Goal: Task Accomplishment & Management: Manage account settings

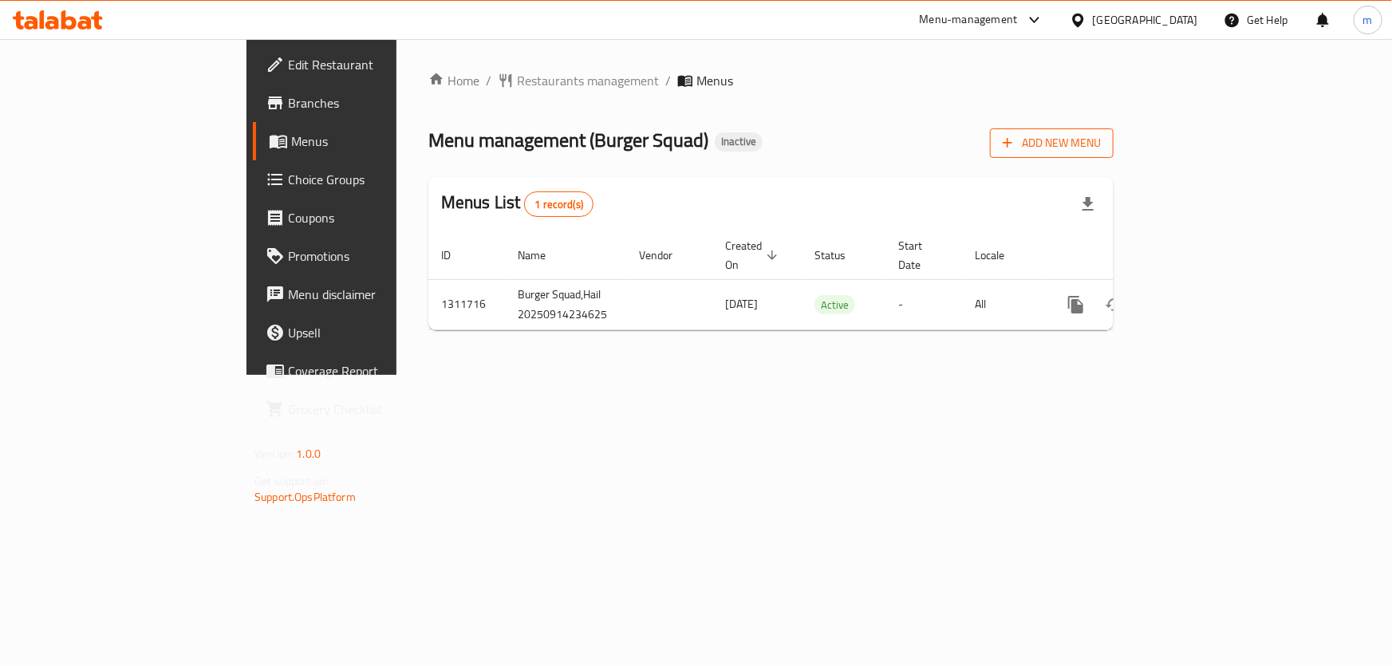
click at [1114, 132] on button "Add New Menu" at bounding box center [1052, 143] width 124 height 30
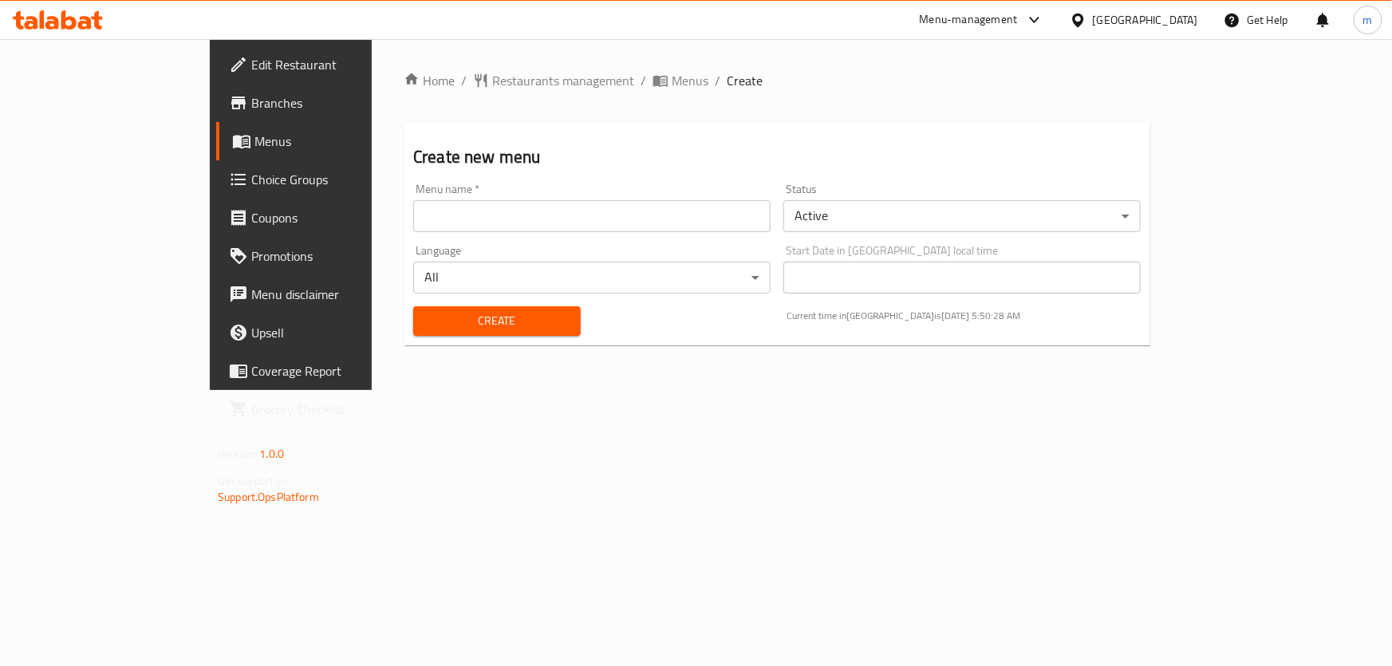
click at [413, 223] on input "text" at bounding box center [591, 216] width 357 height 32
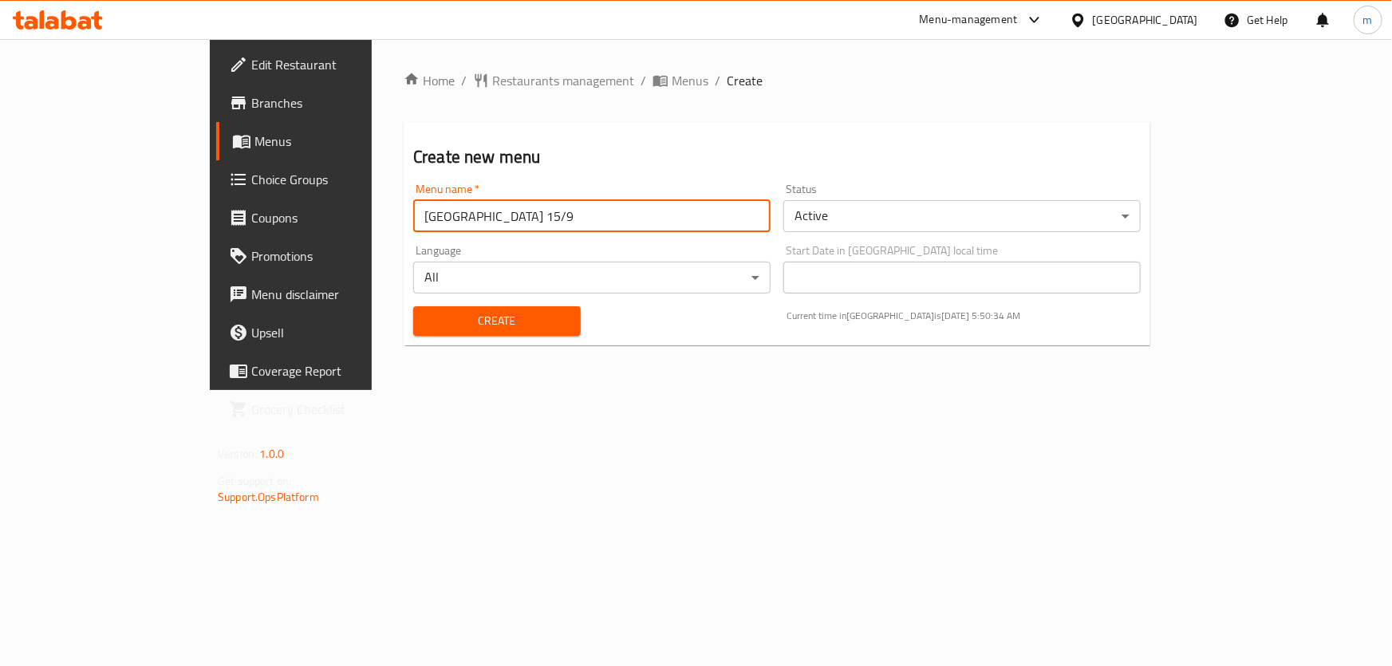
type input "[GEOGRAPHIC_DATA] 15/9"
click at [413, 306] on button "Create" at bounding box center [497, 321] width 168 height 30
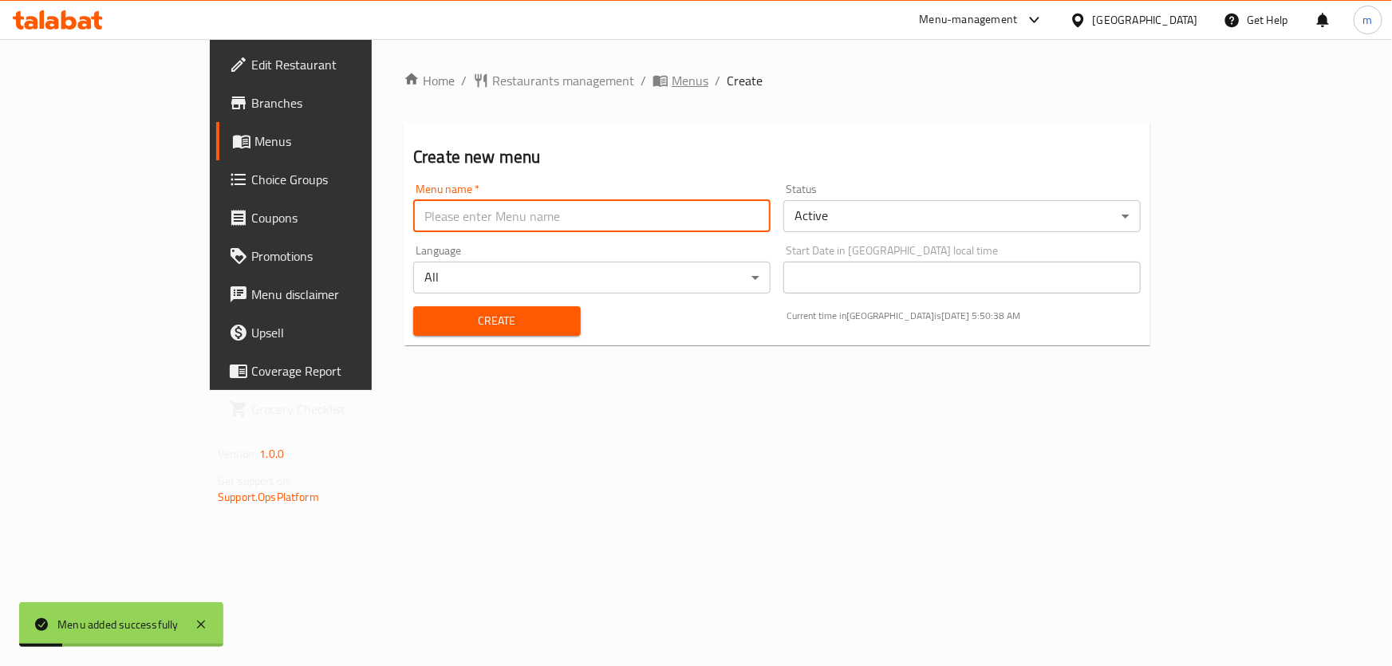
click at [672, 75] on span "Menus" at bounding box center [690, 80] width 37 height 19
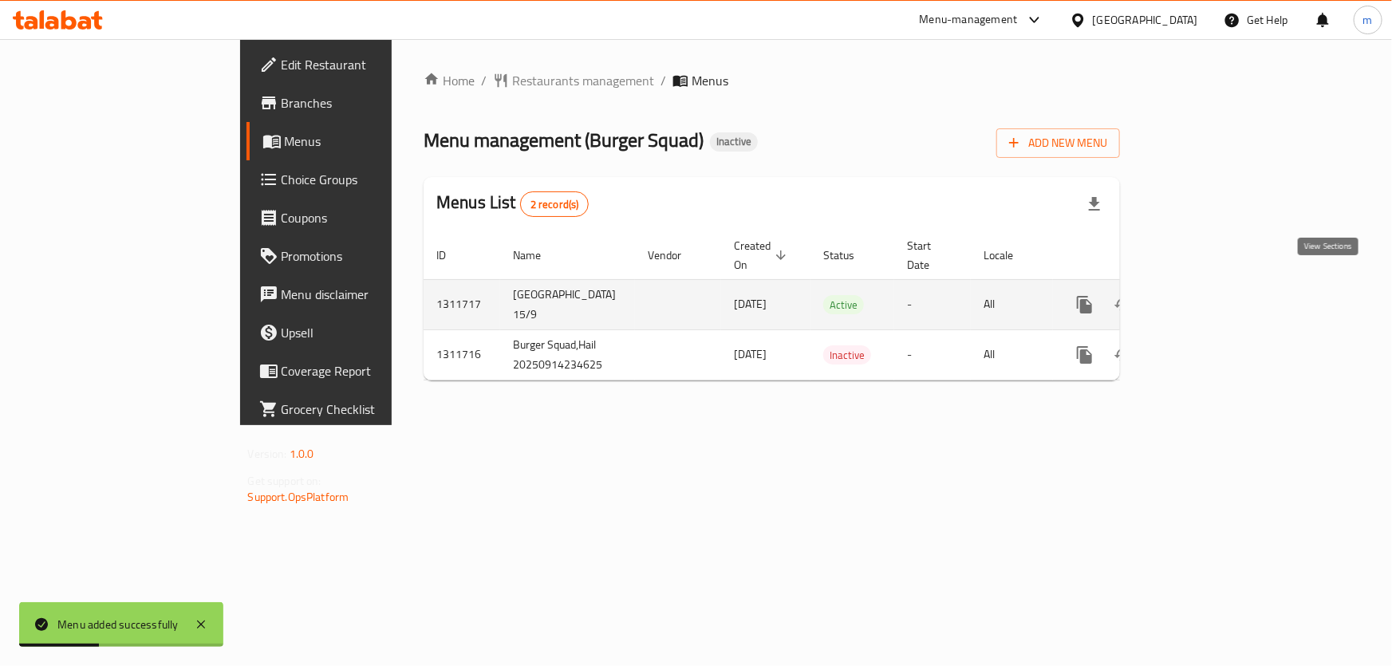
click at [1210, 295] on icon "enhanced table" at bounding box center [1200, 304] width 19 height 19
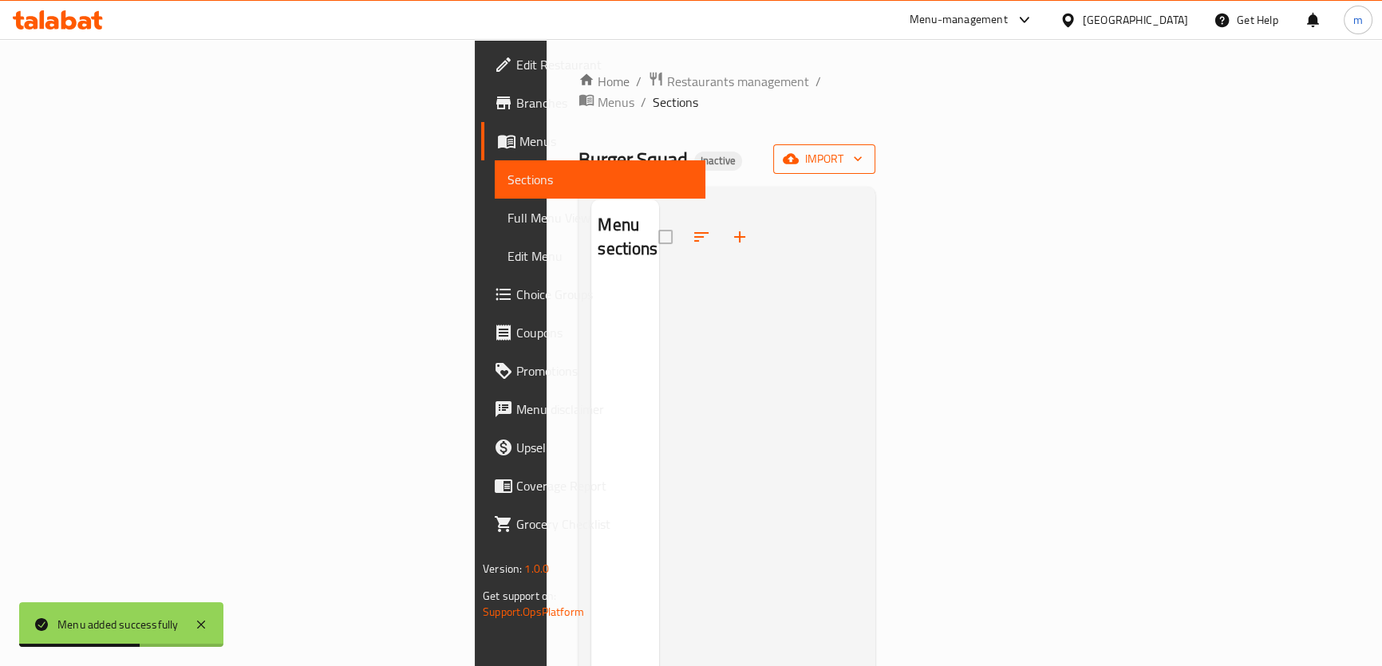
click at [866, 151] on icon "button" at bounding box center [858, 159] width 16 height 16
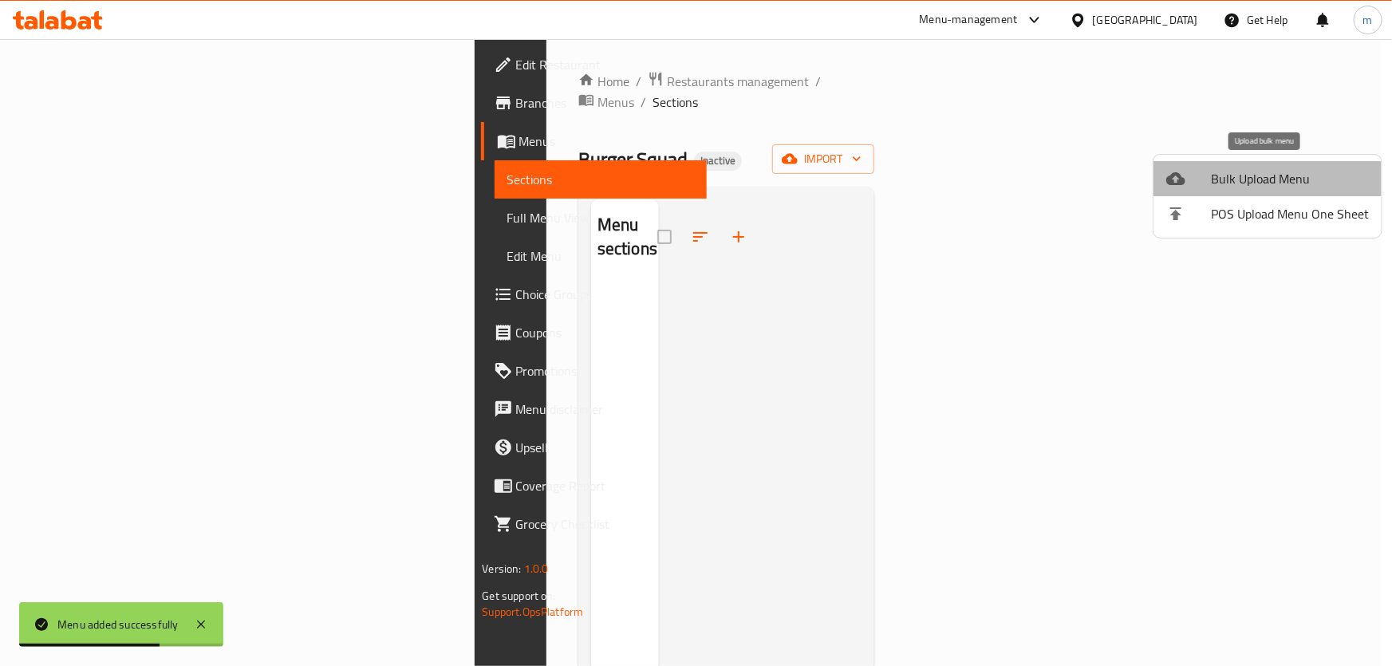
click at [1300, 188] on span "Bulk Upload Menu" at bounding box center [1290, 178] width 158 height 19
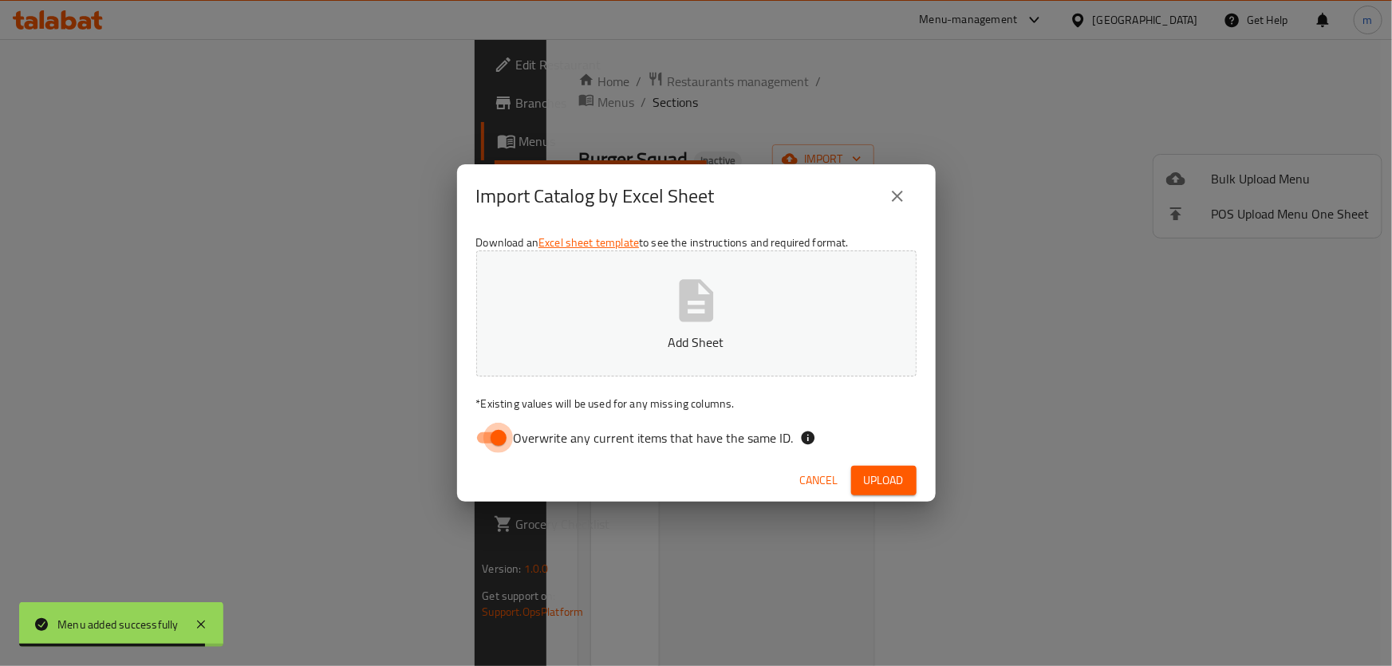
click at [480, 438] on input "Overwrite any current items that have the same ID." at bounding box center [498, 438] width 91 height 30
checkbox input "false"
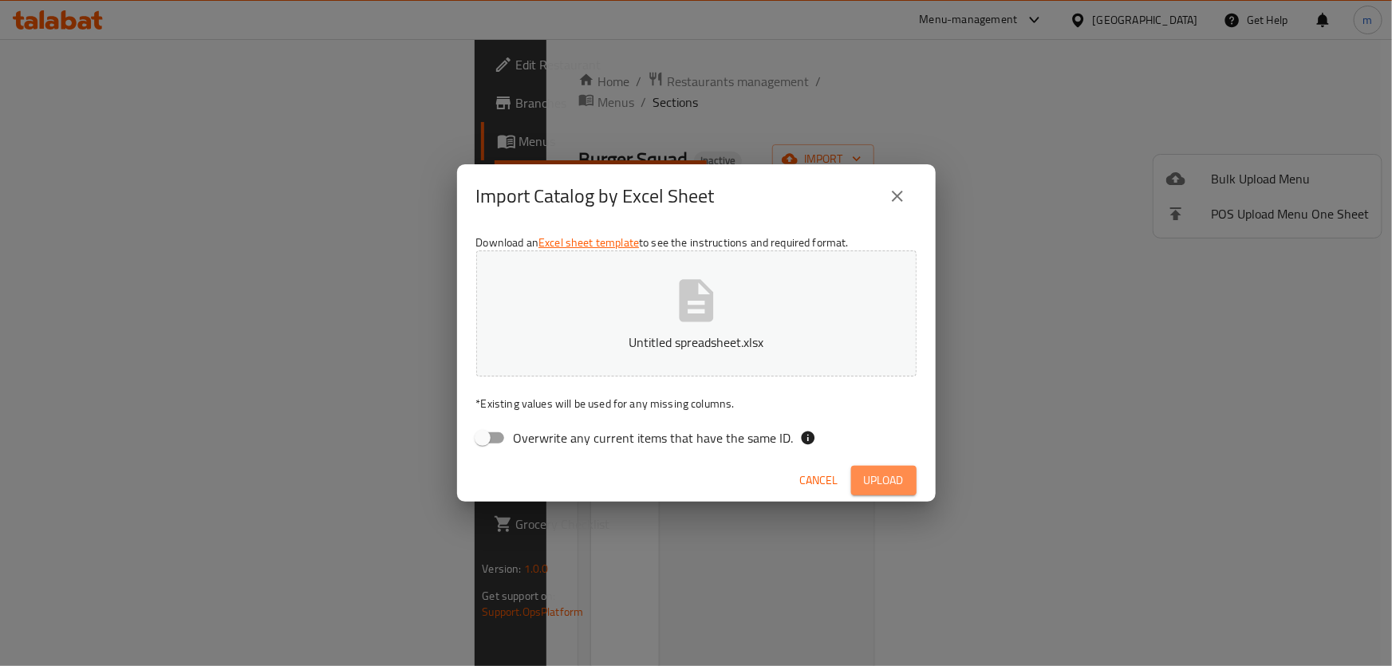
click at [903, 489] on span "Upload" at bounding box center [884, 481] width 40 height 20
click at [820, 492] on button "Cancel" at bounding box center [819, 481] width 51 height 30
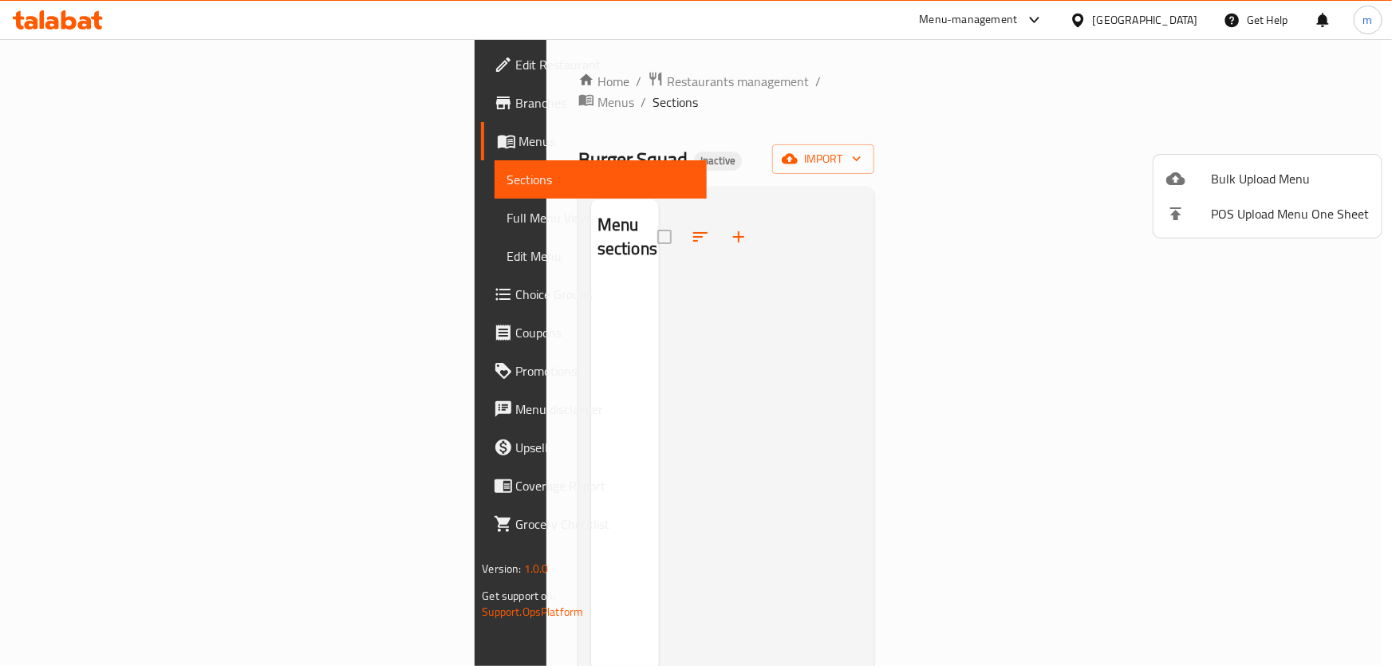
click at [1288, 185] on span "Bulk Upload Menu" at bounding box center [1290, 178] width 158 height 19
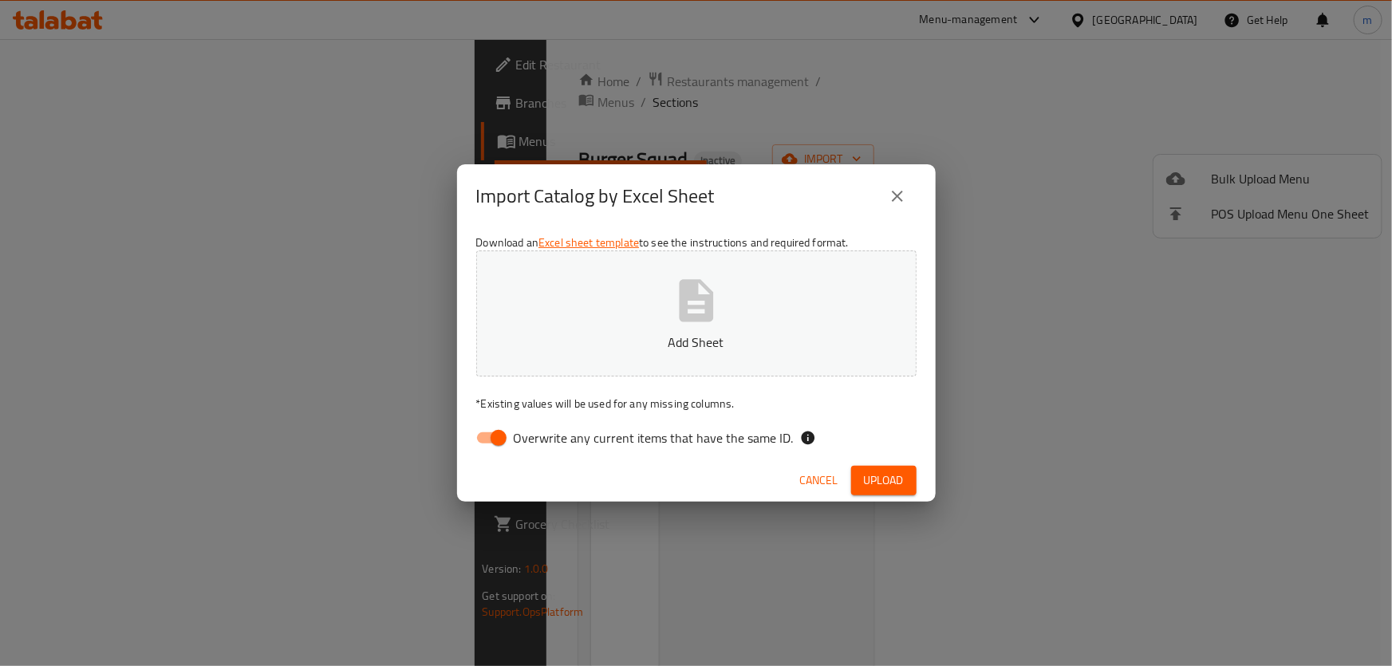
click at [468, 446] on input "Overwrite any current items that have the same ID." at bounding box center [498, 438] width 91 height 30
checkbox input "false"
click at [874, 471] on span "Upload" at bounding box center [884, 481] width 40 height 20
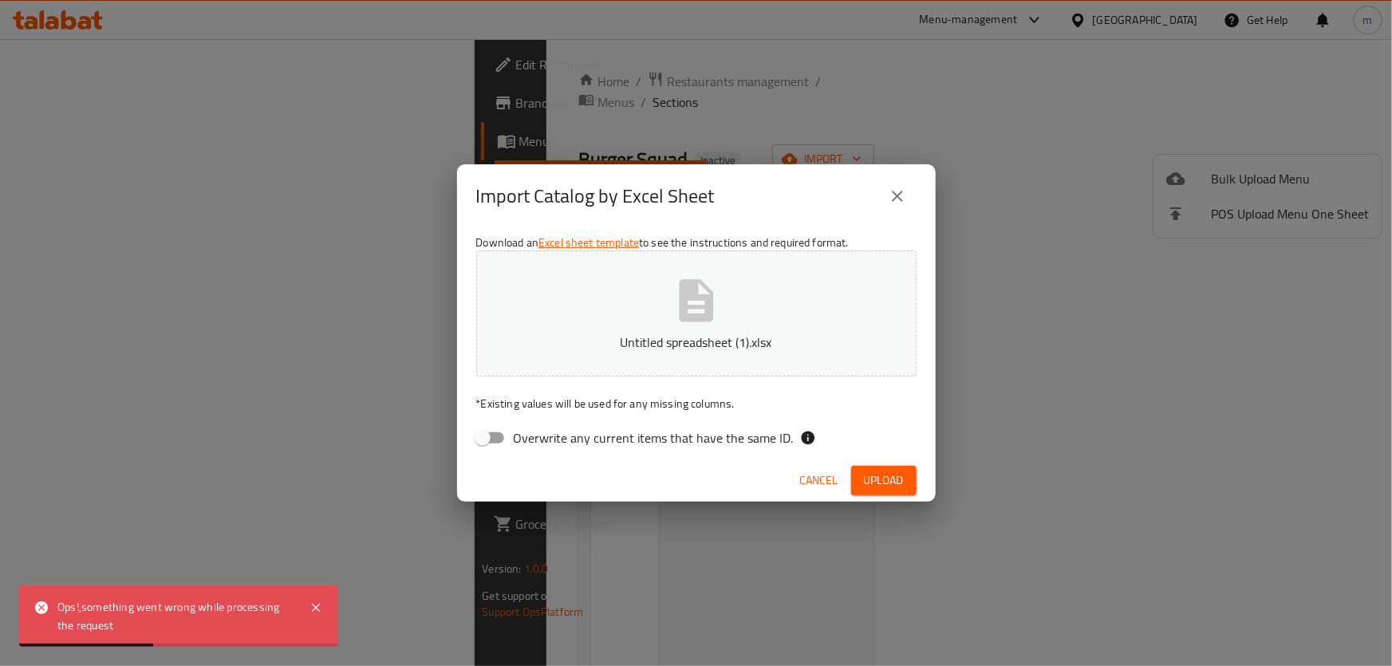
click at [831, 472] on span "Cancel" at bounding box center [819, 481] width 38 height 20
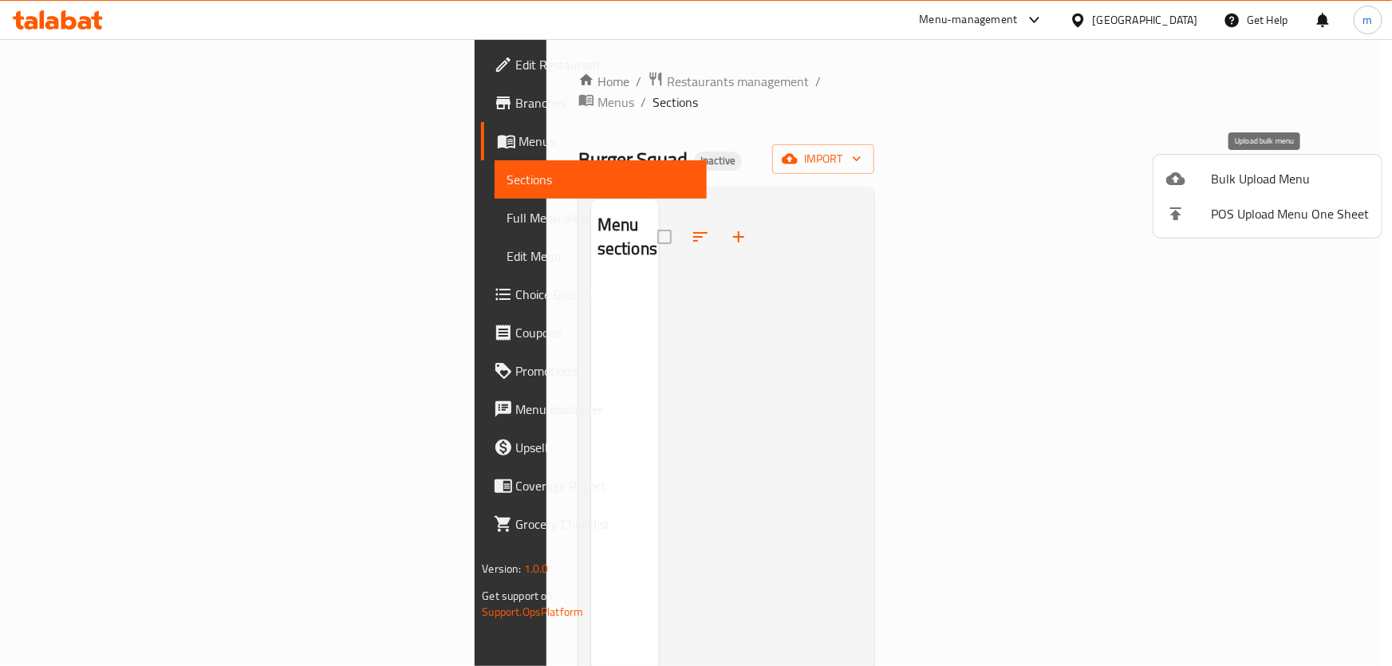
click at [1233, 171] on span "Bulk Upload Menu" at bounding box center [1290, 178] width 158 height 19
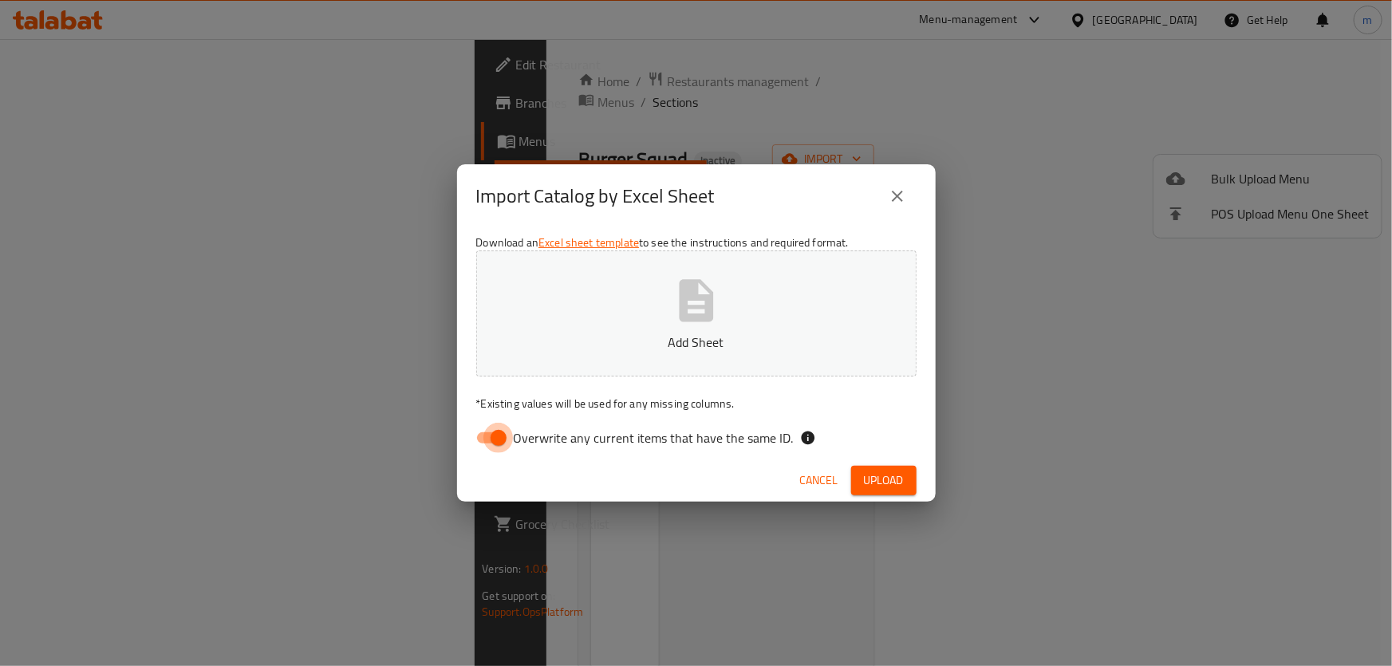
click at [500, 440] on input "Overwrite any current items that have the same ID." at bounding box center [498, 438] width 91 height 30
checkbox input "false"
click at [903, 482] on button "Upload" at bounding box center [883, 481] width 65 height 30
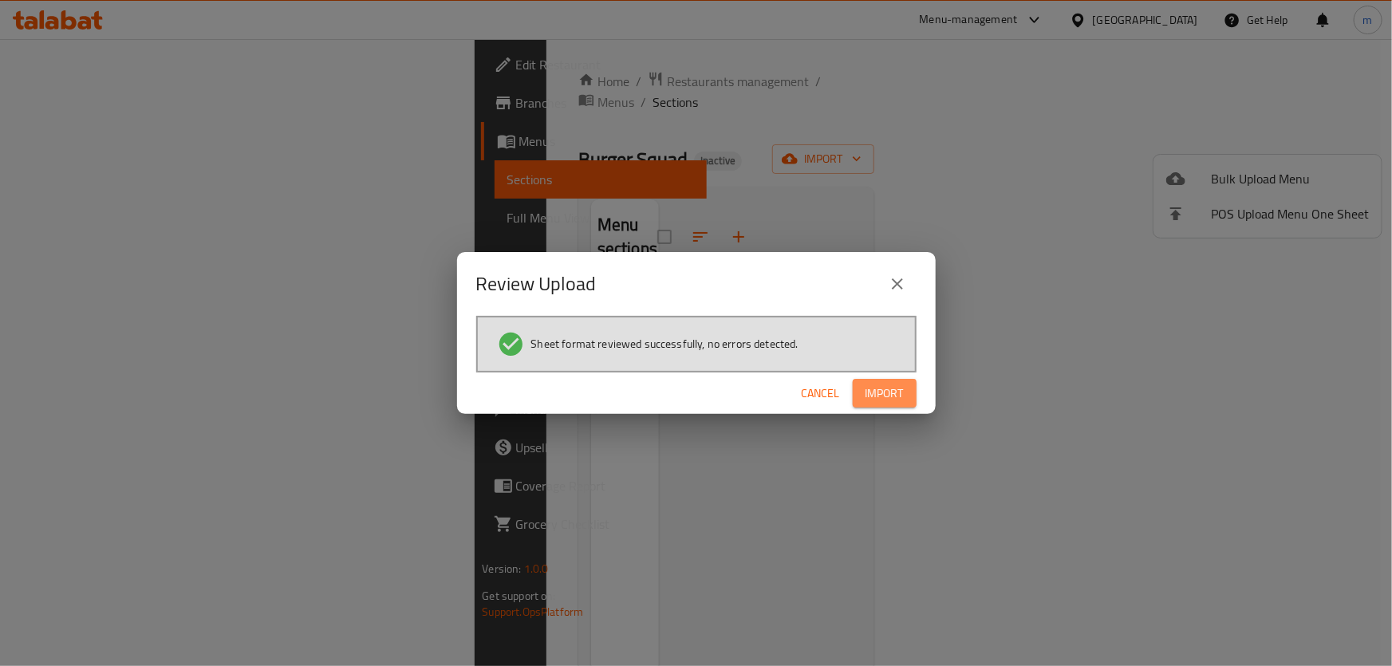
click at [878, 395] on span "Import" at bounding box center [885, 394] width 38 height 20
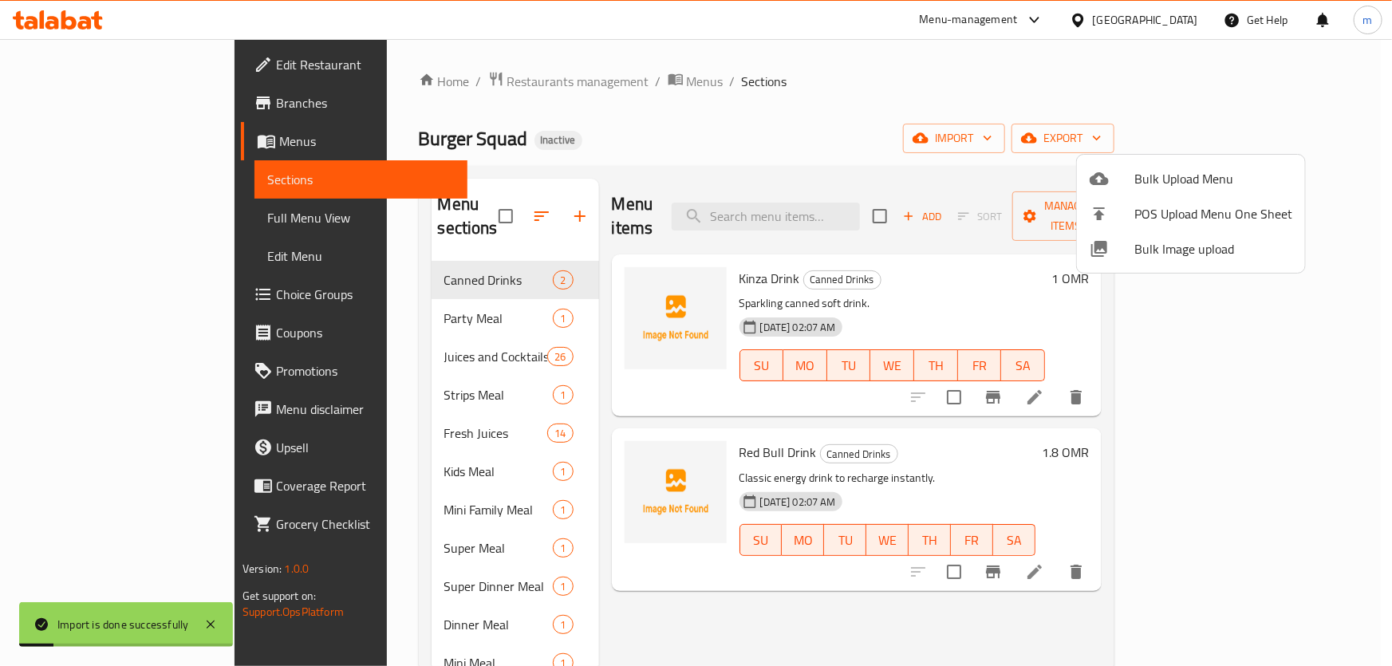
click at [464, 375] on div at bounding box center [696, 333] width 1392 height 666
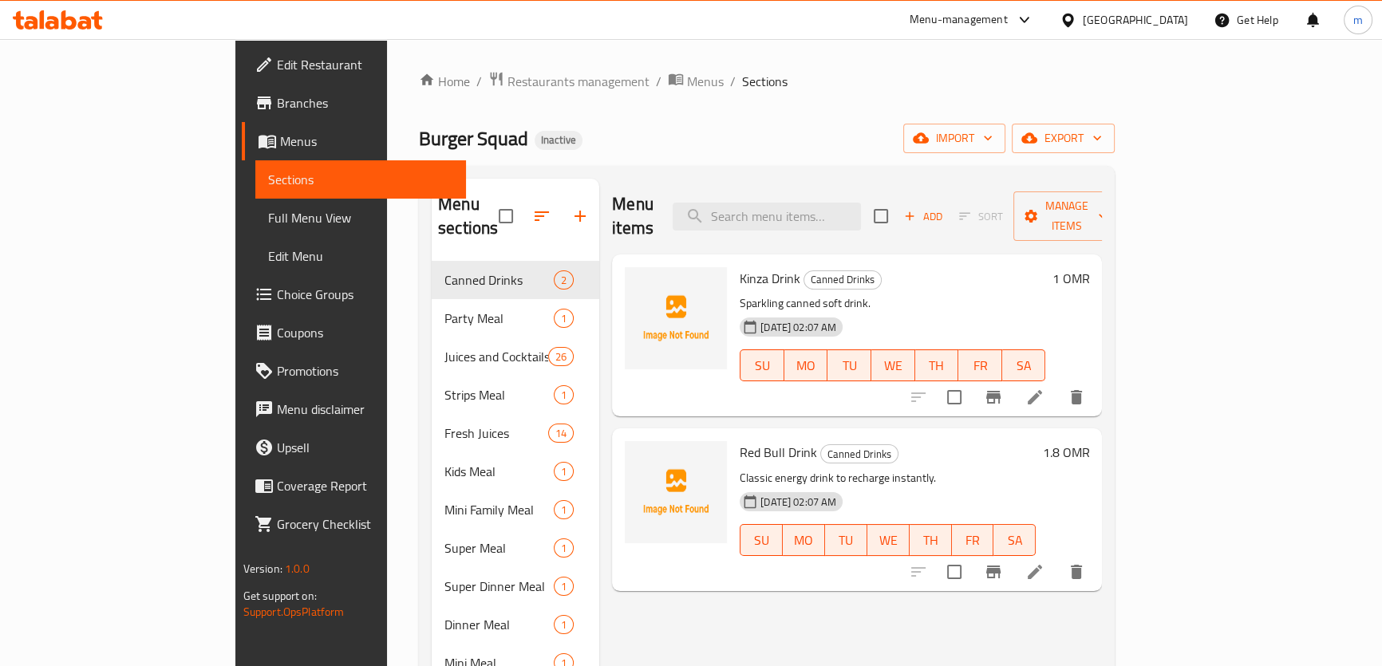
click at [268, 211] on span "Full Menu View" at bounding box center [360, 217] width 185 height 19
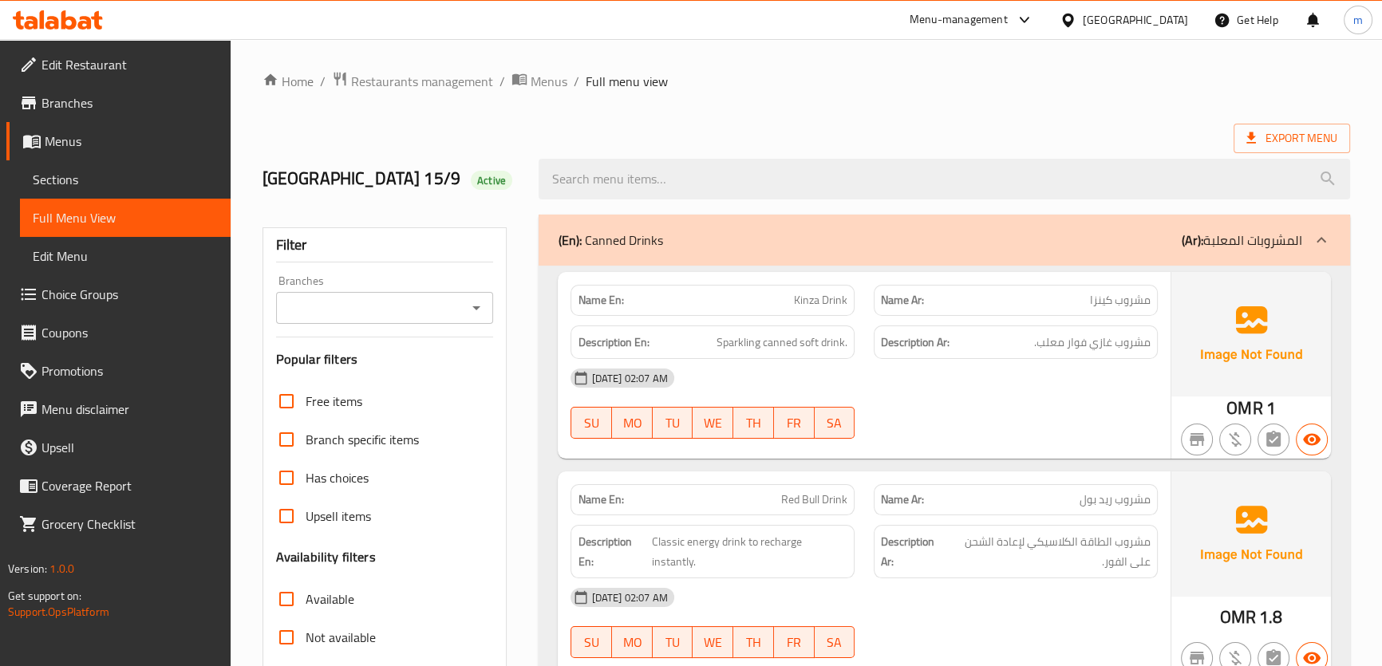
click at [72, 175] on span "Sections" at bounding box center [125, 179] width 185 height 19
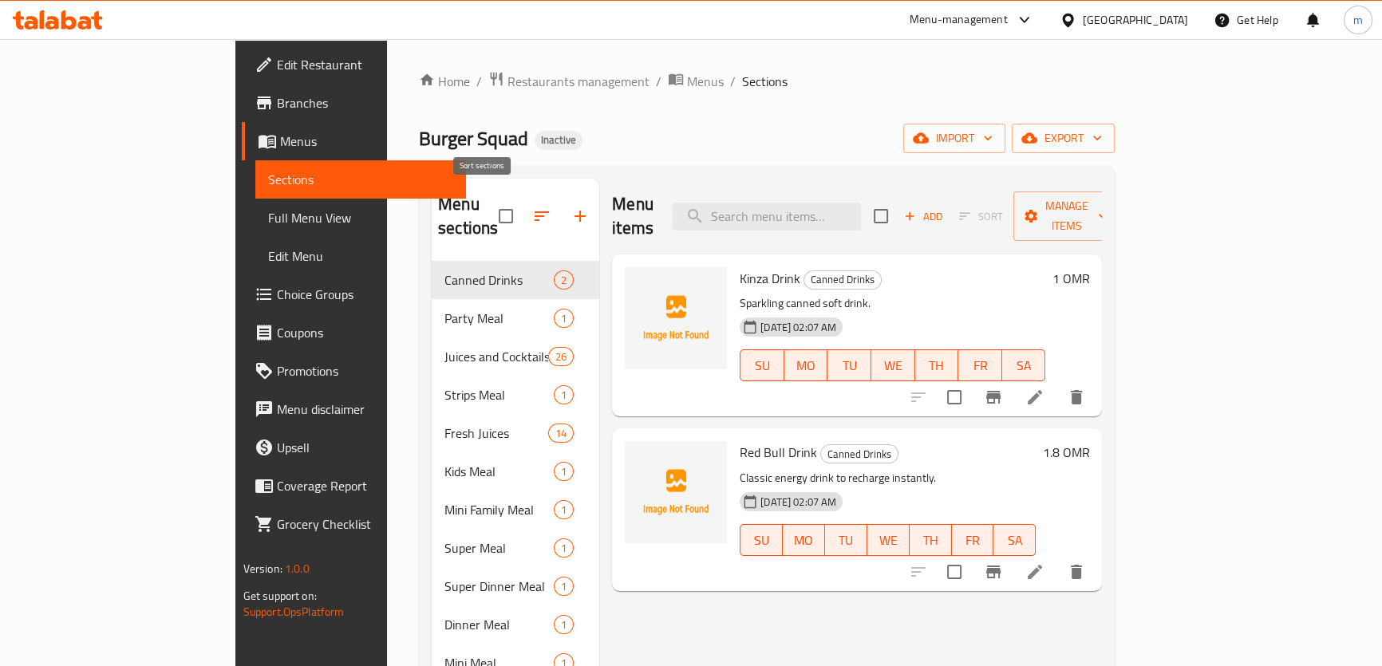
click at [532, 207] on icon "button" at bounding box center [541, 216] width 19 height 19
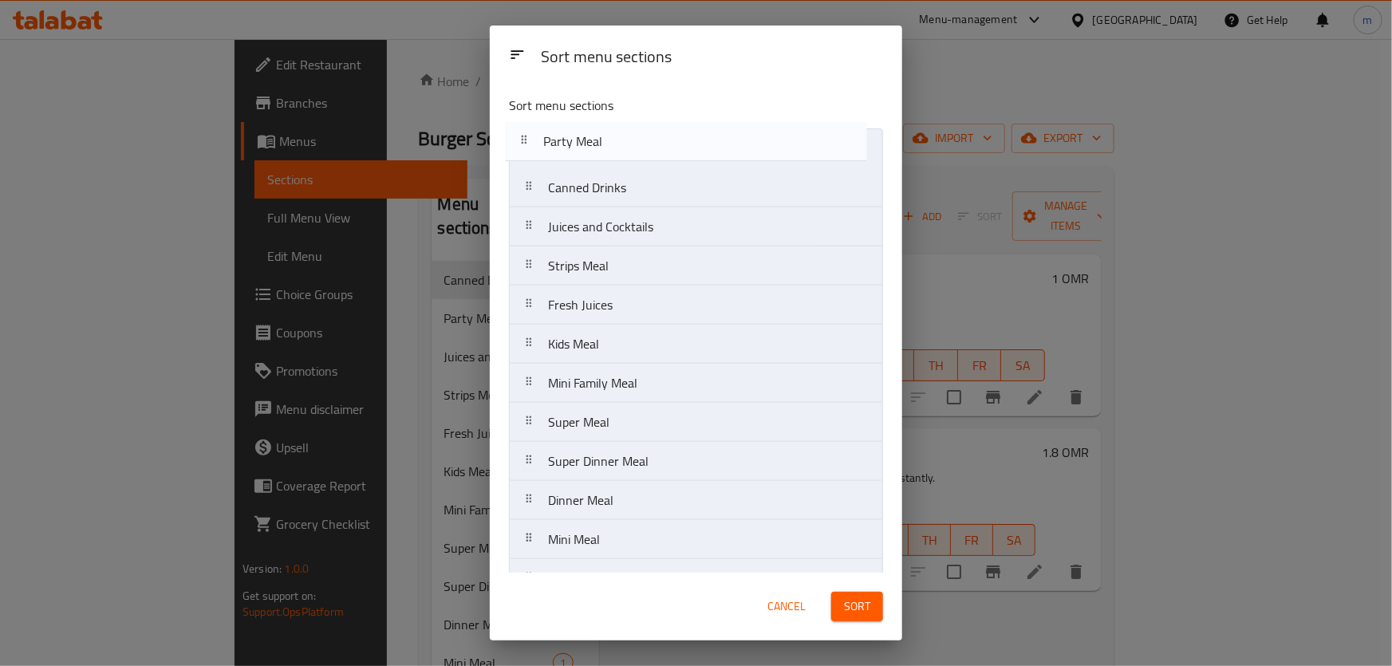
drag, startPoint x: 616, startPoint y: 190, endPoint x: 611, endPoint y: 138, distance: 52.1
click at [611, 138] on nav "Canned Drinks Party Meal Juices and Cocktails Strips Meal Fresh Juices Kids Mea…" at bounding box center [696, 520] width 374 height 784
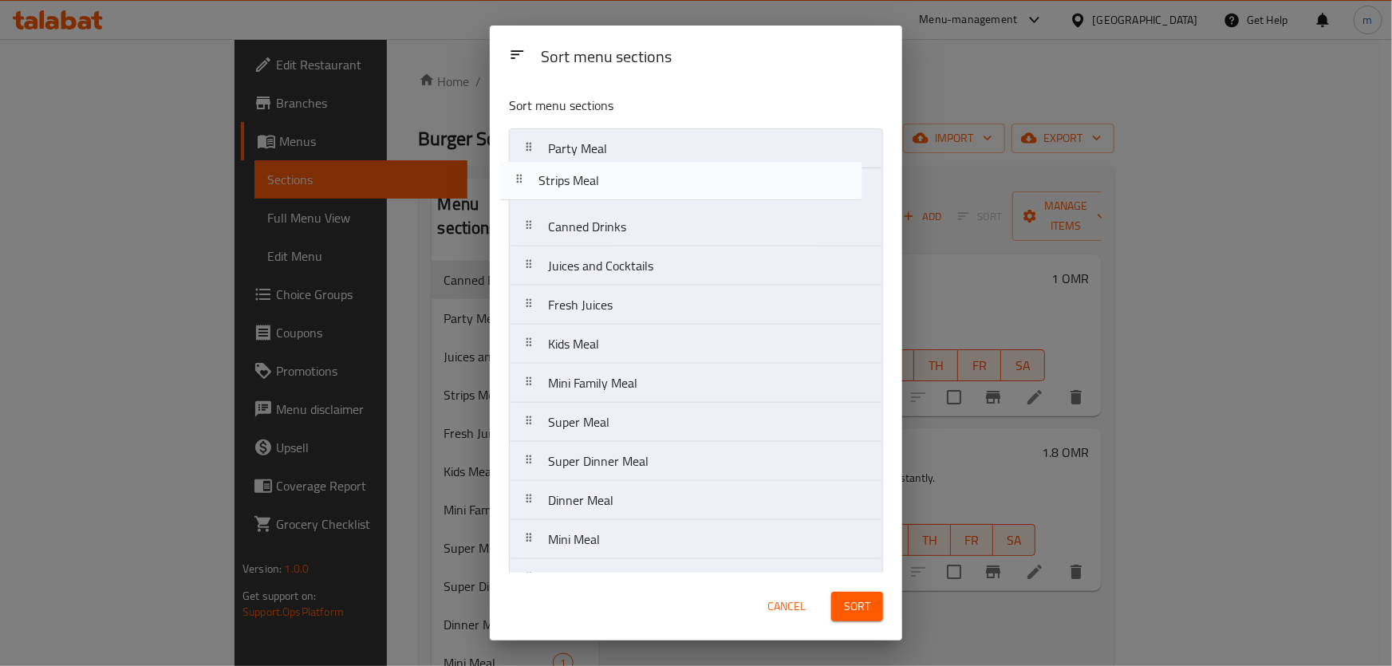
drag, startPoint x: 648, startPoint y: 277, endPoint x: 638, endPoint y: 187, distance: 90.8
click at [638, 187] on nav "Party Meal Canned Drinks Juices and Cocktails Strips Meal Fresh Juices Kids Mea…" at bounding box center [696, 520] width 374 height 784
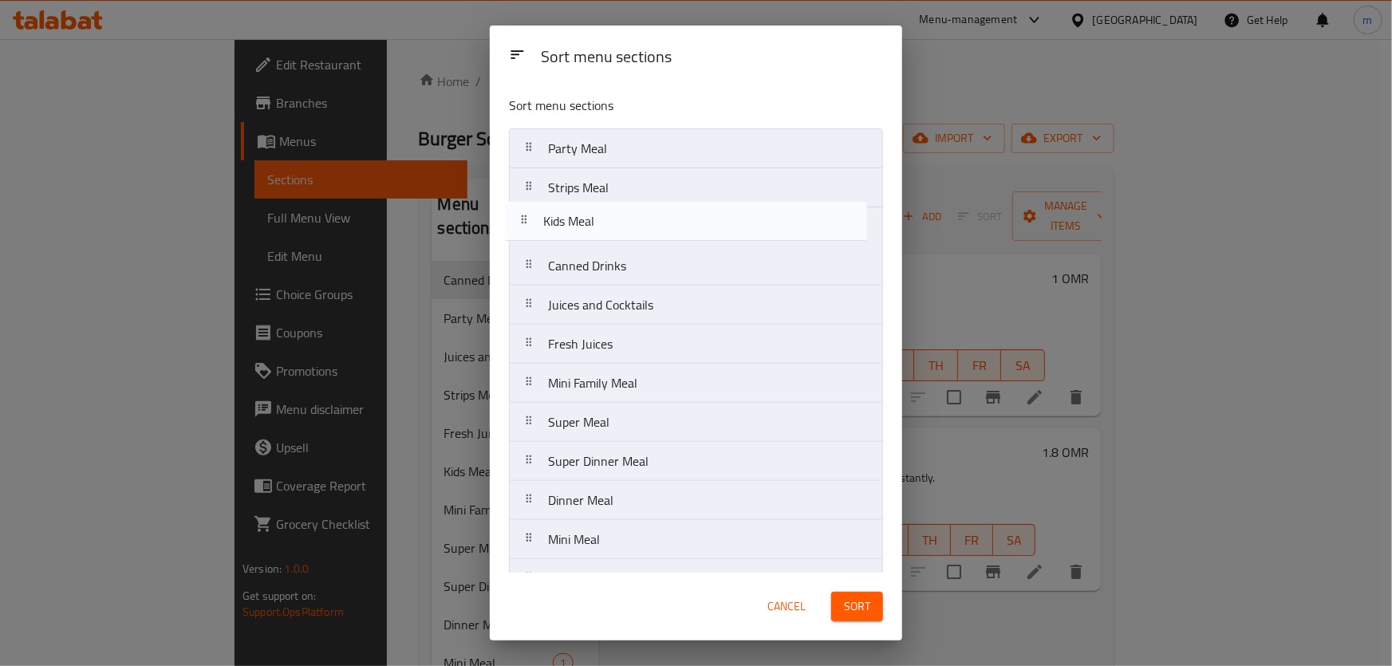
drag, startPoint x: 651, startPoint y: 352, endPoint x: 646, endPoint y: 223, distance: 128.6
click at [646, 223] on nav "Party Meal Strips Meal Canned Drinks Juices and Cocktails Fresh Juices Kids Mea…" at bounding box center [696, 520] width 374 height 784
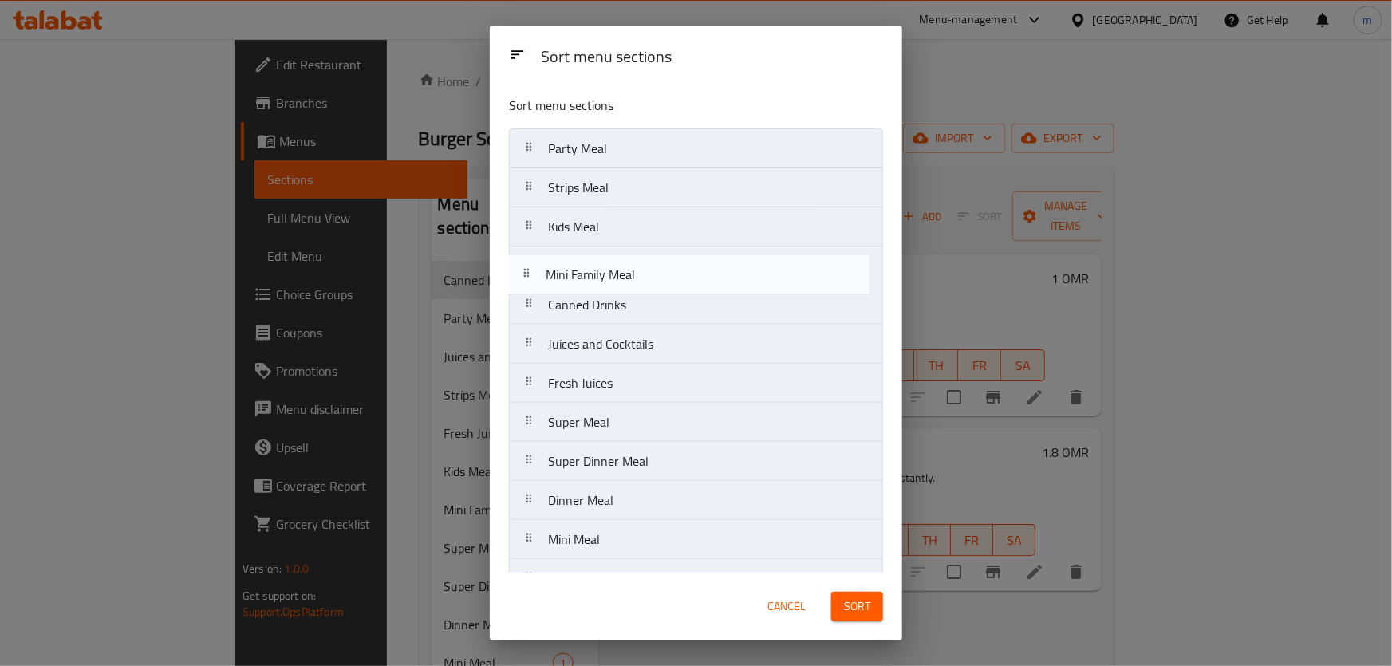
drag, startPoint x: 634, startPoint y: 394, endPoint x: 634, endPoint y: 281, distance: 113.3
click at [634, 281] on nav "Party Meal Strips Meal Kids Meal Canned Drinks Juices and Cocktails Fresh Juice…" at bounding box center [696, 520] width 374 height 784
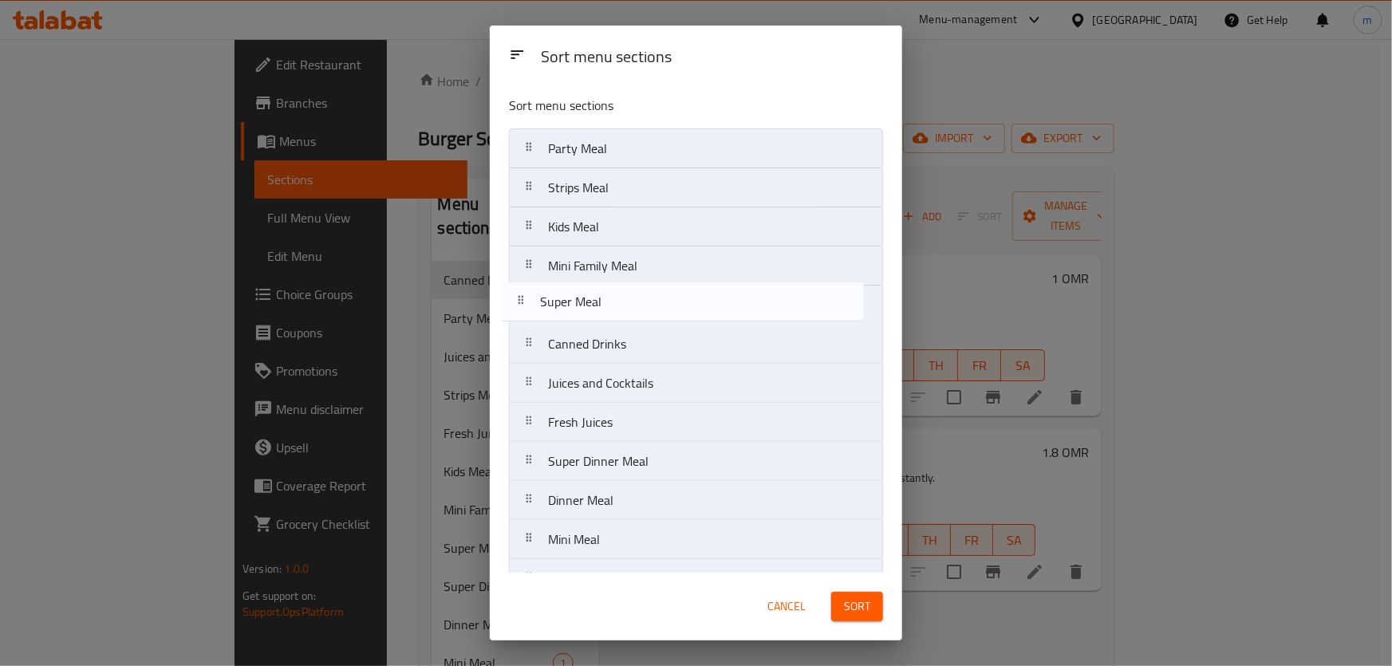
drag, startPoint x: 654, startPoint y: 439, endPoint x: 646, endPoint y: 314, distance: 124.7
click at [646, 314] on nav "Party Meal Strips Meal Kids Meal Mini Family Meal Canned Drinks Juices and Cock…" at bounding box center [696, 520] width 374 height 784
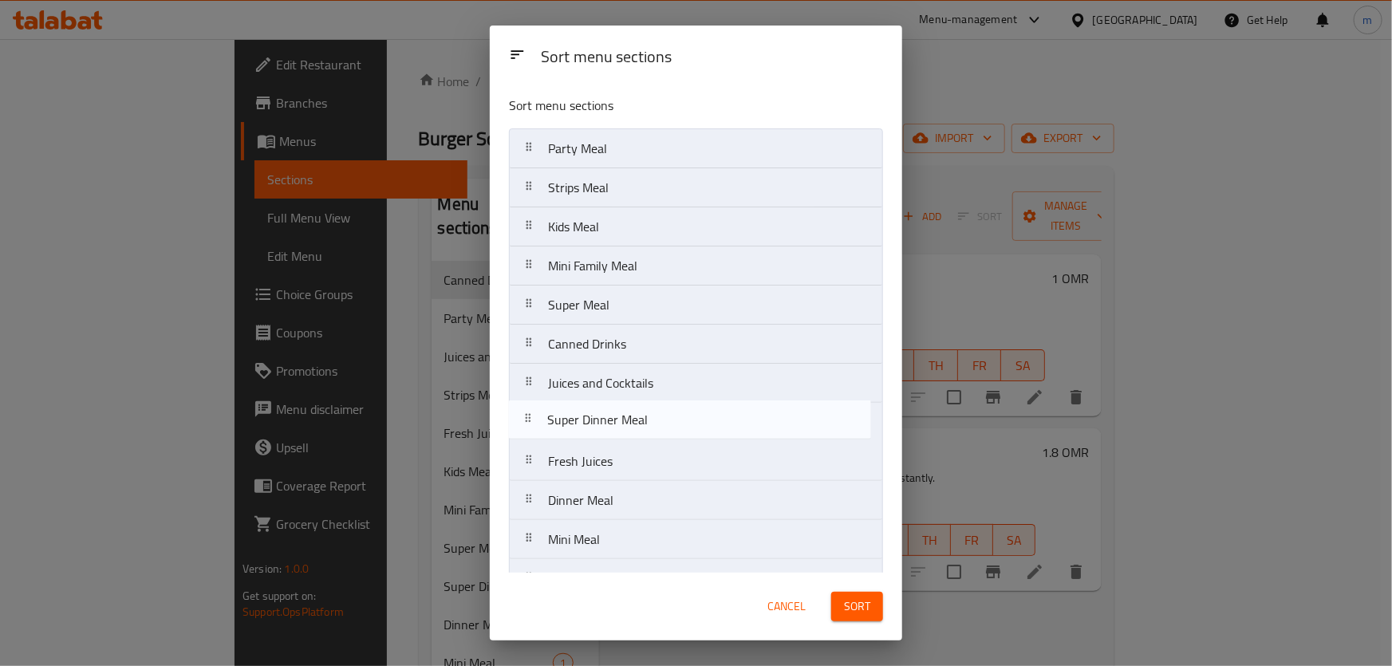
scroll to position [2, 0]
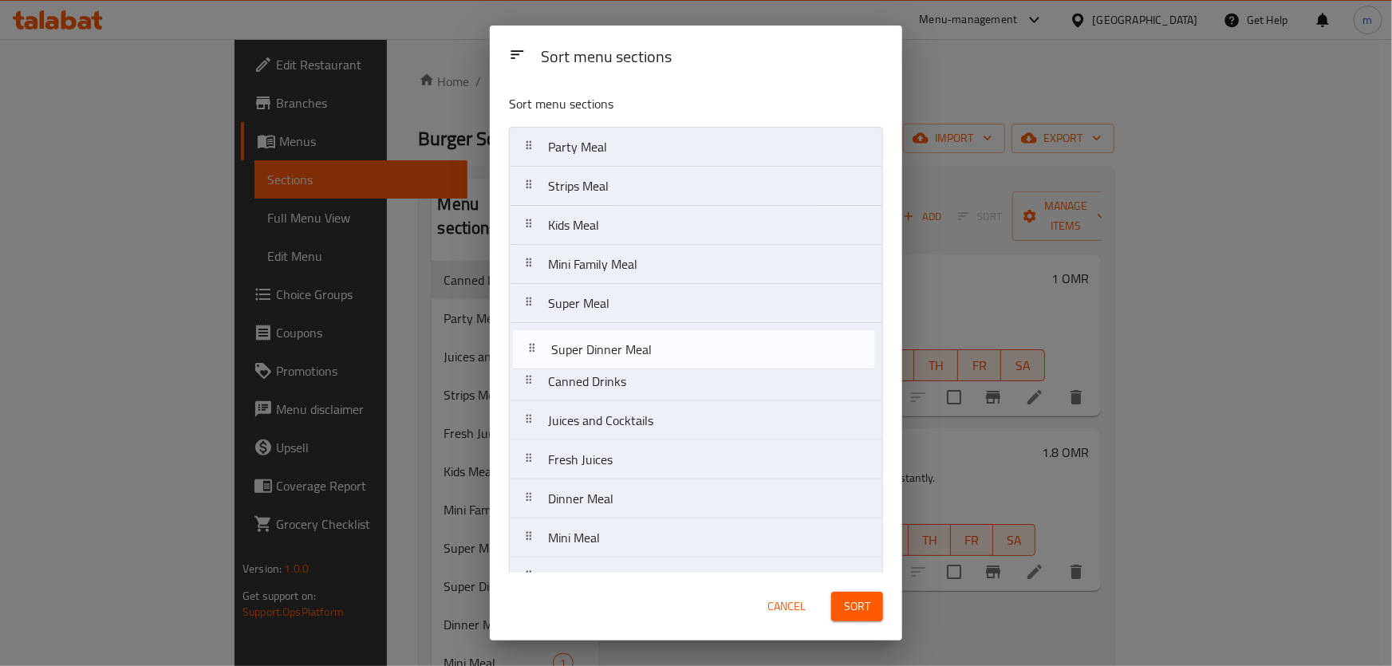
drag, startPoint x: 630, startPoint y: 472, endPoint x: 633, endPoint y: 357, distance: 114.9
click at [633, 357] on nav "Party Meal Strips Meal Kids Meal Mini Family Meal Super Meal Canned Drinks Juic…" at bounding box center [696, 519] width 374 height 784
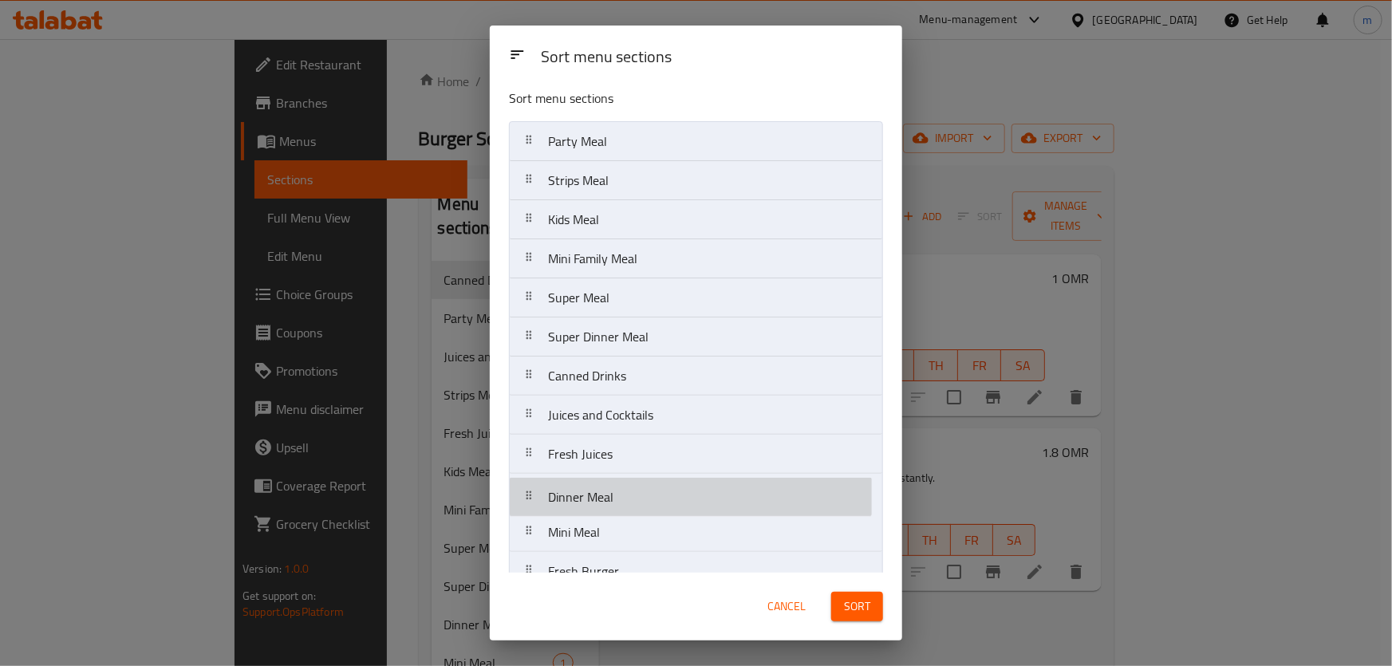
scroll to position [10, 0]
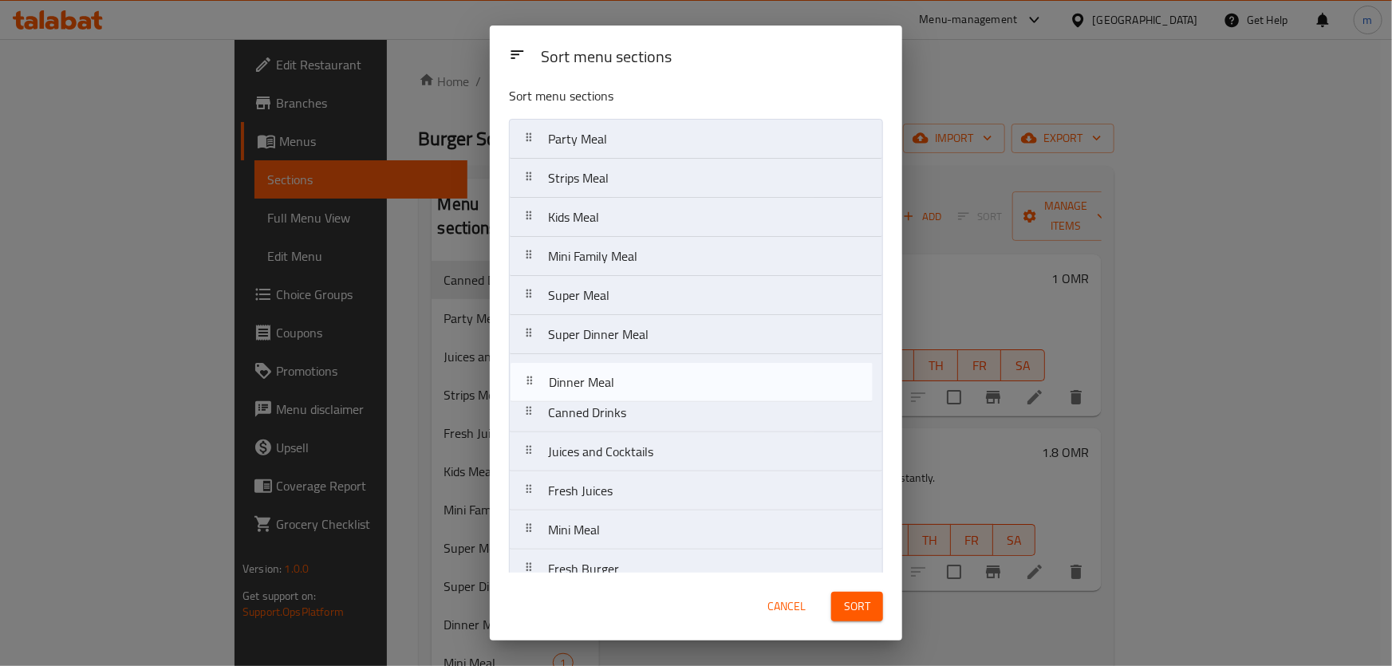
drag, startPoint x: 653, startPoint y: 504, endPoint x: 653, endPoint y: 383, distance: 120.5
click at [653, 383] on nav "Party Meal Strips Meal Kids Meal Mini Family Meal Super Meal Super Dinner Meal …" at bounding box center [696, 511] width 374 height 784
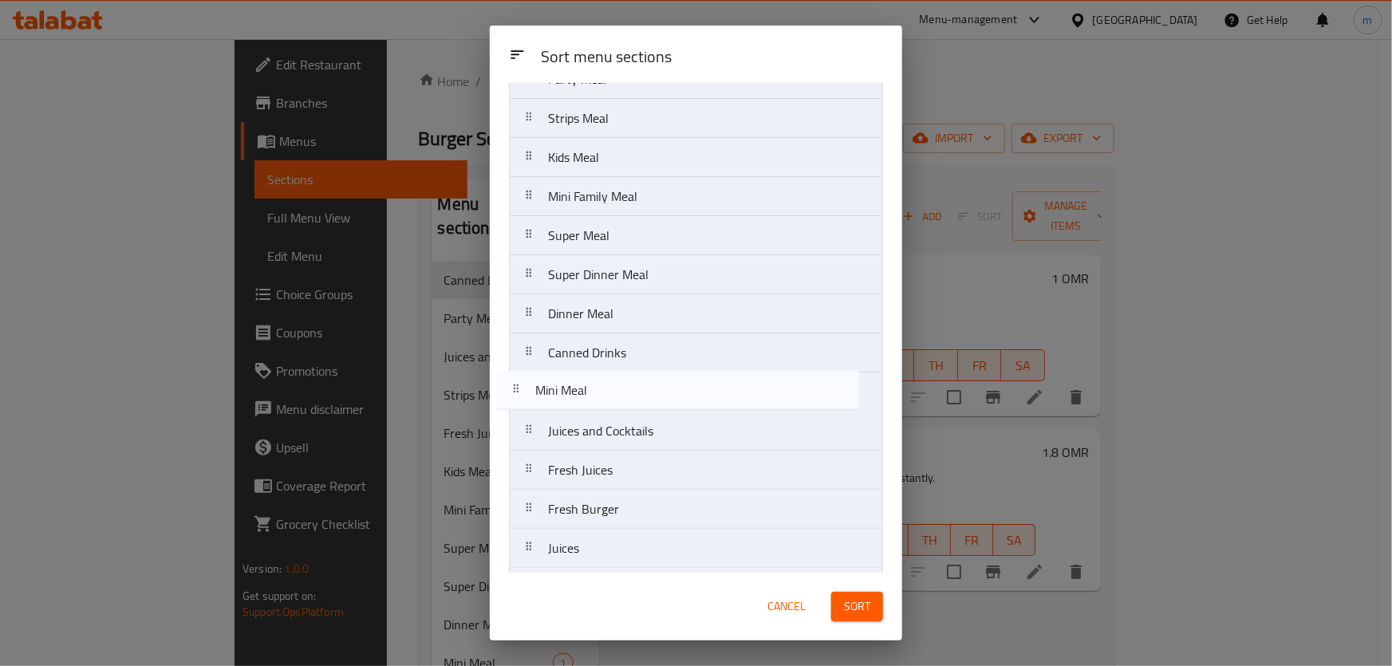
scroll to position [69, 0]
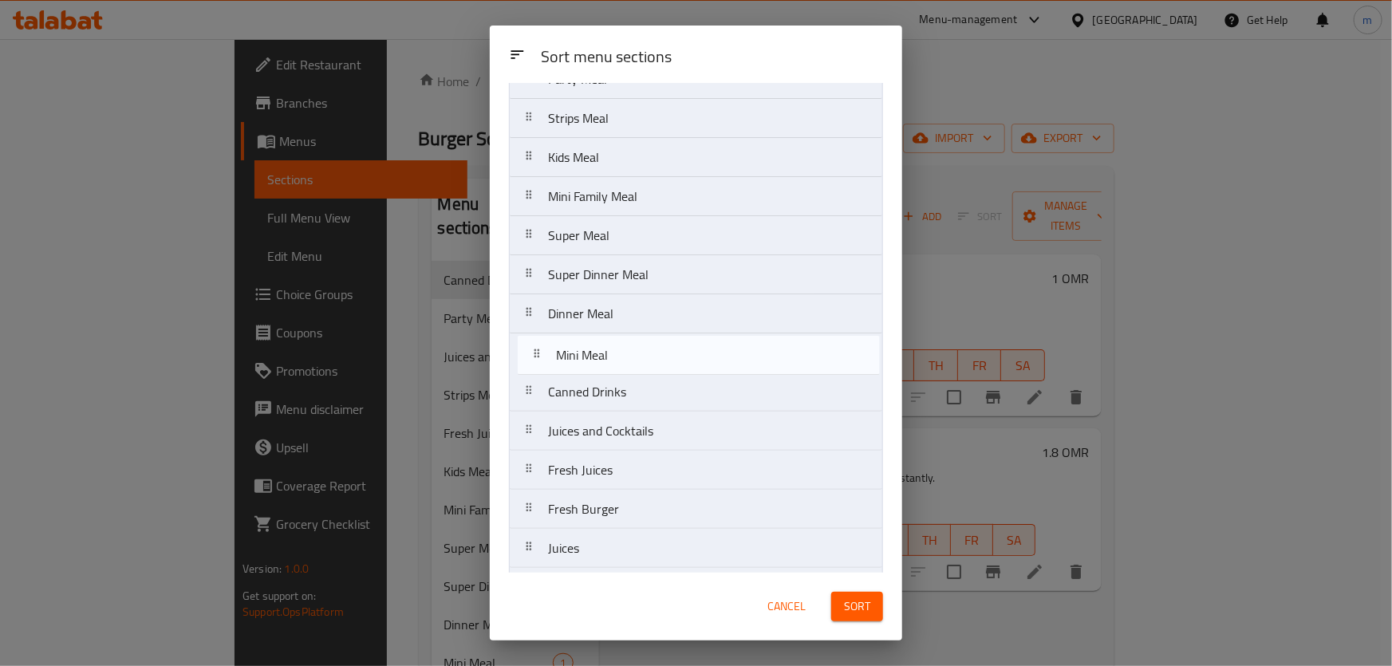
drag, startPoint x: 660, startPoint y: 527, endPoint x: 665, endPoint y: 346, distance: 180.4
click at [665, 346] on nav "Party Meal Strips Meal Kids Meal Mini Family Meal Super Meal Super Dinner Meal …" at bounding box center [696, 451] width 374 height 784
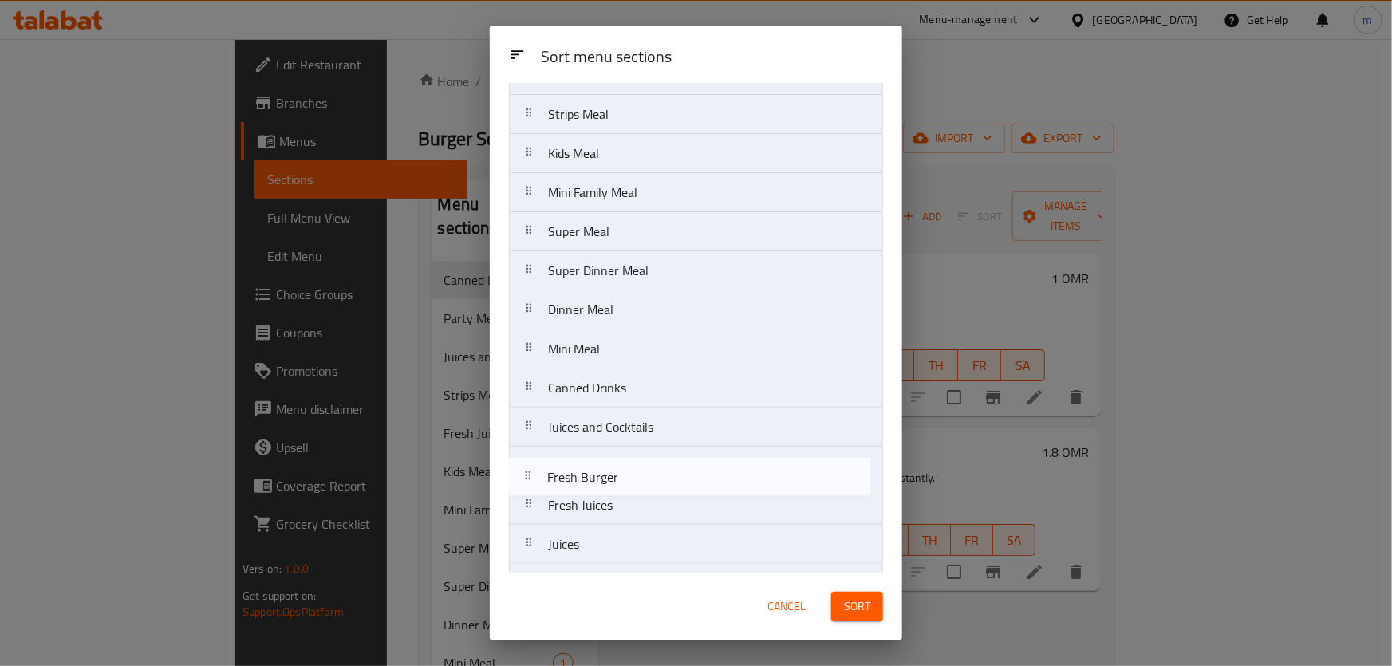
scroll to position [74, 0]
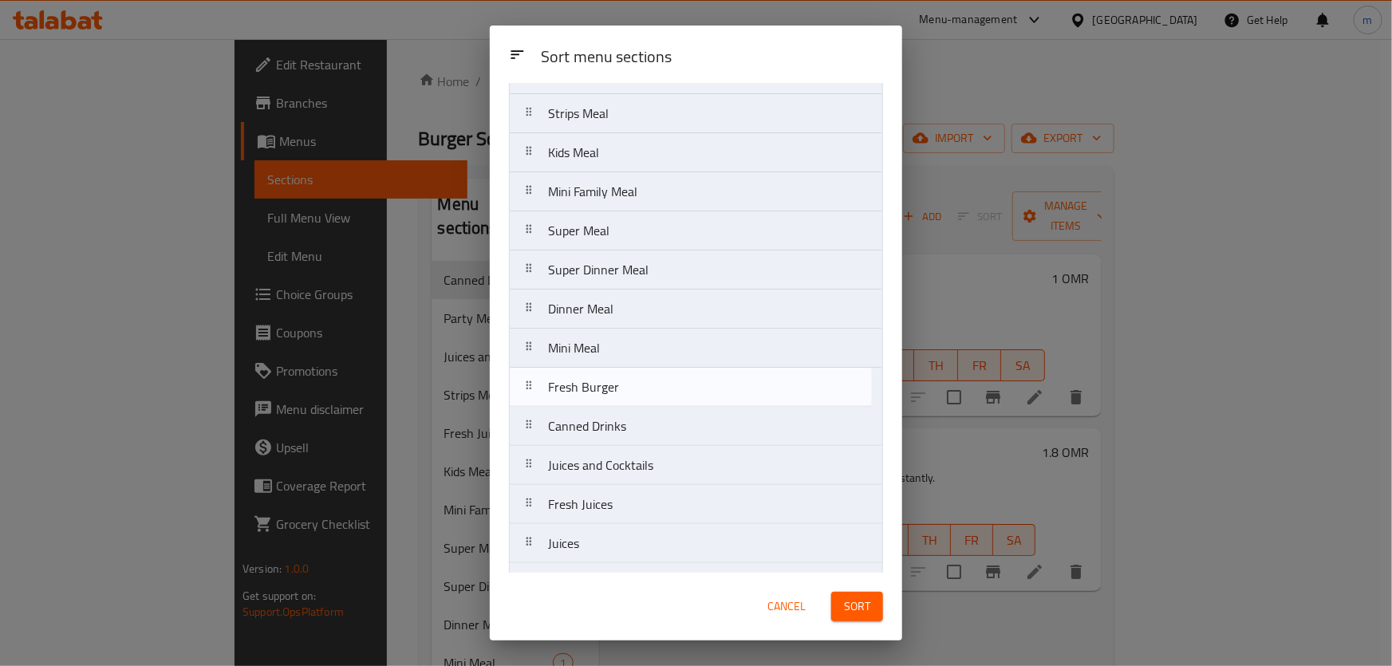
drag, startPoint x: 654, startPoint y: 502, endPoint x: 654, endPoint y: 377, distance: 125.3
click at [654, 377] on nav "Party Meal Strips Meal Kids Meal Mini Family Meal Super Meal Super Dinner Meal …" at bounding box center [696, 446] width 374 height 784
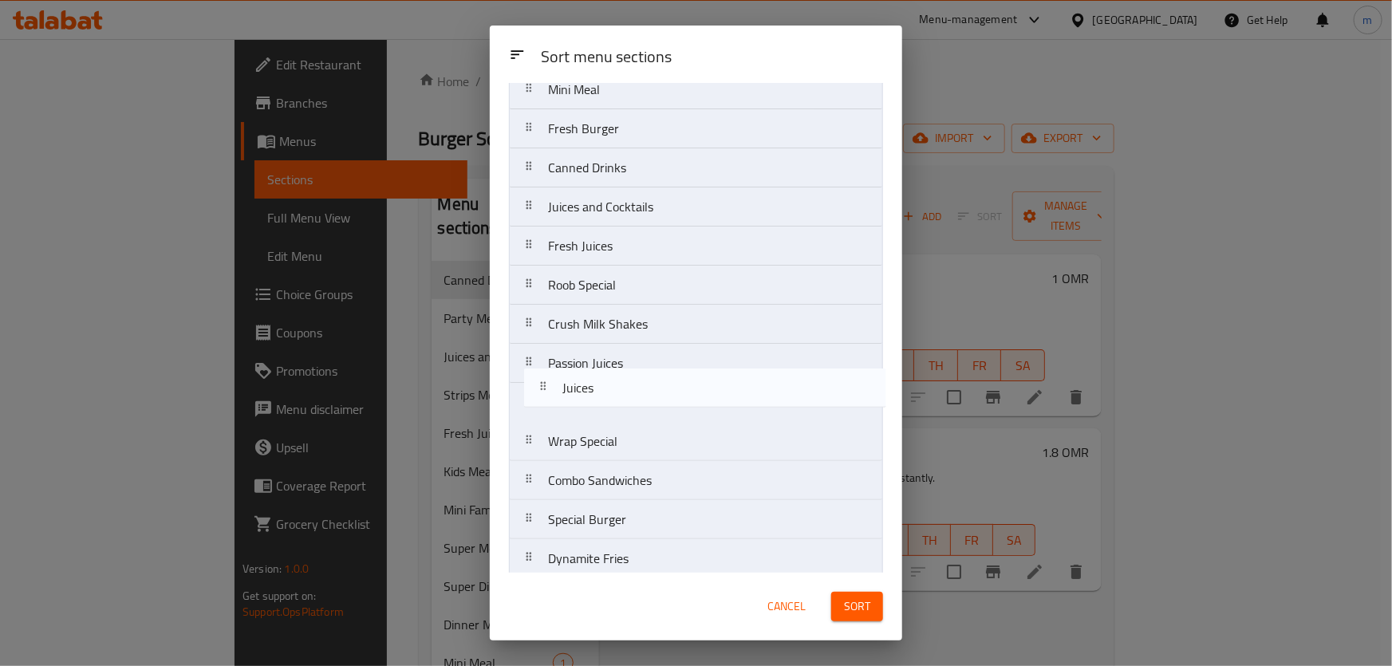
scroll to position [334, 0]
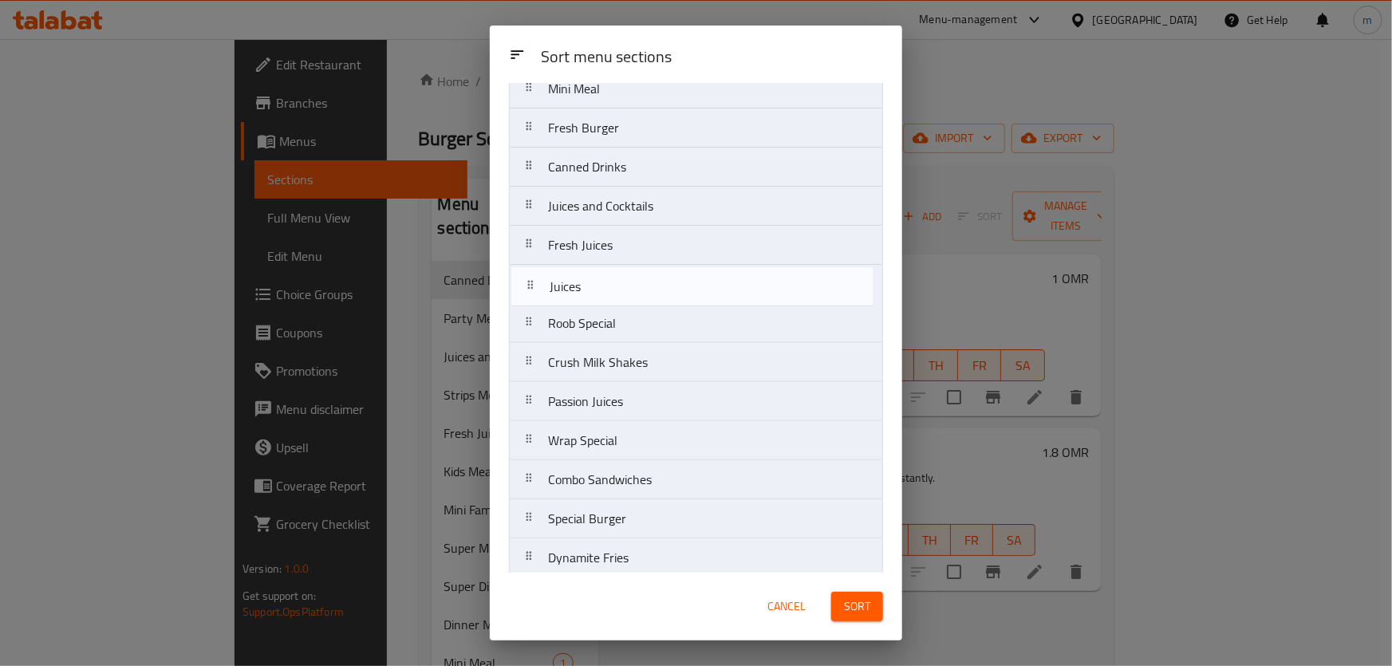
drag, startPoint x: 654, startPoint y: 539, endPoint x: 654, endPoint y: 279, distance: 259.3
click at [654, 279] on nav "Party Meal Strips Meal Kids Meal Mini Family Meal Super Meal Super Dinner Meal …" at bounding box center [696, 187] width 374 height 784
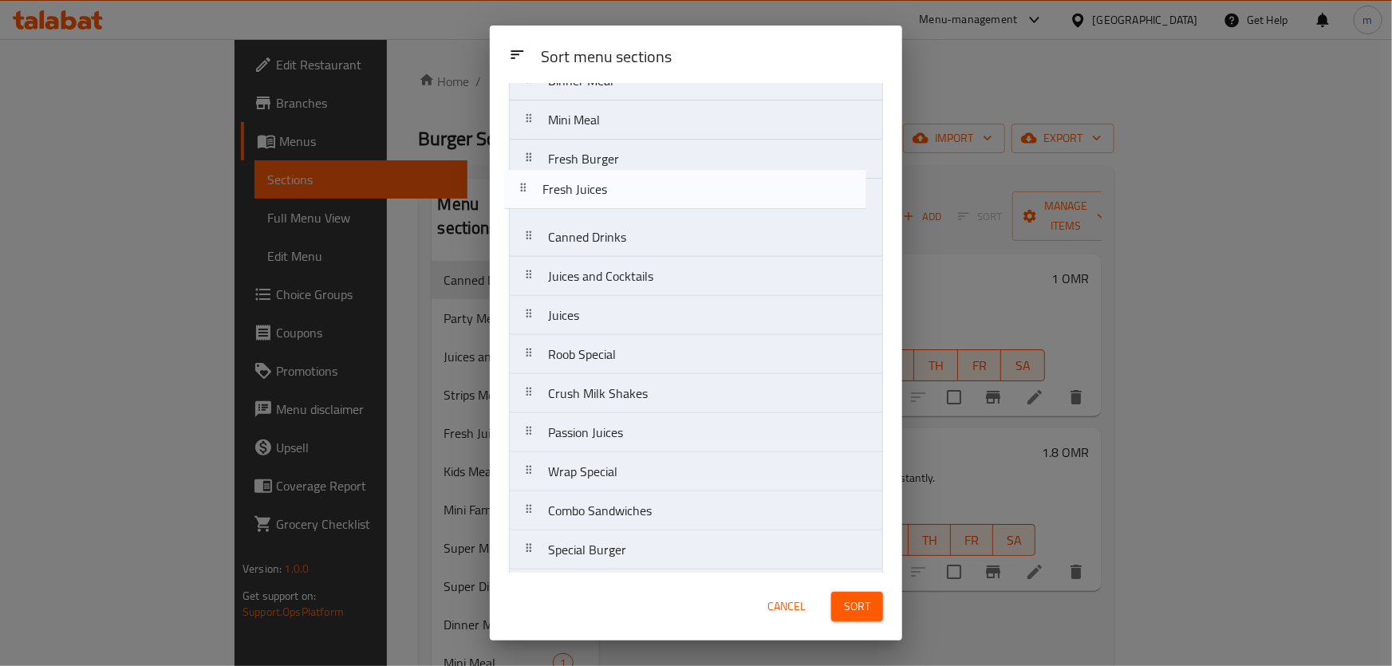
drag, startPoint x: 665, startPoint y: 261, endPoint x: 658, endPoint y: 195, distance: 66.5
click at [658, 195] on nav "Party Meal Strips Meal Kids Meal Mini Family Meal Super Meal Super Dinner Meal …" at bounding box center [696, 218] width 374 height 784
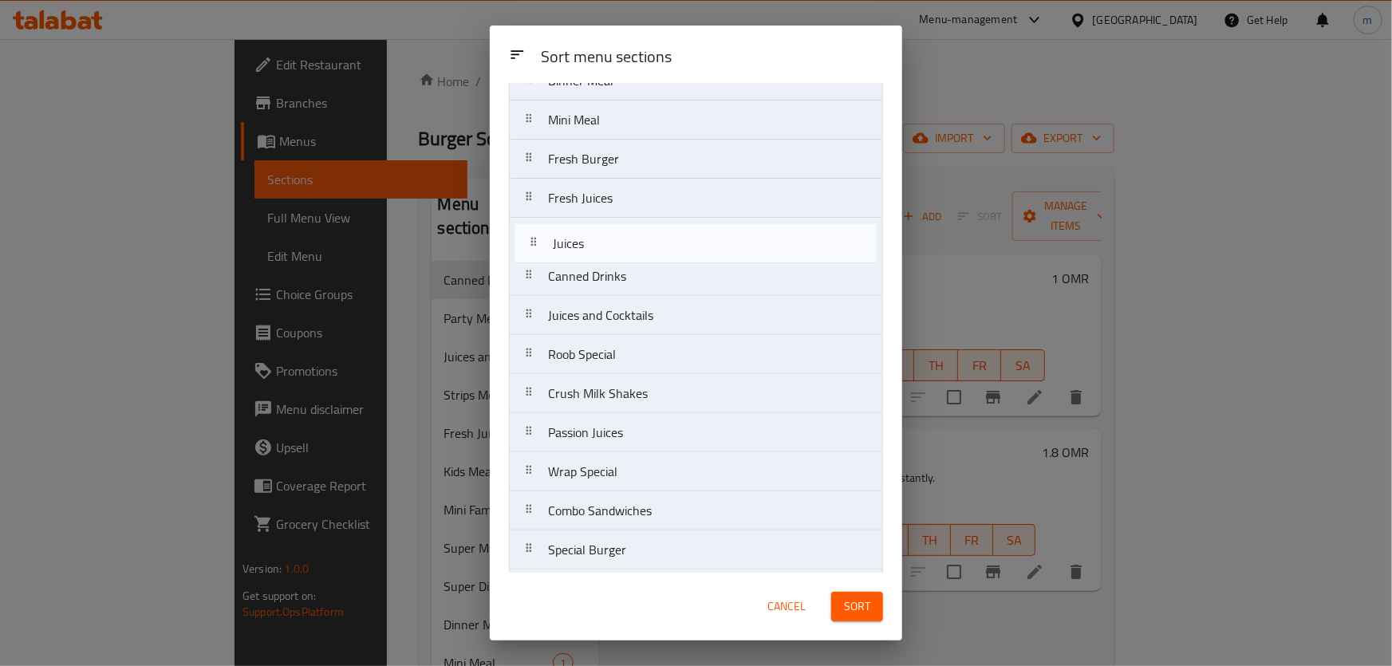
drag, startPoint x: 621, startPoint y: 326, endPoint x: 626, endPoint y: 250, distance: 76.0
click at [626, 250] on nav "Party Meal Strips Meal Kids Meal Mini Family Meal Super Meal Super Dinner Meal …" at bounding box center [696, 218] width 374 height 784
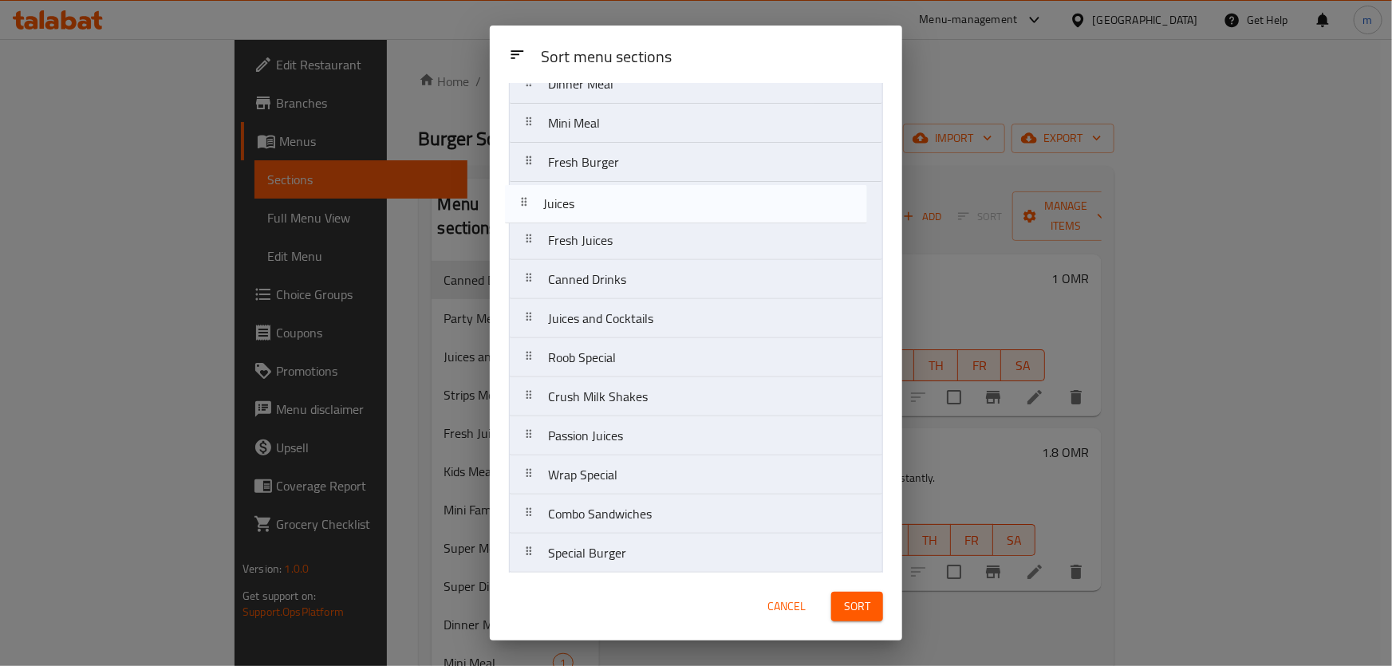
drag, startPoint x: 637, startPoint y: 239, endPoint x: 630, endPoint y: 201, distance: 38.8
click at [630, 201] on nav "Party Meal Strips Meal Kids Meal Mini Family Meal Super Meal Super Dinner Meal …" at bounding box center [696, 221] width 374 height 784
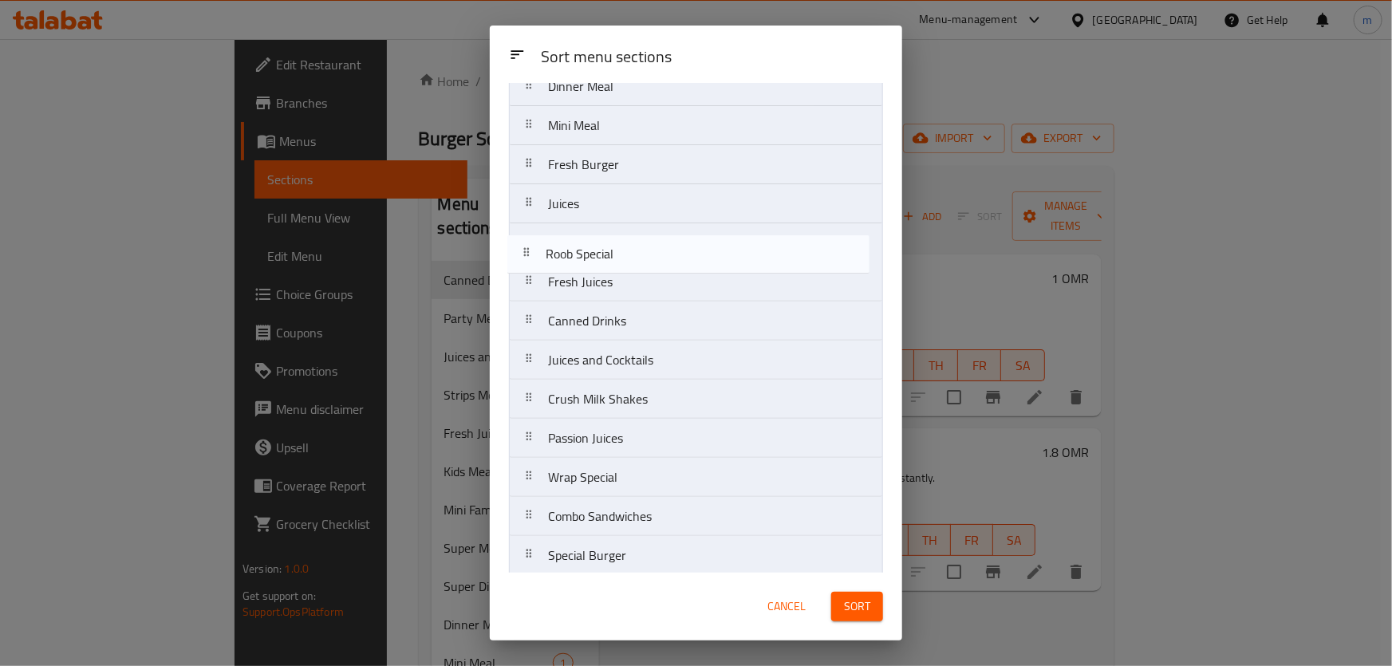
drag, startPoint x: 650, startPoint y: 356, endPoint x: 648, endPoint y: 248, distance: 107.8
click at [648, 248] on nav "Party Meal Strips Meal Kids Meal Mini Family Meal Super Meal Super Dinner Meal …" at bounding box center [696, 224] width 374 height 784
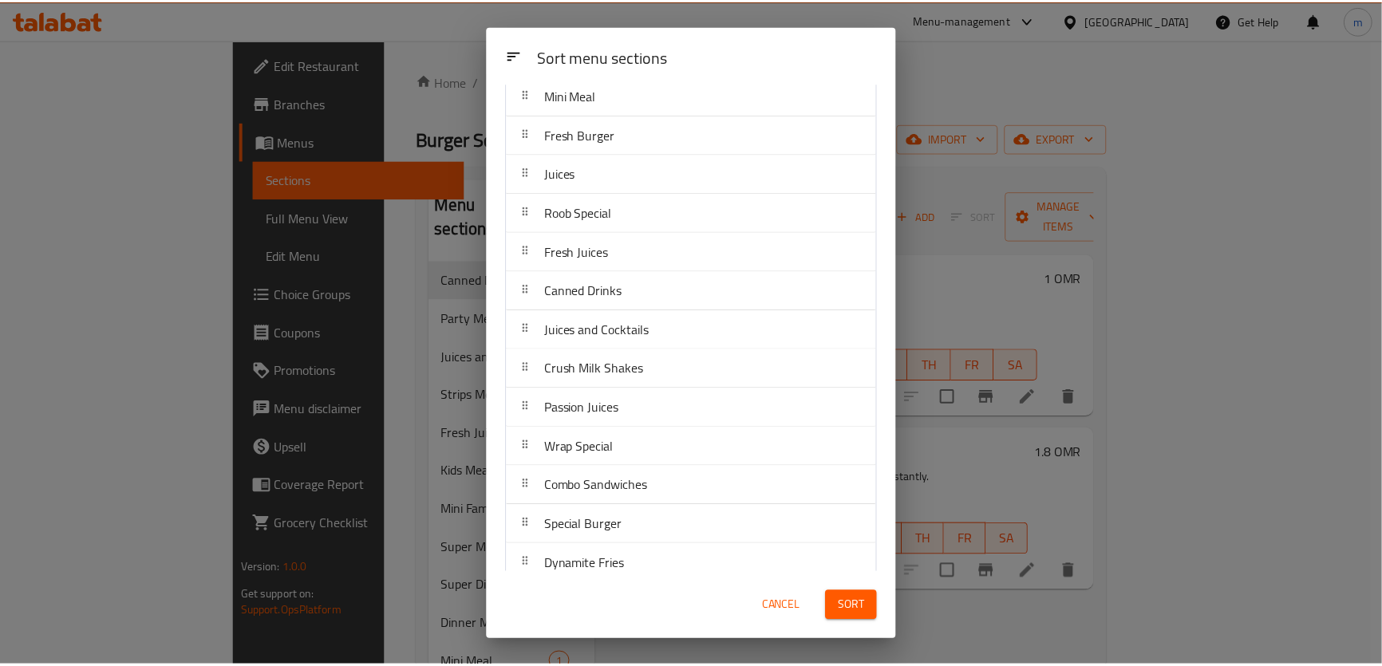
scroll to position [343, 0]
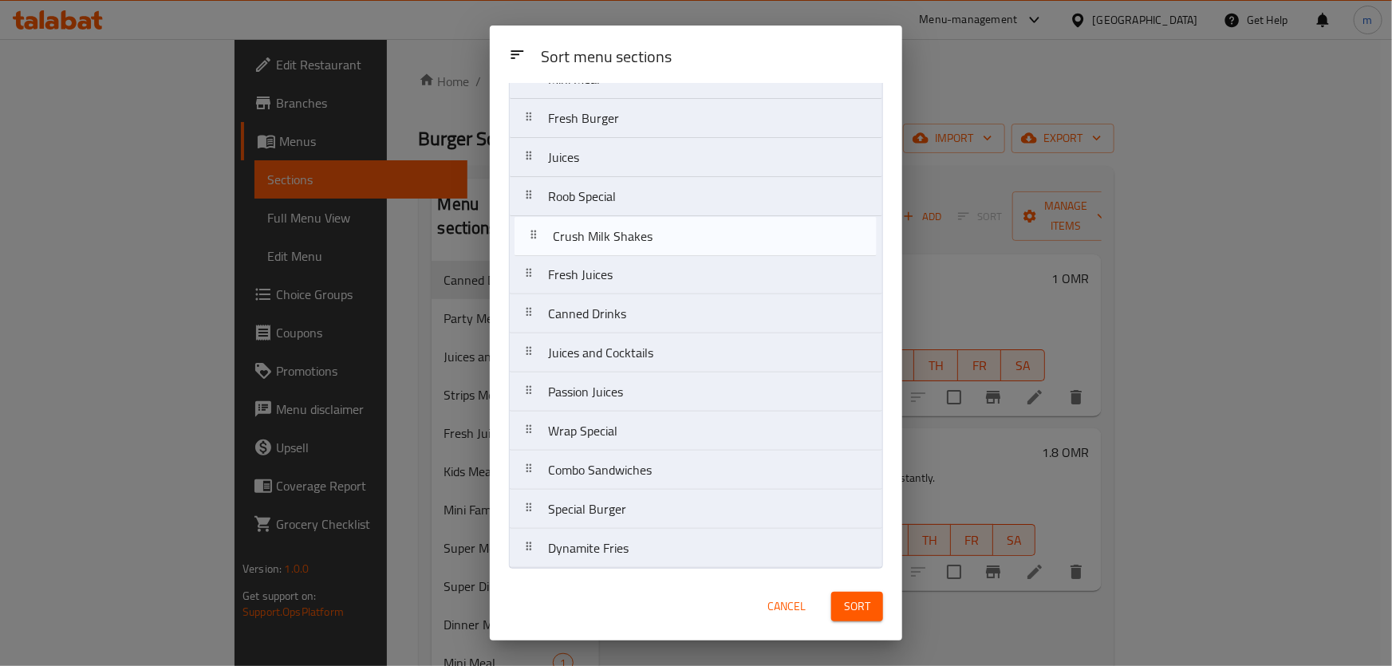
drag, startPoint x: 614, startPoint y: 360, endPoint x: 623, endPoint y: 239, distance: 121.6
click at [623, 239] on nav "Party Meal Strips Meal Kids Meal Mini Family Meal Super Meal Super Dinner Meal …" at bounding box center [696, 177] width 374 height 784
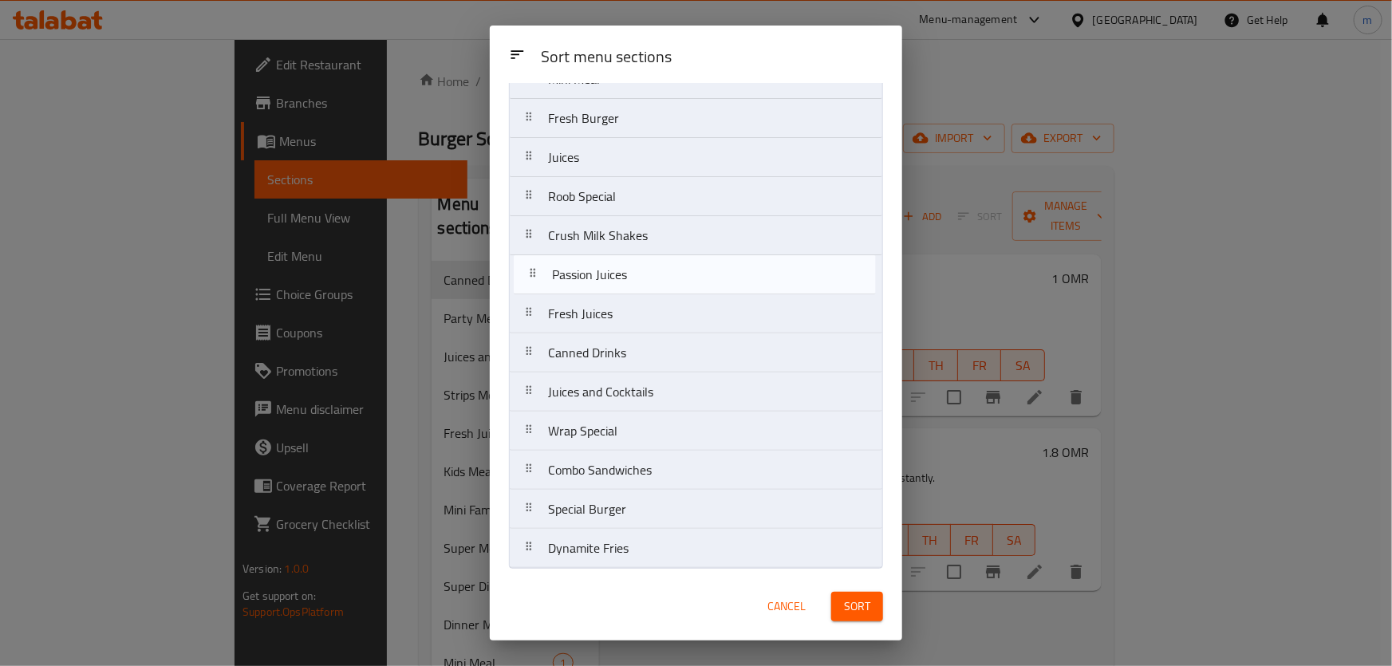
drag, startPoint x: 642, startPoint y: 408, endPoint x: 646, endPoint y: 287, distance: 120.6
click at [646, 286] on nav "Party Meal Strips Meal Kids Meal Mini Family Meal Super Meal Super Dinner Meal …" at bounding box center [696, 177] width 374 height 784
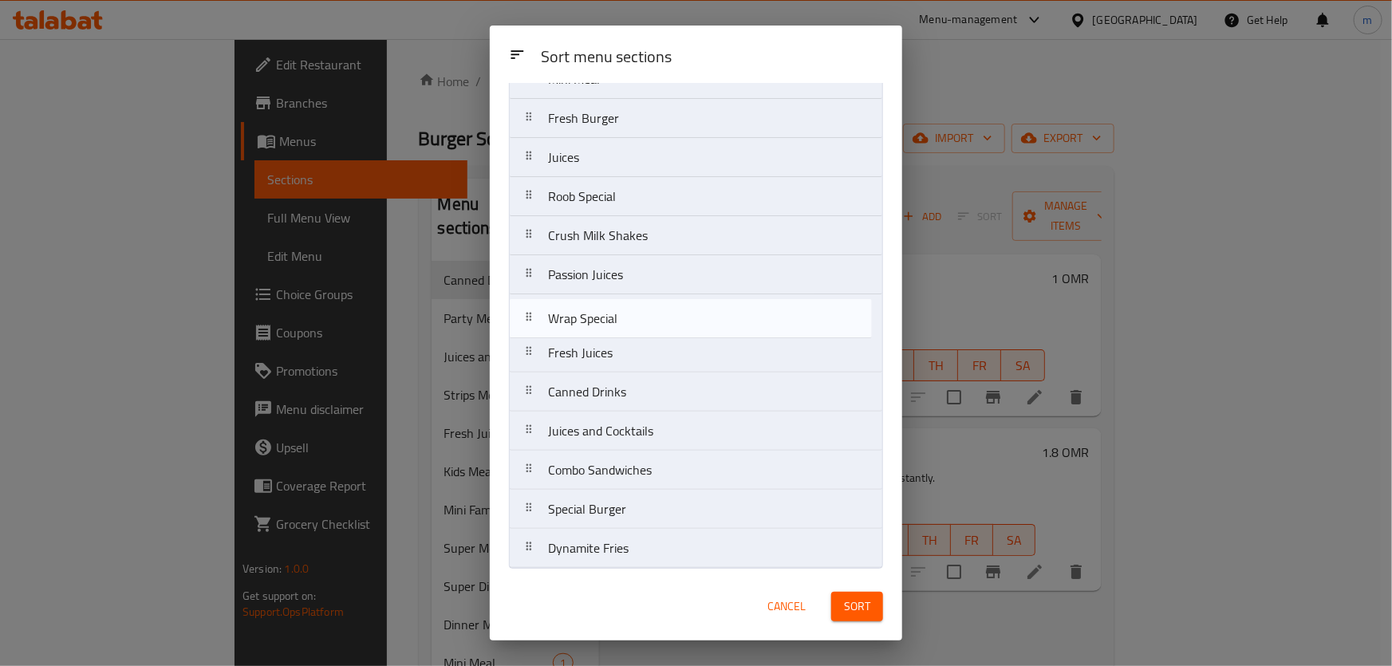
drag, startPoint x: 625, startPoint y: 433, endPoint x: 630, endPoint y: 321, distance: 112.7
click at [630, 321] on nav "Party Meal Strips Meal Kids Meal Mini Family Meal Super Meal Super Dinner Meal …" at bounding box center [696, 177] width 374 height 784
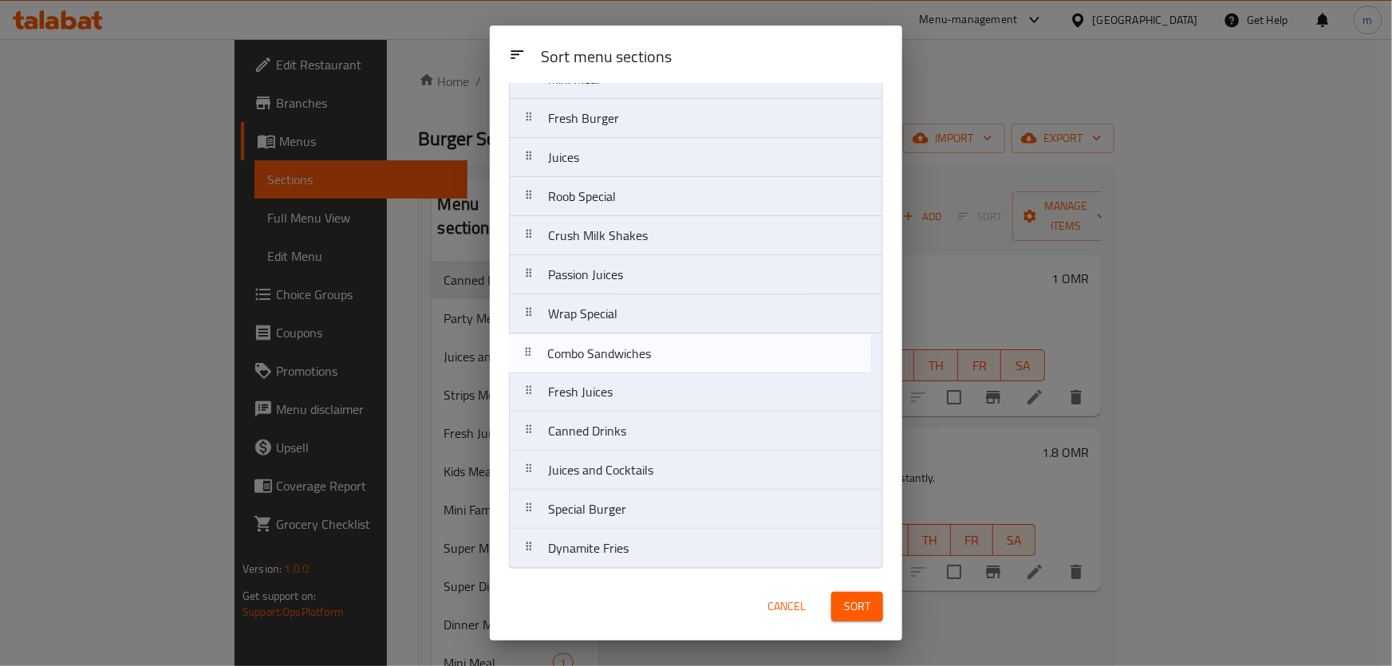
drag, startPoint x: 694, startPoint y: 479, endPoint x: 694, endPoint y: 357, distance: 122.1
click at [694, 357] on nav "Party Meal Strips Meal Kids Meal Mini Family Meal Super Meal Super Dinner Meal …" at bounding box center [696, 177] width 374 height 784
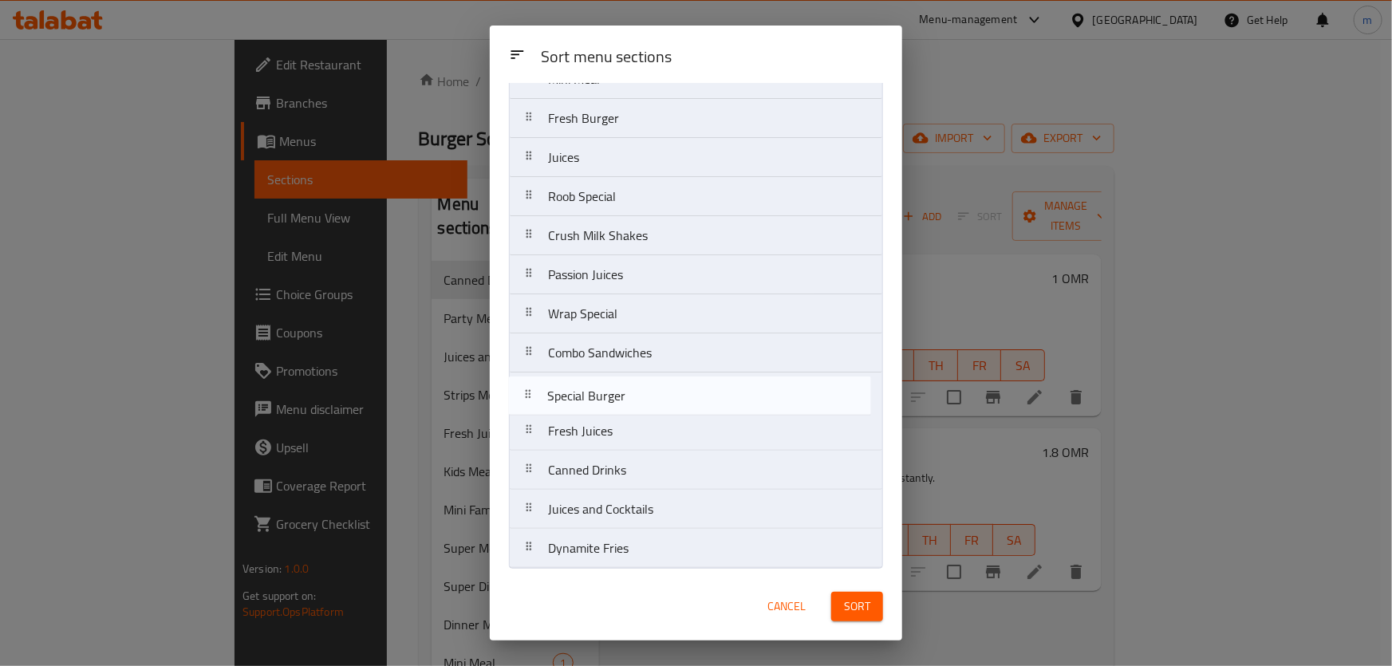
drag, startPoint x: 693, startPoint y: 519, endPoint x: 693, endPoint y: 403, distance: 115.7
click at [693, 403] on nav "Party Meal Strips Meal Kids Meal Mini Family Meal Super Meal Super Dinner Meal …" at bounding box center [696, 177] width 374 height 784
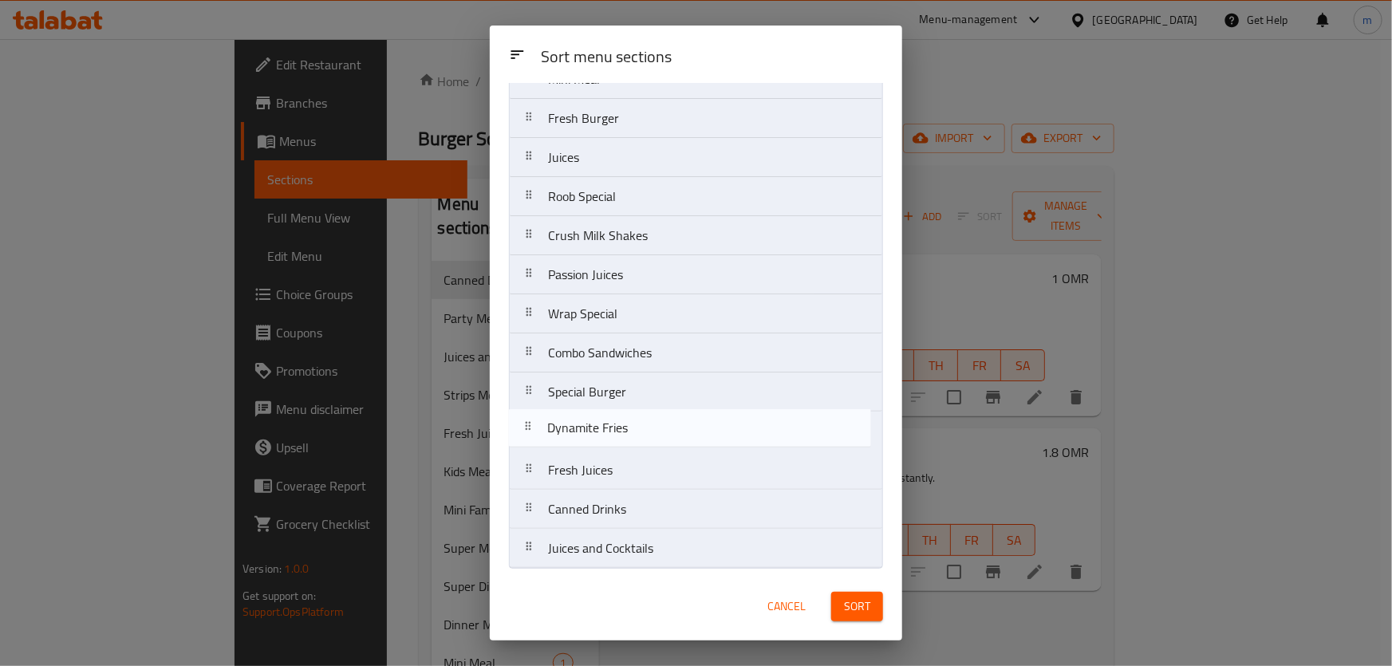
drag, startPoint x: 703, startPoint y: 552, endPoint x: 707, endPoint y: 431, distance: 121.4
click at [707, 431] on nav "Party Meal Strips Meal Kids Meal Mini Family Meal Super Meal Super Dinner Meal …" at bounding box center [696, 177] width 374 height 784
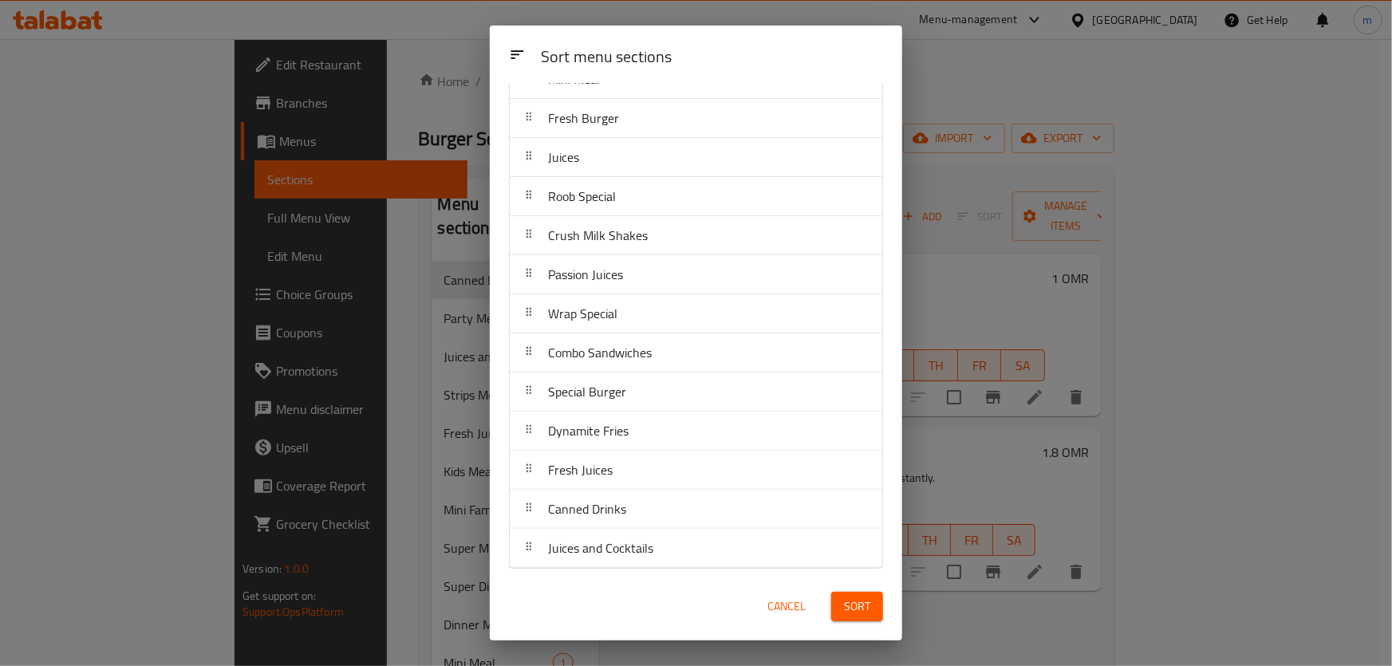
click at [858, 609] on span "Sort" at bounding box center [857, 607] width 26 height 20
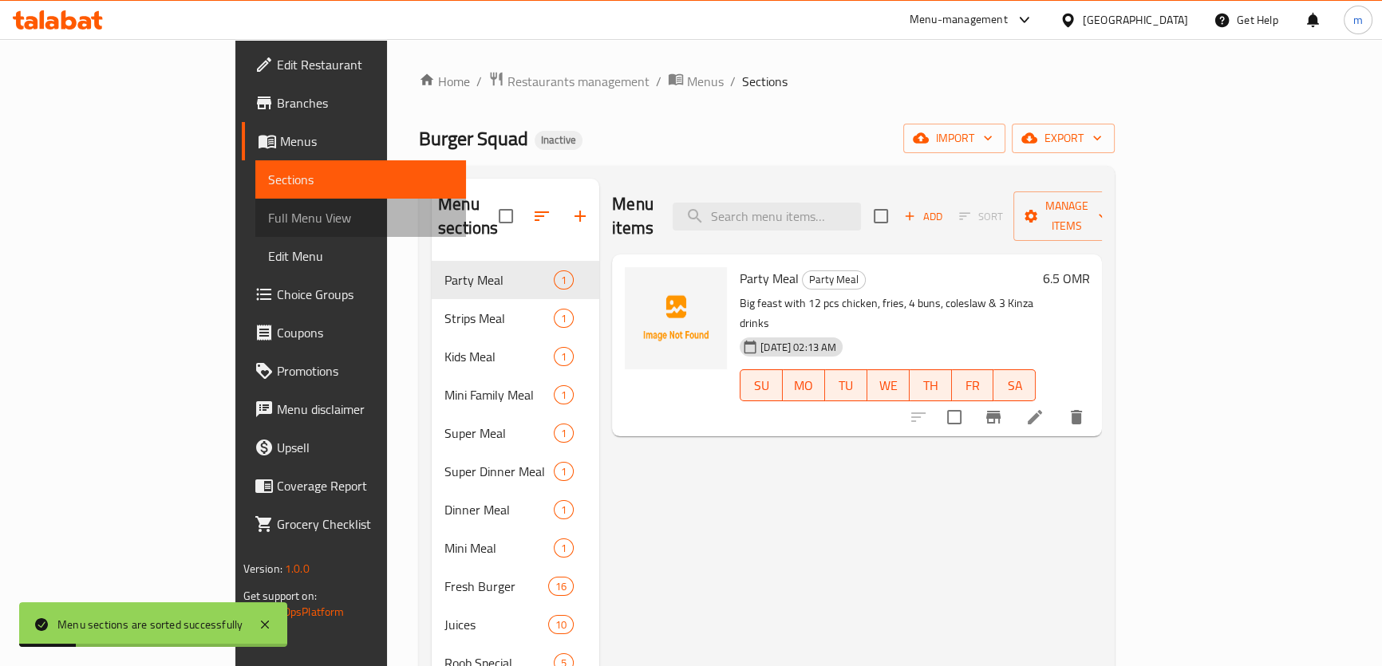
click at [268, 215] on span "Full Menu View" at bounding box center [360, 217] width 185 height 19
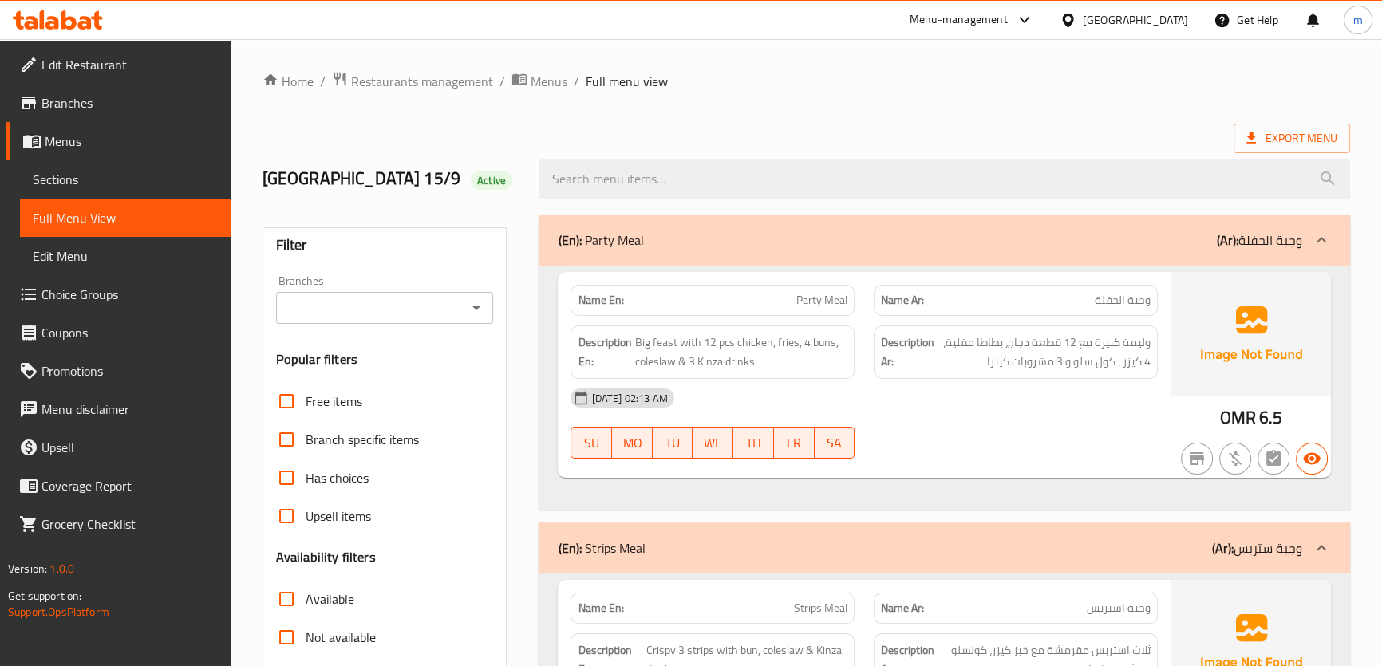
click at [598, 239] on p "(En): Party Meal" at bounding box center [600, 240] width 85 height 19
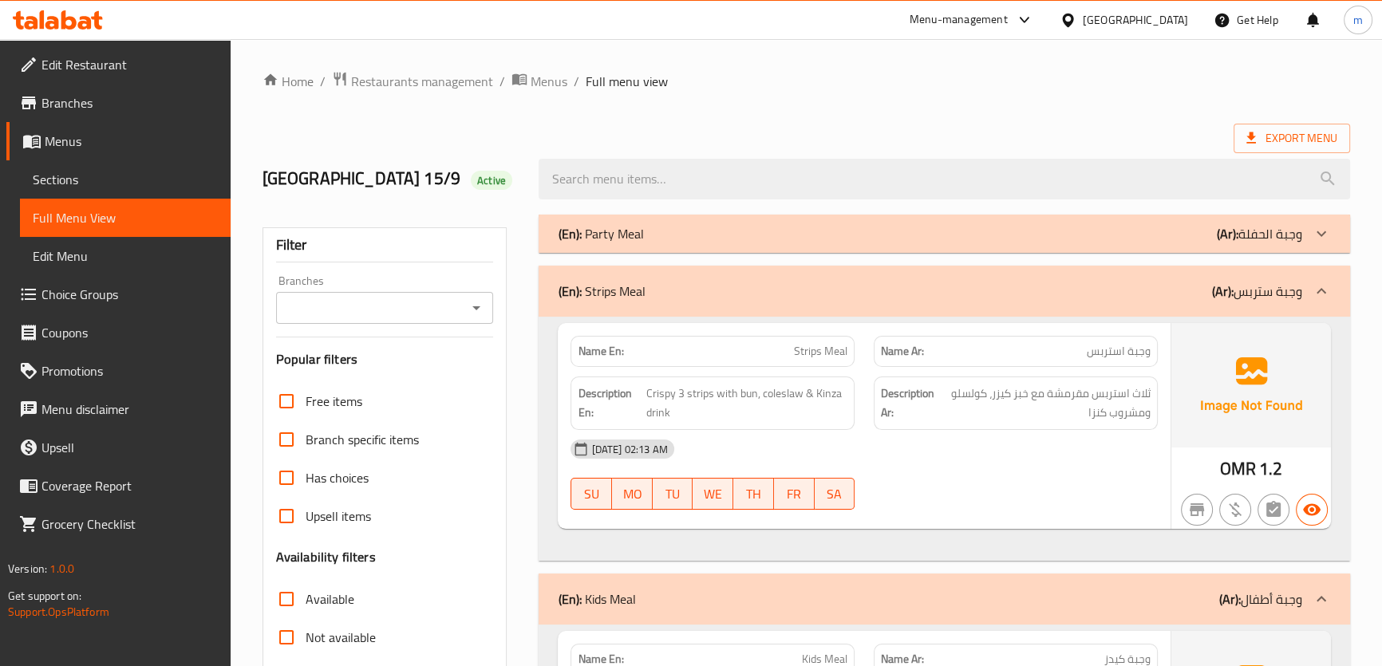
click at [768, 234] on div "(En): Party Meal (Ar): وجبة الحفلة" at bounding box center [930, 233] width 744 height 19
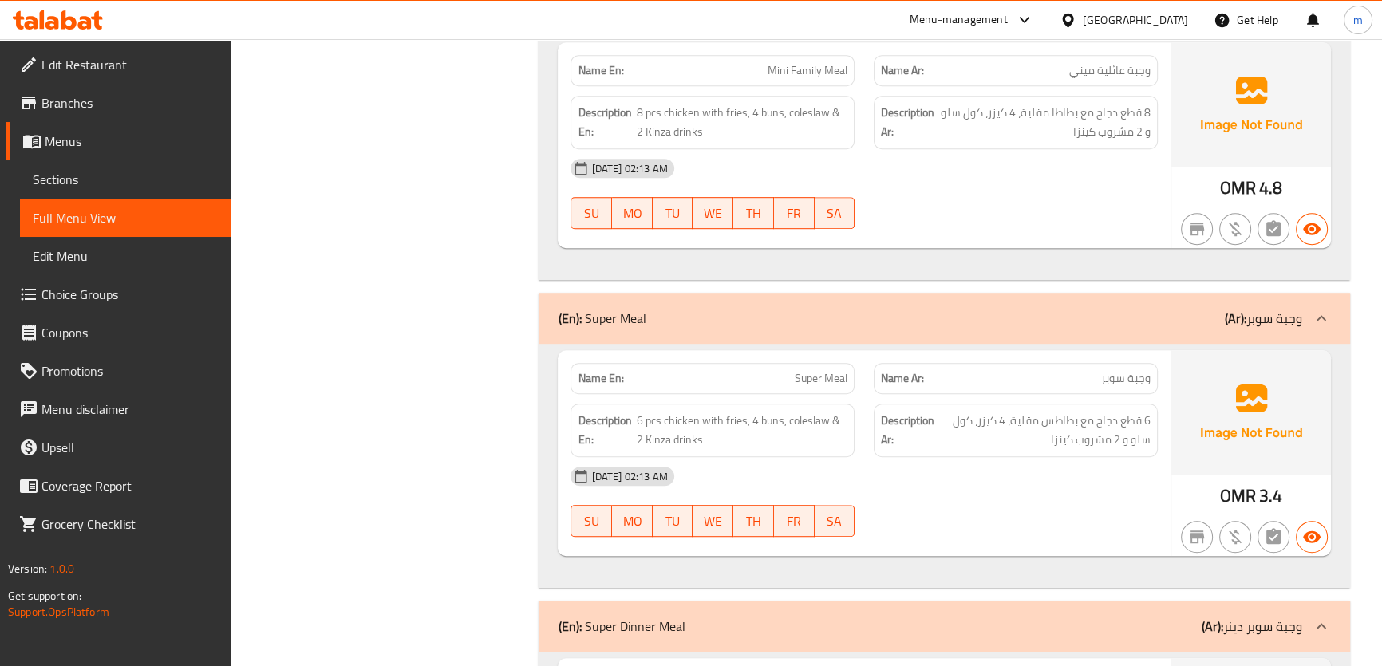
scroll to position [1160, 0]
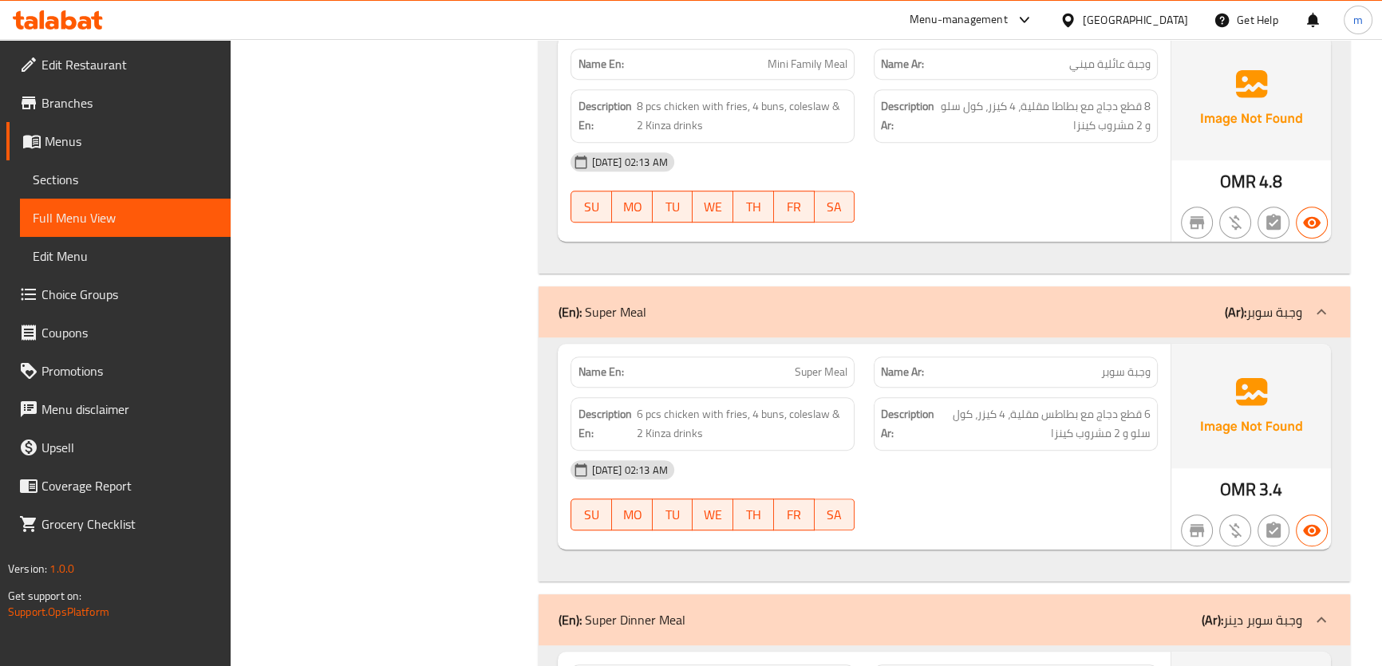
click at [819, 372] on span "Super Meal" at bounding box center [821, 372] width 53 height 17
copy span "Super Meal"
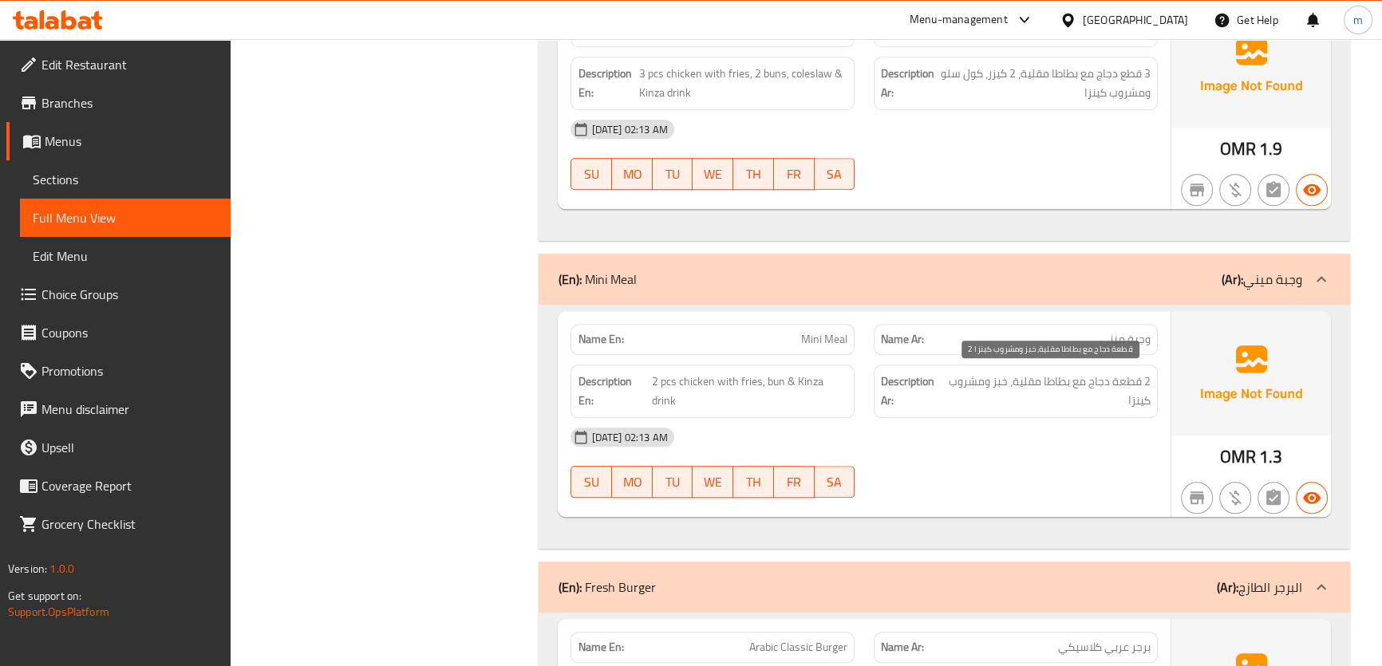
scroll to position [2031, 0]
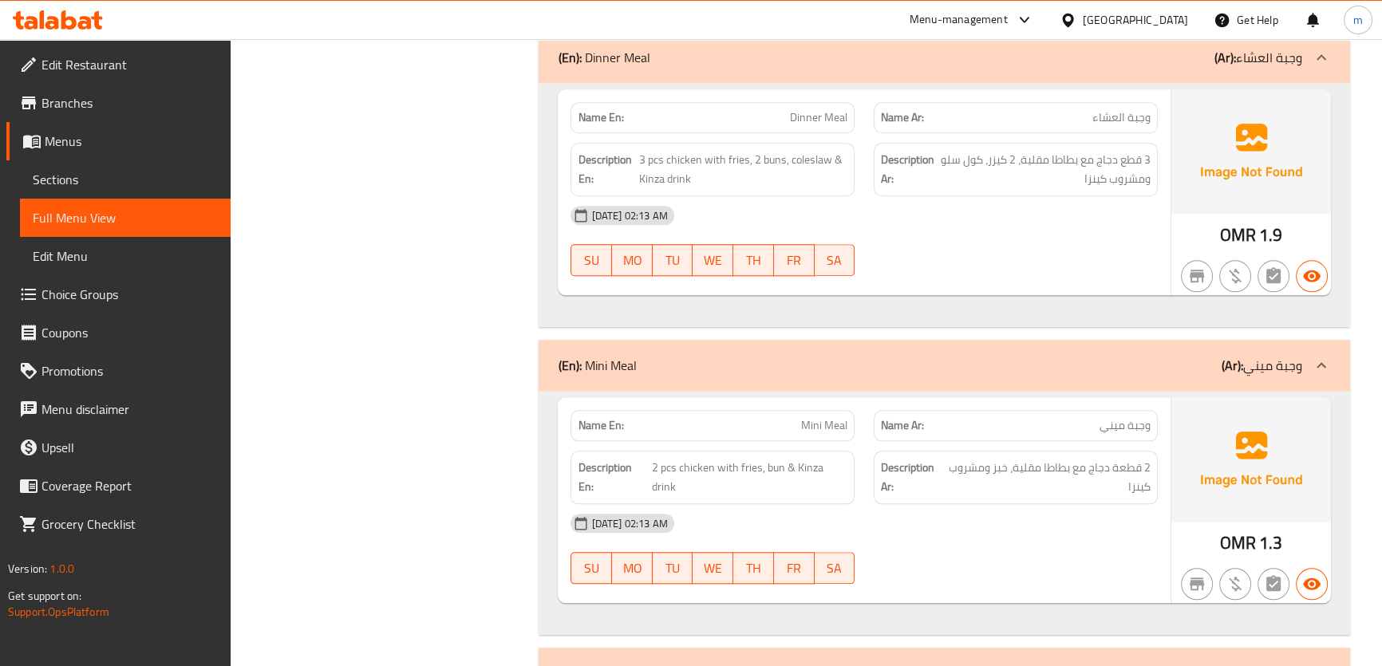
click at [838, 430] on span "Mini Meal" at bounding box center [824, 425] width 46 height 17
copy span "Mini Meal"
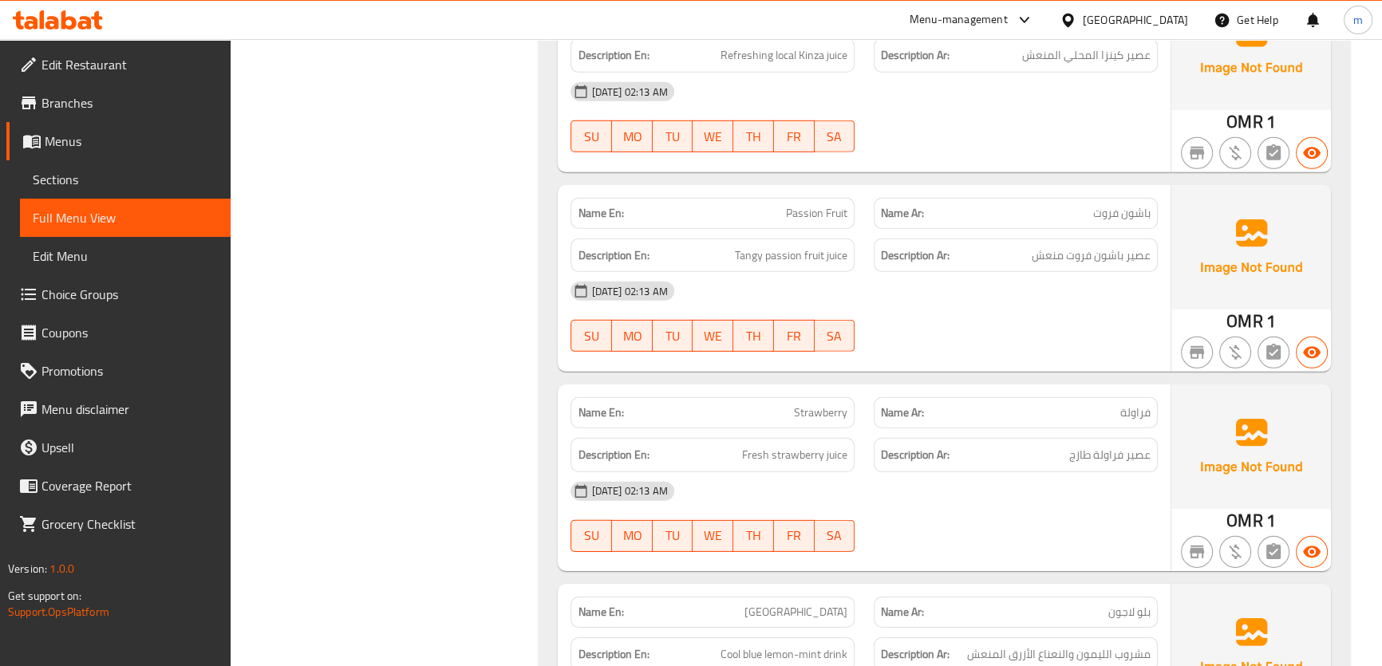
scroll to position [6384, 0]
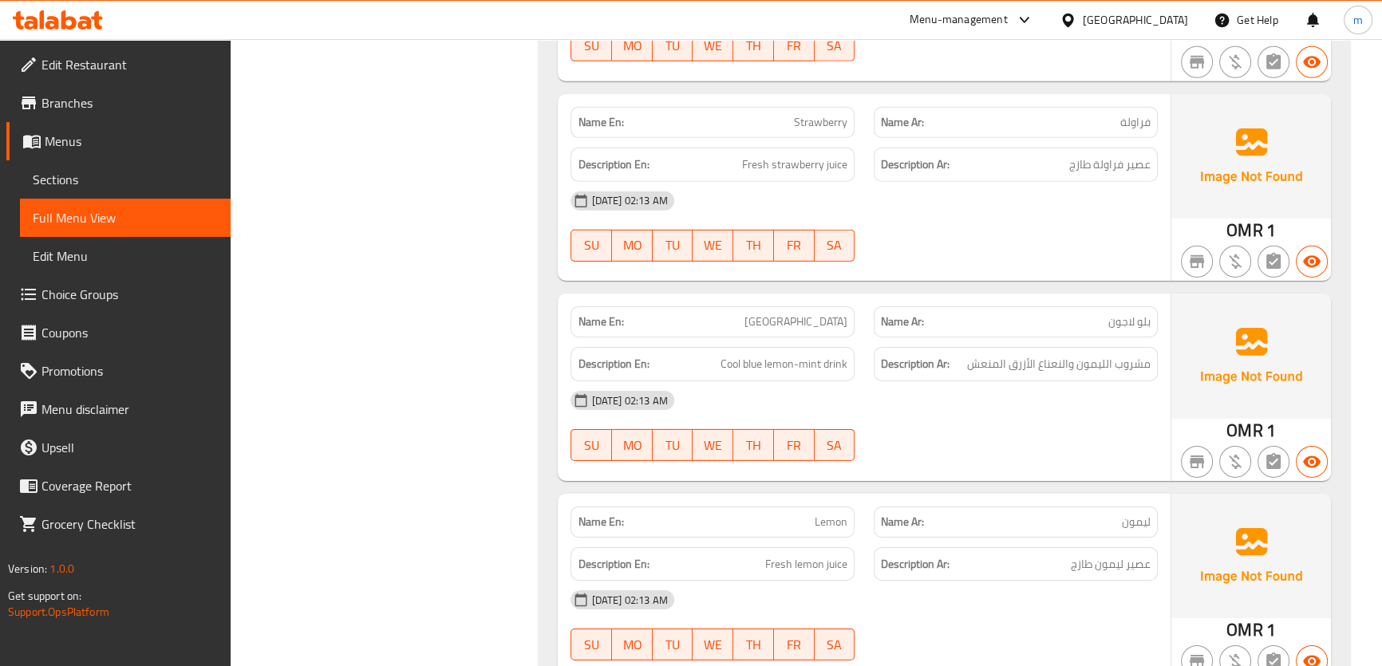
click at [816, 314] on span "Blue Lagoon" at bounding box center [796, 322] width 103 height 17
copy span "Blue Lagoon"
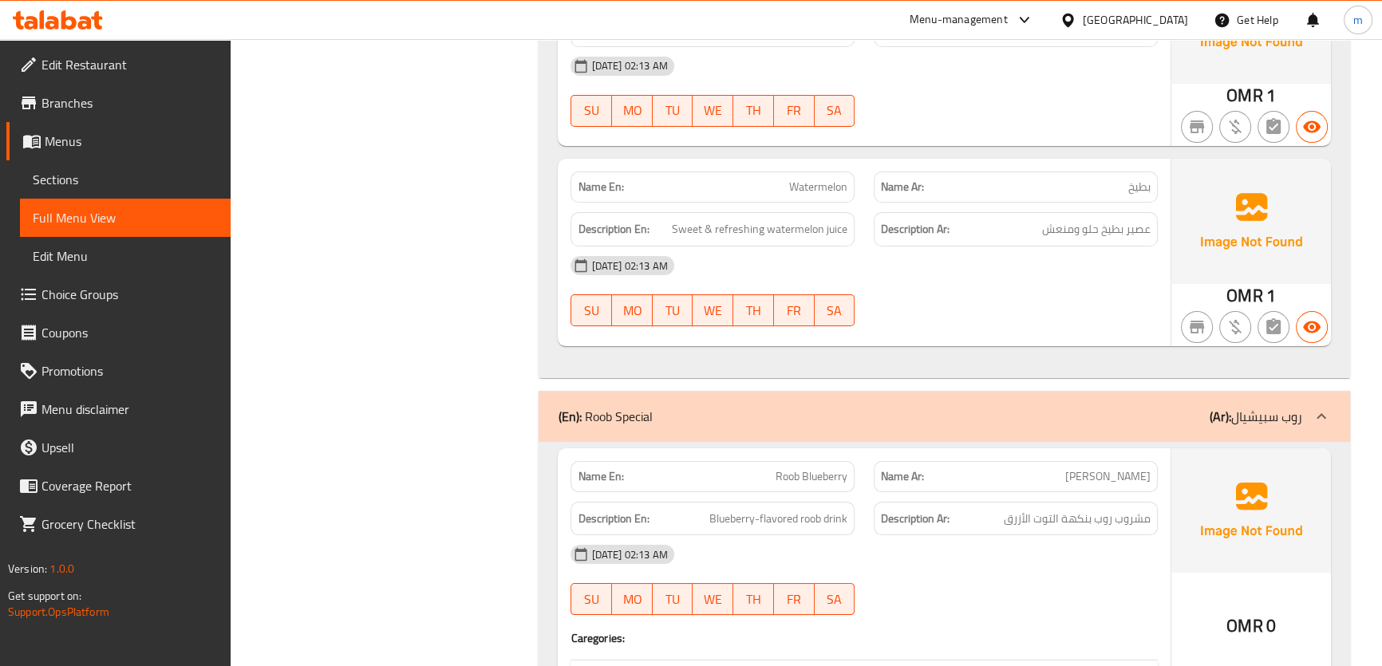
scroll to position [7762, 0]
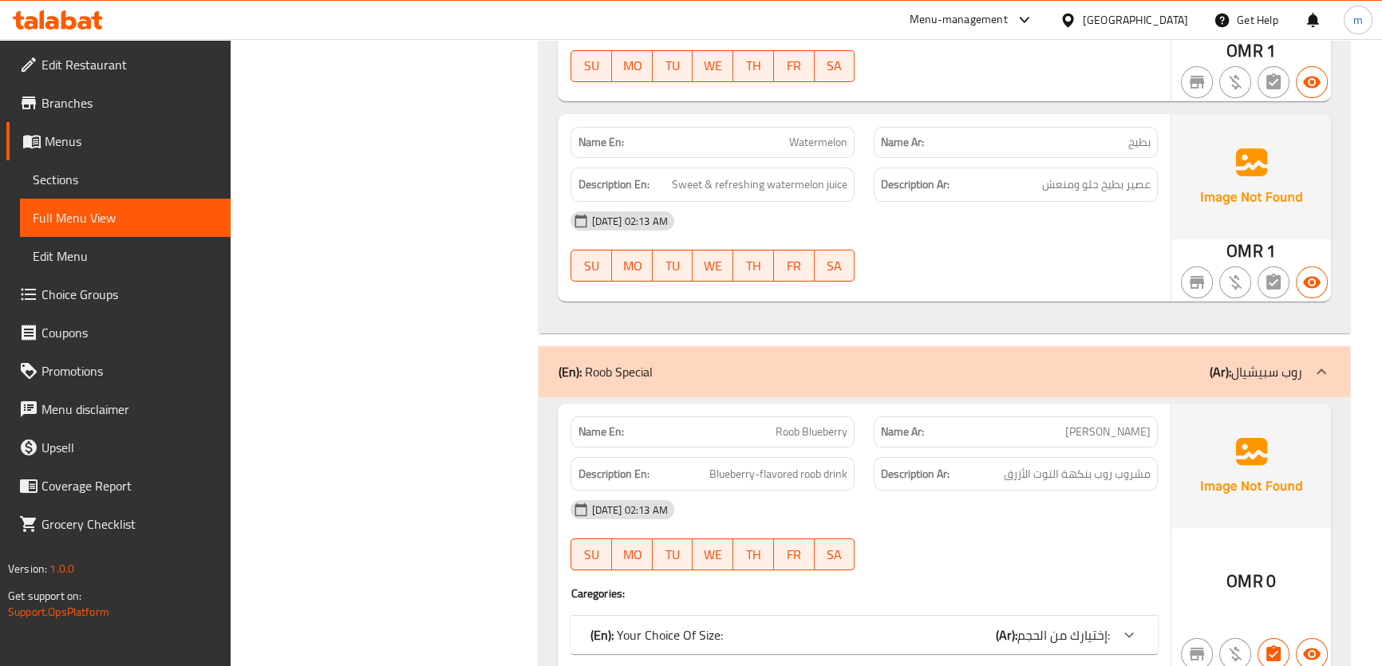
drag, startPoint x: 1077, startPoint y: 610, endPoint x: 1157, endPoint y: 613, distance: 79.9
click at [1077, 623] on span "إختيارك من الحجم:" at bounding box center [1063, 635] width 93 height 24
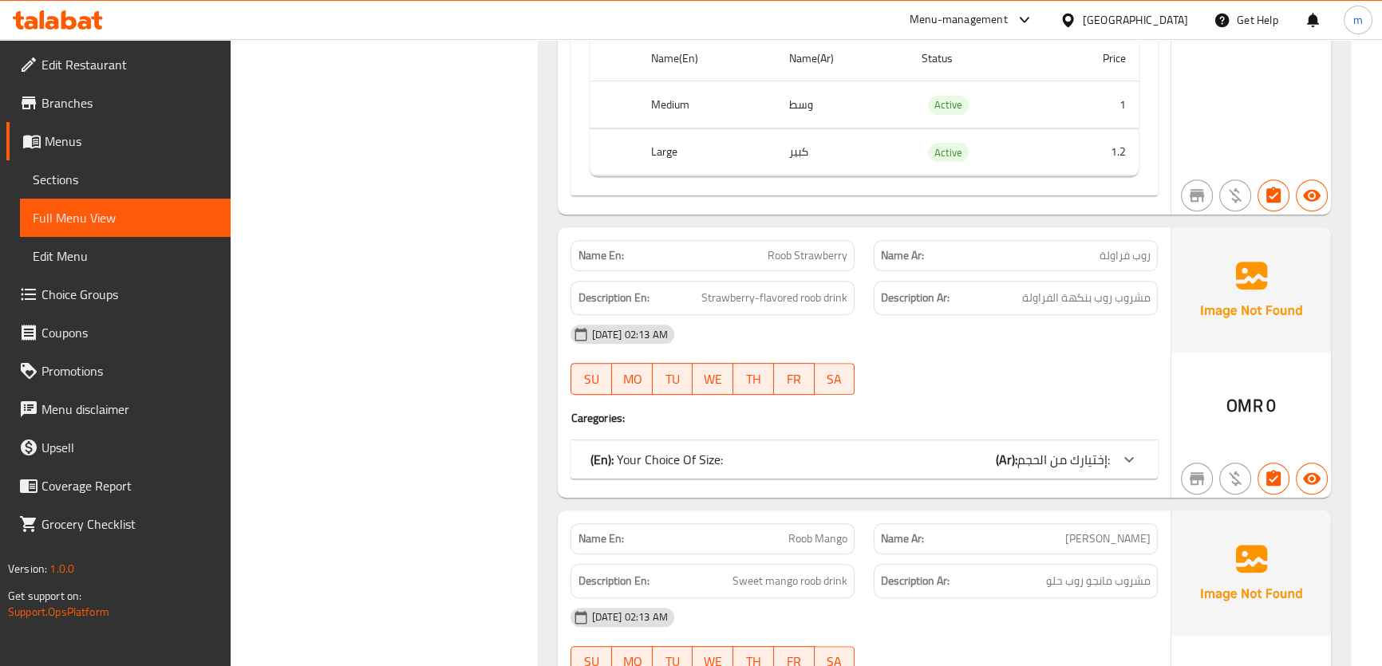
scroll to position [8415, 0]
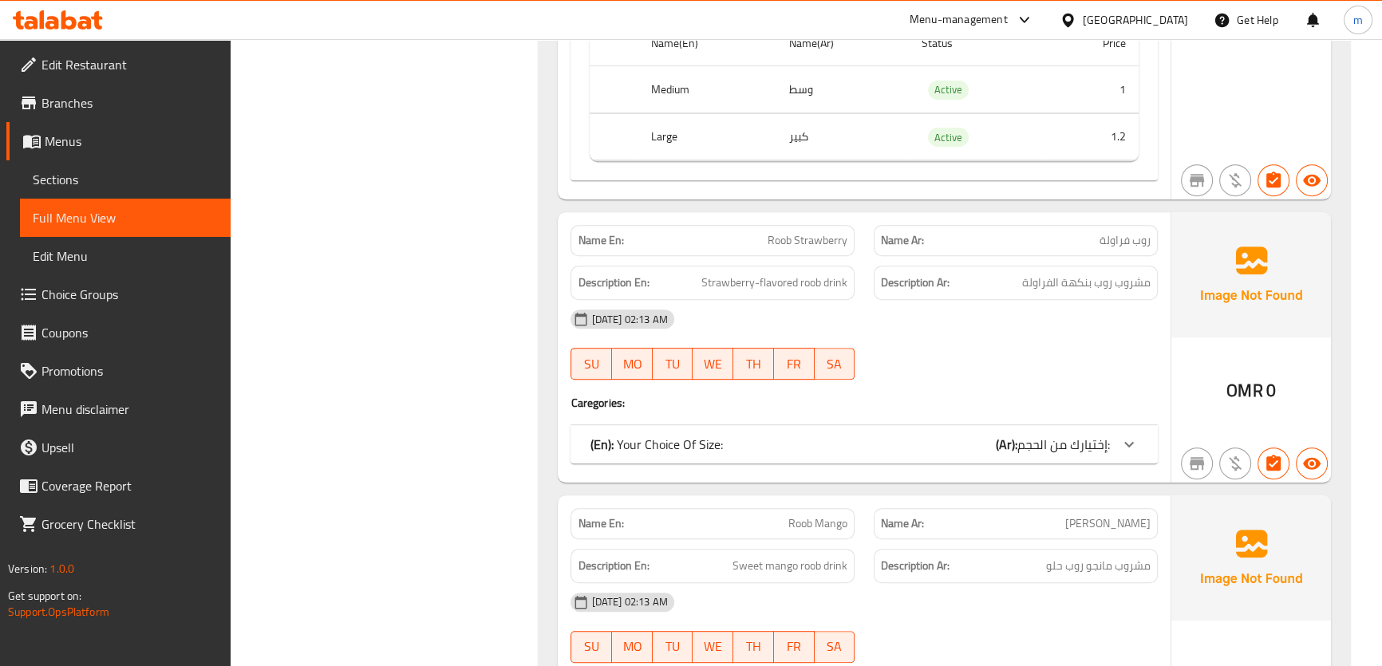
click at [1124, 435] on icon at bounding box center [1129, 444] width 19 height 19
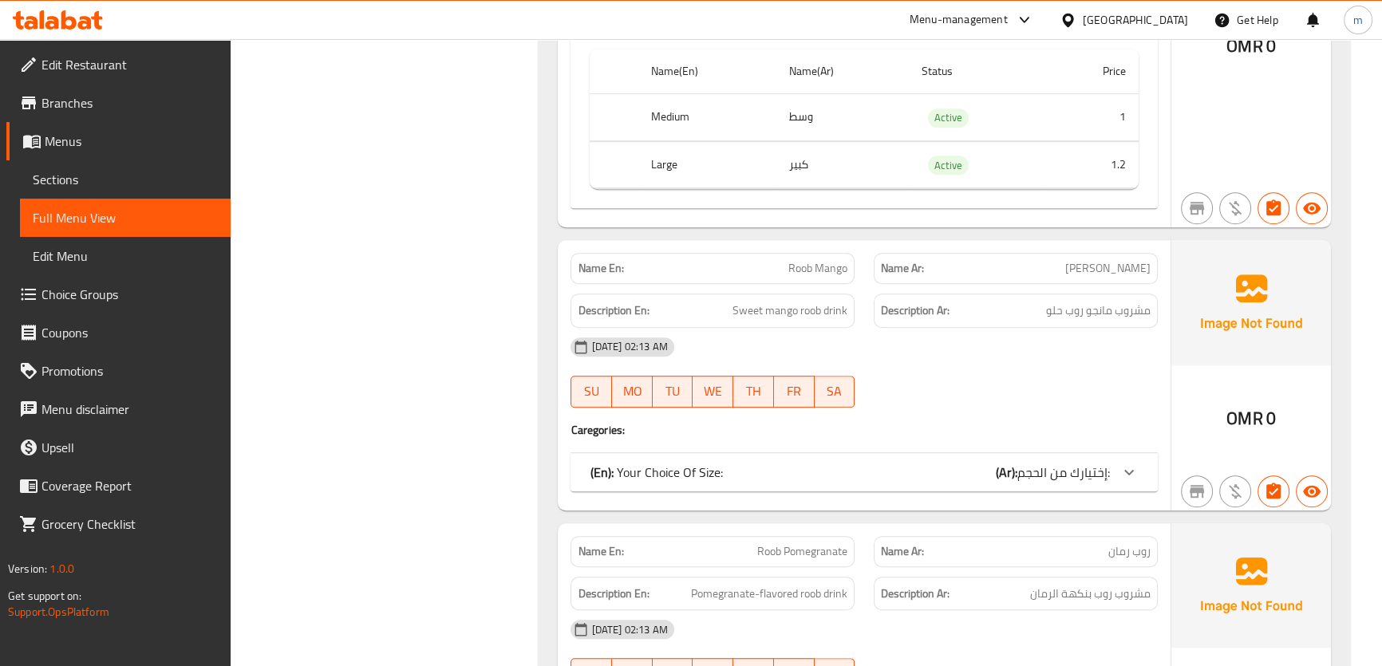
scroll to position [8849, 0]
click at [1137, 462] on icon at bounding box center [1129, 471] width 19 height 19
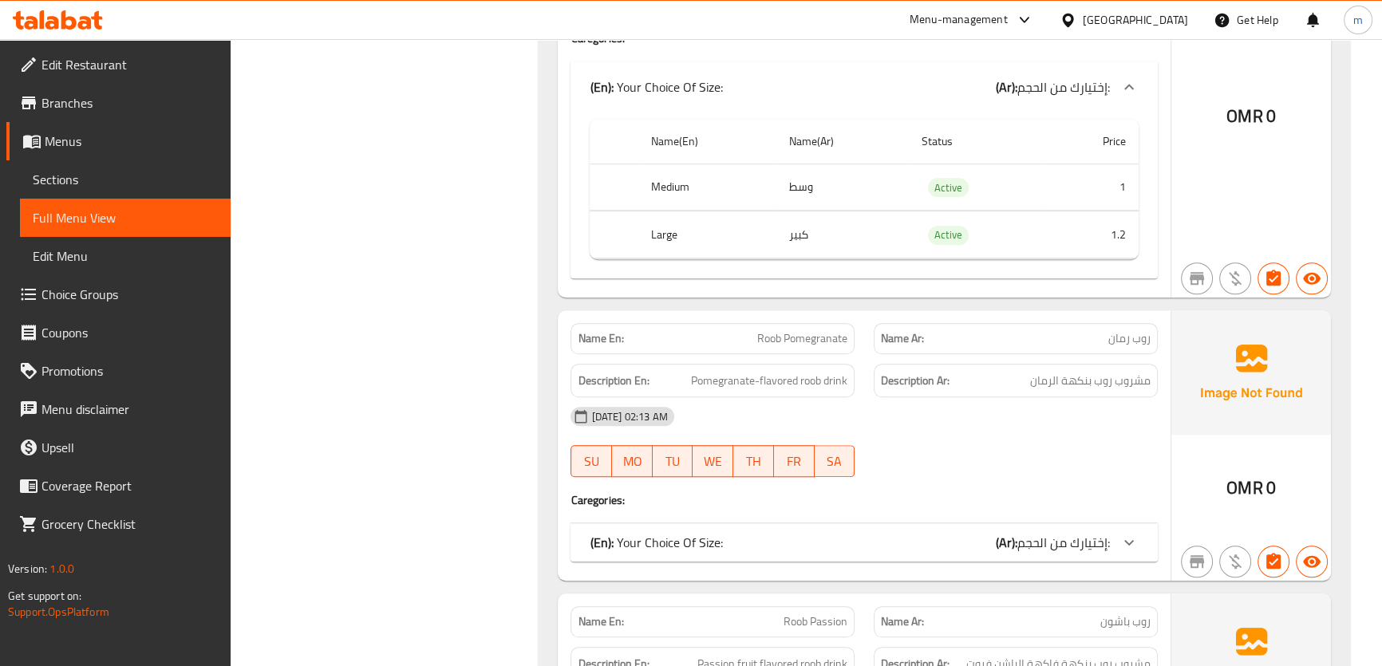
scroll to position [9285, 0]
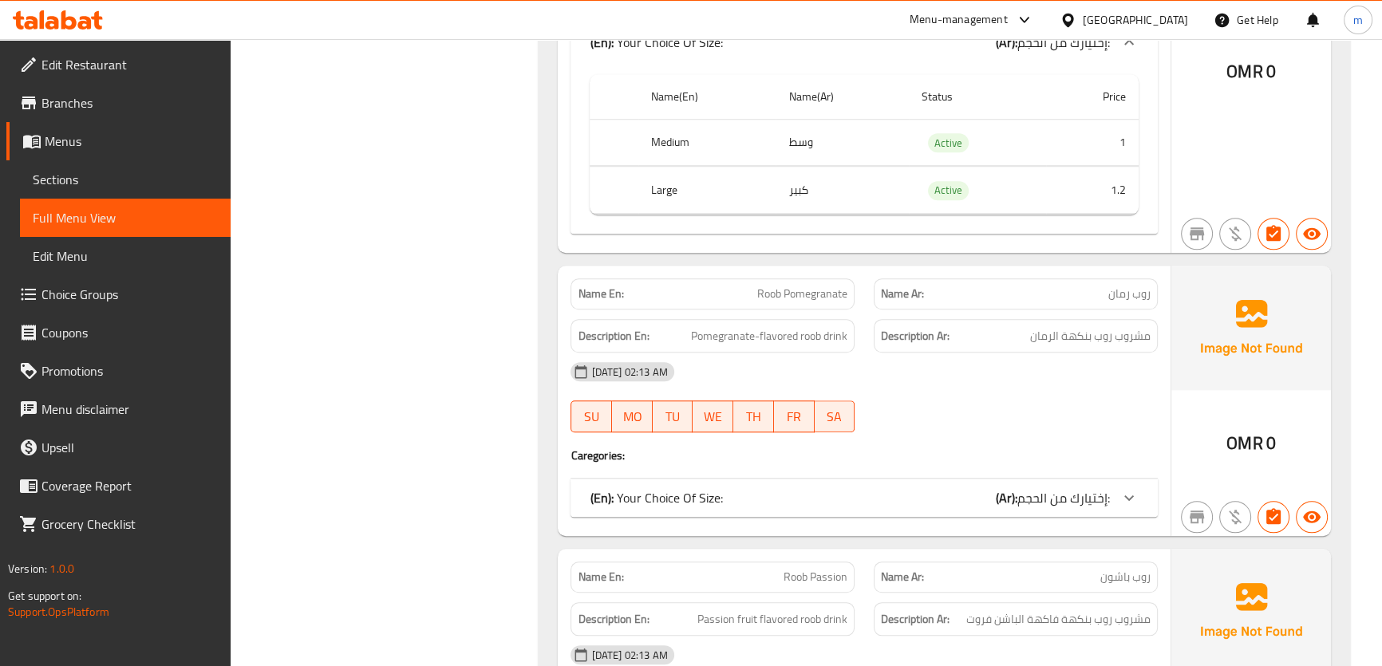
click at [1129, 488] on icon at bounding box center [1129, 497] width 19 height 19
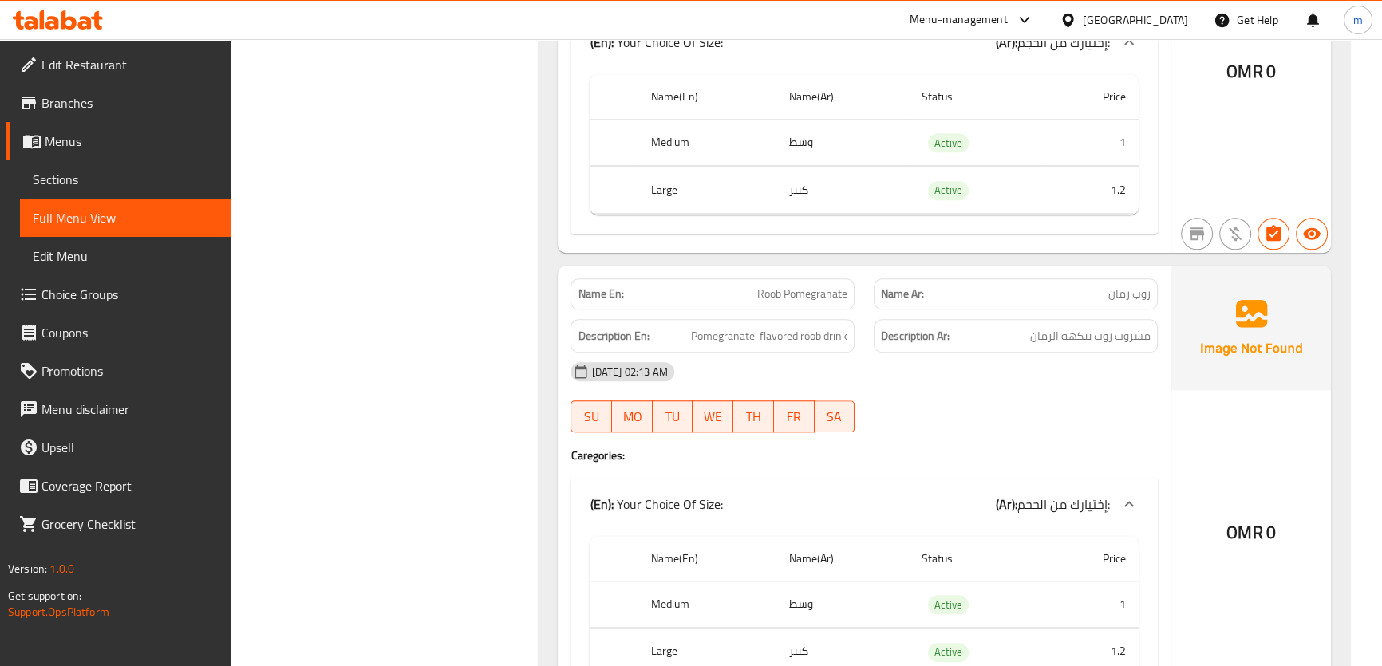
scroll to position [9576, 0]
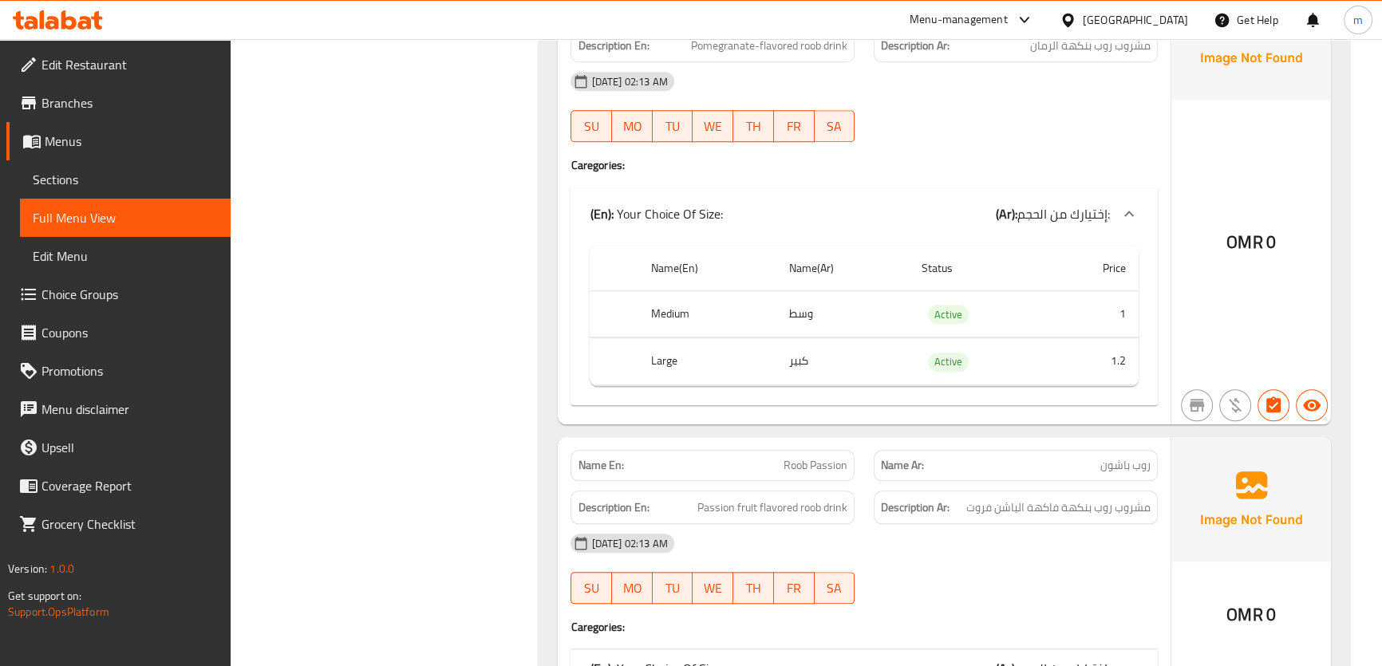
click at [830, 457] on span "Roob Passion" at bounding box center [816, 465] width 64 height 17
copy span "Roob Passion"
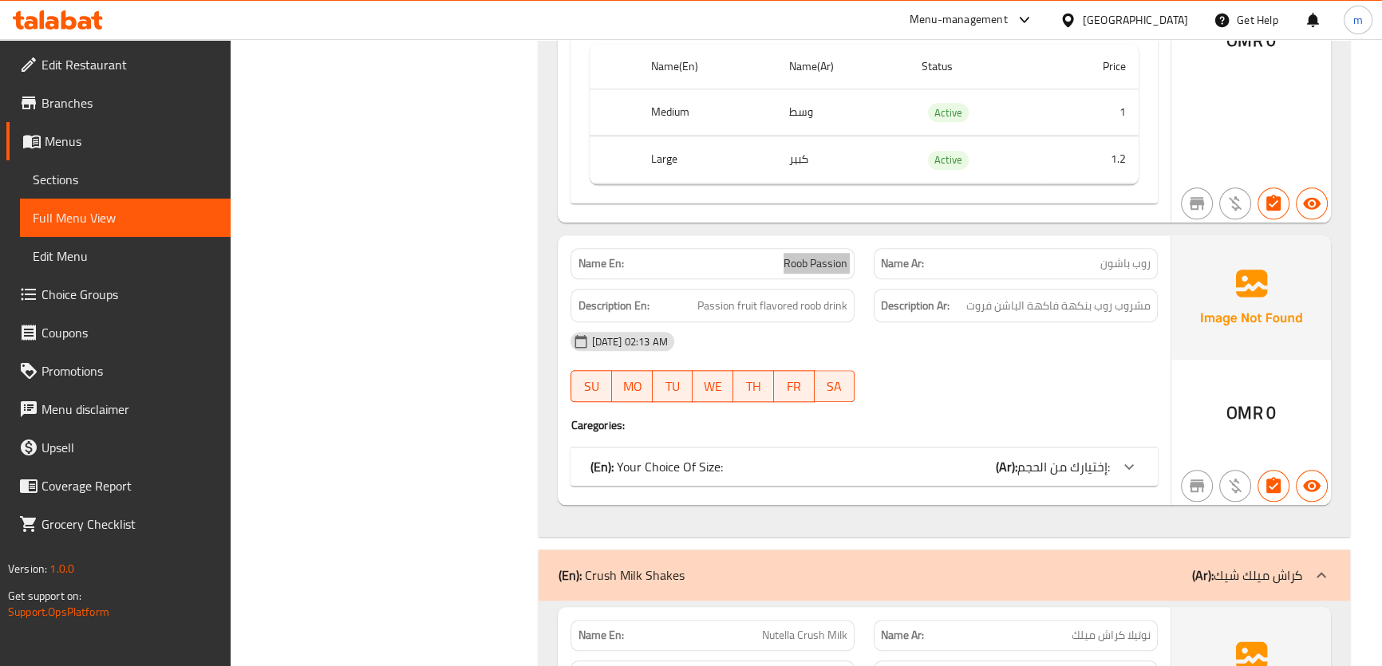
scroll to position [9793, 0]
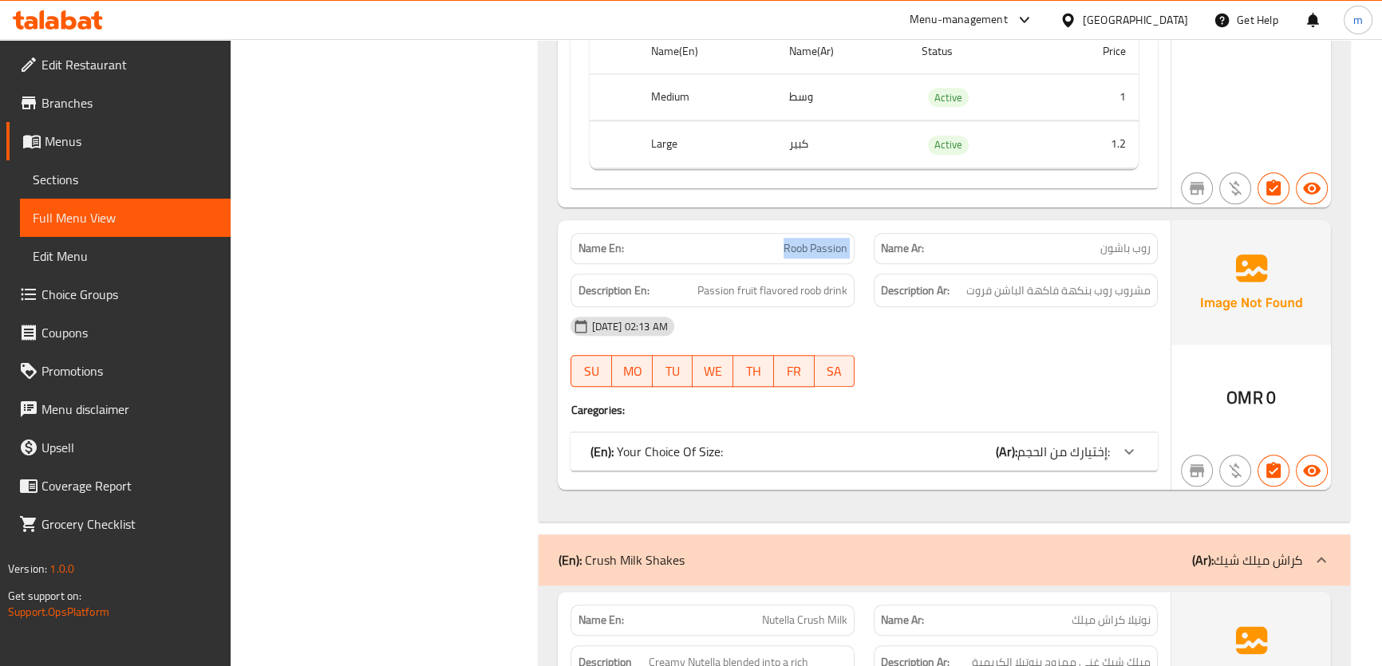
drag, startPoint x: 943, startPoint y: 435, endPoint x: 970, endPoint y: 455, distance: 33.0
click at [943, 442] on div "(En): Your Choice Of Size: (Ar): إختيارك من الحجم:" at bounding box center [849, 451] width 519 height 19
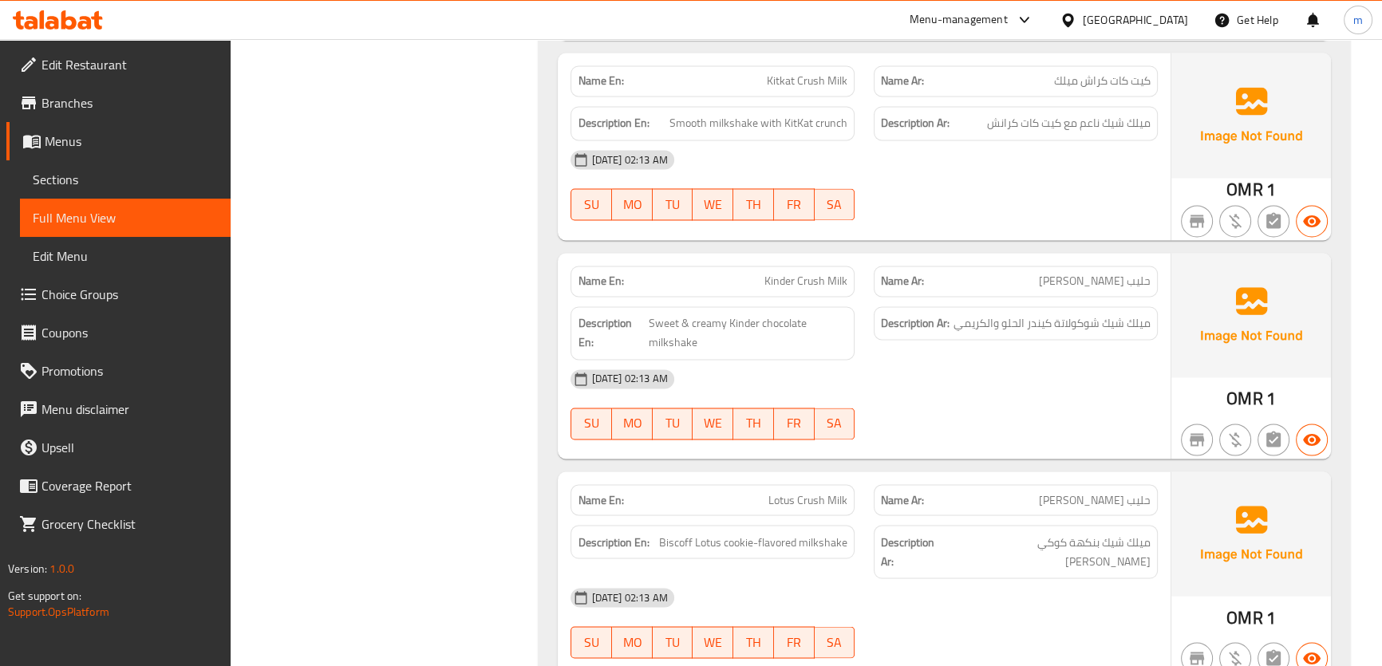
scroll to position [10954, 0]
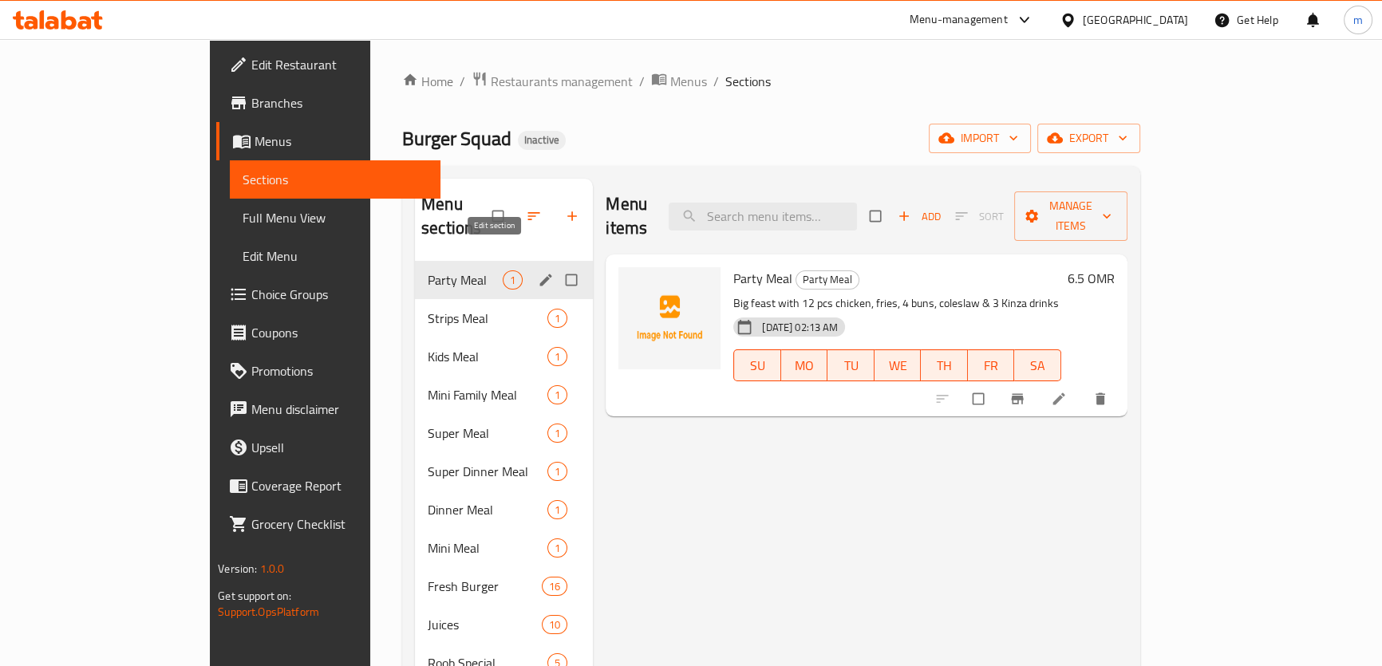
click at [538, 272] on icon "edit" at bounding box center [546, 280] width 16 height 16
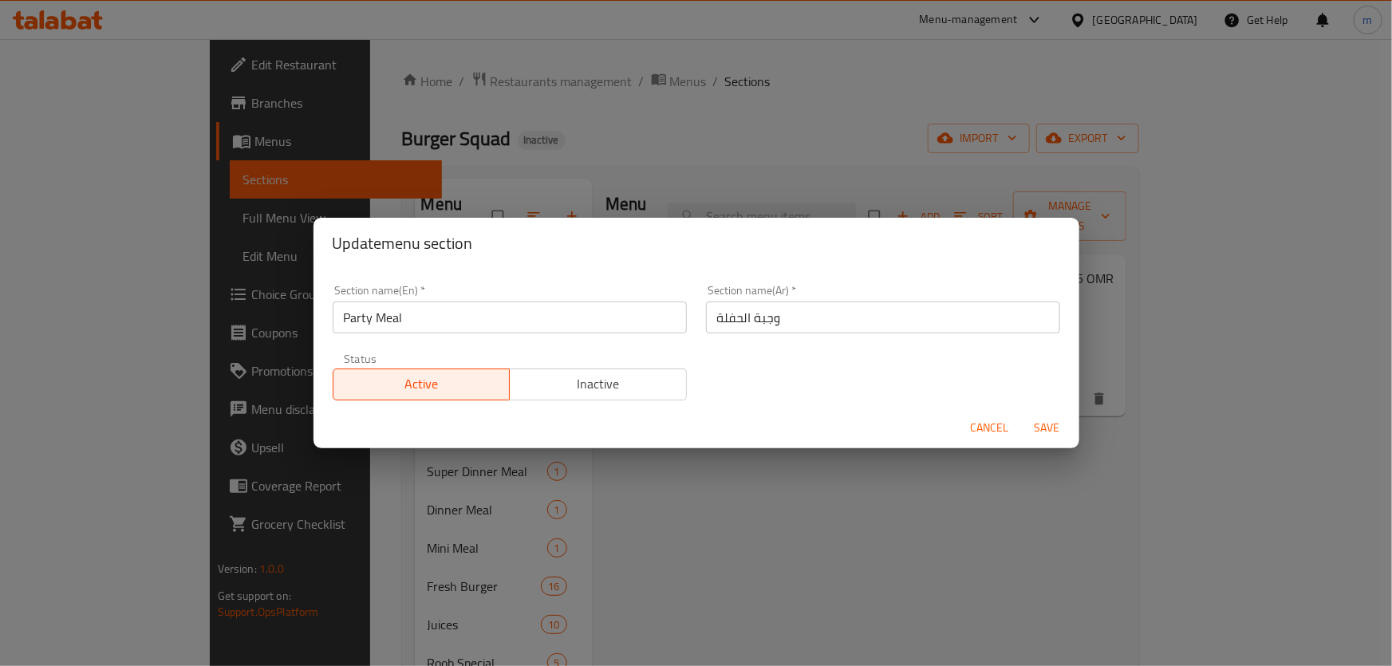
click at [754, 318] on input "وجبة الحفلة" at bounding box center [883, 318] width 354 height 32
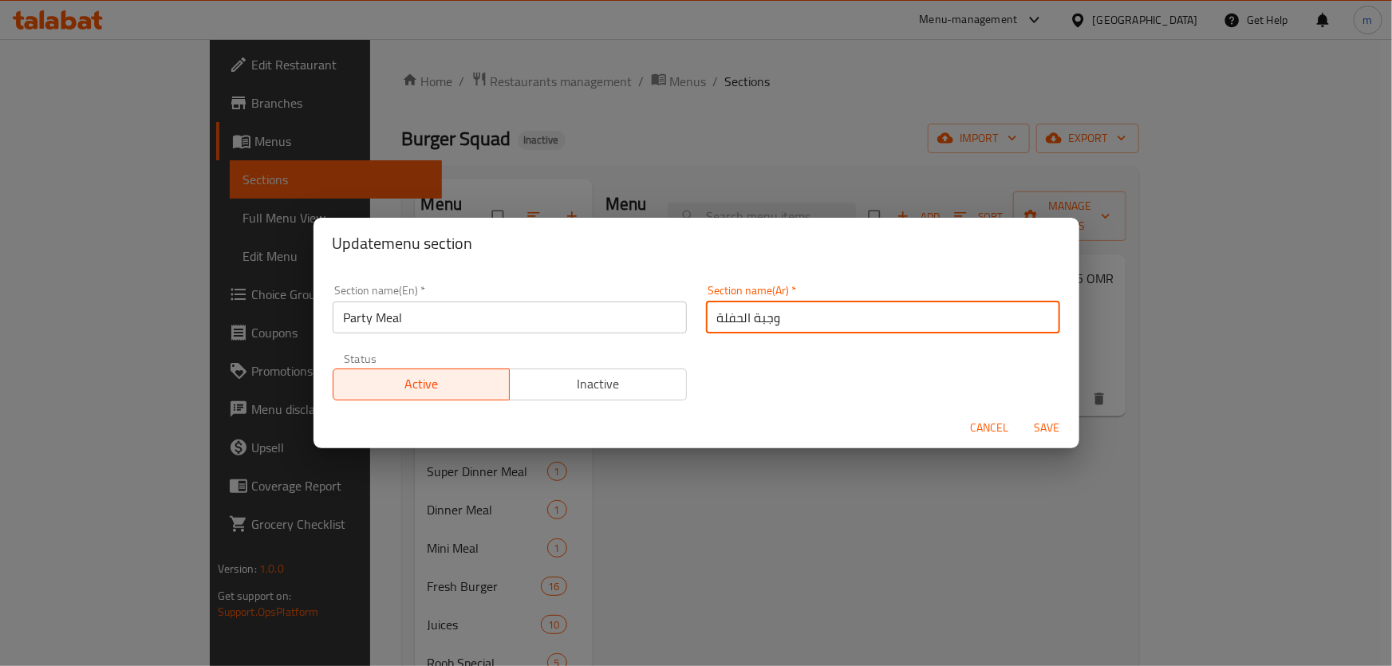
click at [754, 318] on input "وجبة الحفلة" at bounding box center [883, 318] width 354 height 32
type input "f"
click at [721, 319] on input "بارتي يمل" at bounding box center [883, 318] width 354 height 32
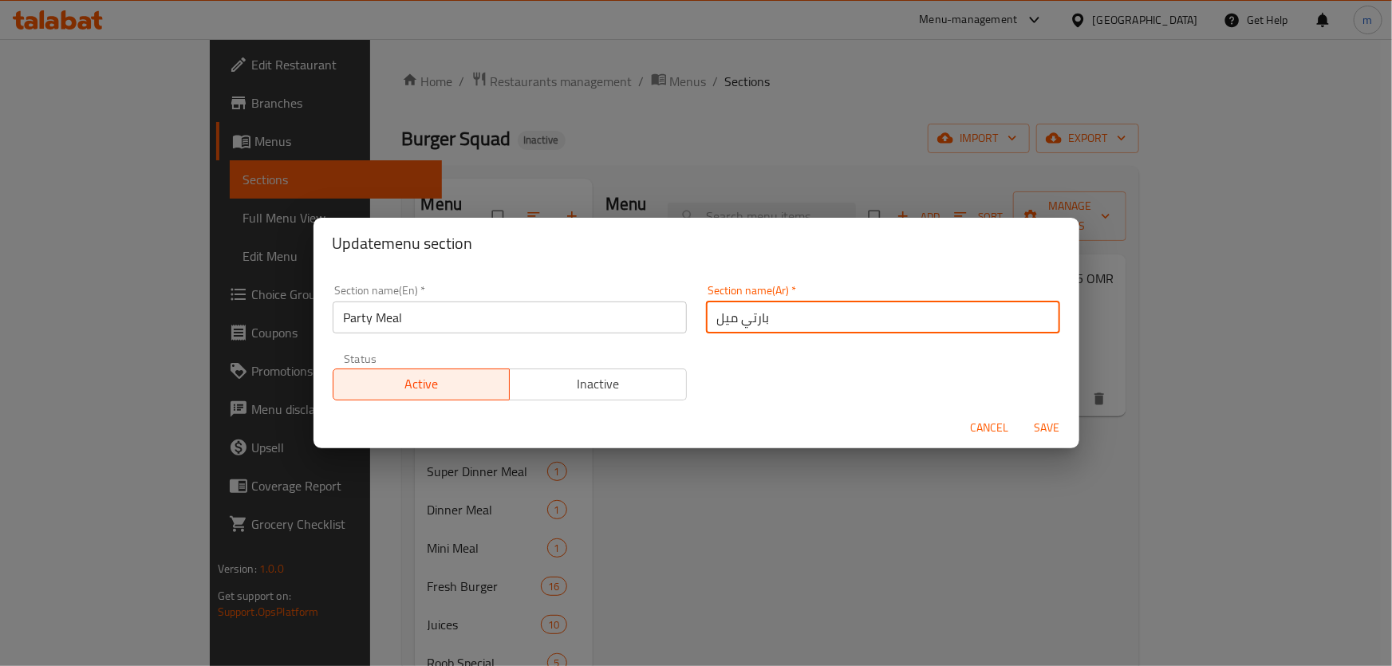
type input "بارتي ميل"
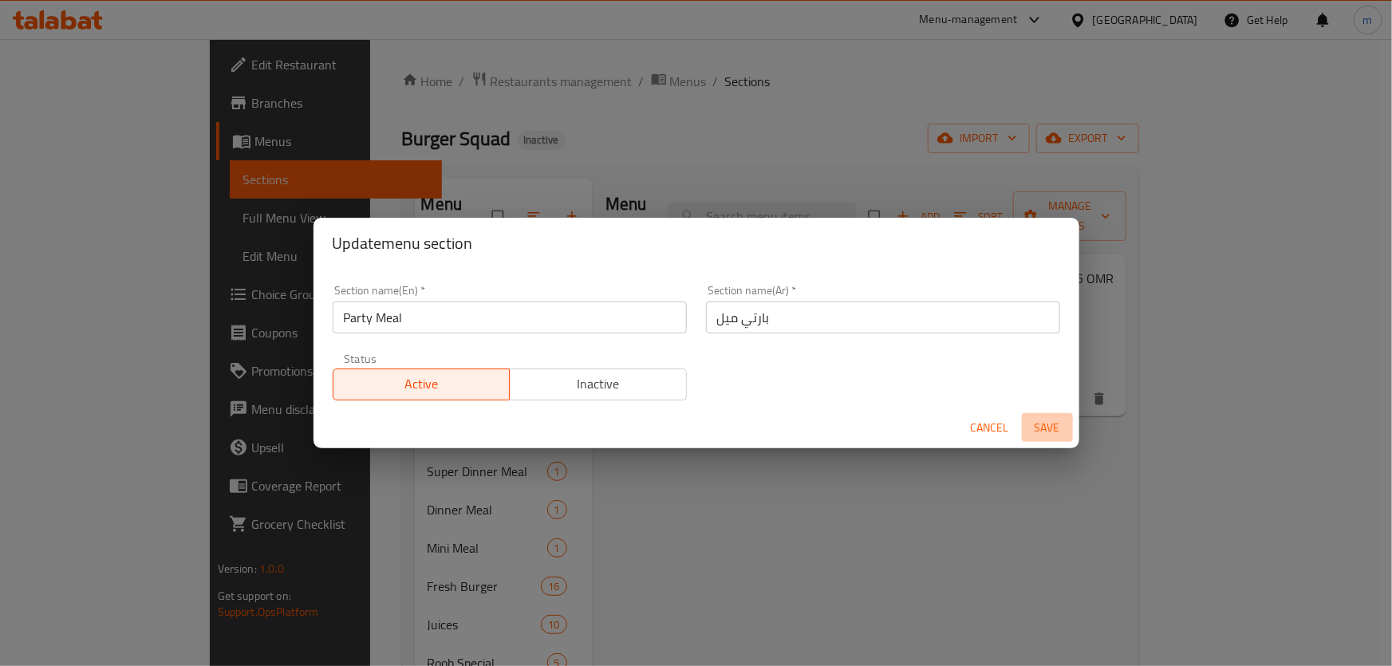
click at [1045, 425] on span "Save" at bounding box center [1048, 428] width 38 height 20
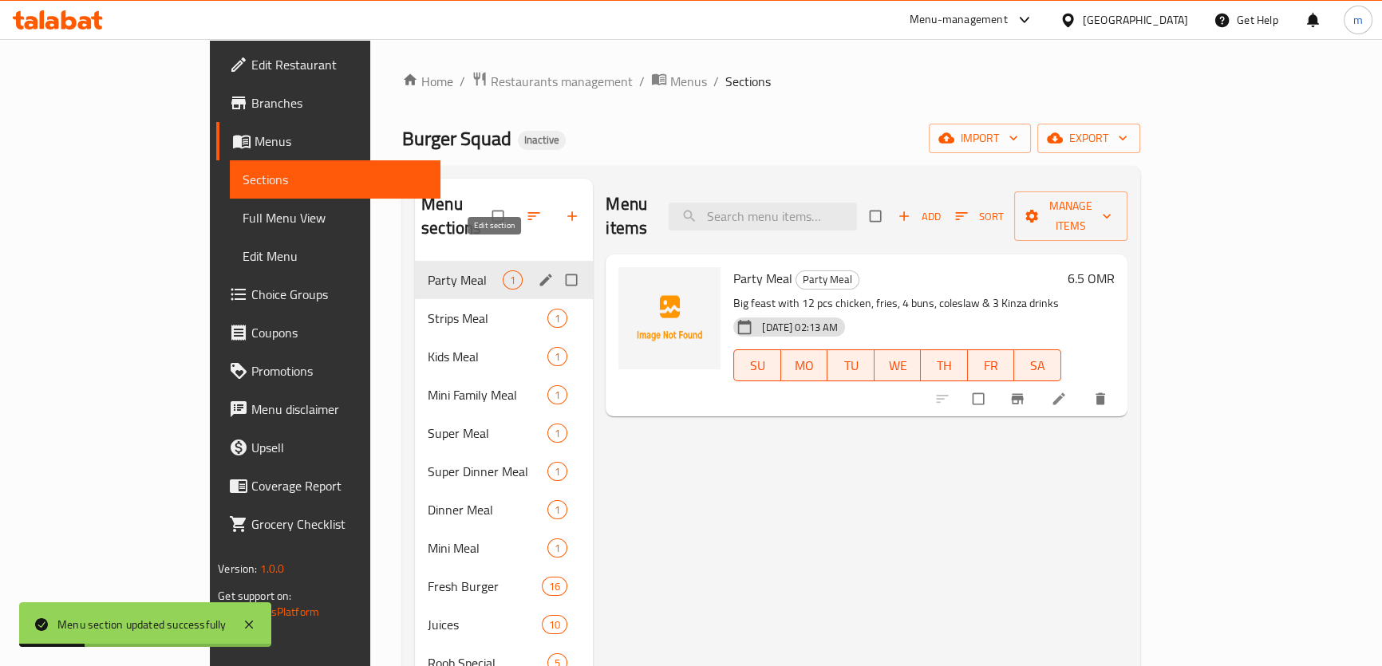
click at [535, 270] on button "edit" at bounding box center [547, 280] width 24 height 21
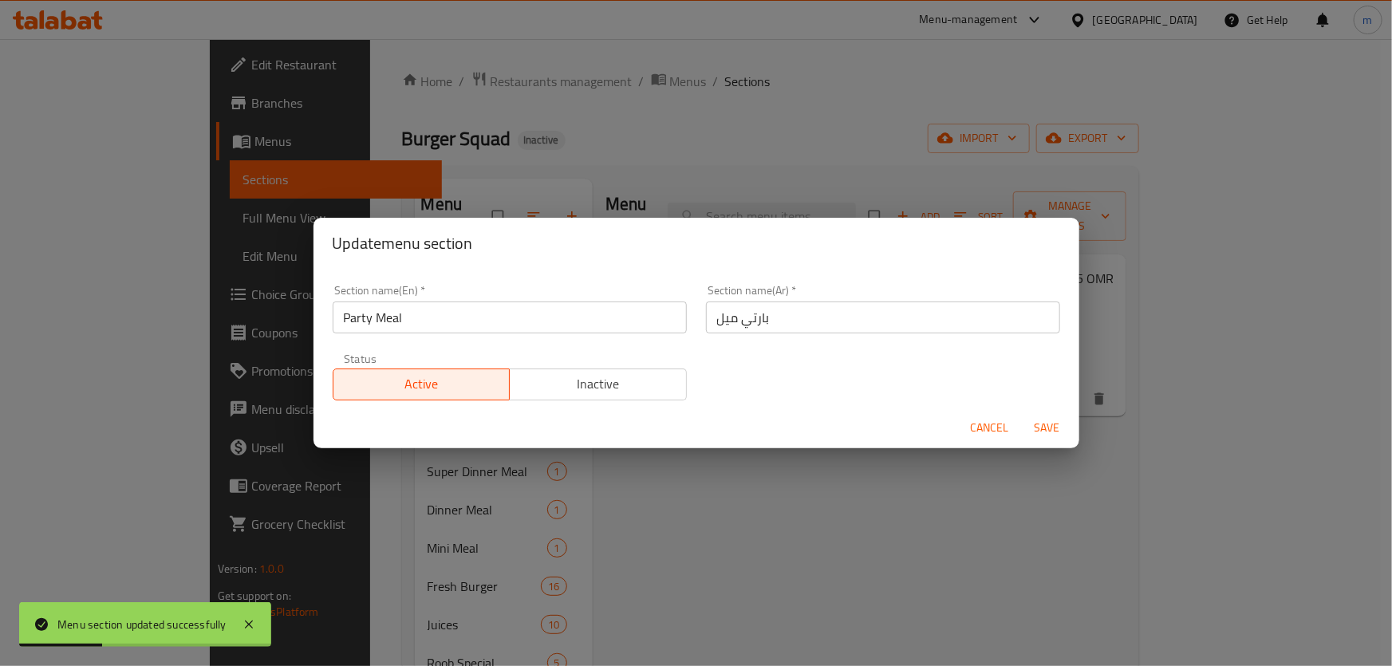
click at [746, 318] on input "بارتي ميل" at bounding box center [883, 318] width 354 height 32
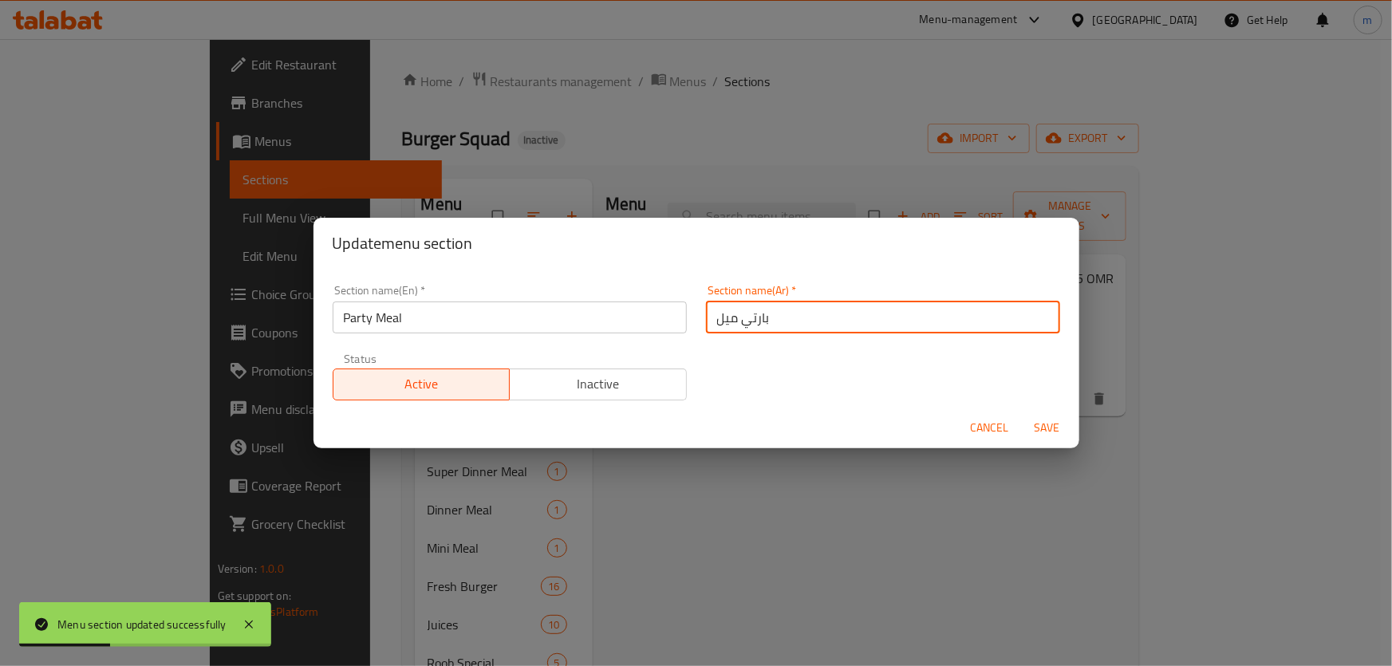
click at [746, 318] on input "بارتي ميل" at bounding box center [883, 318] width 354 height 32
type input "وجبة بارتي"
click at [1053, 440] on button "Save" at bounding box center [1047, 428] width 51 height 30
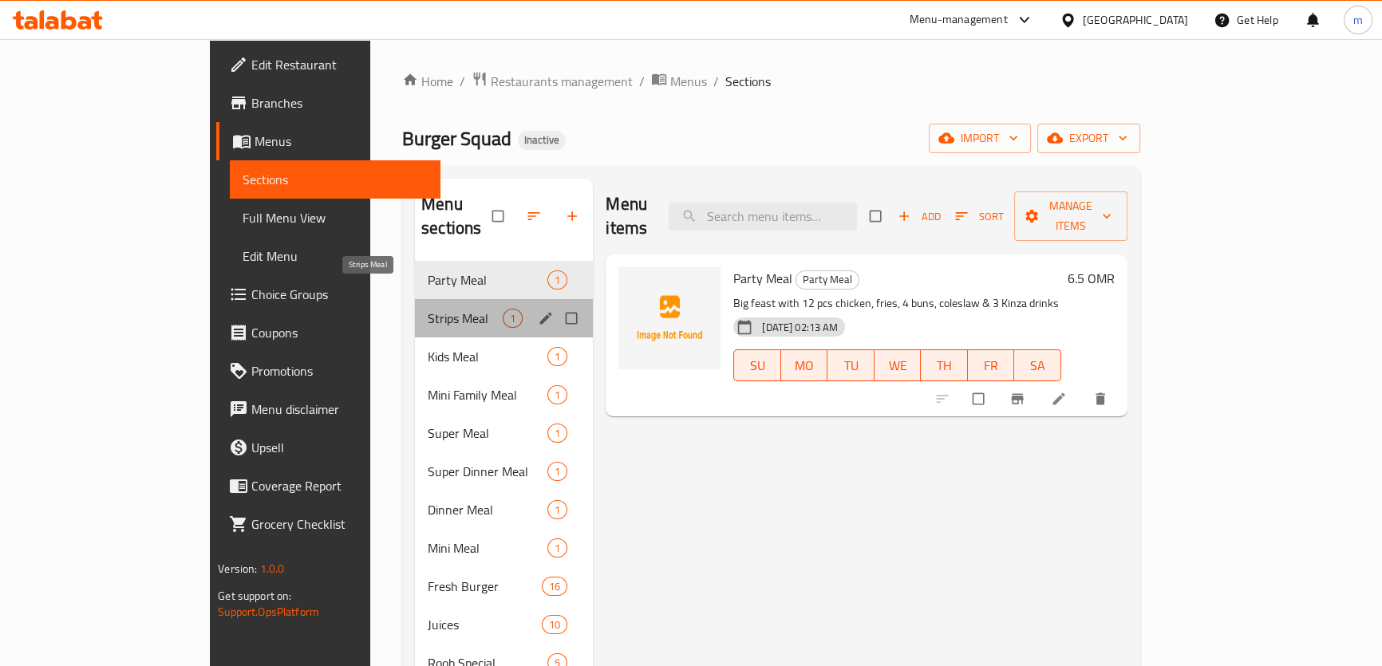
click at [428, 309] on span "Strips Meal" at bounding box center [465, 318] width 75 height 19
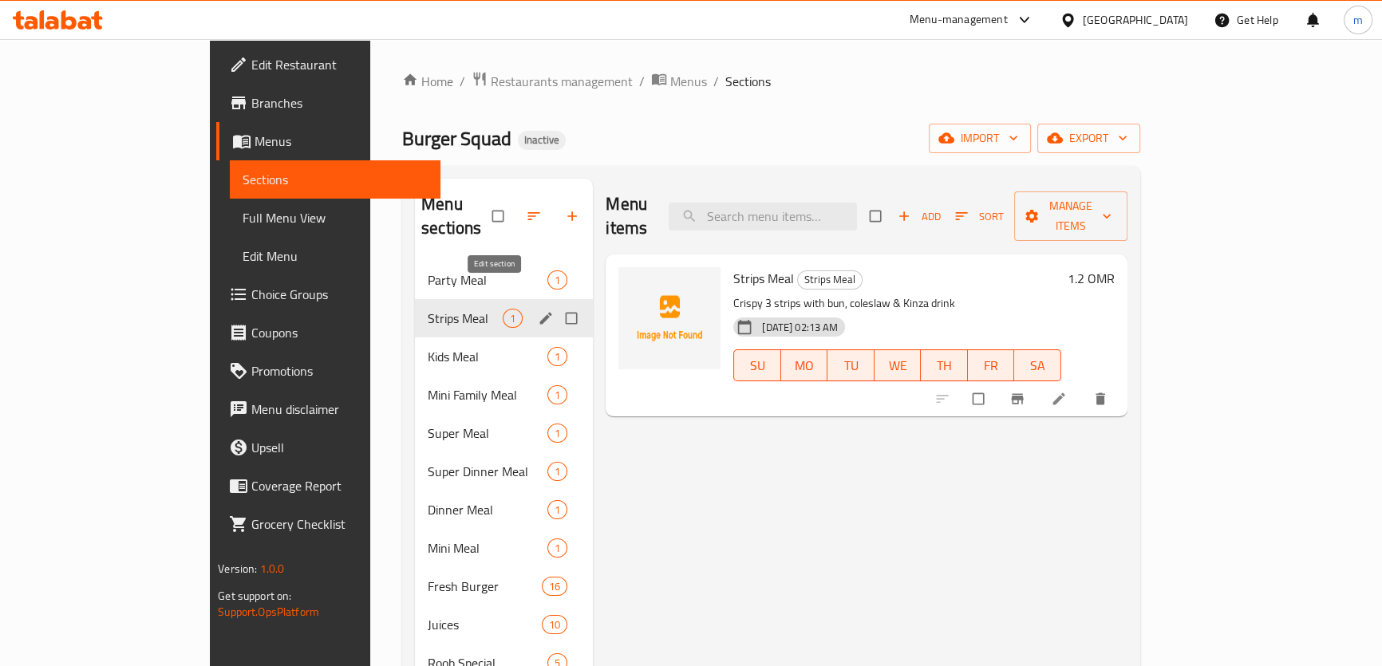
click at [538, 310] on icon "edit" at bounding box center [546, 318] width 16 height 16
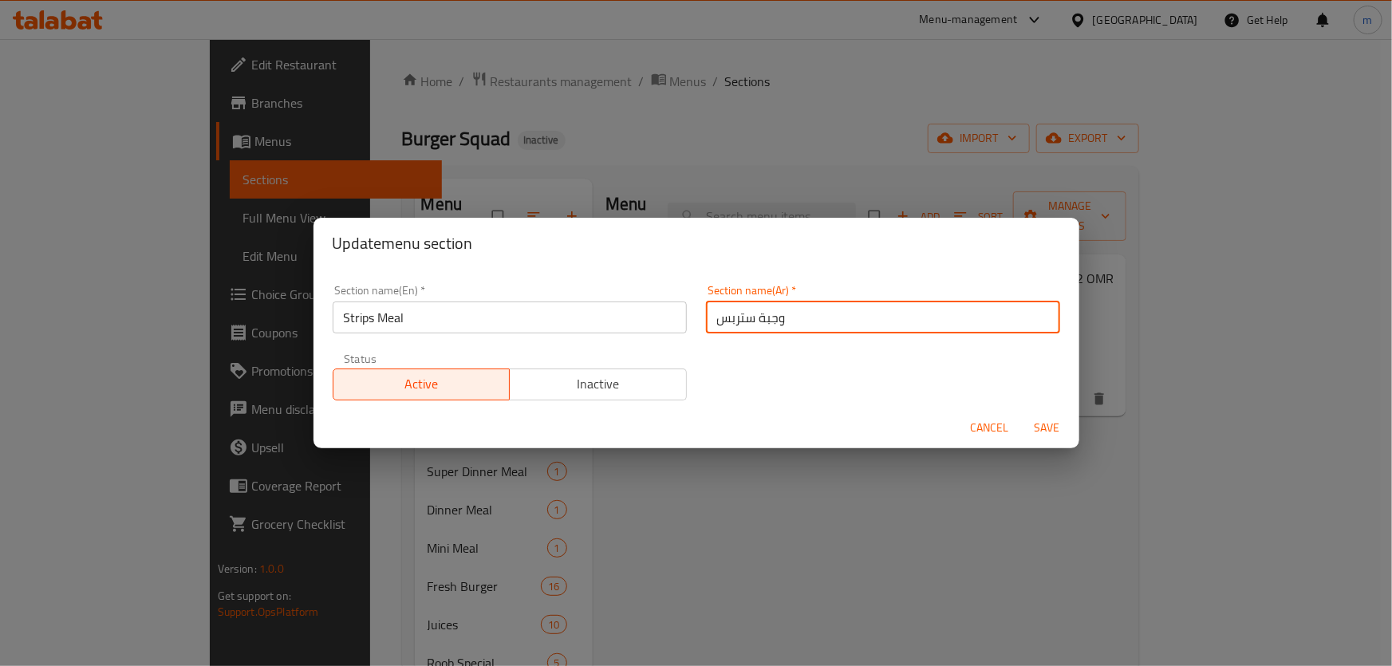
click at [749, 319] on input "وجبة ستربس" at bounding box center [883, 318] width 354 height 32
type input "وجبة استربس"
click at [1058, 434] on span "Save" at bounding box center [1048, 428] width 38 height 20
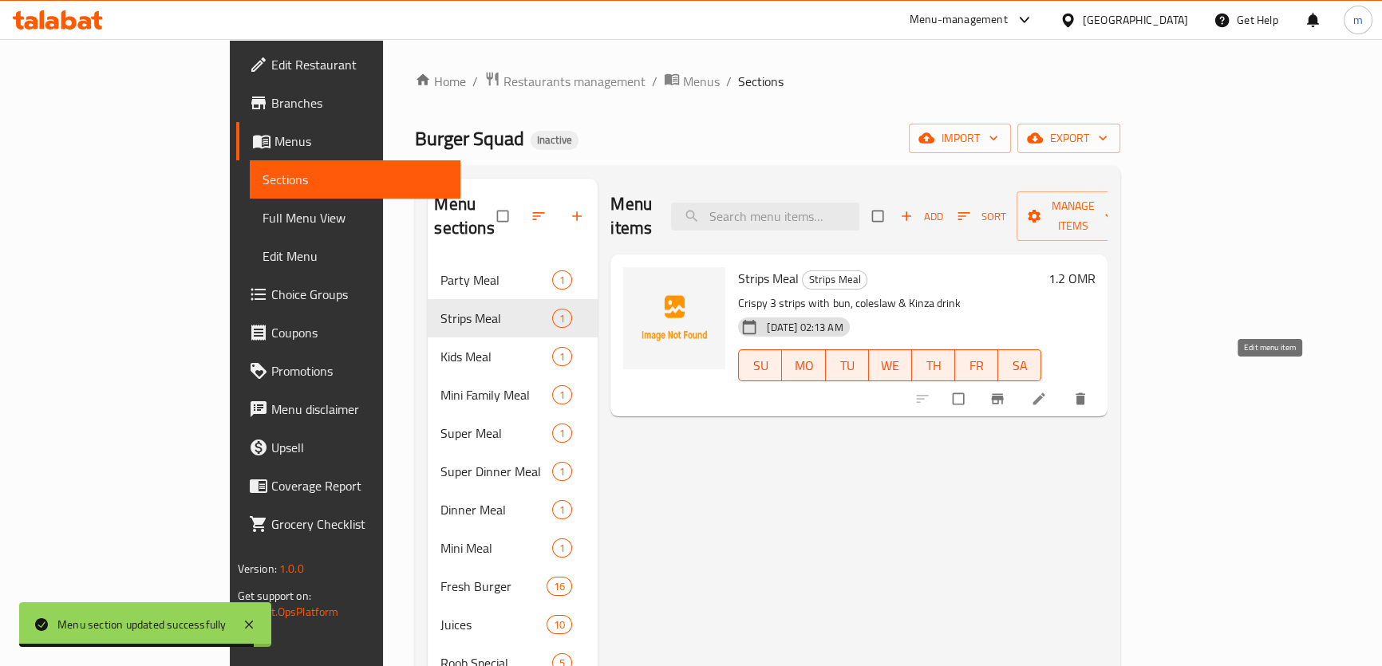
click at [1045, 393] on icon at bounding box center [1039, 399] width 12 height 12
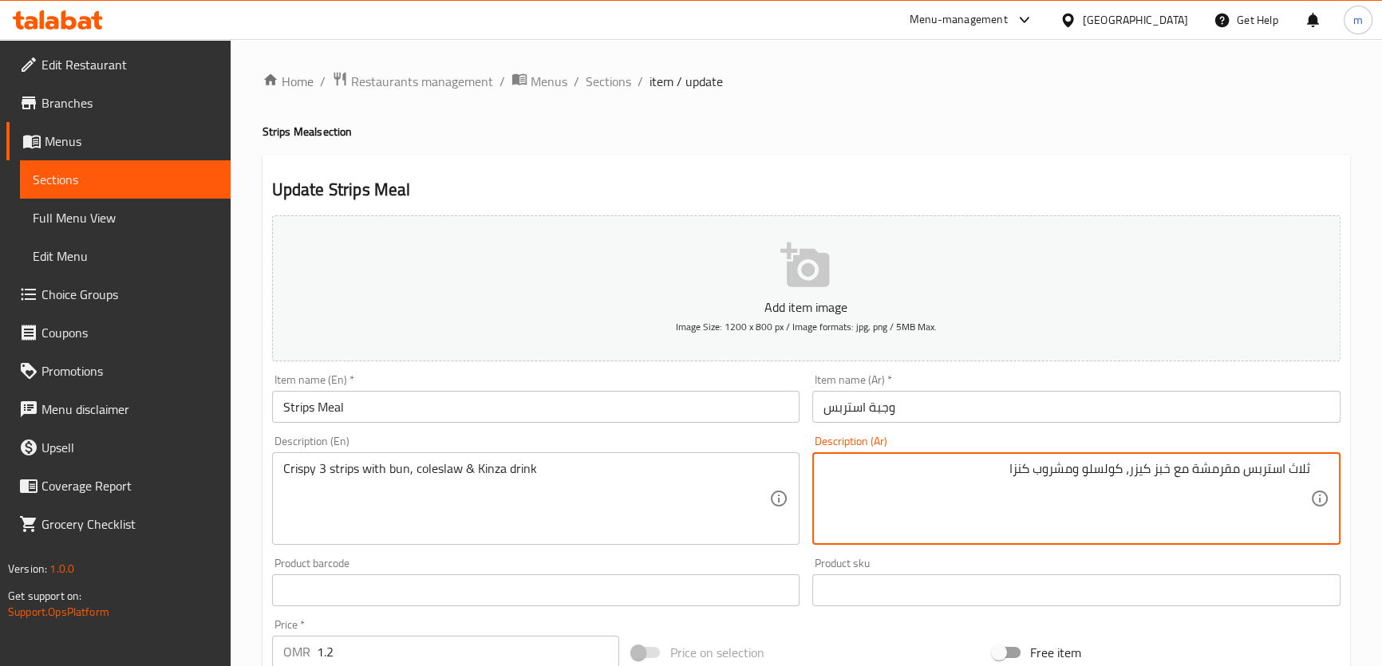
click at [1305, 472] on textarea "ثلاث استربس مقرمشة مع خبز كيزر، كولسلو ومشروب كنزا" at bounding box center [1067, 499] width 487 height 76
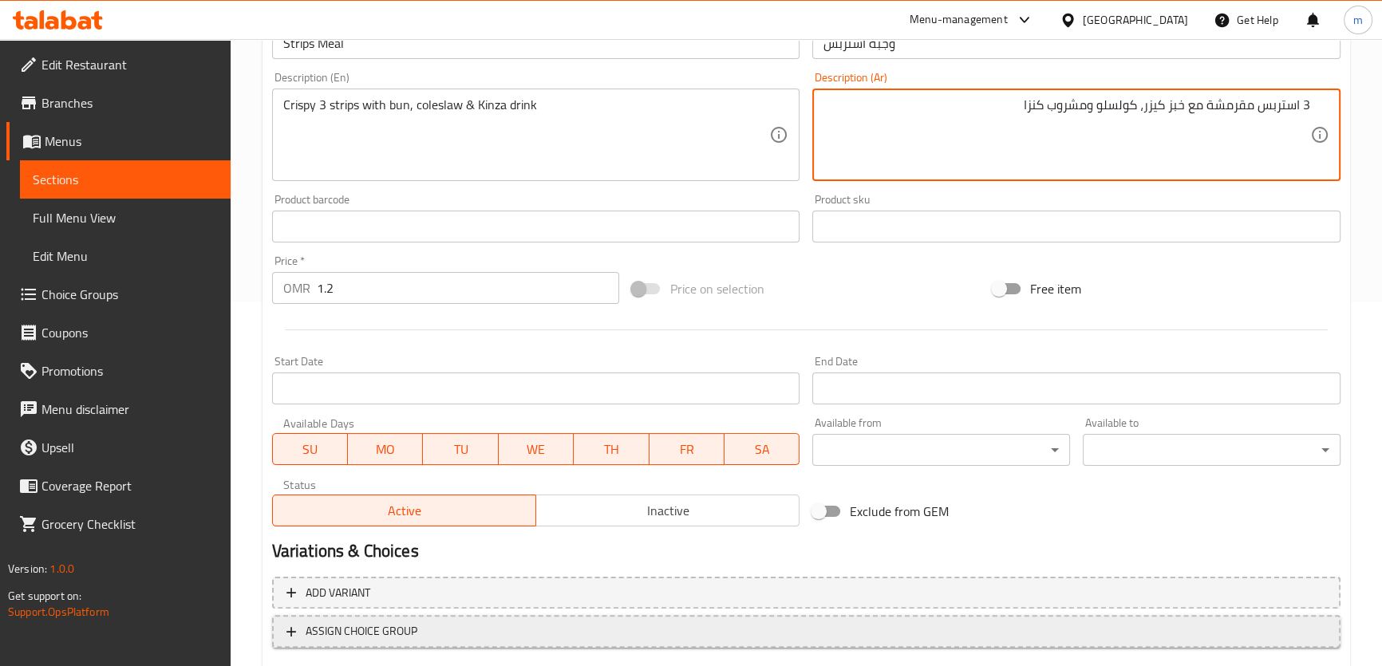
scroll to position [460, 0]
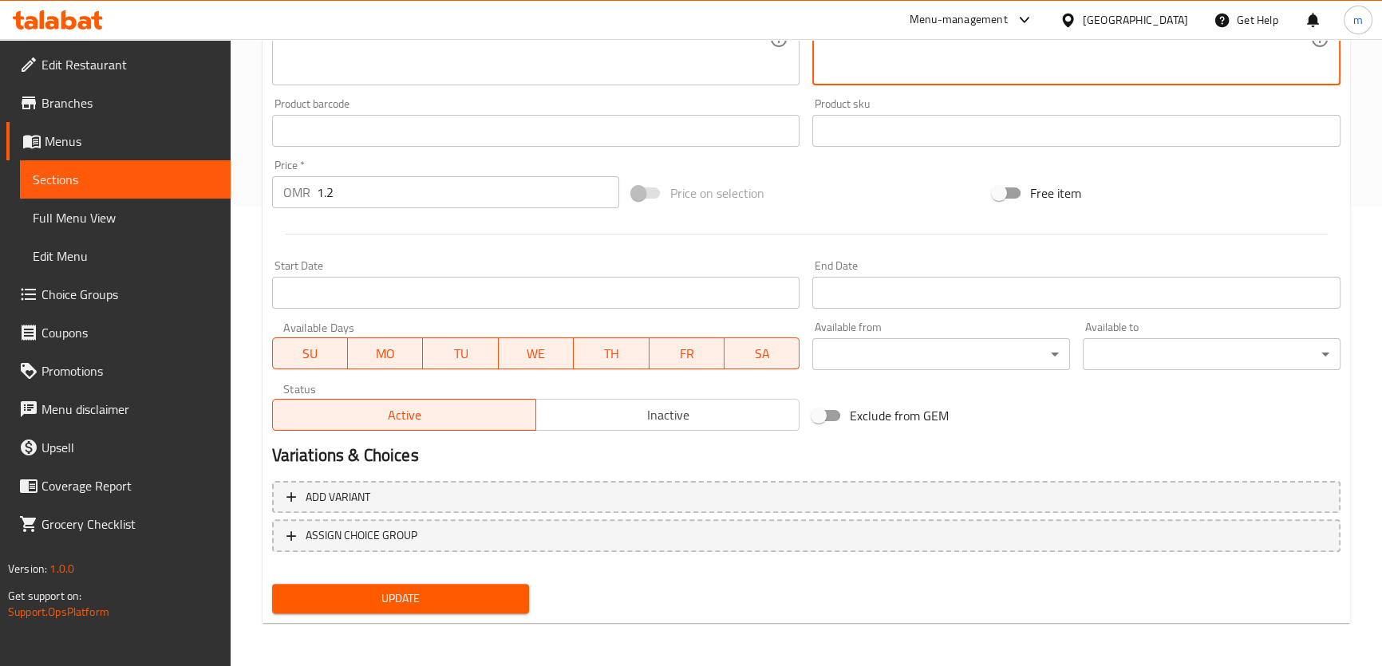
click at [460, 597] on span "Update" at bounding box center [401, 599] width 232 height 20
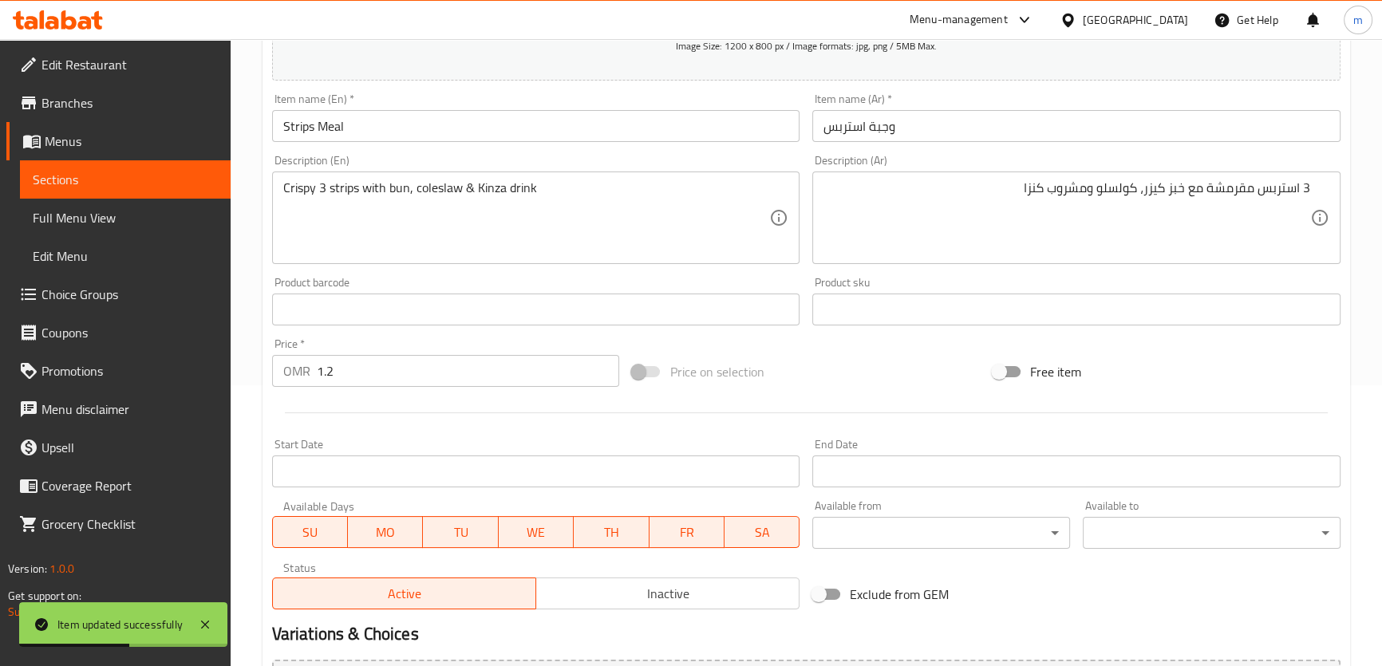
scroll to position [97, 0]
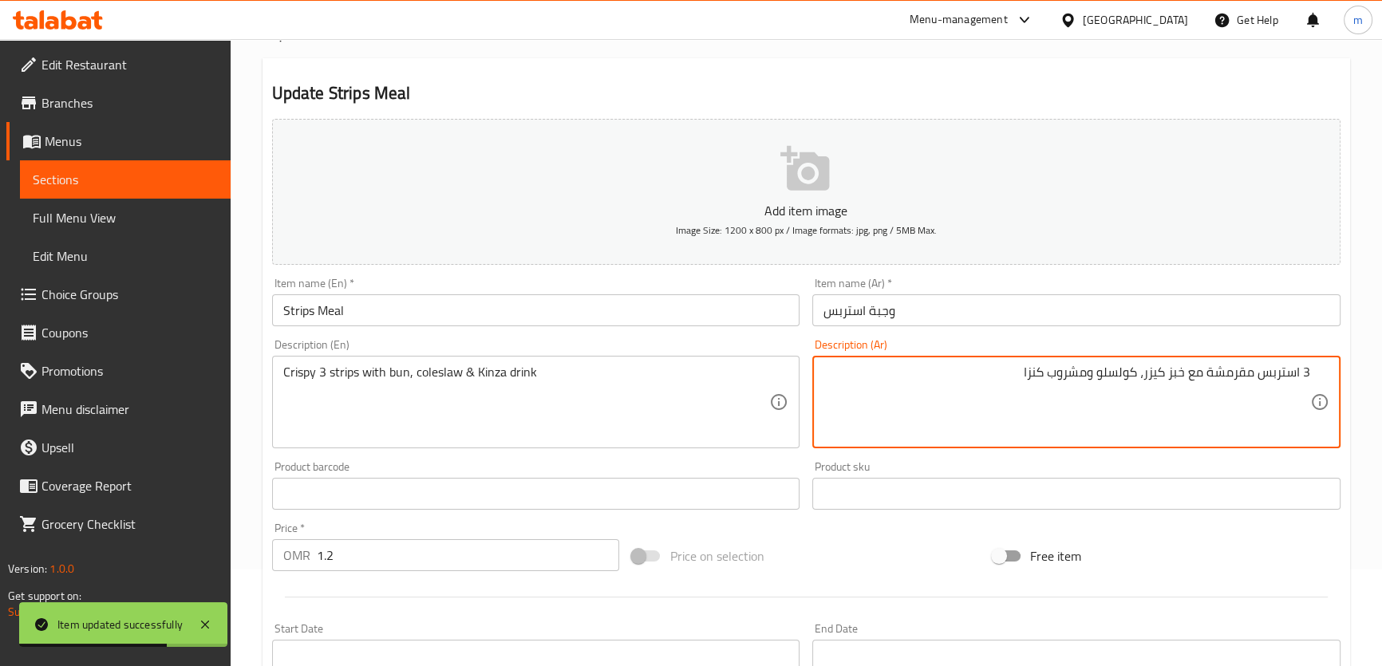
click at [1183, 373] on textarea "3 استربس مقرمشة مع خبز كيزر، كولسلو ومشروب كنزا" at bounding box center [1067, 403] width 487 height 76
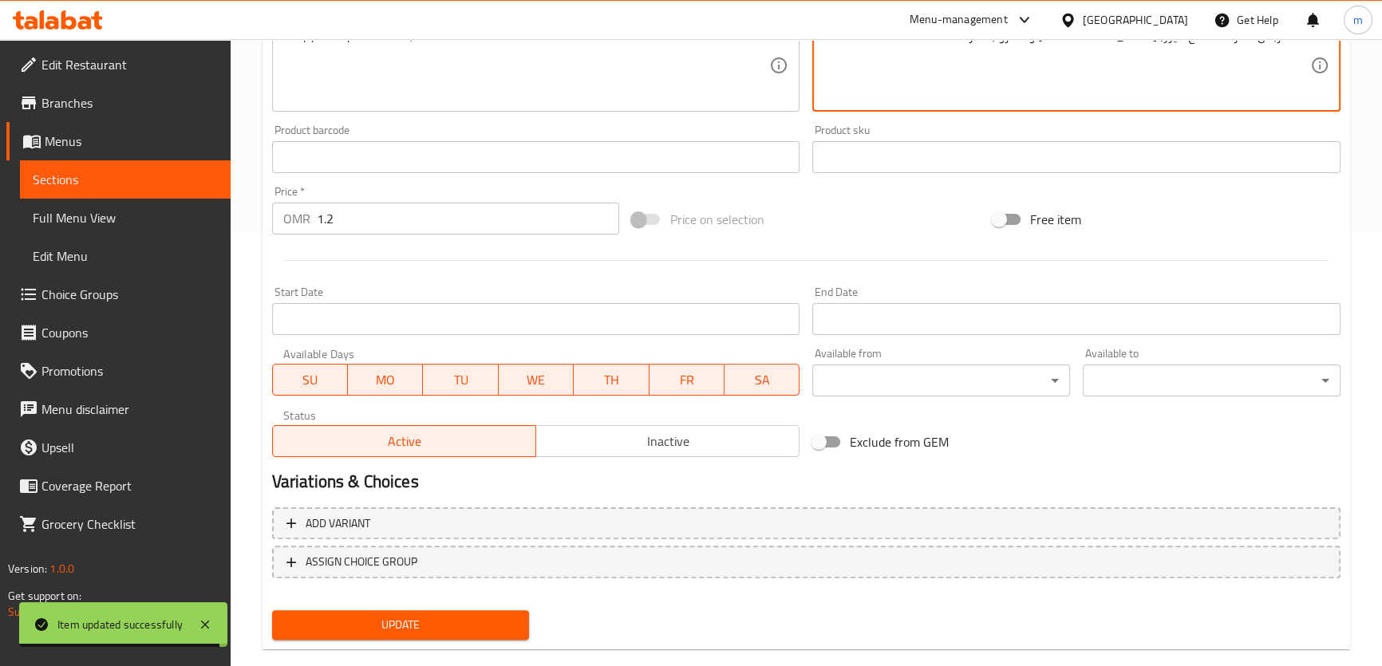
scroll to position [460, 0]
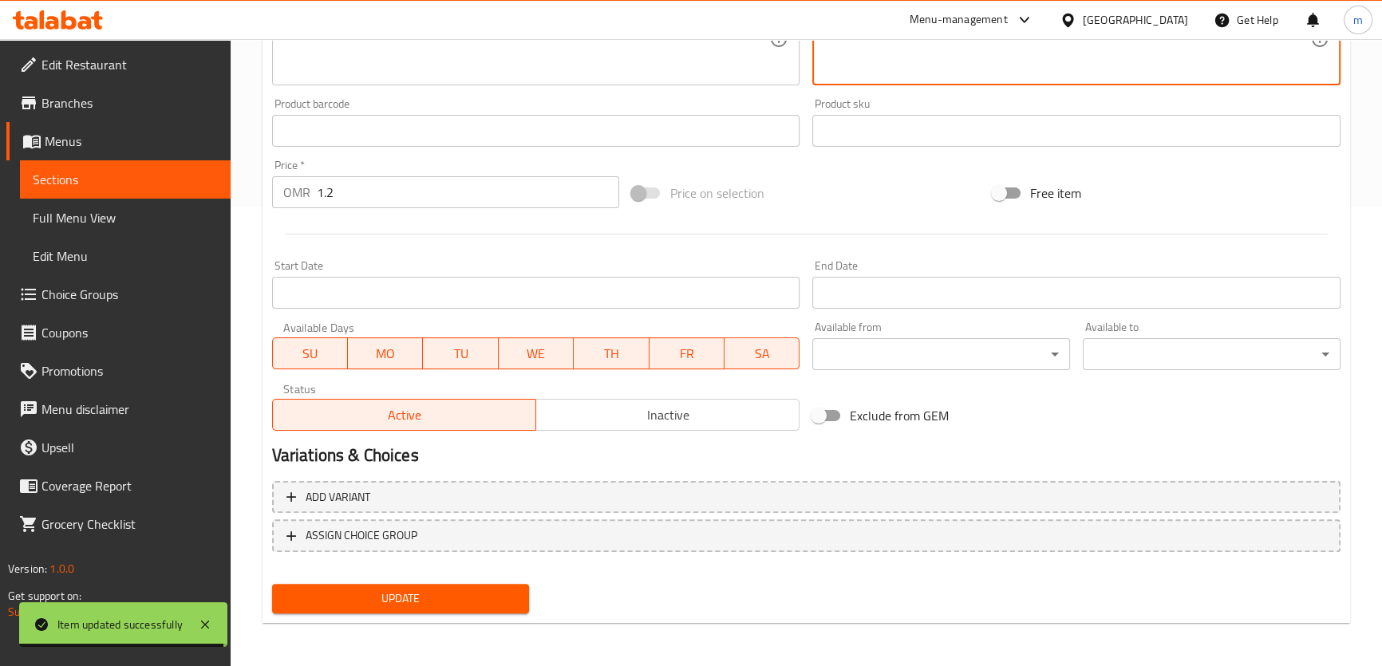
type textarea "3 استربس مقرمشة مع كيزر، [GEOGRAPHIC_DATA] ومشروب كنزا"
click at [439, 601] on span "Update" at bounding box center [401, 599] width 232 height 20
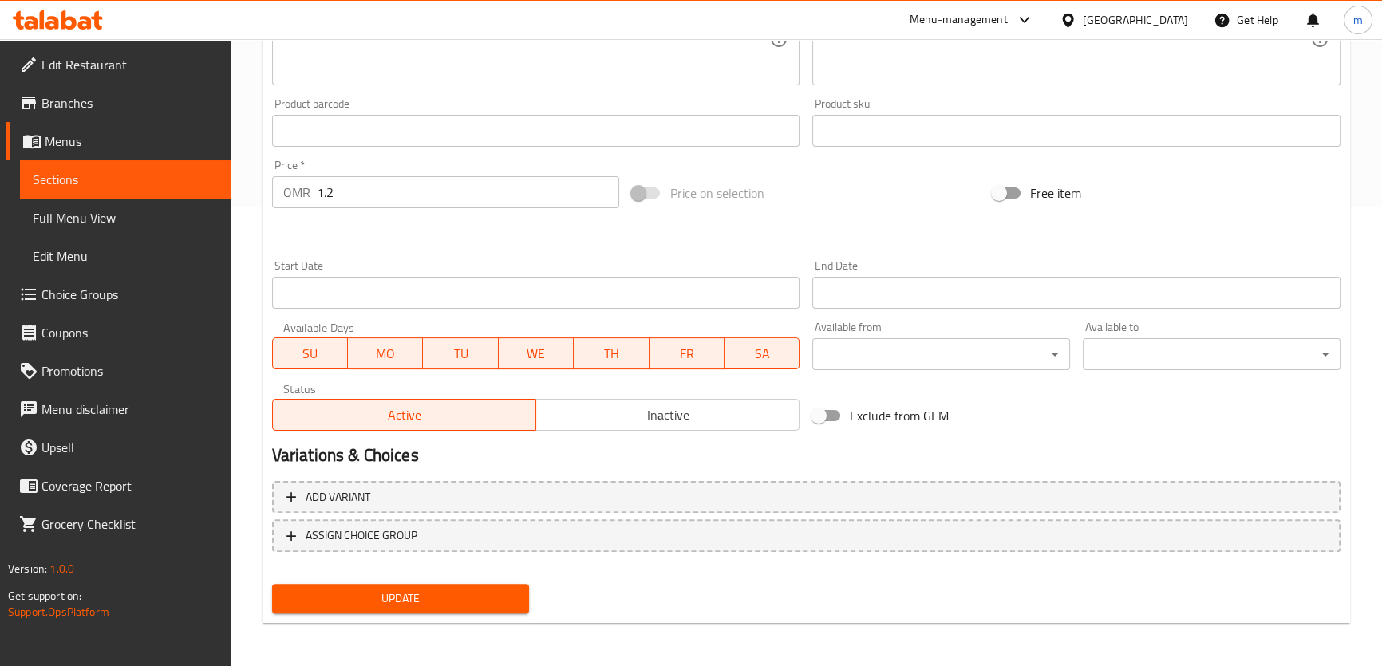
click at [128, 184] on span "Sections" at bounding box center [125, 179] width 185 height 19
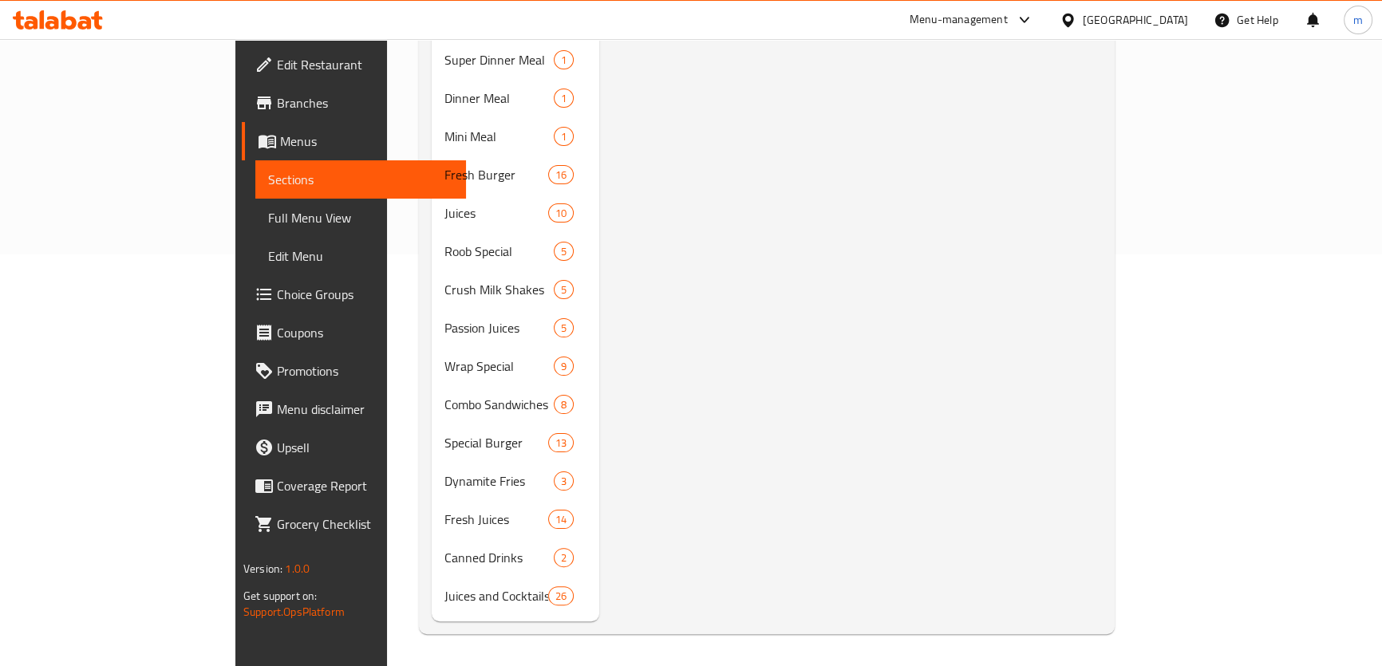
scroll to position [223, 0]
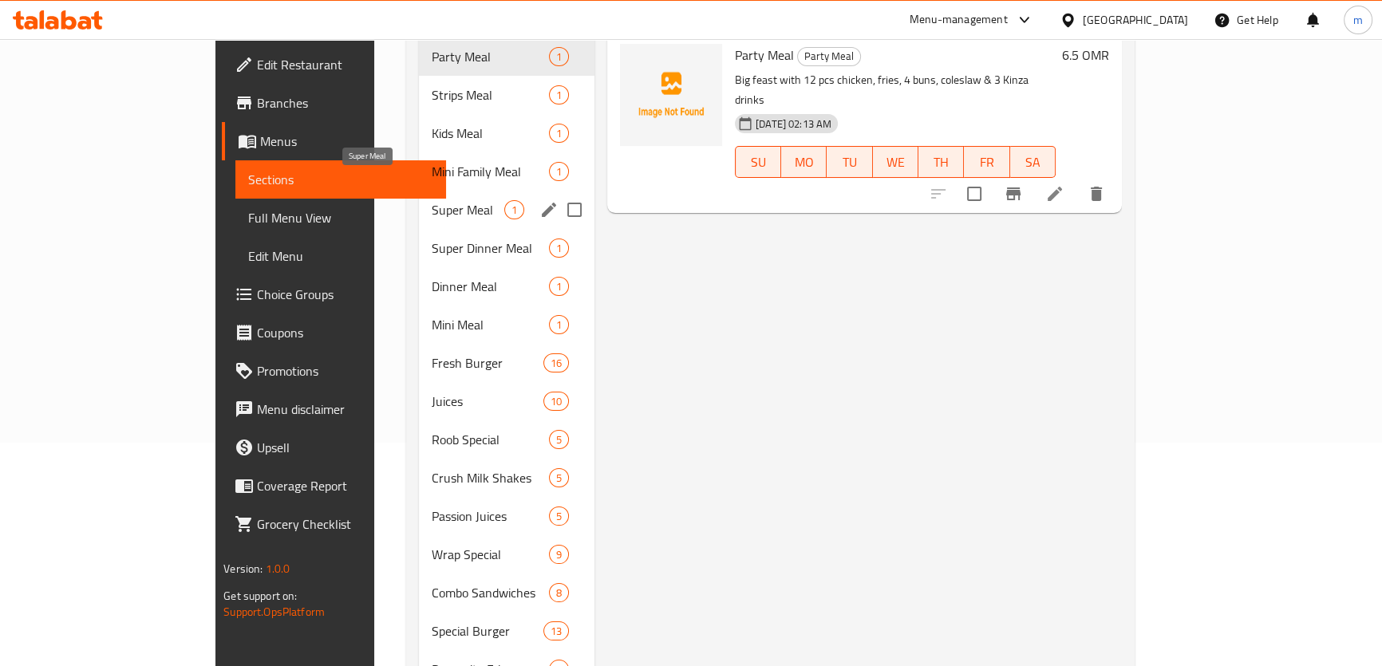
click at [432, 200] on span "Super Meal" at bounding box center [468, 209] width 73 height 19
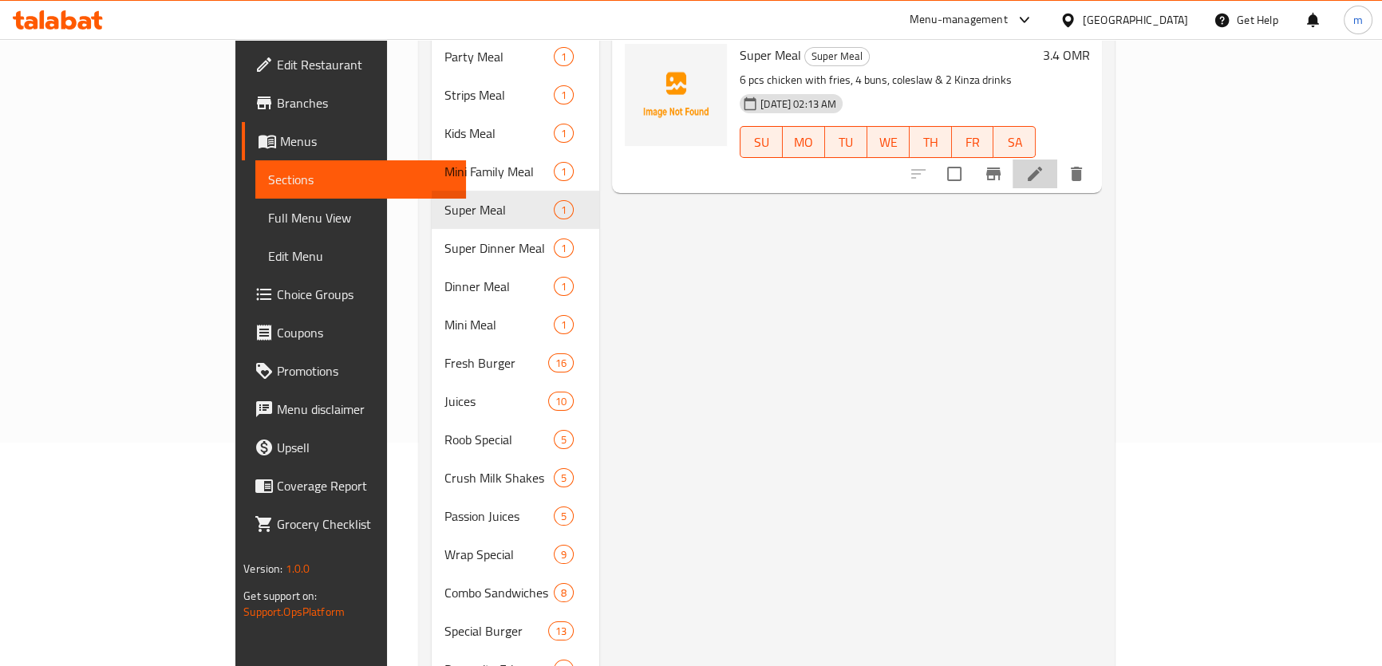
click at [1057, 160] on li at bounding box center [1035, 174] width 45 height 29
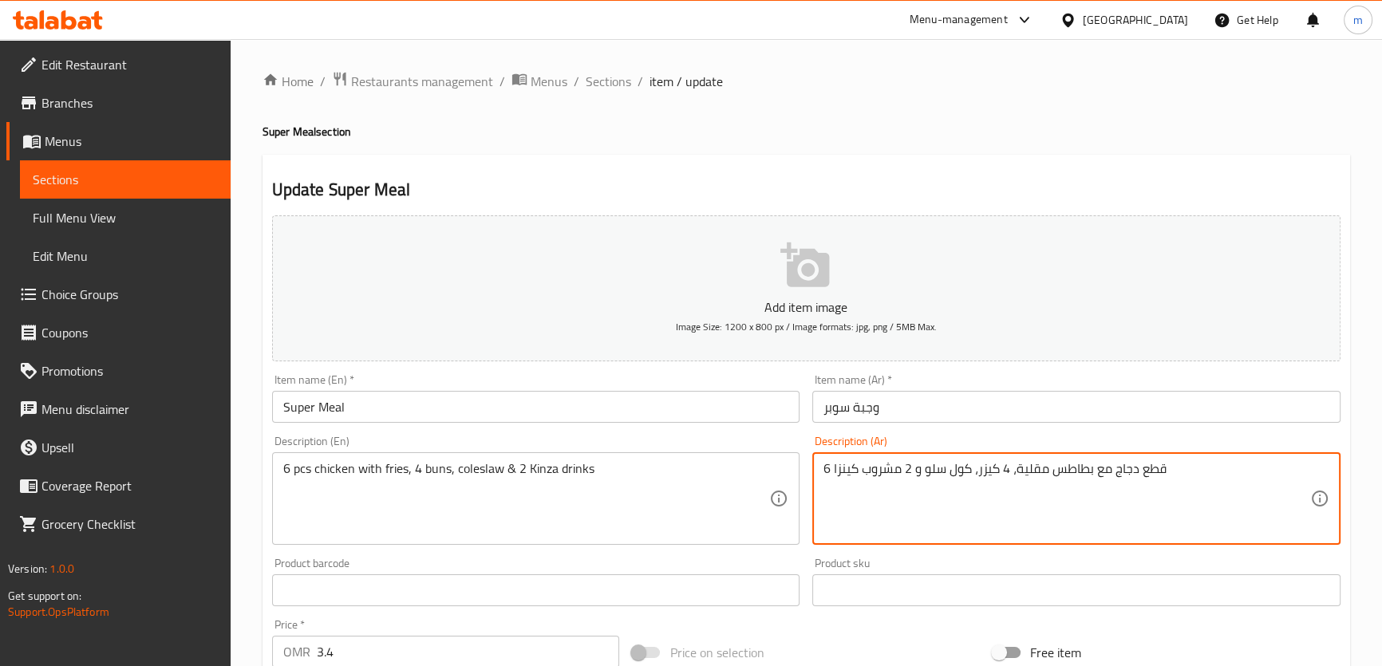
click at [1058, 474] on textarea "6 قطع دجاج مع بطاطس مقلية، 4 كيزر، كول سلو و 2 مشروب كينزا" at bounding box center [1067, 499] width 487 height 76
click at [1058, 471] on textarea "6 قطع دجاج مع بطاطس مقلية، 4 كيزر، كول سلو و 2 مشروب كينزا" at bounding box center [1067, 499] width 487 height 76
click at [1055, 473] on textarea "6 قطع دجاج مع بطاطس مقلية، 4 كيزر، كول سلو و 2 مشروب كينزا" at bounding box center [1067, 499] width 487 height 76
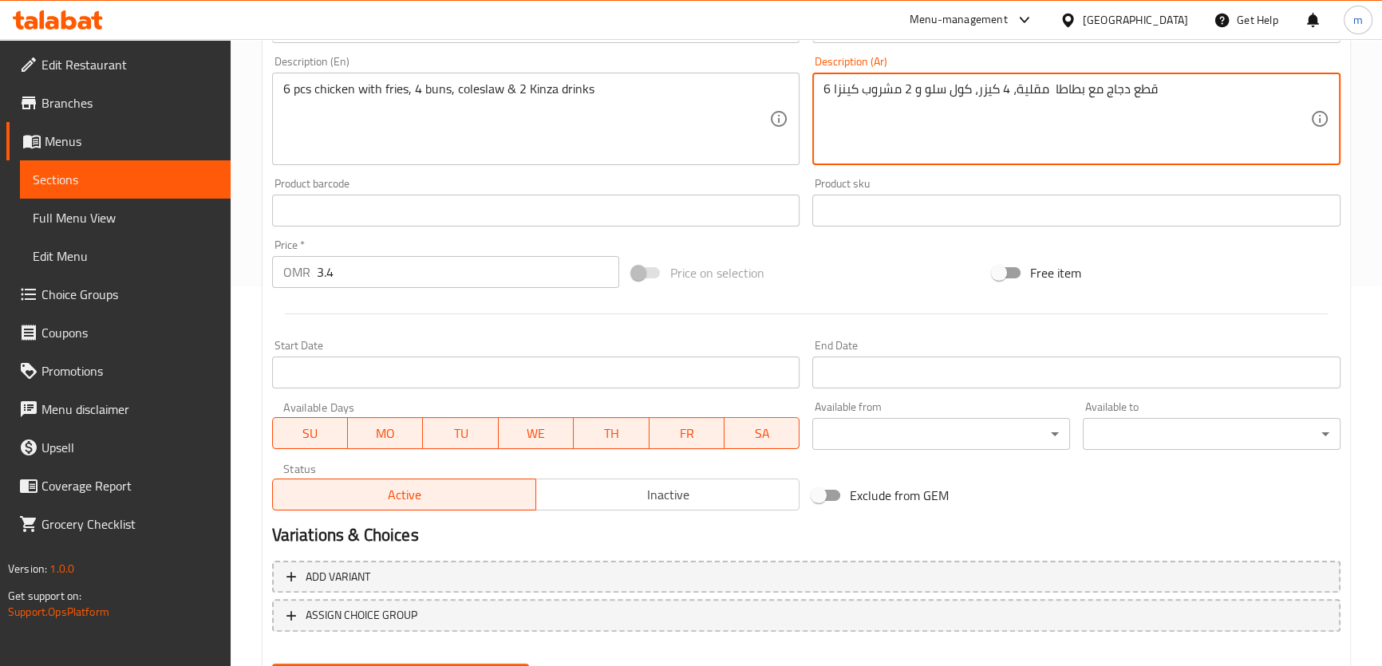
scroll to position [460, 0]
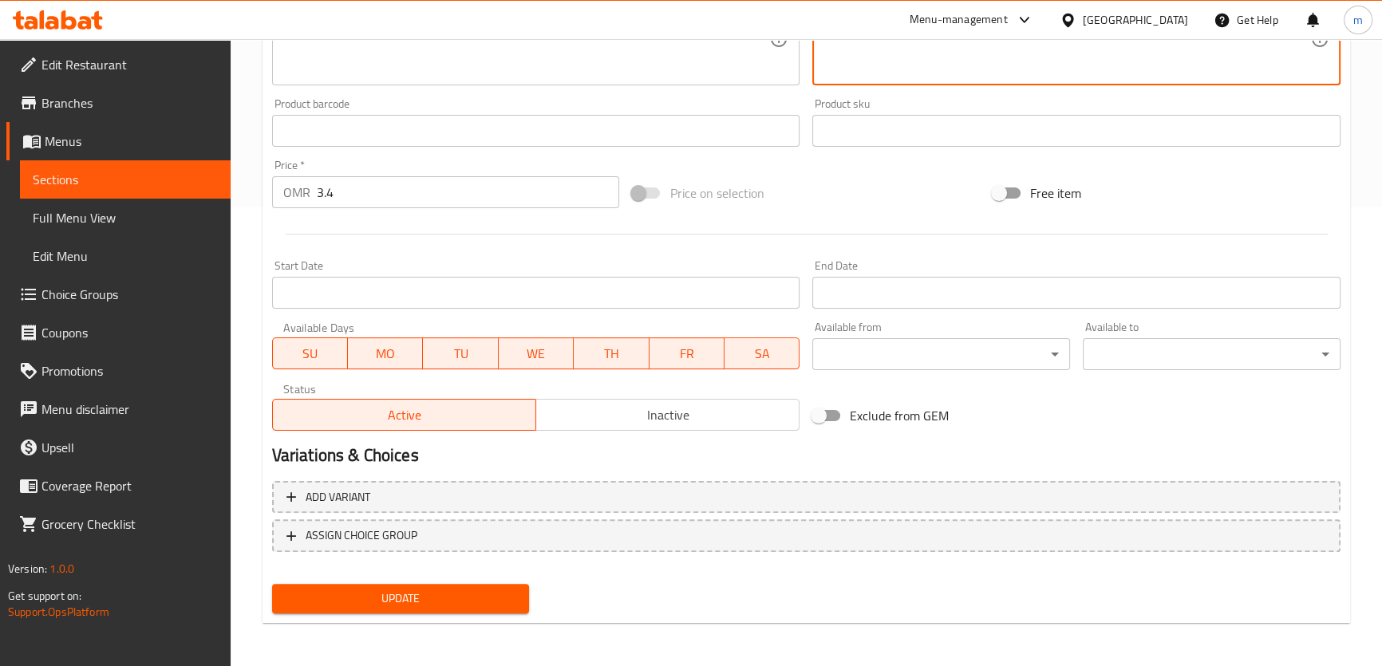
type textarea "6 قطع دجاج مع بطاطا مقلية، 4 كيزر، كول سلو و 2 مشروب كينزا"
click at [457, 614] on div "Update" at bounding box center [401, 599] width 271 height 42
click at [460, 609] on button "Update" at bounding box center [401, 599] width 258 height 30
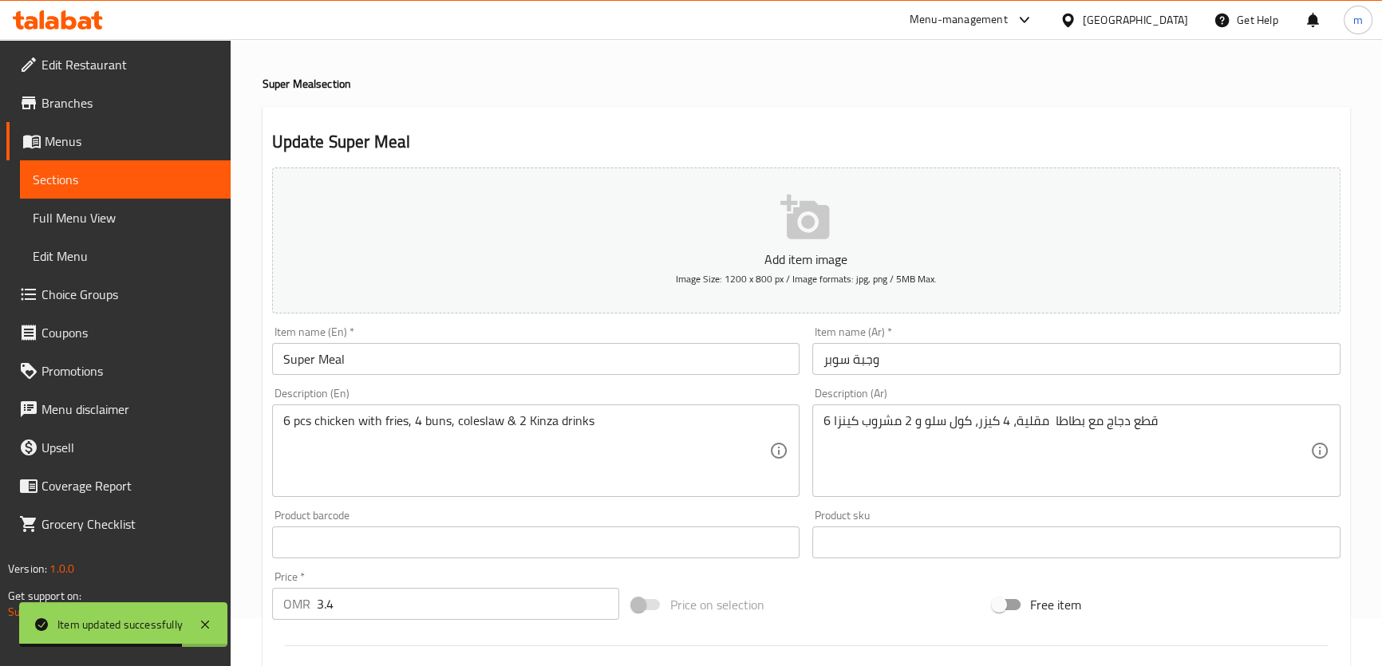
scroll to position [24, 0]
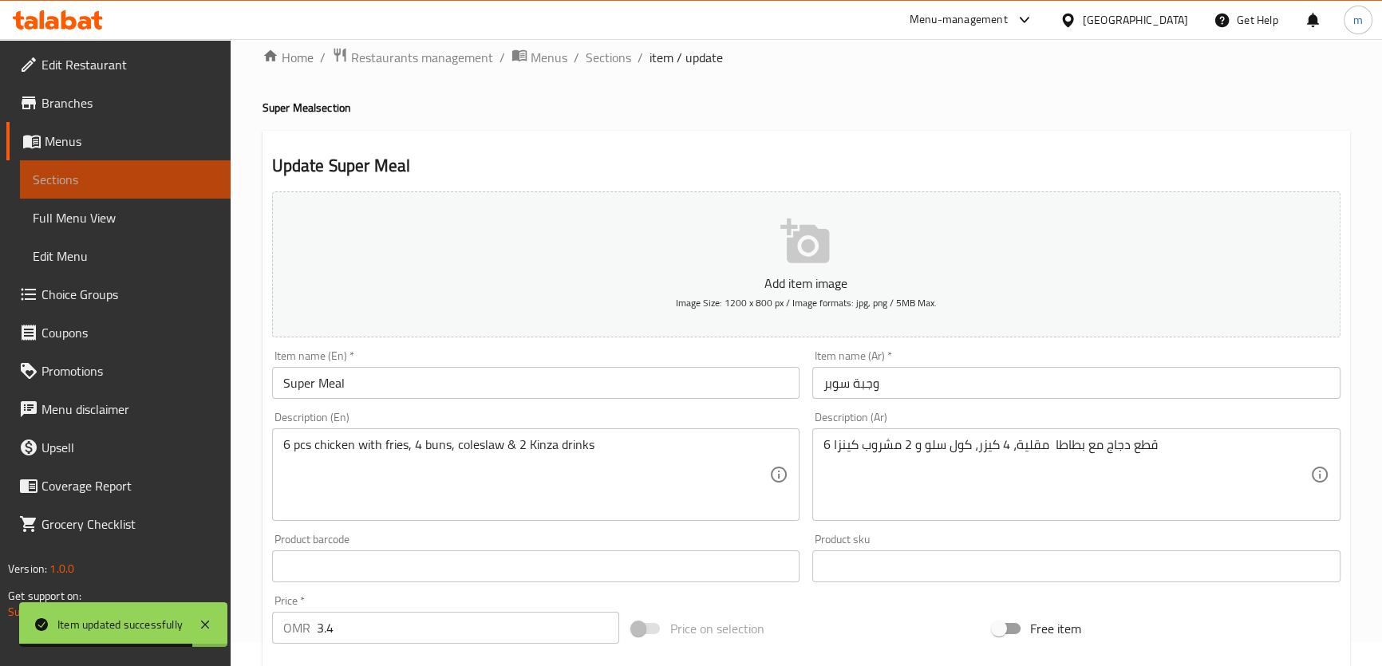
click at [111, 175] on span "Sections" at bounding box center [125, 179] width 185 height 19
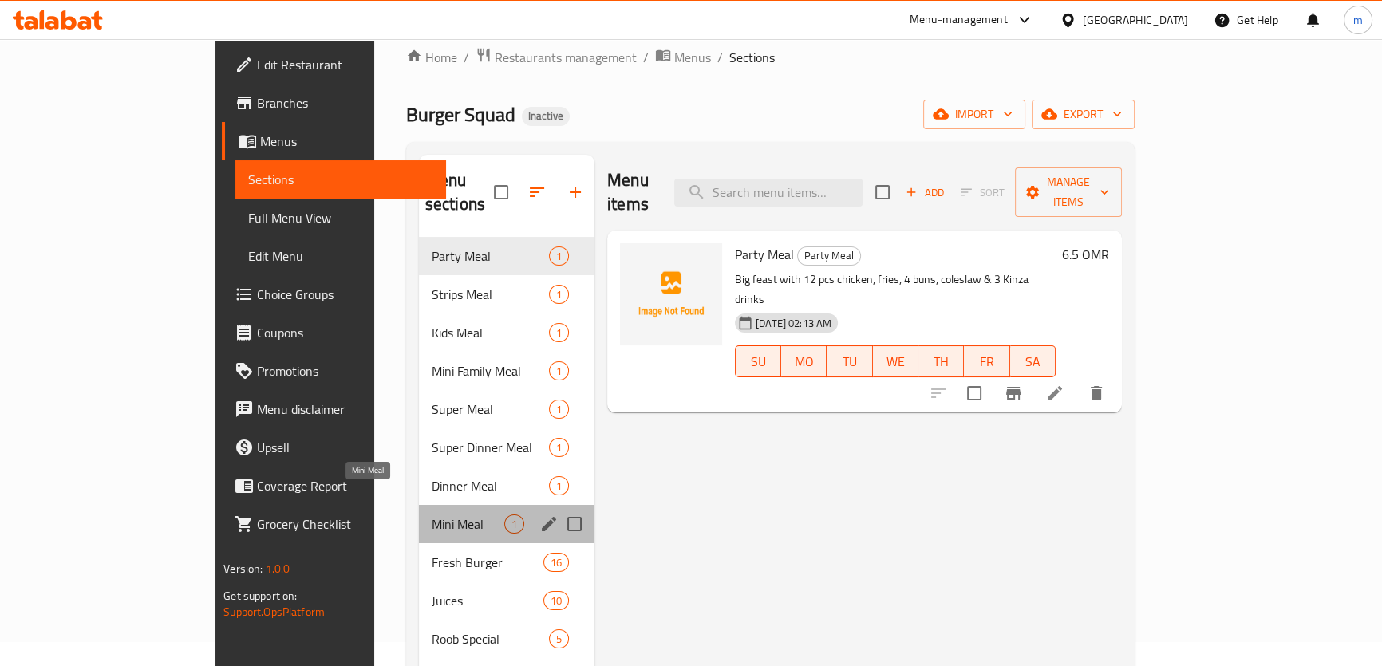
click at [432, 515] on span "Mini Meal" at bounding box center [468, 524] width 73 height 19
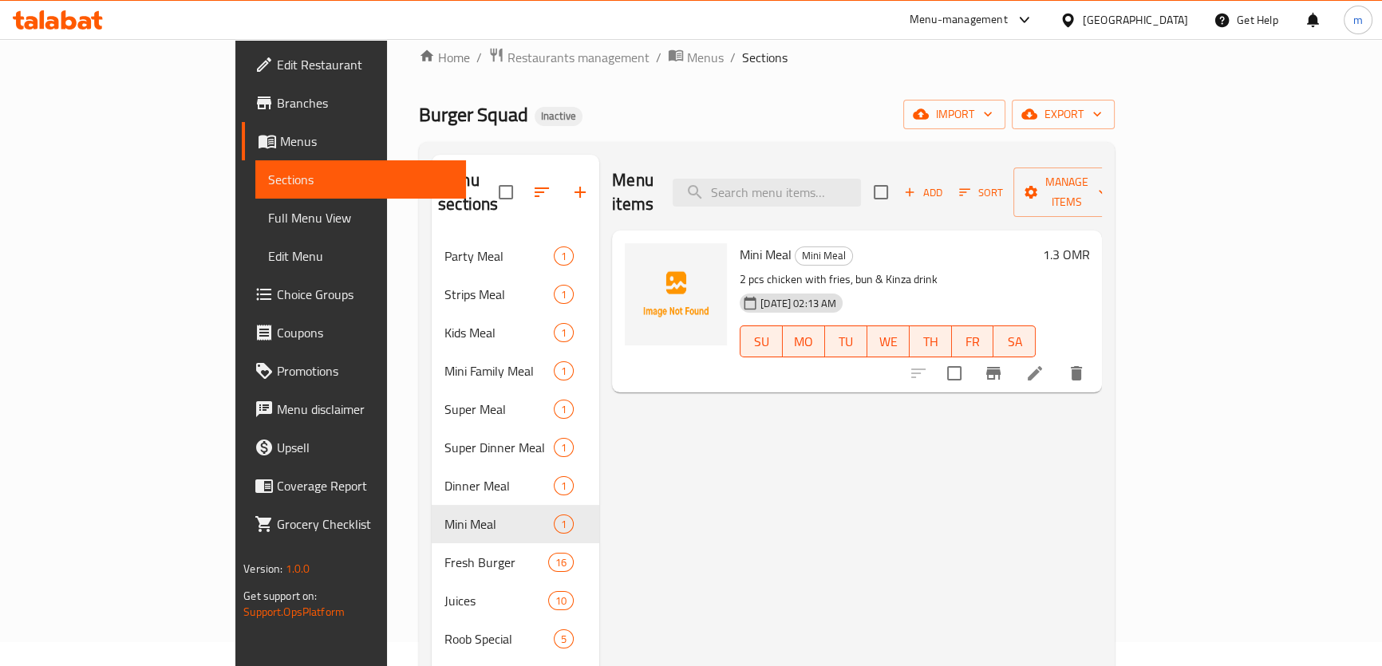
click at [1057, 359] on li at bounding box center [1035, 373] width 45 height 29
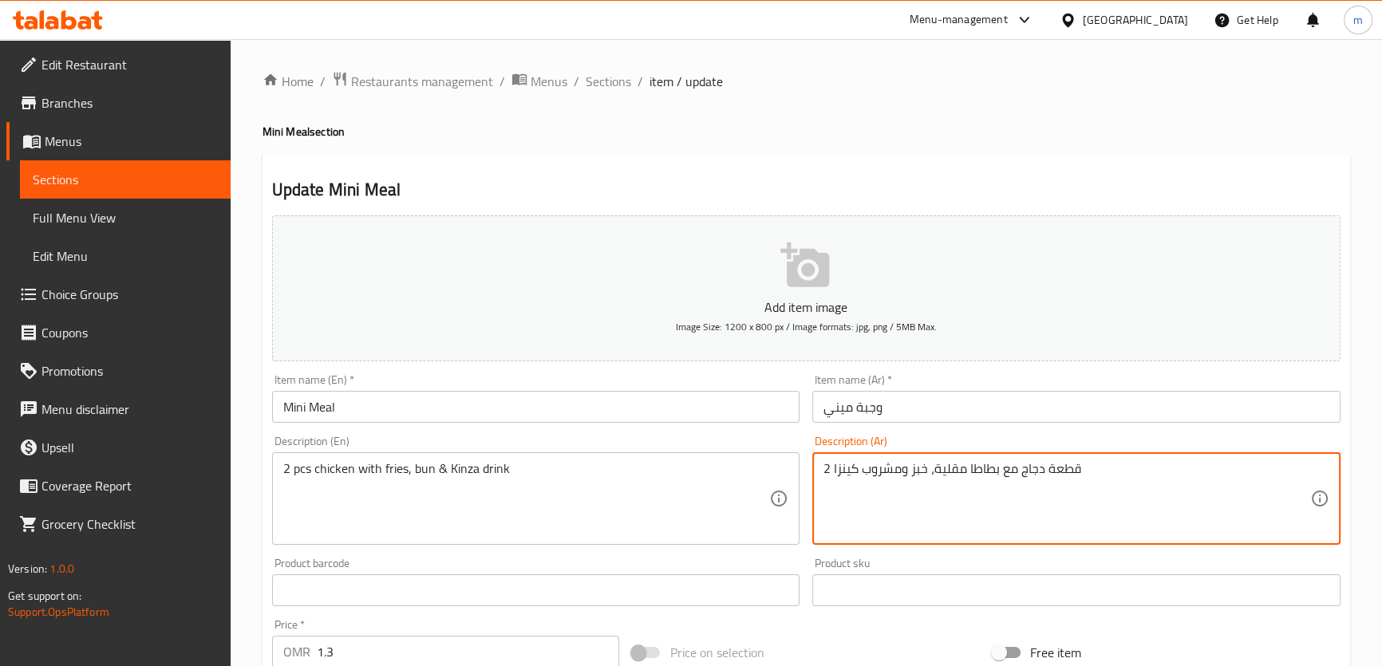
click at [927, 471] on textarea "2 قطعة دجاج مع بطاطا مقلية، خبز ومشروب كينزا" at bounding box center [1067, 499] width 487 height 76
click at [926, 470] on textarea "2 قطعة دجاج مع بطاطا مقلية، خبز ومشروب كينزا" at bounding box center [1067, 499] width 487 height 76
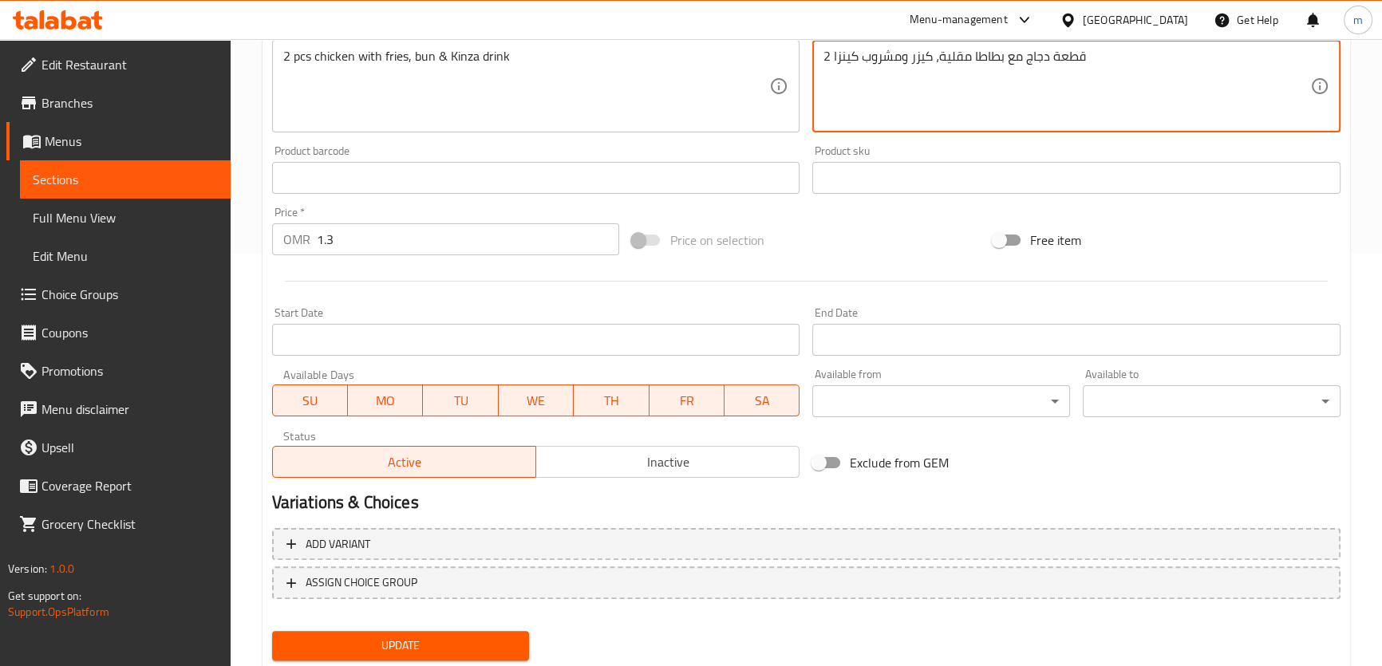
scroll to position [460, 0]
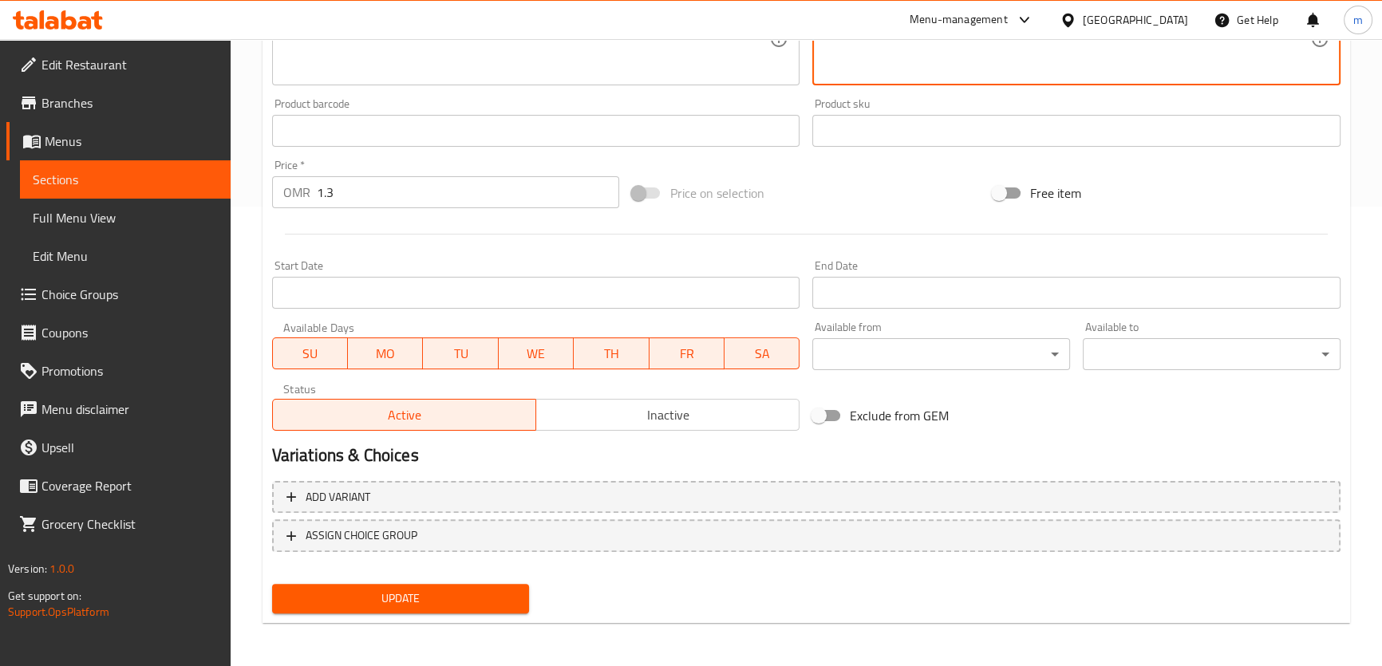
type textarea "2 قطعة دجاج مع بطاطا مقلية، كيزر ومشروب كينزا"
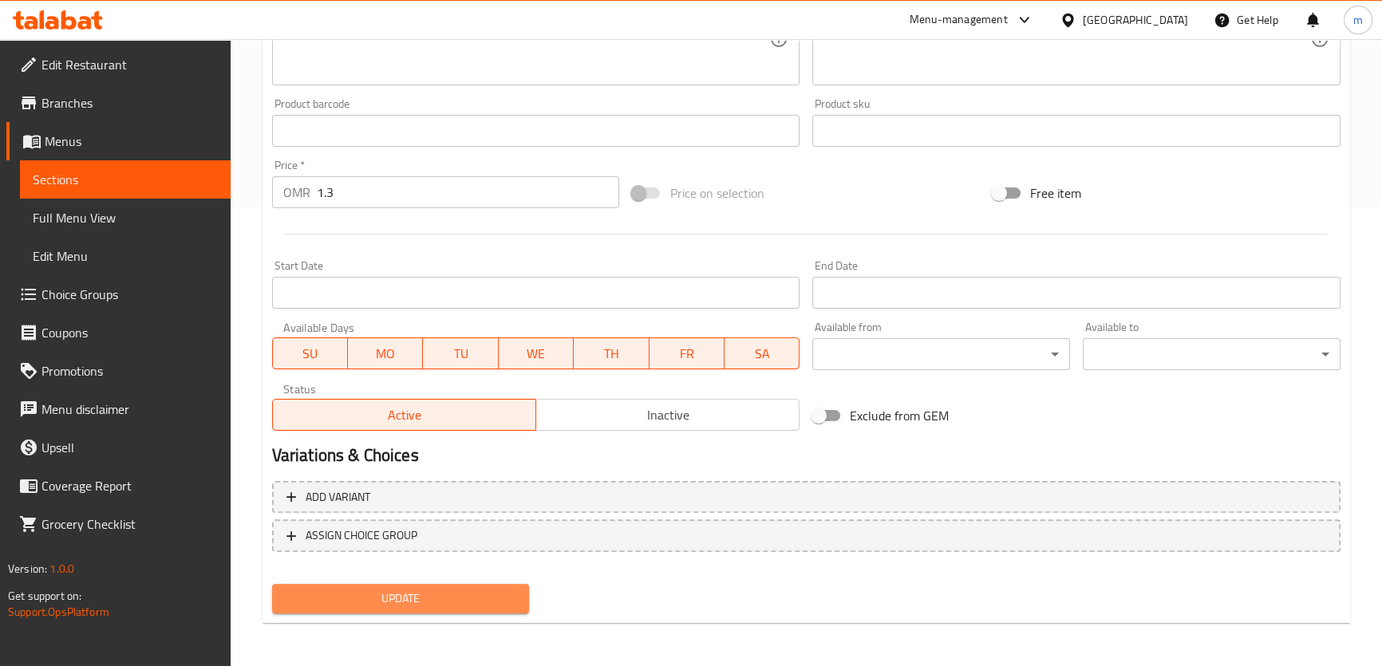
click at [413, 598] on span "Update" at bounding box center [401, 599] width 232 height 20
click at [107, 182] on span "Sections" at bounding box center [125, 179] width 185 height 19
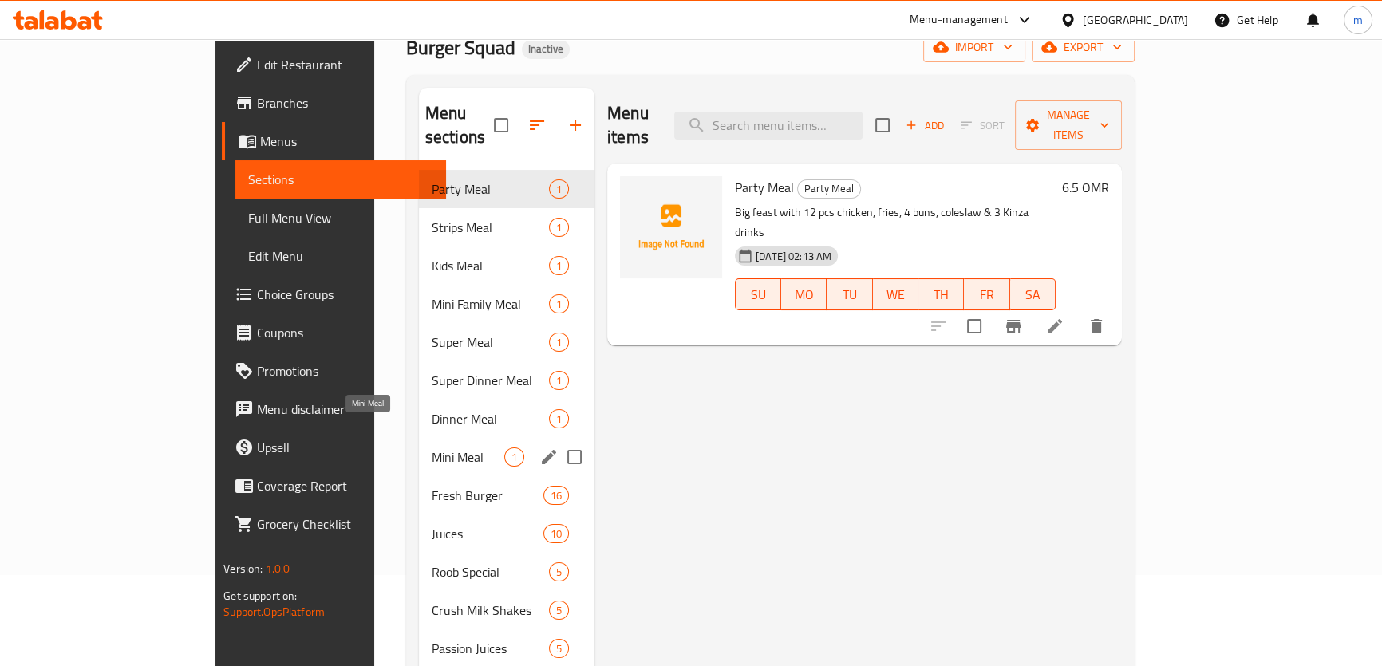
scroll to position [144, 0]
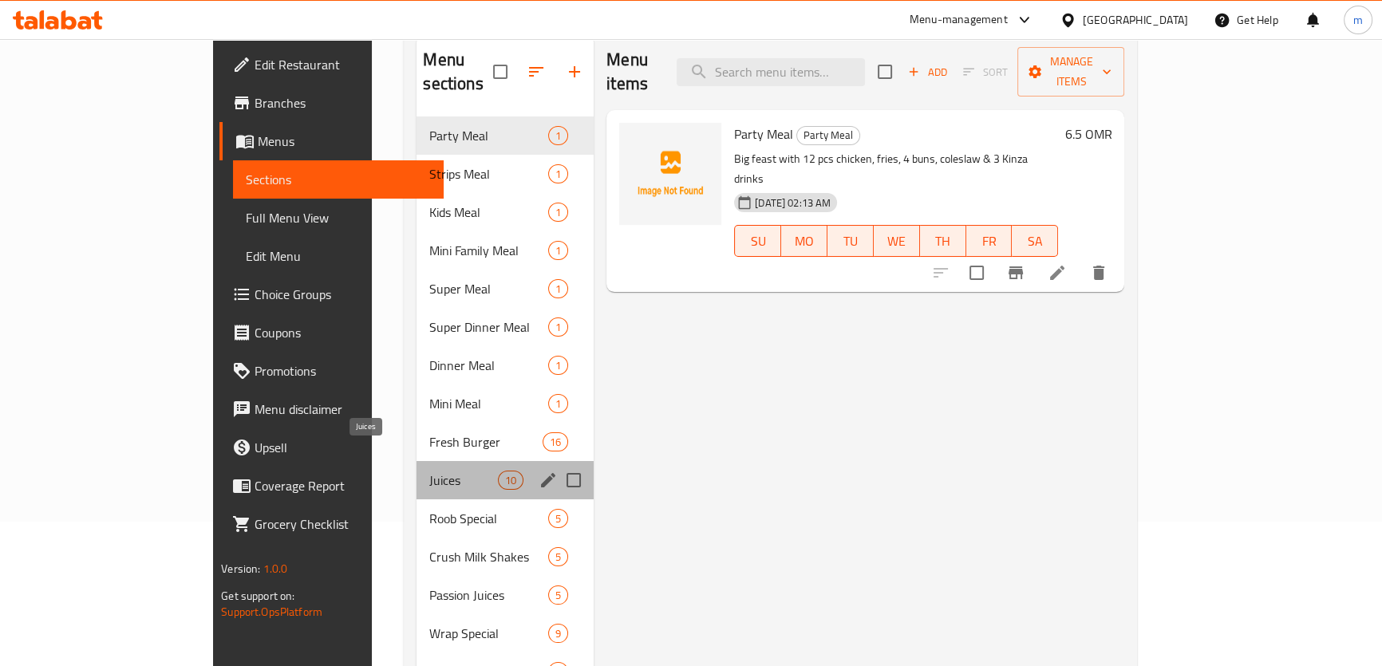
click at [429, 471] on span "Juices" at bounding box center [463, 480] width 68 height 19
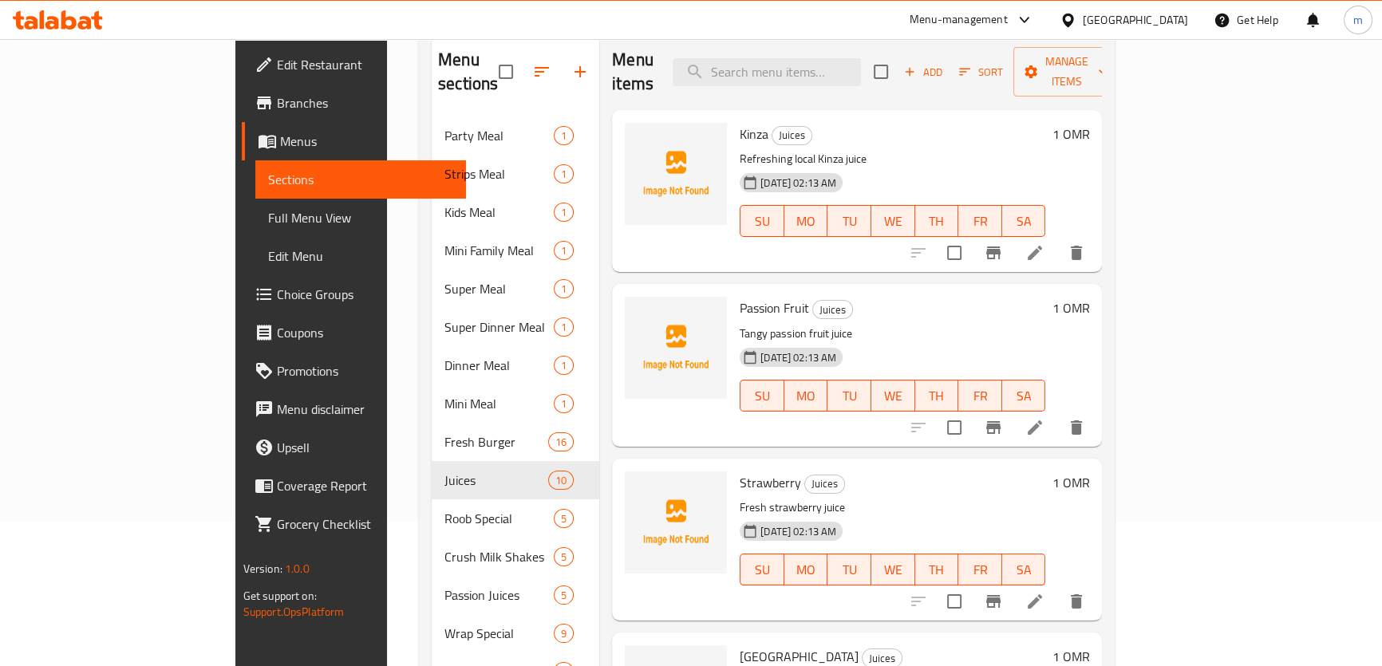
click at [1045, 123] on h6 "Kinza Juices" at bounding box center [893, 134] width 306 height 22
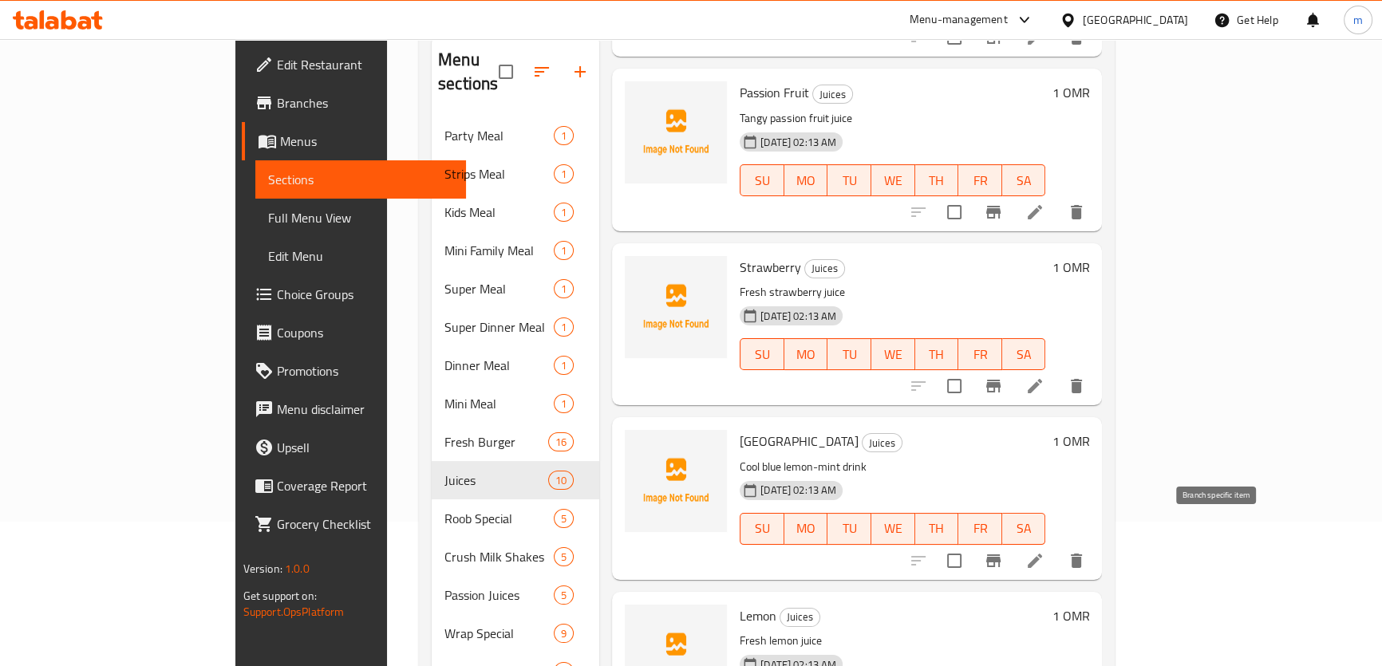
scroll to position [217, 0]
click at [1057, 546] on li at bounding box center [1035, 559] width 45 height 29
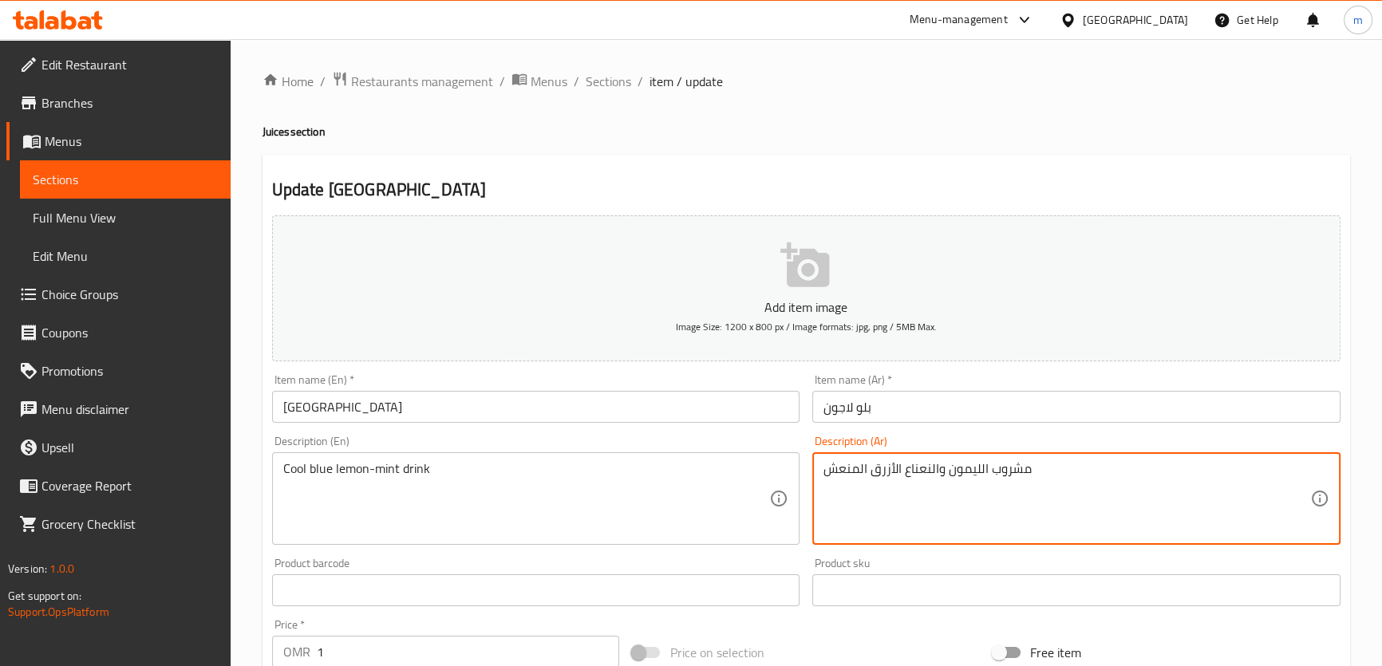
click at [843, 478] on textarea "مشروب الليمون والنعناع الأزرق المنعش" at bounding box center [1067, 499] width 487 height 76
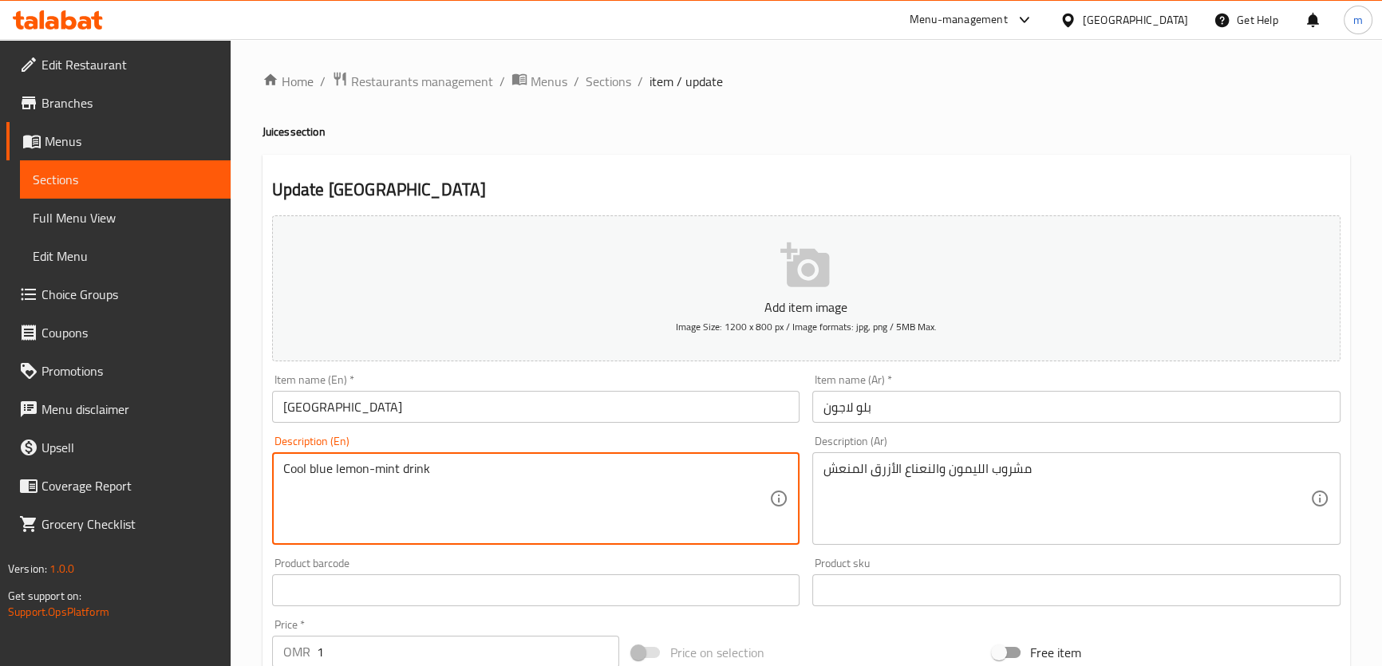
click at [292, 478] on textarea "Cool blue lemon-mint drink" at bounding box center [526, 499] width 487 height 76
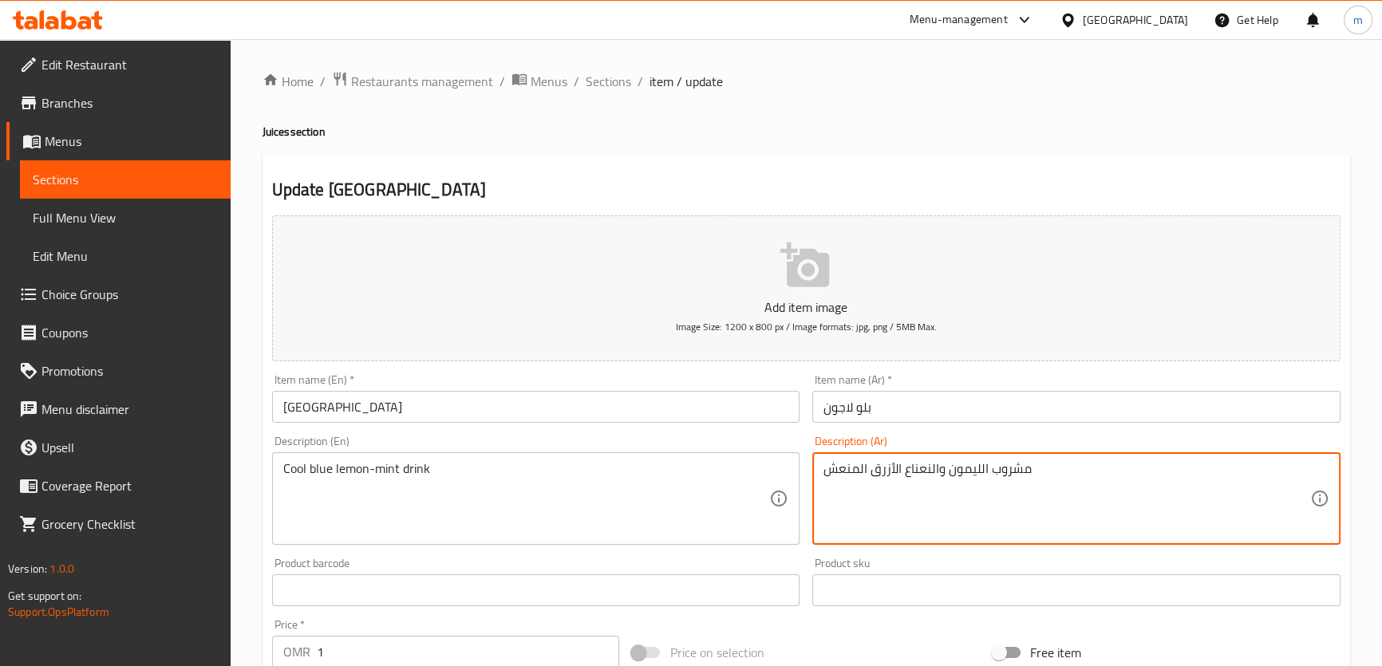
click at [835, 469] on textarea "مشروب الليمون والنعناع الأزرق المنعش" at bounding box center [1067, 499] width 487 height 76
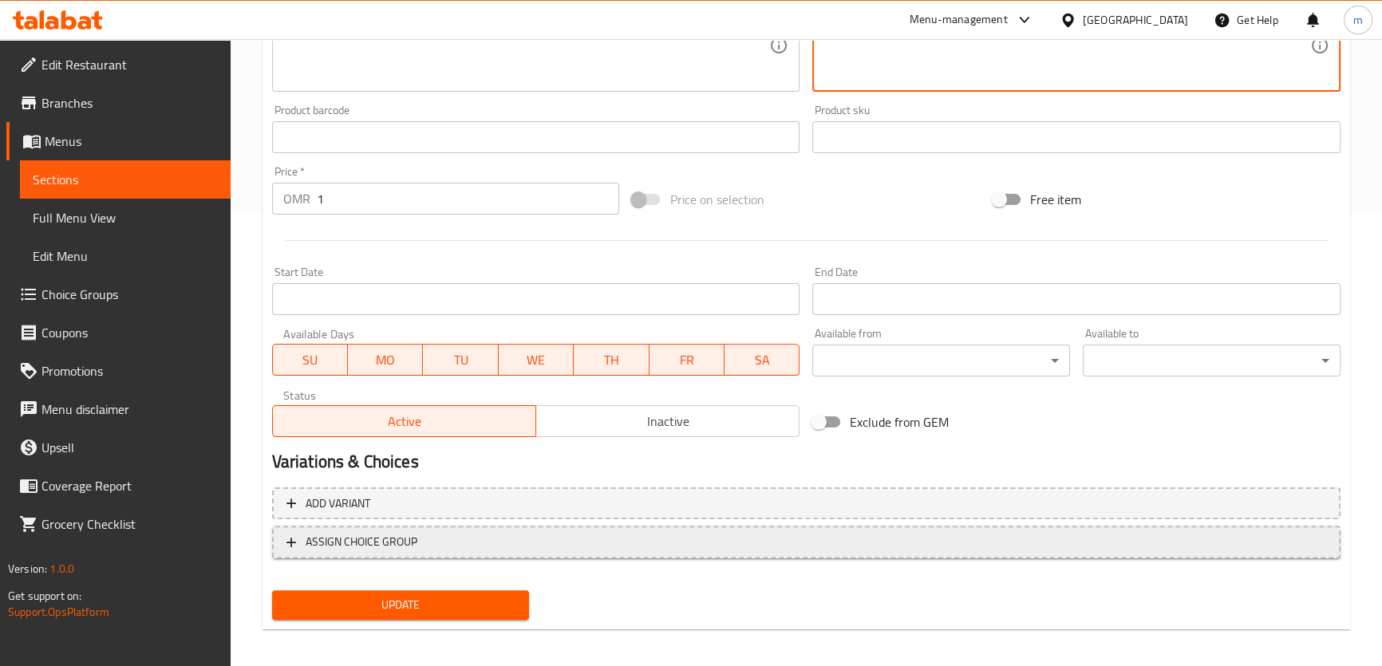
scroll to position [460, 0]
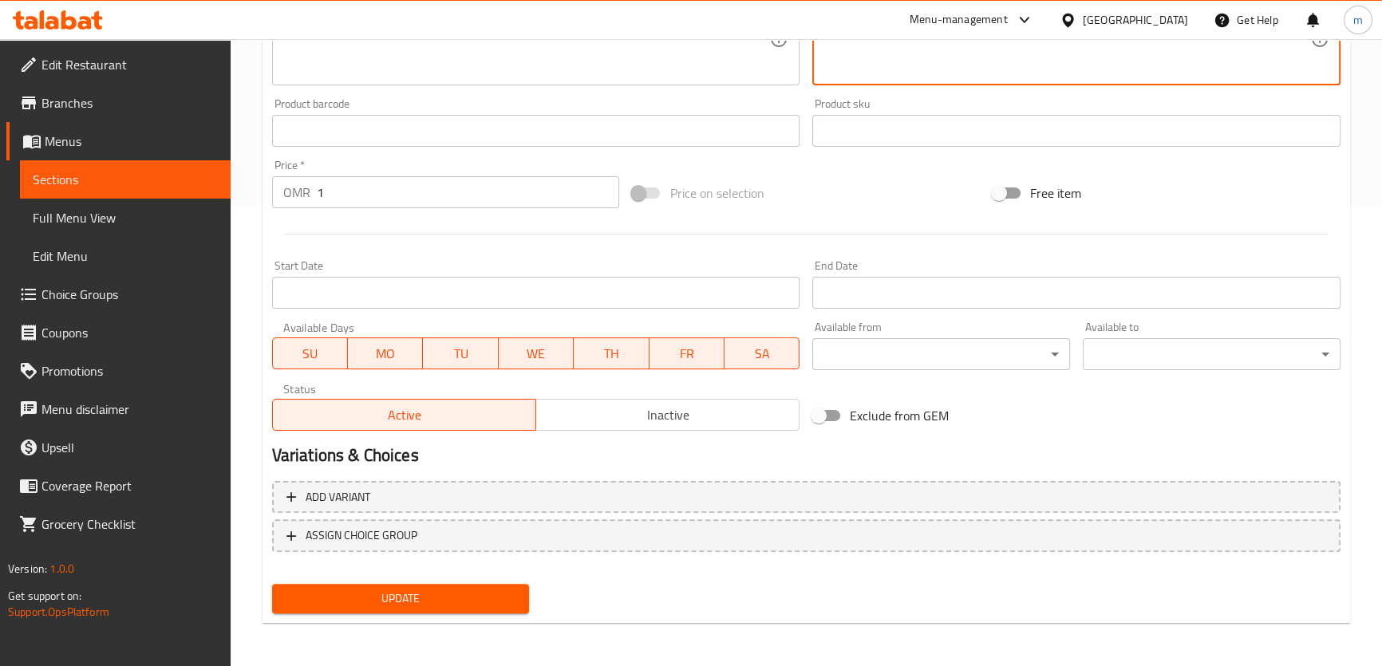
type textarea "مشروب الليمون والنعناع الأزرق البارد"
click at [394, 591] on span "Update" at bounding box center [401, 599] width 232 height 20
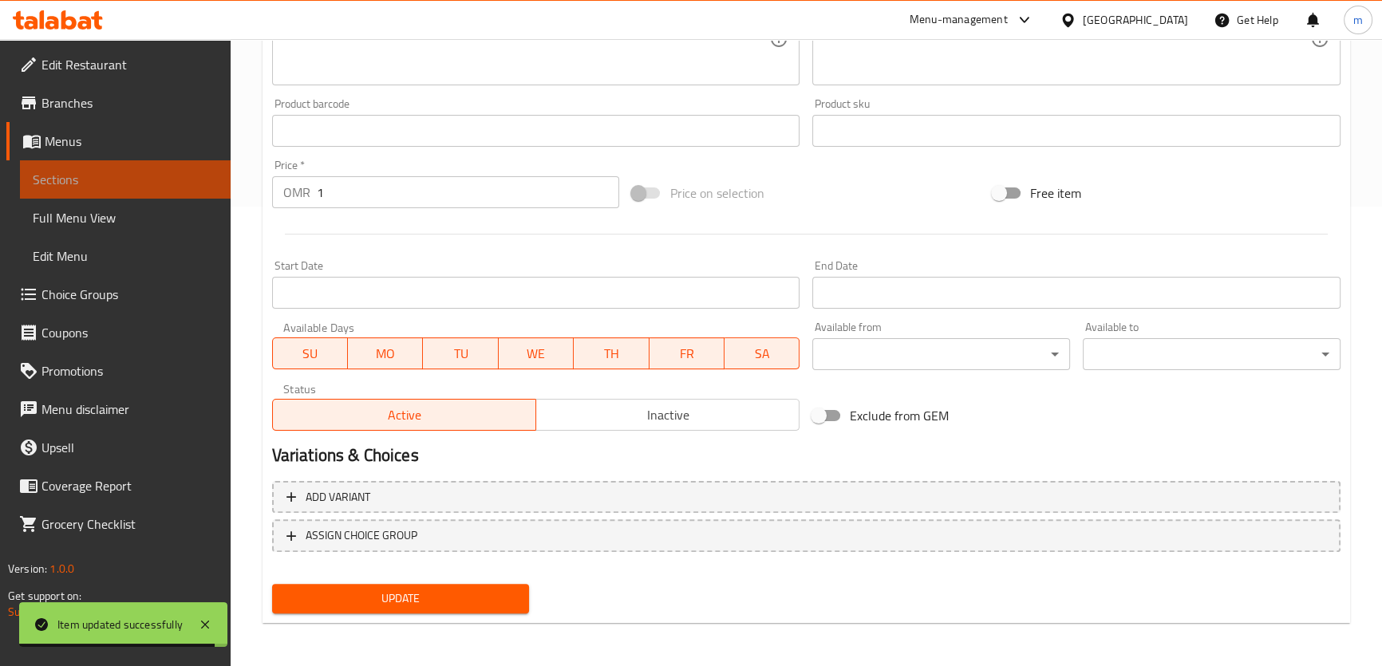
click at [87, 179] on span "Sections" at bounding box center [125, 179] width 185 height 19
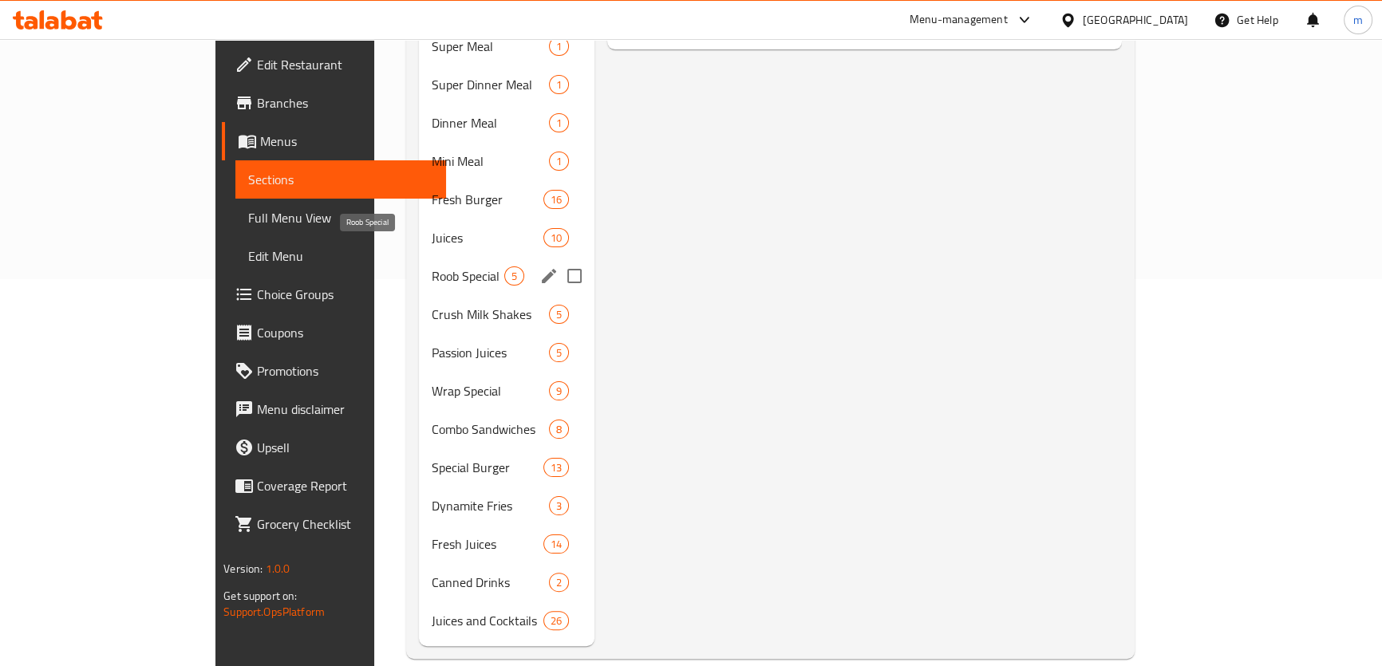
drag, startPoint x: 348, startPoint y: 251, endPoint x: 358, endPoint y: 251, distance: 10.4
click at [432, 267] on span "Roob Special" at bounding box center [468, 276] width 73 height 19
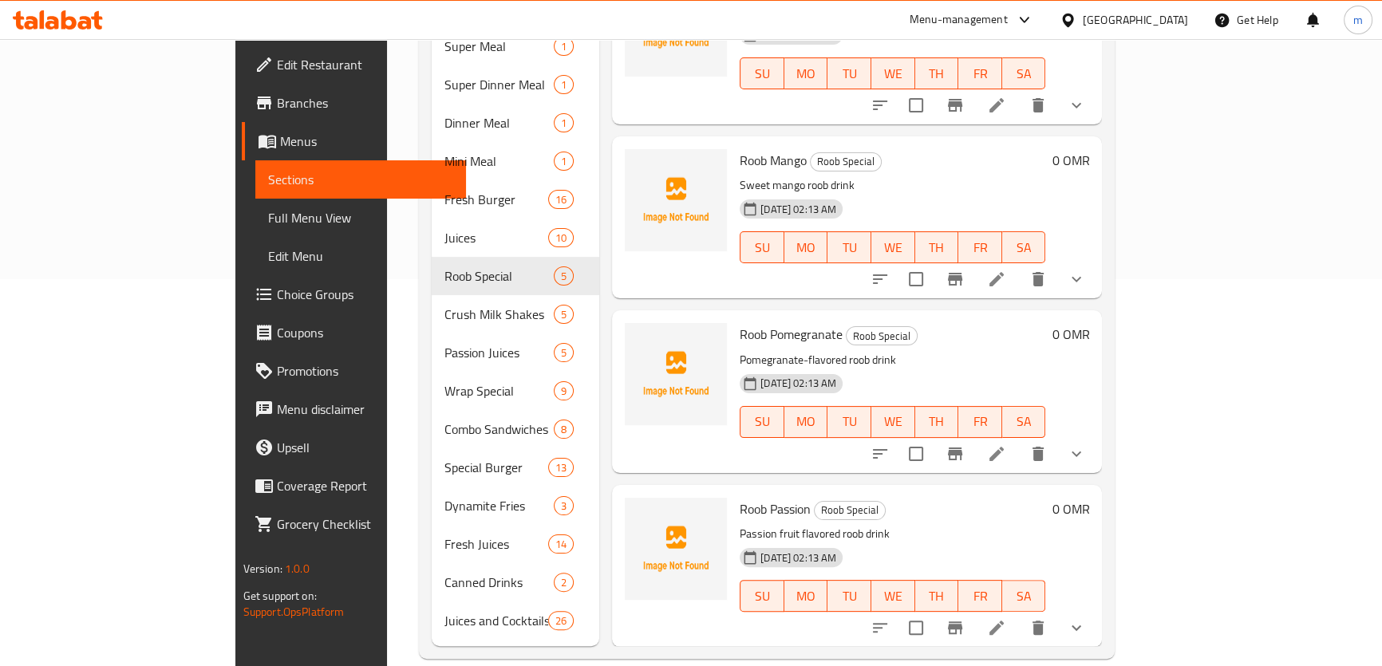
scroll to position [81, 0]
click at [1006, 618] on icon at bounding box center [996, 627] width 19 height 19
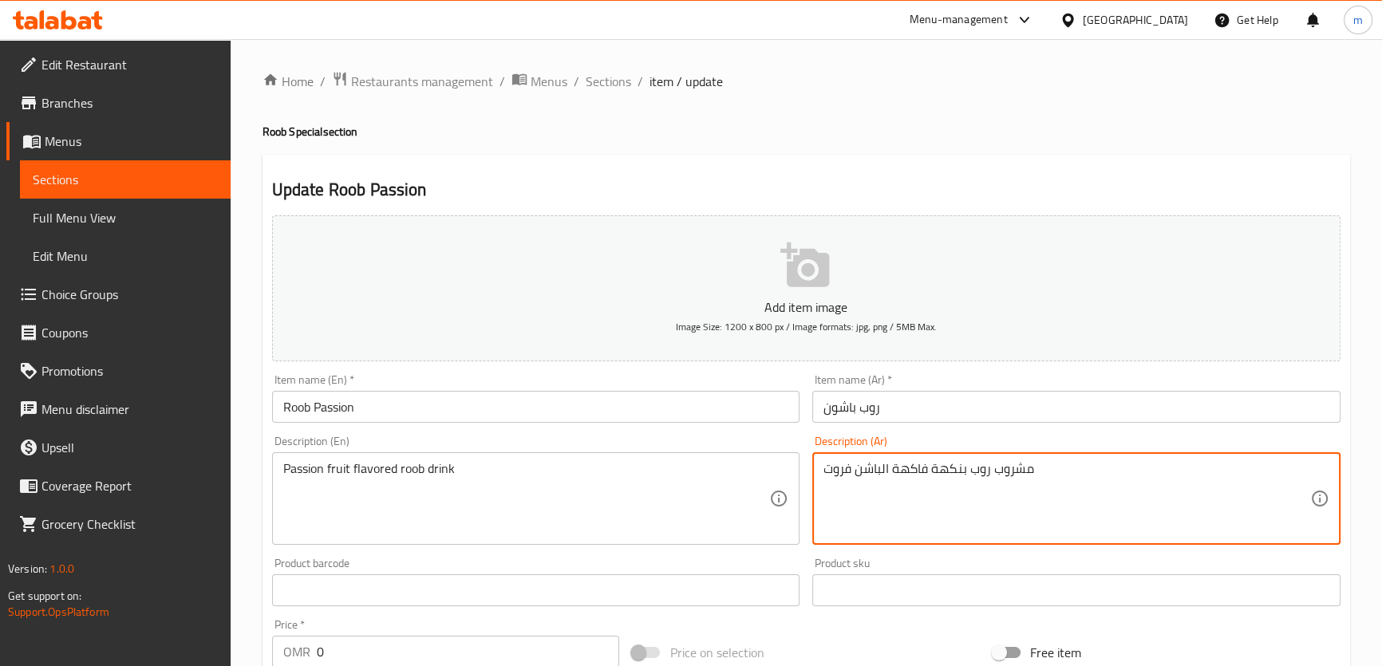
drag, startPoint x: 863, startPoint y: 471, endPoint x: 868, endPoint y: 485, distance: 15.4
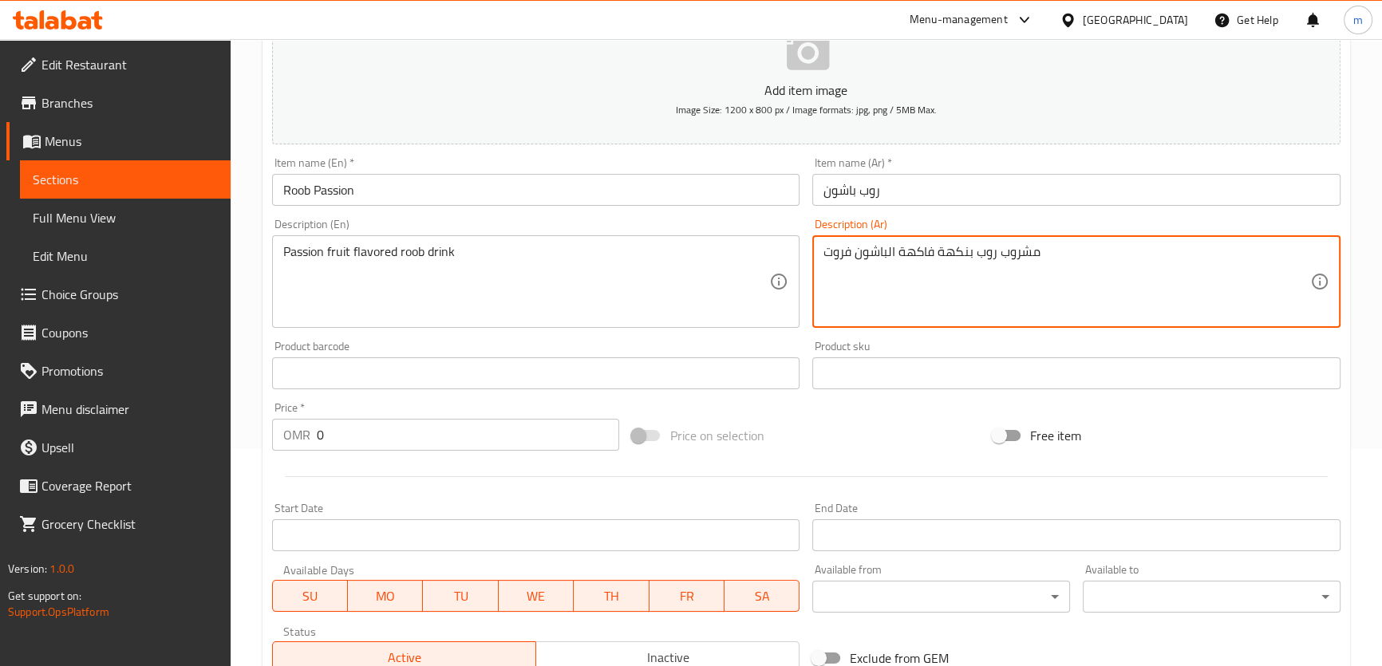
scroll to position [435, 0]
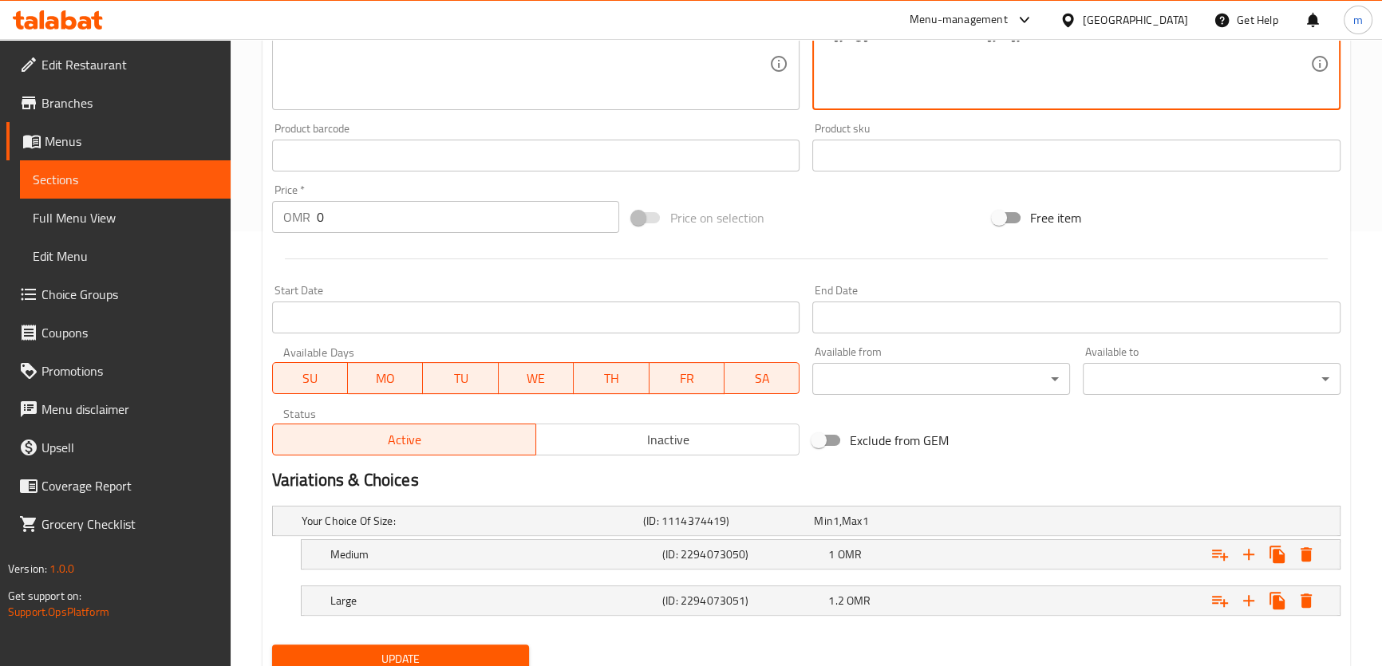
type textarea "مشروب روب بنكهة فاكهة الباشون فروت"
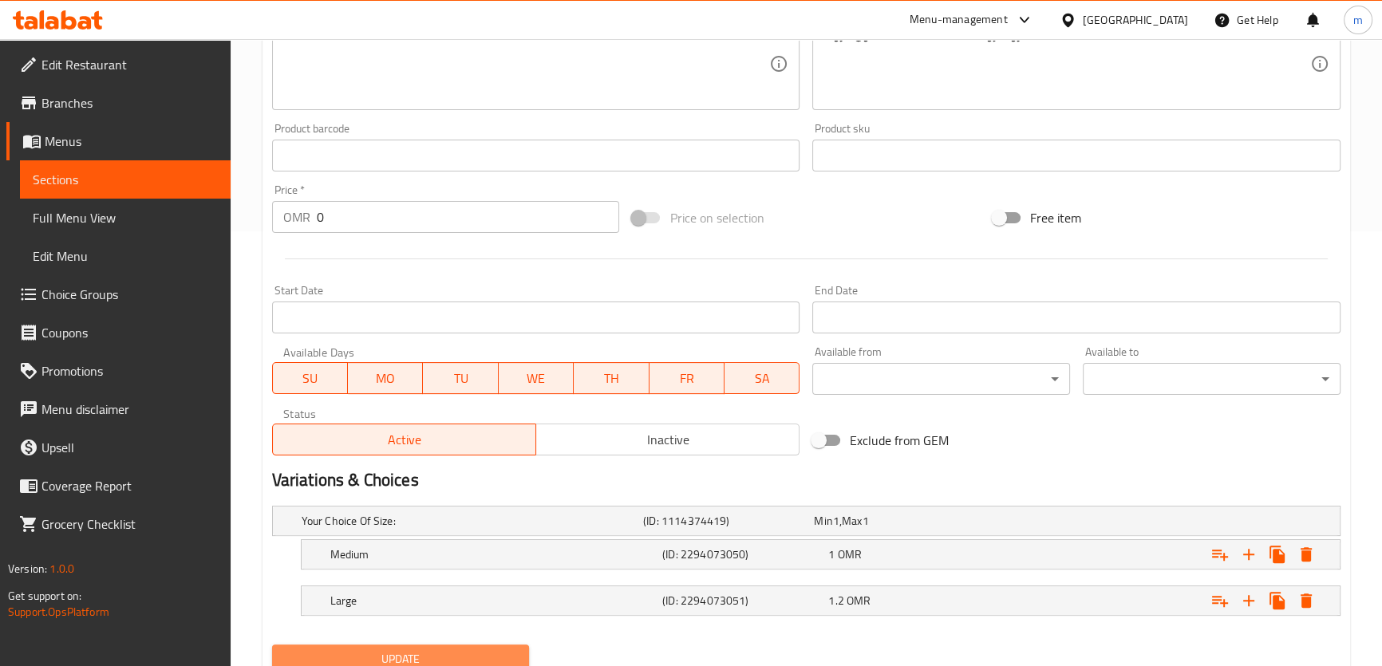
click at [478, 659] on span "Update" at bounding box center [401, 660] width 232 height 20
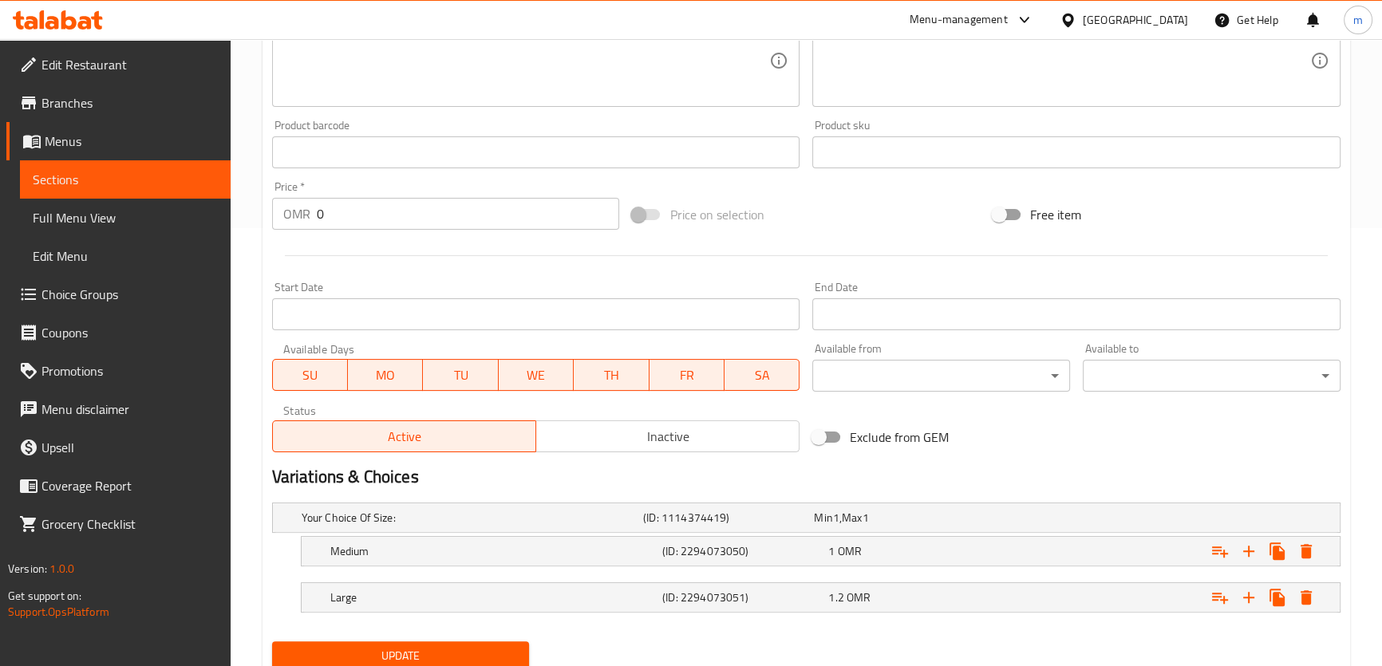
scroll to position [495, 0]
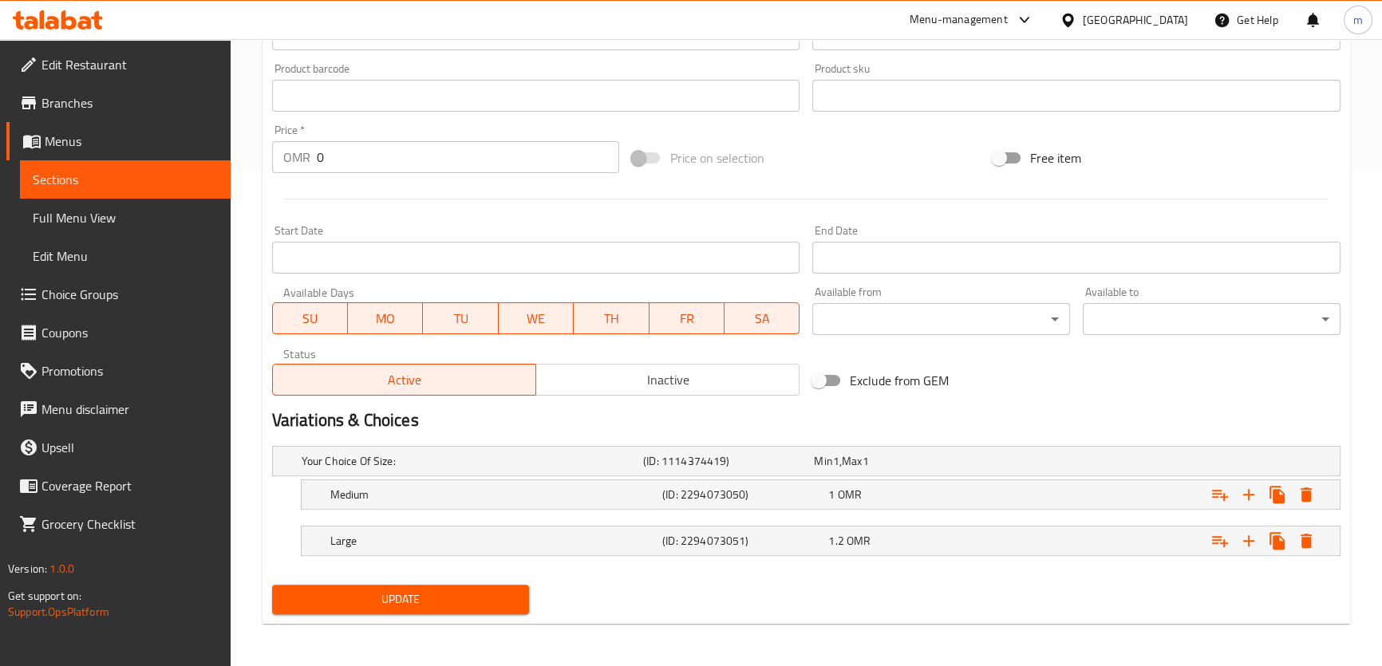
click at [452, 575] on div "Your Choice Of Size: (ID: 1114374419) Min 1 , Max 1 Name (En) Your Choice Of Si…" at bounding box center [806, 509] width 1081 height 139
click at [460, 590] on span "Update" at bounding box center [401, 600] width 232 height 20
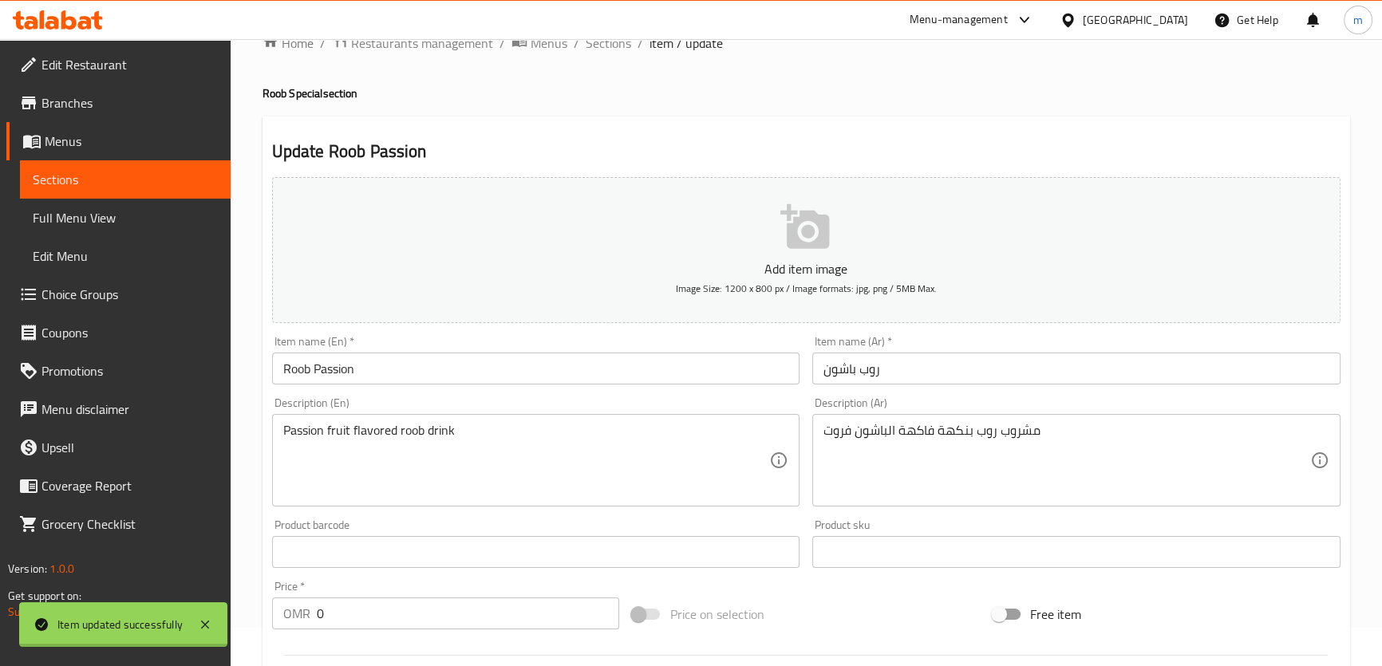
scroll to position [0, 0]
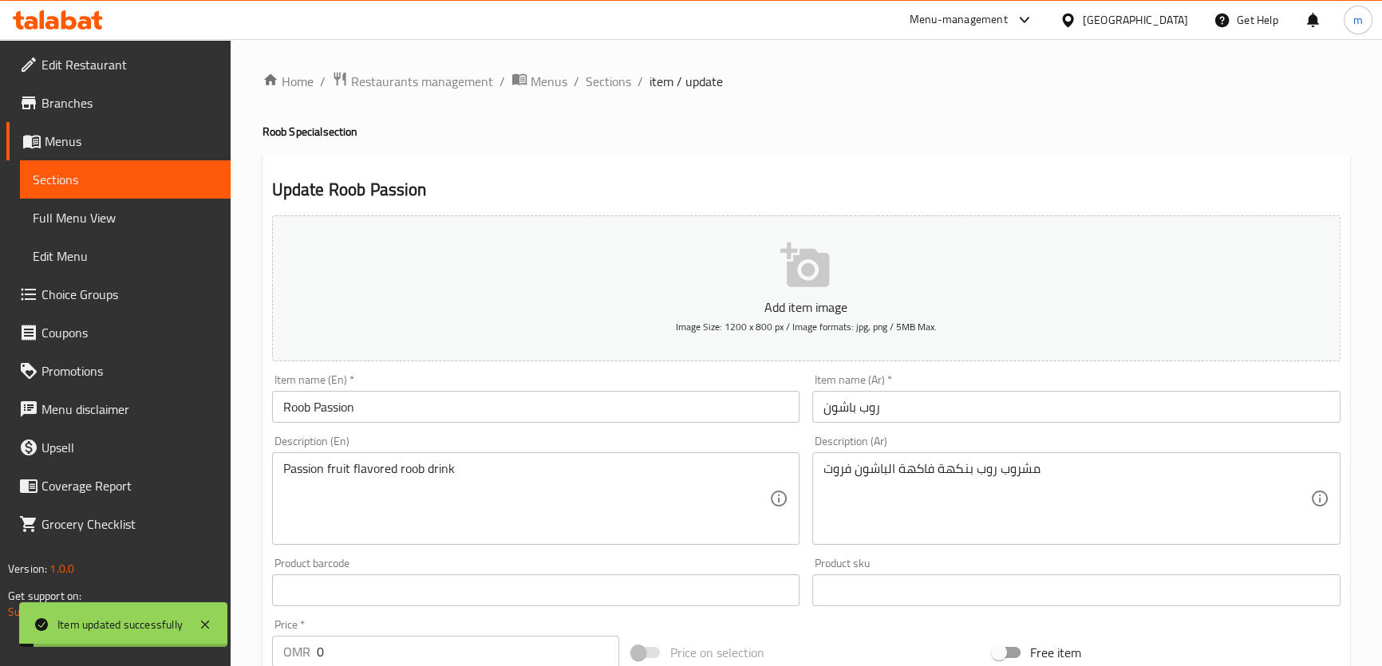
click at [199, 177] on span "Sections" at bounding box center [125, 179] width 185 height 19
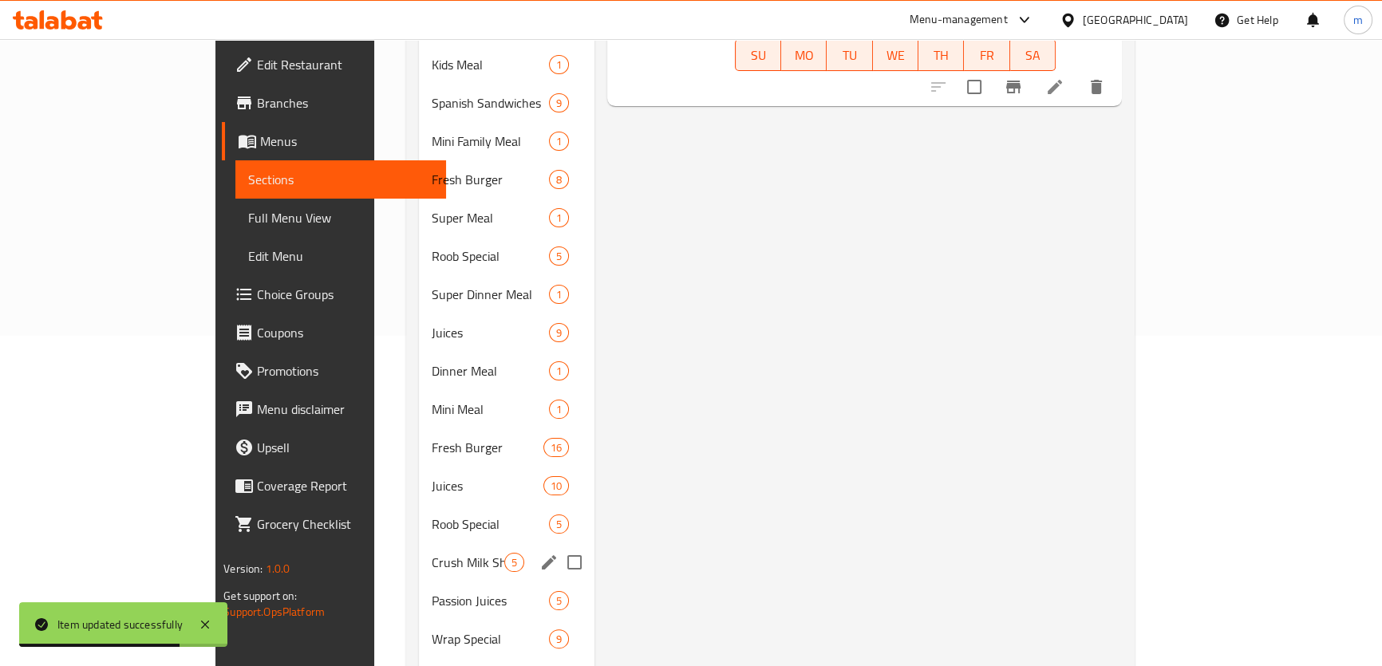
scroll to position [435, 0]
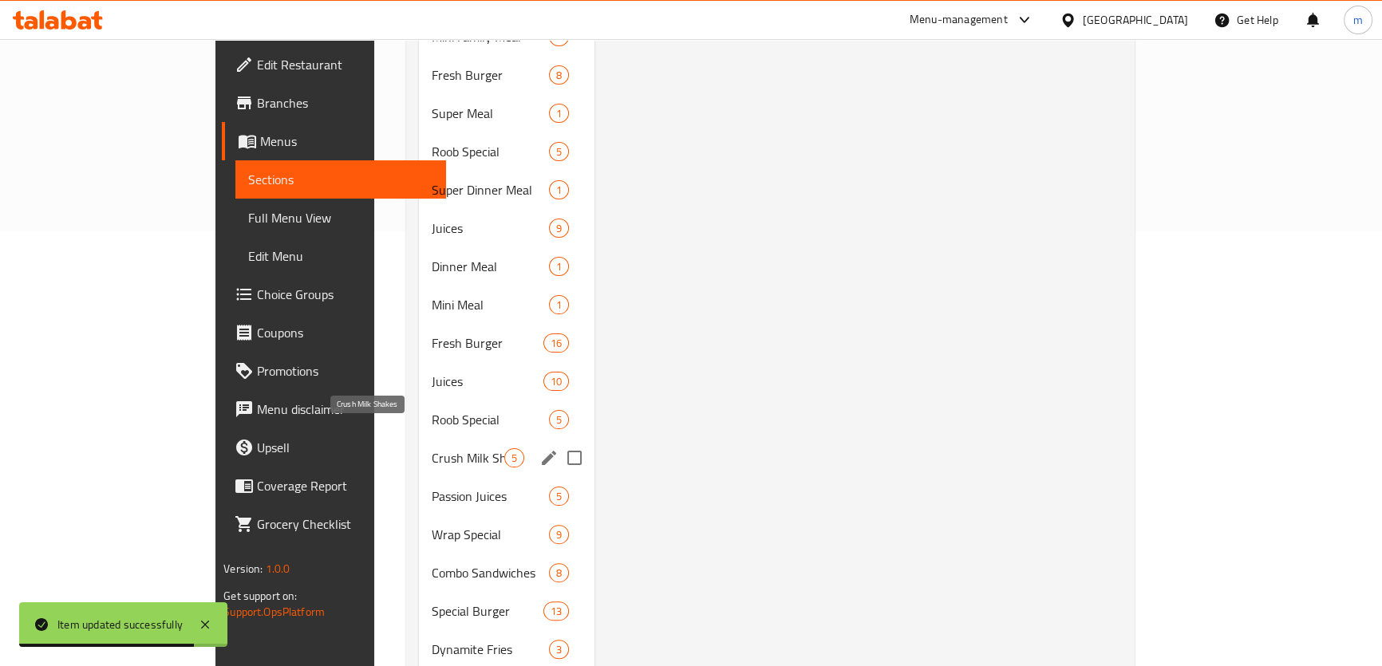
click at [432, 448] on span "Crush Milk Shakes" at bounding box center [468, 457] width 73 height 19
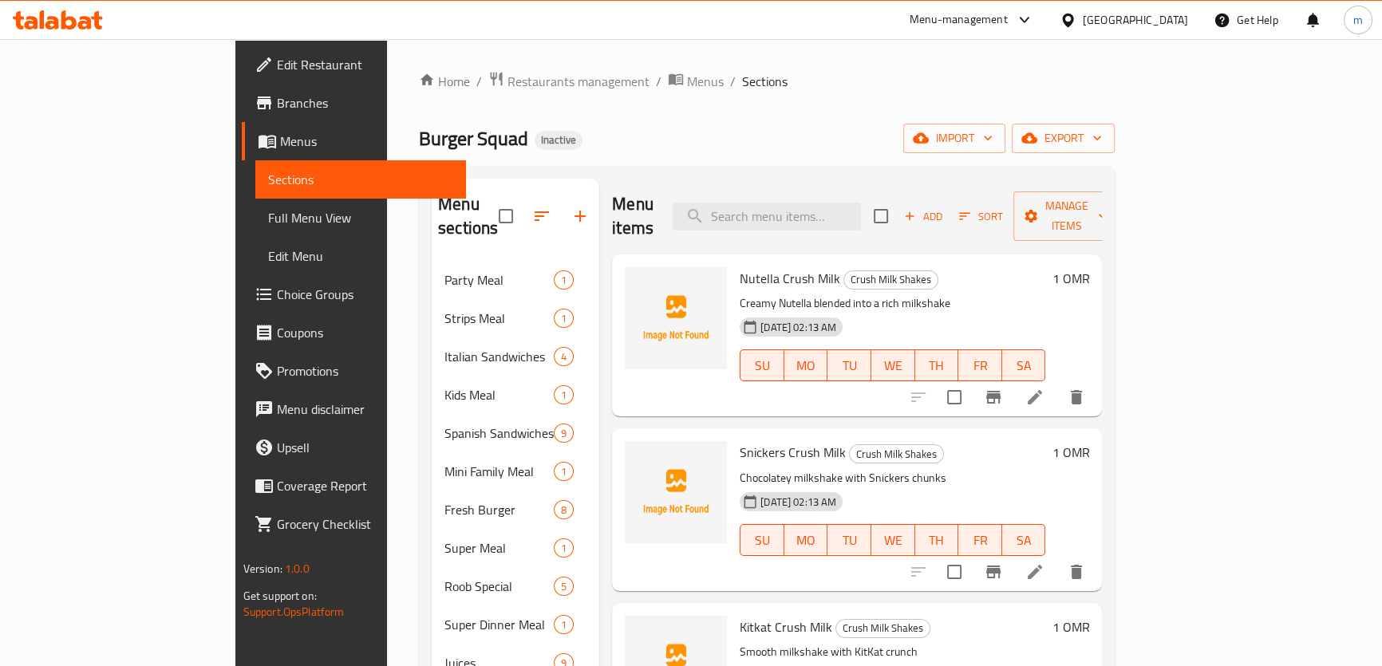
click at [945, 213] on span "Add" at bounding box center [923, 216] width 43 height 18
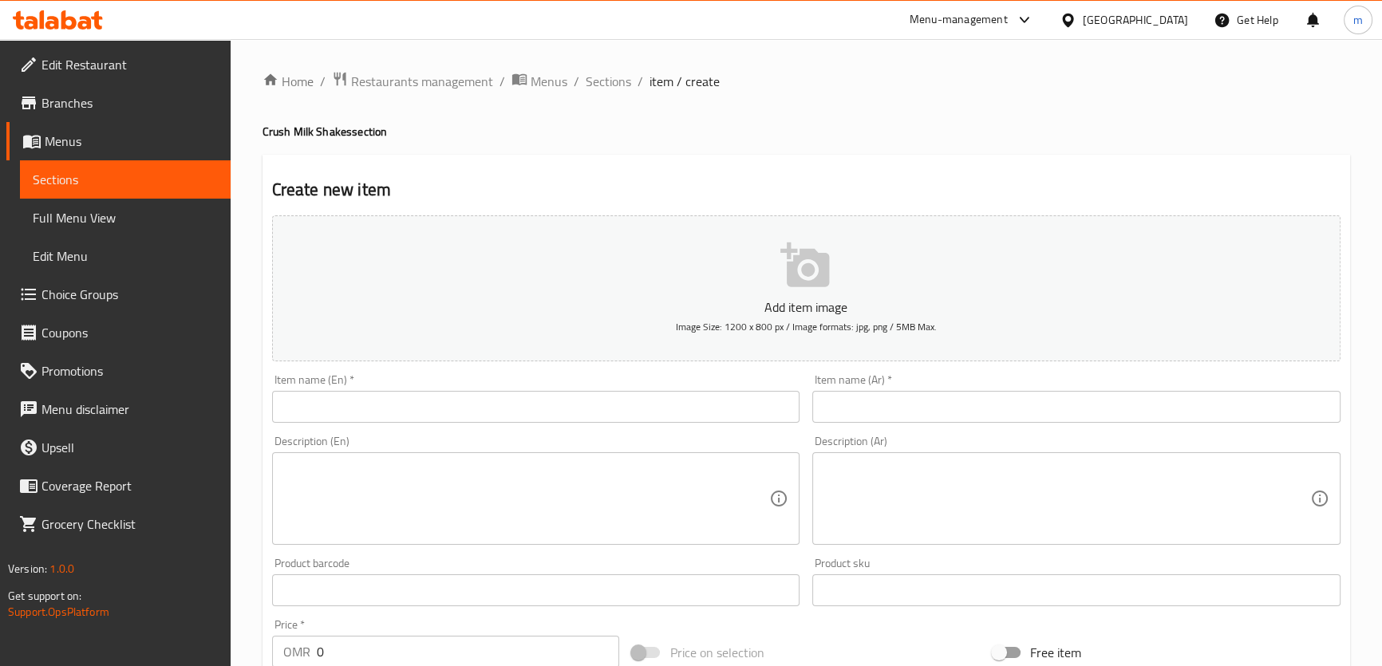
click at [414, 418] on input "text" at bounding box center [536, 407] width 528 height 32
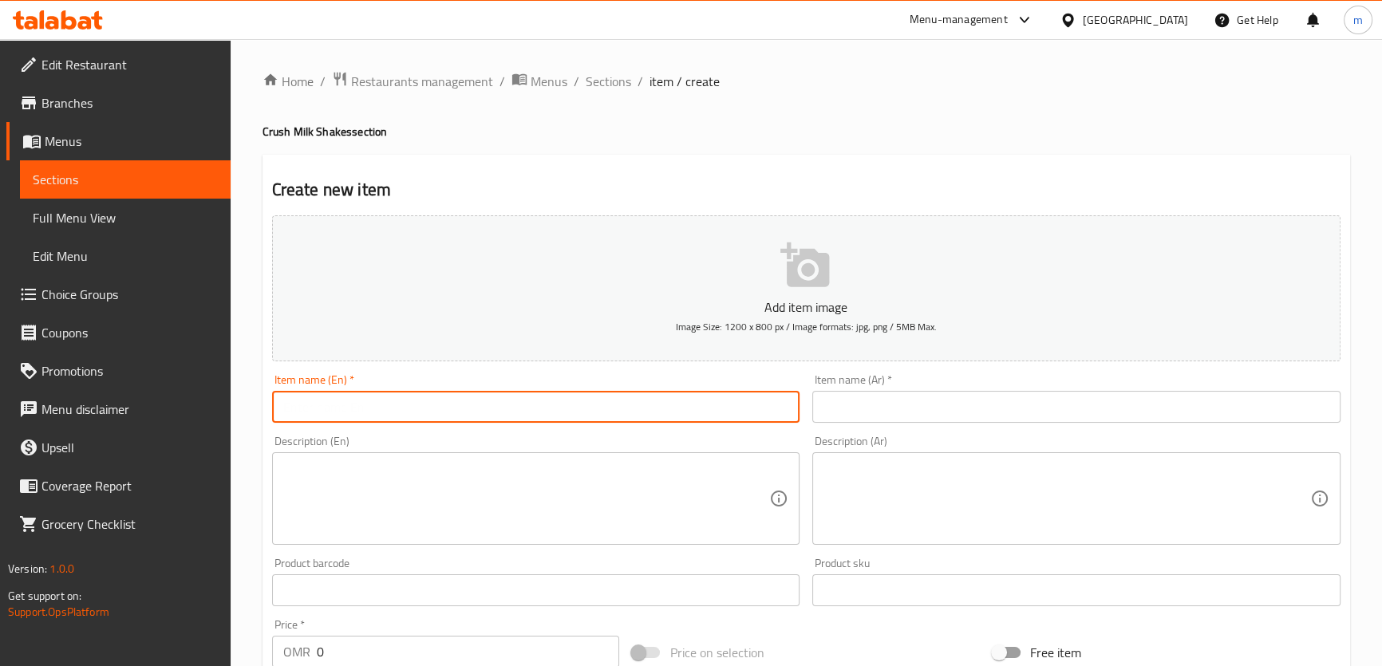
paste input "[PERSON_NAME]"
type input "[PERSON_NAME]"
click at [843, 409] on input "text" at bounding box center [1076, 407] width 528 height 32
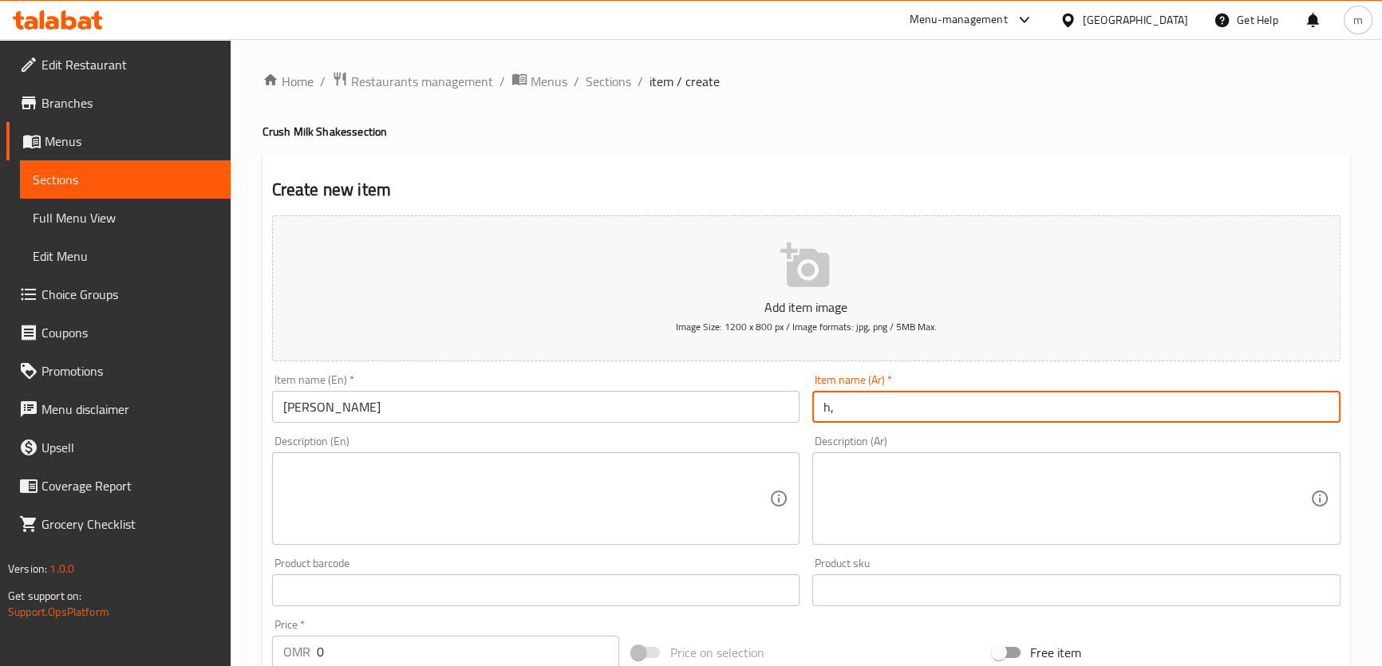
type input "h"
type input "ا"
type input "اوريو بليستر"
click at [563, 498] on textarea at bounding box center [526, 499] width 487 height 76
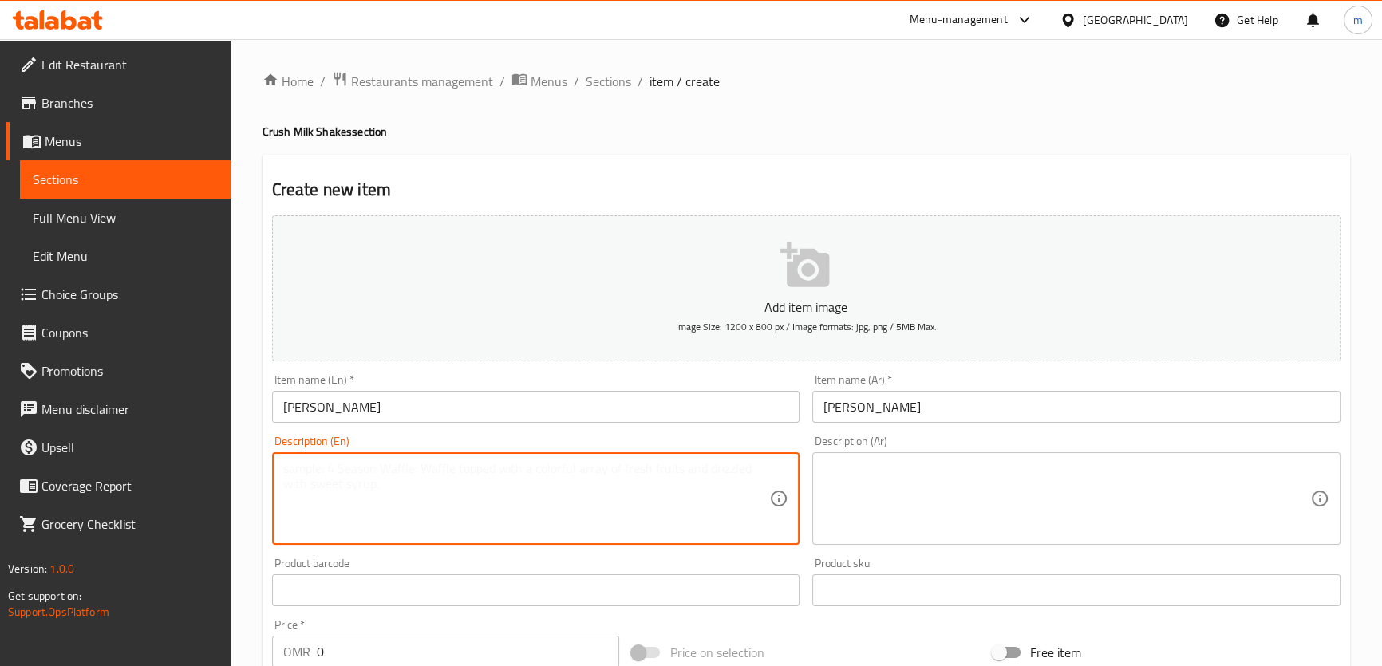
paste textarea "Oreo cookies crushed into a thick shake"
type textarea "Oreo cookies crushed into a thick shake"
click at [966, 492] on textarea at bounding box center [1067, 499] width 487 height 76
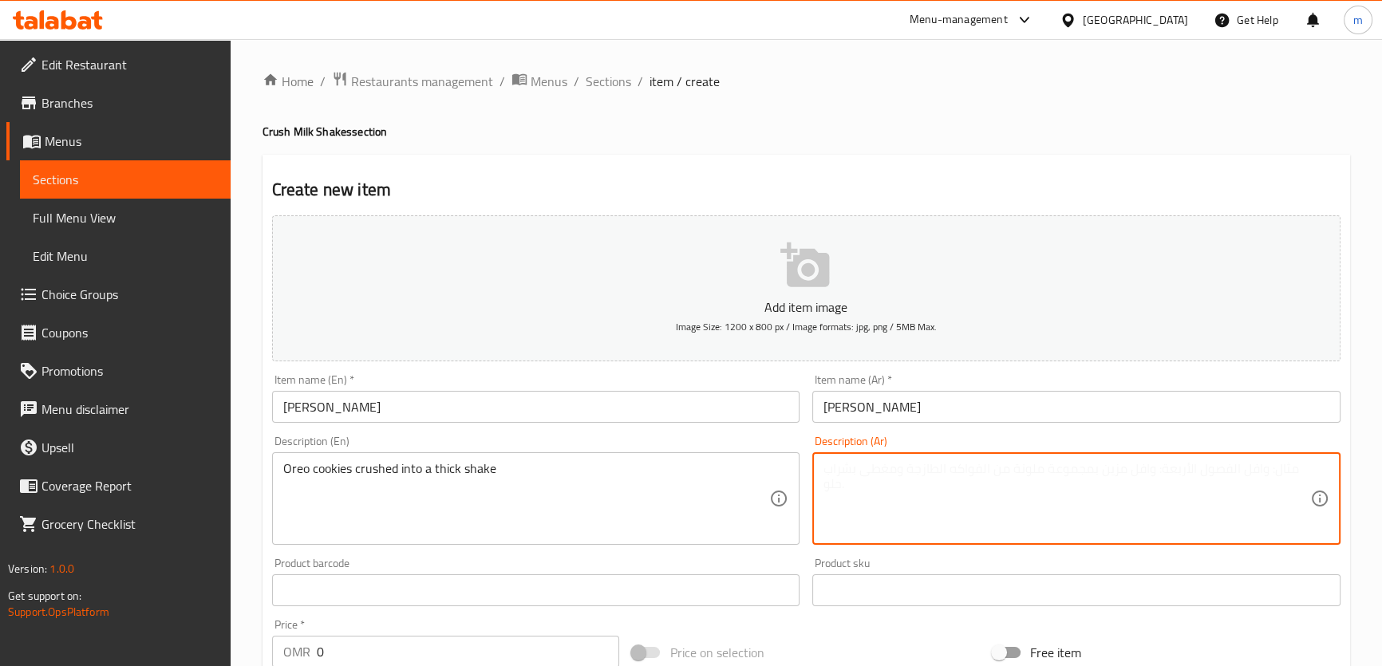
paste textarea "بسكويت أوريو مطحون في مخفوق سميك"
click at [1030, 470] on textarea "بسكويت أوريو مطحون في مخفوق سميك" at bounding box center [1067, 499] width 487 height 76
click at [1159, 480] on textarea "كوكيز أوريو مطحون في مخفوق سميك" at bounding box center [1067, 499] width 487 height 76
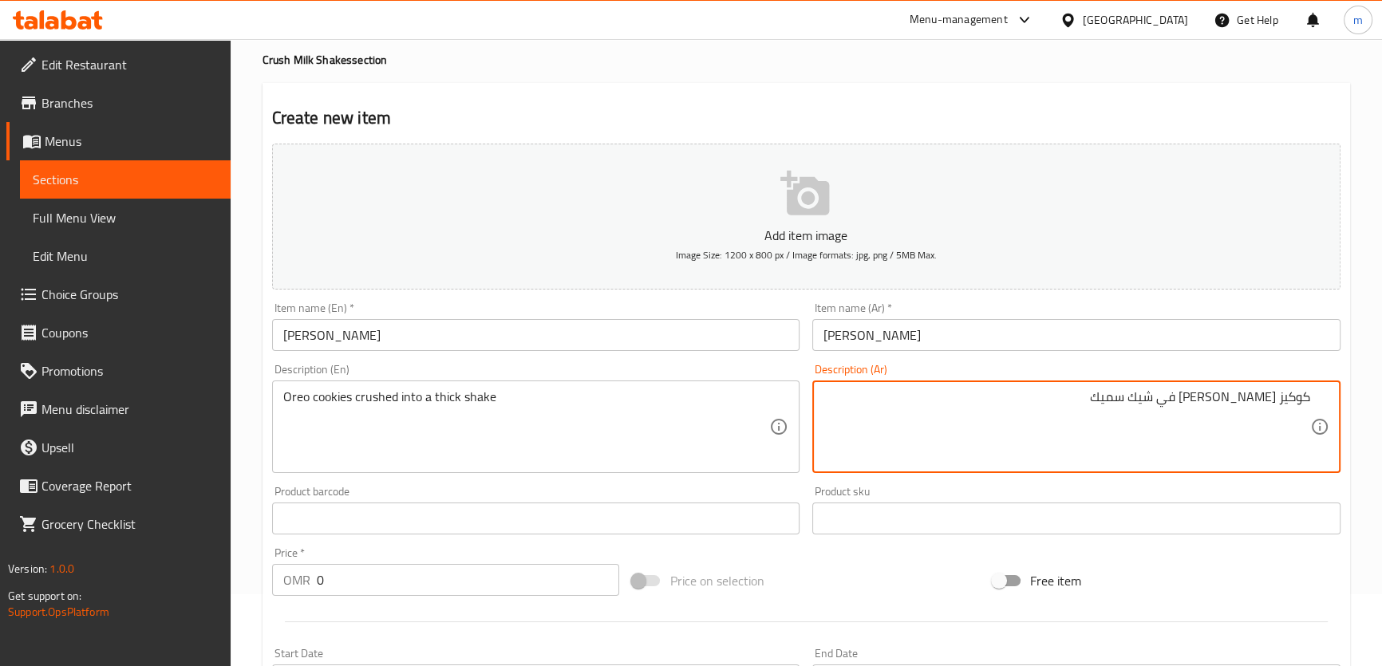
scroll to position [290, 0]
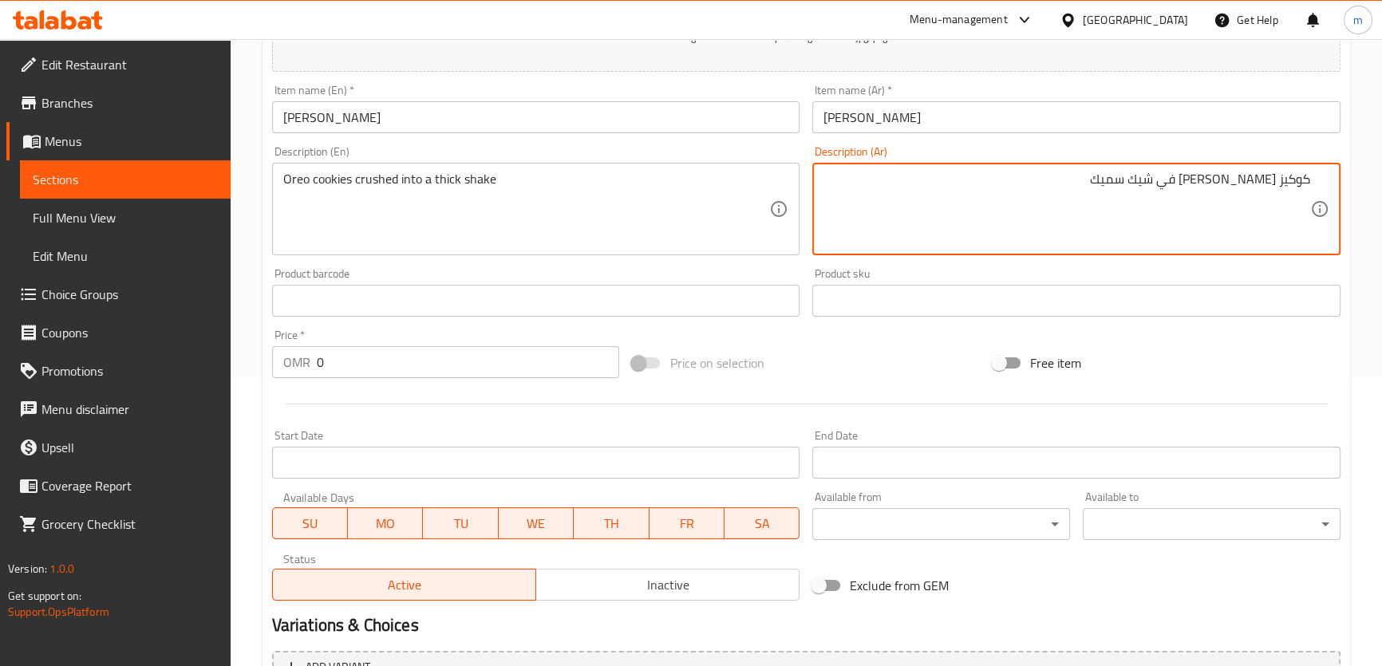
type textarea "كوكيز أوريو مطحون في شيك سميك"
drag, startPoint x: 338, startPoint y: 361, endPoint x: 273, endPoint y: 366, distance: 64.9
click at [289, 365] on div "OMR 0 Price *" at bounding box center [446, 362] width 348 height 32
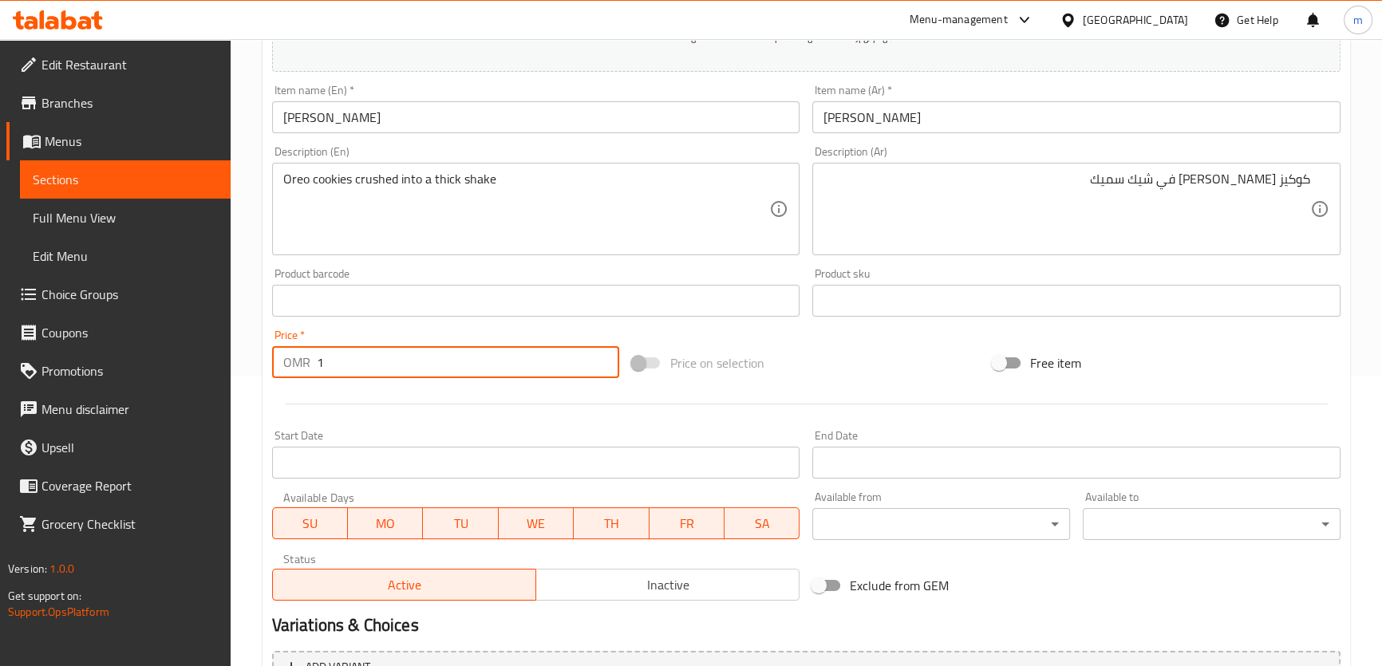
type input "1"
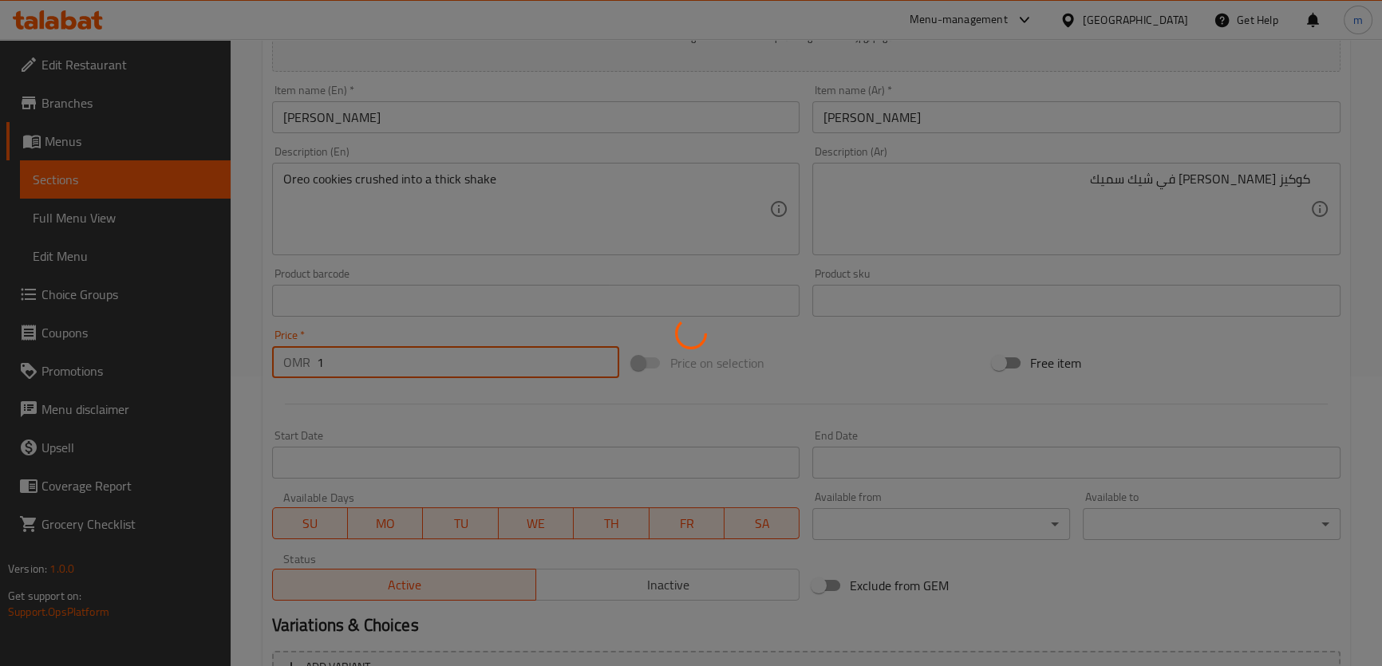
type input "0"
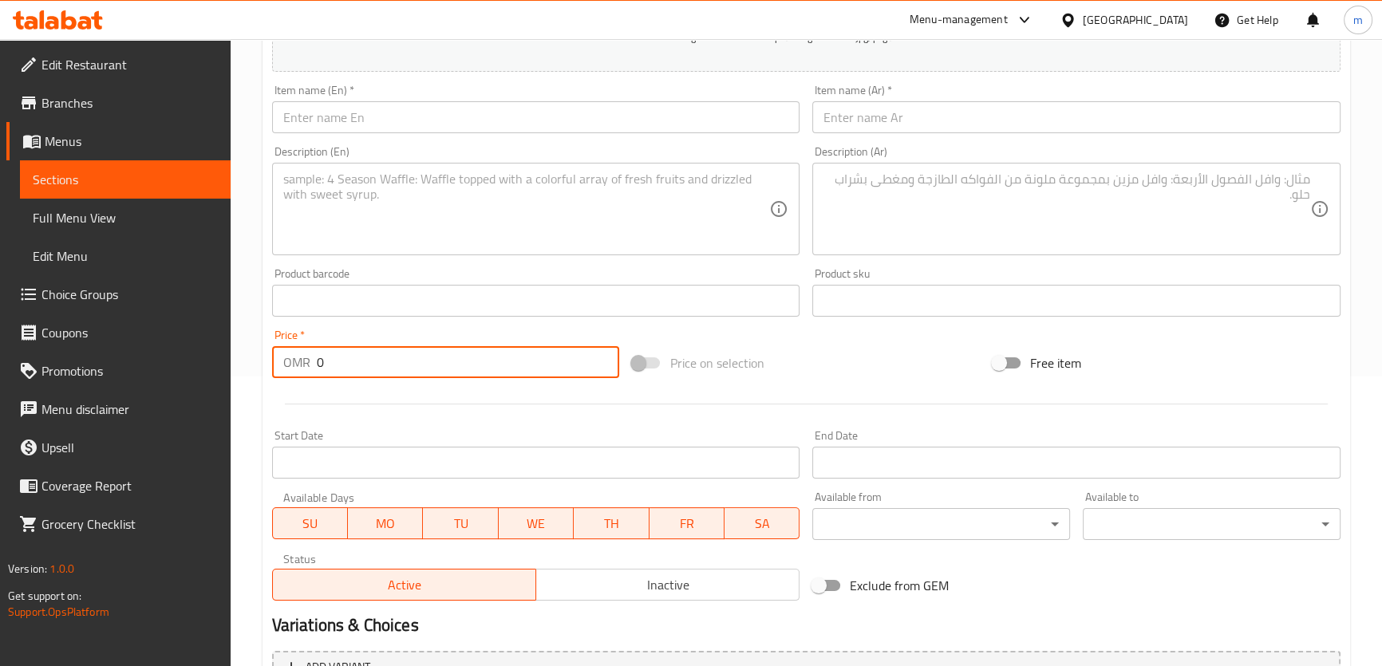
click at [93, 172] on span "Sections" at bounding box center [125, 179] width 185 height 19
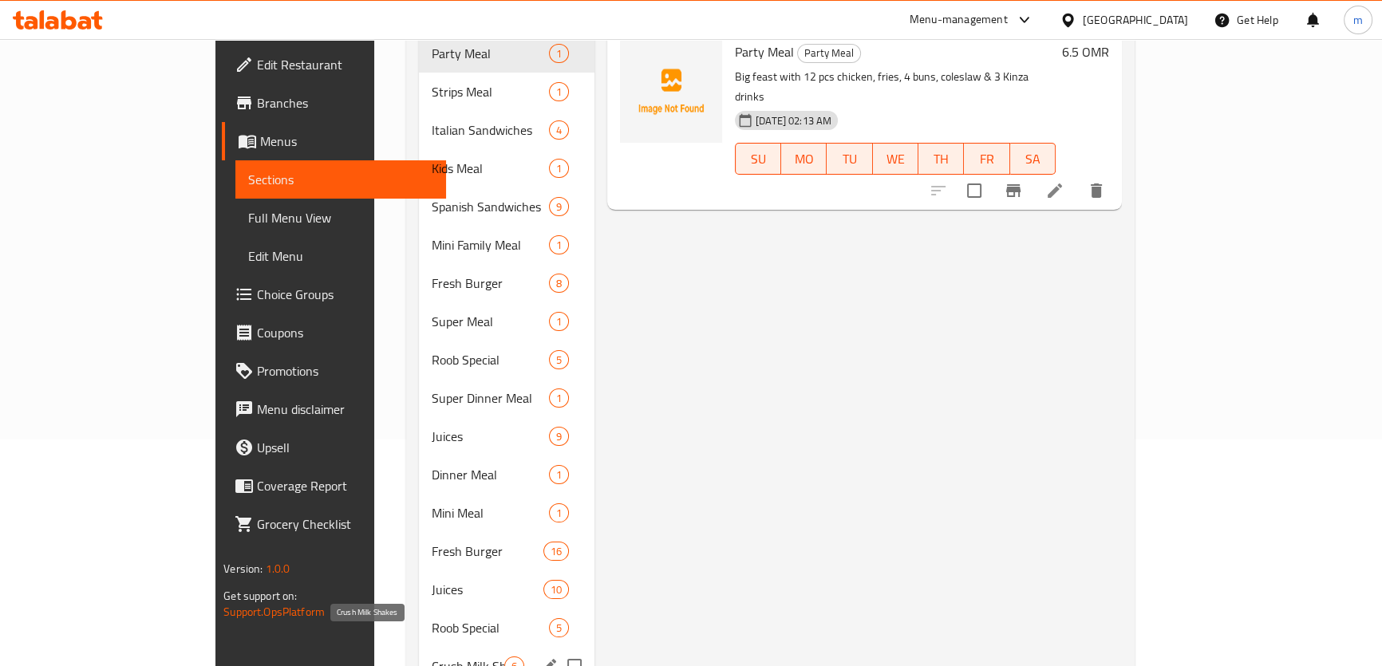
scroll to position [435, 0]
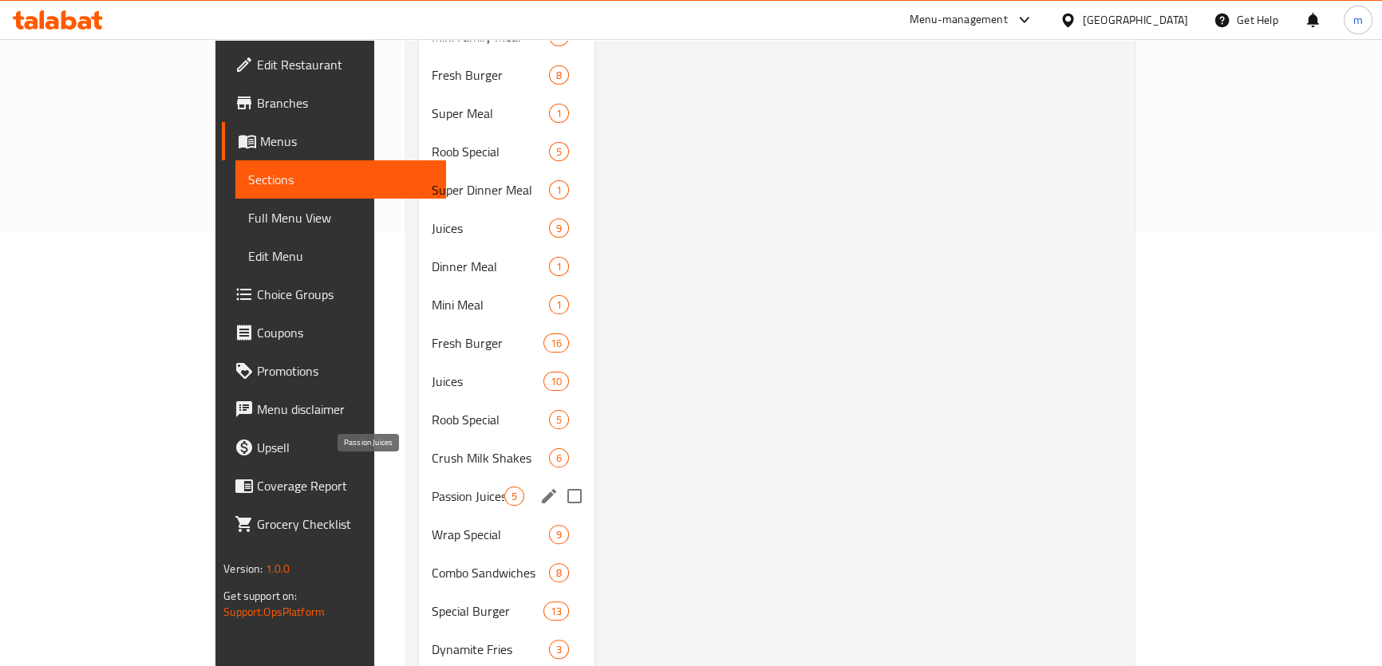
click at [432, 487] on span "Passion Juices" at bounding box center [468, 496] width 73 height 19
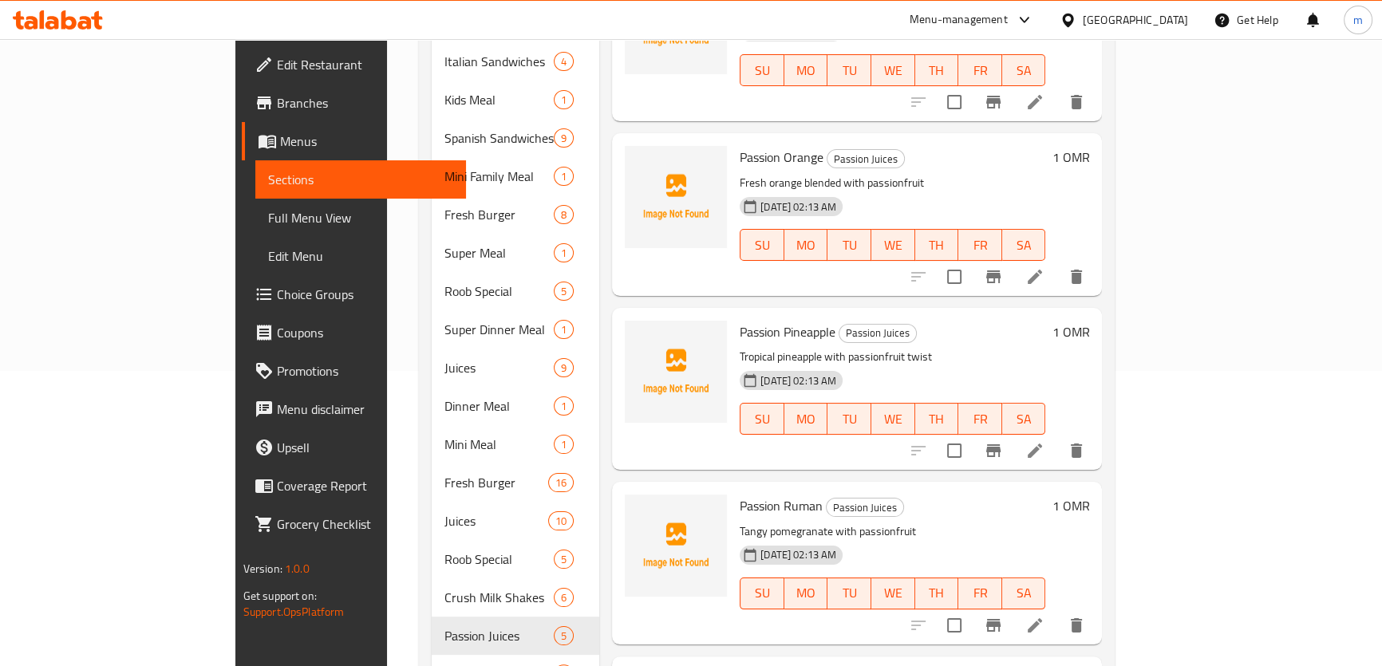
scroll to position [290, 0]
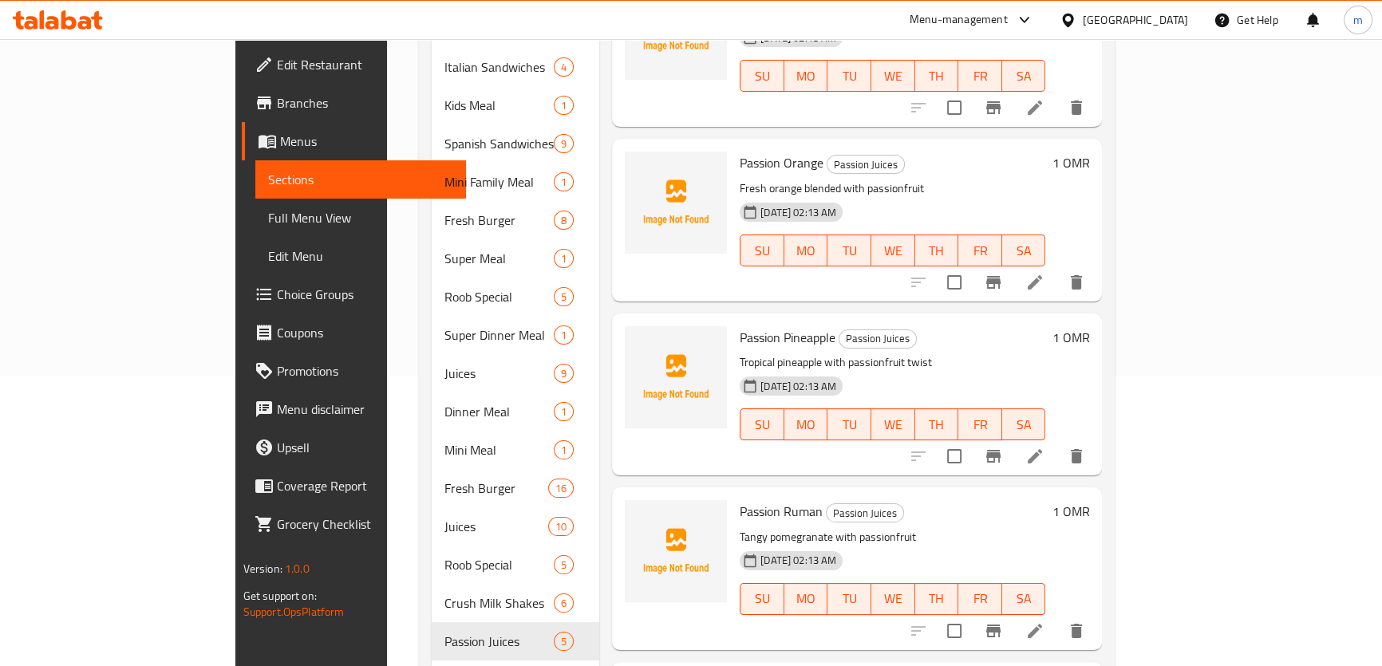
click at [1057, 268] on li at bounding box center [1035, 282] width 45 height 29
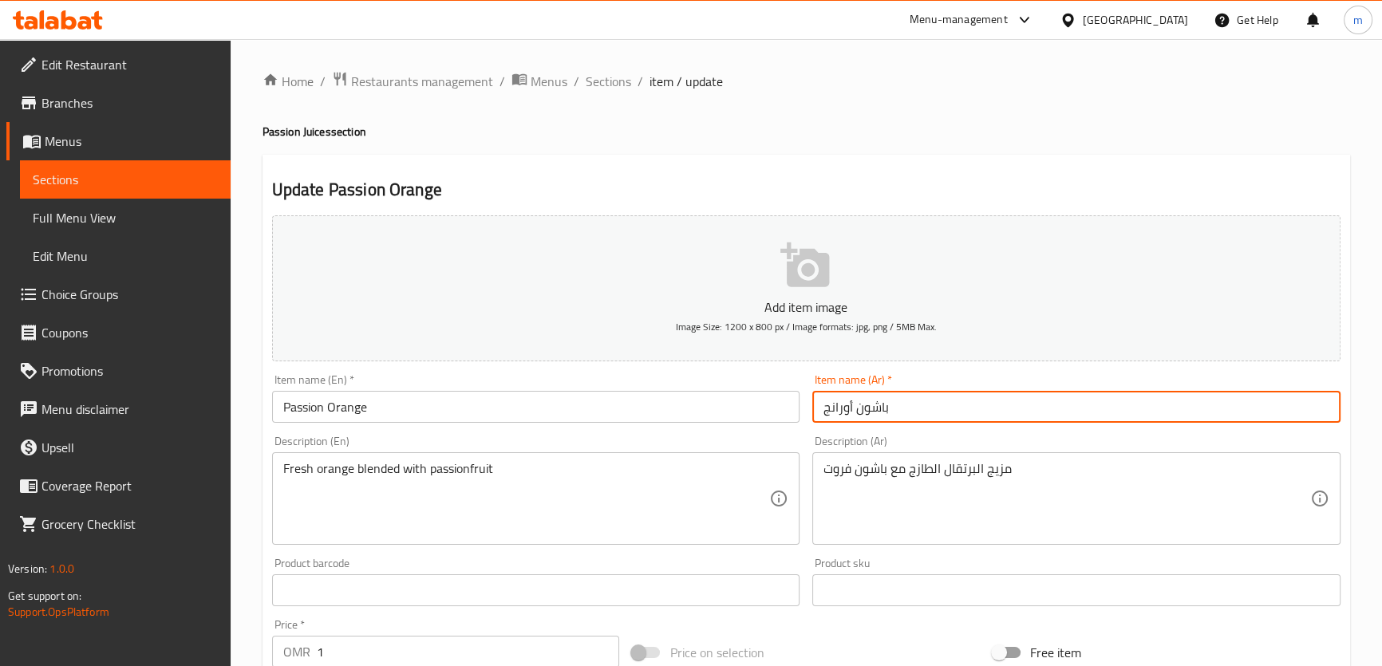
click at [832, 411] on input "باشون أورانج" at bounding box center [1076, 407] width 528 height 32
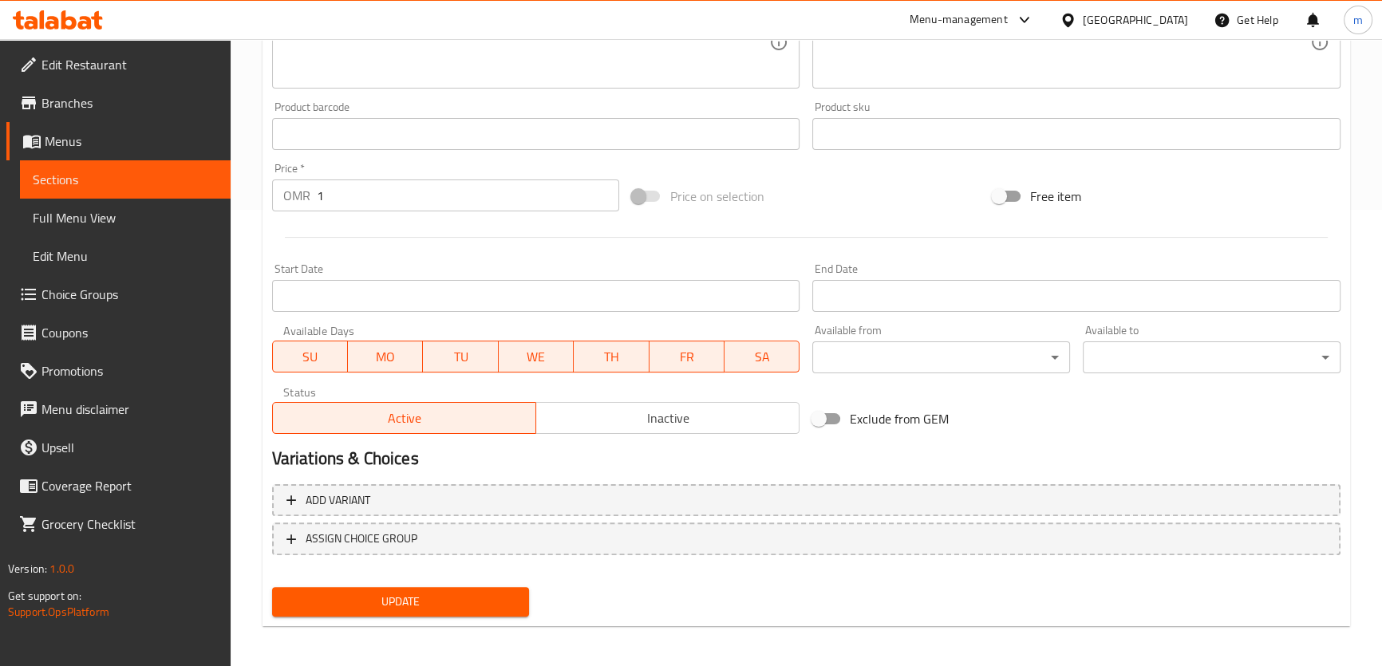
scroll to position [460, 0]
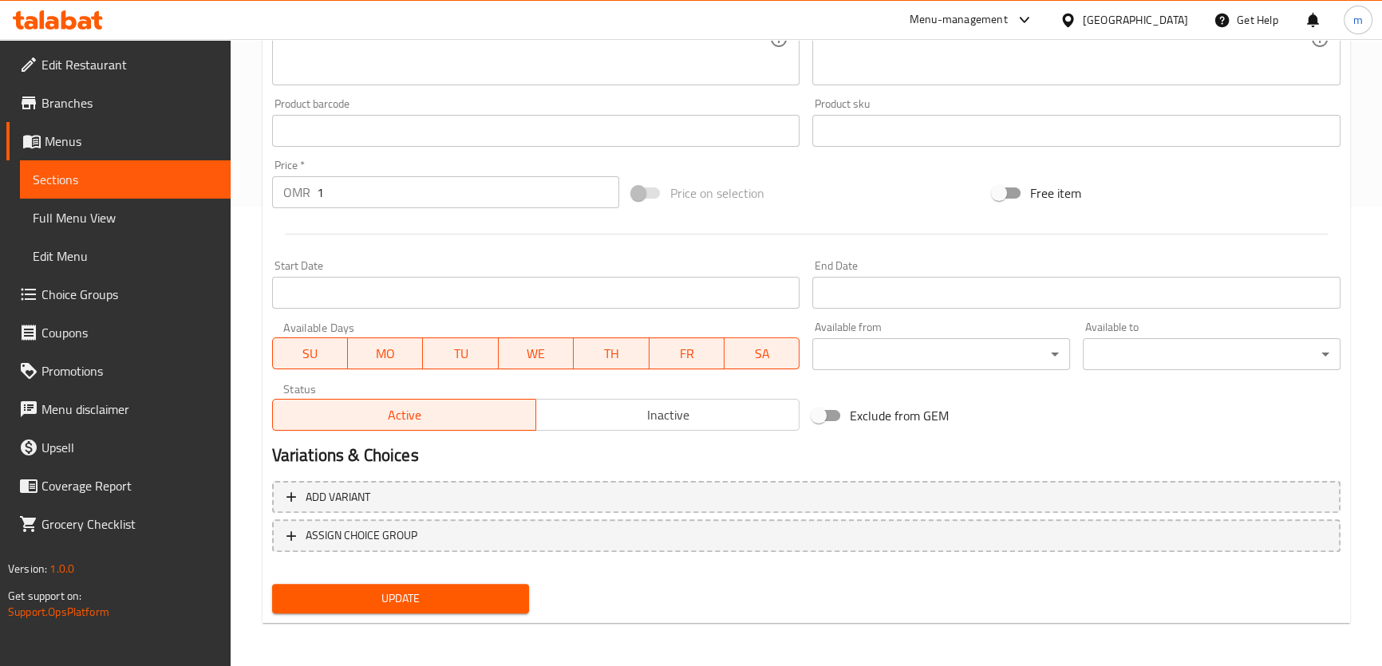
type input "باشون برتقال"
click at [433, 615] on div "Update" at bounding box center [401, 599] width 271 height 42
click at [432, 606] on span "Update" at bounding box center [401, 599] width 232 height 20
click at [44, 191] on link "Sections" at bounding box center [125, 179] width 211 height 38
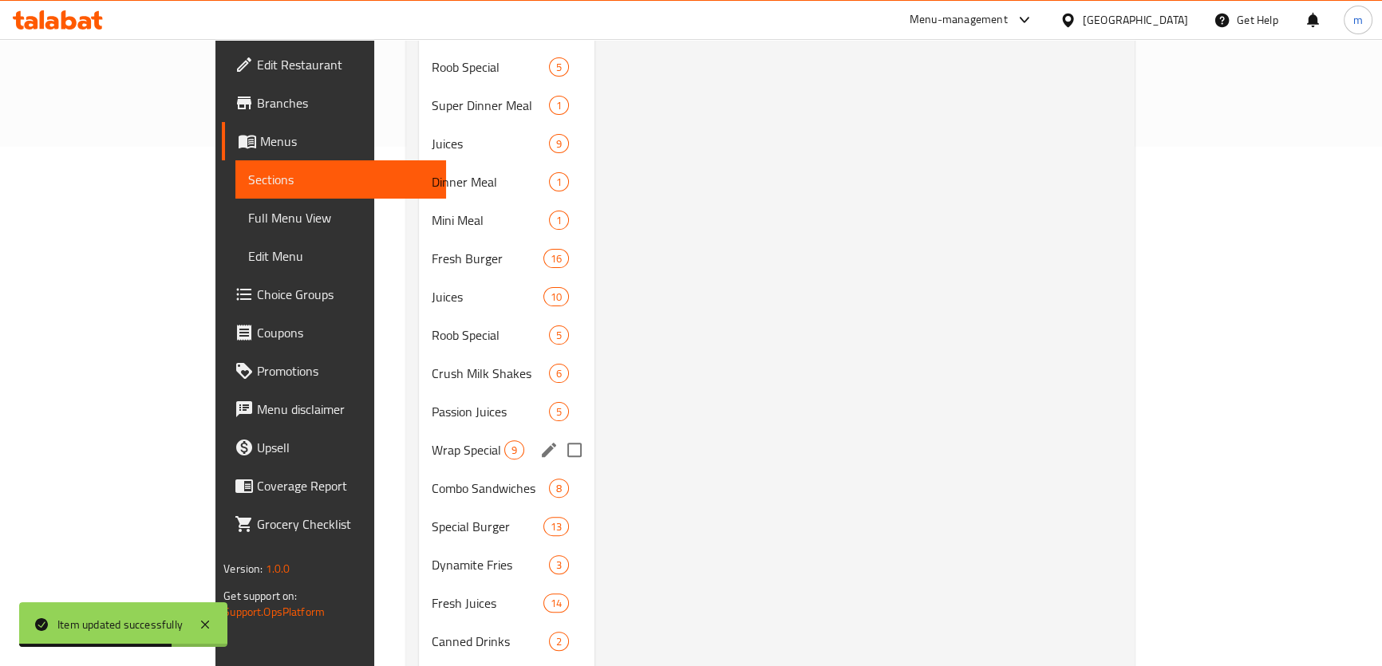
scroll to position [579, 0]
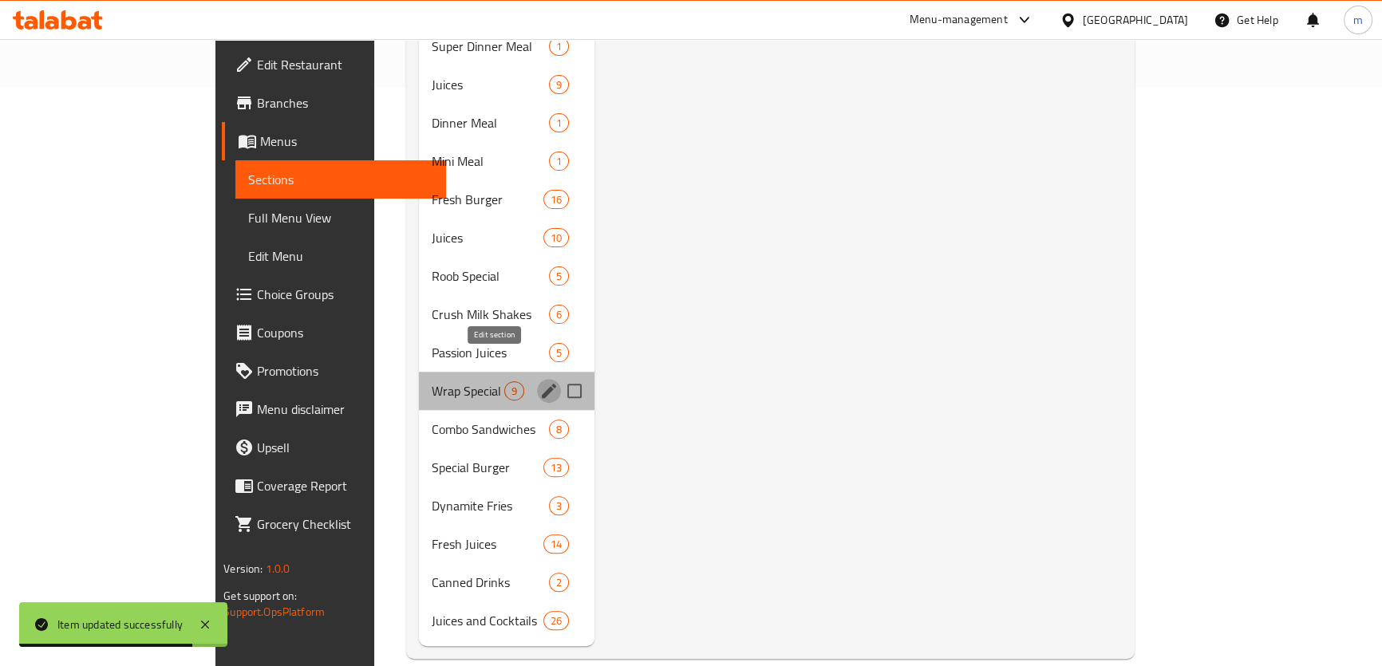
click at [539, 381] on icon "edit" at bounding box center [548, 390] width 19 height 19
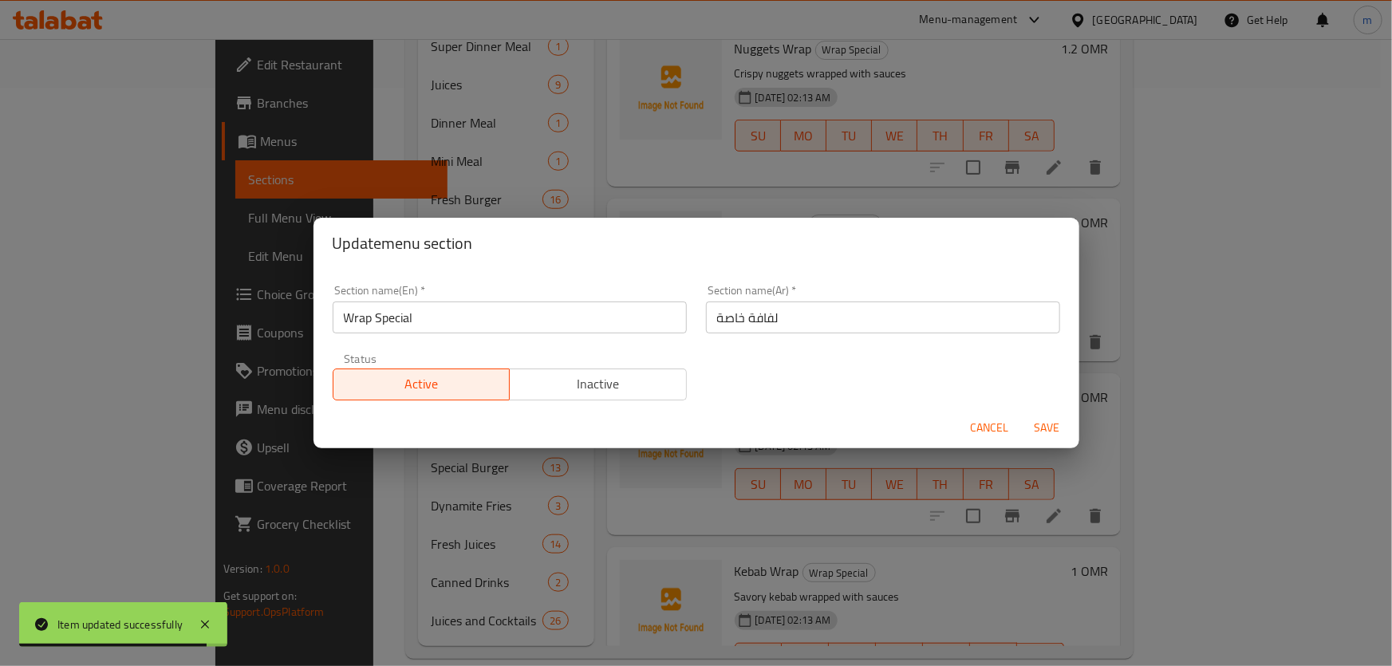
click at [733, 328] on input "لفافة خاصة" at bounding box center [883, 318] width 354 height 32
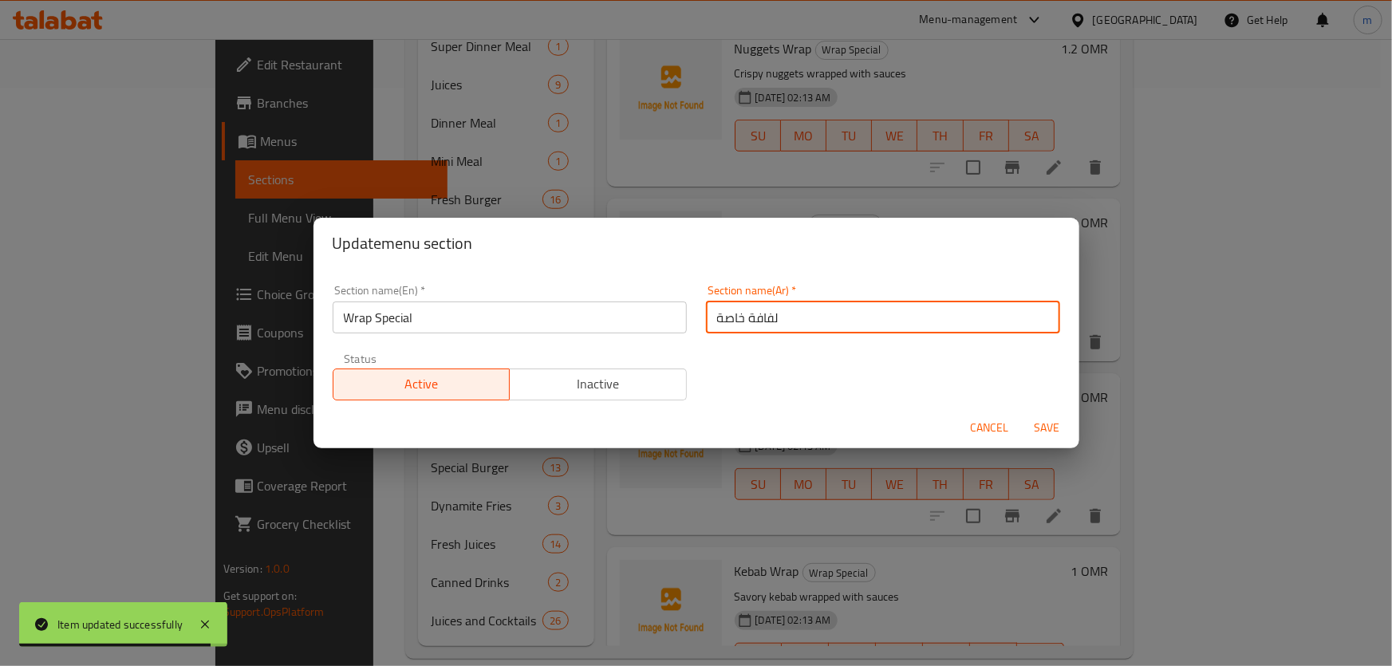
click at [733, 328] on input "لفافة خاصة" at bounding box center [883, 318] width 354 height 32
type input "راب سبيشيال"
click at [1056, 436] on span "Save" at bounding box center [1048, 428] width 38 height 20
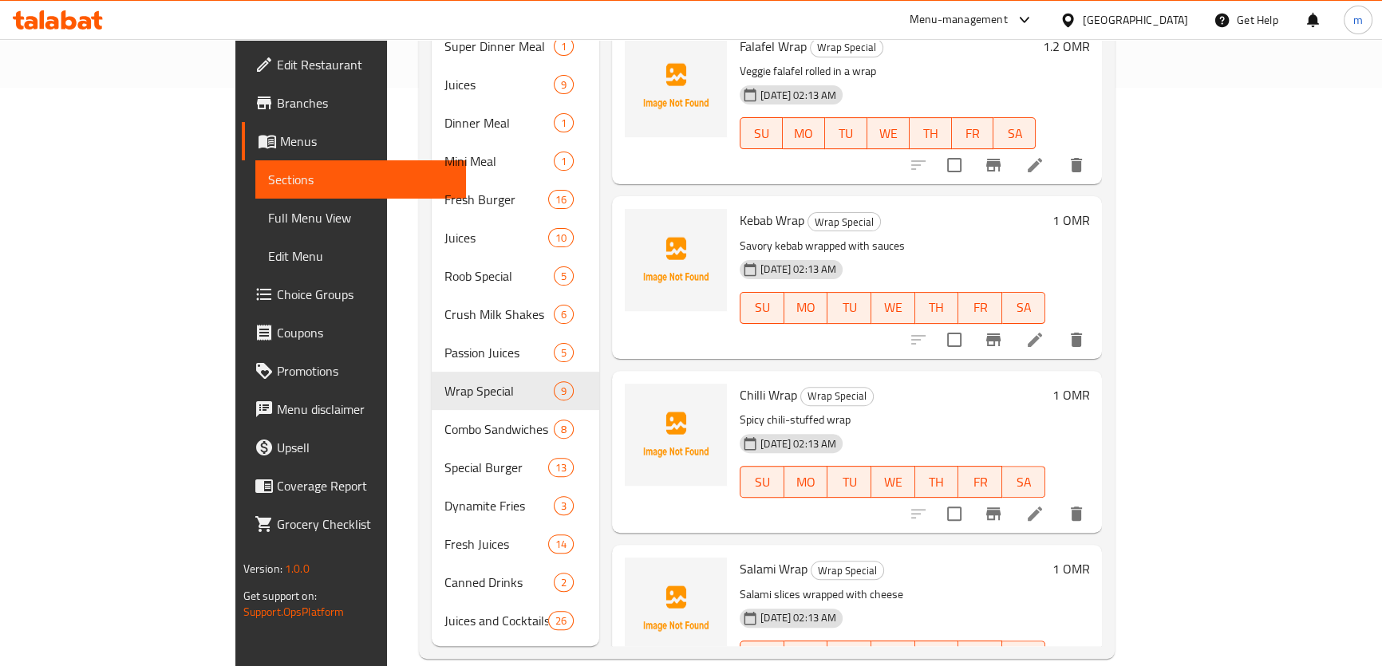
scroll to position [362, 0]
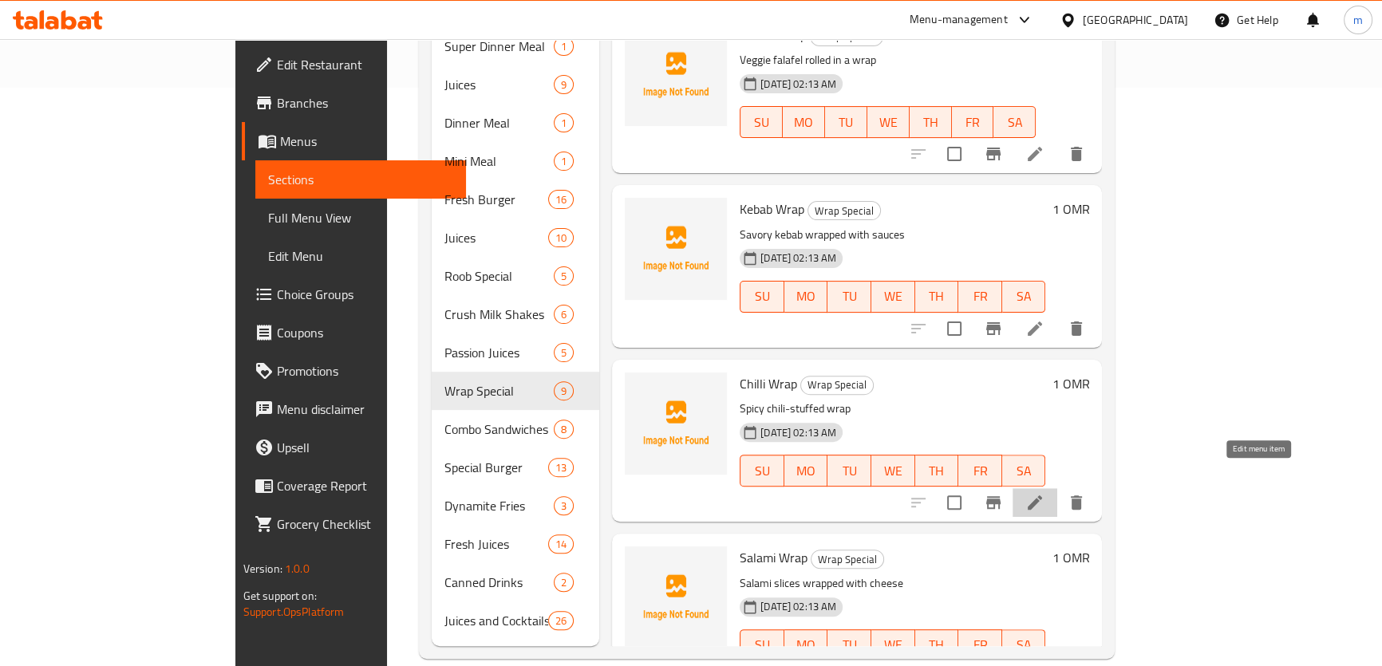
click at [1045, 493] on icon at bounding box center [1034, 502] width 19 height 19
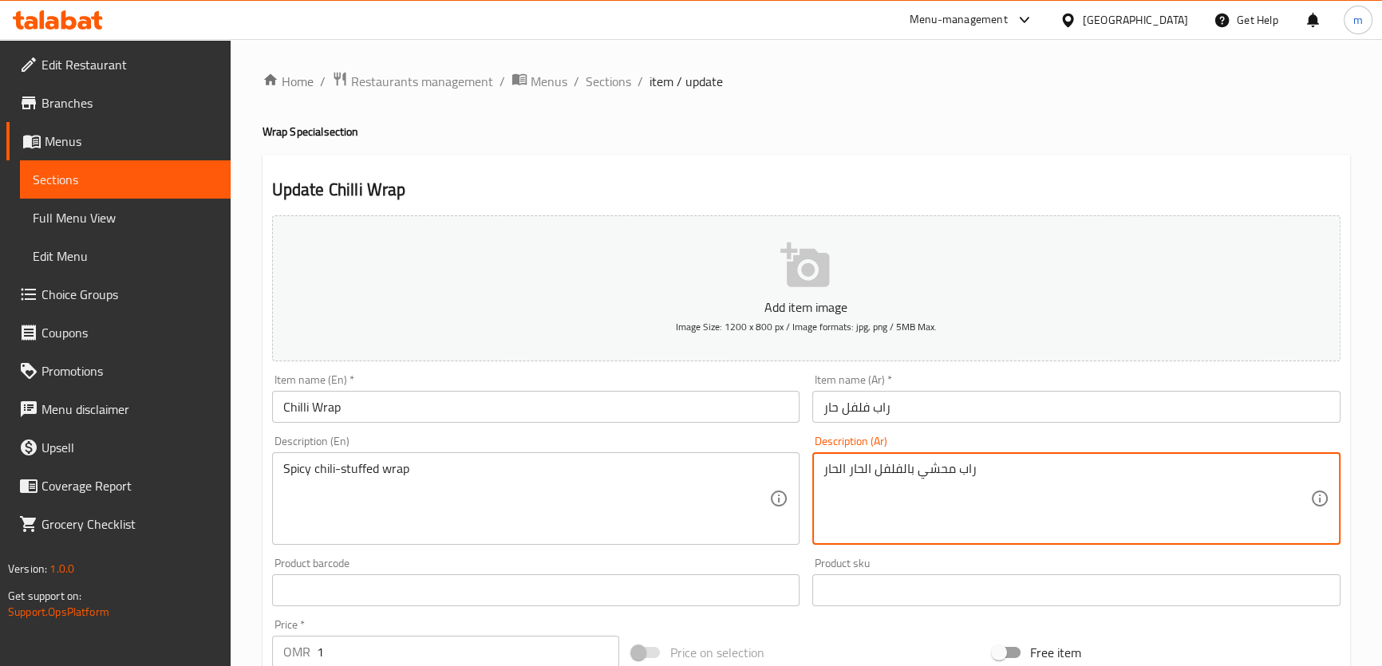
click at [833, 470] on textarea "راب محشي بالفلفل الحار الحار" at bounding box center [1067, 499] width 487 height 76
click at [1293, 471] on textarea "راب محشي بالفلفل الحار" at bounding box center [1067, 499] width 487 height 76
paste textarea "الحار"
click at [1296, 478] on textarea "رابالحار محشي بالفلفل الحار" at bounding box center [1067, 499] width 487 height 76
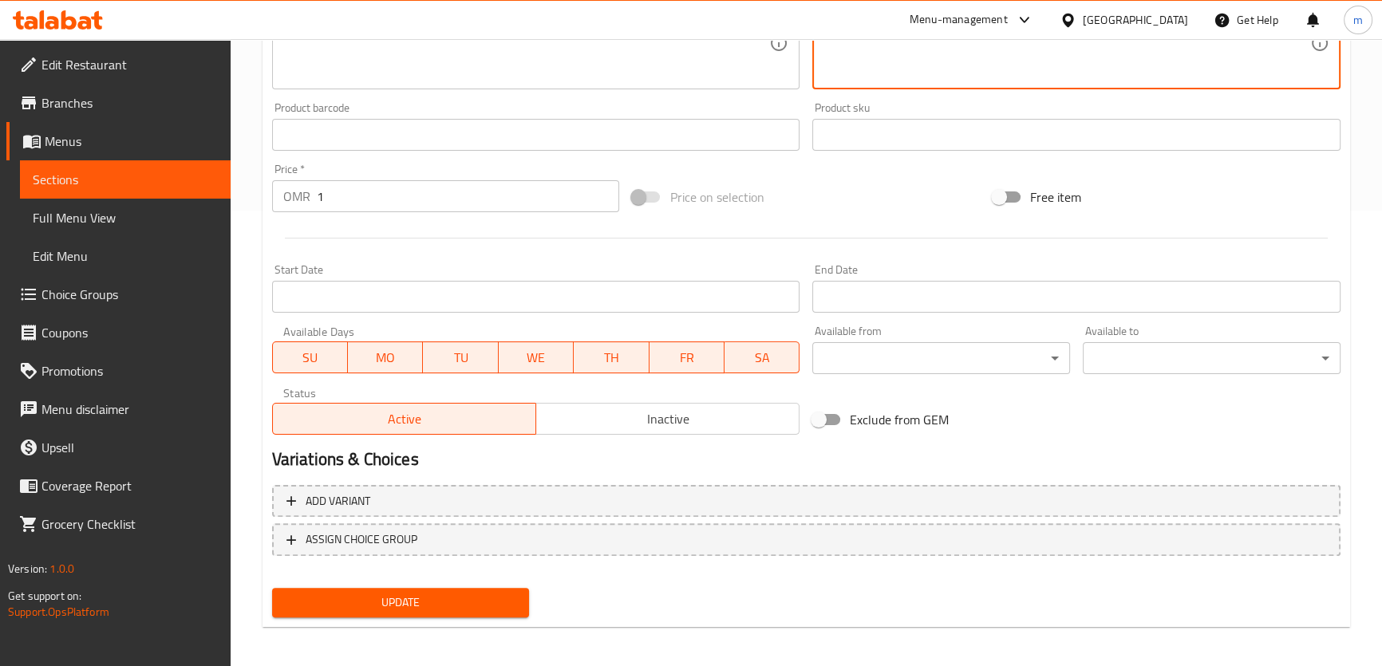
scroll to position [460, 0]
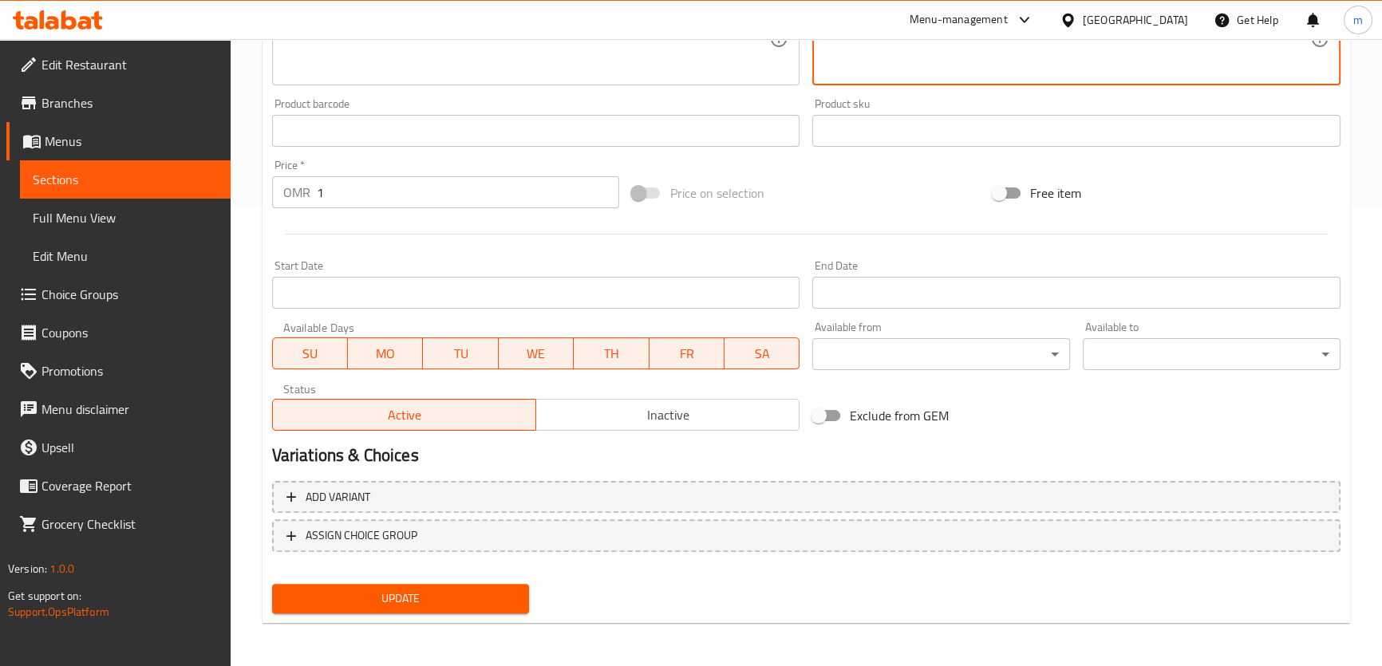
type textarea "راب حار محشي بالفلفل الحار"
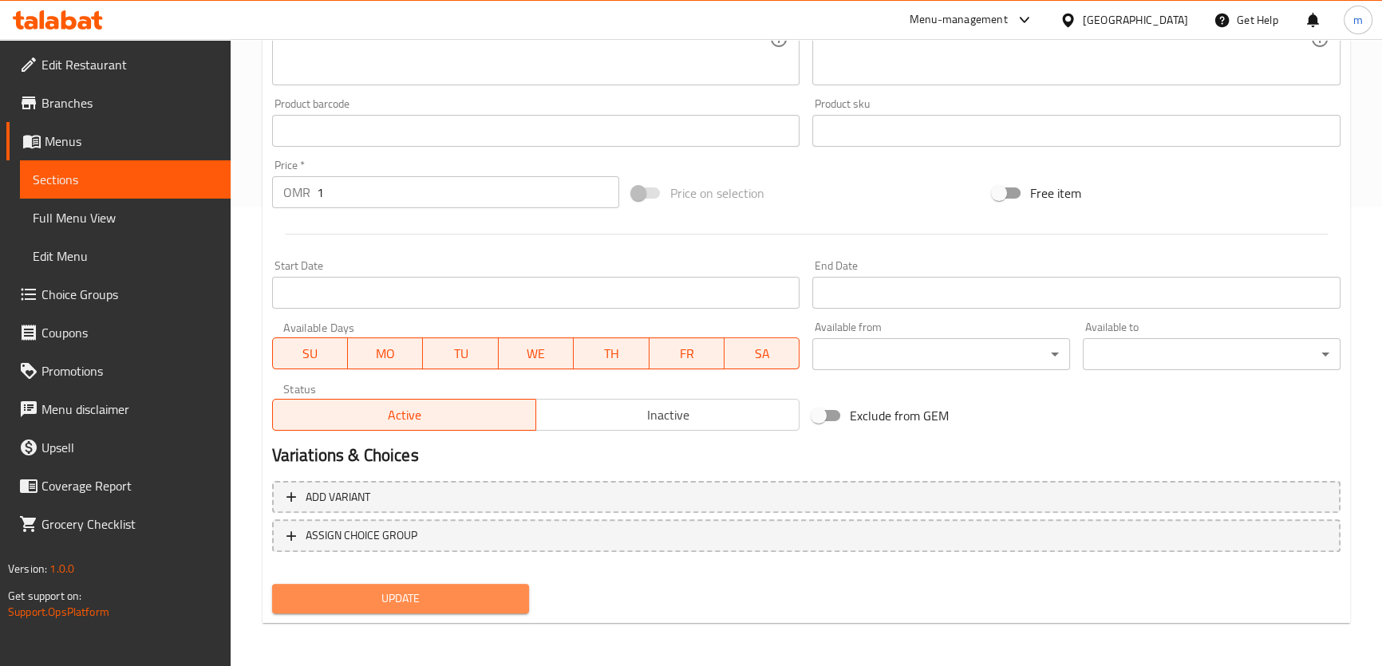
click at [426, 606] on span "Update" at bounding box center [401, 599] width 232 height 20
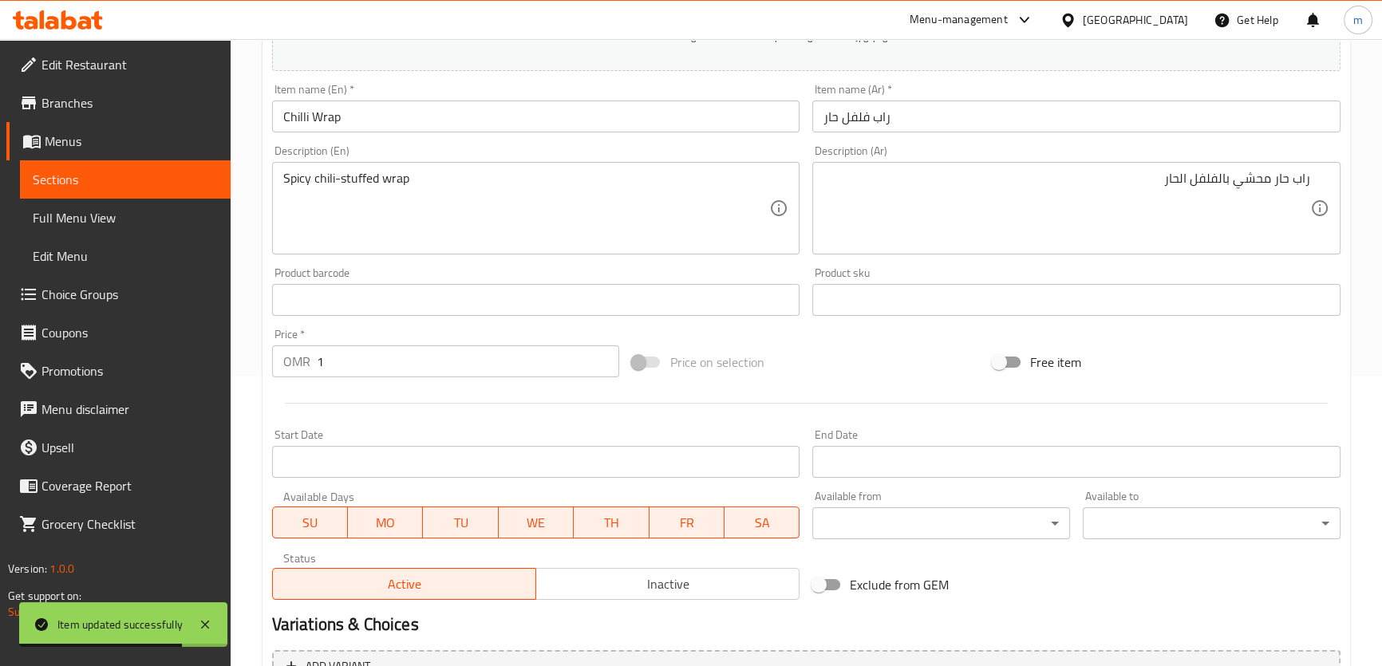
scroll to position [0, 0]
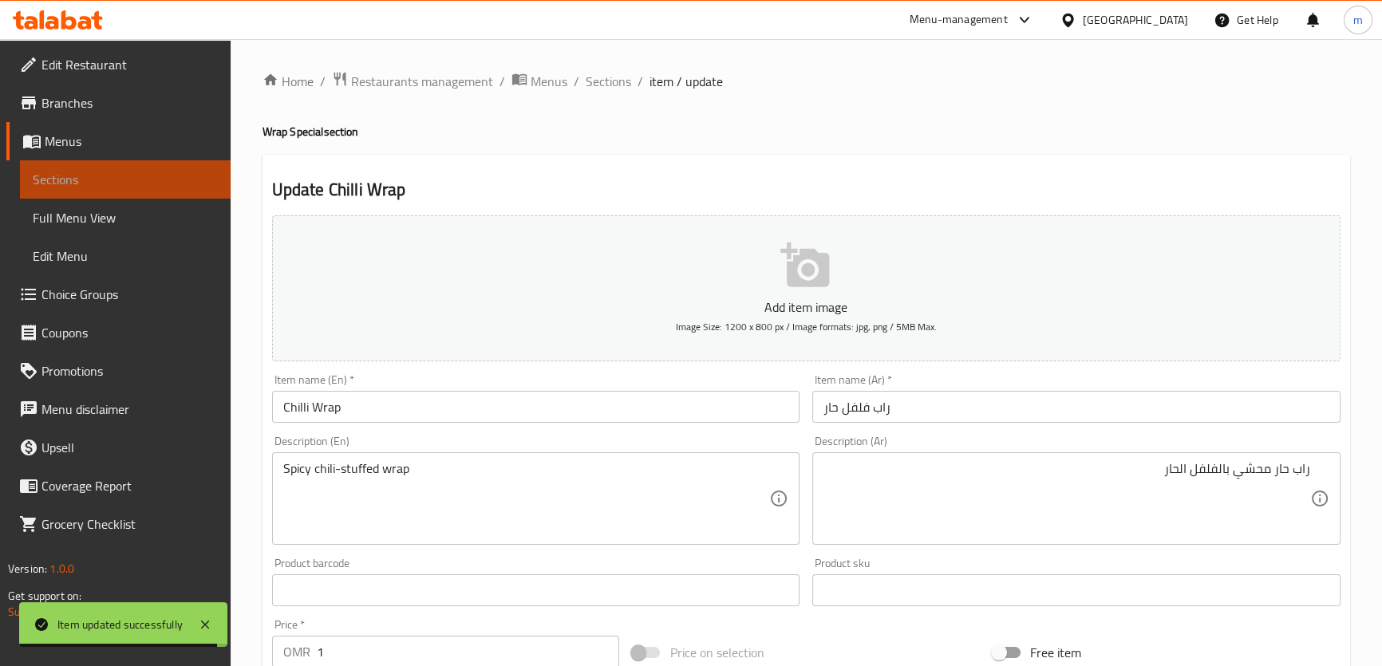
click at [93, 177] on span "Sections" at bounding box center [125, 179] width 185 height 19
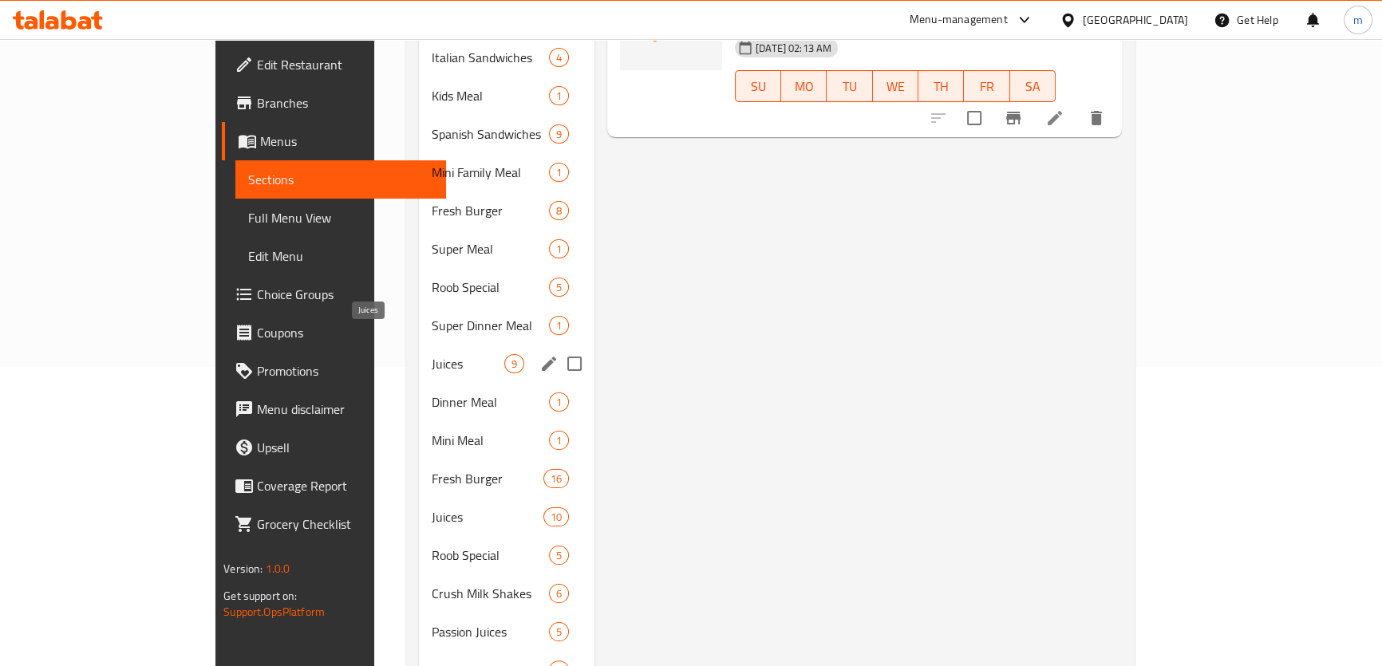
scroll to position [435, 0]
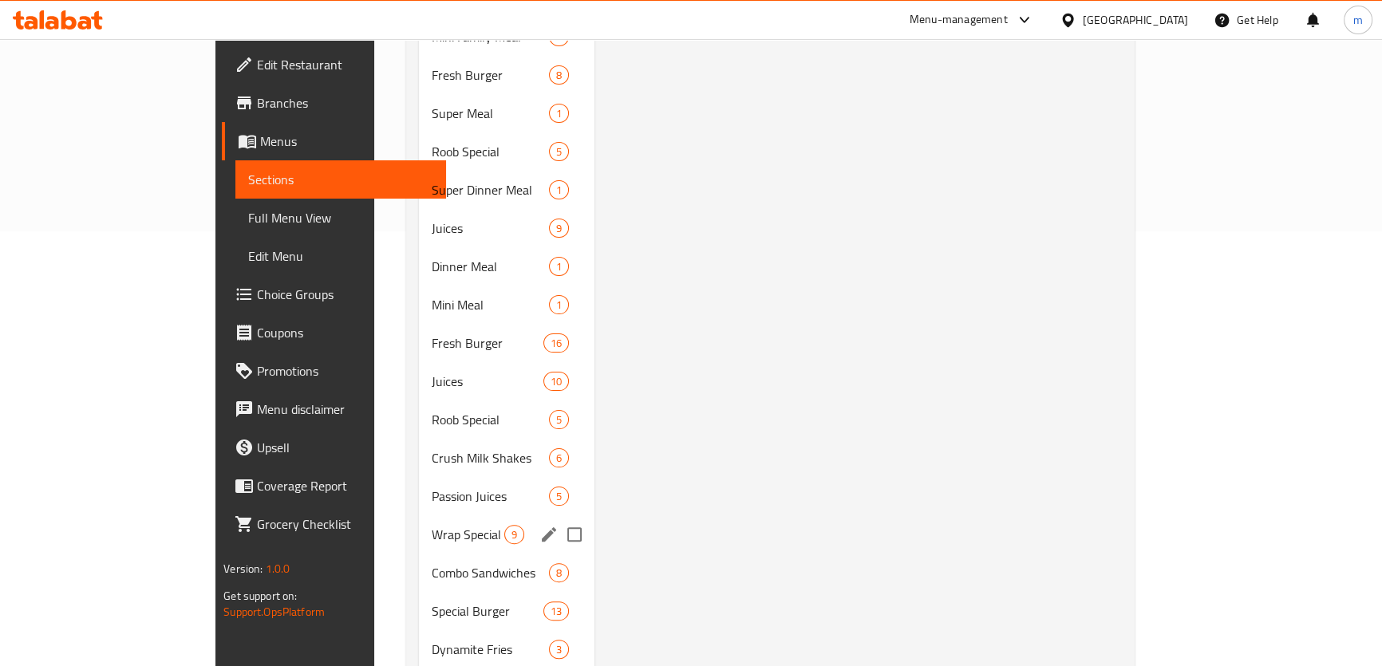
click at [432, 525] on span "Wrap Special" at bounding box center [468, 534] width 73 height 19
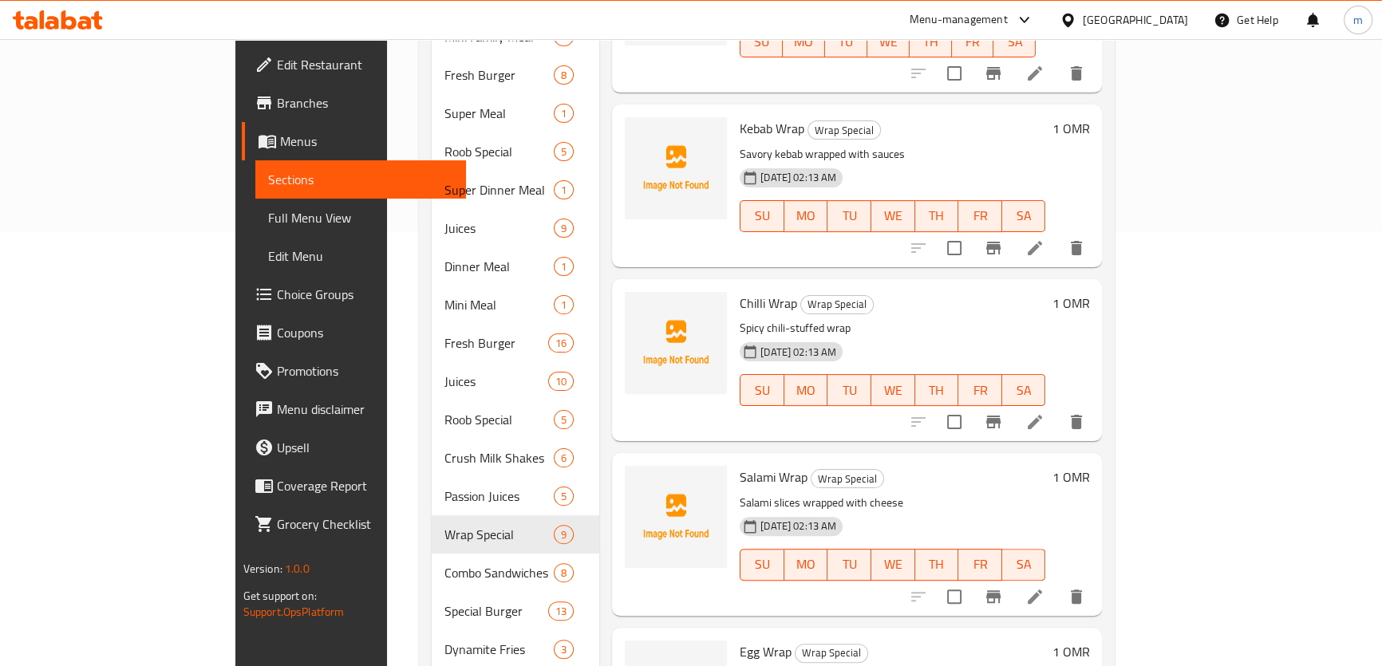
scroll to position [579, 0]
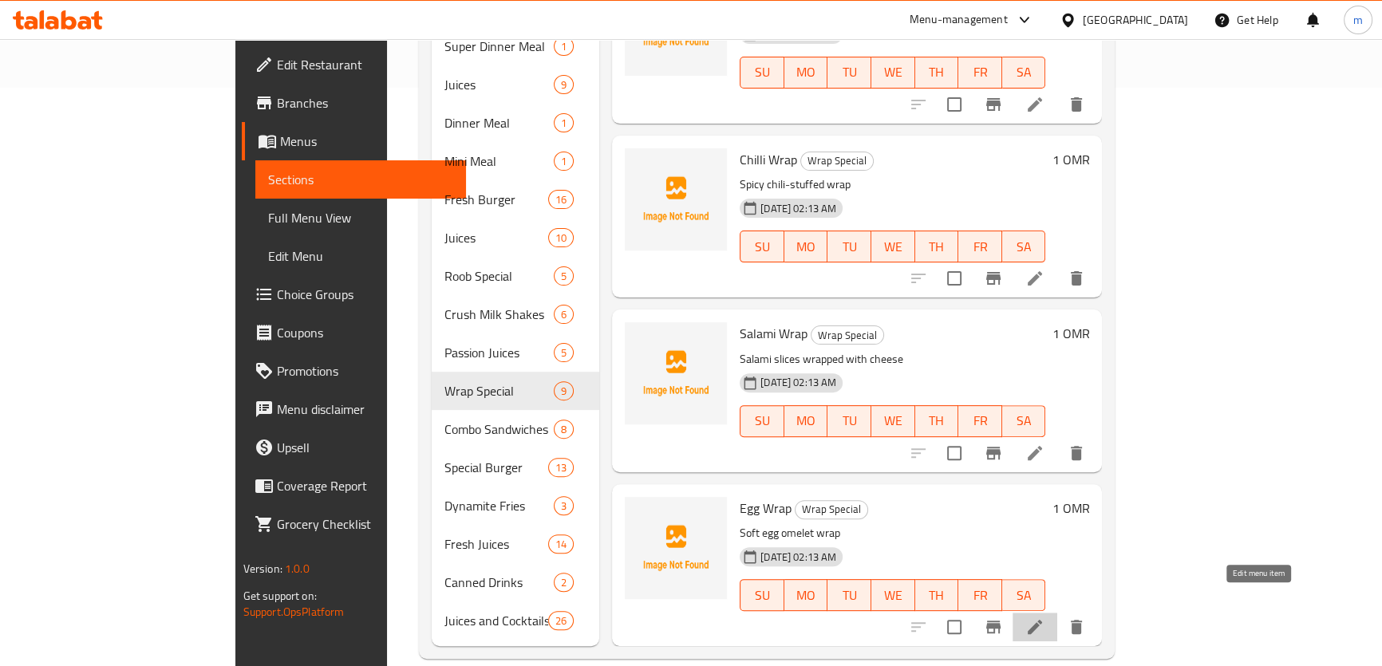
click at [1045, 618] on icon at bounding box center [1034, 627] width 19 height 19
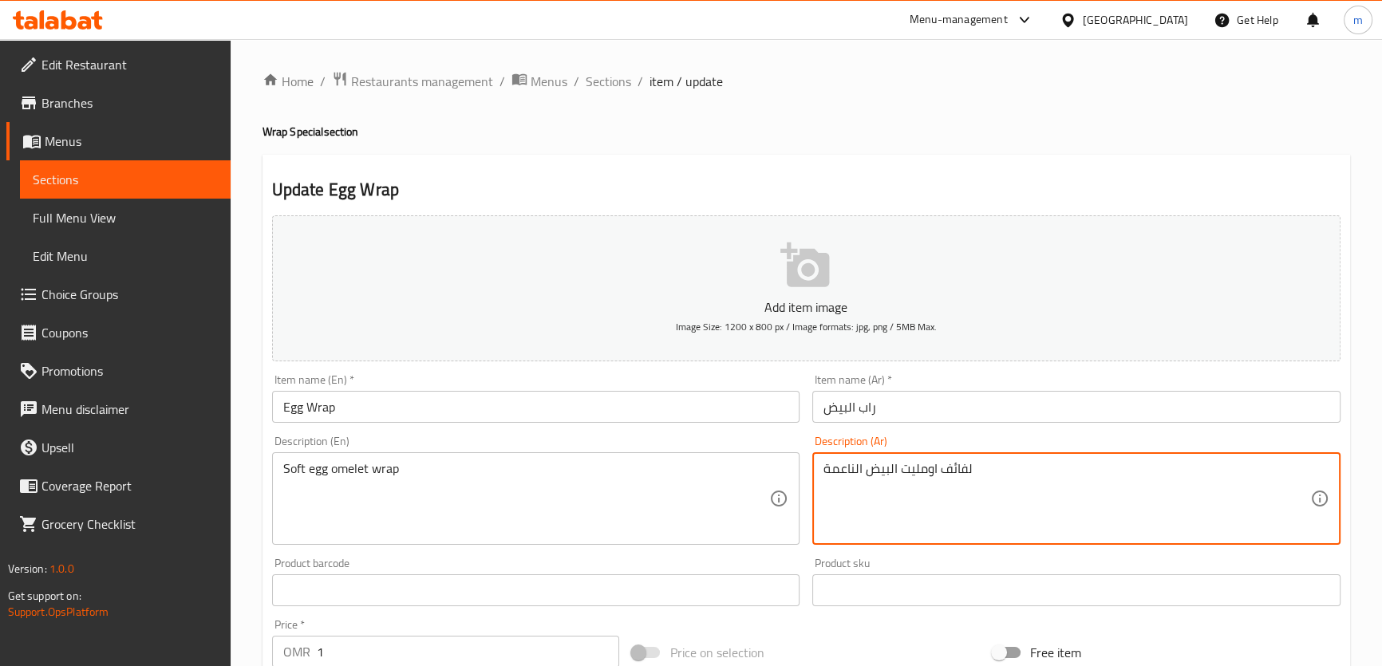
click at [950, 478] on textarea "لفائف اومليت البيض الناعمة" at bounding box center [1067, 499] width 487 height 76
drag, startPoint x: 1218, startPoint y: 475, endPoint x: 1290, endPoint y: 476, distance: 71.8
click at [1290, 476] on textarea "راب اومليت البيض الناعمة" at bounding box center [1067, 499] width 487 height 76
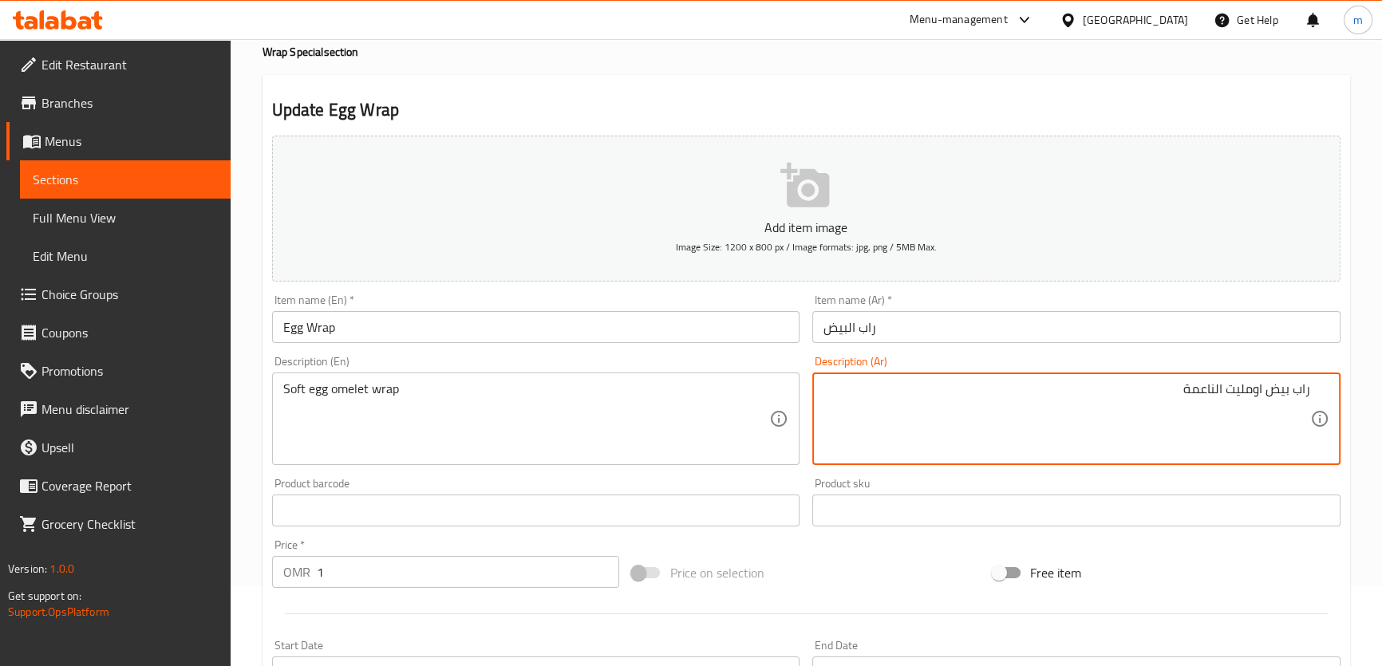
scroll to position [290, 0]
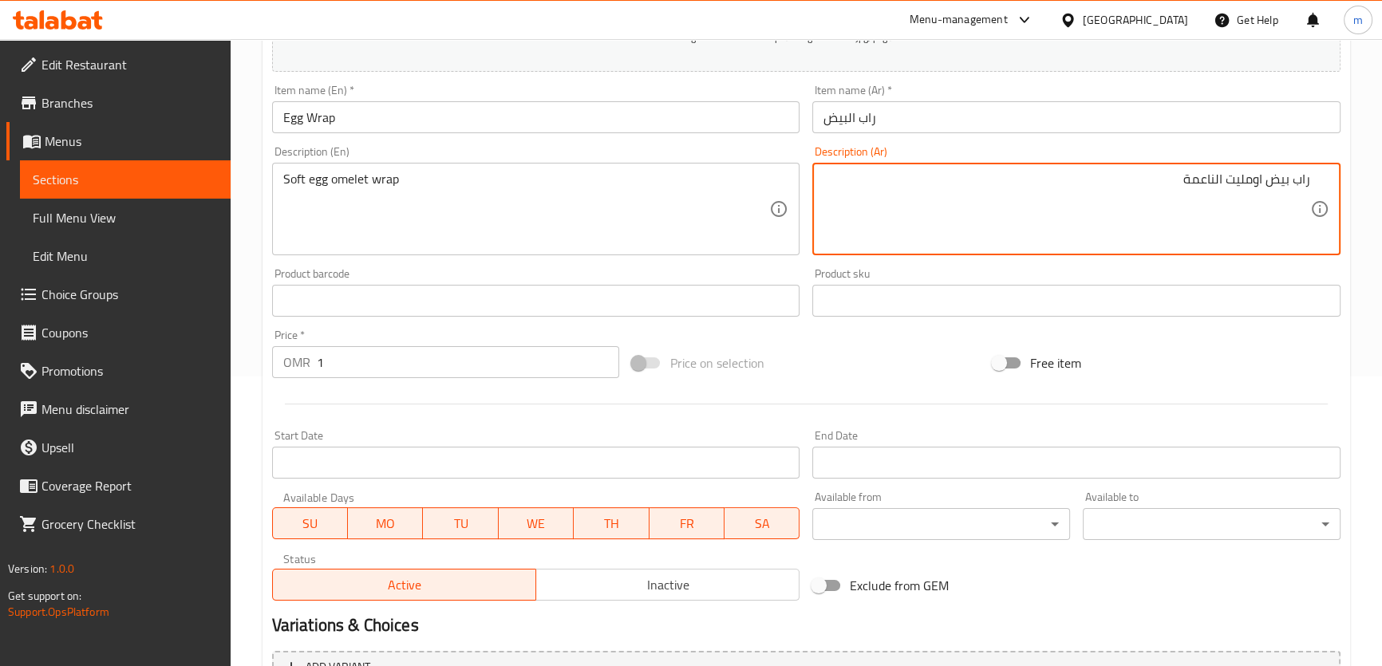
click at [1185, 168] on div "راب بيض اومليت الناعمة Description (Ar)" at bounding box center [1076, 209] width 528 height 93
click at [1180, 188] on textarea "راب بيض اومليت الناعمة" at bounding box center [1067, 210] width 487 height 76
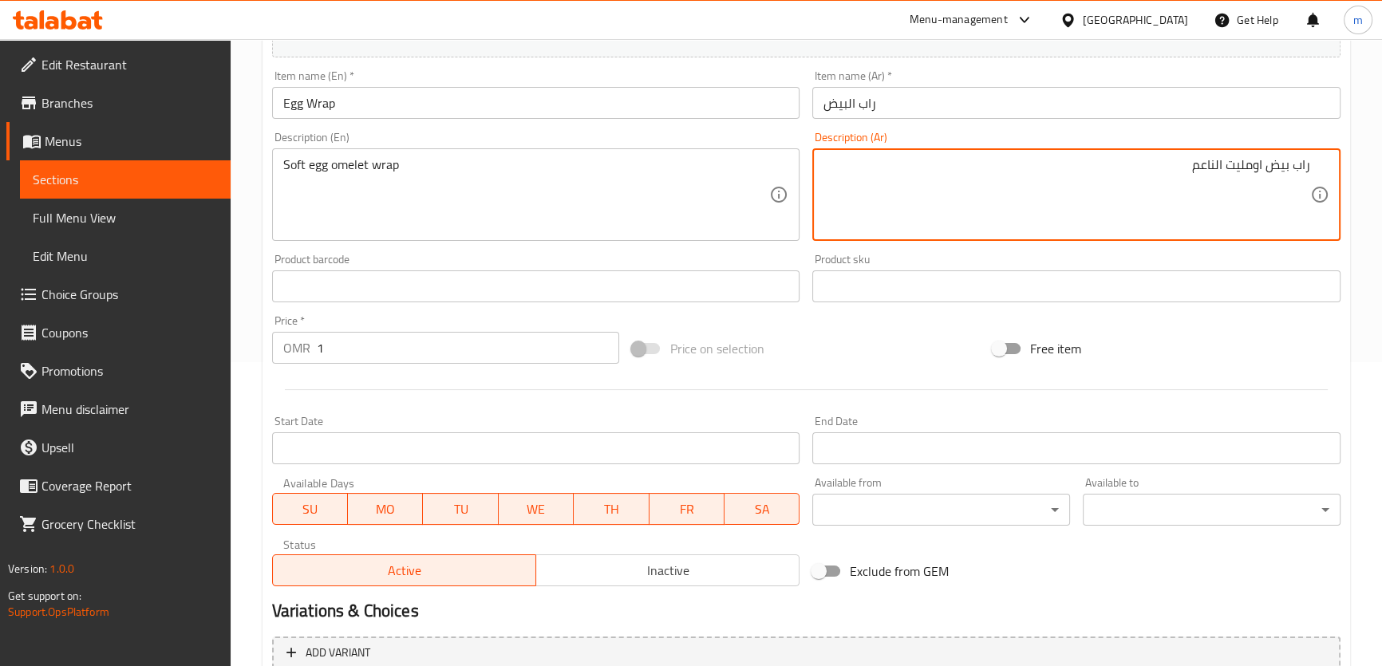
scroll to position [460, 0]
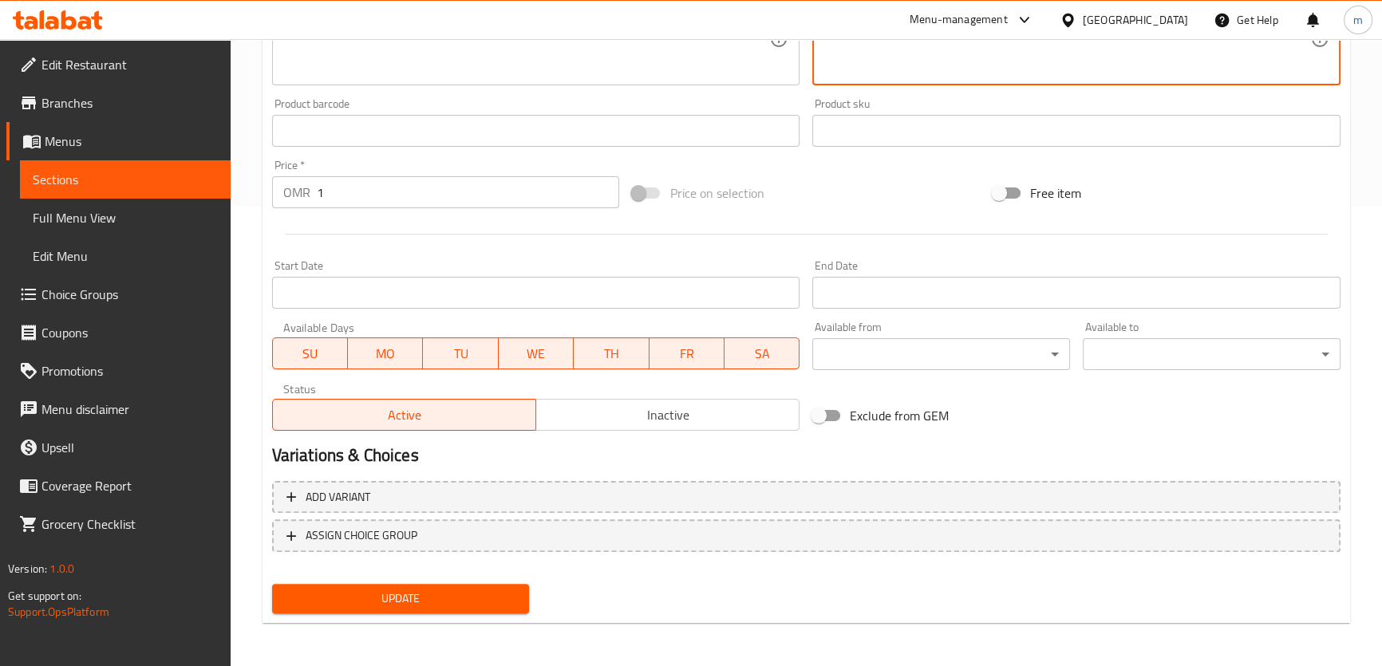
type textarea "راب بيض اومليت الناعم"
click at [510, 596] on span "Update" at bounding box center [401, 599] width 232 height 20
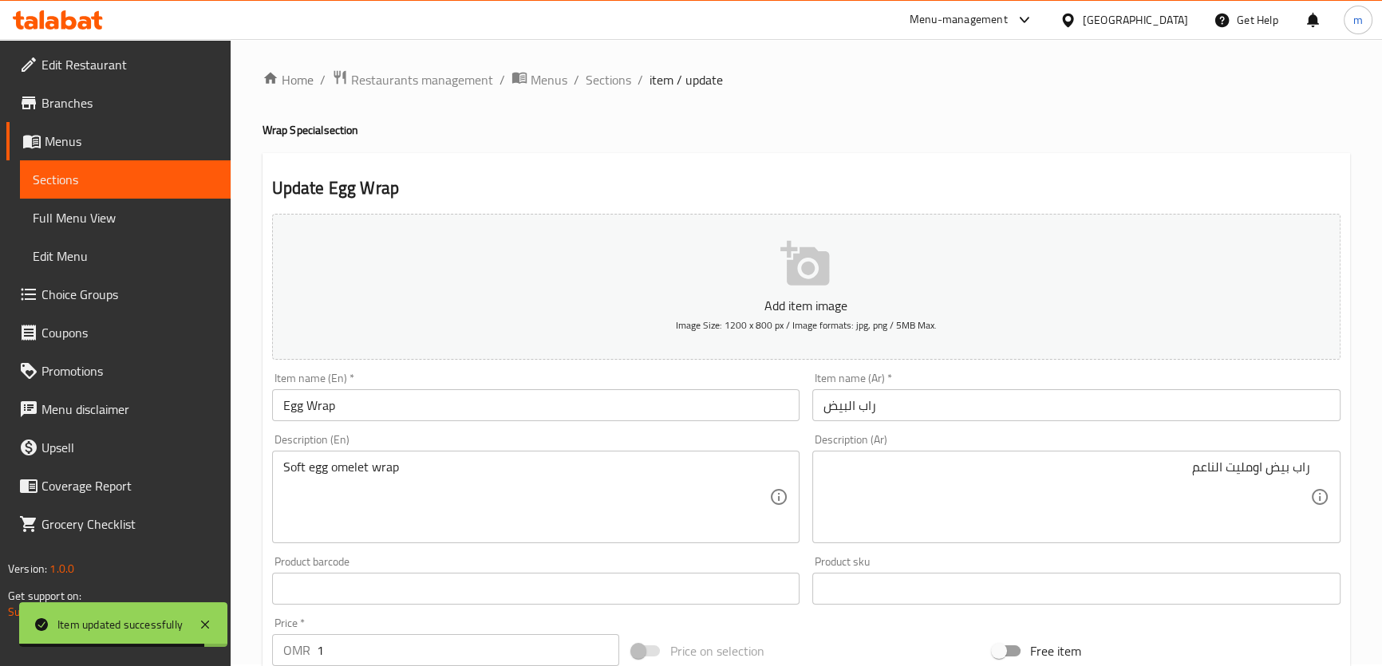
scroll to position [0, 0]
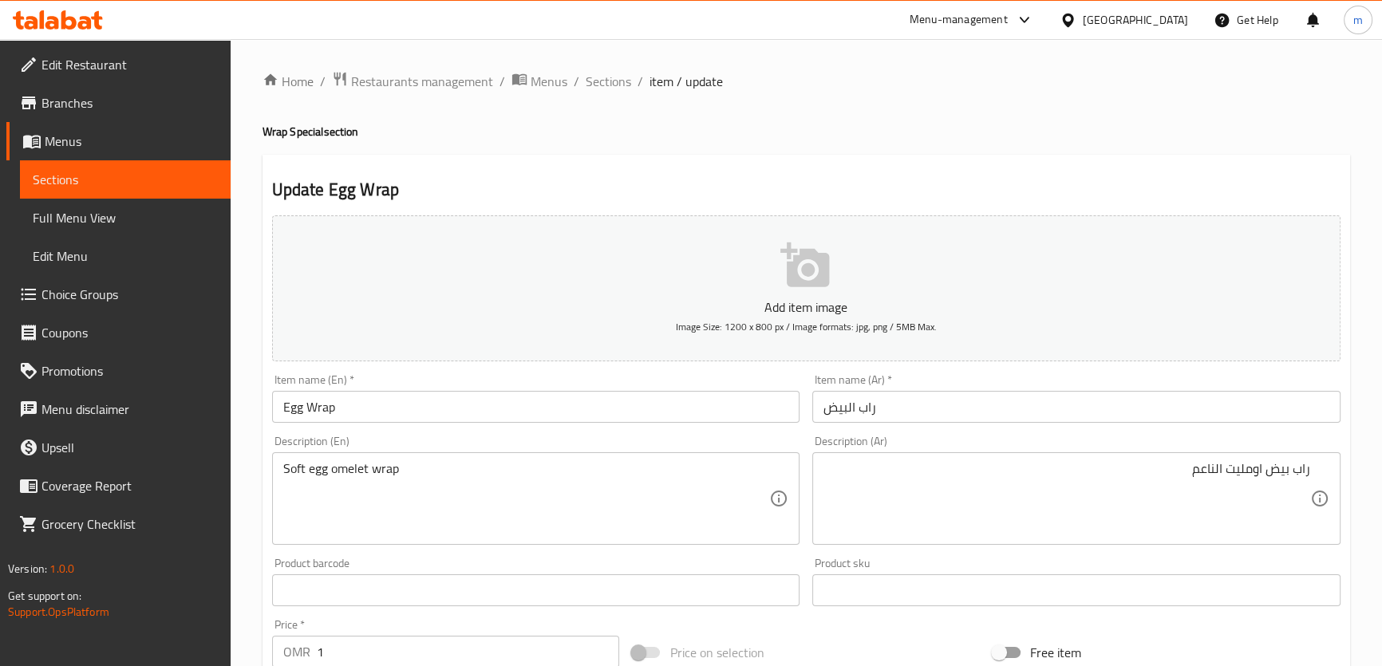
click at [152, 175] on span "Sections" at bounding box center [125, 179] width 185 height 19
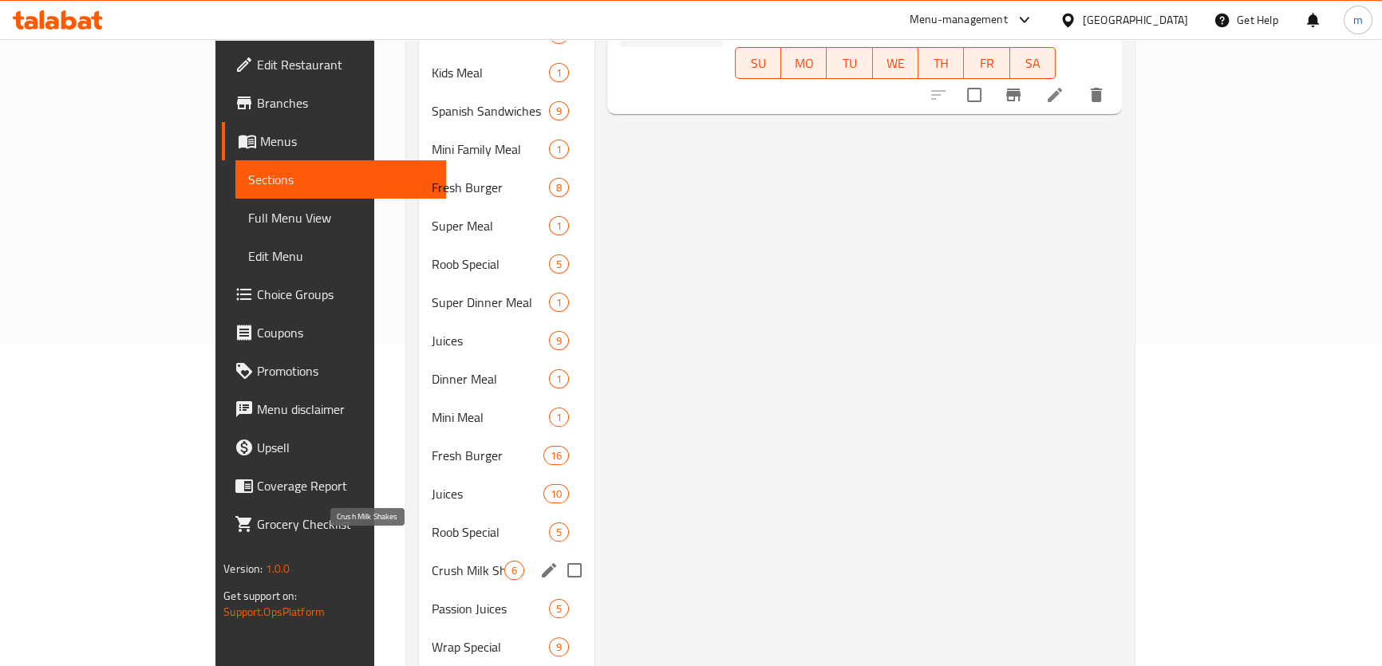
scroll to position [579, 0]
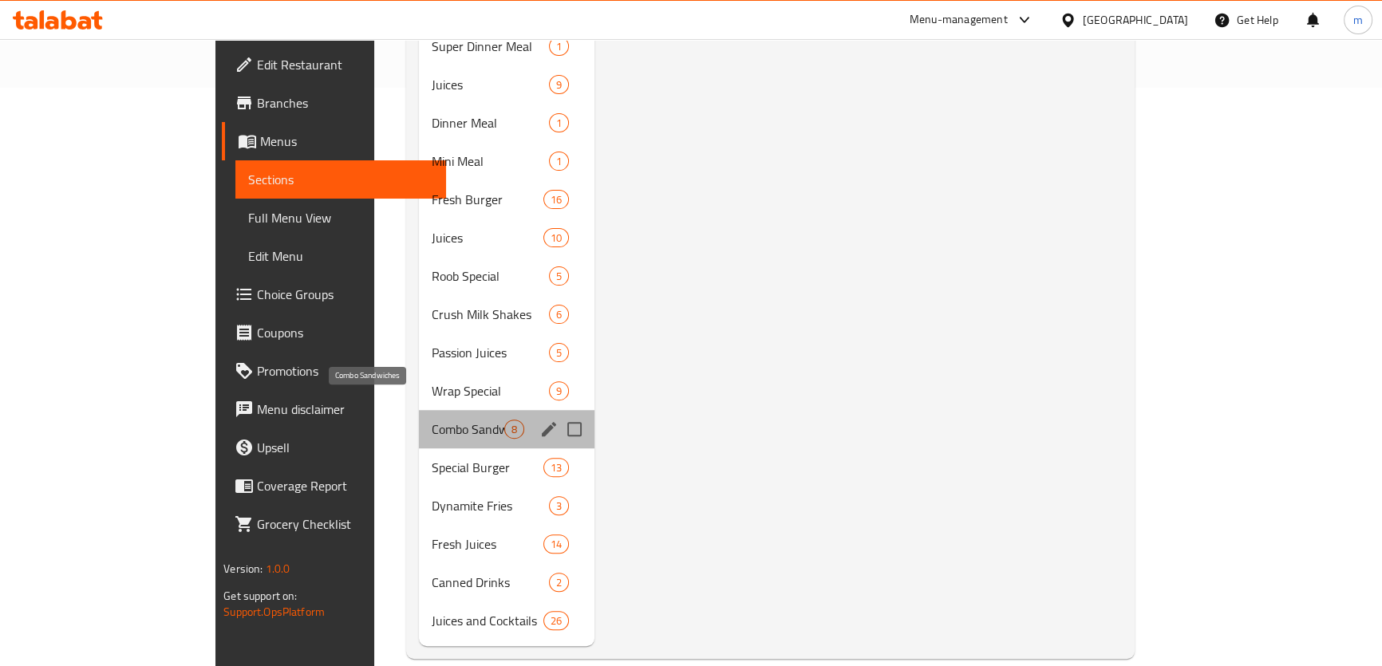
click at [432, 420] on span "Combo Sandwiches" at bounding box center [468, 429] width 73 height 19
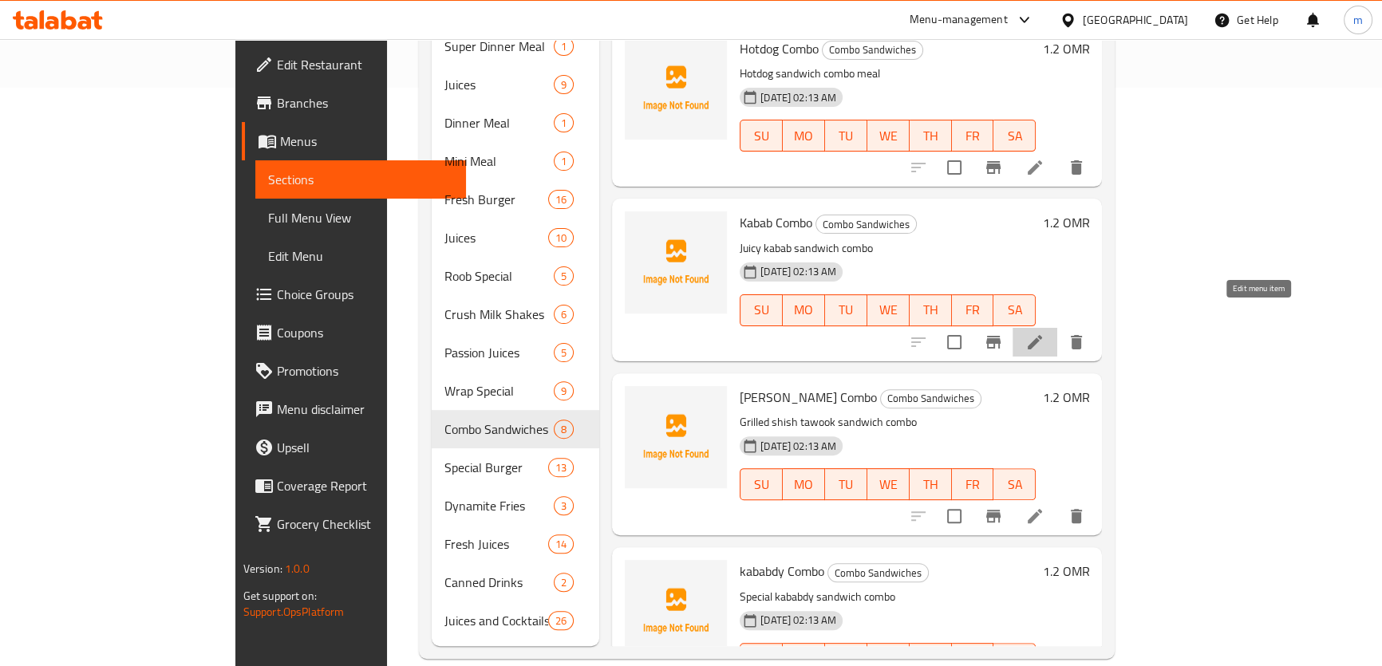
click at [1045, 333] on icon at bounding box center [1034, 342] width 19 height 19
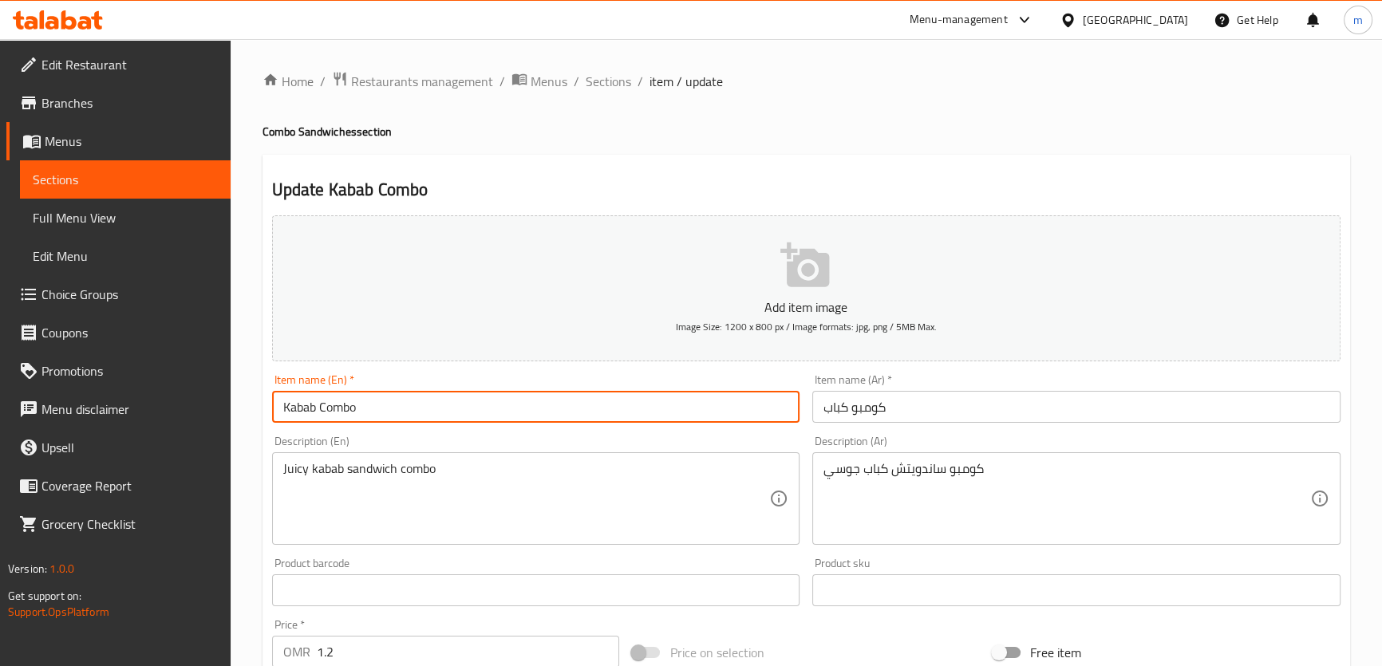
click at [294, 416] on input "Kabab Combo" at bounding box center [536, 407] width 528 height 32
click at [281, 421] on input "Kebab Combo" at bounding box center [536, 407] width 528 height 32
click at [299, 417] on input "Kebab Combo" at bounding box center [536, 407] width 528 height 32
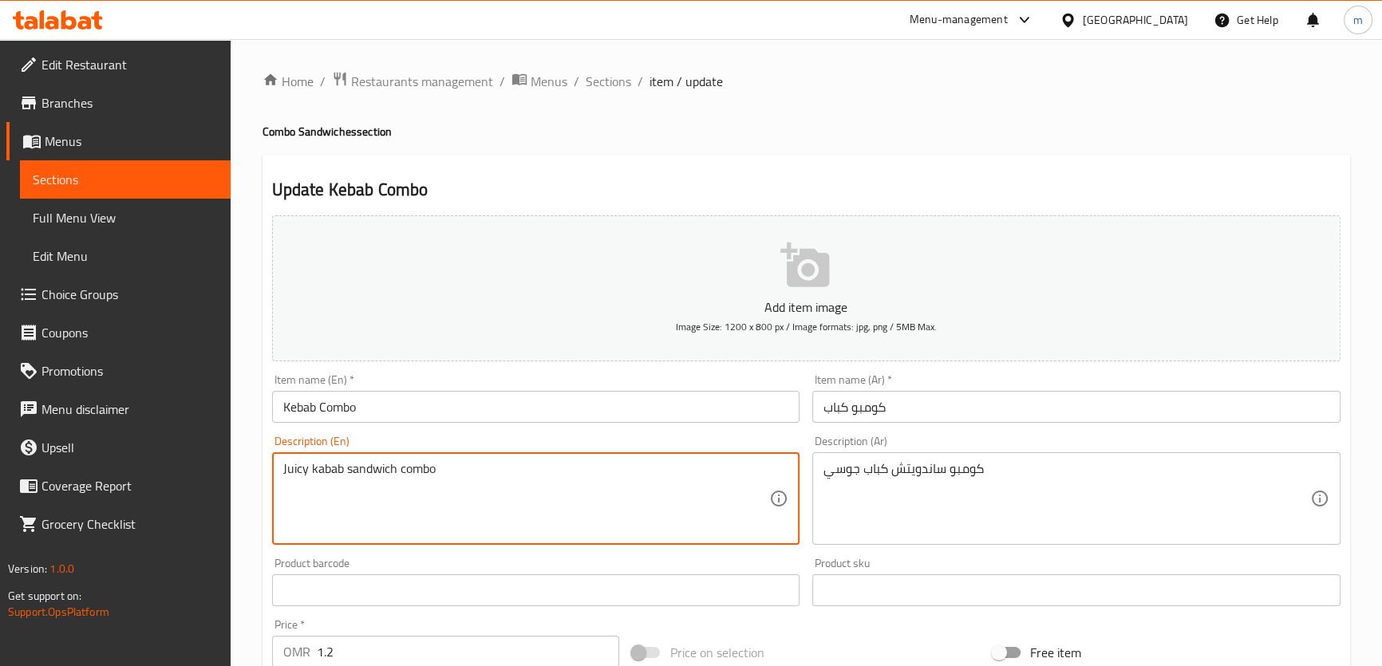
click at [332, 461] on textarea "Juicy kabab sandwich combo" at bounding box center [526, 499] width 487 height 76
click at [304, 409] on input "Kebab Combo" at bounding box center [536, 407] width 528 height 32
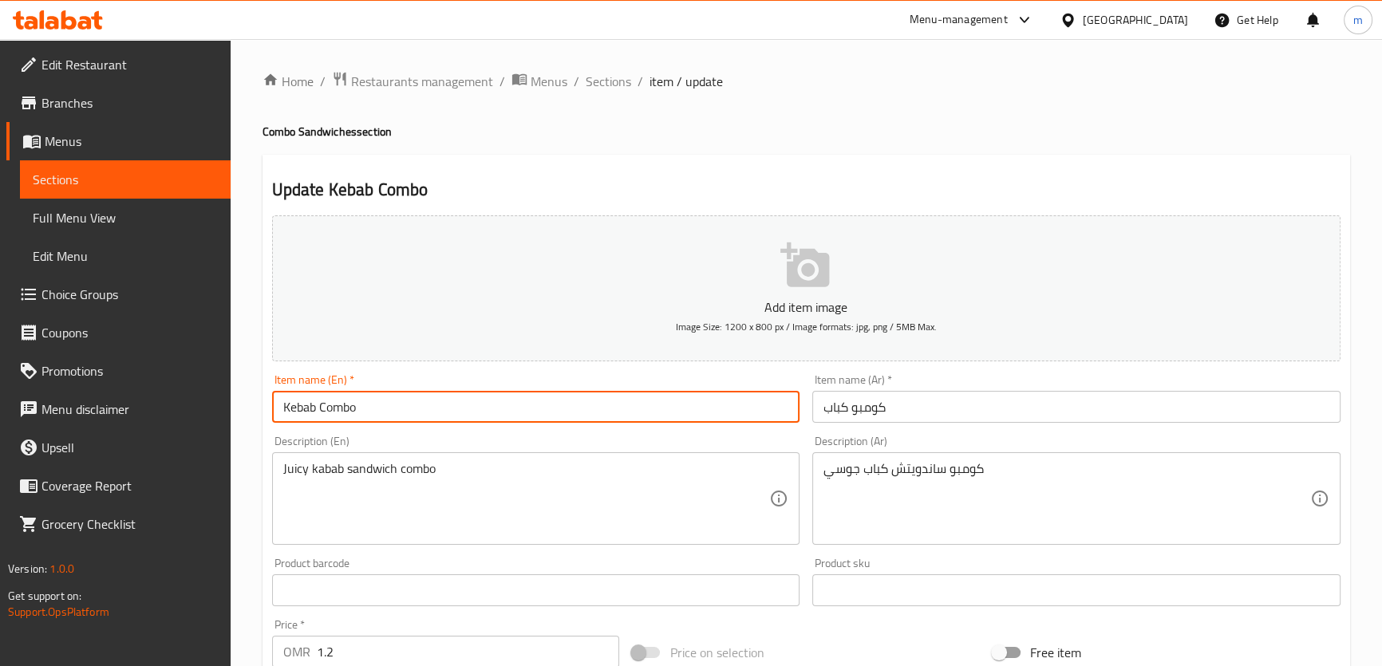
click at [304, 409] on input "Kebab Combo" at bounding box center [536, 407] width 528 height 32
paste input "Kebab"
type input "Kebab Combo"
click at [295, 409] on input "Kebab Combo" at bounding box center [536, 407] width 528 height 32
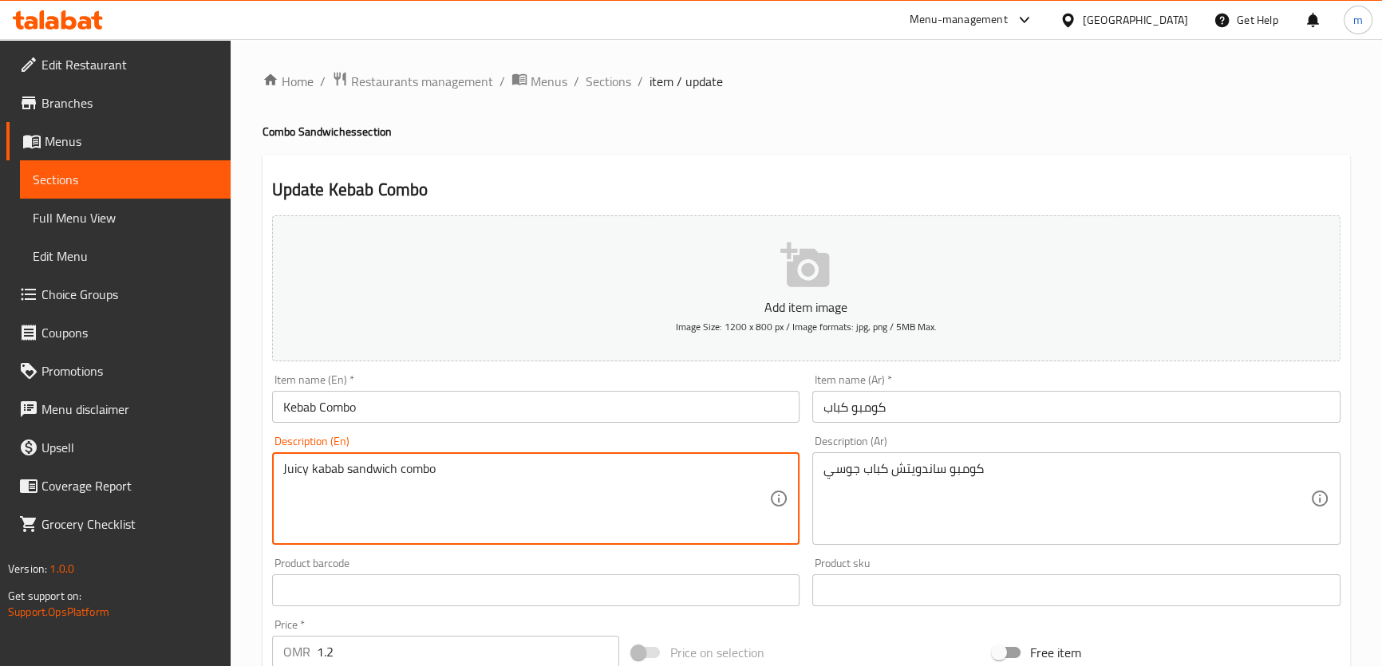
click at [333, 469] on textarea "Juicy kabab sandwich combo" at bounding box center [526, 499] width 487 height 76
paste textarea "Ke"
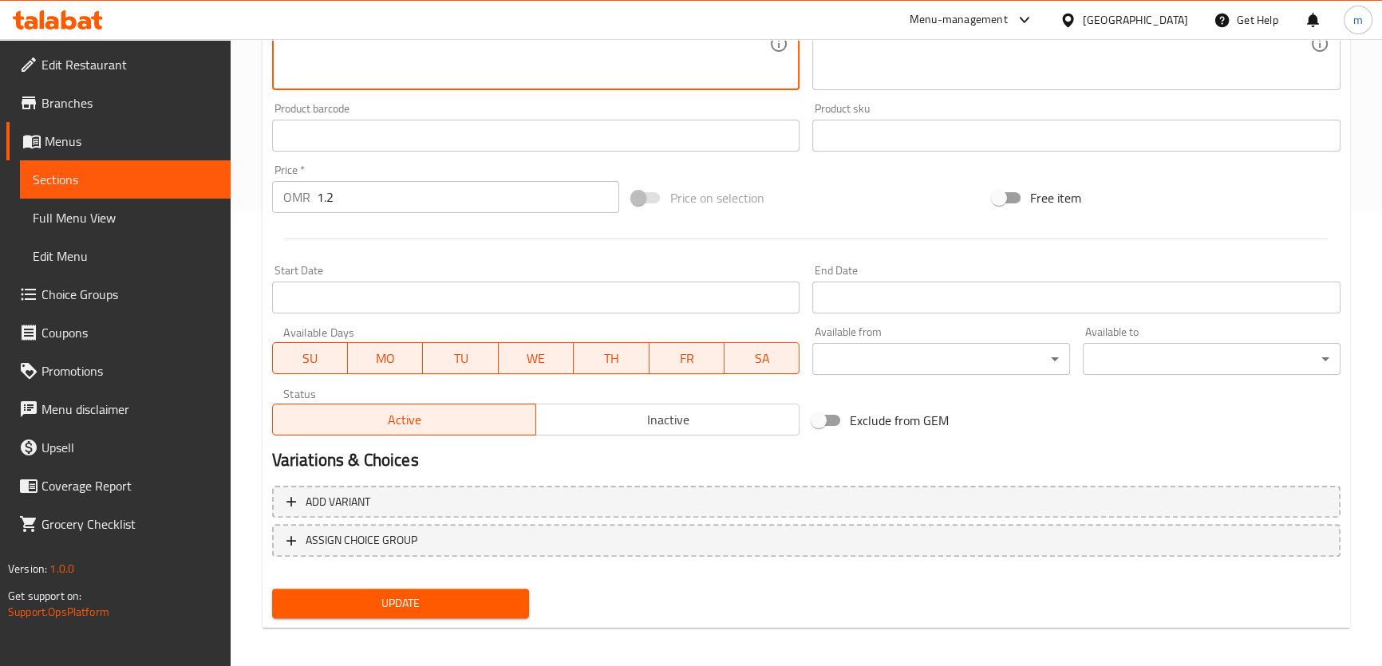
scroll to position [460, 0]
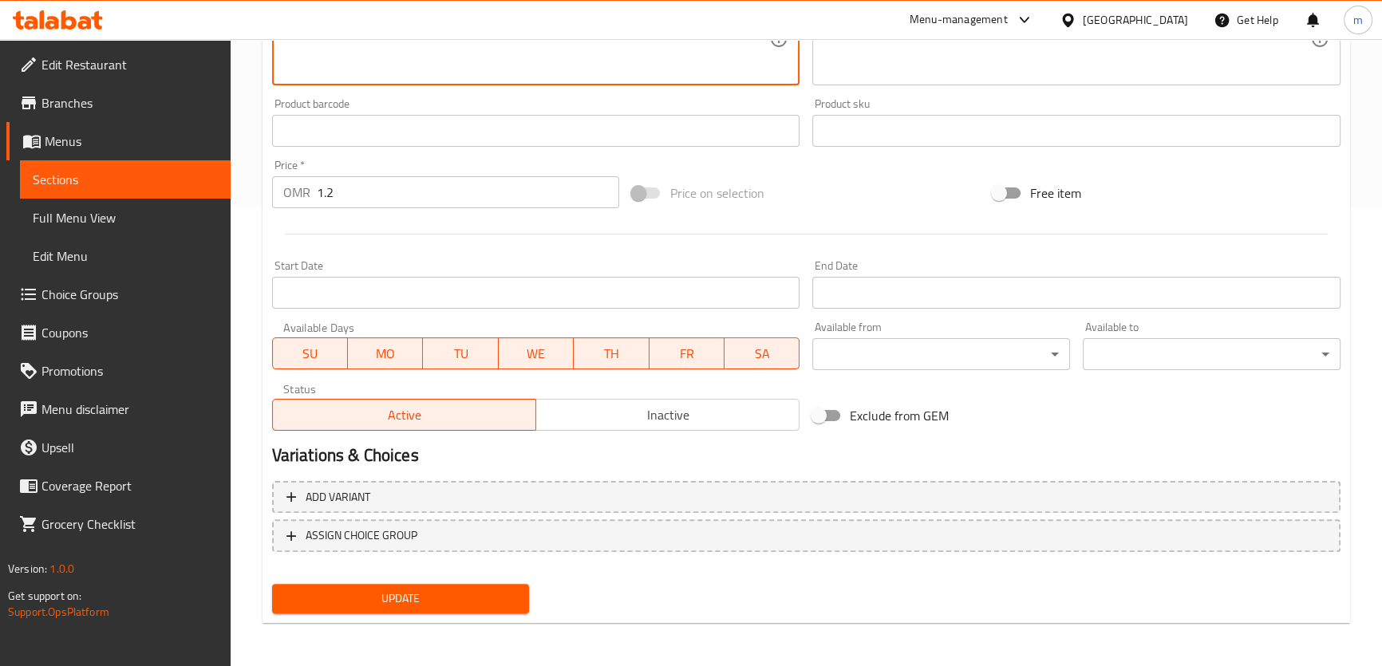
type textarea "Juicy Kebab sandwich combo"
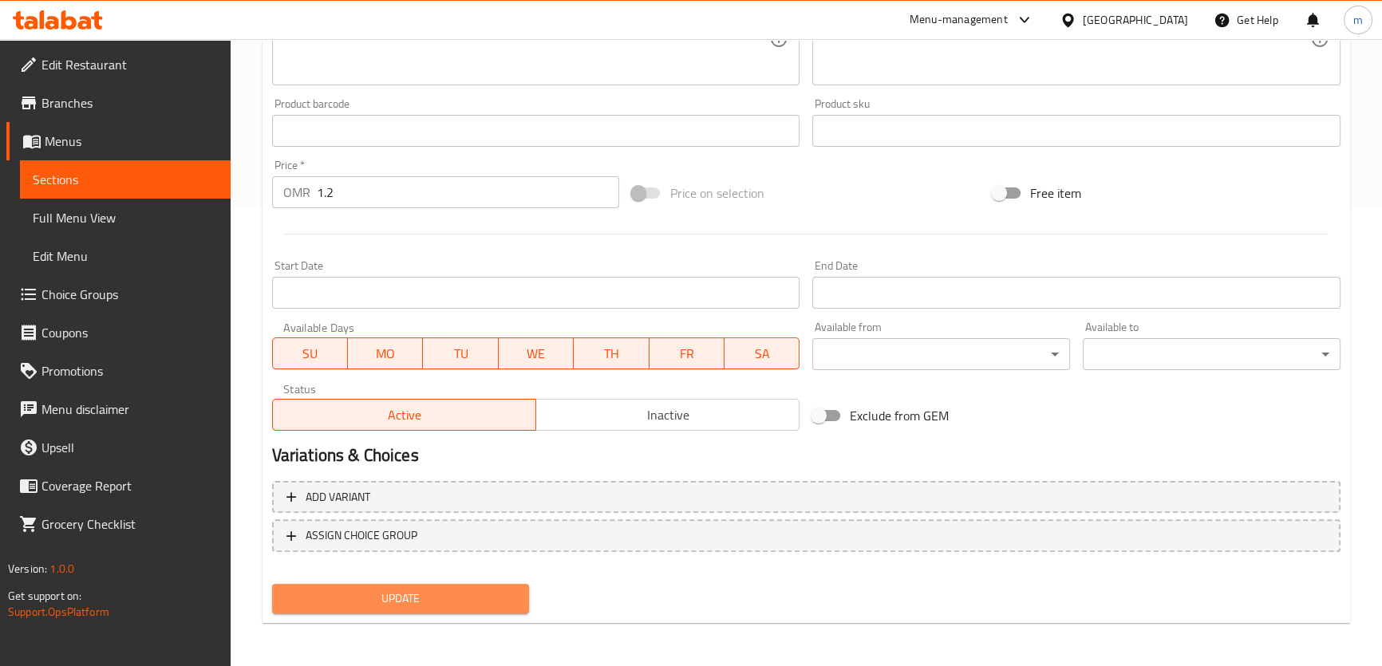
click at [389, 594] on span "Update" at bounding box center [401, 599] width 232 height 20
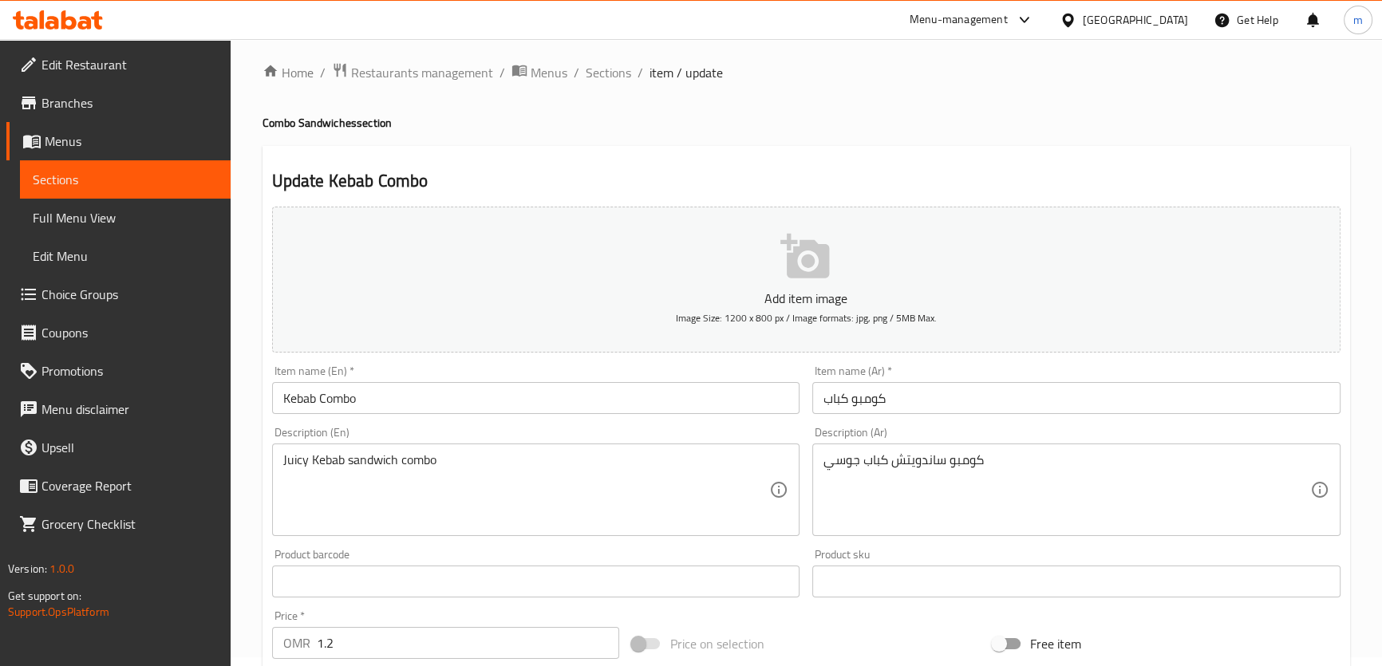
scroll to position [0, 0]
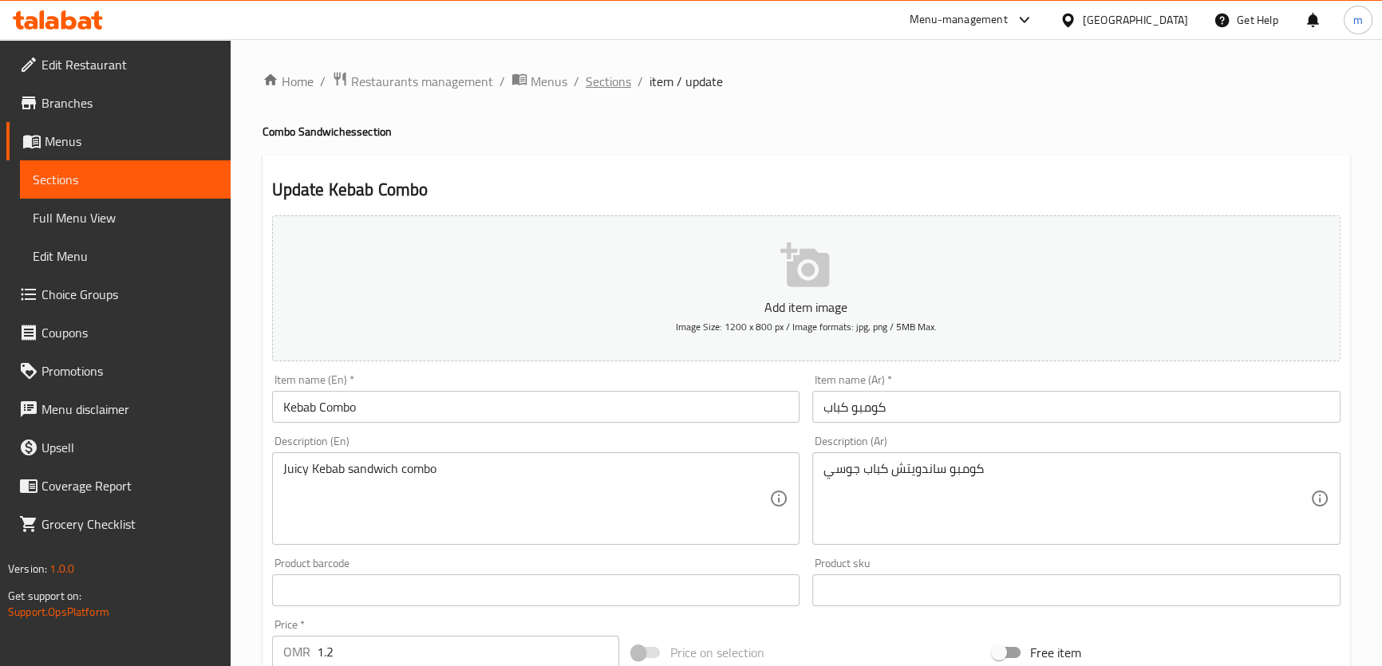
click at [609, 73] on span "Sections" at bounding box center [608, 81] width 45 height 19
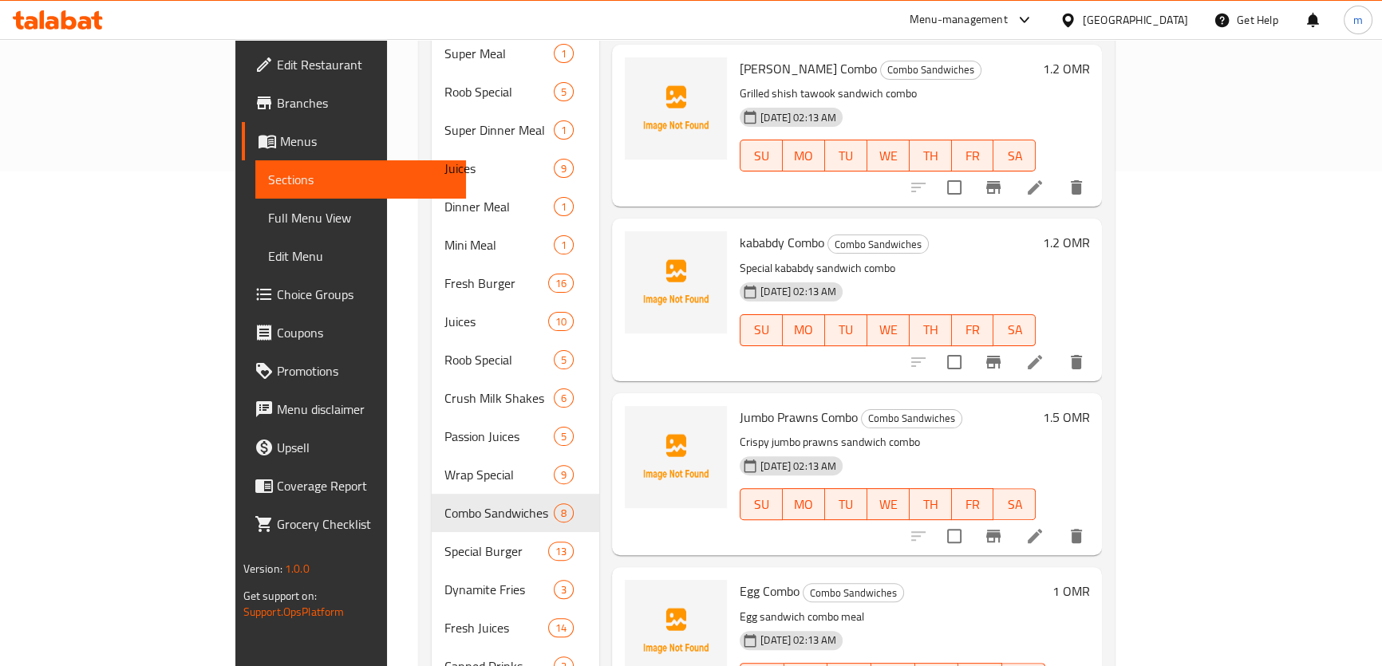
scroll to position [508, 0]
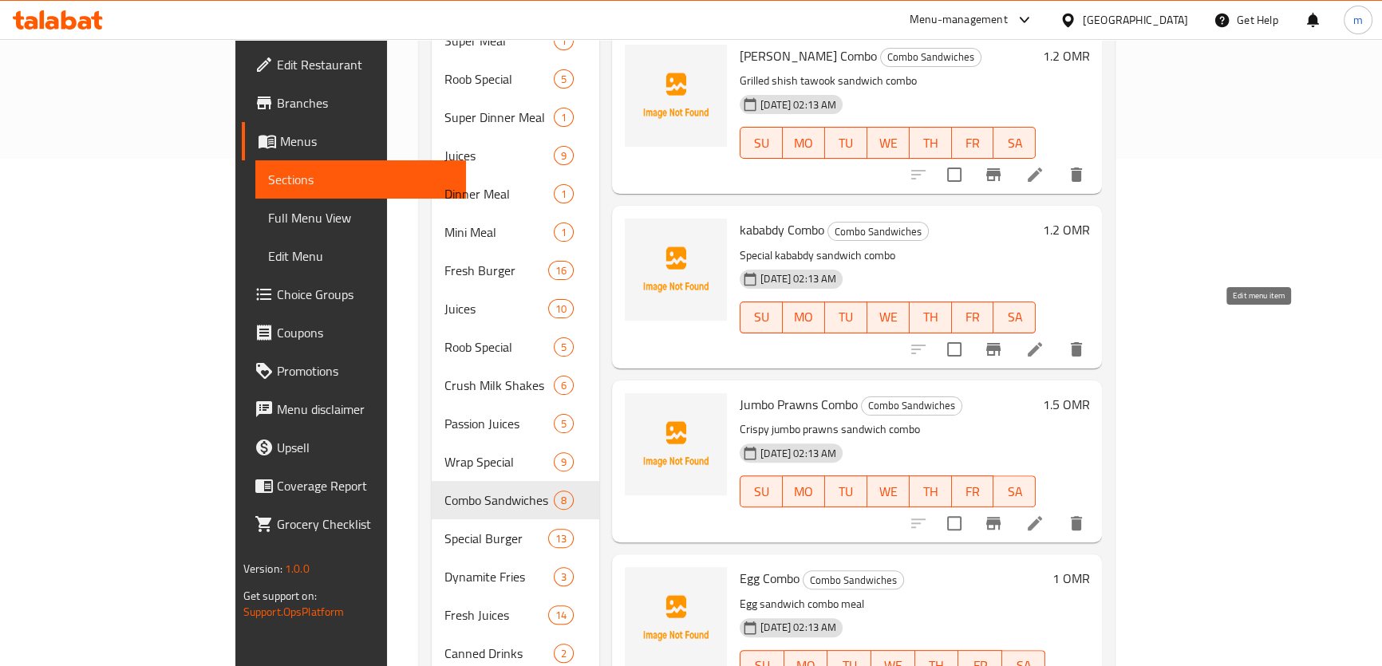
click at [1045, 340] on icon at bounding box center [1034, 349] width 19 height 19
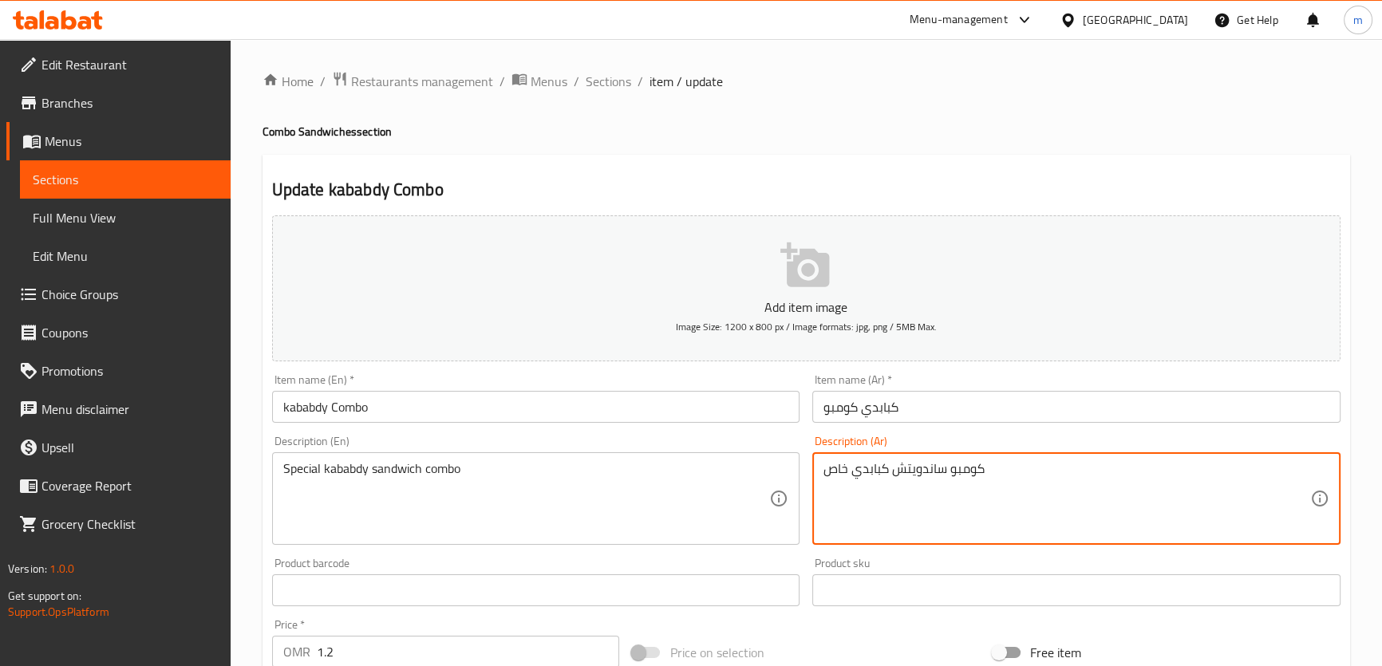
click at [841, 471] on textarea "كومبو ساندويتش كبابدي خاص" at bounding box center [1067, 499] width 487 height 76
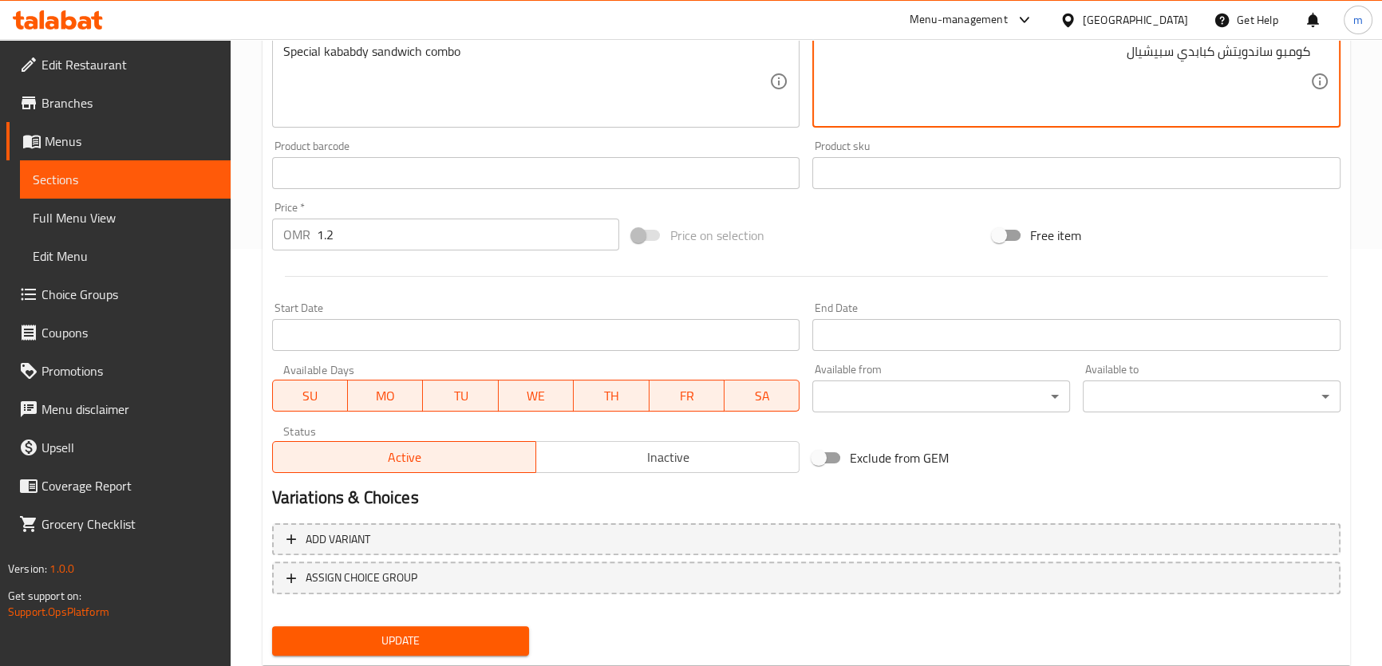
scroll to position [460, 0]
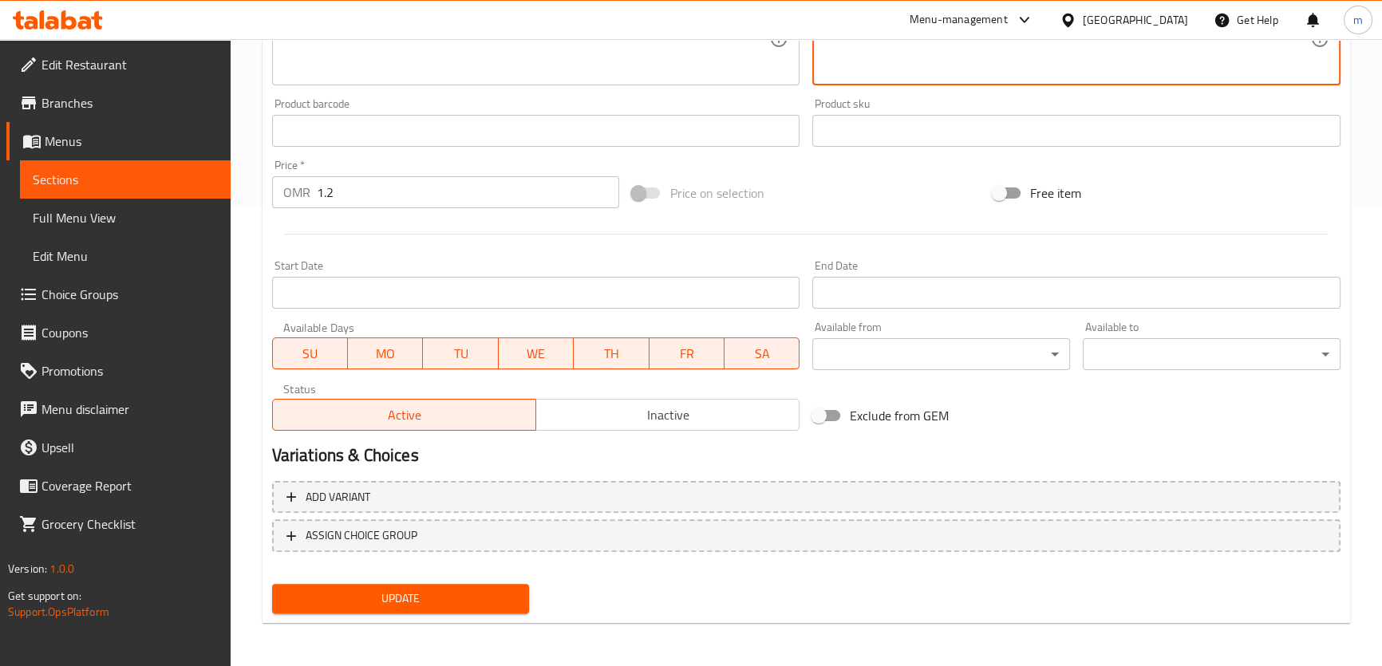
type textarea "كومبو ساندويتش كبابدي سبيشيال"
click at [481, 614] on div "Update" at bounding box center [401, 599] width 271 height 42
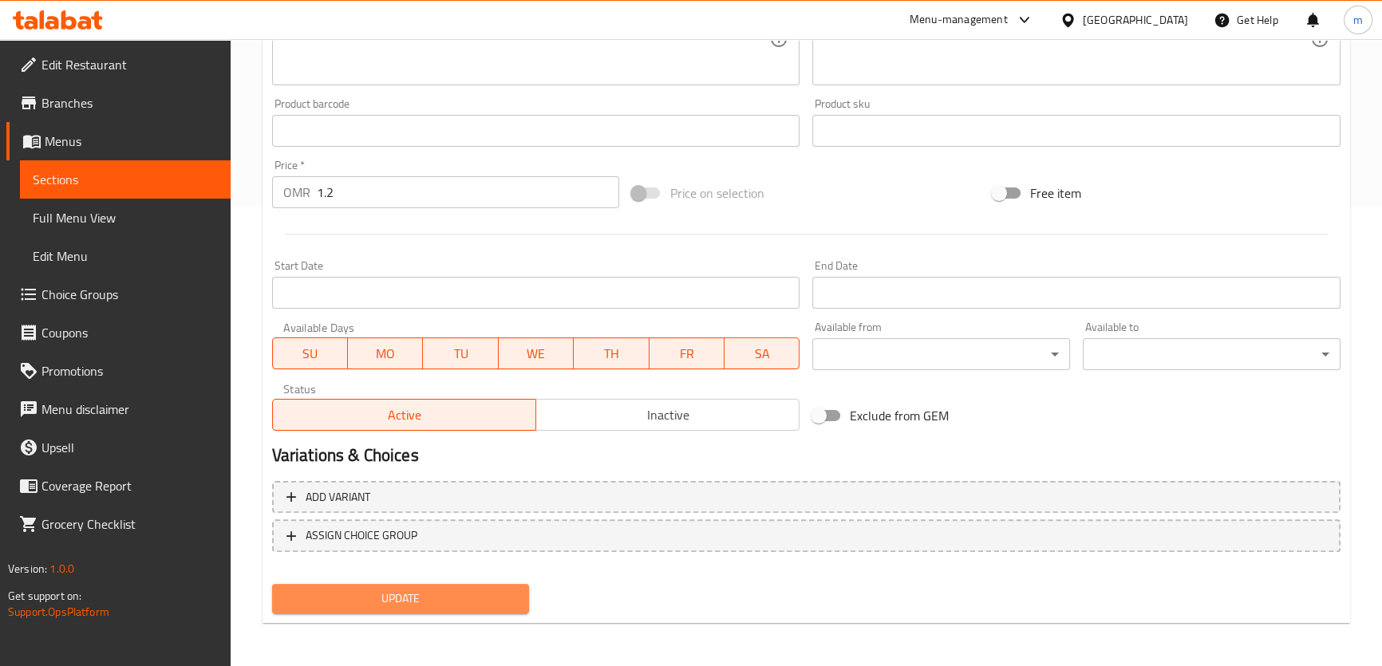
click at [480, 610] on button "Update" at bounding box center [401, 599] width 258 height 30
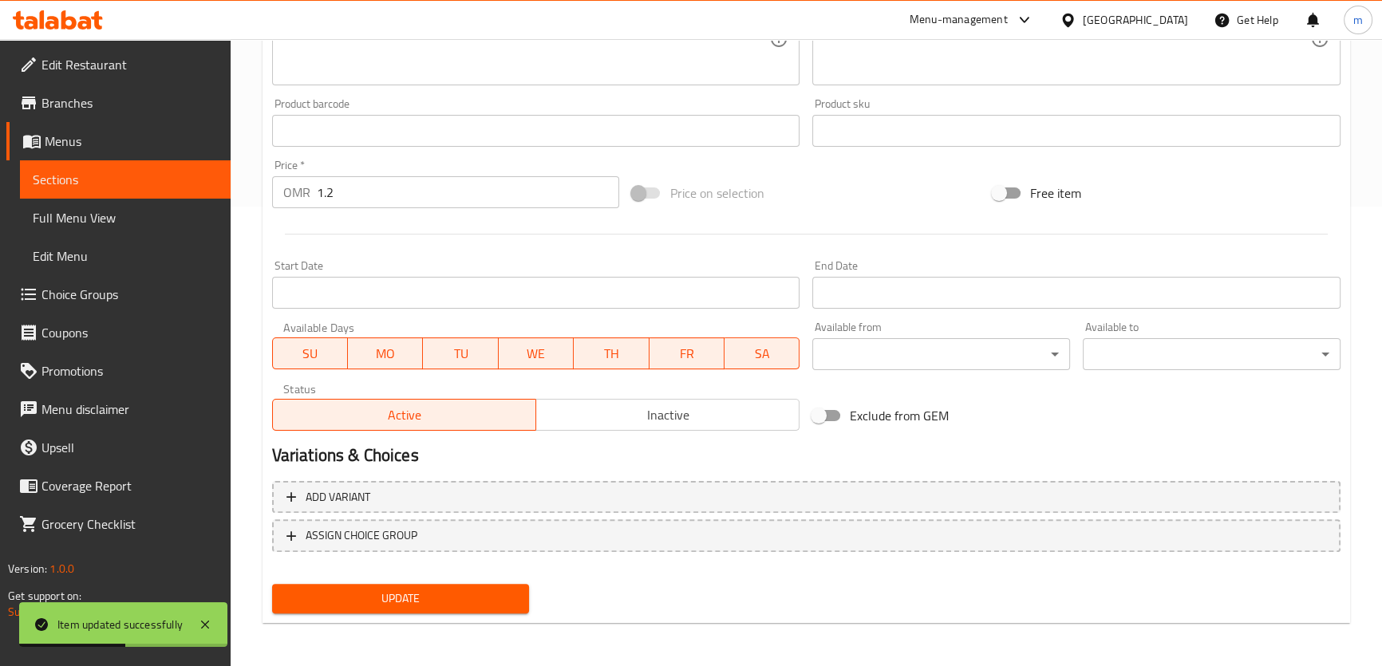
click at [128, 188] on span "Sections" at bounding box center [125, 179] width 185 height 19
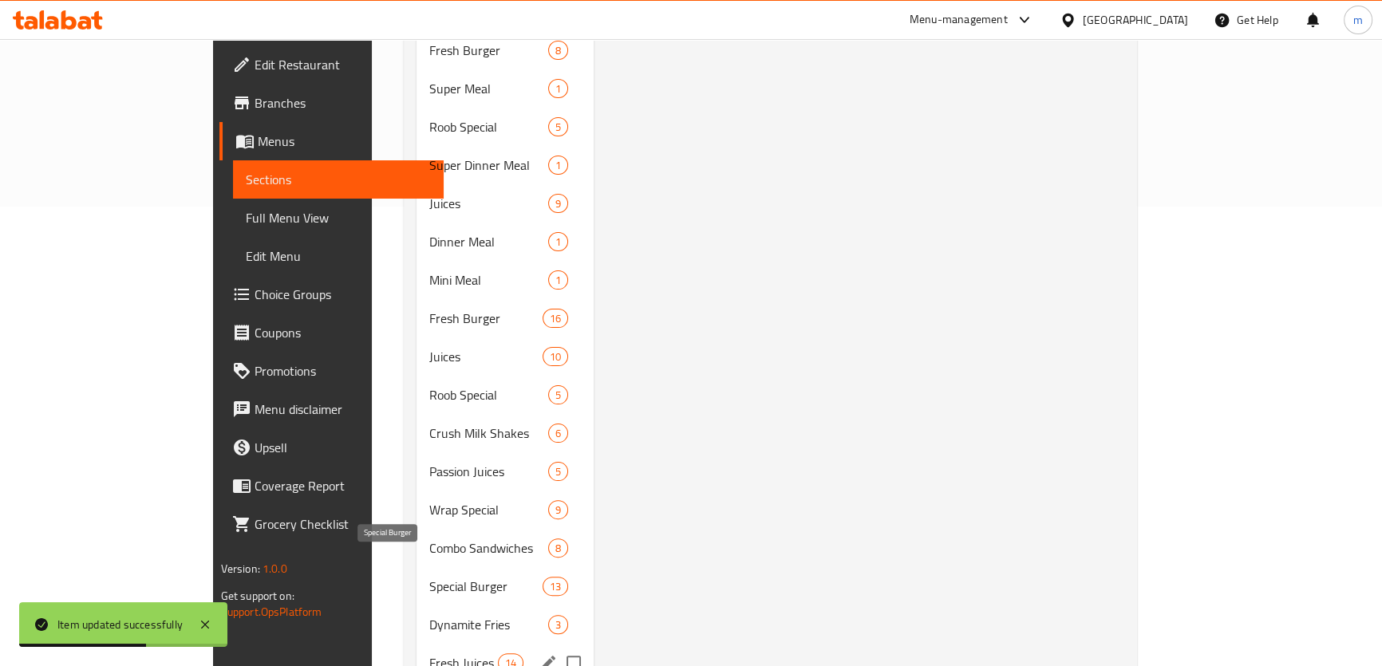
scroll to position [579, 0]
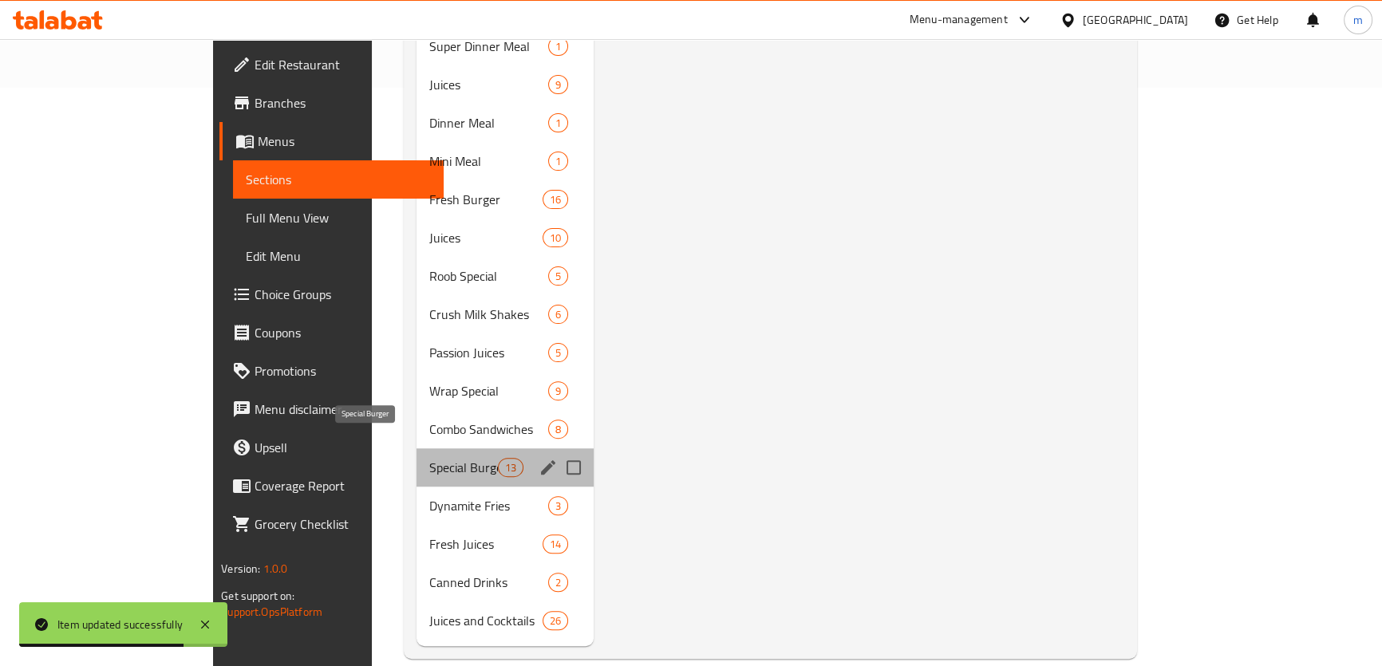
click at [429, 458] on span "Special Burger" at bounding box center [463, 467] width 68 height 19
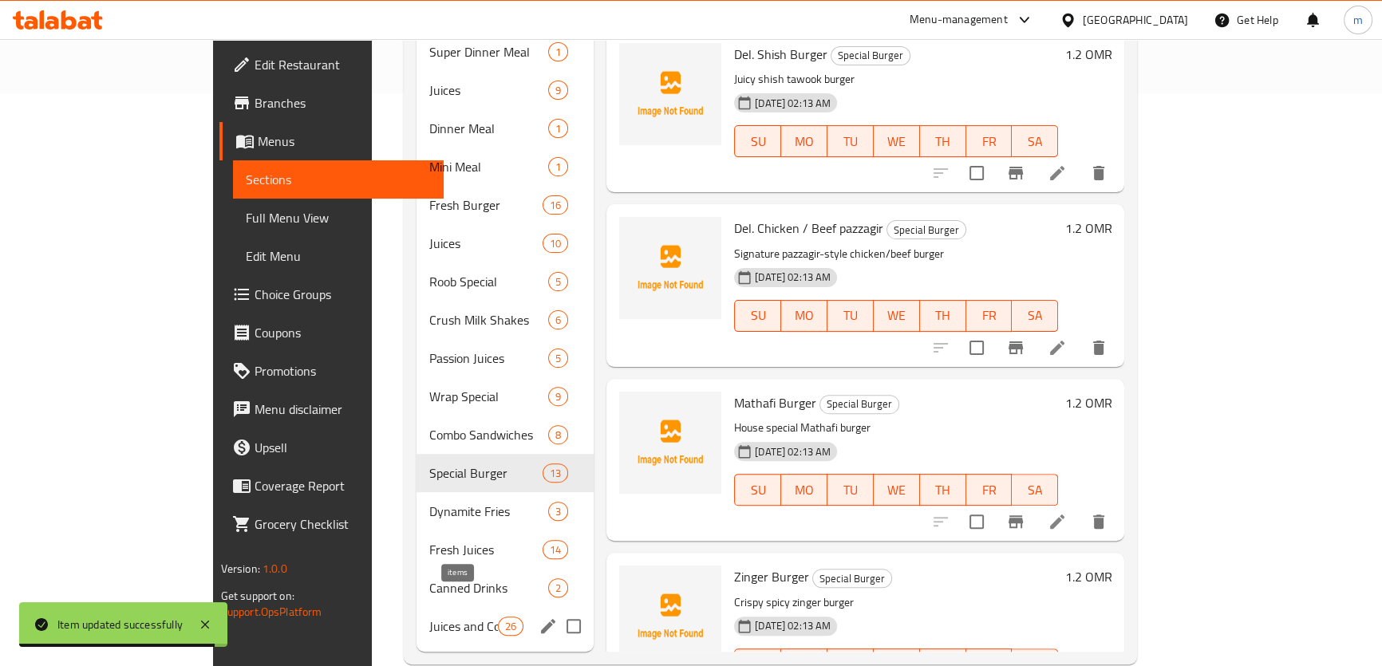
scroll to position [579, 0]
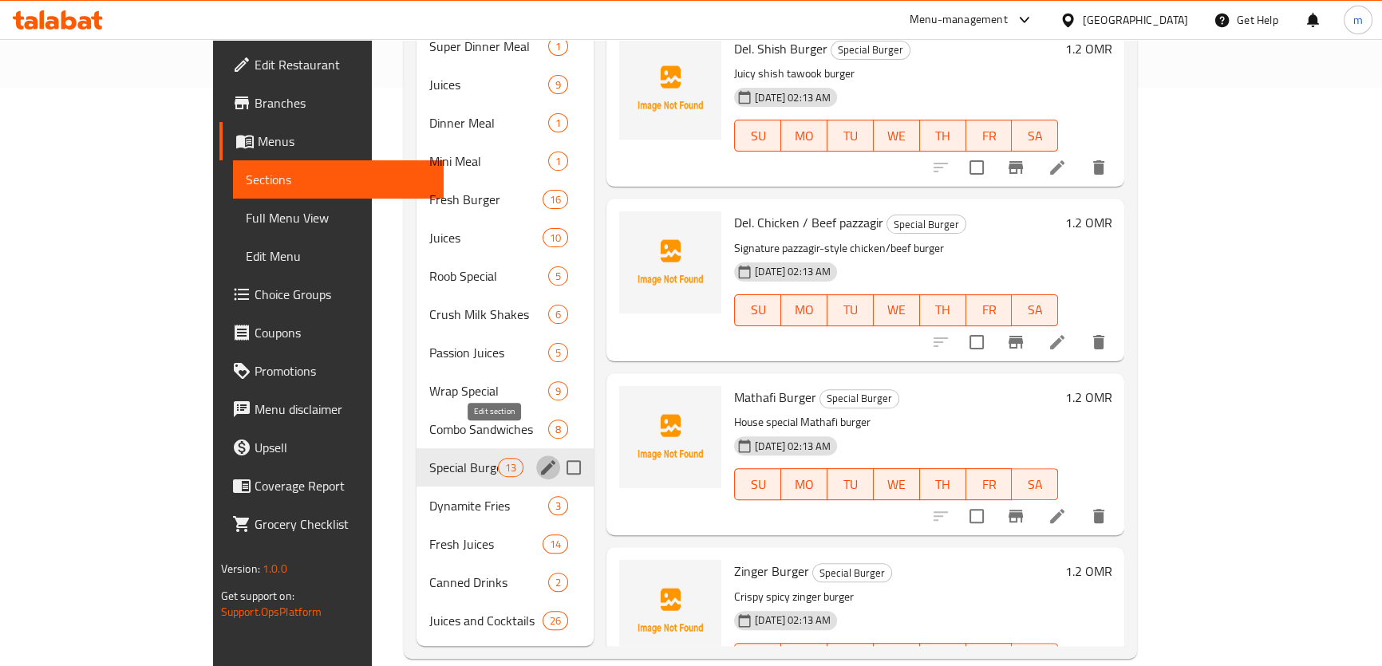
click at [539, 458] on icon "edit" at bounding box center [548, 467] width 19 height 19
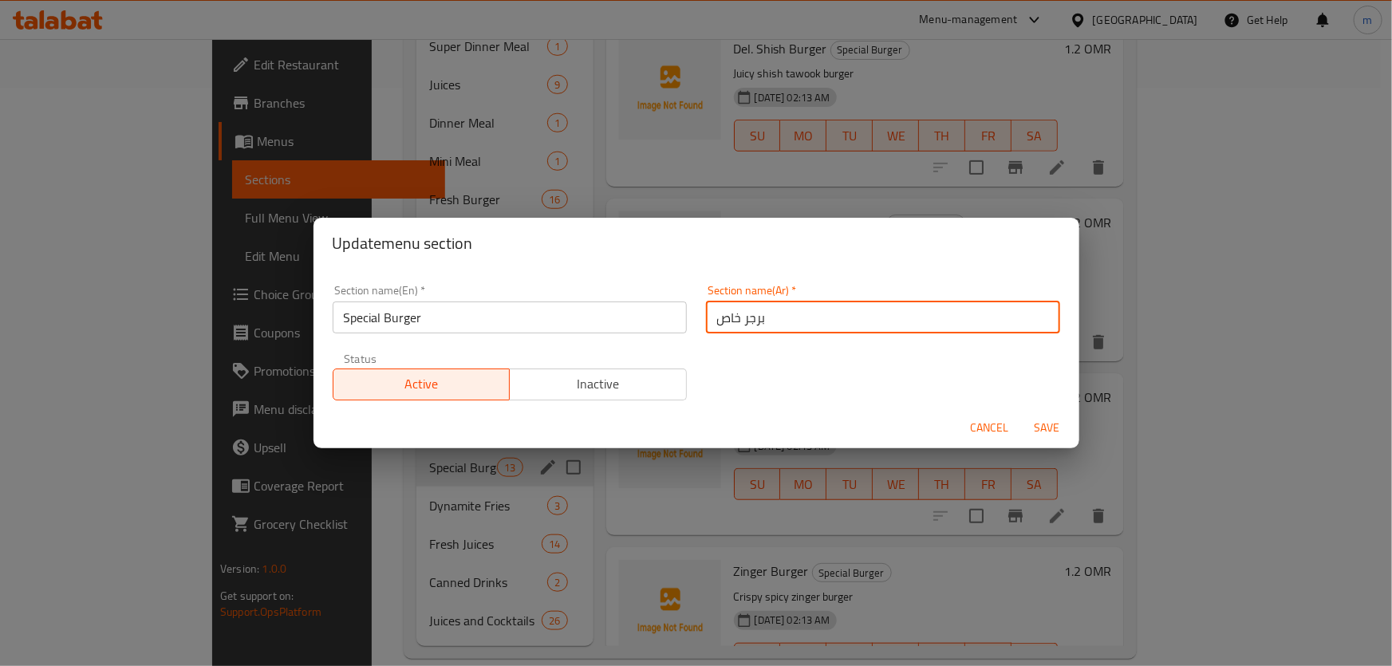
click at [718, 322] on input "برجر خاص" at bounding box center [883, 318] width 354 height 32
type input "برجر سبيشيال"
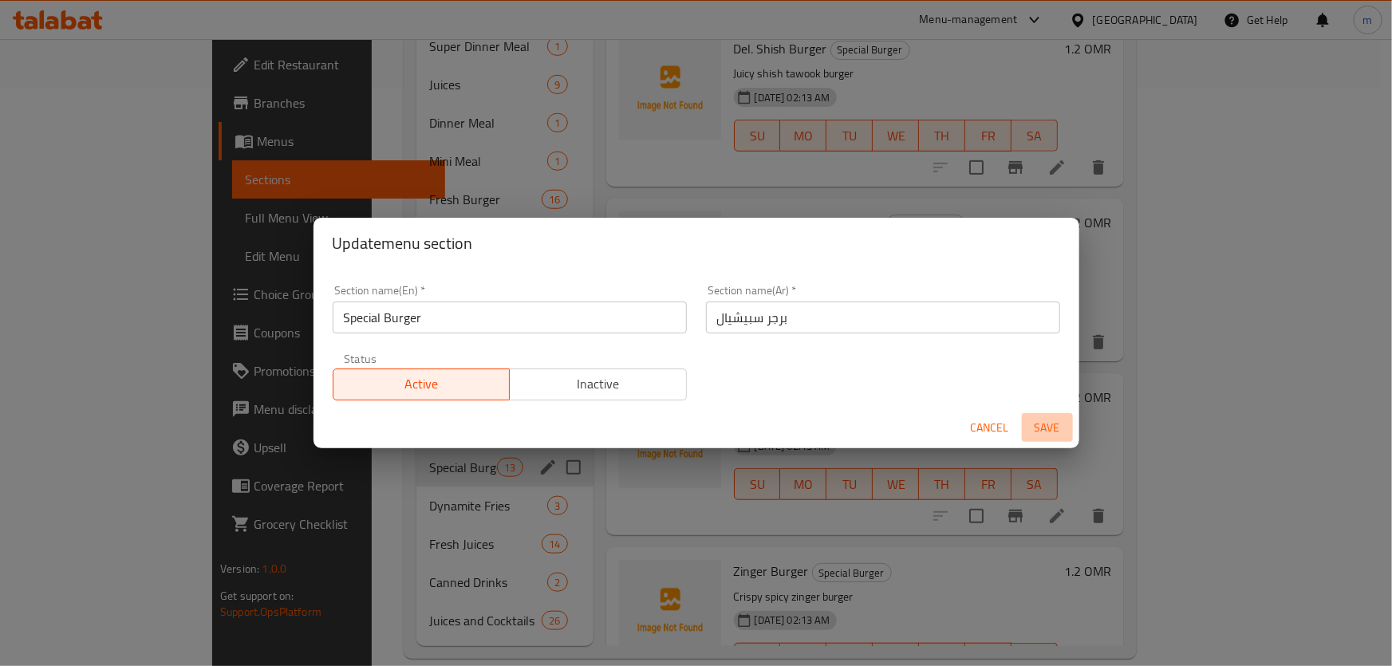
click at [1045, 429] on span "Save" at bounding box center [1048, 428] width 38 height 20
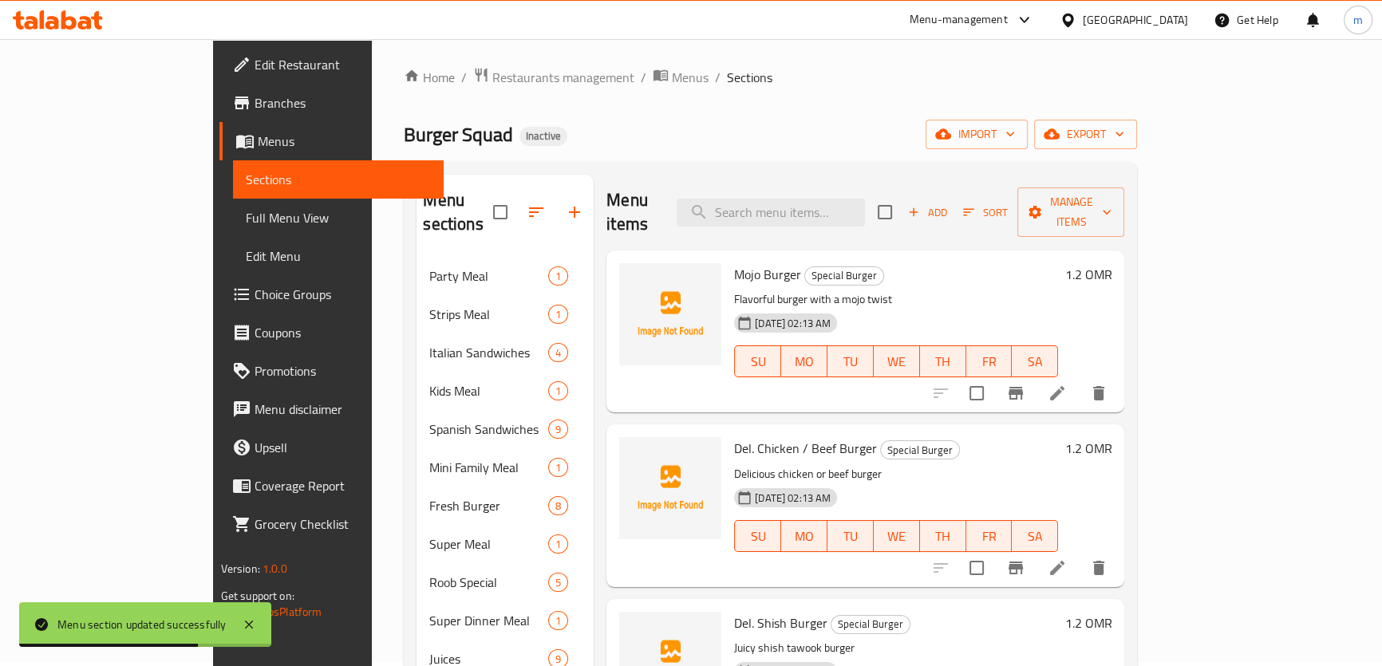
scroll to position [0, 0]
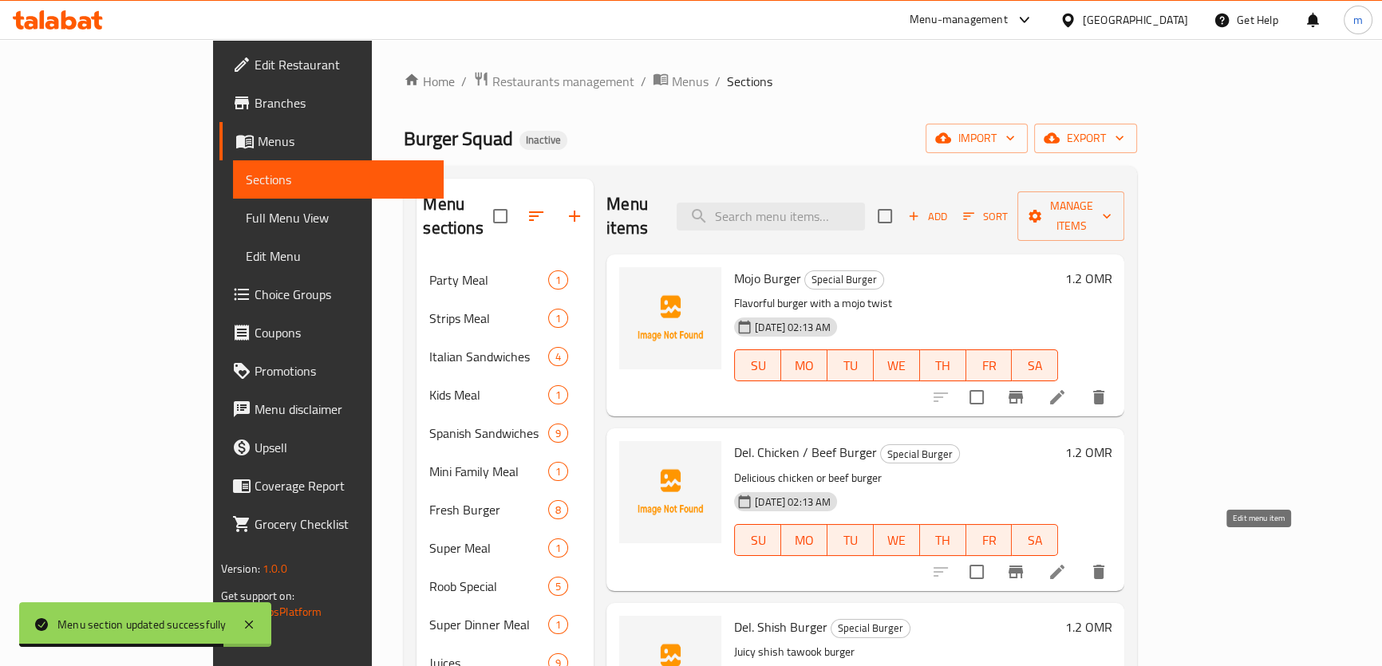
click at [1067, 563] on icon at bounding box center [1057, 572] width 19 height 19
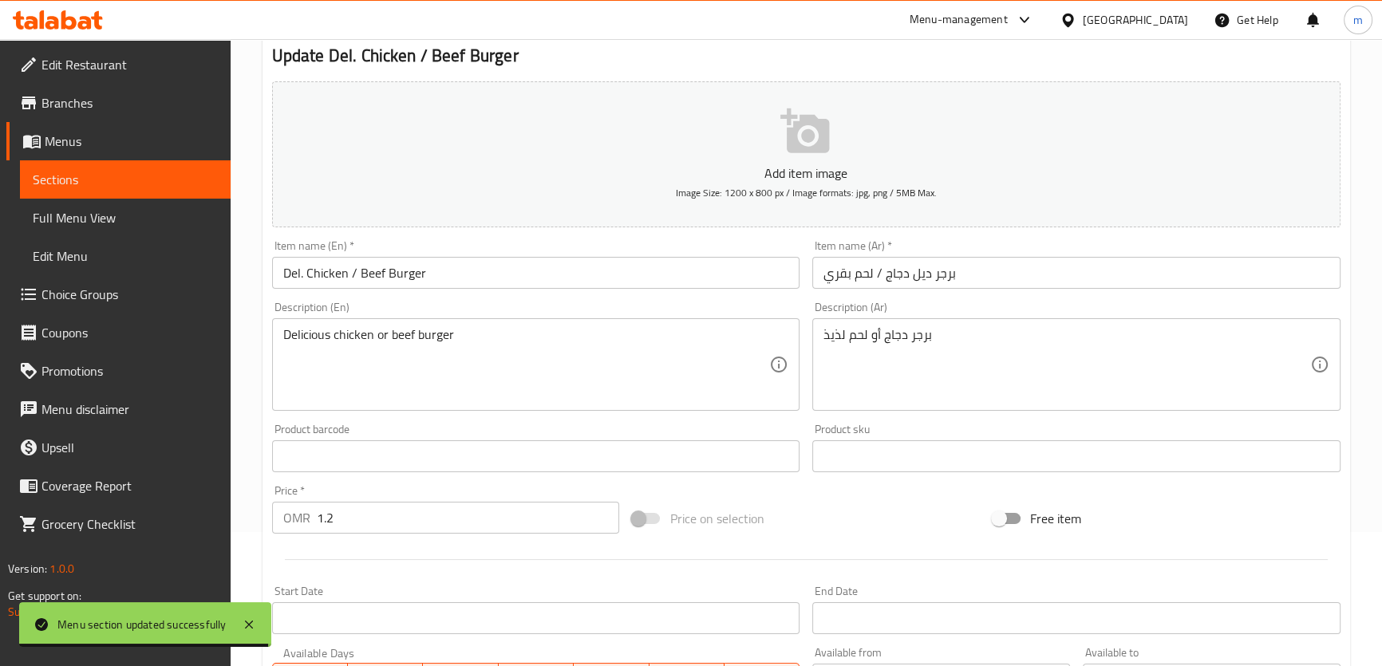
scroll to position [144, 0]
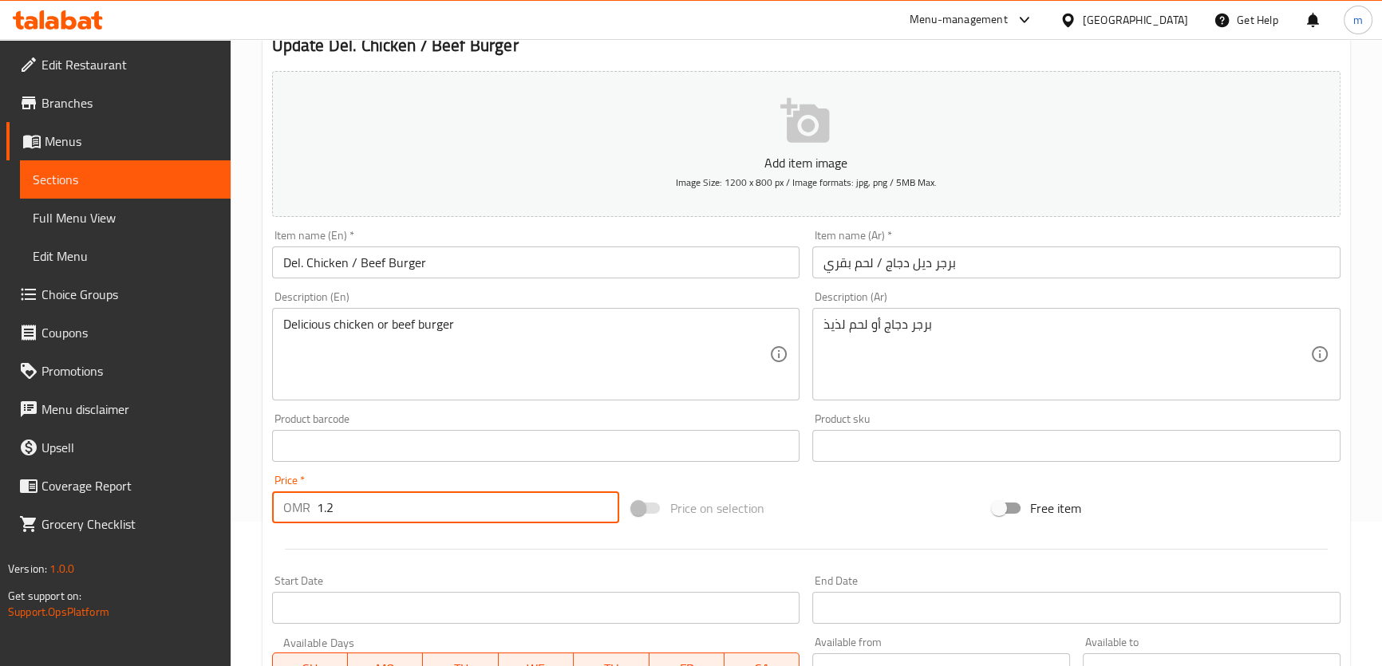
drag, startPoint x: 340, startPoint y: 511, endPoint x: 316, endPoint y: 511, distance: 23.9
click at [317, 511] on input "1.2" at bounding box center [468, 508] width 303 height 32
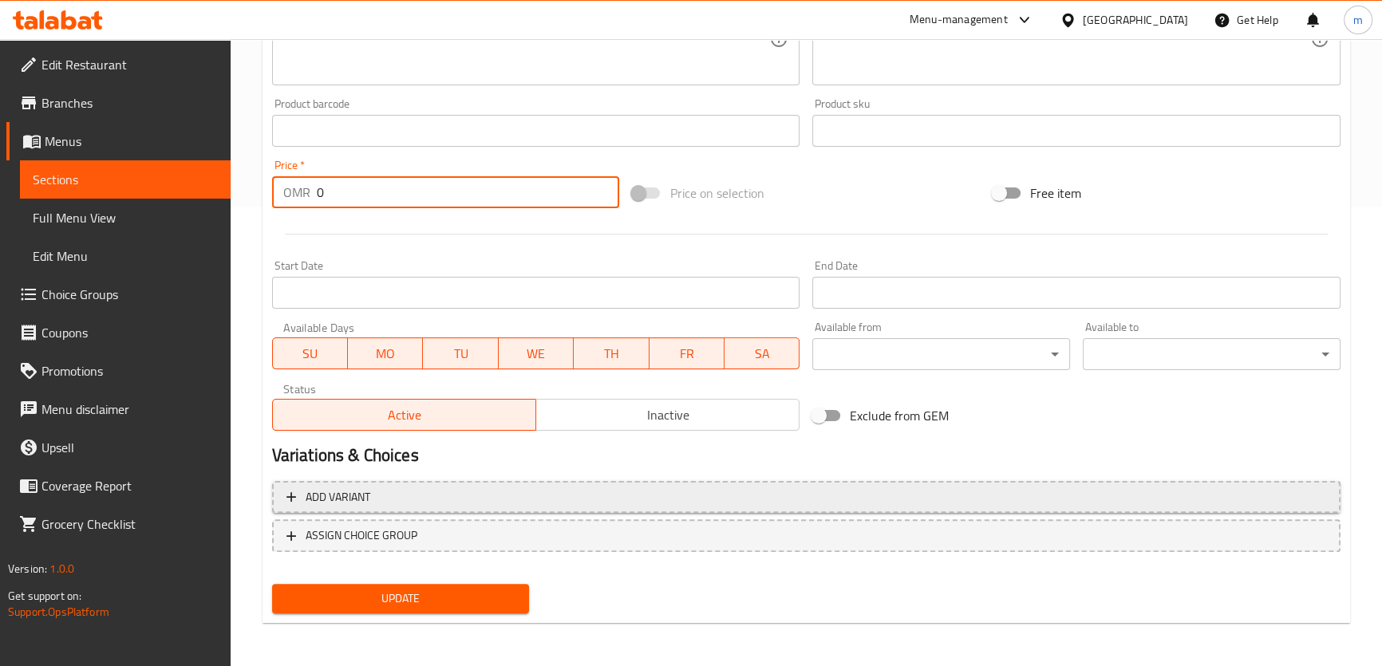
type input "0"
click at [405, 505] on span "Add variant" at bounding box center [806, 498] width 1040 height 20
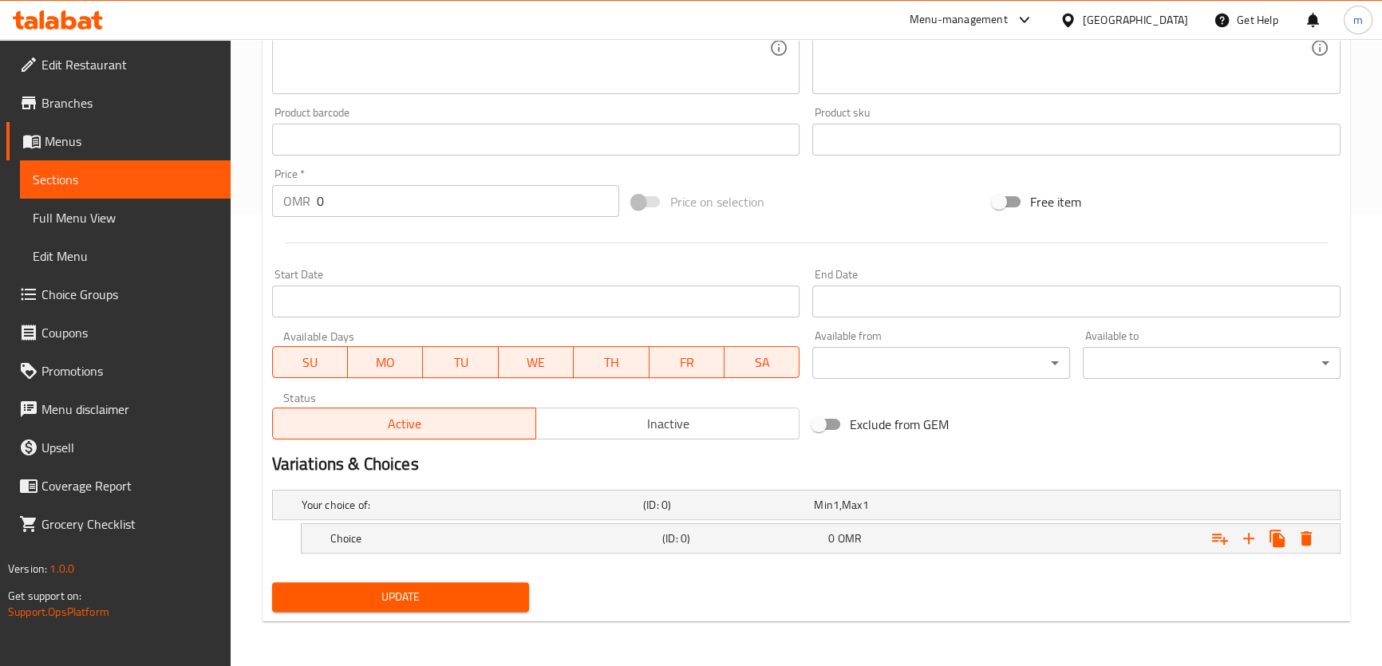
scroll to position [448, 0]
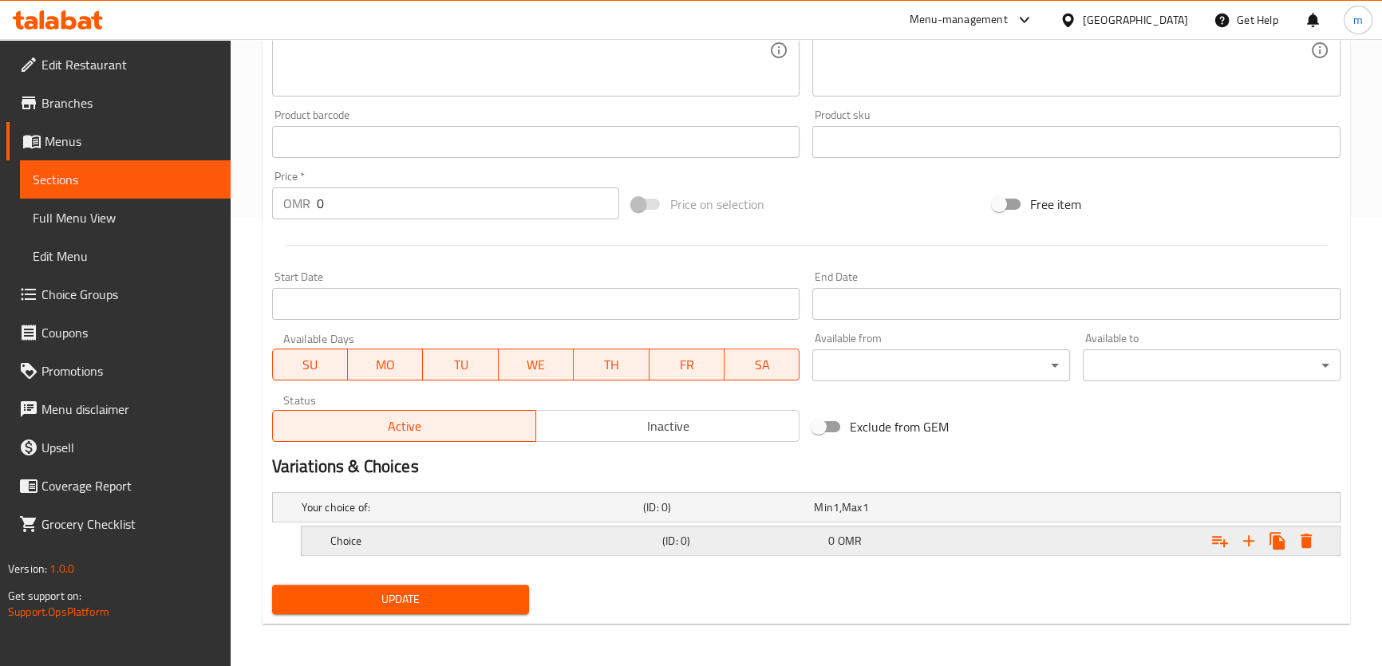
click at [404, 543] on h5 "Choice" at bounding box center [493, 541] width 326 height 16
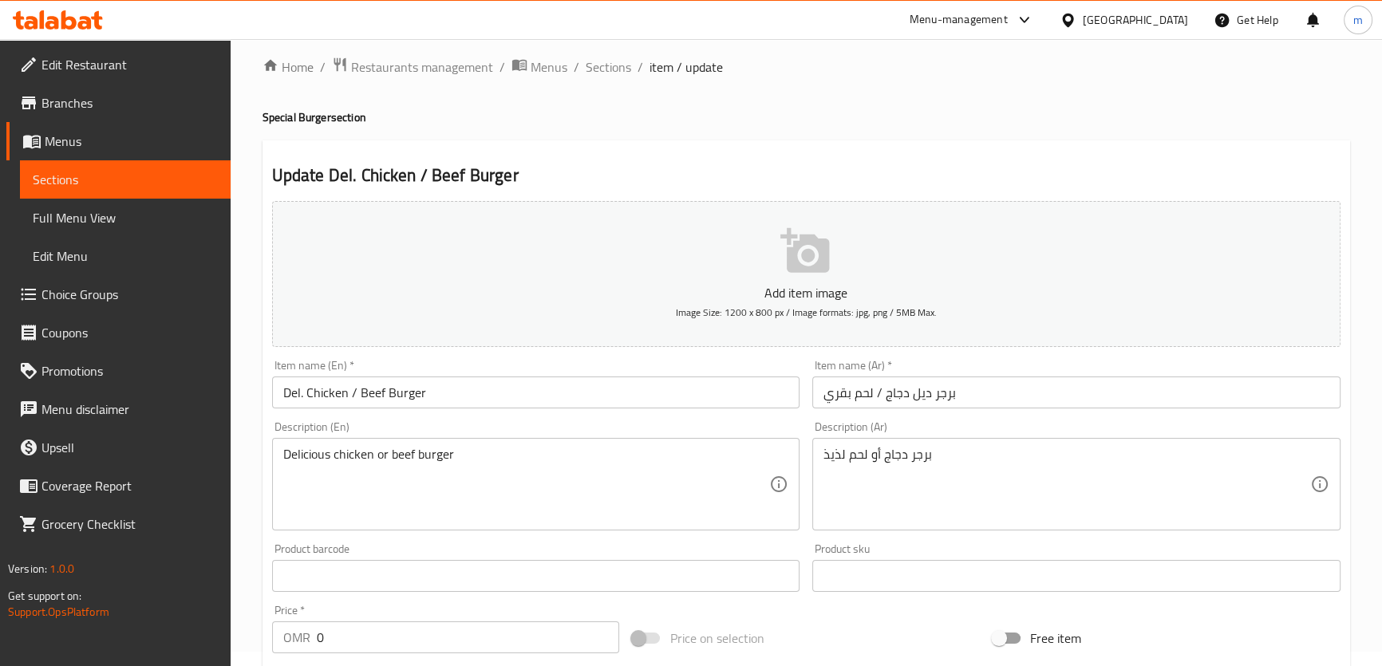
scroll to position [14, 0]
click at [332, 398] on input "Del. Chicken / Beef Burger" at bounding box center [536, 393] width 528 height 32
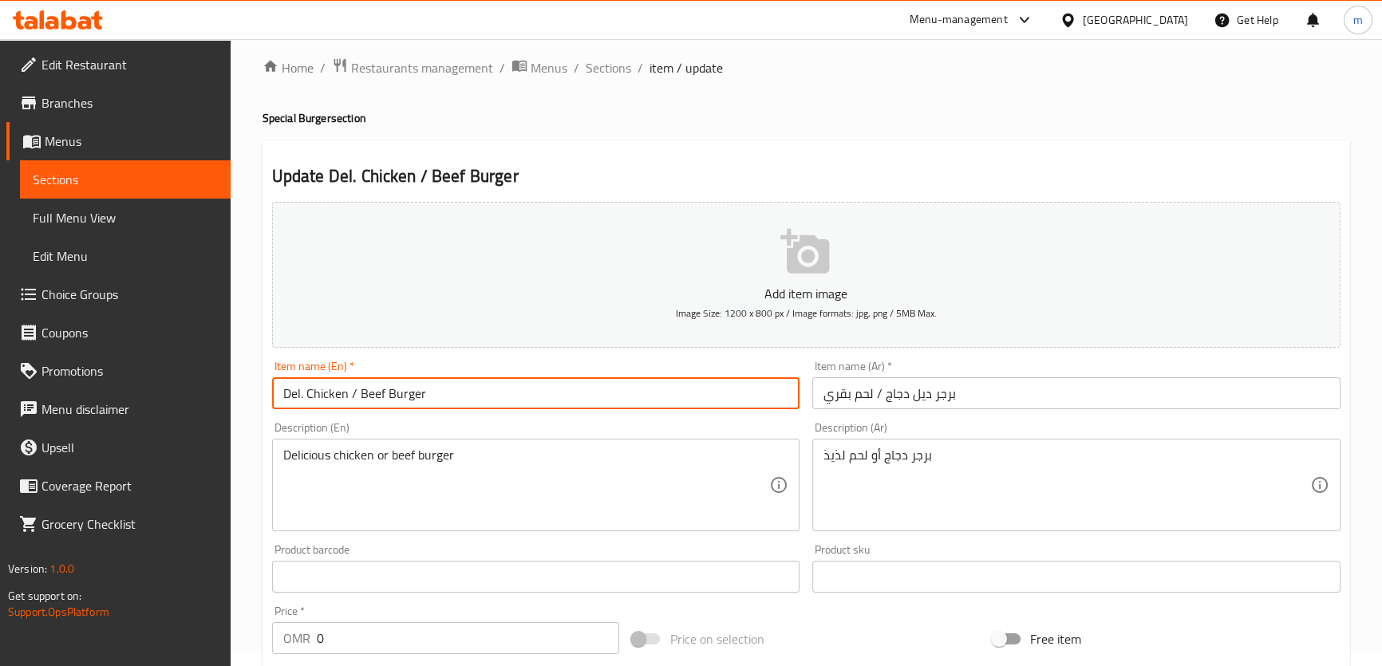
click at [332, 398] on input "Del. Chicken / Beef Burger" at bounding box center [536, 393] width 528 height 32
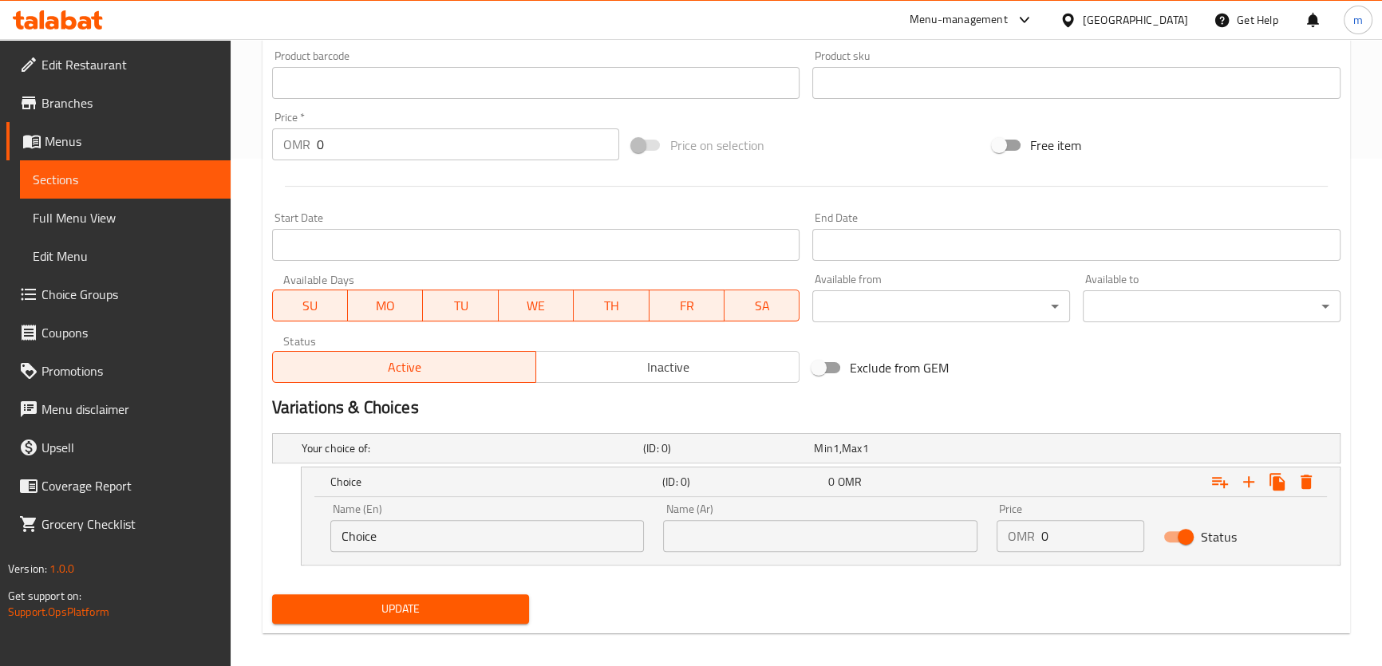
scroll to position [518, 0]
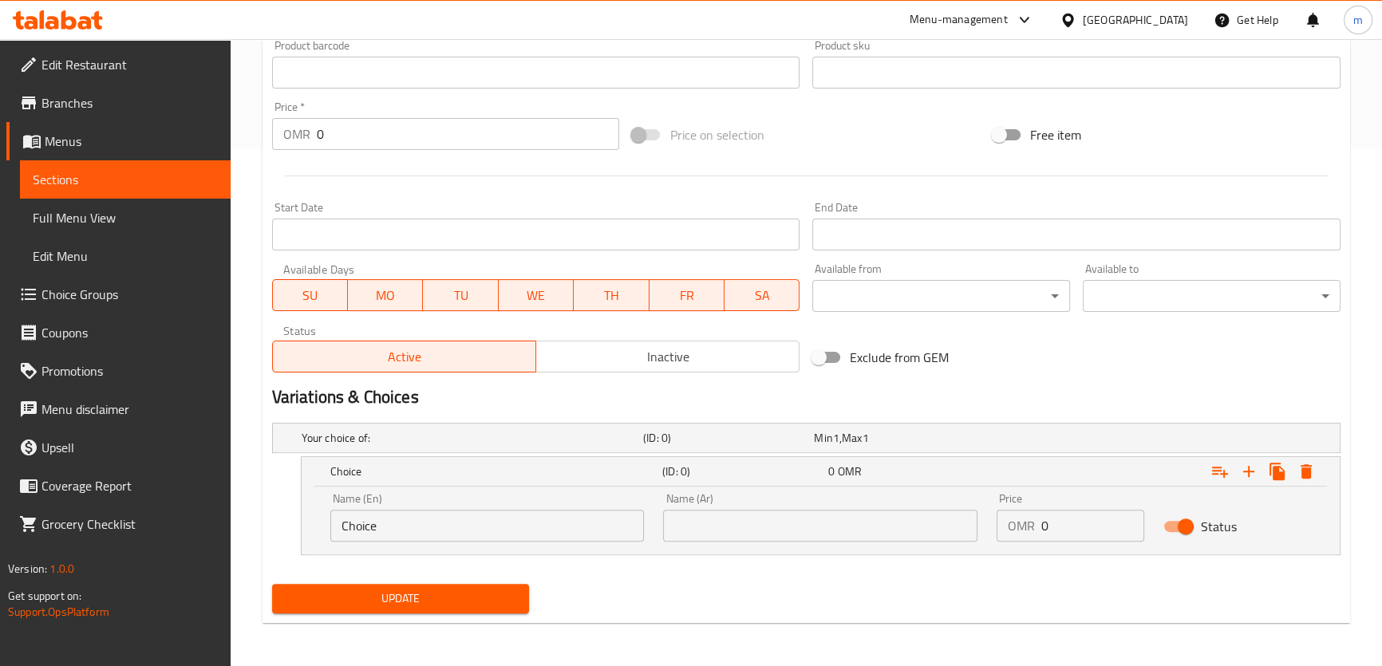
click at [389, 523] on input "Choice" at bounding box center [487, 526] width 314 height 32
paste input "icken"
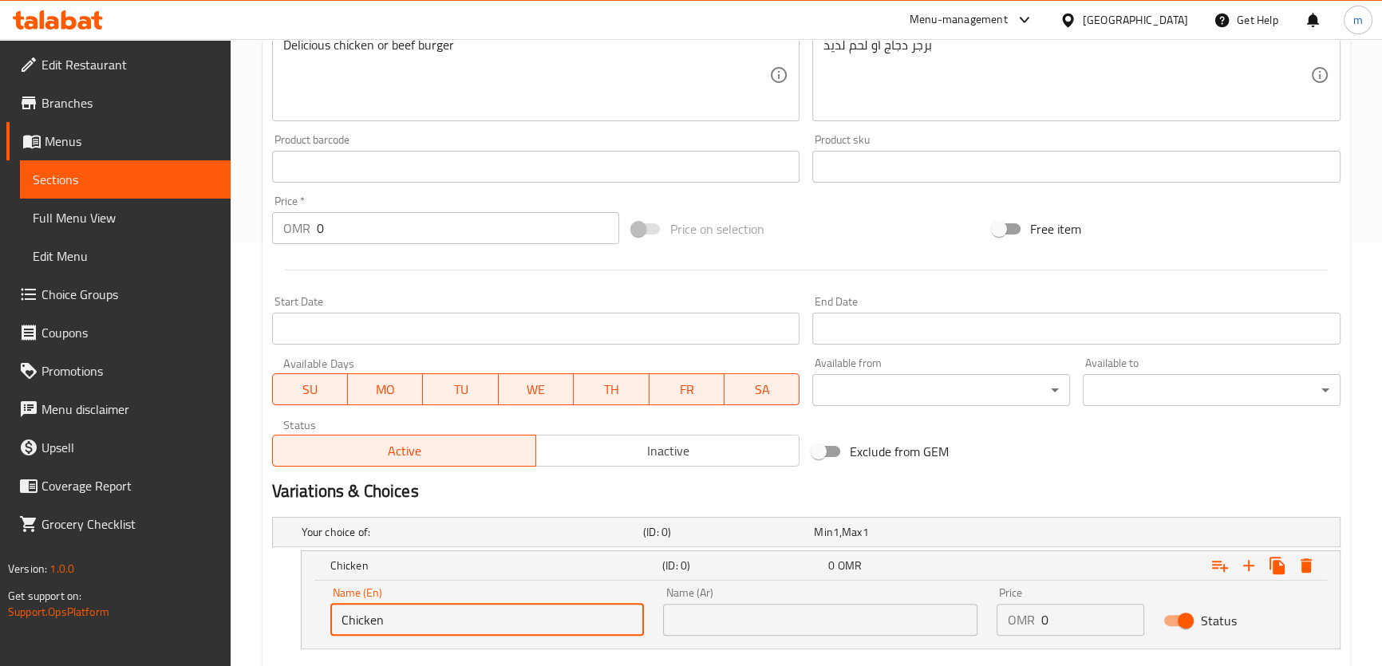
scroll to position [227, 0]
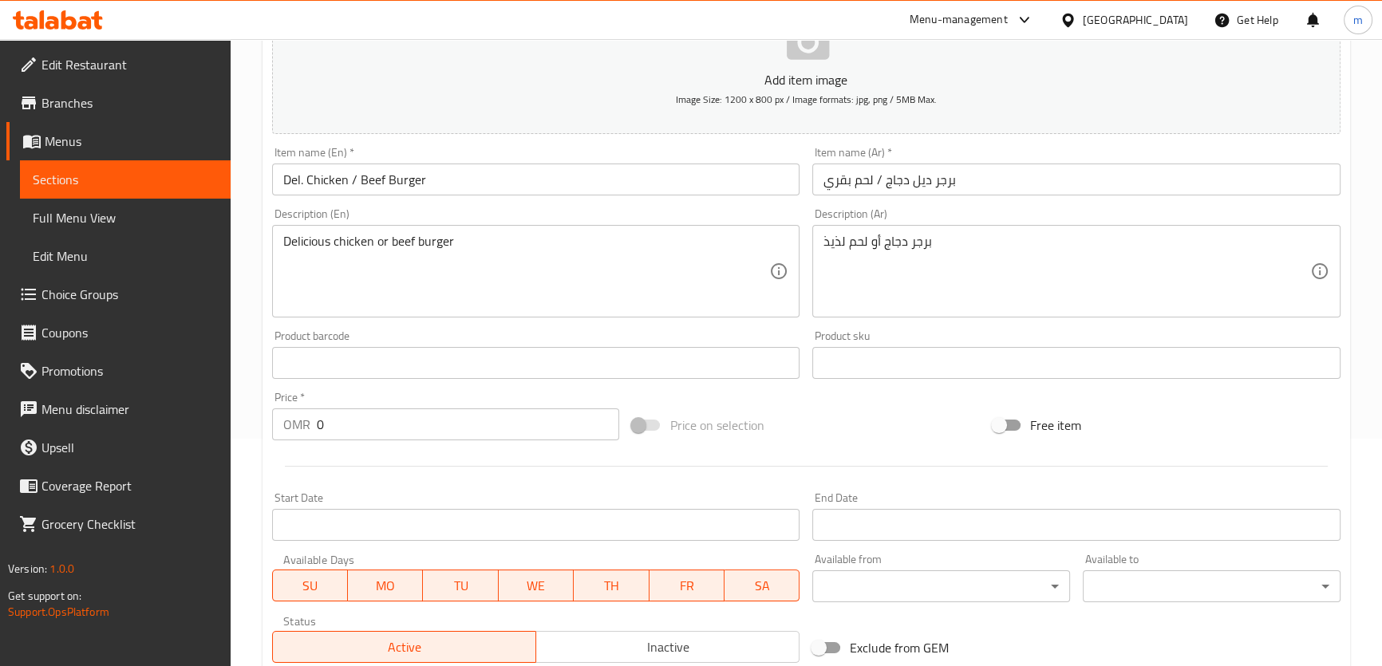
type input "Chicken"
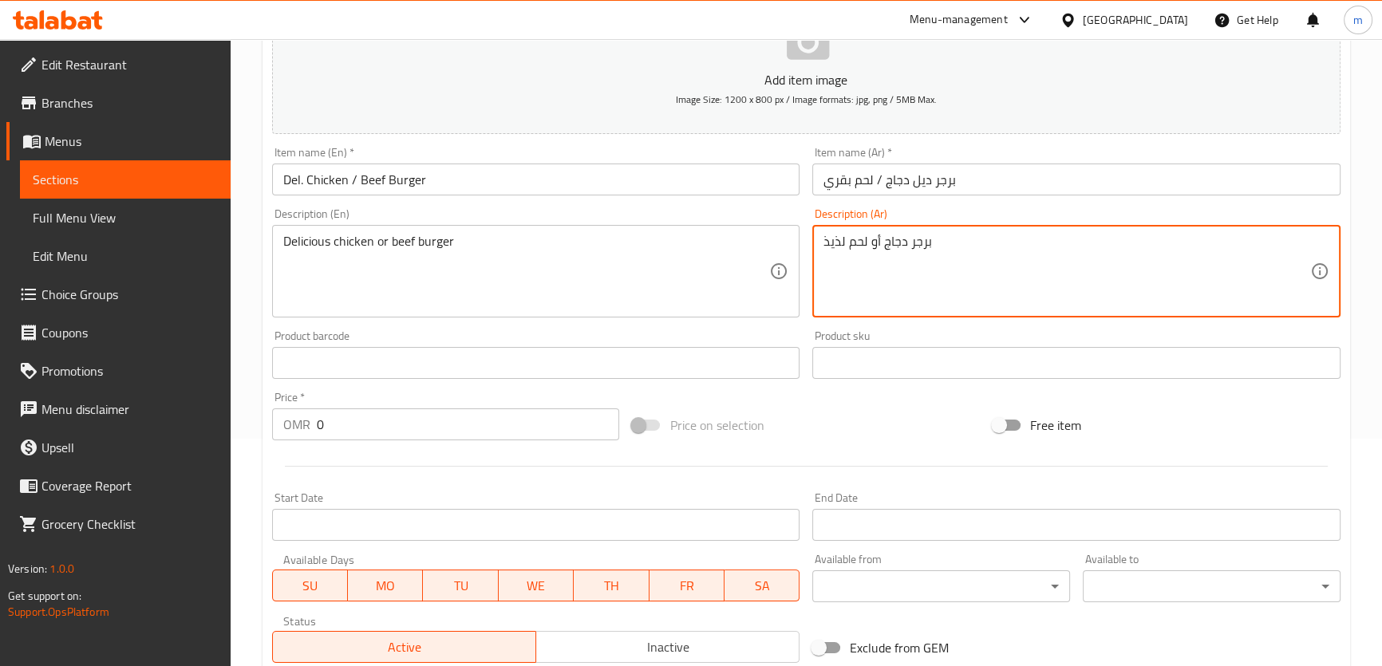
click at [888, 243] on textarea "برجر دجاج أو لحم لذيذ" at bounding box center [1067, 272] width 487 height 76
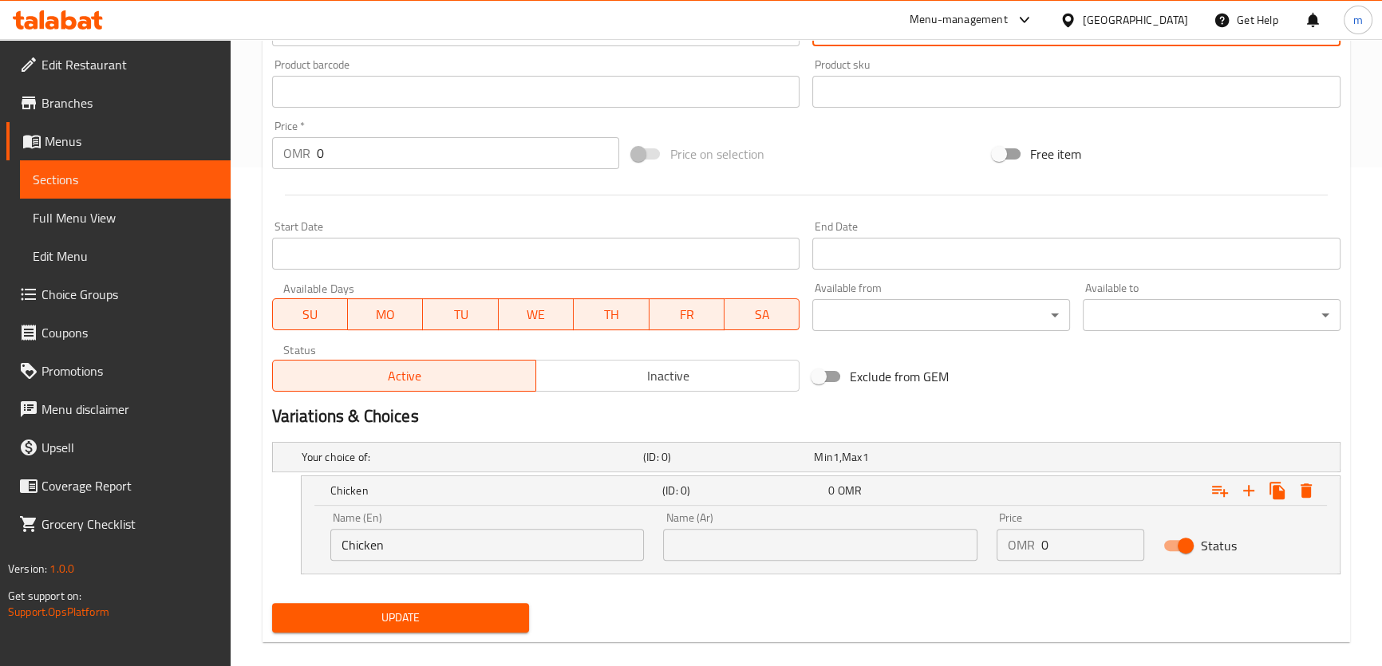
scroll to position [518, 0]
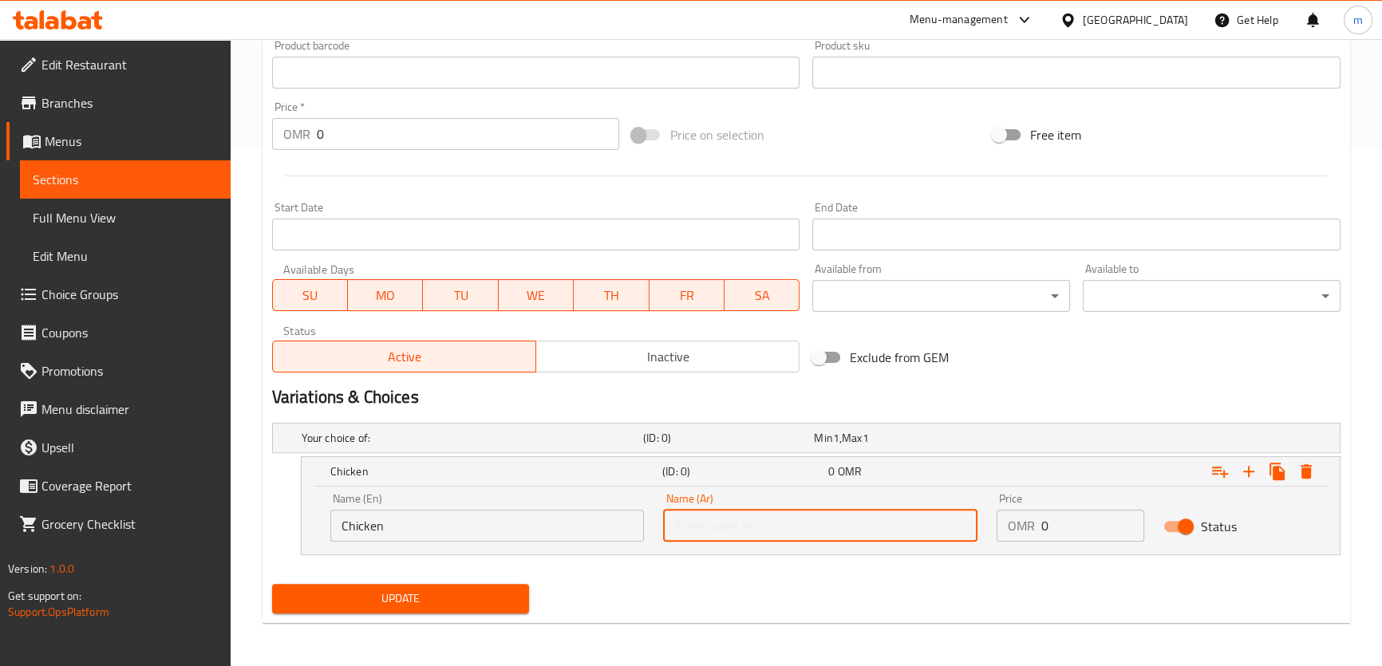
click at [787, 531] on input "text" at bounding box center [820, 526] width 314 height 32
paste input "دجاج"
type input "دجاج"
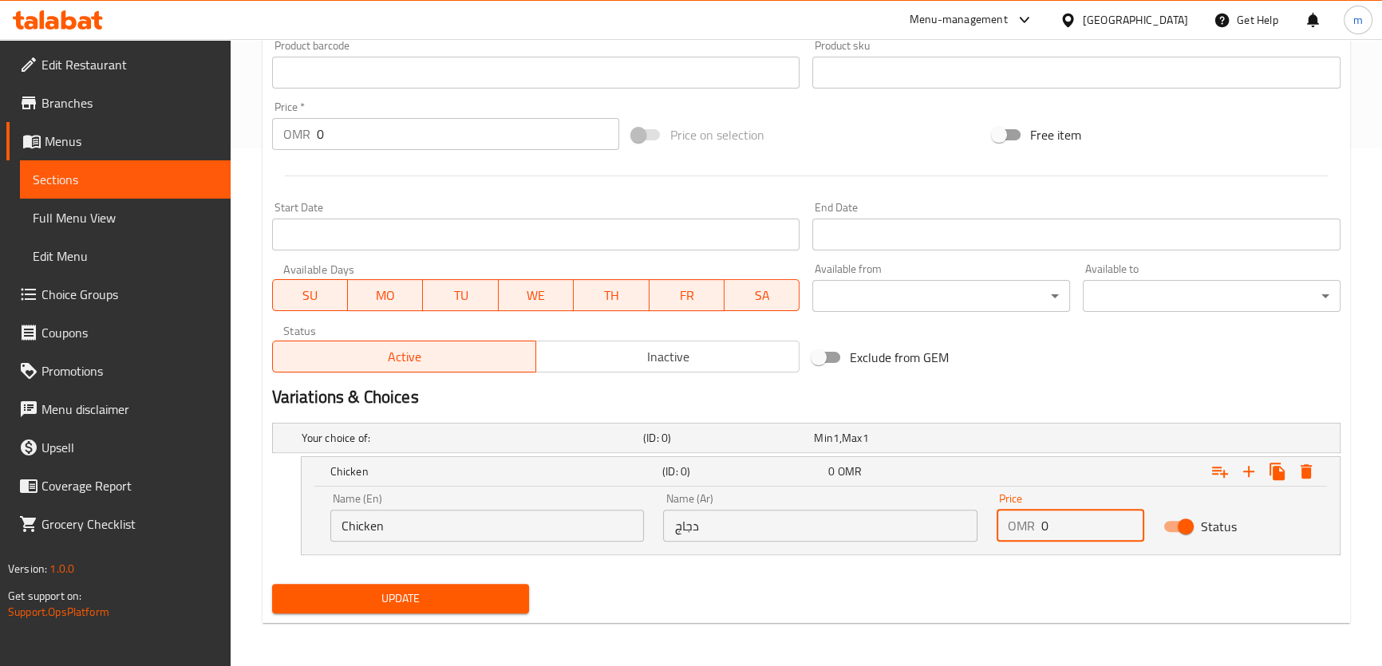
drag, startPoint x: 1046, startPoint y: 527, endPoint x: 1038, endPoint y: 528, distance: 8.1
click at [1038, 528] on div "OMR 0 Price" at bounding box center [1071, 526] width 148 height 32
type input "1.2"
click at [1245, 478] on icon "Expand" at bounding box center [1248, 471] width 19 height 19
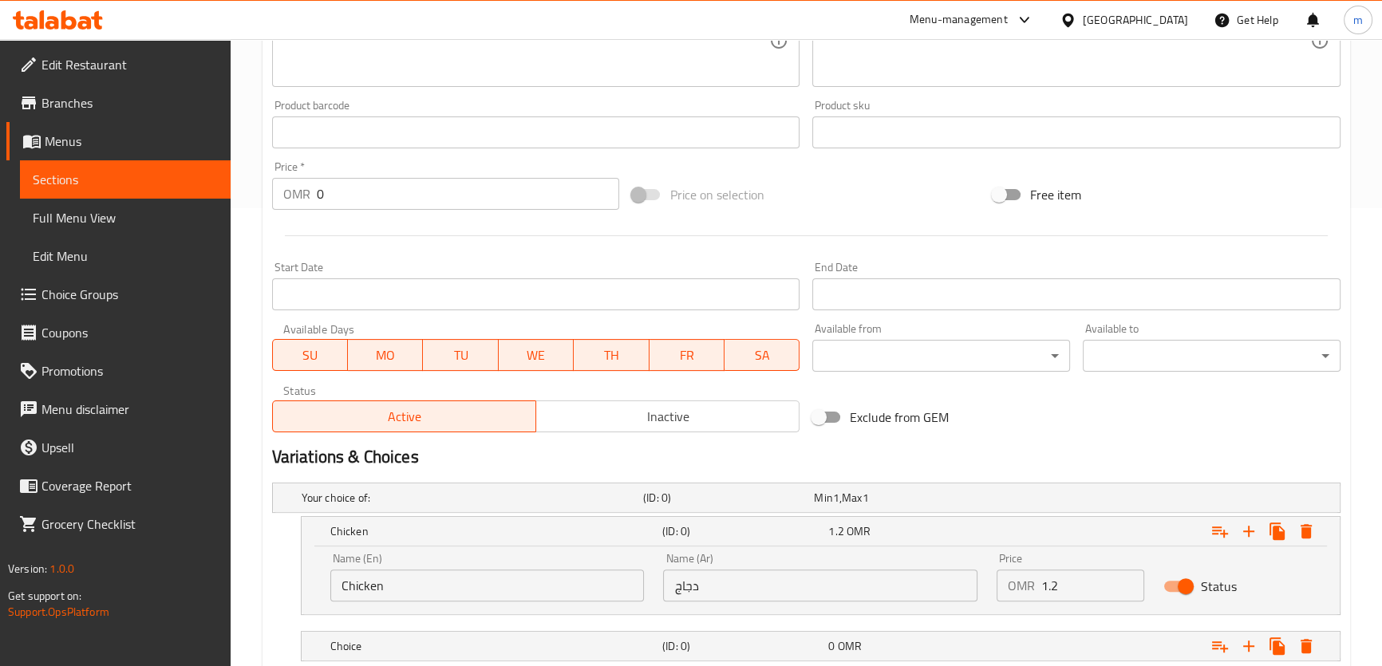
scroll to position [227, 0]
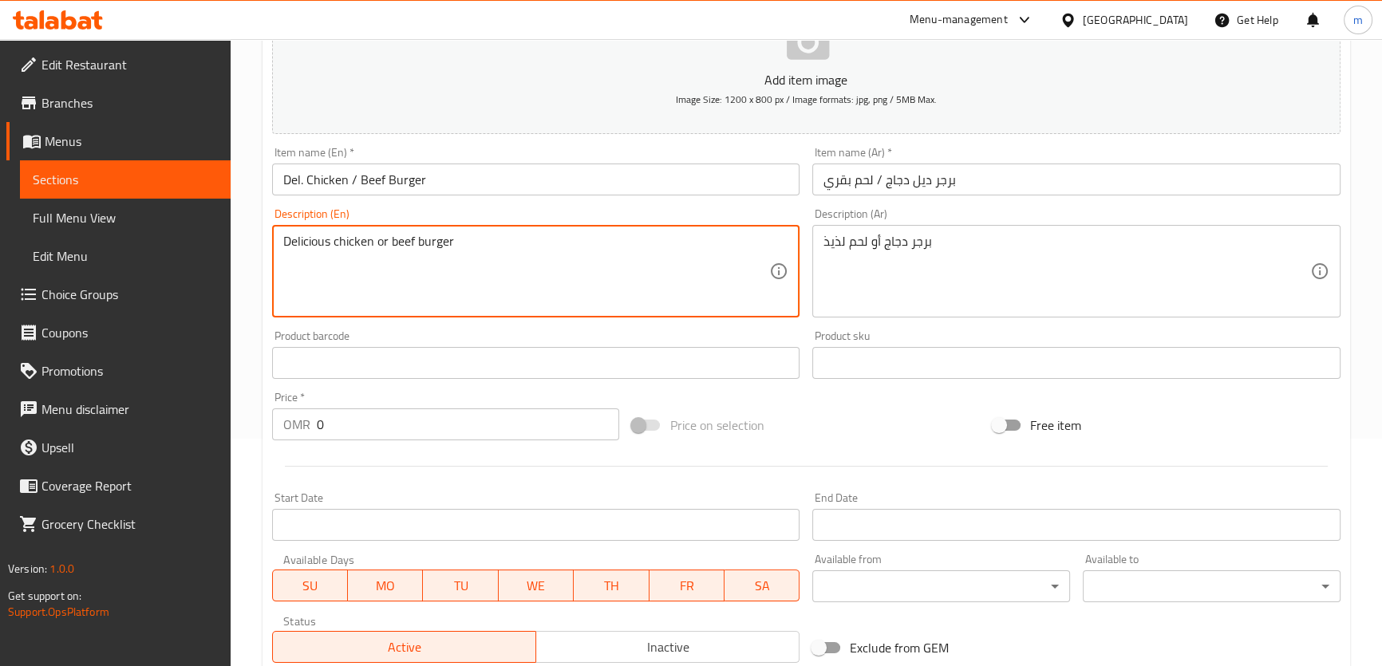
click at [399, 239] on textarea "Delicious chicken or beef burger" at bounding box center [526, 272] width 487 height 76
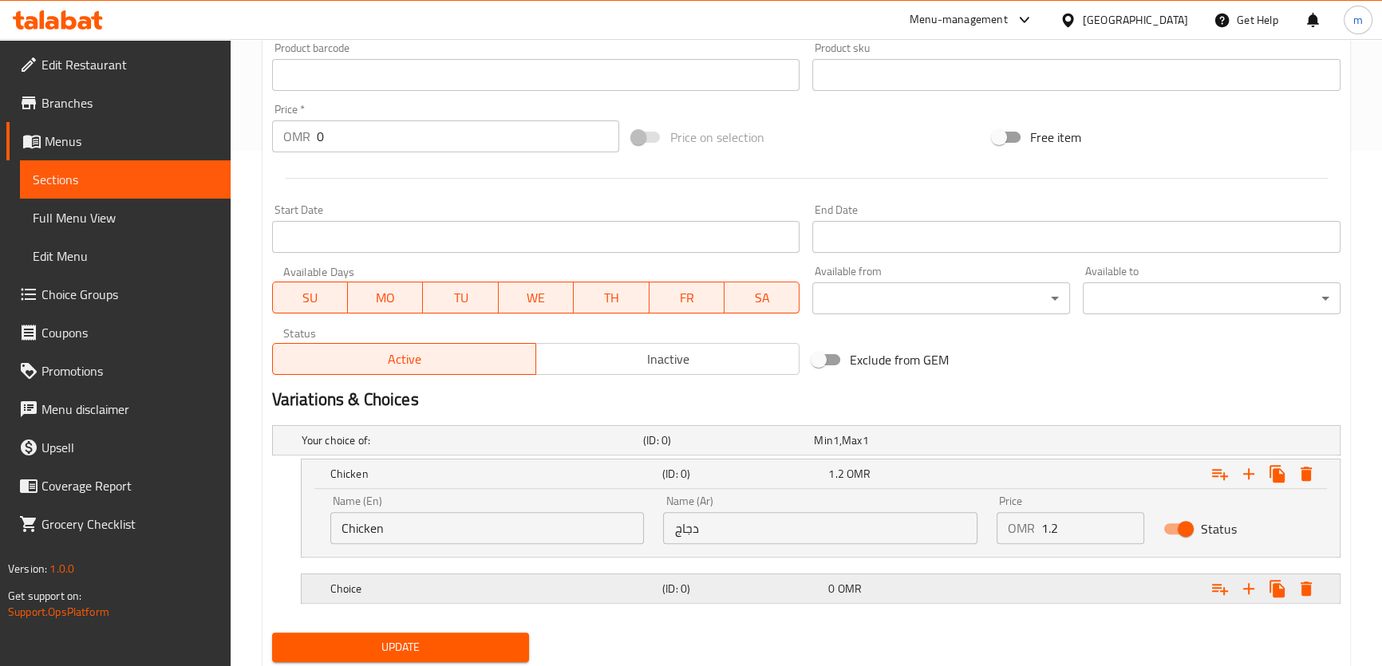
scroll to position [518, 0]
click at [360, 579] on h5 "Choice" at bounding box center [493, 587] width 326 height 16
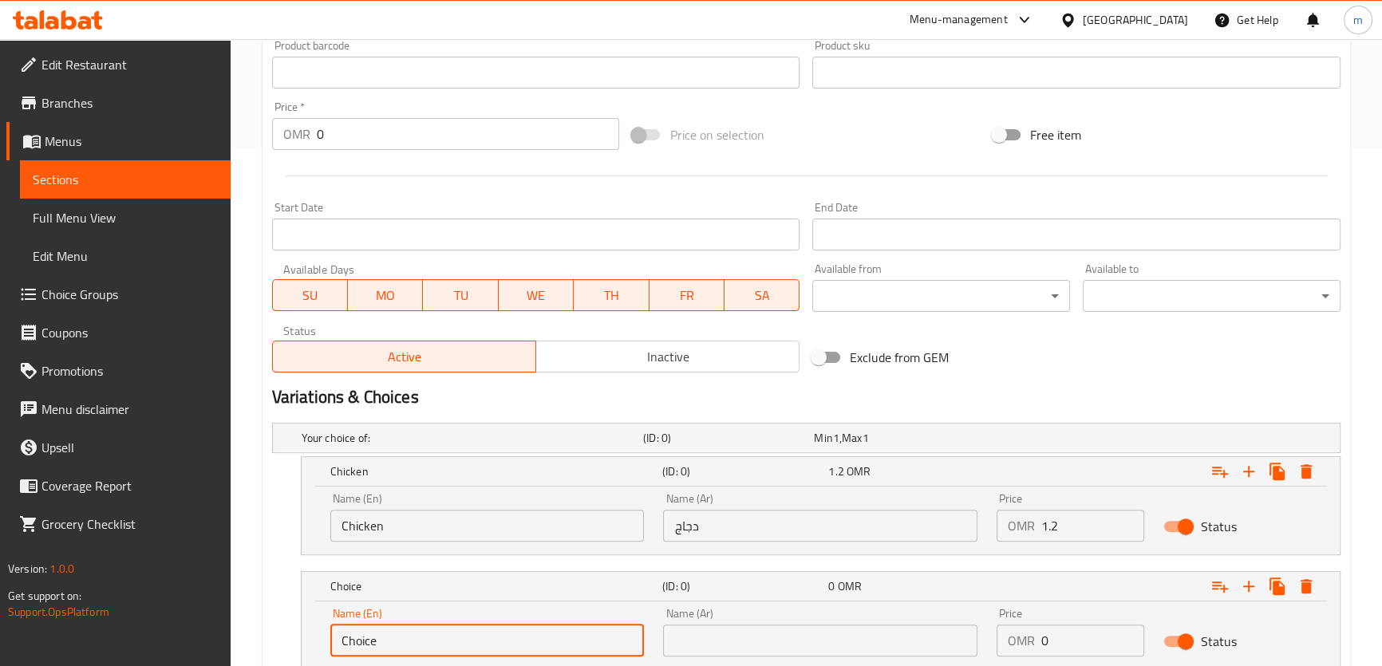
click at [395, 634] on input "Choice" at bounding box center [487, 641] width 314 height 32
click at [397, 634] on input "Choice" at bounding box center [487, 641] width 314 height 32
paste input "beef"
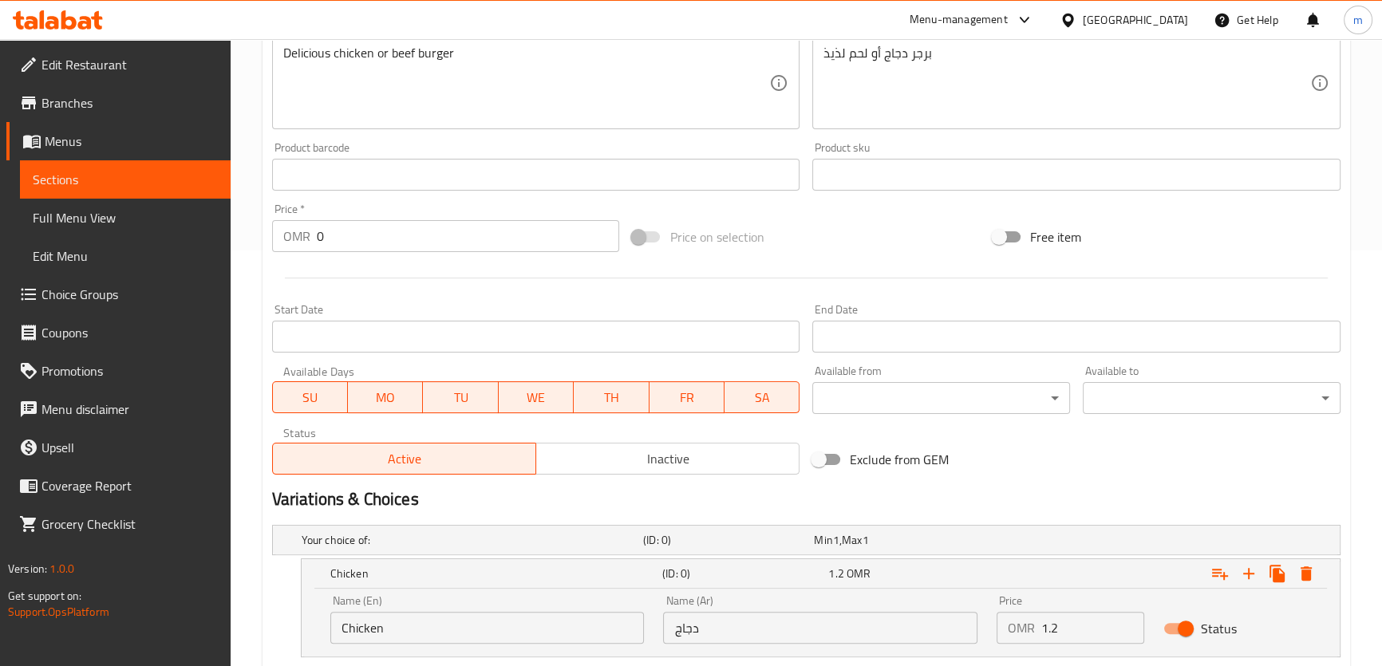
scroll to position [373, 0]
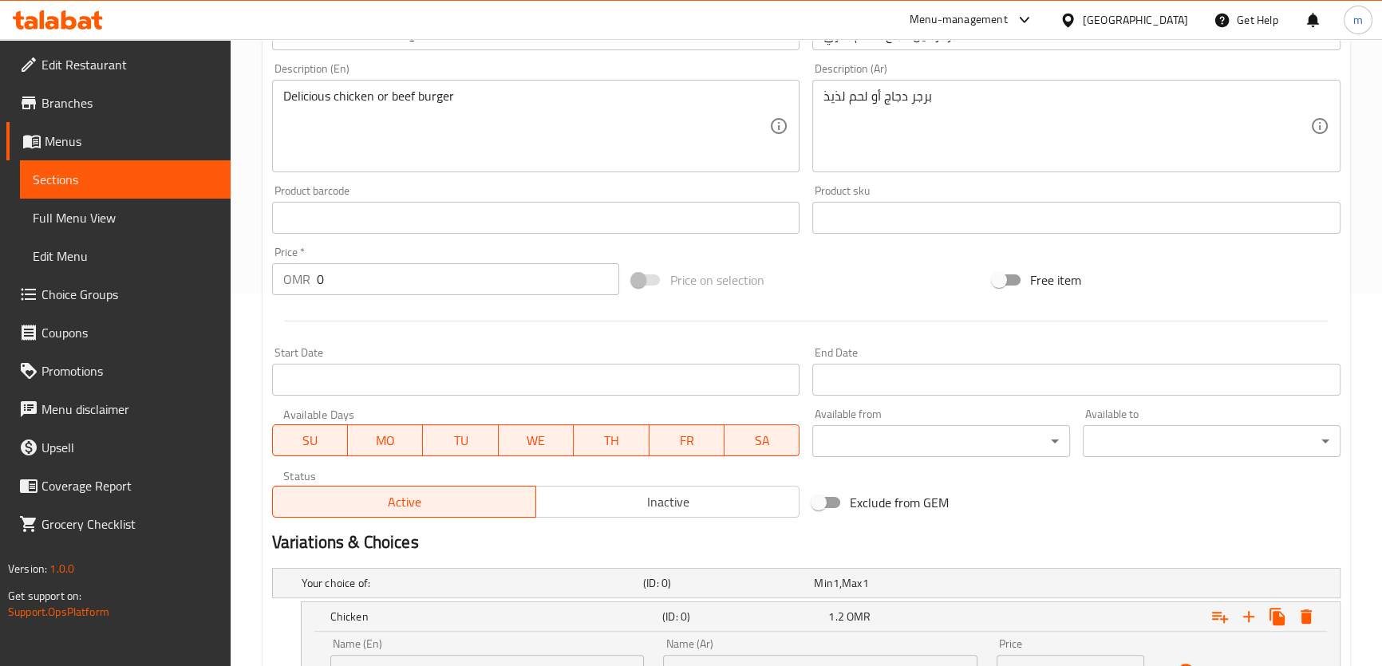
type input "Beef"
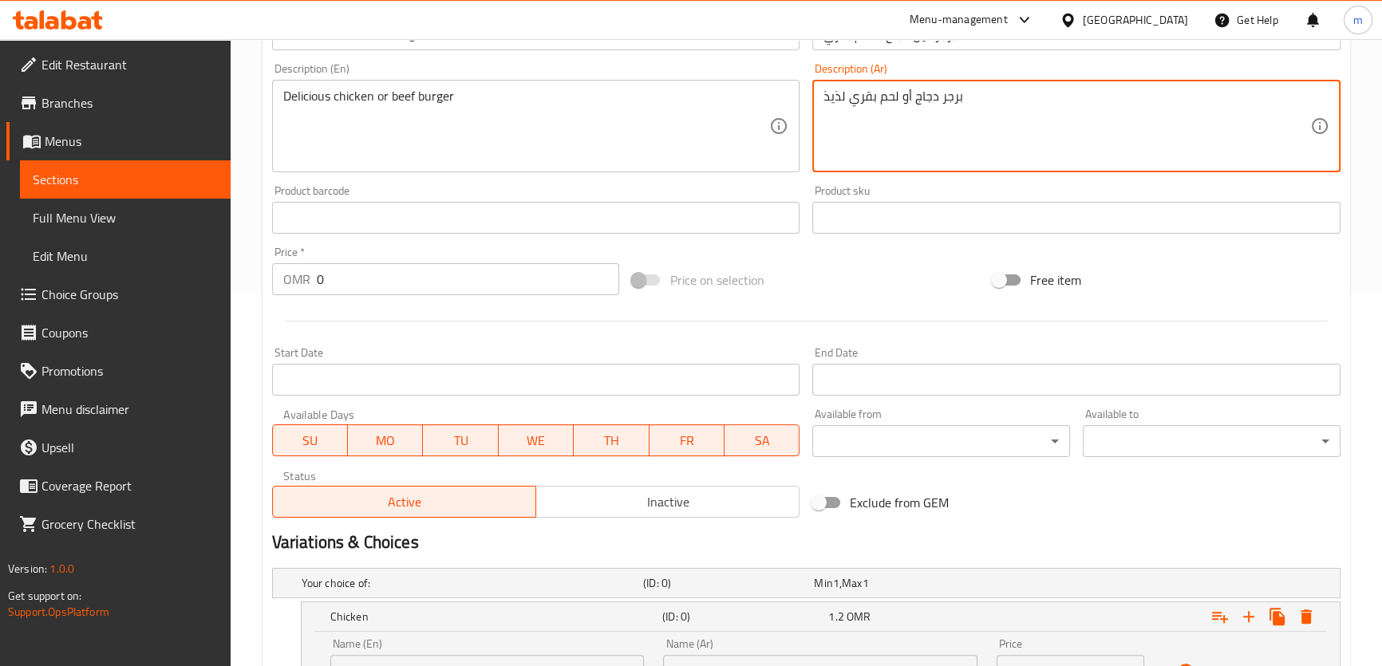
drag, startPoint x: 848, startPoint y: 104, endPoint x: 899, endPoint y: 118, distance: 52.3
click at [899, 118] on textarea "برجر دجاج أو لحم بقري لذيذ" at bounding box center [1067, 127] width 487 height 76
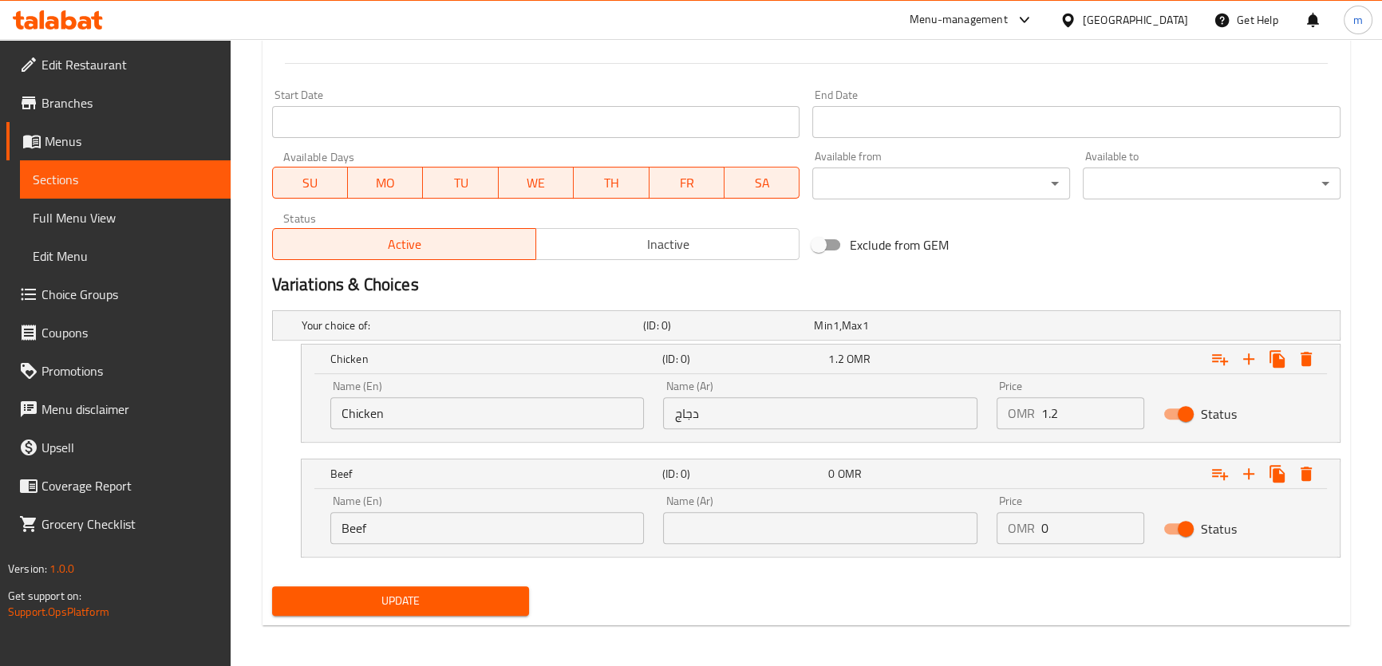
scroll to position [632, 0]
type textarea "برجر دجاج أو لحم بقري لذيذ"
click at [871, 521] on input "text" at bounding box center [820, 527] width 314 height 32
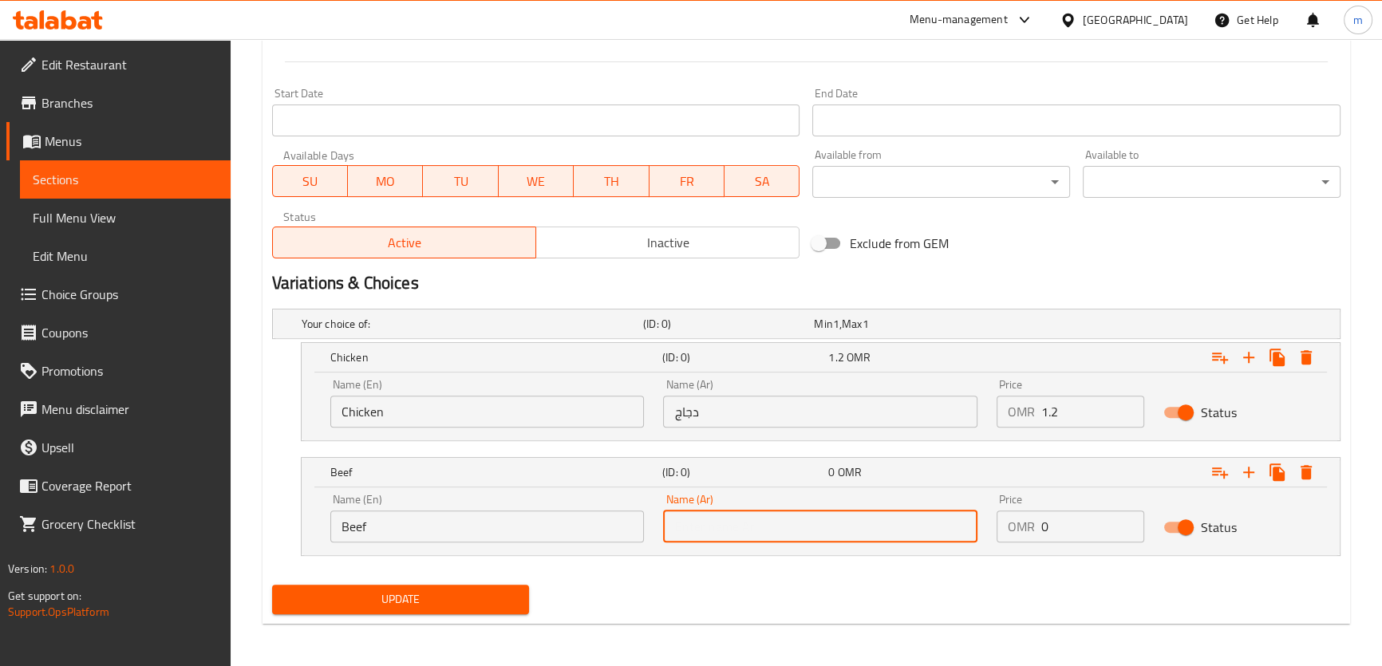
paste input "لحم بقري"
type input "لحم بقري"
click at [1056, 406] on input "1.2" at bounding box center [1092, 412] width 103 height 32
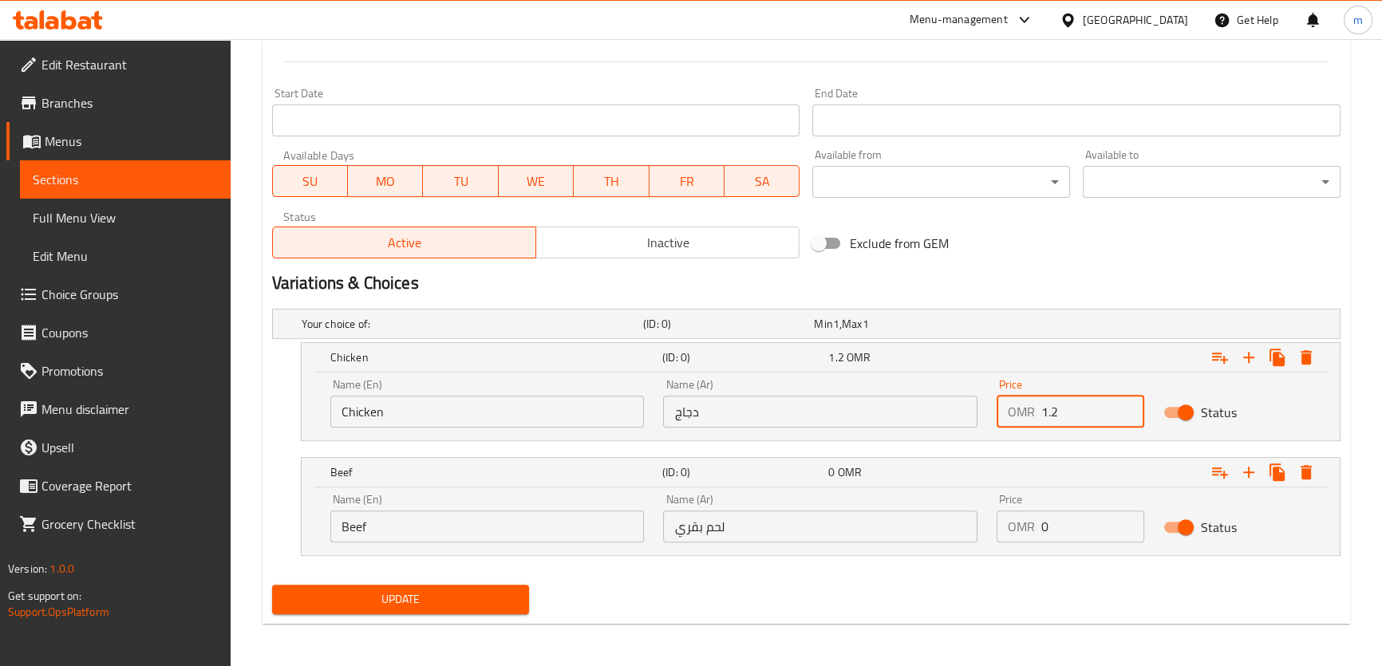
click at [1056, 406] on input "1.2" at bounding box center [1092, 412] width 103 height 32
drag, startPoint x: 1046, startPoint y: 524, endPoint x: 1033, endPoint y: 525, distance: 12.8
click at [1033, 525] on div "OMR 0 Price" at bounding box center [1071, 527] width 148 height 32
paste input "1.2"
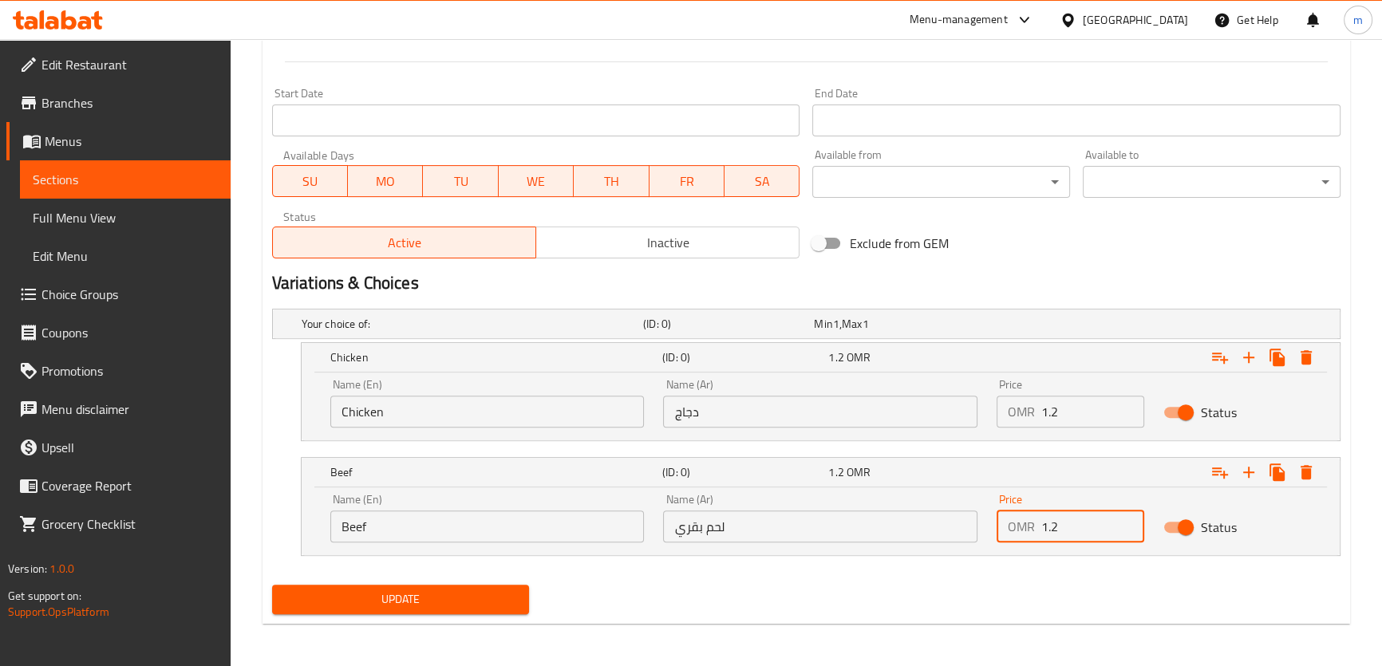
type input "1.2"
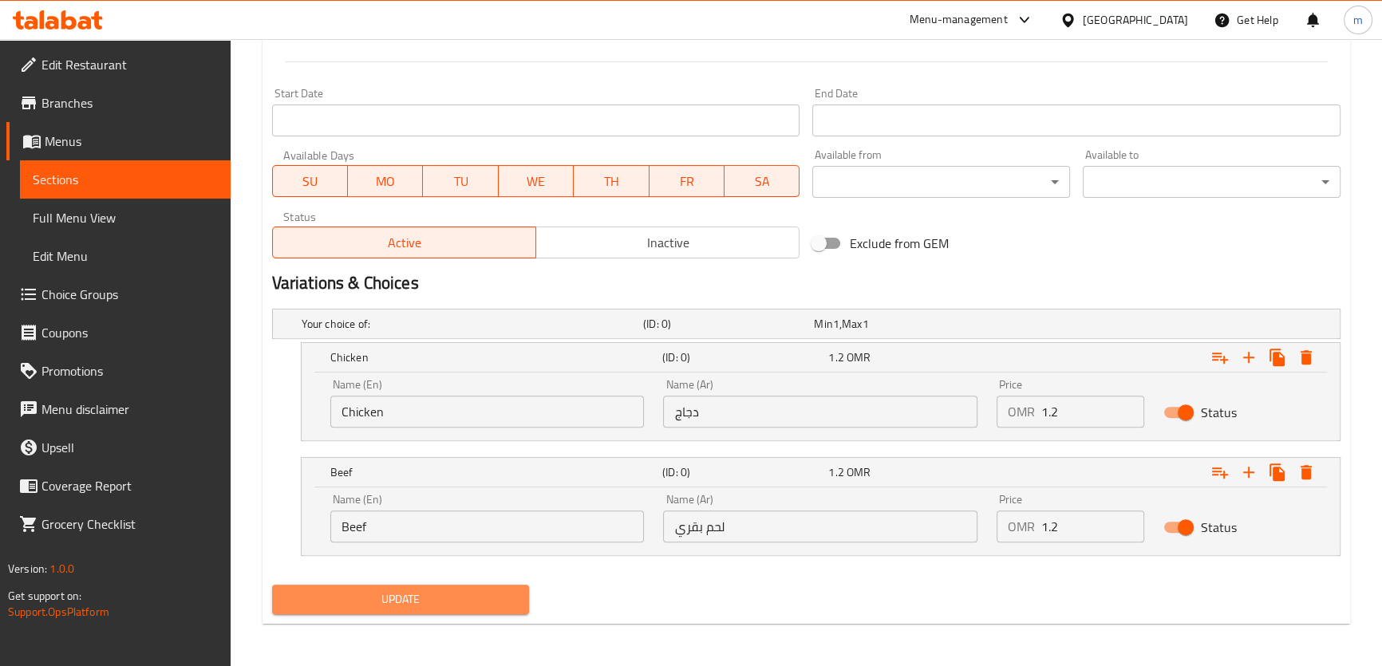
click at [423, 594] on span "Update" at bounding box center [401, 600] width 232 height 20
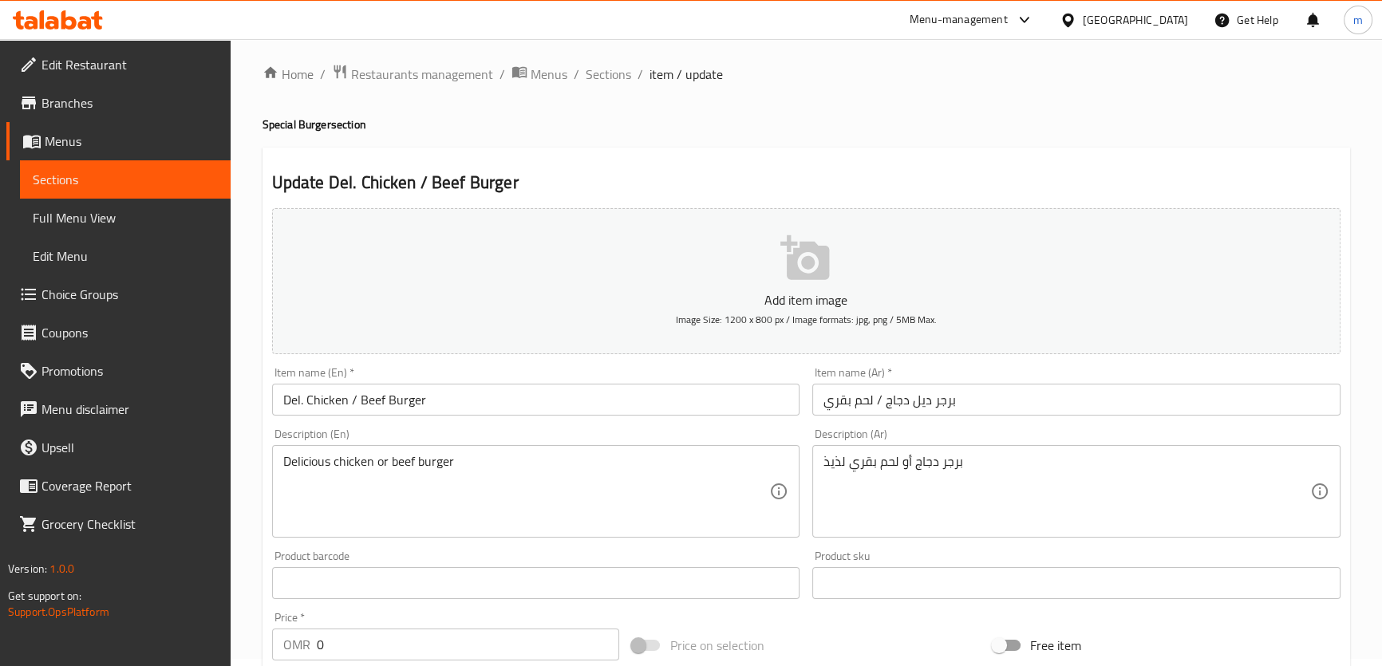
scroll to position [0, 0]
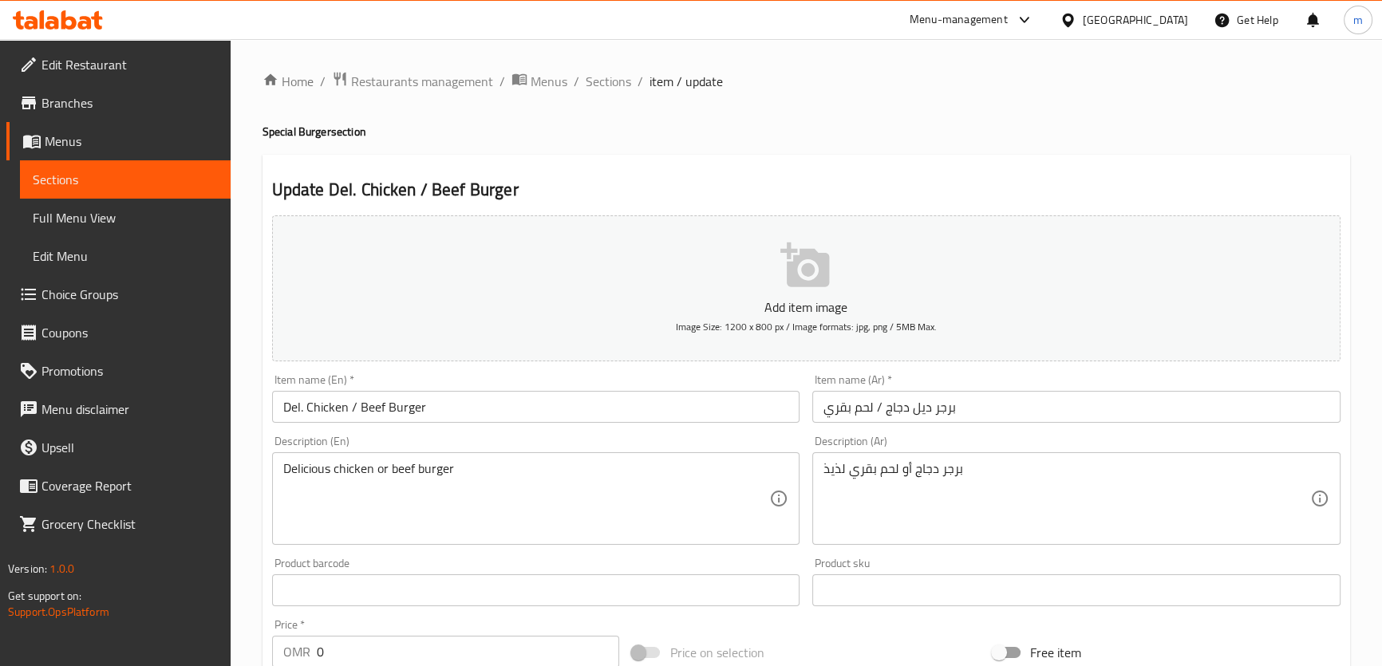
drag, startPoint x: 601, startPoint y: 86, endPoint x: 790, endPoint y: 117, distance: 191.7
click at [601, 86] on span "Sections" at bounding box center [608, 81] width 45 height 19
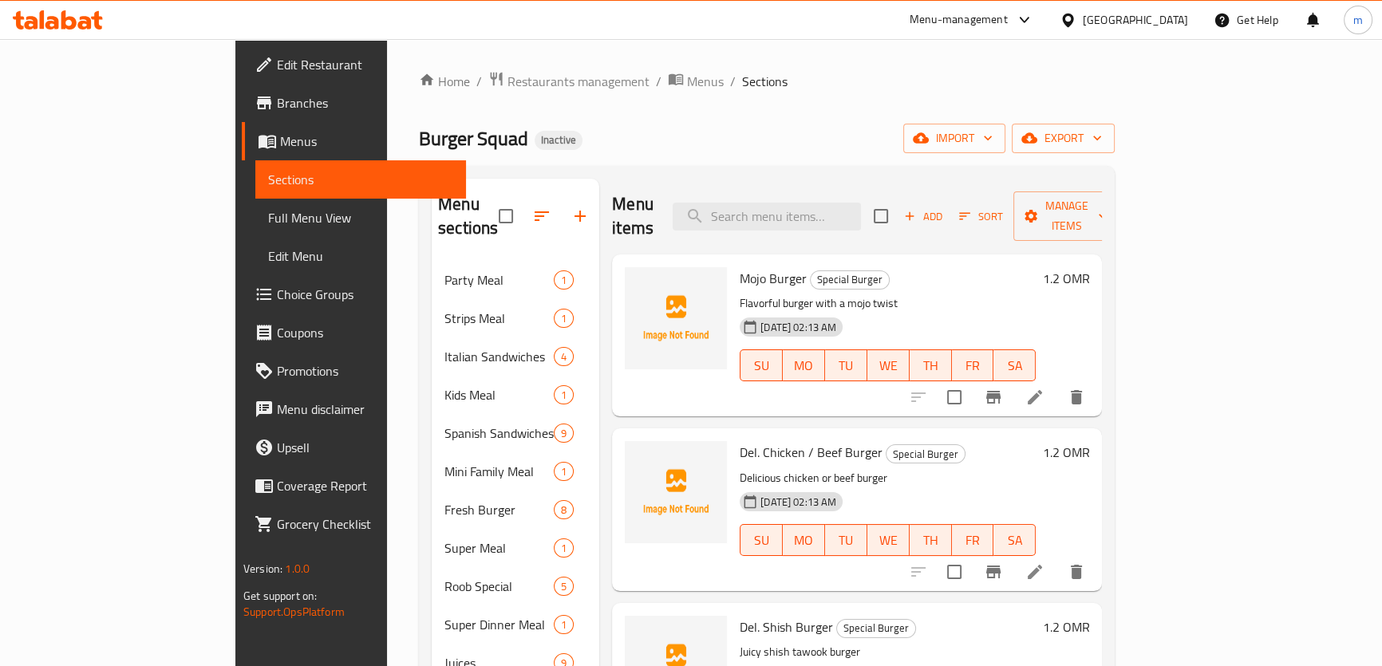
click at [794, 118] on div "Home / Restaurants management / Menus / Sections Burger Squad Inactive import e…" at bounding box center [767, 654] width 696 height 1167
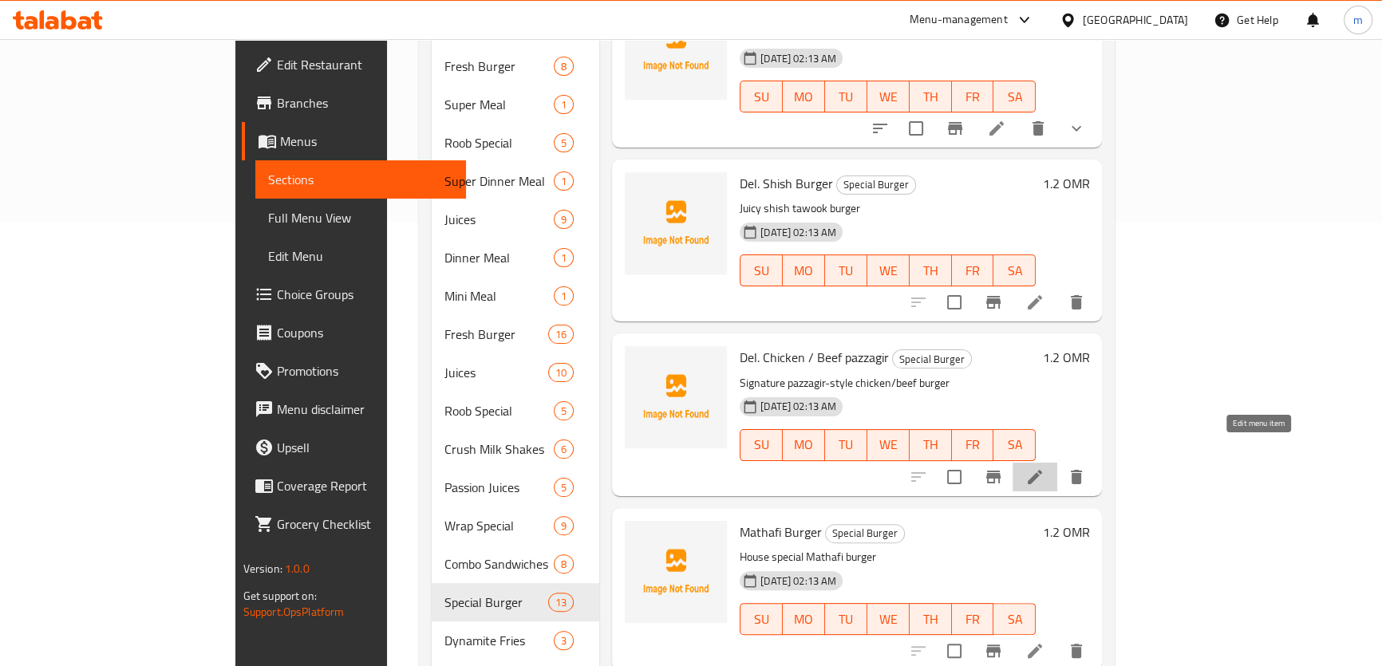
click at [1042, 470] on icon at bounding box center [1035, 477] width 14 height 14
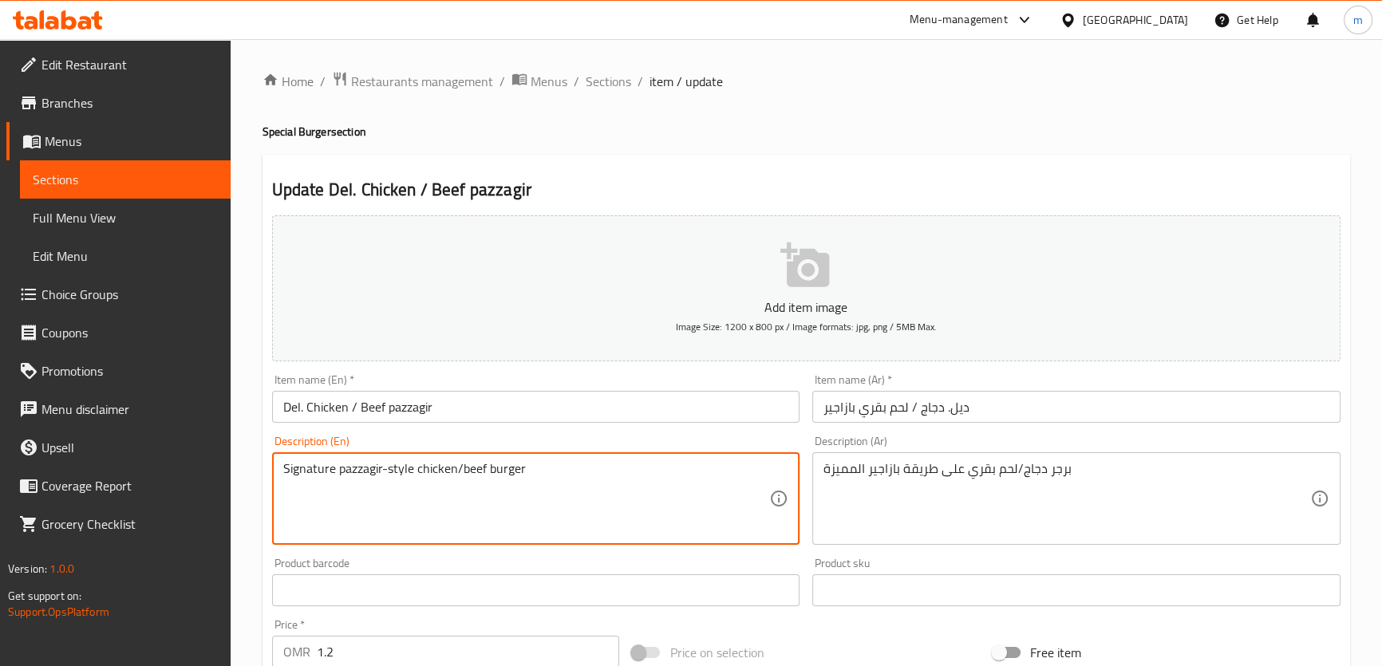
click at [436, 476] on textarea "Signature pazzagir-style chicken/beef burger" at bounding box center [526, 499] width 487 height 76
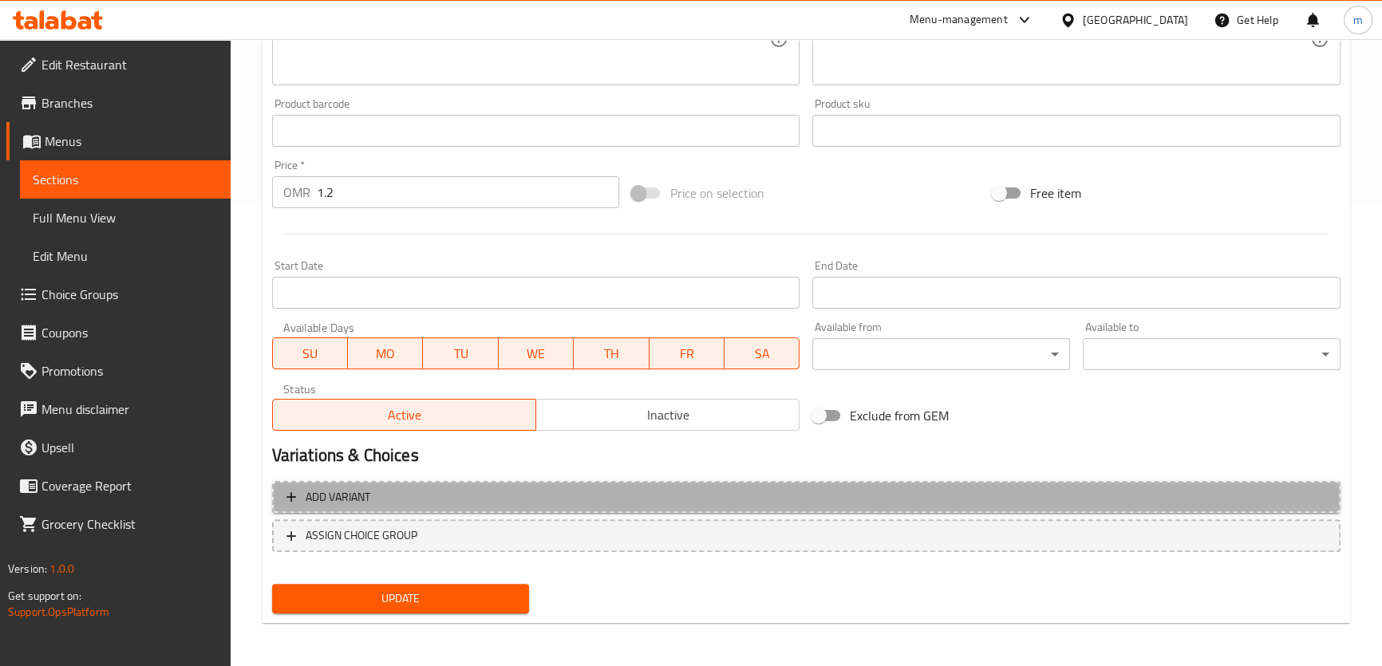
click at [442, 497] on span "Add variant" at bounding box center [806, 498] width 1040 height 20
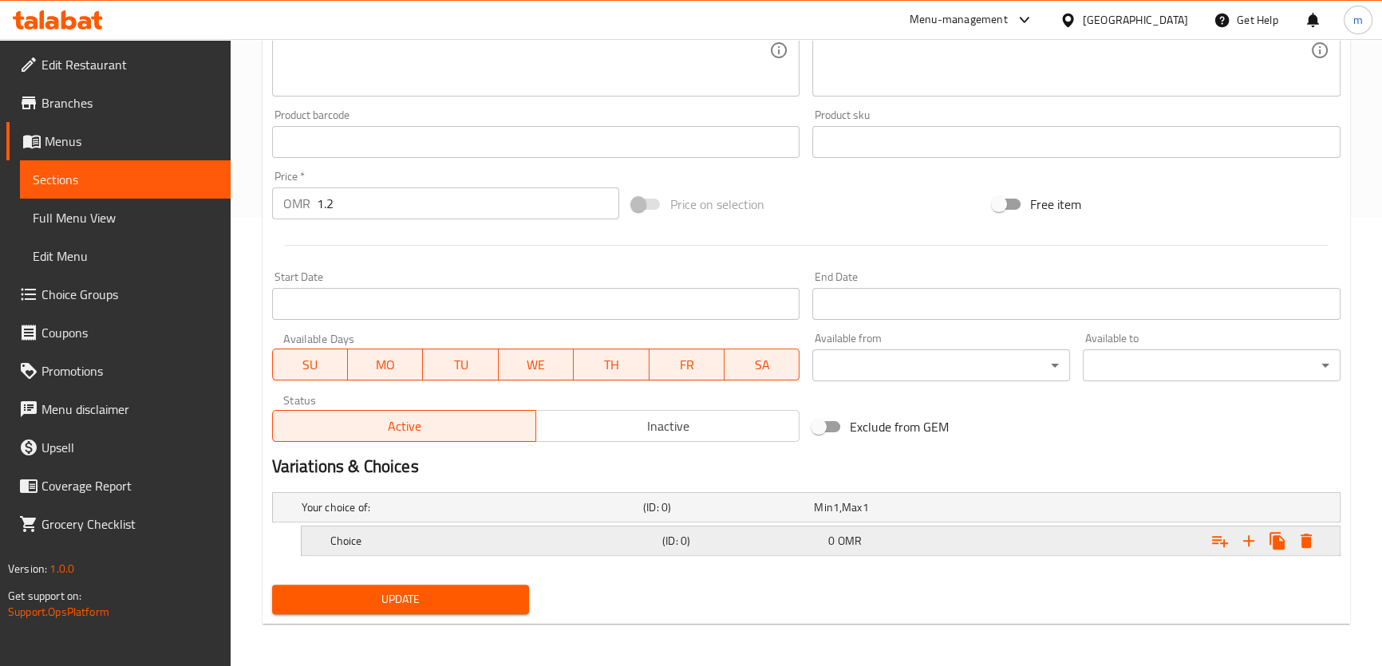
click at [382, 550] on div "Choice" at bounding box center [493, 541] width 332 height 22
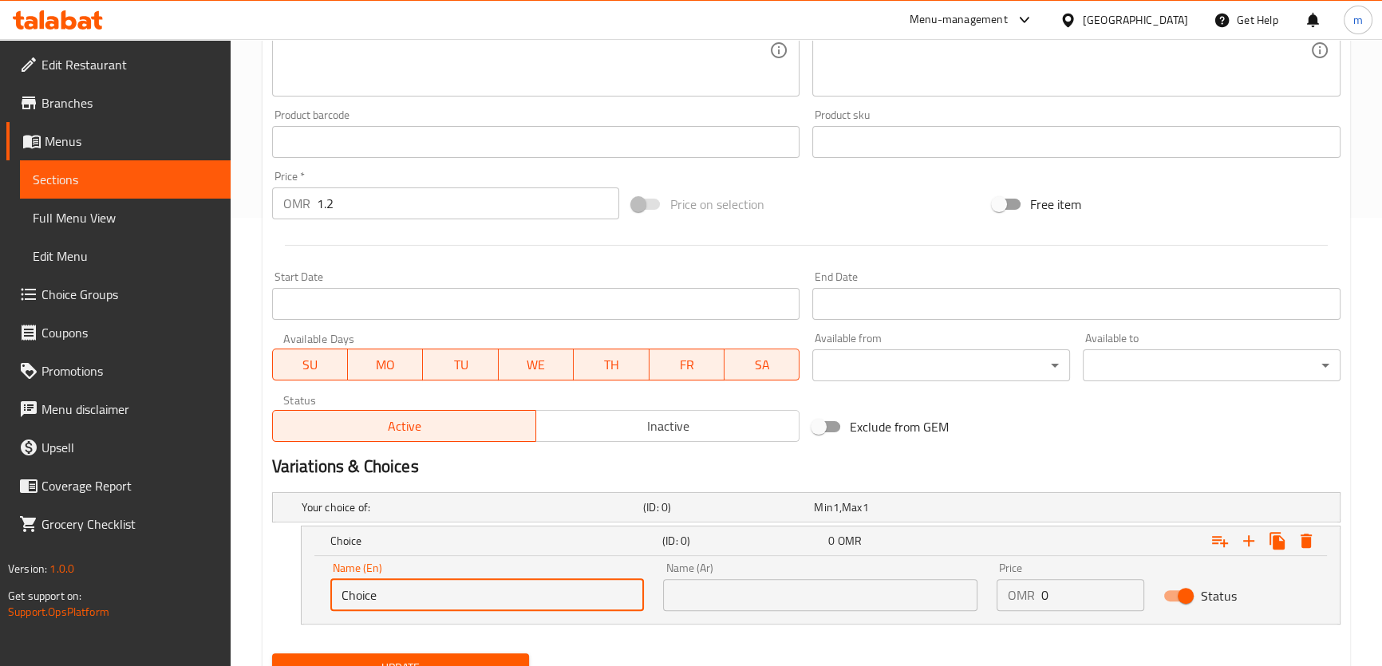
click at [366, 590] on input "Choice" at bounding box center [487, 595] width 314 height 32
paste input "chicken"
click at [358, 607] on input "chicken" at bounding box center [487, 595] width 314 height 32
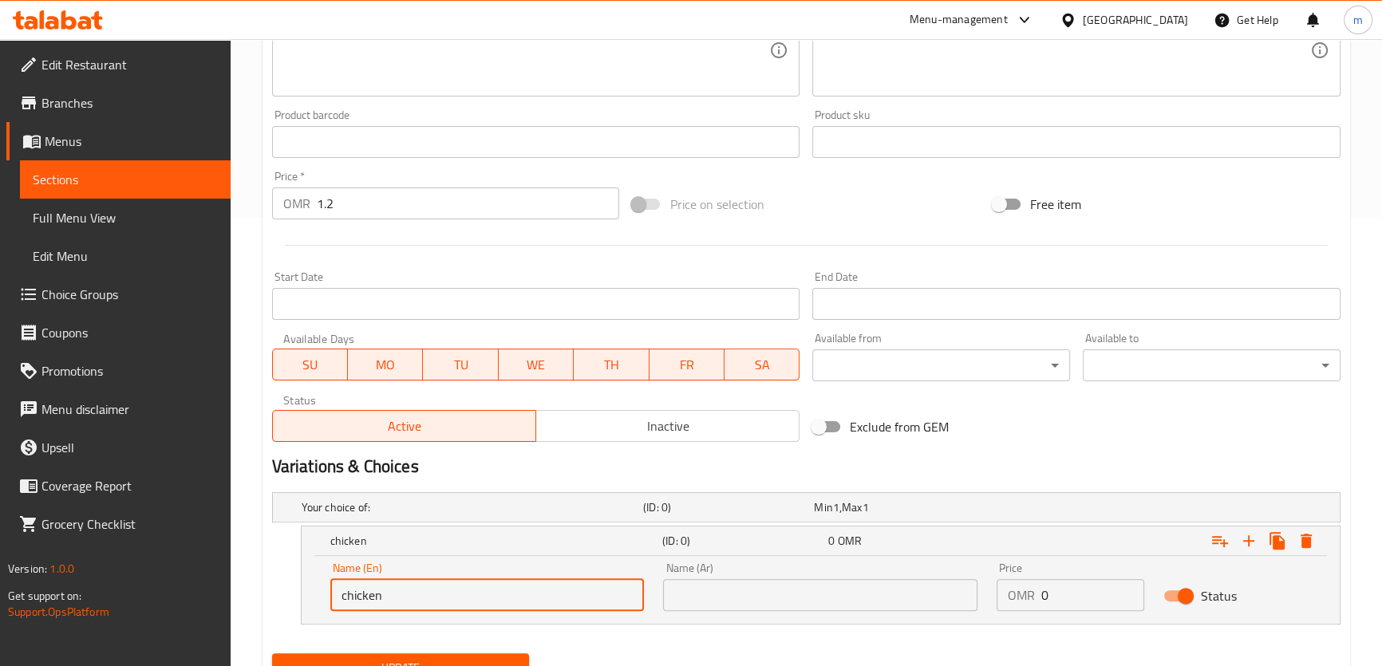
click at [358, 606] on input "chicken" at bounding box center [487, 595] width 314 height 32
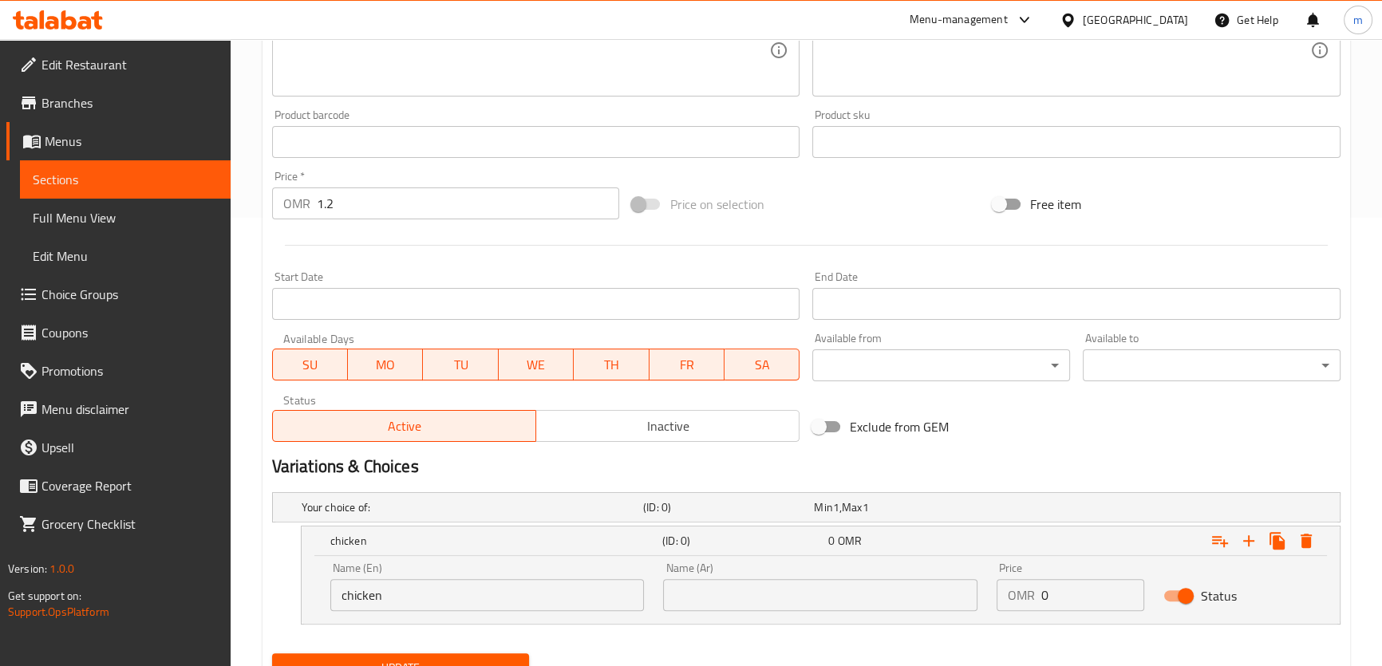
click at [361, 602] on input "chicken" at bounding box center [487, 595] width 314 height 32
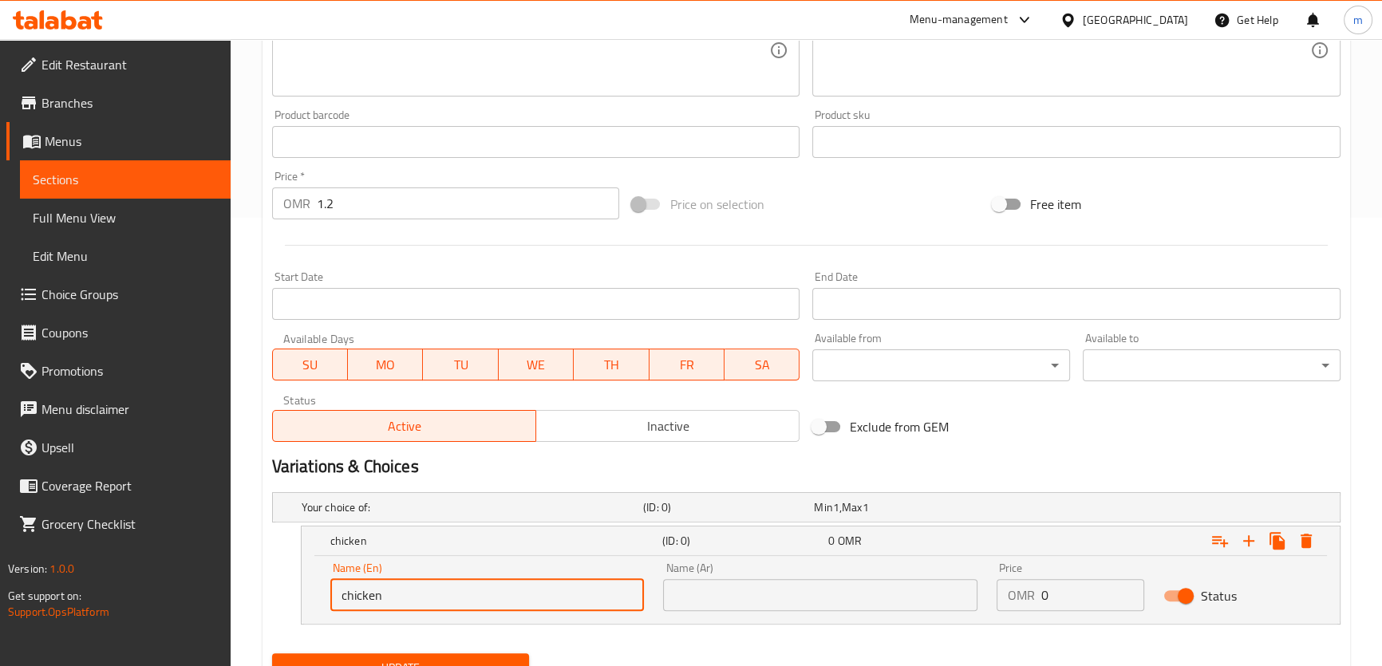
click at [361, 602] on input "chicken" at bounding box center [487, 595] width 314 height 32
type input "Chicken"
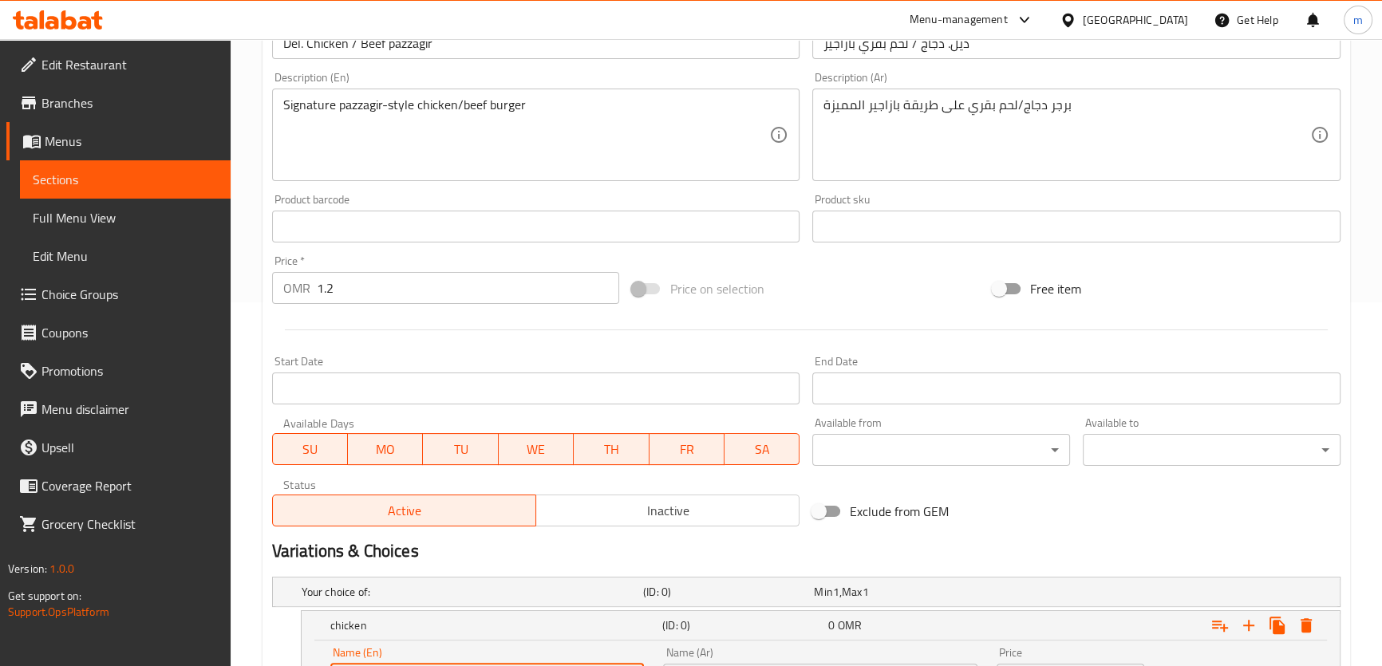
scroll to position [231, 0]
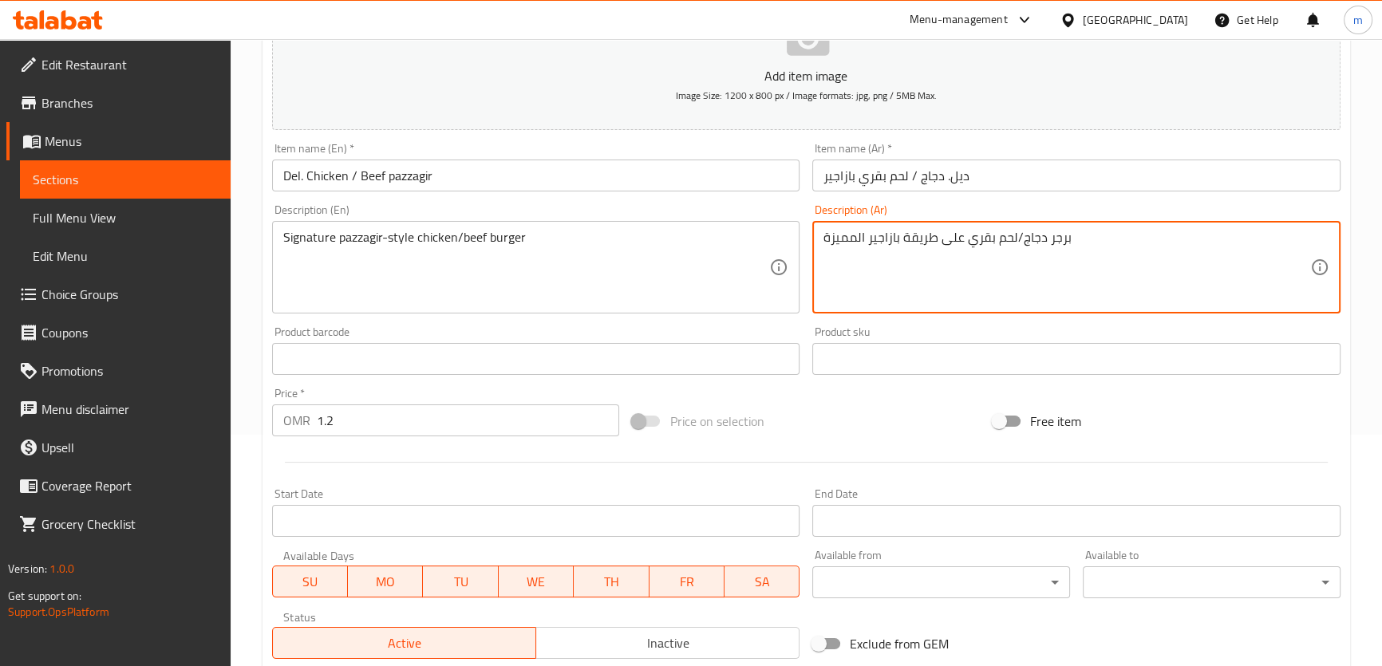
click at [1035, 241] on textarea "برجر دجاج/لحم بقري على طريقة بازاجير المميزة" at bounding box center [1067, 268] width 487 height 76
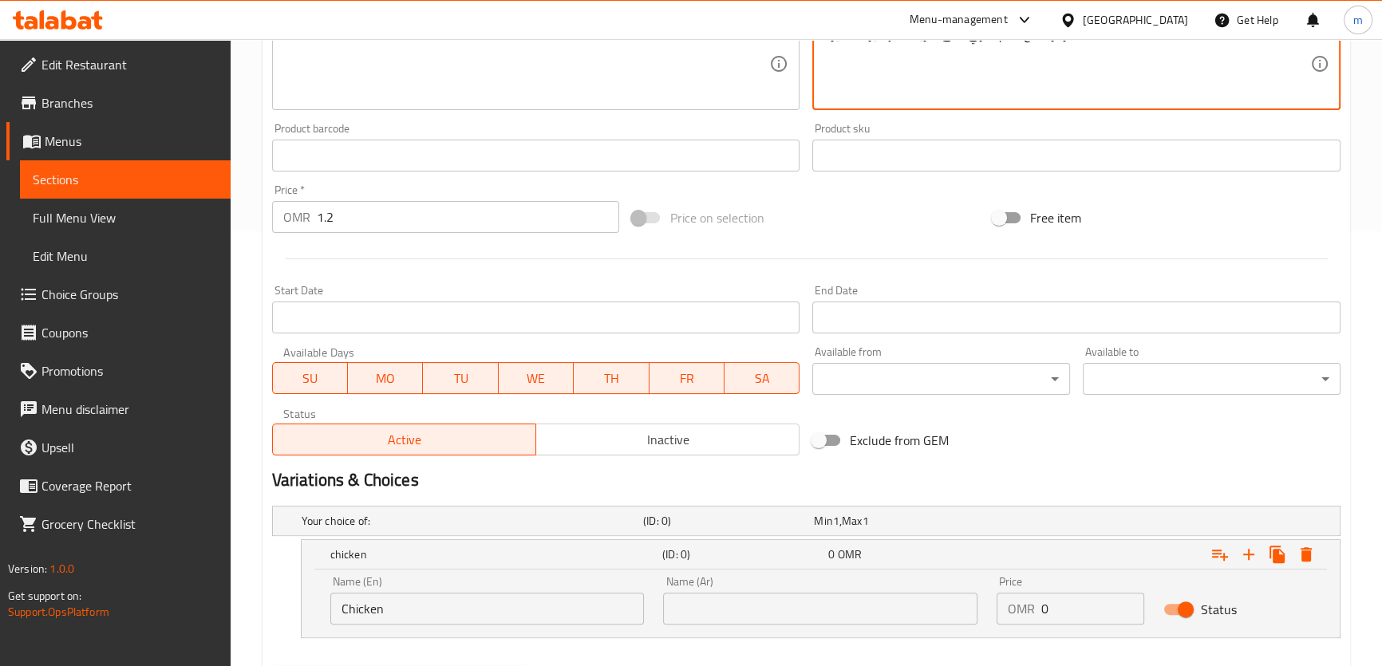
scroll to position [518, 0]
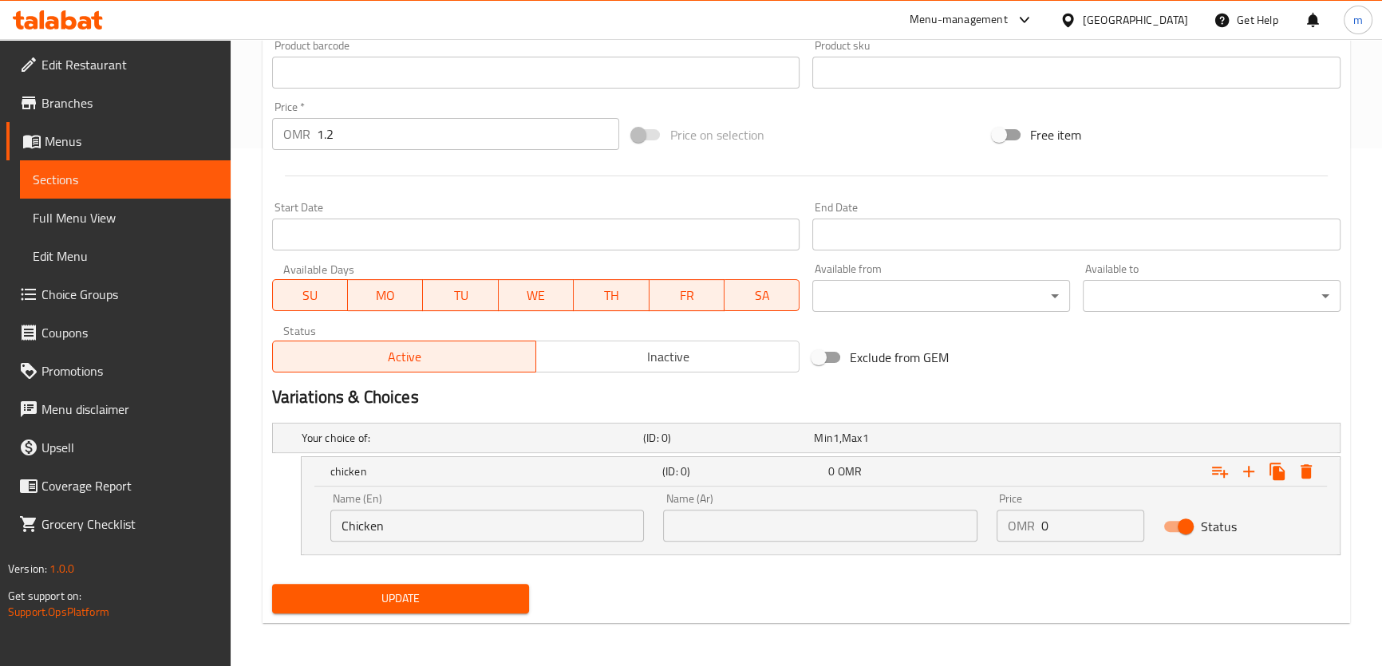
click at [839, 543] on div "Name (Ar) Name (Ar)" at bounding box center [821, 518] width 334 height 68
click at [839, 527] on input "text" at bounding box center [820, 526] width 314 height 32
paste input "دجاج"
type input "دجاج"
click at [1244, 476] on icon "Expand" at bounding box center [1248, 471] width 19 height 19
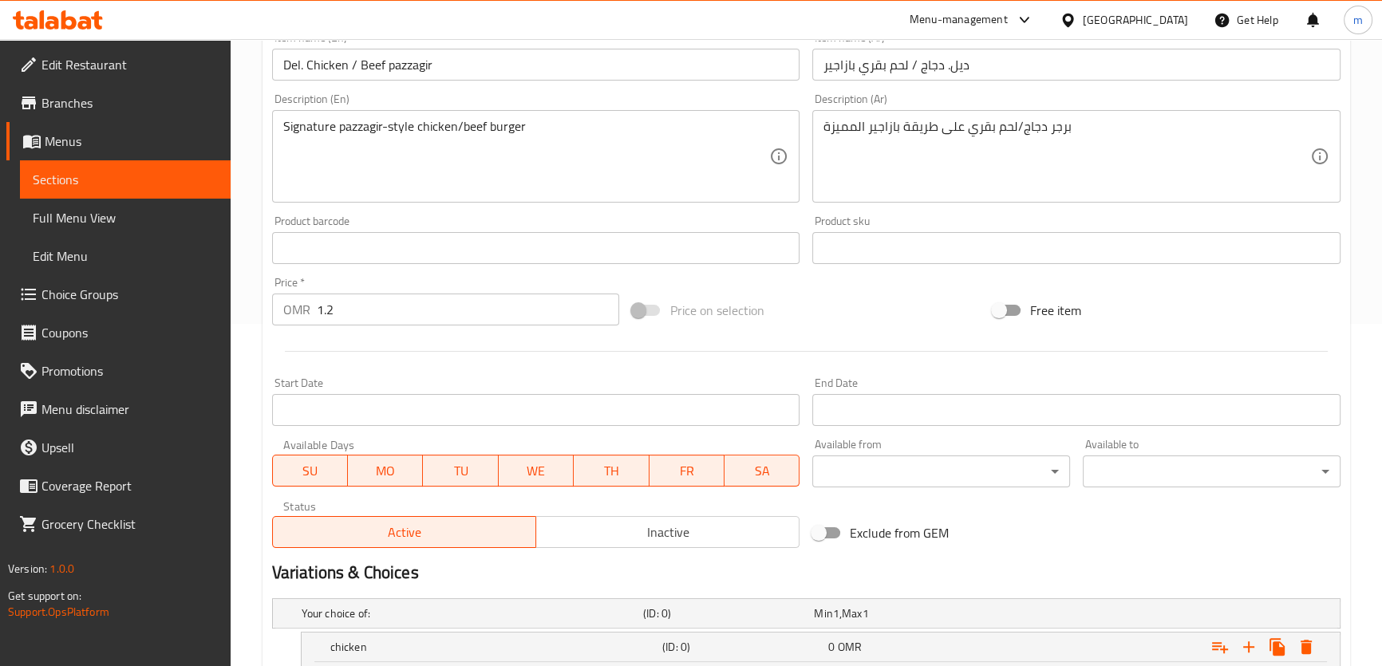
scroll to position [300, 0]
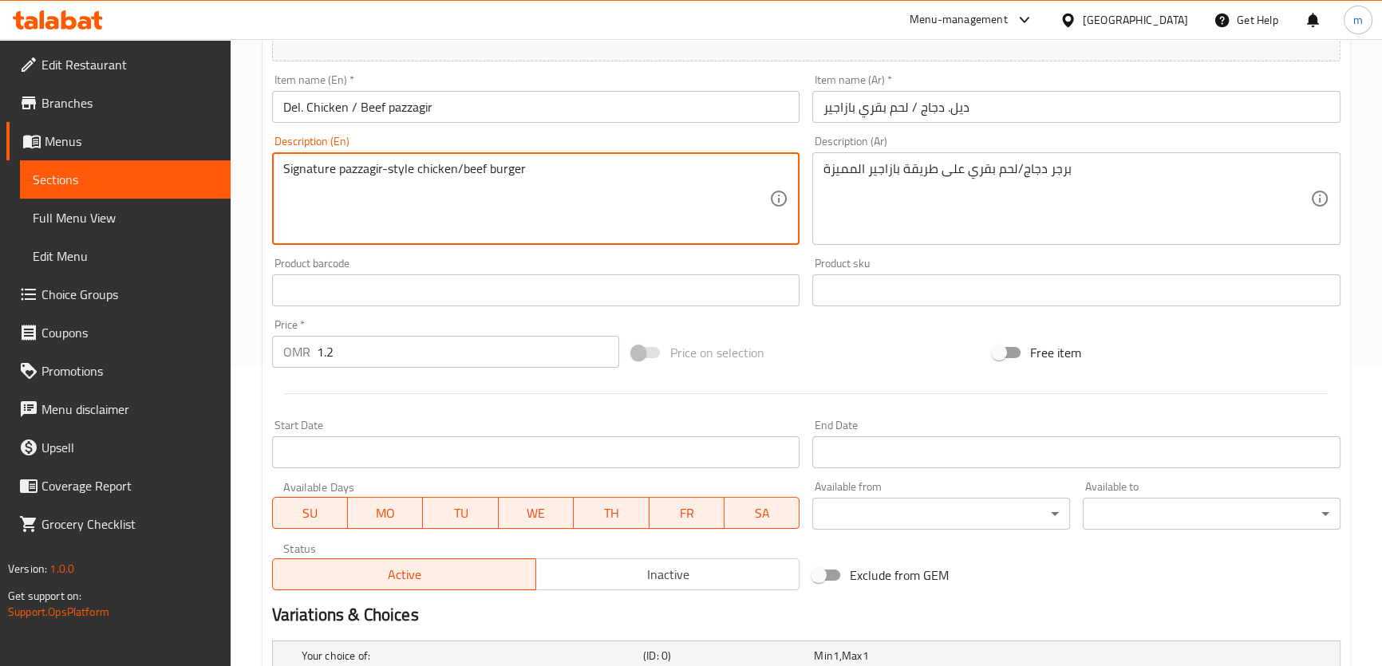
click at [475, 171] on textarea "Signature pazzagir-style chicken/beef burger" at bounding box center [526, 199] width 487 height 76
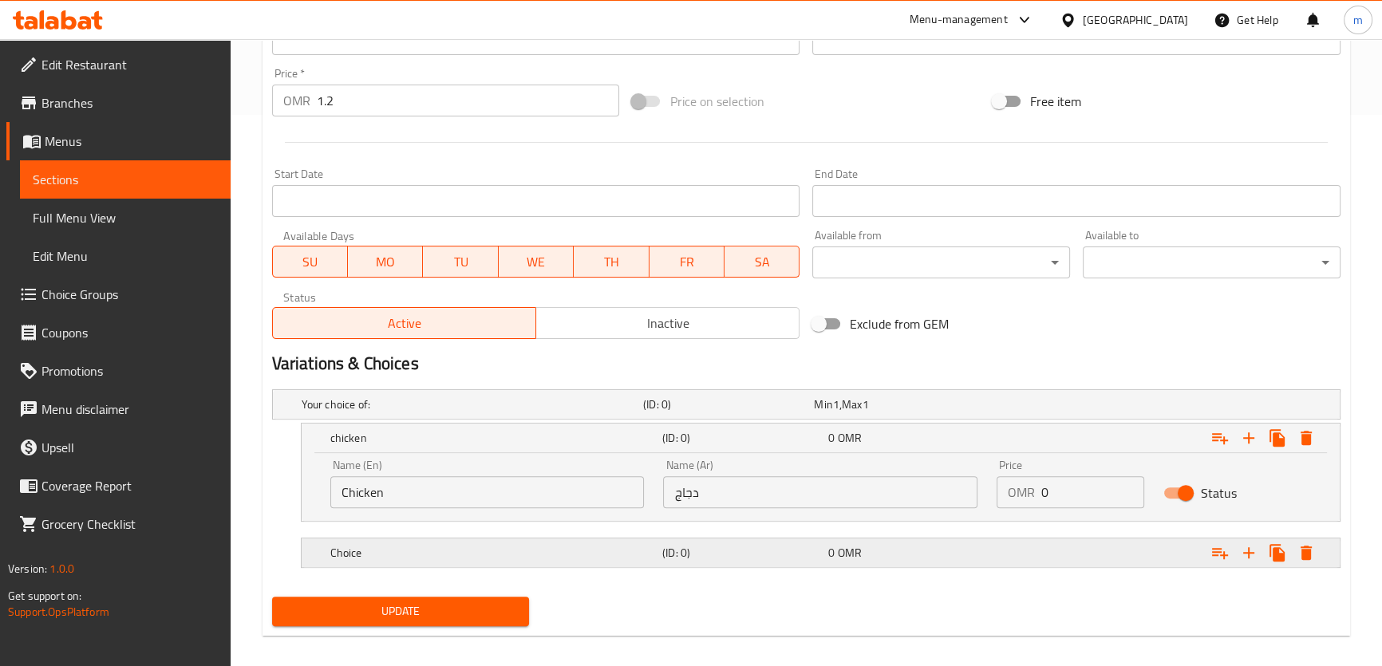
scroll to position [563, 0]
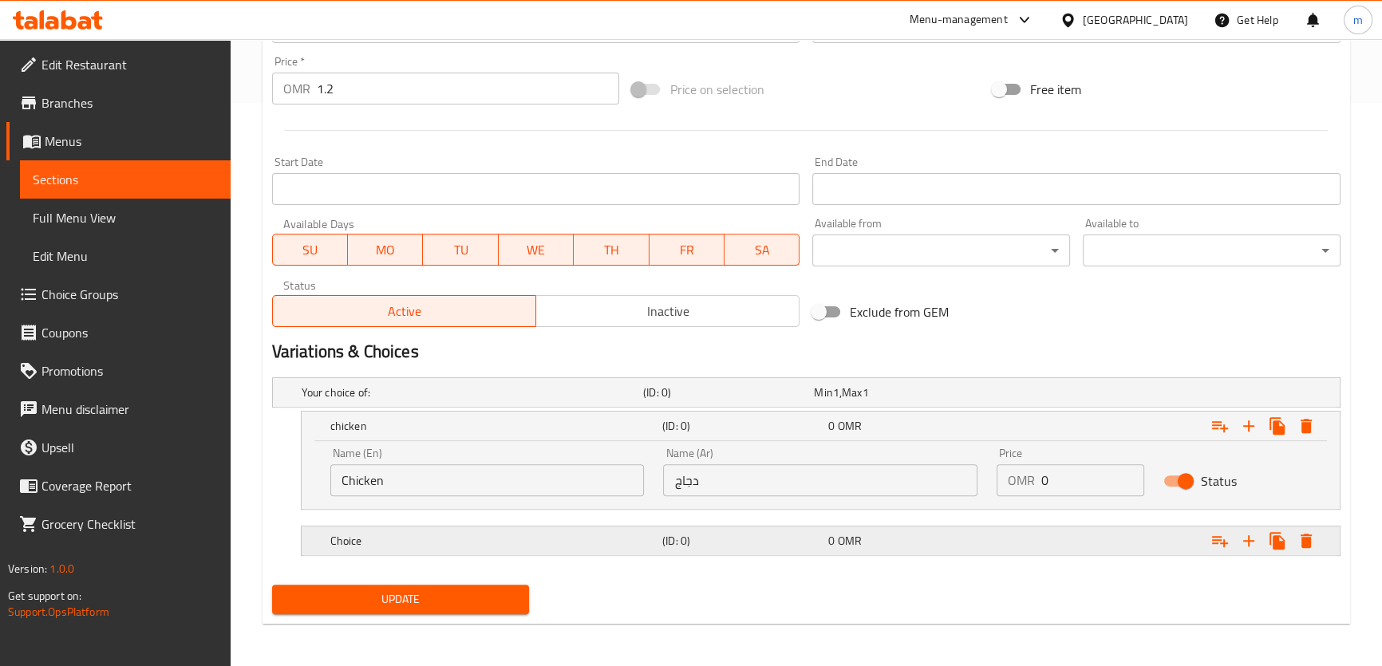
click at [436, 533] on h5 "Choice" at bounding box center [493, 541] width 326 height 16
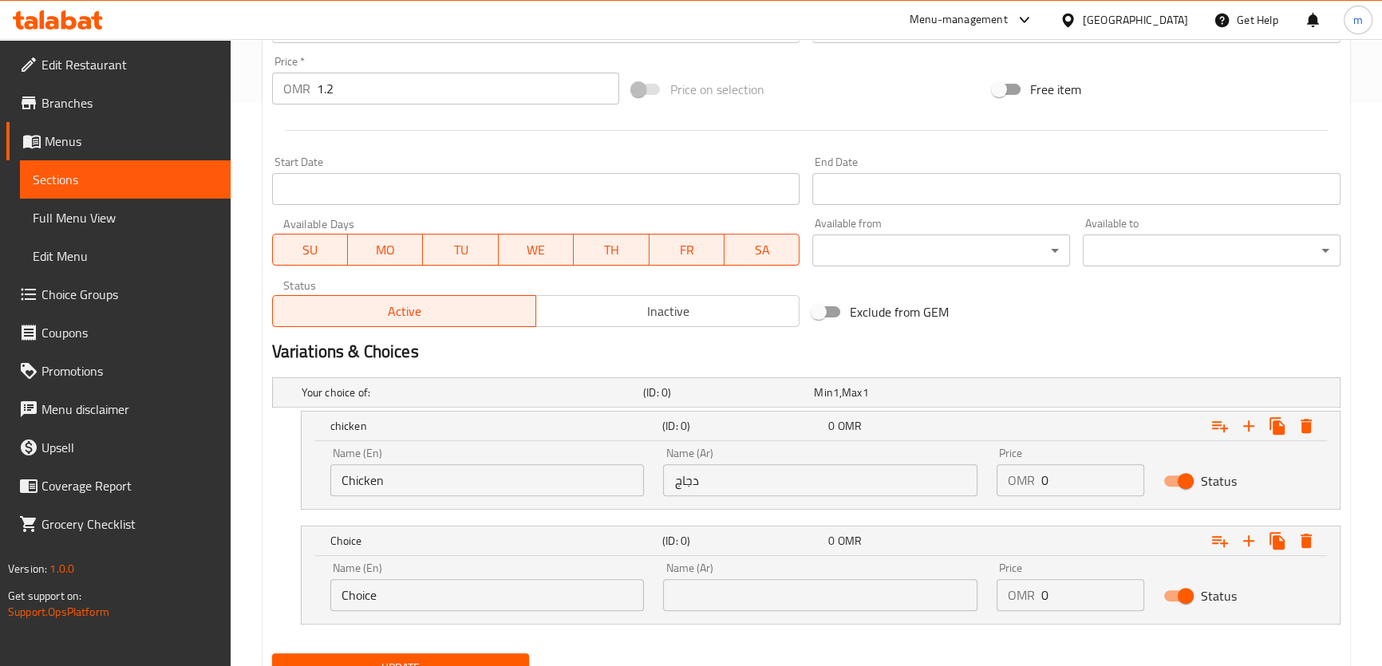
click at [409, 592] on input "Choice" at bounding box center [487, 595] width 314 height 32
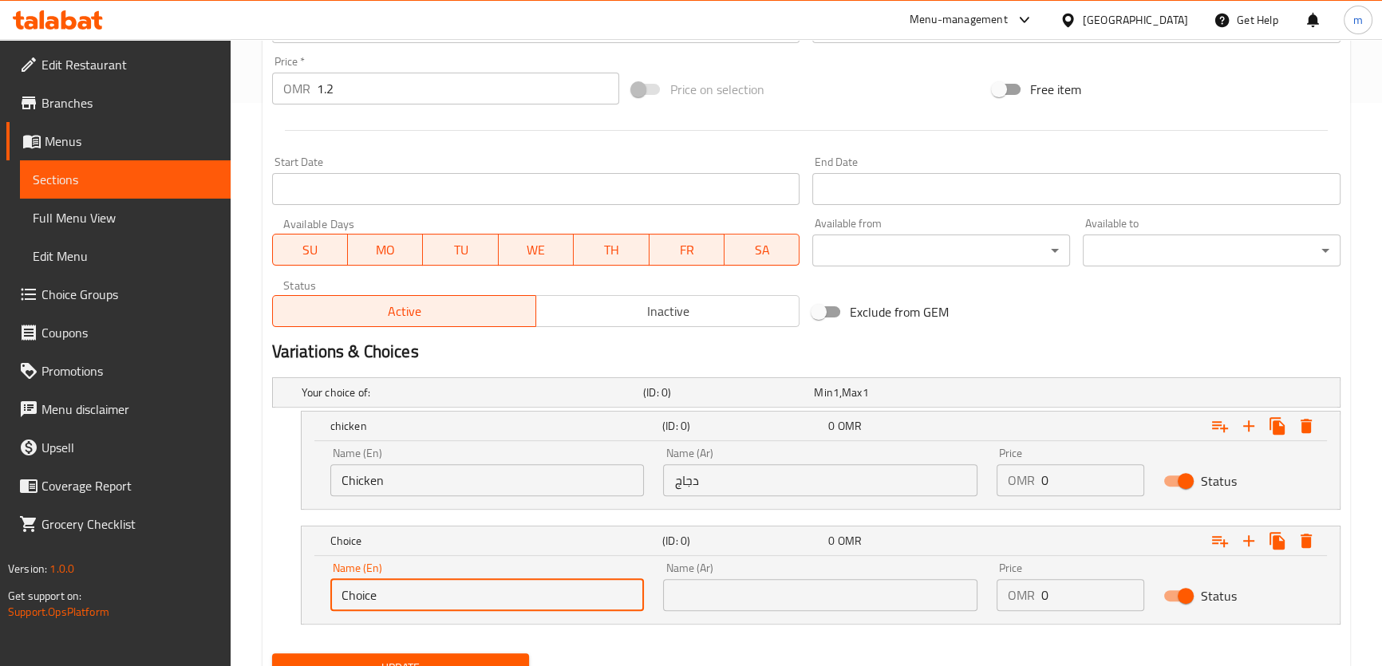
click at [409, 592] on input "Choice" at bounding box center [487, 595] width 314 height 32
paste input "beef"
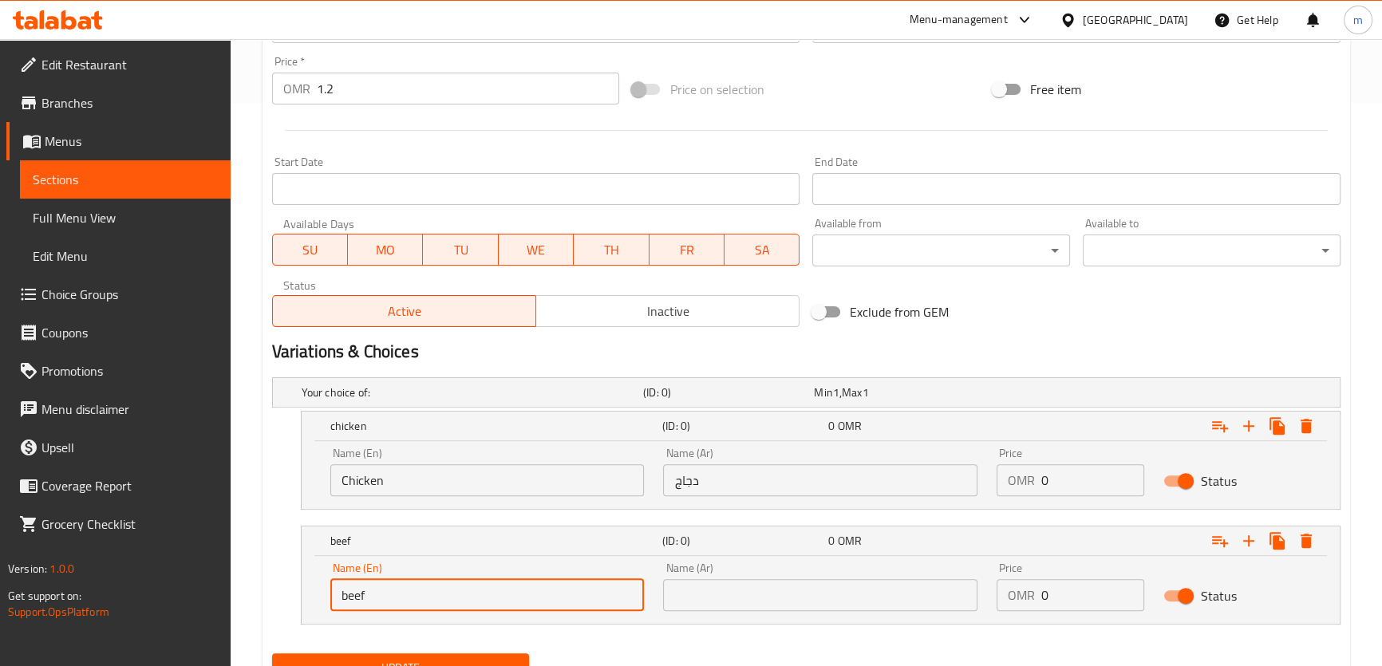
click at [409, 592] on input "beef" at bounding box center [487, 595] width 314 height 32
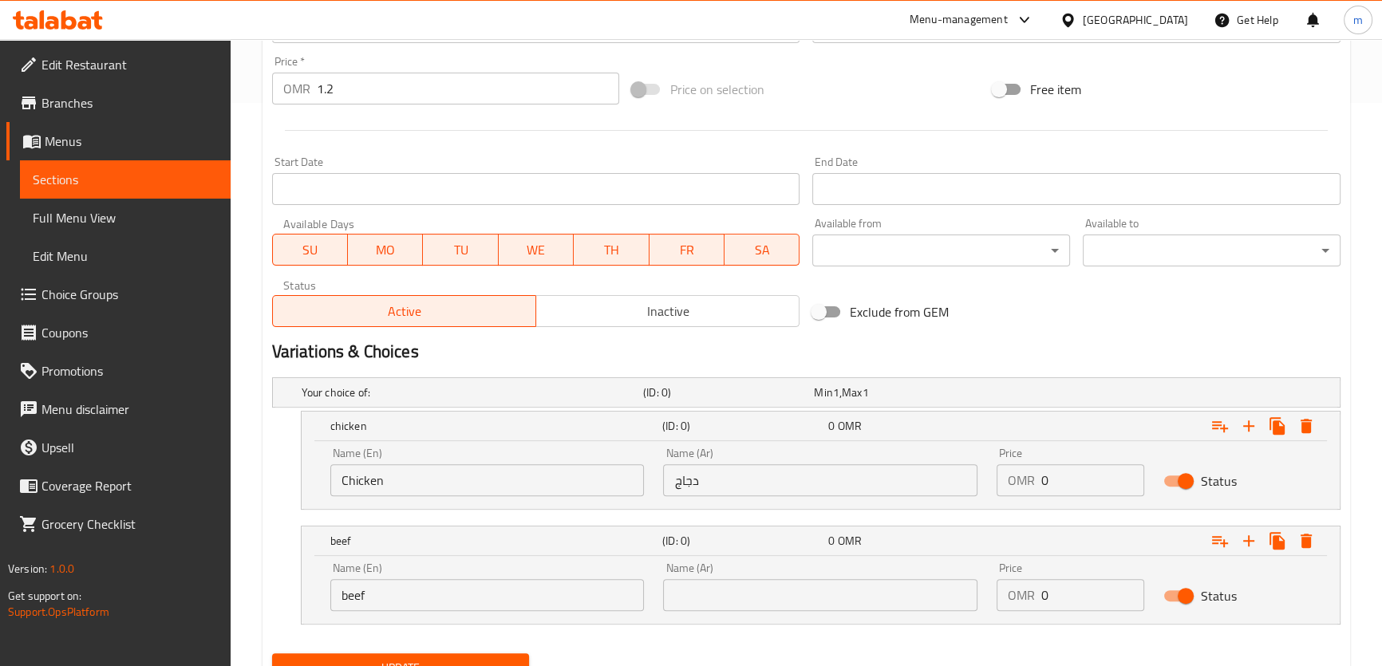
click at [409, 592] on input "beef" at bounding box center [487, 595] width 314 height 32
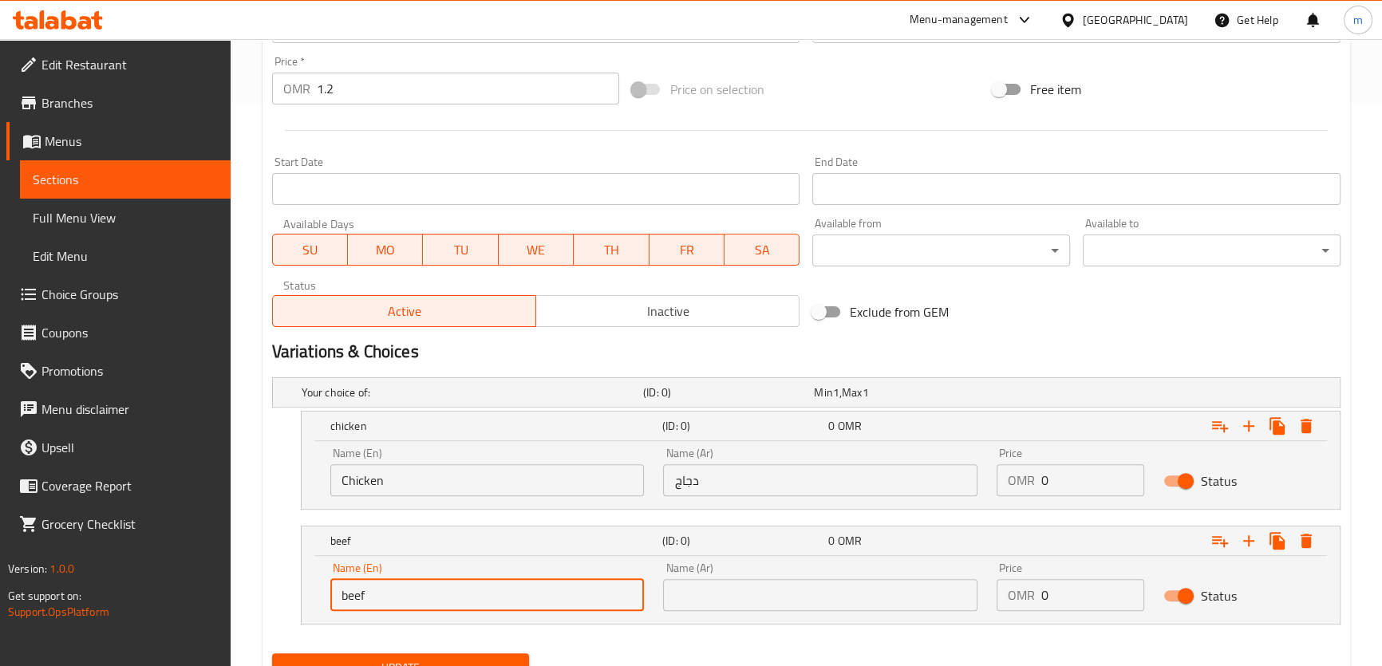
type input "Beef"
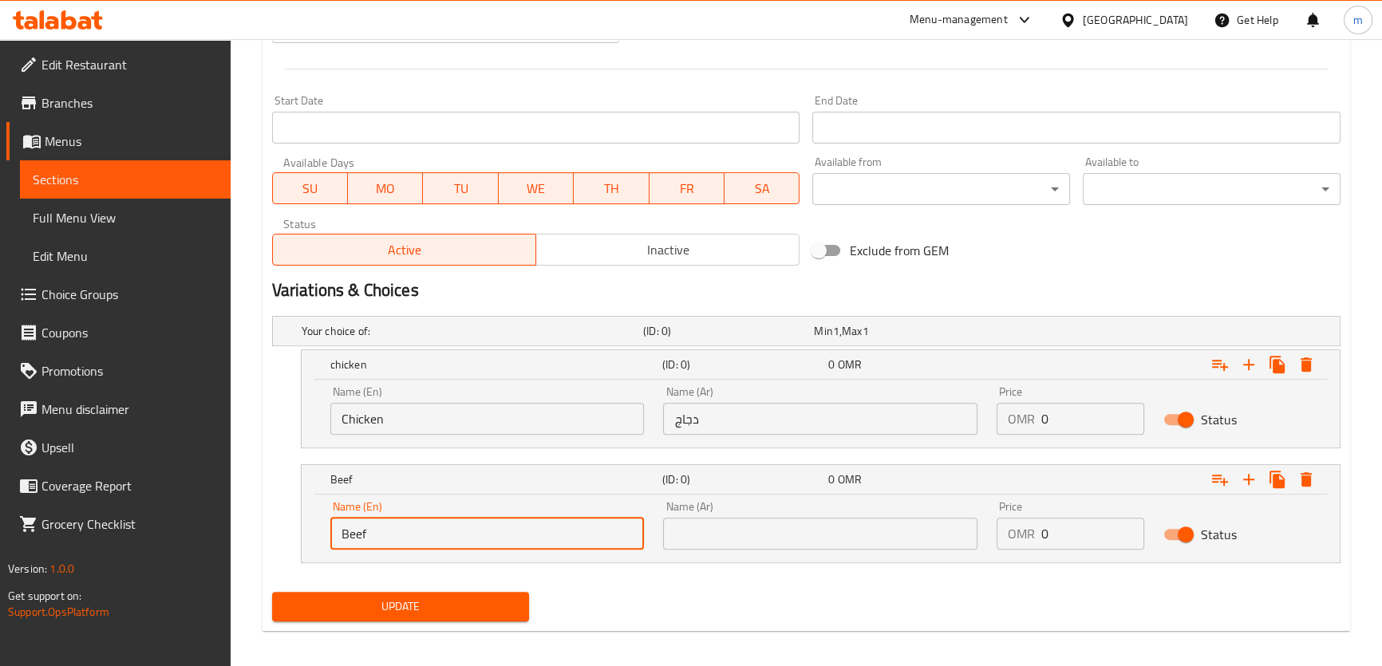
scroll to position [632, 0]
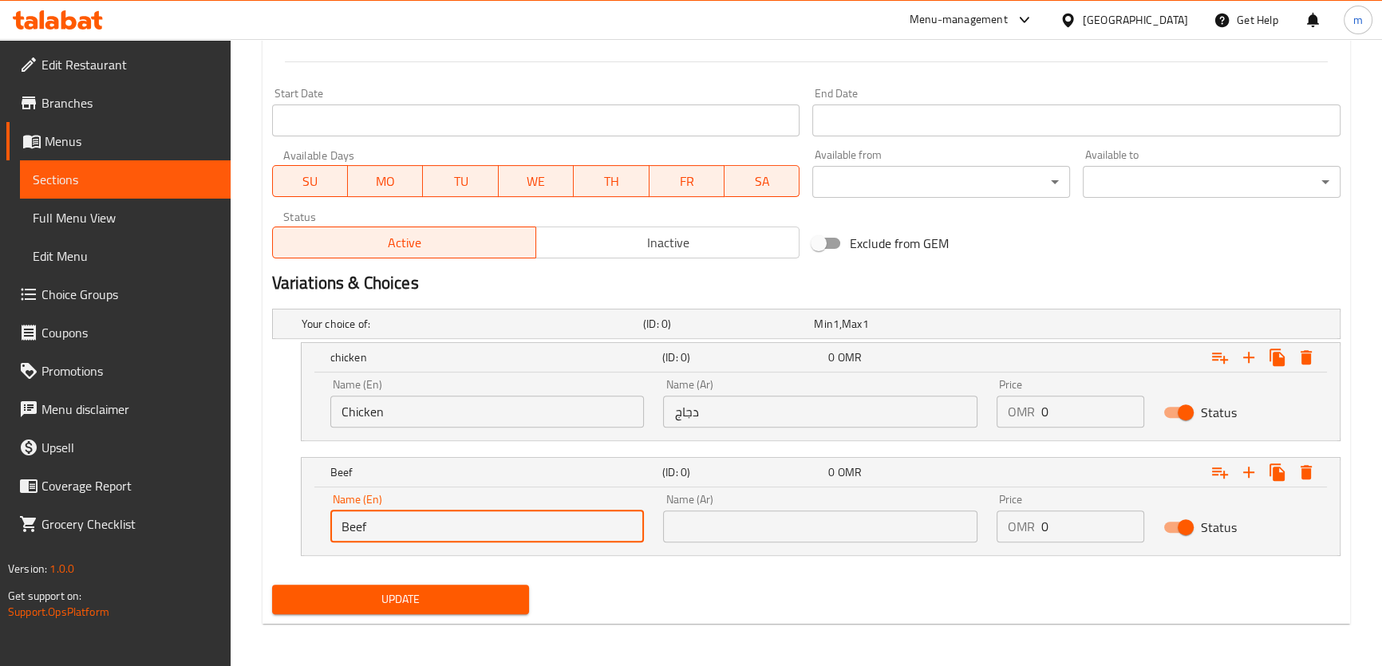
click at [782, 526] on input "text" at bounding box center [820, 527] width 314 height 32
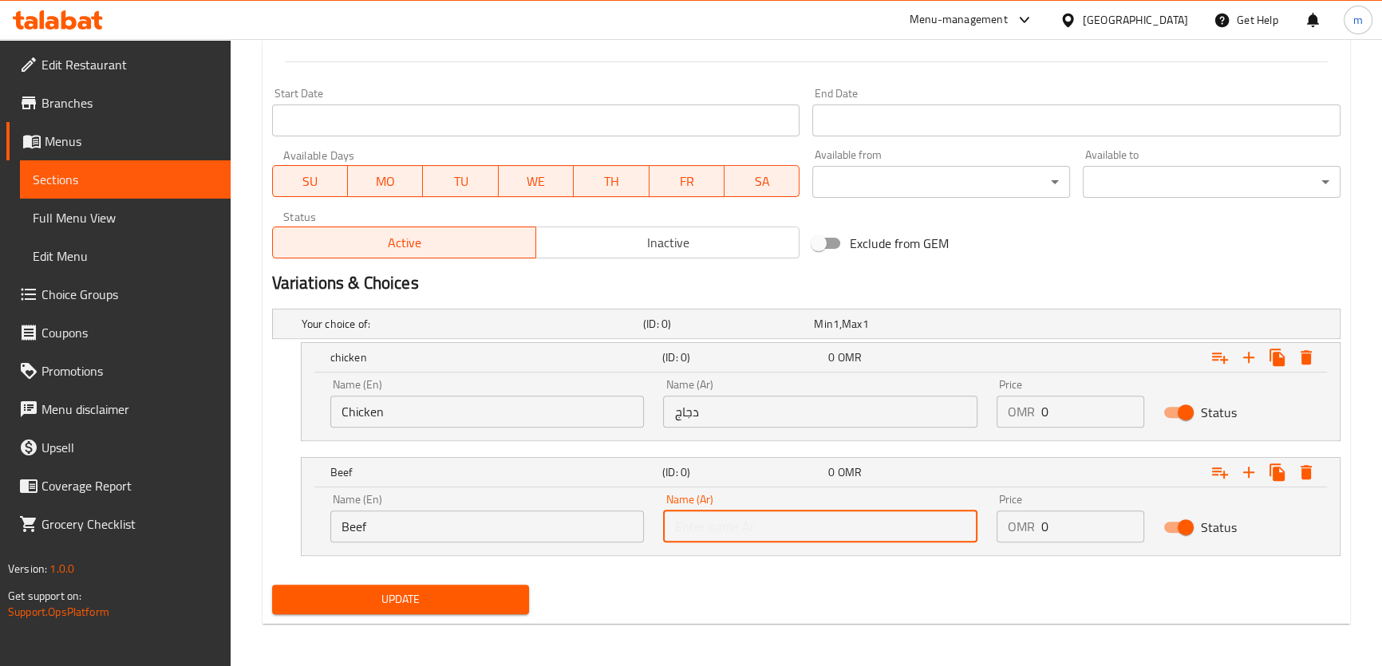
type input "لحم بقري"
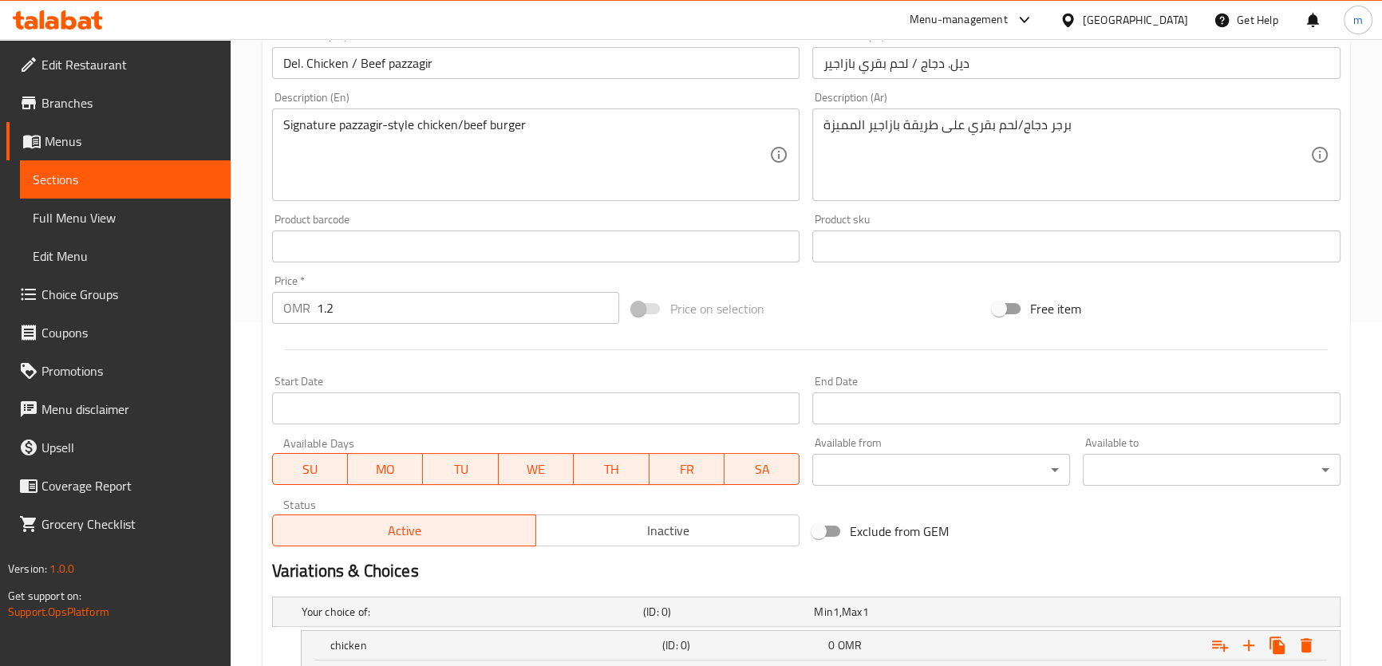
scroll to position [342, 0]
click at [326, 311] on input "1.2" at bounding box center [468, 310] width 303 height 32
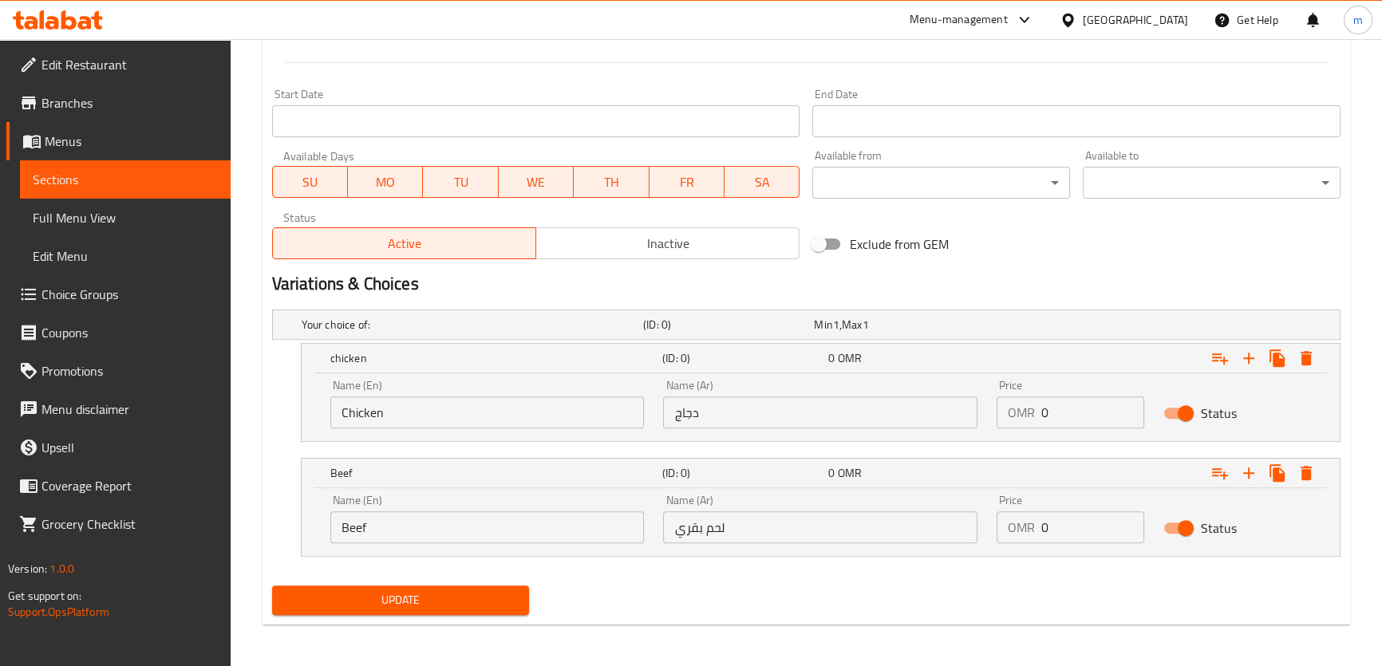
scroll to position [632, 0]
type input "0"
drag, startPoint x: 1049, startPoint y: 417, endPoint x: 1041, endPoint y: 416, distance: 8.1
click at [1041, 416] on input "0" at bounding box center [1092, 412] width 103 height 32
paste input "1.2"
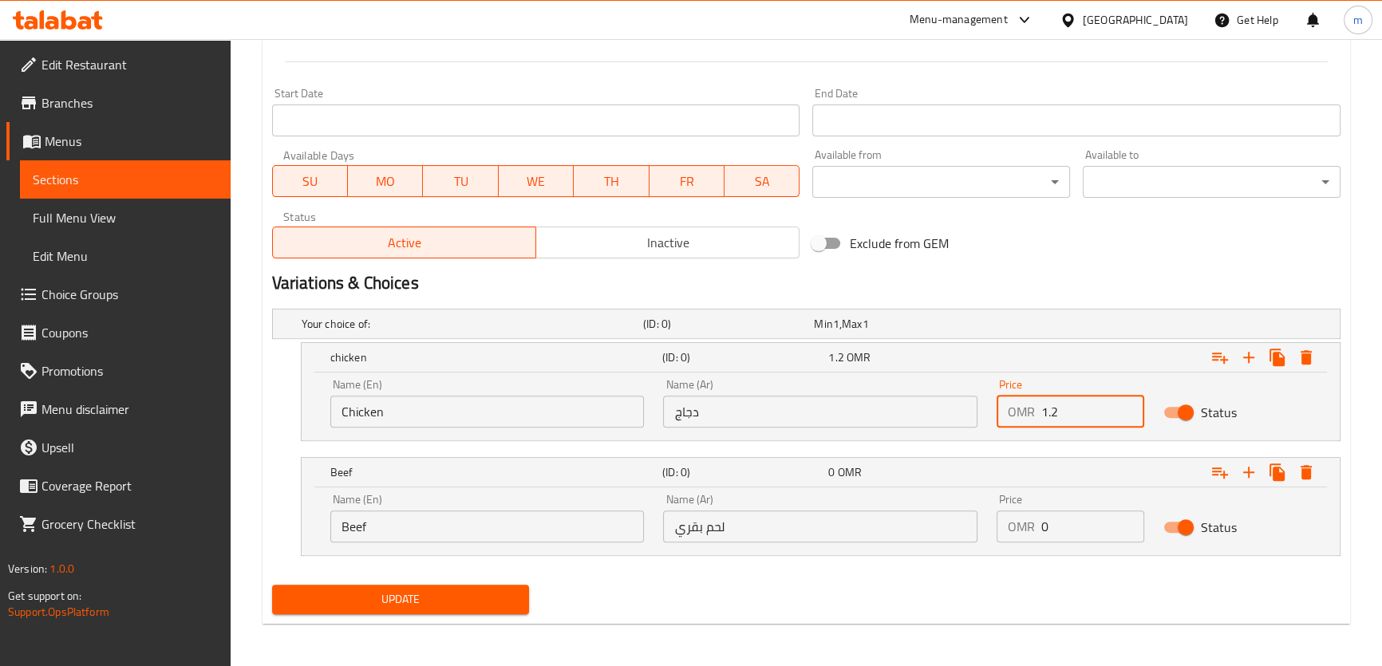
type input "1.2"
drag, startPoint x: 1062, startPoint y: 530, endPoint x: 1050, endPoint y: 527, distance: 12.4
click at [1052, 527] on input "0" at bounding box center [1092, 527] width 103 height 32
drag, startPoint x: 1049, startPoint y: 531, endPoint x: 1029, endPoint y: 527, distance: 20.2
click at [1029, 527] on div "OMR 0 Price" at bounding box center [1071, 527] width 148 height 32
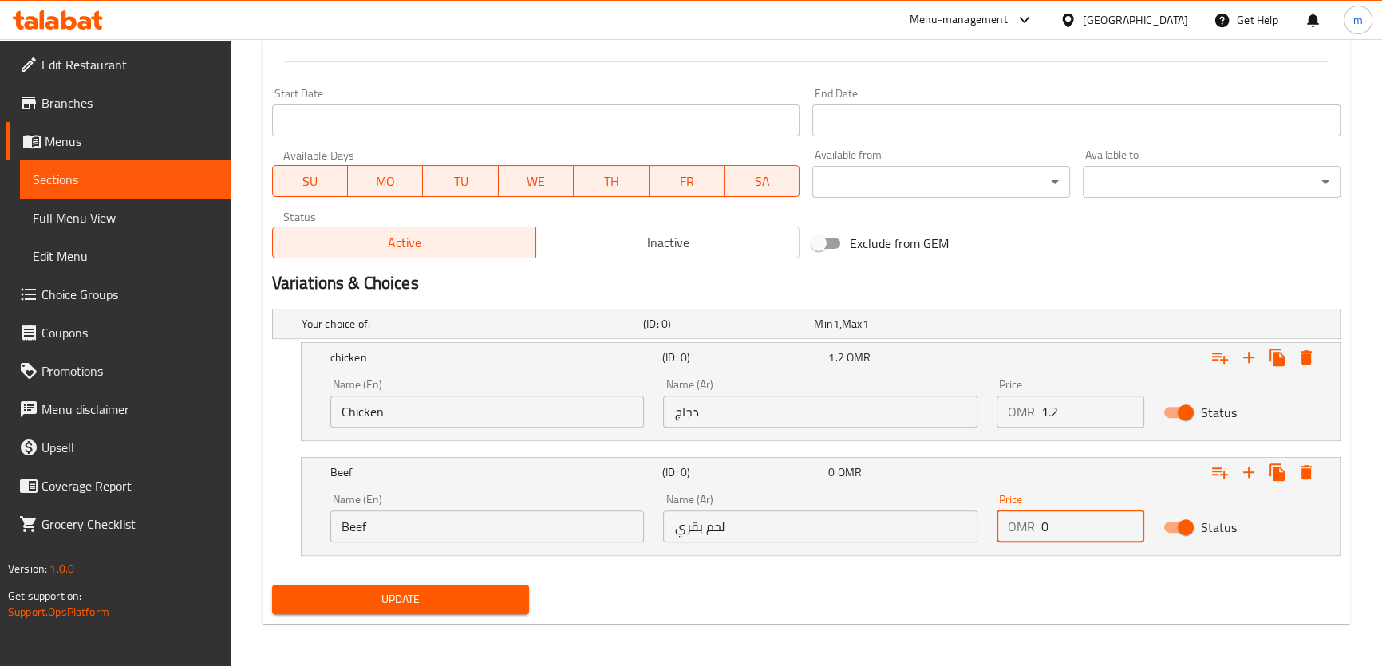
paste input "1.2"
type input "1.2"
click at [272, 585] on button "Update" at bounding box center [401, 600] width 258 height 30
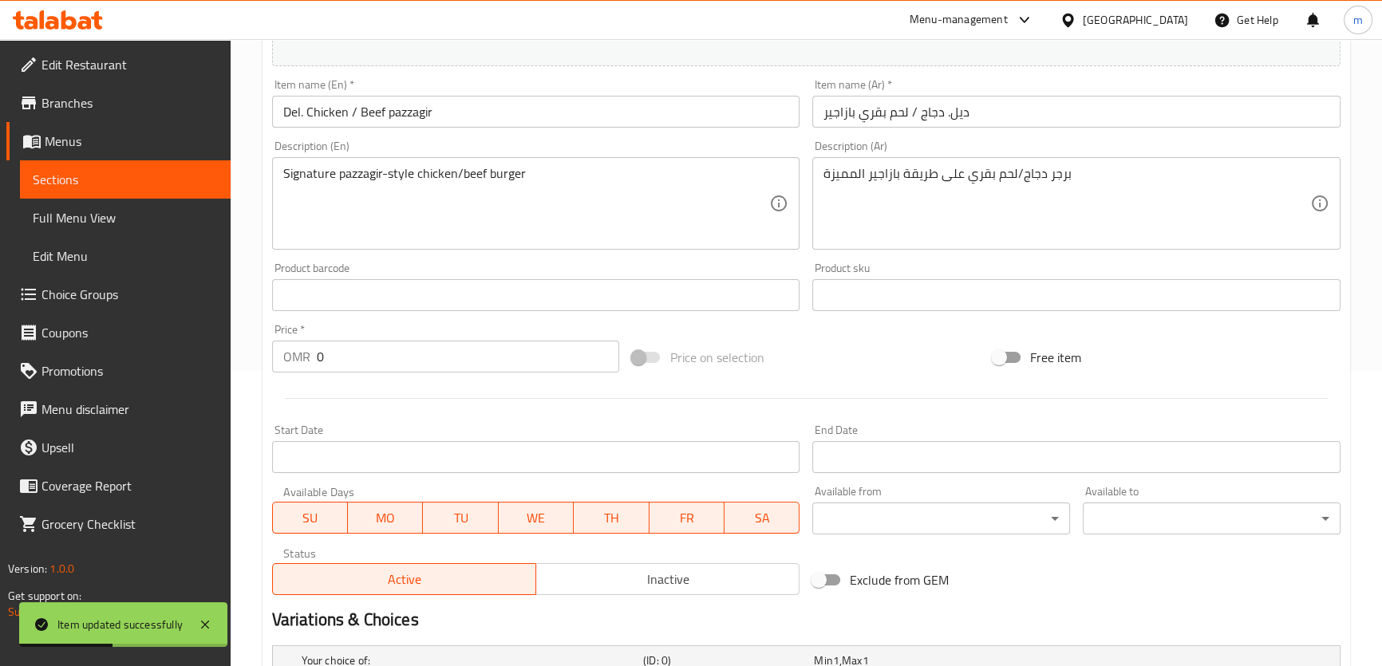
scroll to position [270, 0]
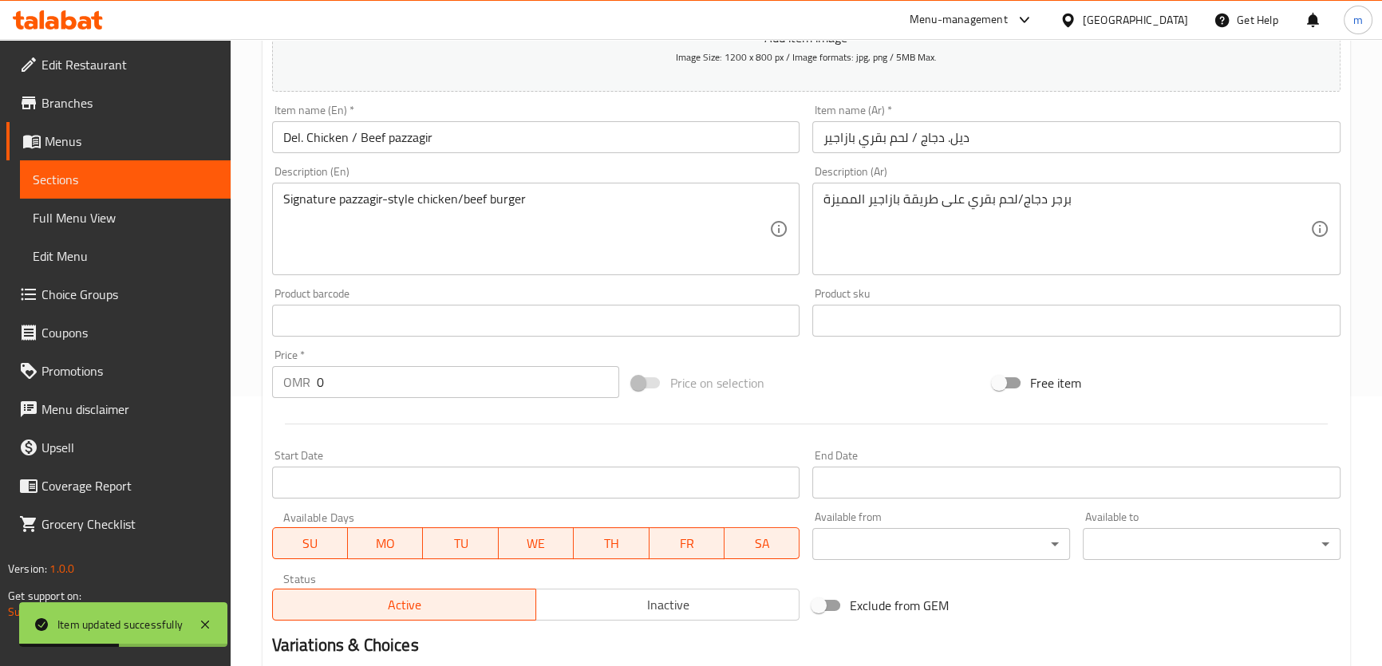
click at [856, 190] on div "برجر دجاج/لحم بقري على طريقة بازاجير المميزة Description (Ar)" at bounding box center [1076, 229] width 528 height 93
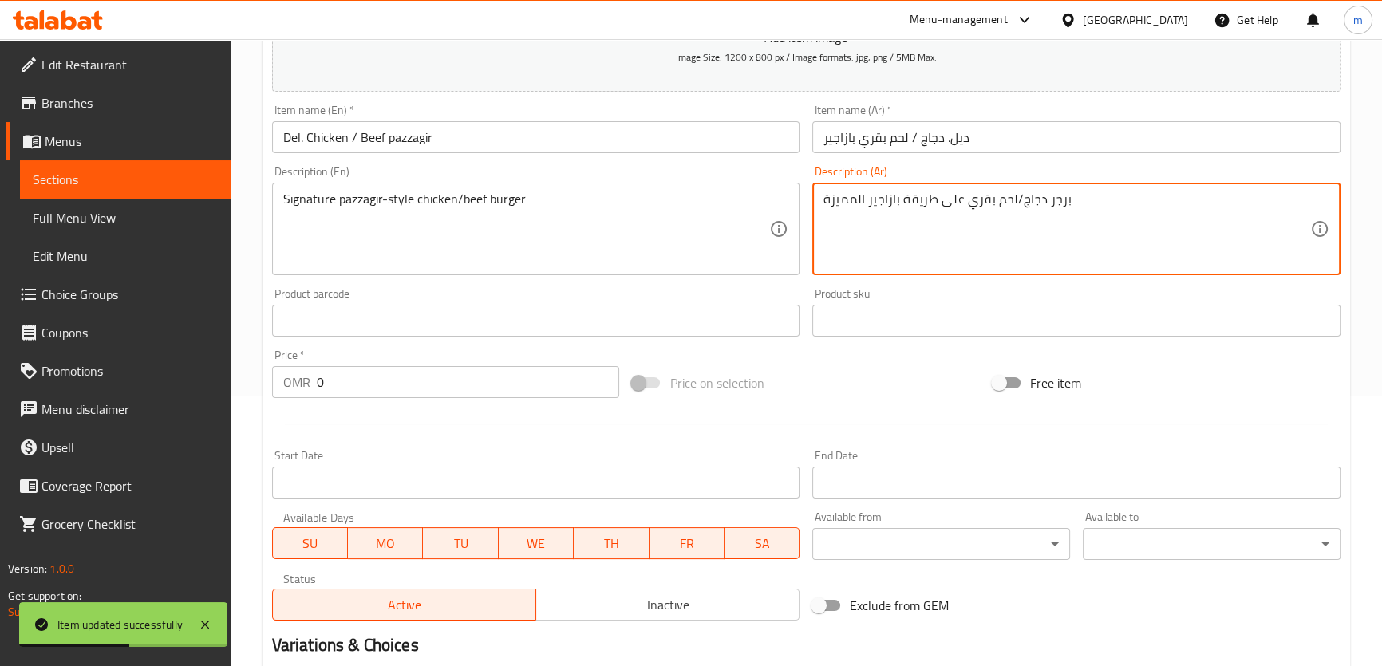
click at [853, 213] on textarea "برجر دجاج/لحم بقري على طريقة بازاجير المميزة" at bounding box center [1067, 230] width 487 height 76
click at [847, 207] on textarea "برجر دجاج/لحم بقري على طريقة بازاجير المميزة" at bounding box center [1067, 230] width 487 height 76
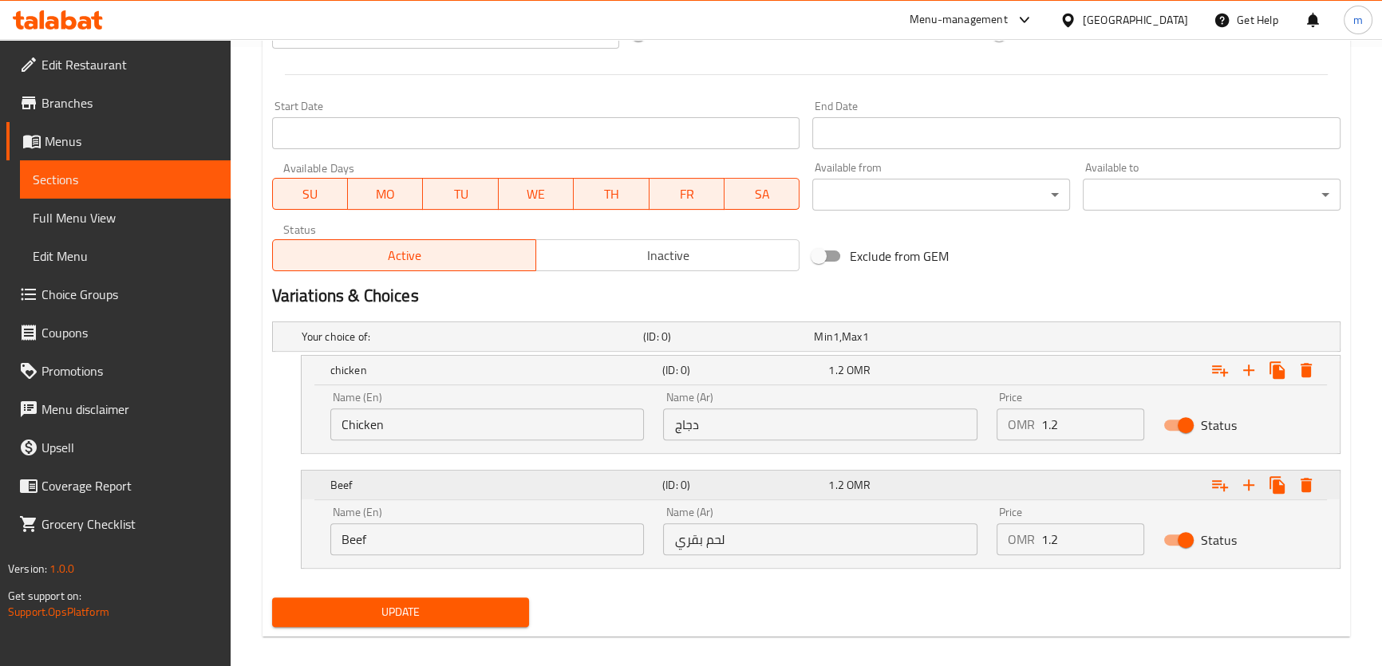
scroll to position [632, 0]
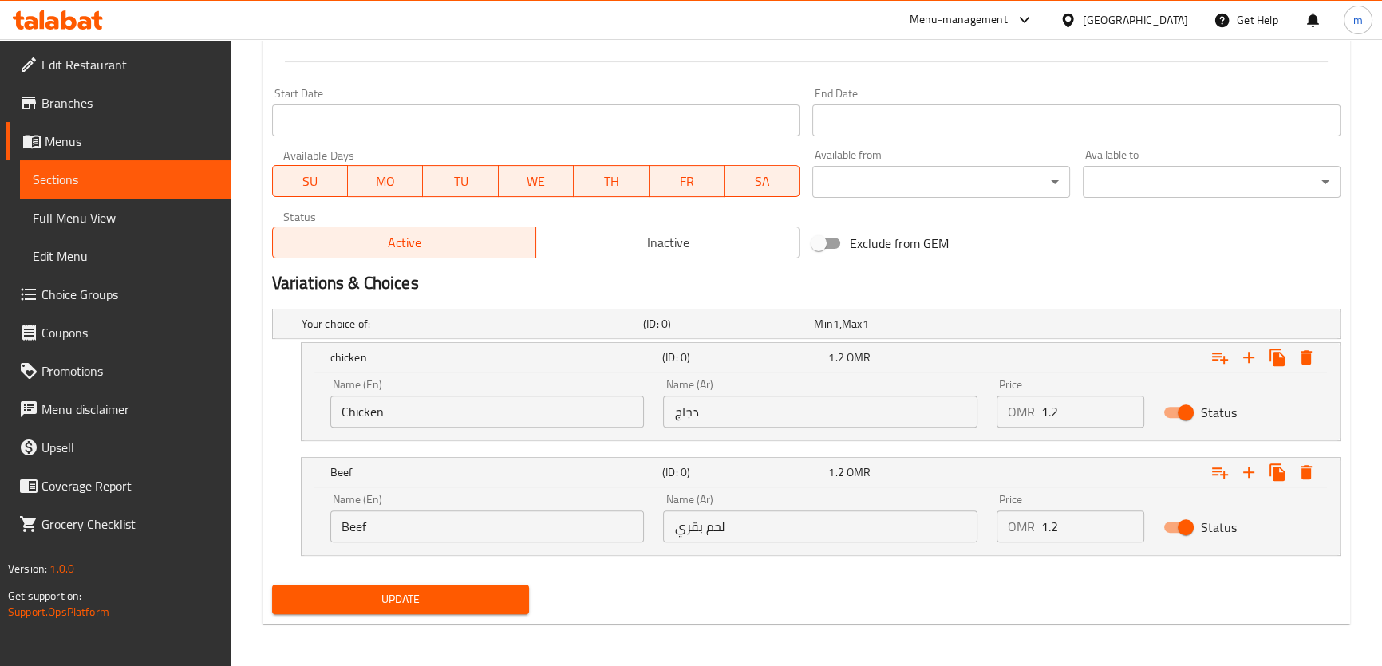
type textarea "برجر دجاج/لحم بقري على طريقة بازاجير سيجنتشر"
click at [469, 611] on button "Update" at bounding box center [401, 600] width 258 height 30
click at [404, 602] on span "Update" at bounding box center [401, 600] width 232 height 20
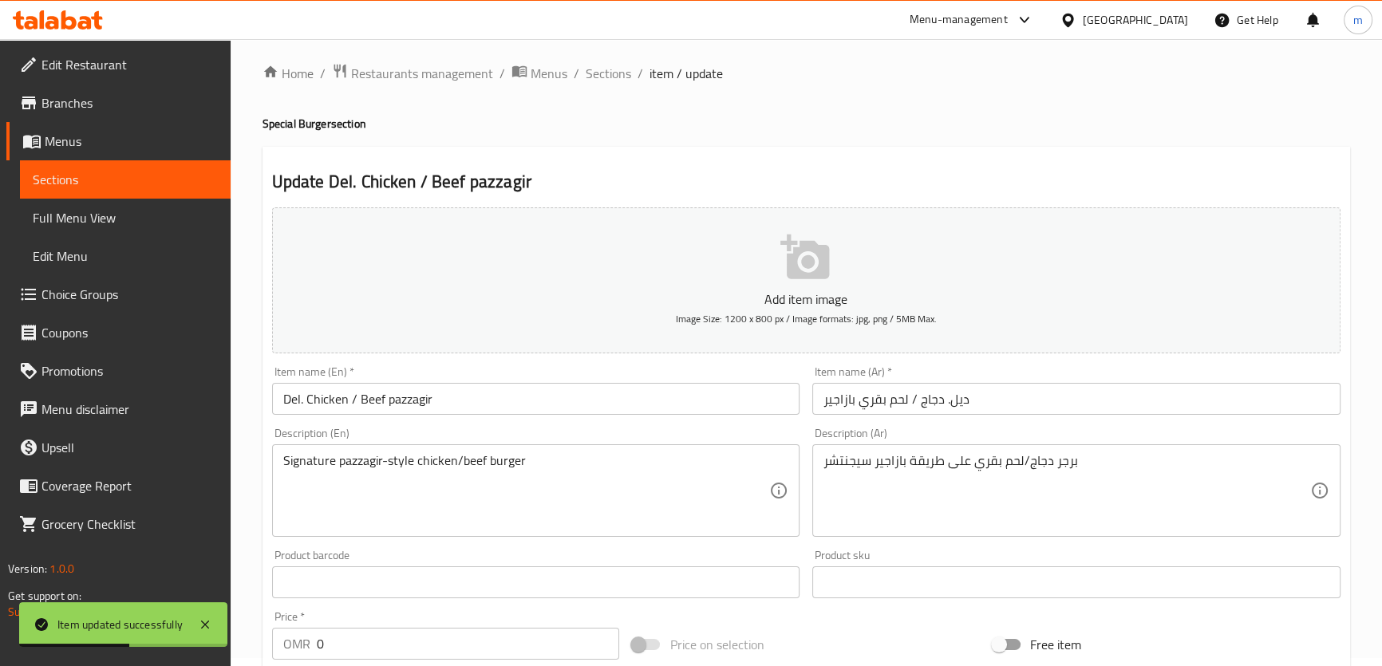
scroll to position [0, 0]
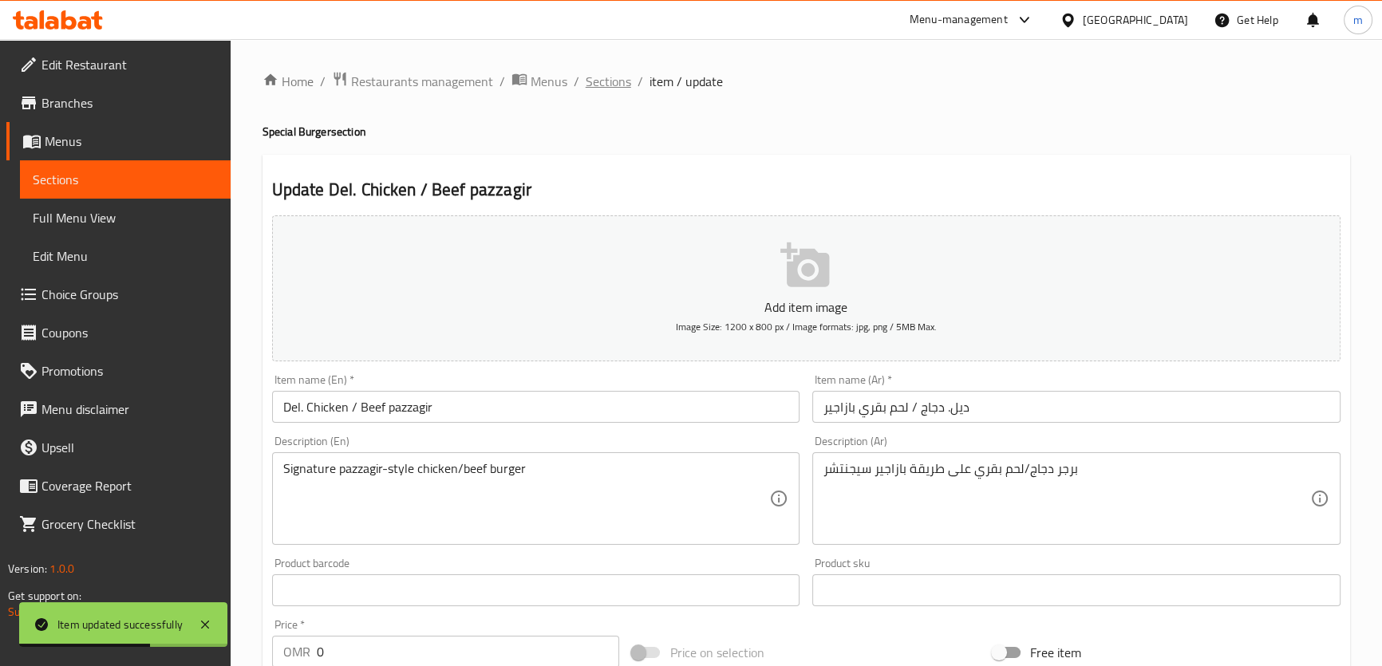
click at [608, 87] on span "Sections" at bounding box center [608, 81] width 45 height 19
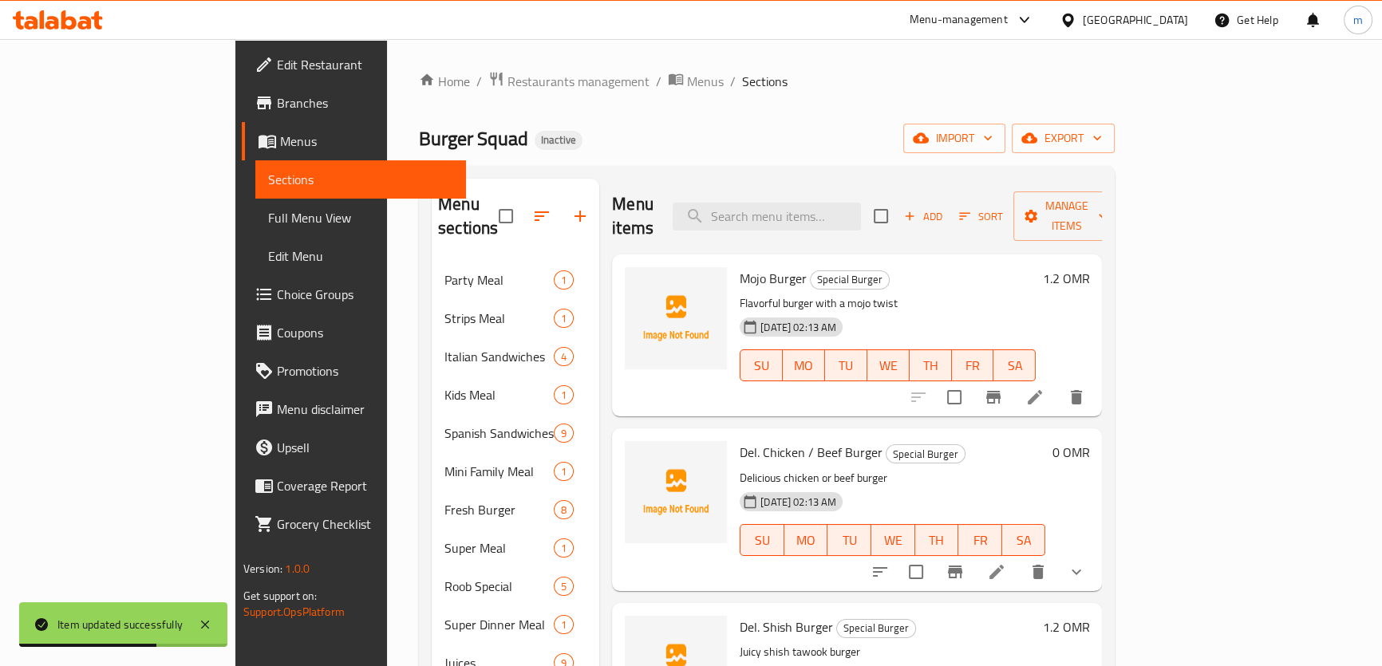
click at [745, 112] on div "Home / Restaurants management / Menus / Sections Burger Squad Inactive import e…" at bounding box center [767, 654] width 696 height 1167
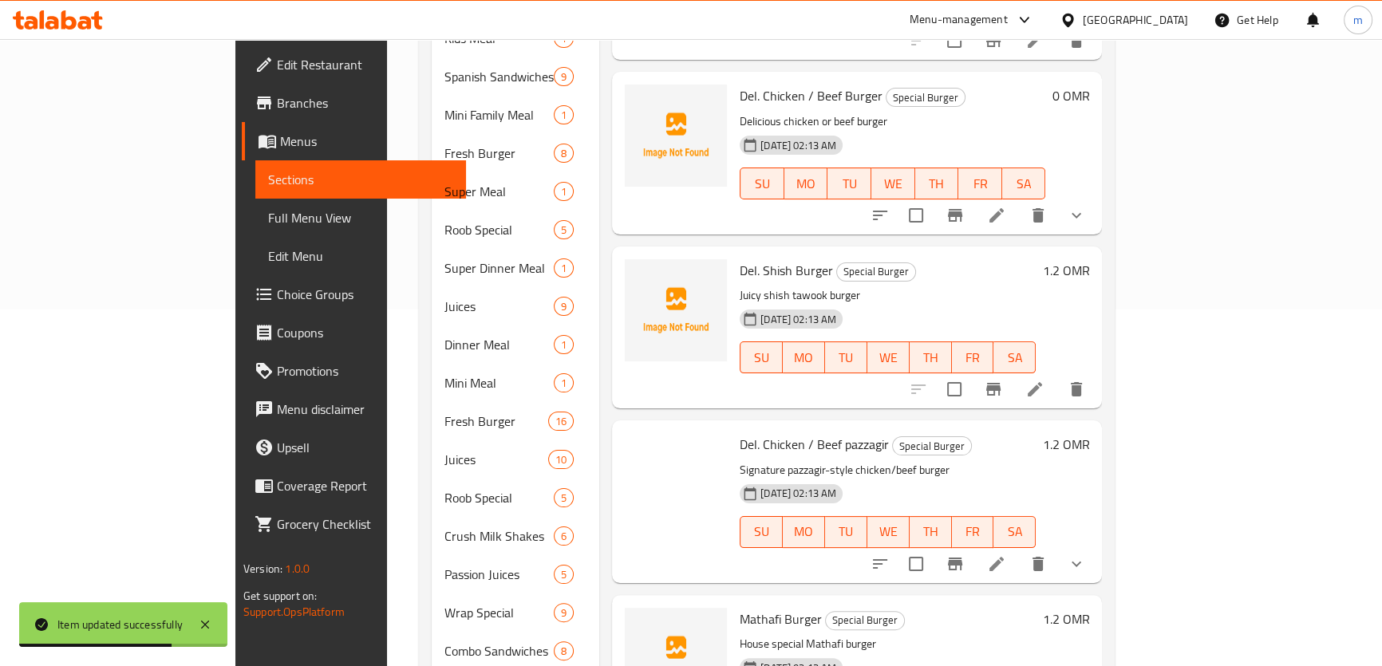
scroll to position [610, 0]
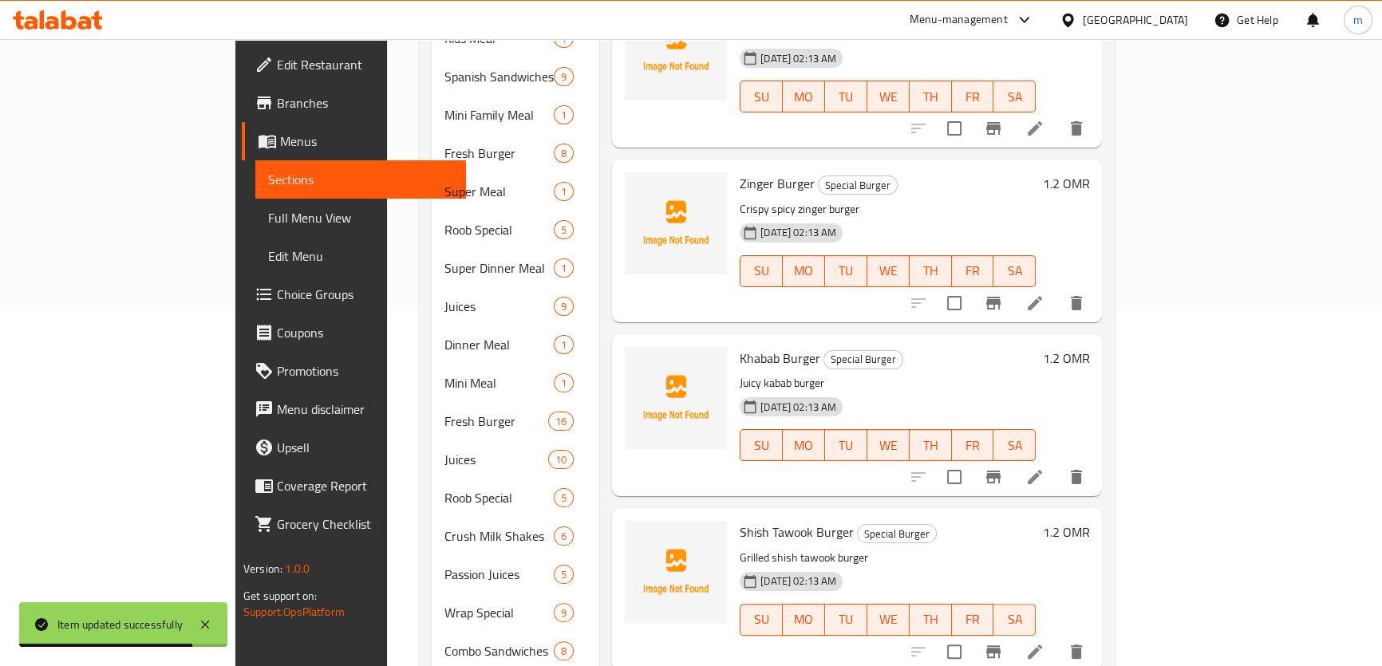
click at [1057, 463] on li at bounding box center [1035, 477] width 45 height 29
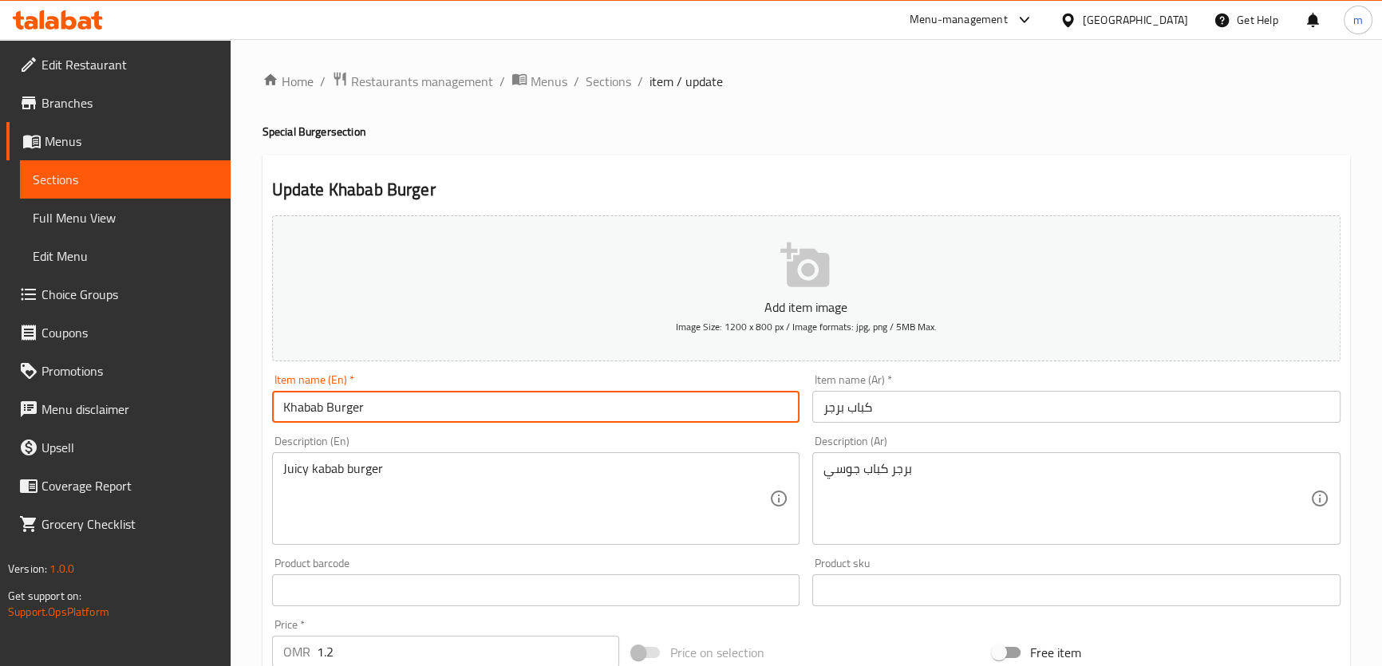
drag, startPoint x: 302, startPoint y: 412, endPoint x: 286, endPoint y: 413, distance: 15.2
click at [286, 413] on input "Khabab Burger" at bounding box center [536, 407] width 528 height 32
click at [295, 406] on input "Kebab Burger" at bounding box center [536, 407] width 528 height 32
type input "Kebab Burger"
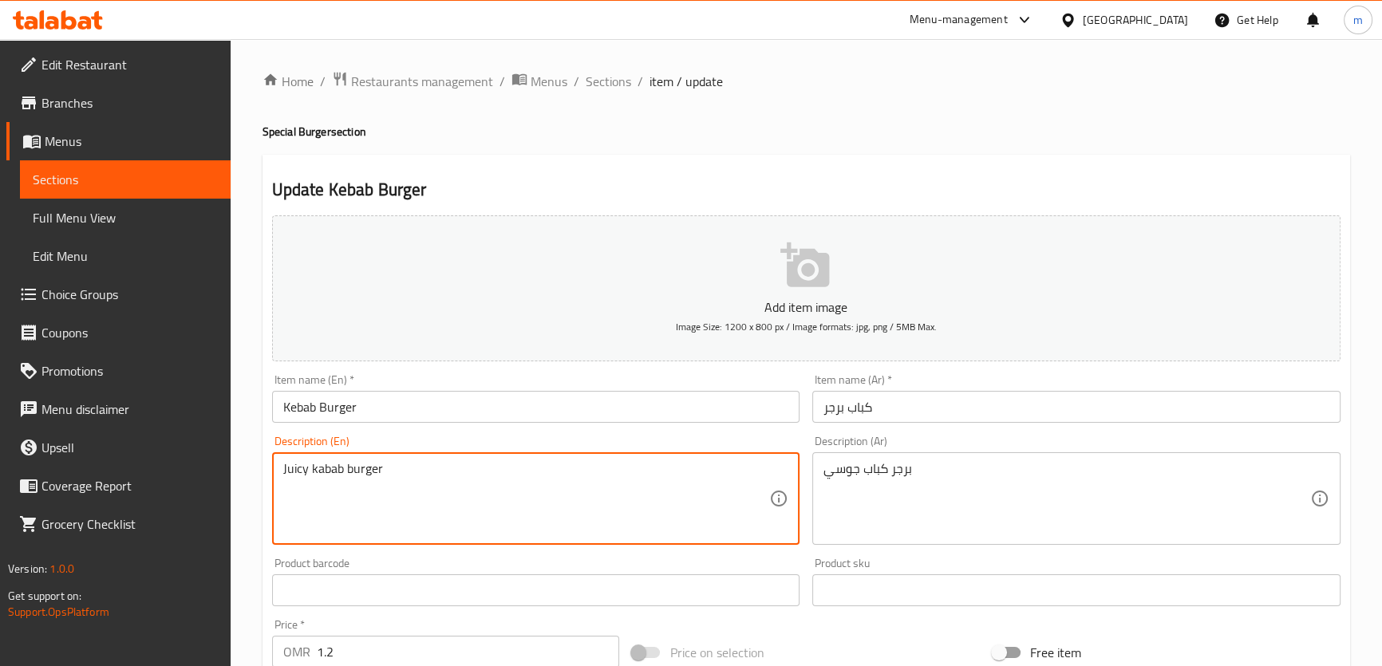
click at [333, 472] on textarea "Juicy kabab burger" at bounding box center [526, 499] width 487 height 76
paste textarea "Ke"
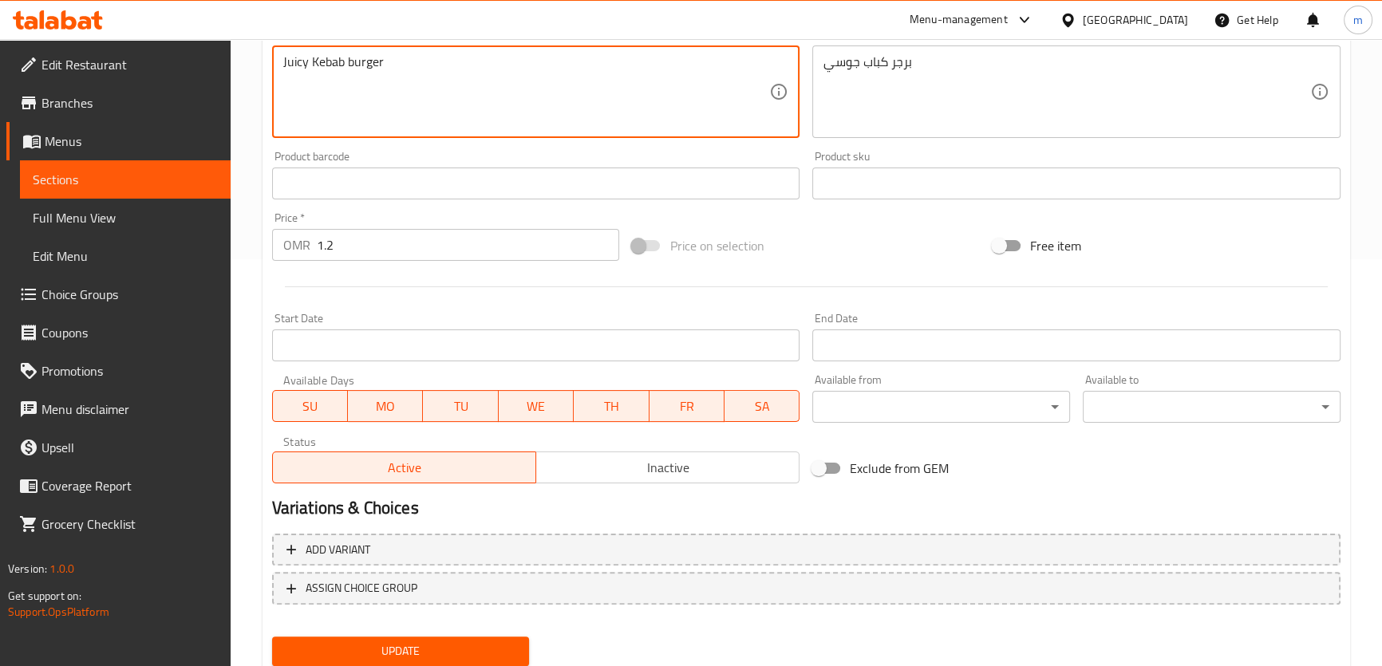
scroll to position [460, 0]
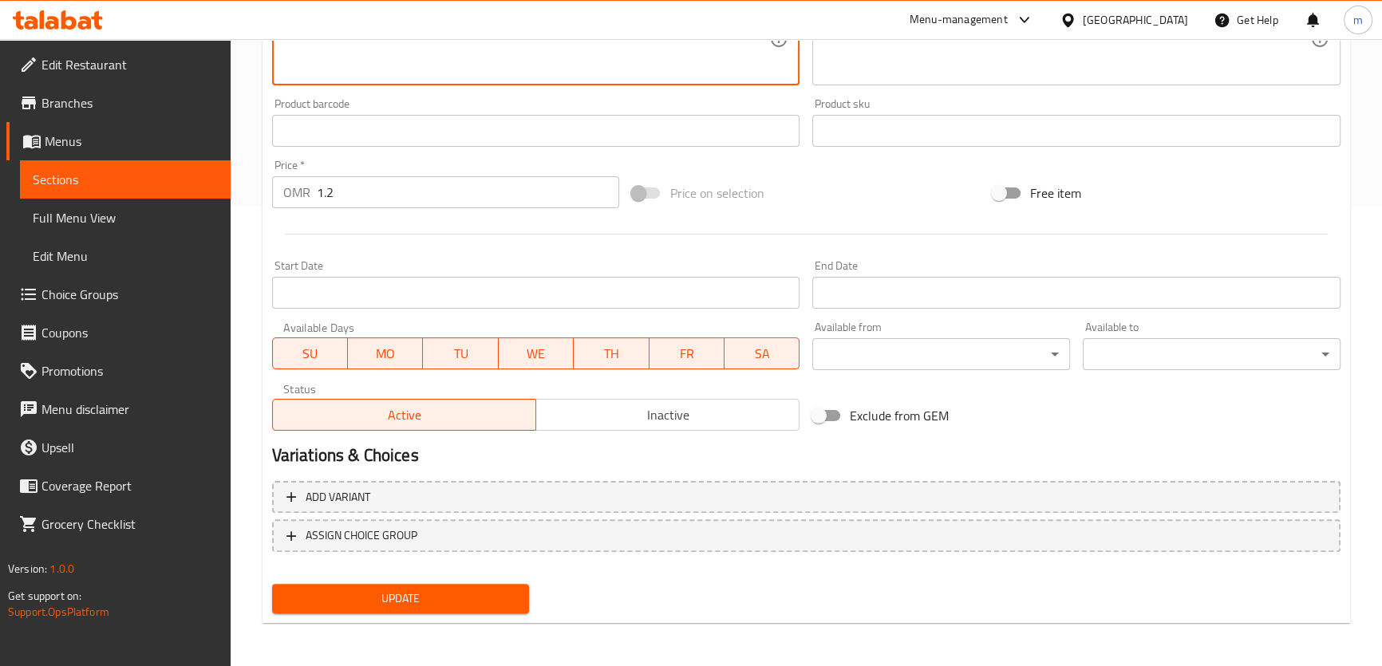
type textarea "Juicy Kebab burger"
click at [388, 600] on span "Update" at bounding box center [401, 599] width 232 height 20
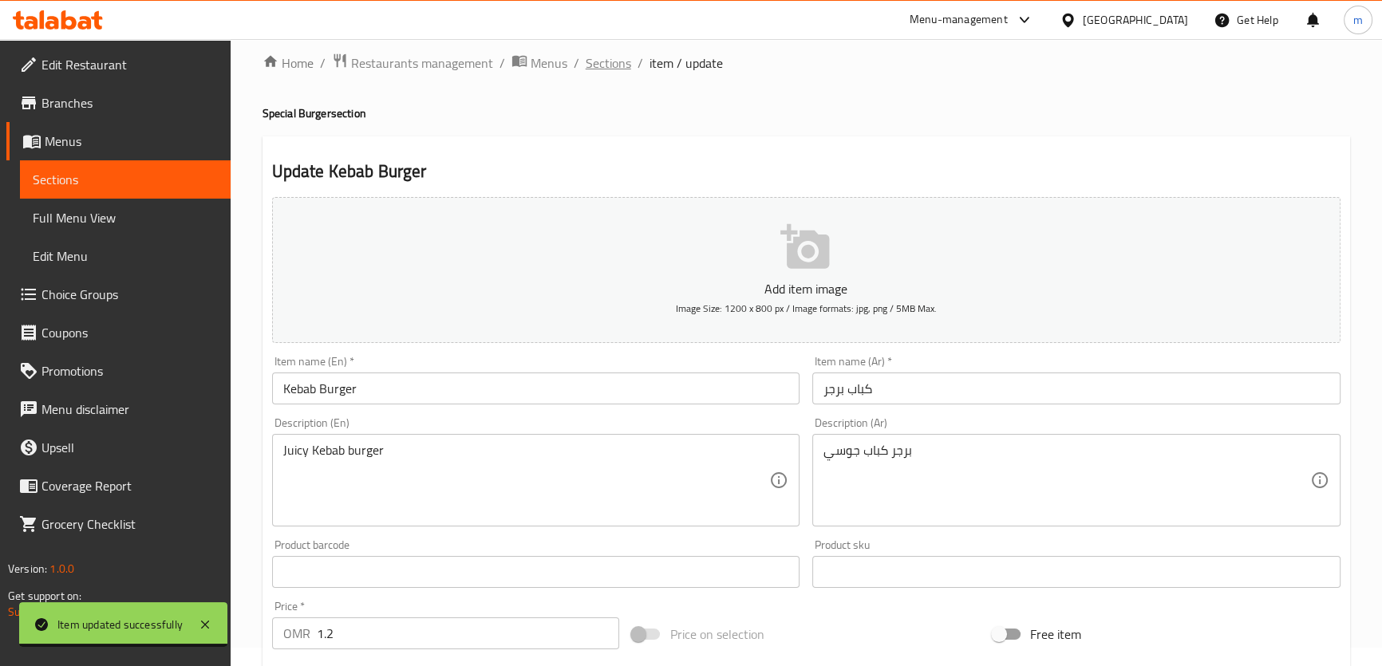
scroll to position [0, 0]
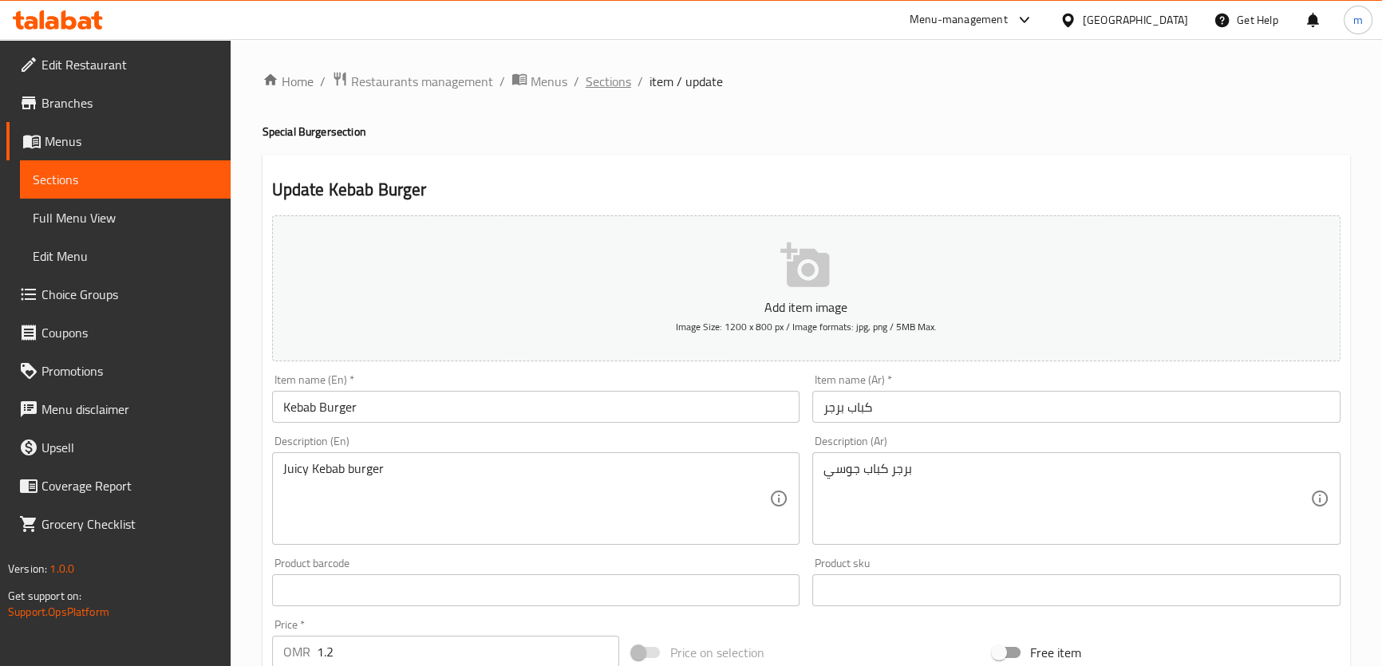
click at [622, 58] on div "Home / Restaurants management / Menus / Sections / item / update Special Burger…" at bounding box center [806, 583] width 1151 height 1088
click at [620, 83] on span "Sections" at bounding box center [608, 81] width 45 height 19
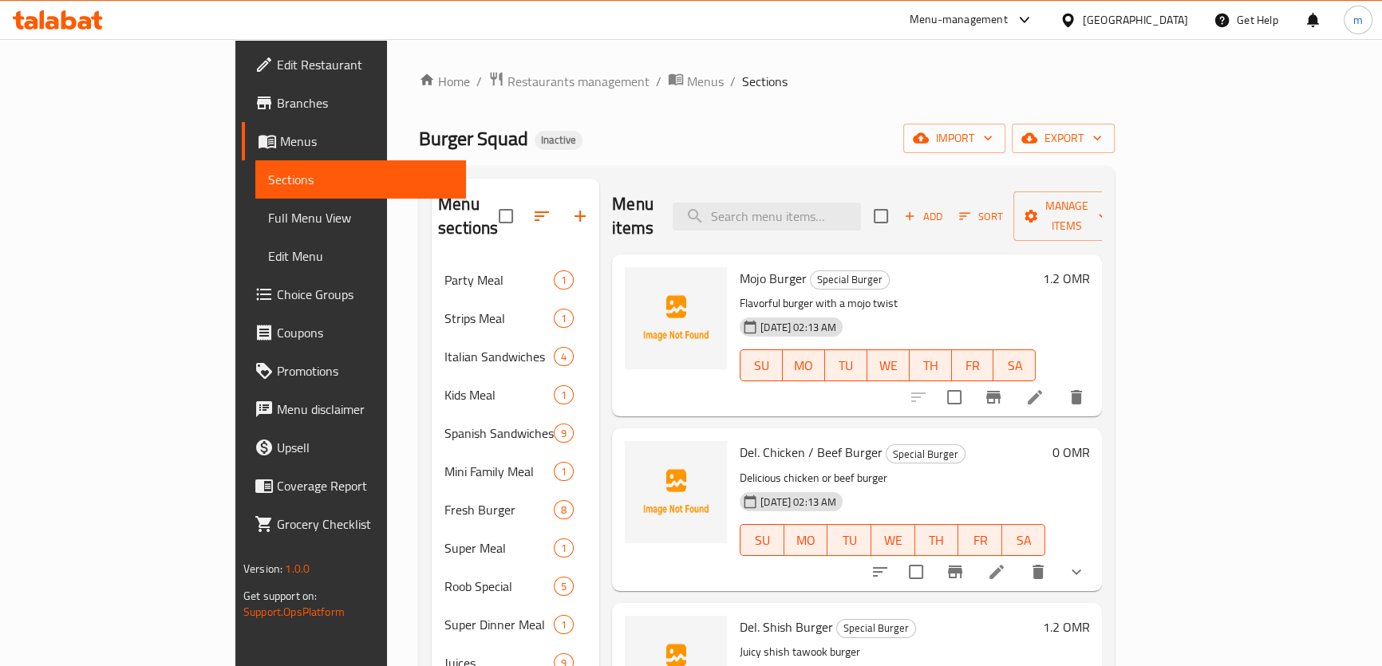
click at [683, 126] on div "Burger Squad Inactive import export" at bounding box center [767, 139] width 696 height 30
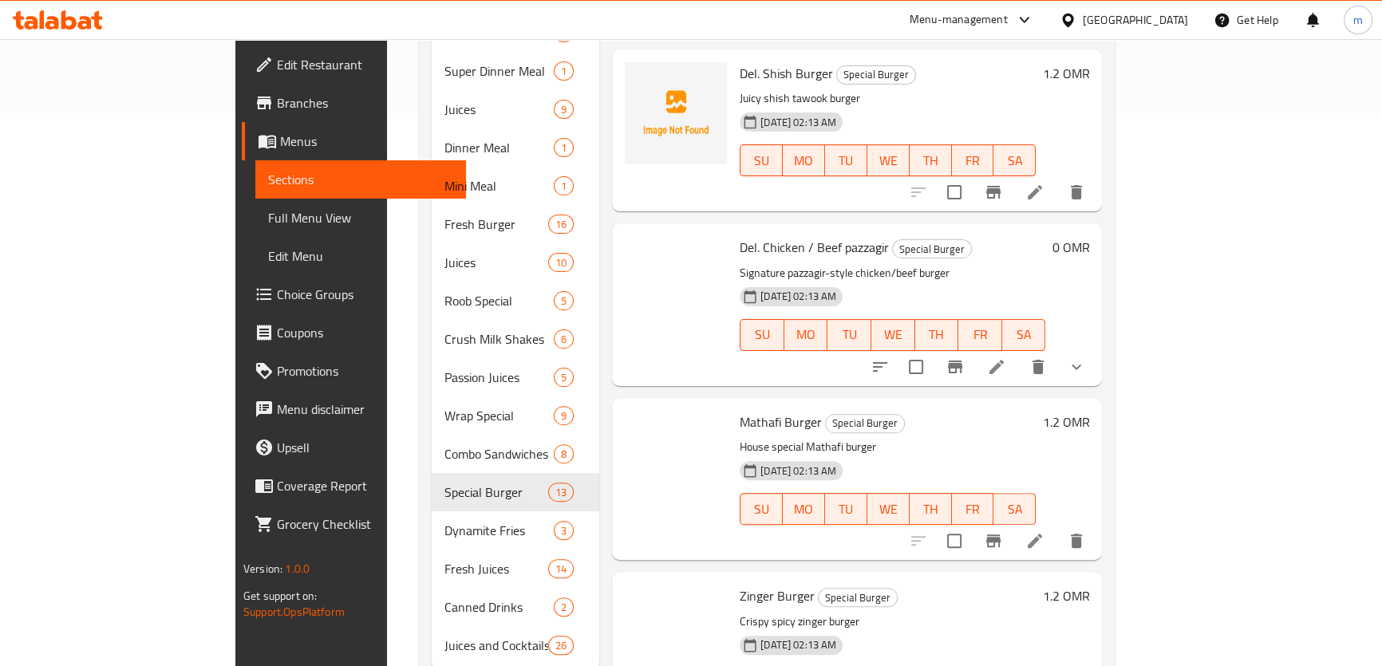
scroll to position [1284, 0]
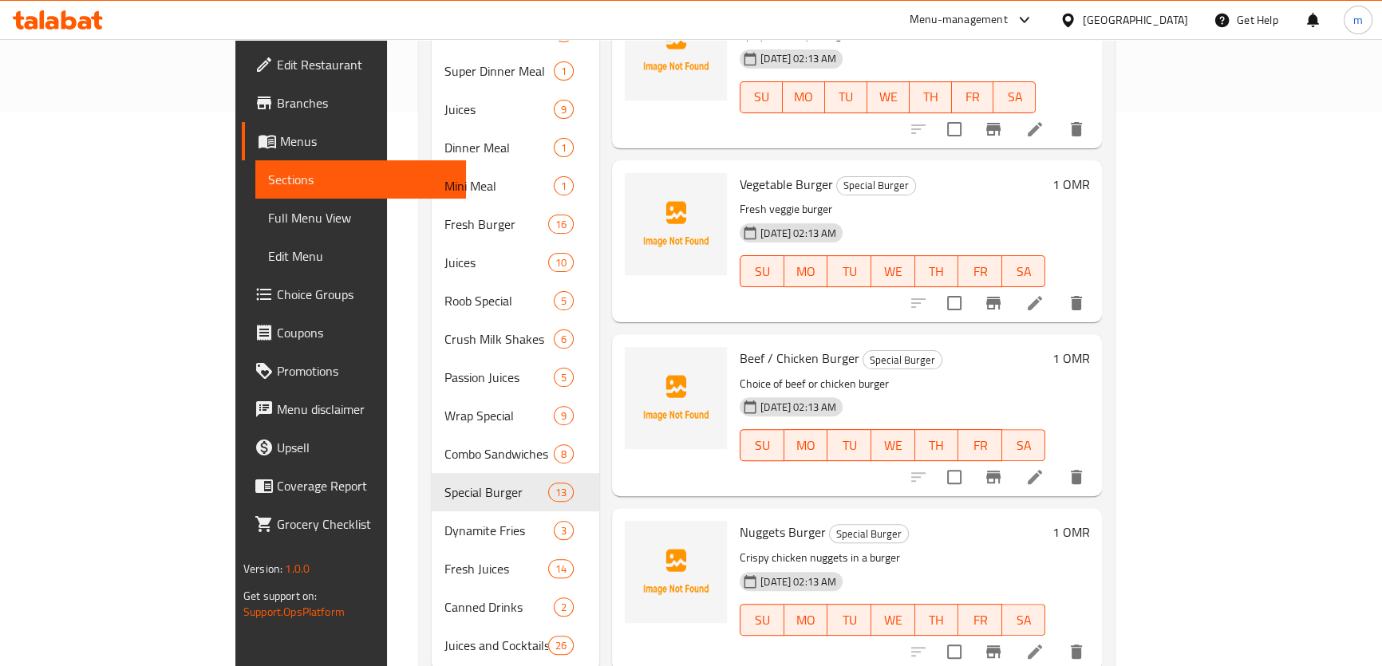
click at [1057, 463] on li at bounding box center [1035, 477] width 45 height 29
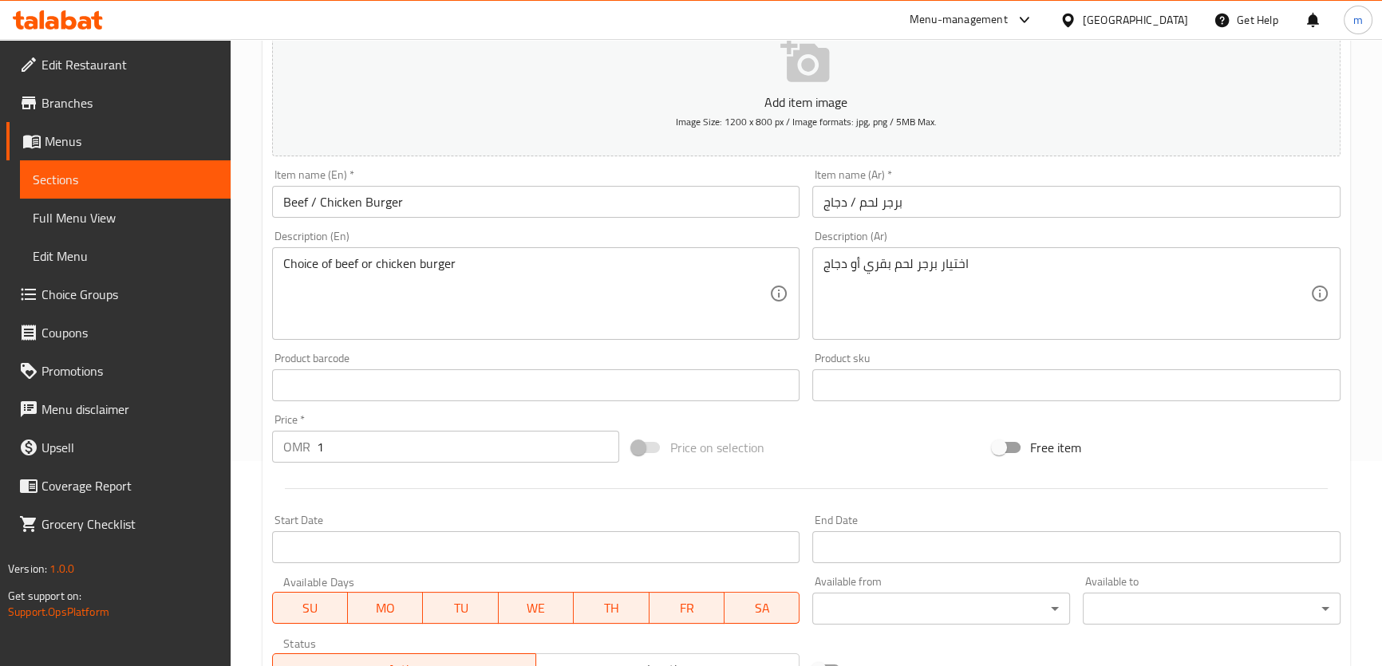
scroll to position [217, 0]
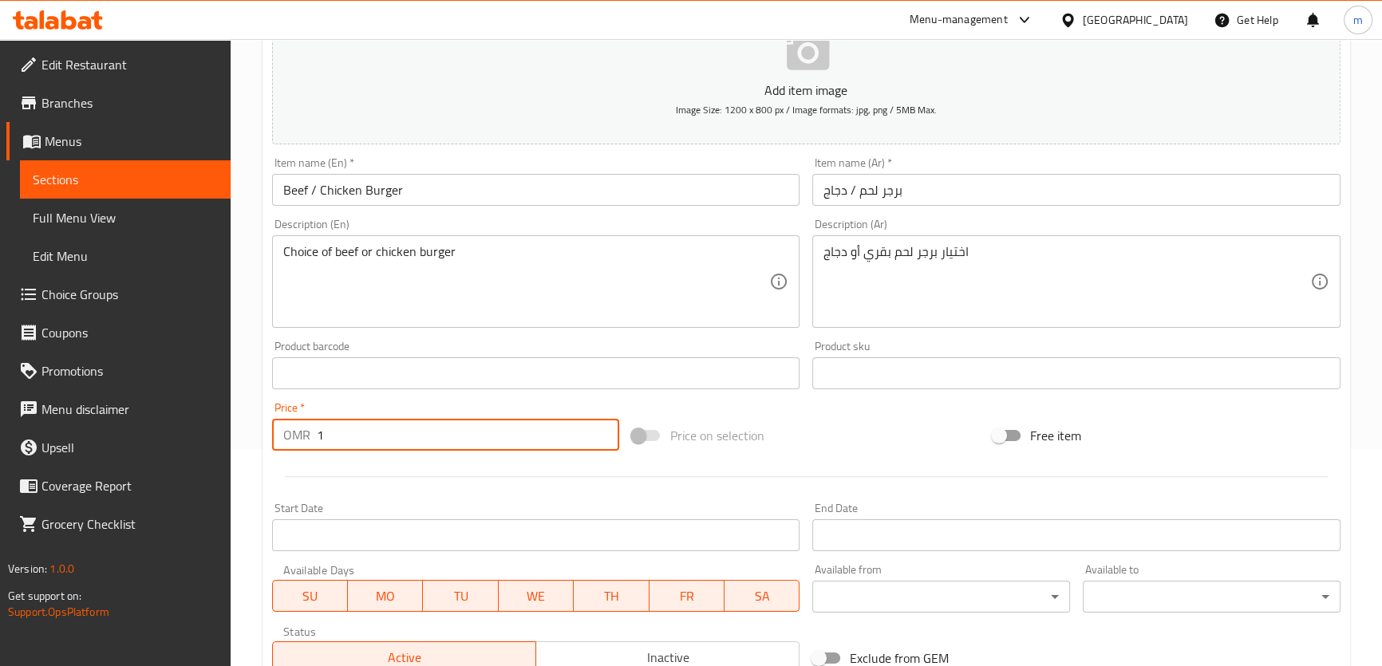
drag, startPoint x: 322, startPoint y: 431, endPoint x: 305, endPoint y: 440, distance: 18.9
click at [305, 440] on div "OMR 1 Price *" at bounding box center [446, 435] width 348 height 32
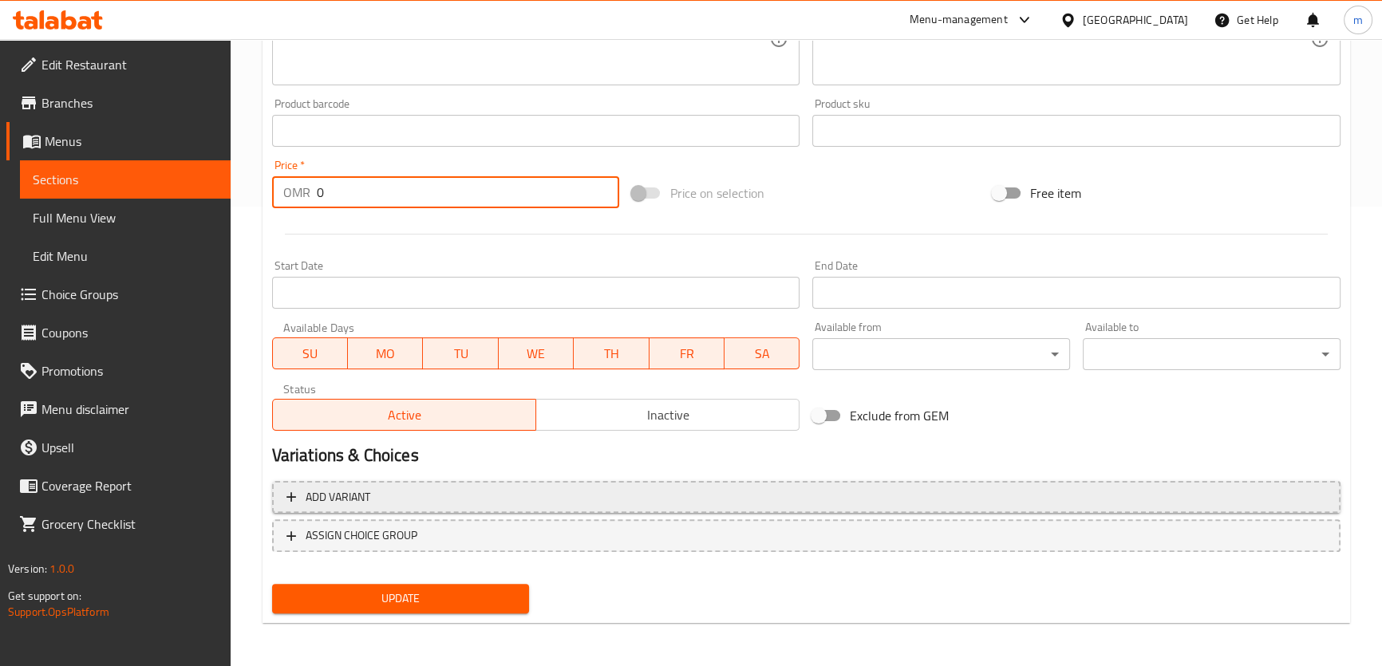
type input "0"
click at [338, 498] on span "Add variant" at bounding box center [338, 498] width 65 height 20
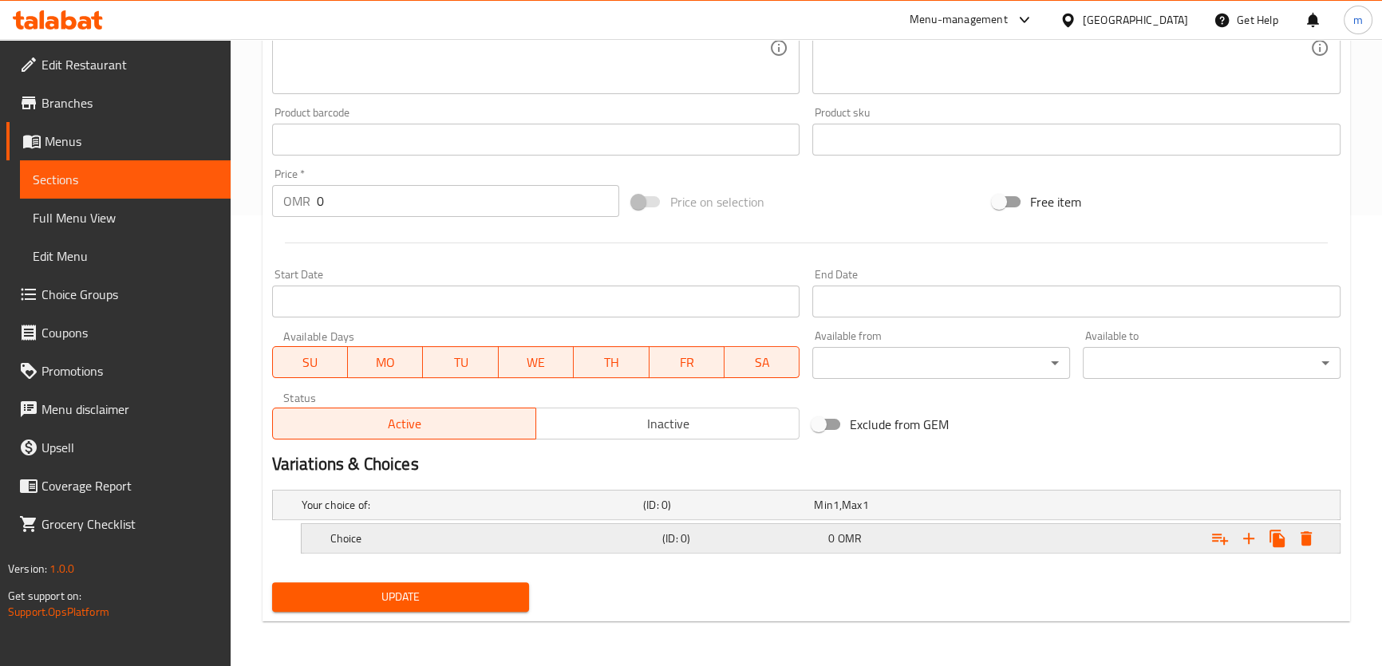
scroll to position [448, 0]
click at [372, 536] on h5 "Choice" at bounding box center [493, 541] width 326 height 16
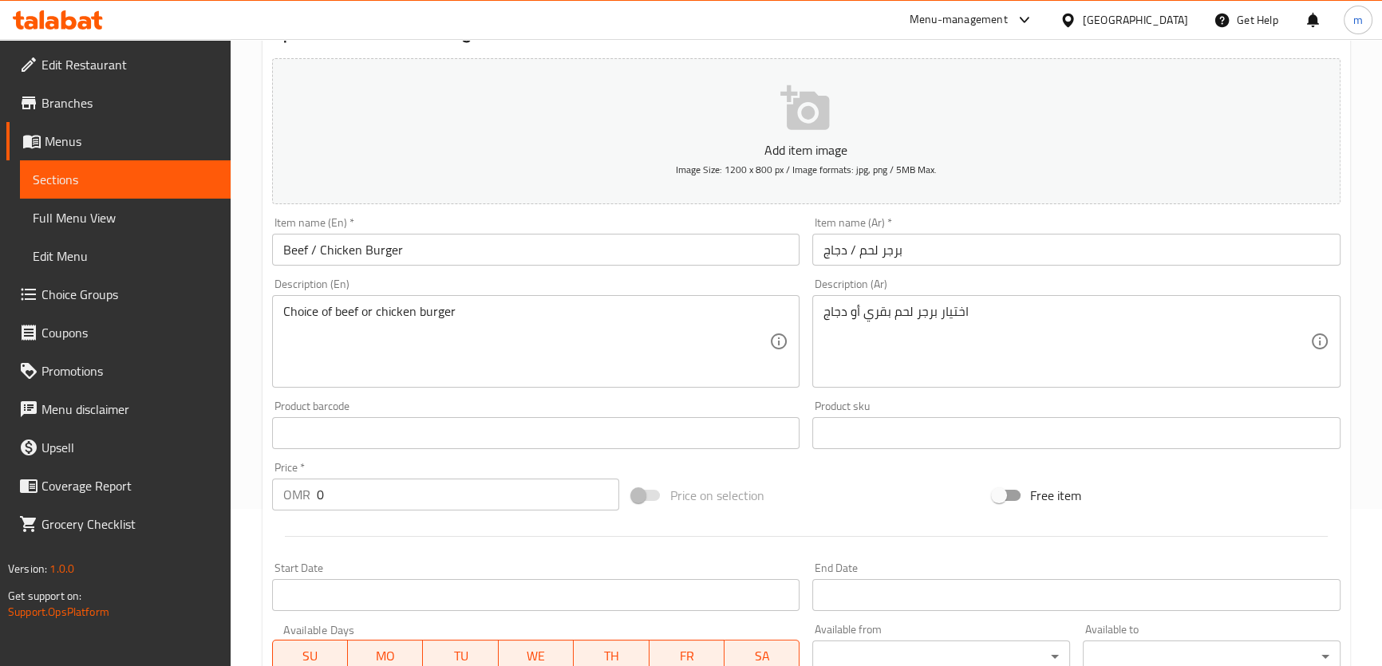
scroll to position [86, 0]
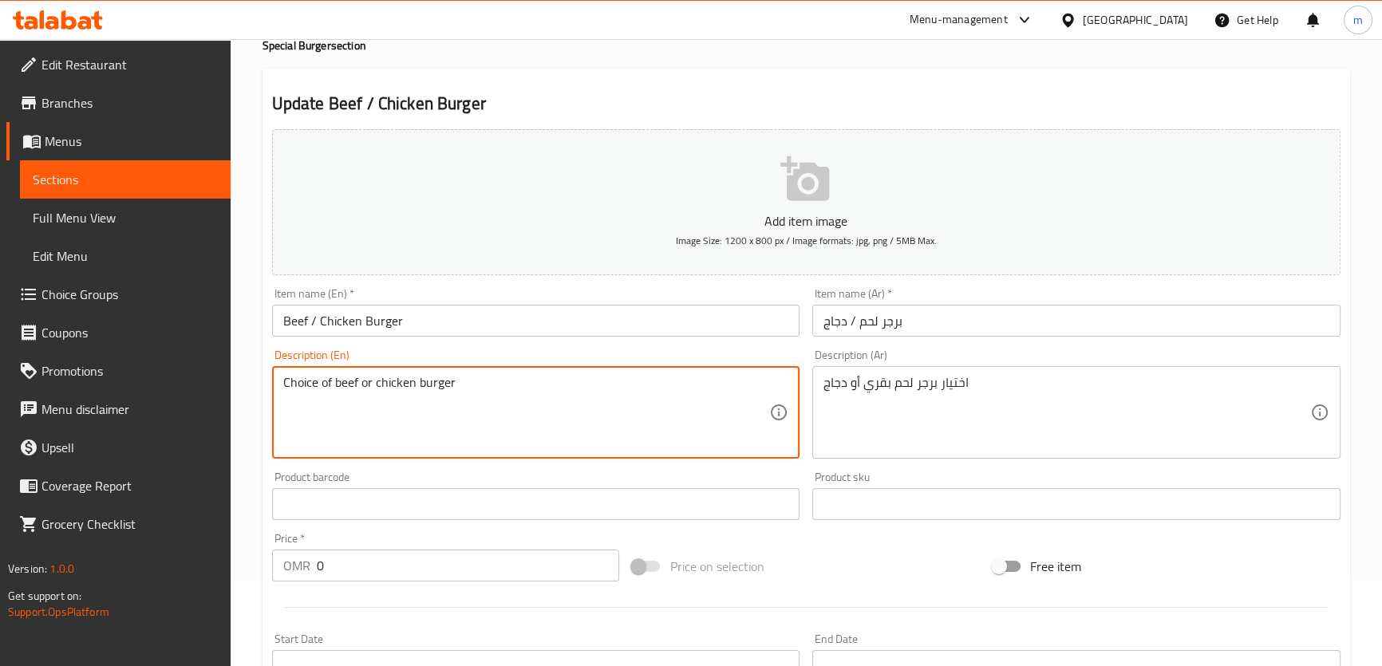
click at [390, 381] on textarea "Choice of beef or chicken burger" at bounding box center [526, 413] width 487 height 76
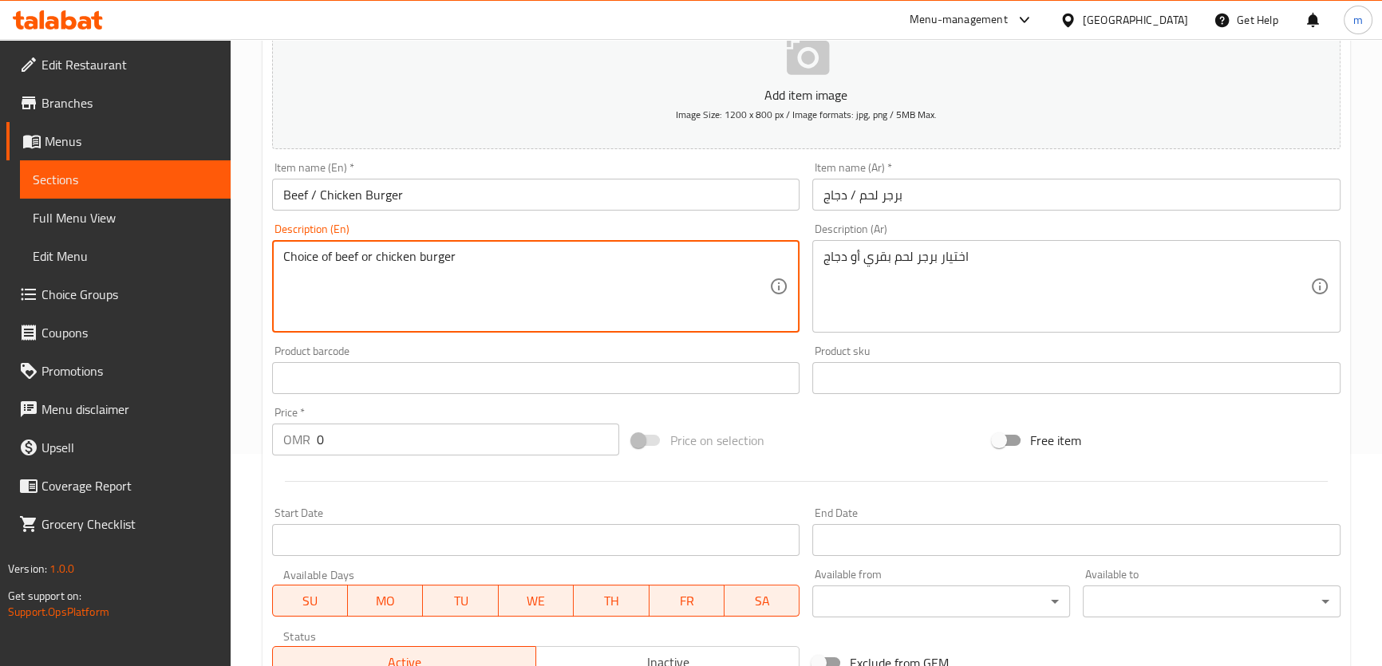
scroll to position [518, 0]
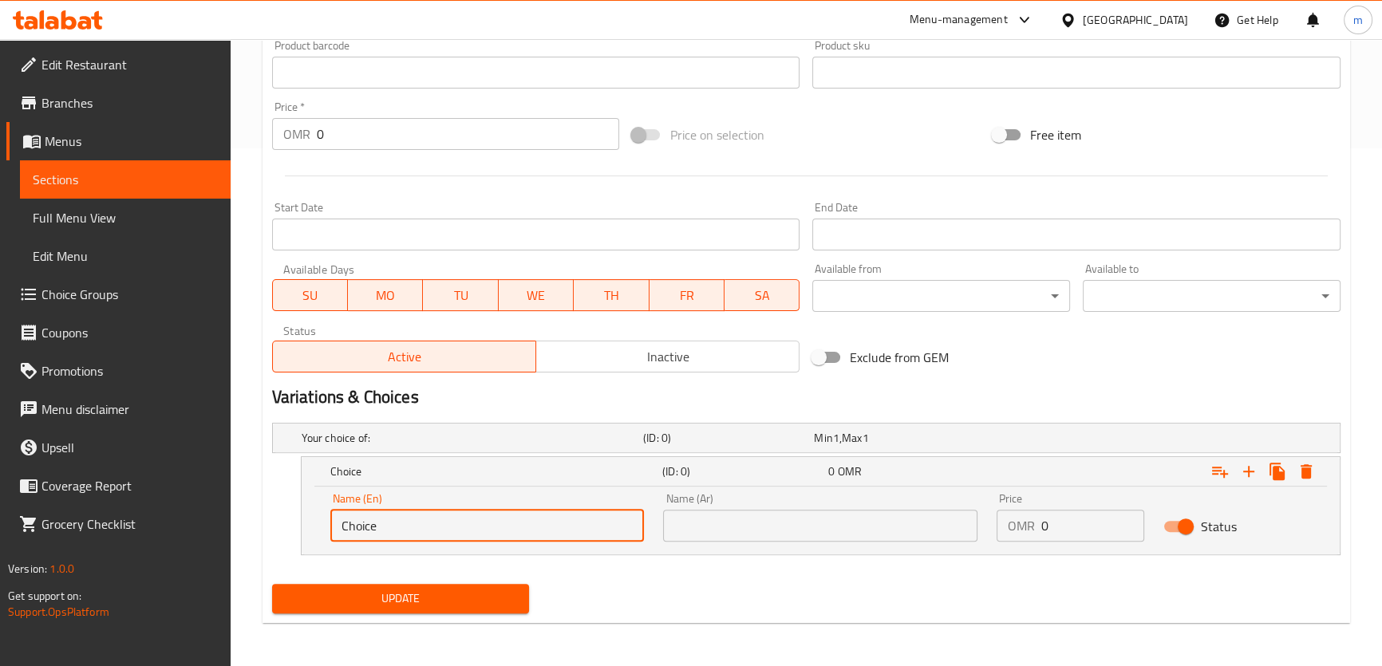
click at [394, 527] on input "Choice" at bounding box center [487, 526] width 314 height 32
paste input "chicken"
click at [363, 521] on input "chicken" at bounding box center [487, 526] width 314 height 32
type input "Chicken"
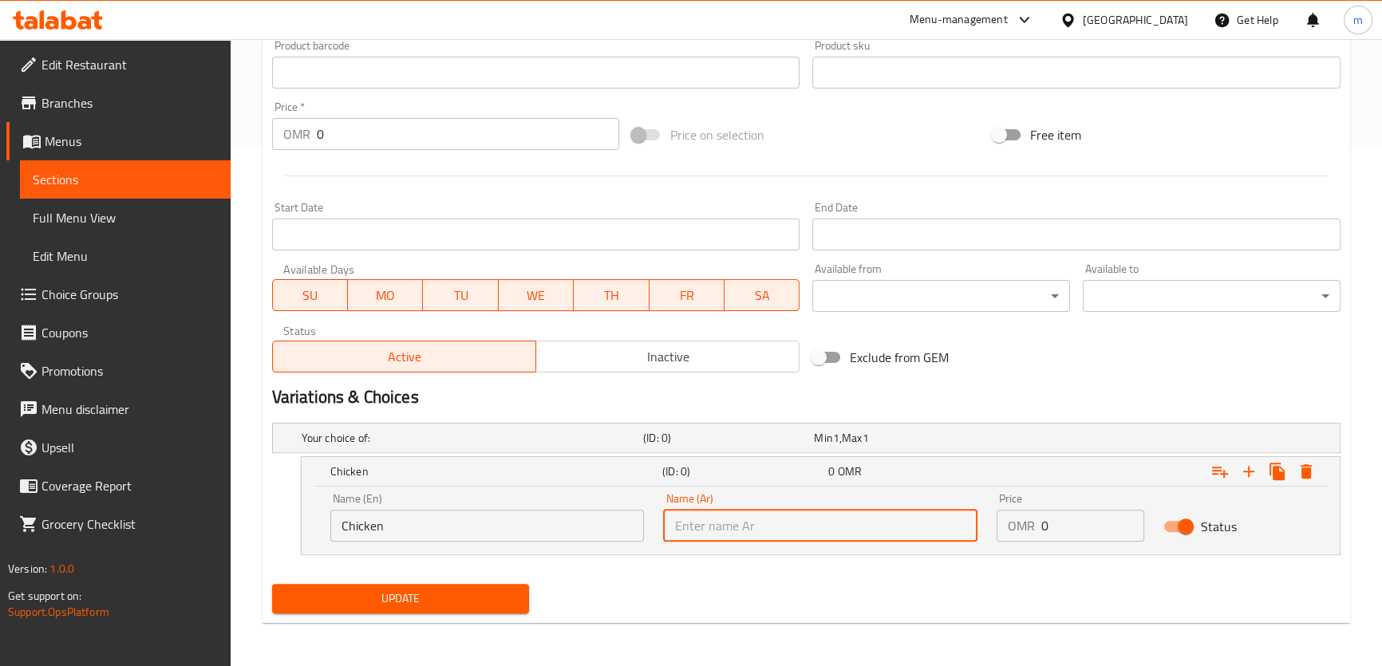
click at [678, 520] on input "text" at bounding box center [820, 526] width 314 height 32
type input "دجاج"
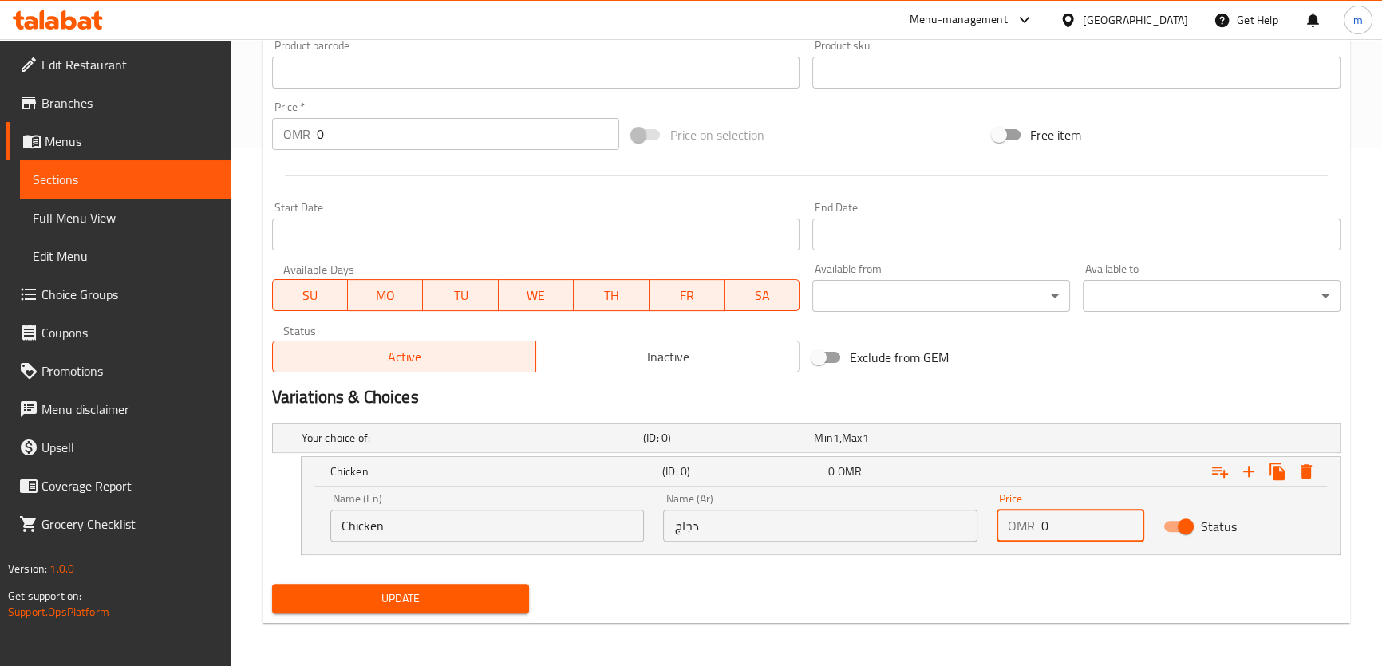
drag, startPoint x: 1061, startPoint y: 530, endPoint x: 1041, endPoint y: 528, distance: 19.2
click at [1041, 528] on input "0" at bounding box center [1092, 526] width 103 height 32
paste input "1"
type input "1"
click at [1245, 471] on icon "Expand" at bounding box center [1248, 471] width 19 height 19
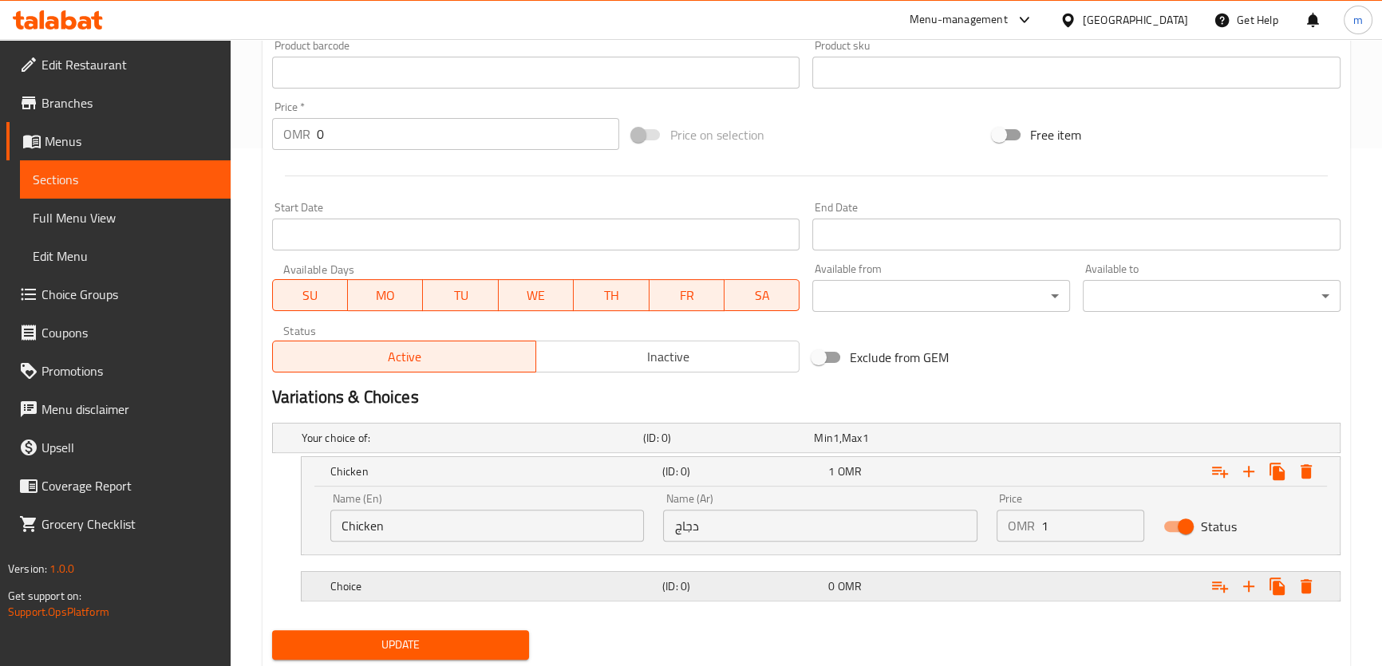
click at [467, 598] on div "Choice (ID: 0) 0 OMR" at bounding box center [825, 586] width 997 height 35
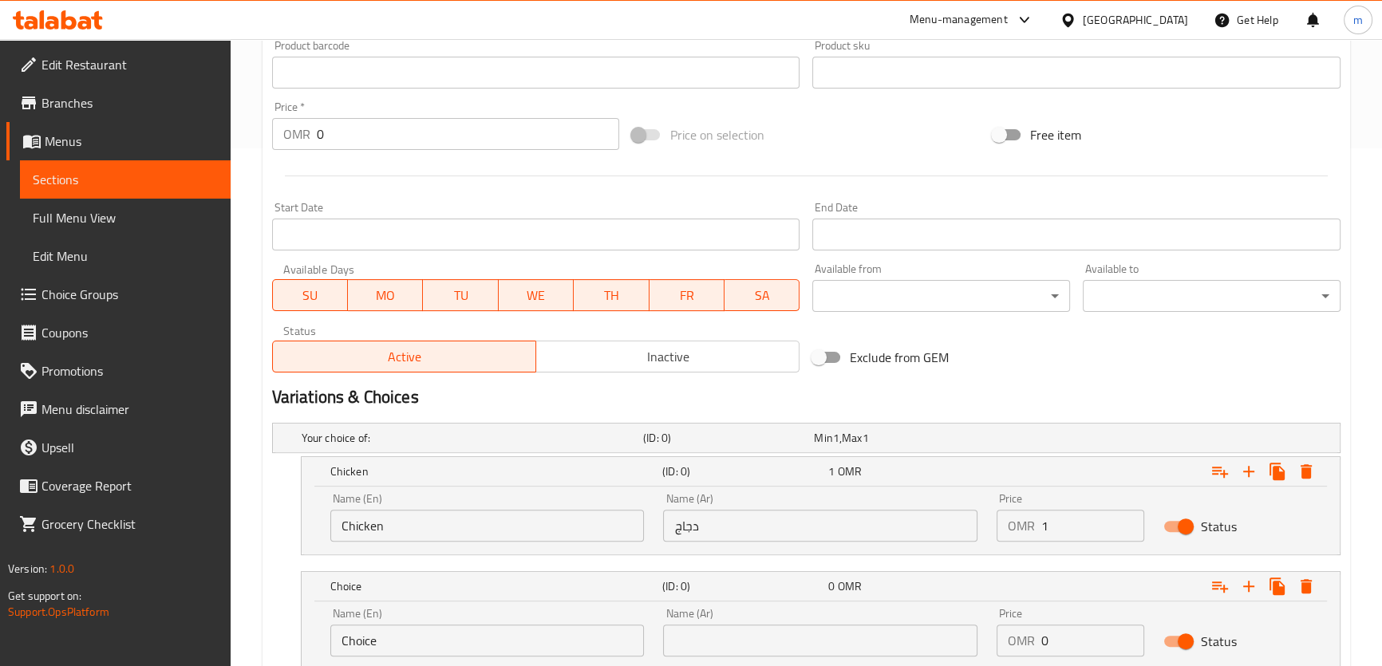
click at [409, 643] on input "Choice" at bounding box center [487, 641] width 314 height 32
click at [405, 644] on input "Choice" at bounding box center [487, 641] width 314 height 32
click at [377, 640] on input "Choice" at bounding box center [487, 641] width 314 height 32
paste input "beef"
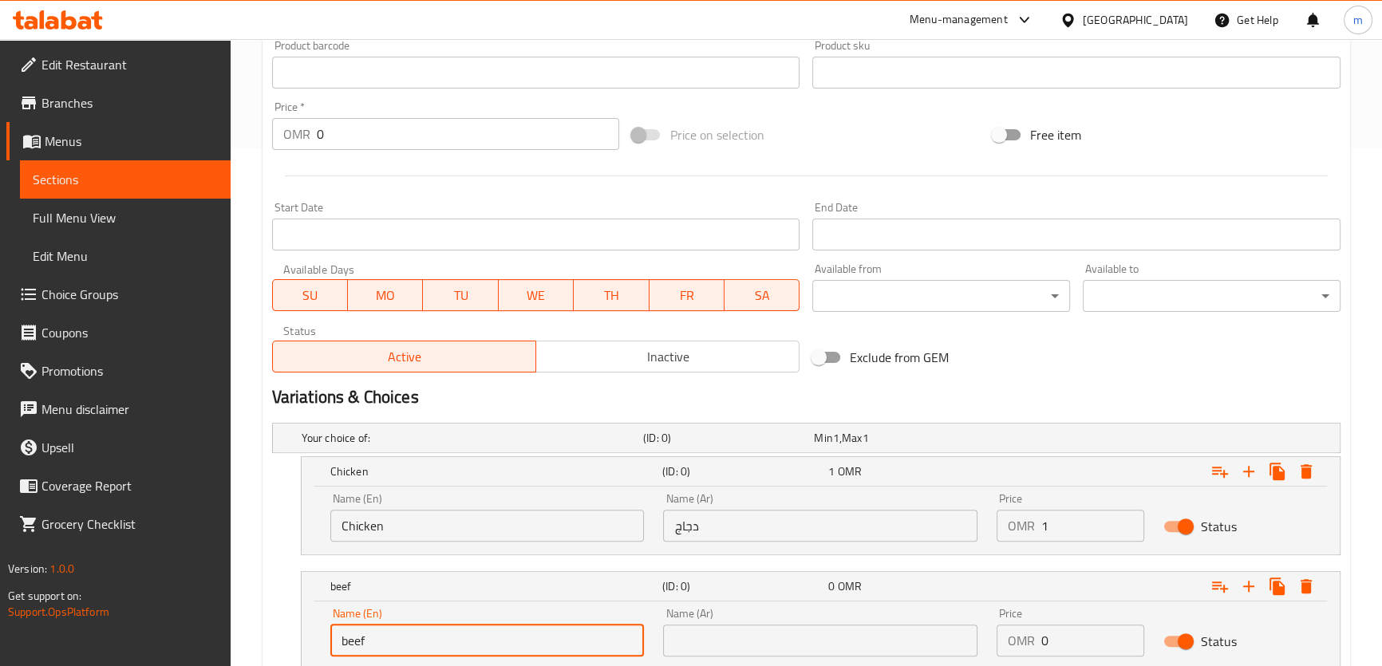
type input "Beef"
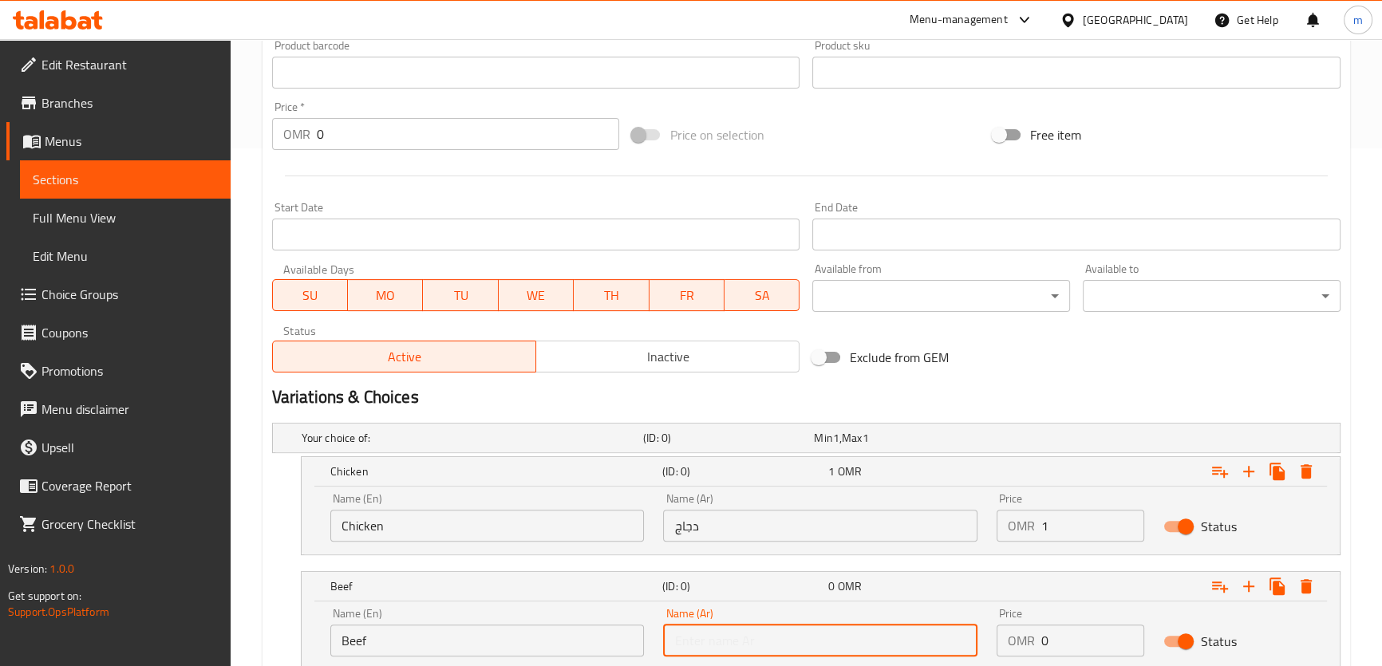
click at [697, 640] on input "text" at bounding box center [820, 641] width 314 height 32
type input "لحم بقري"
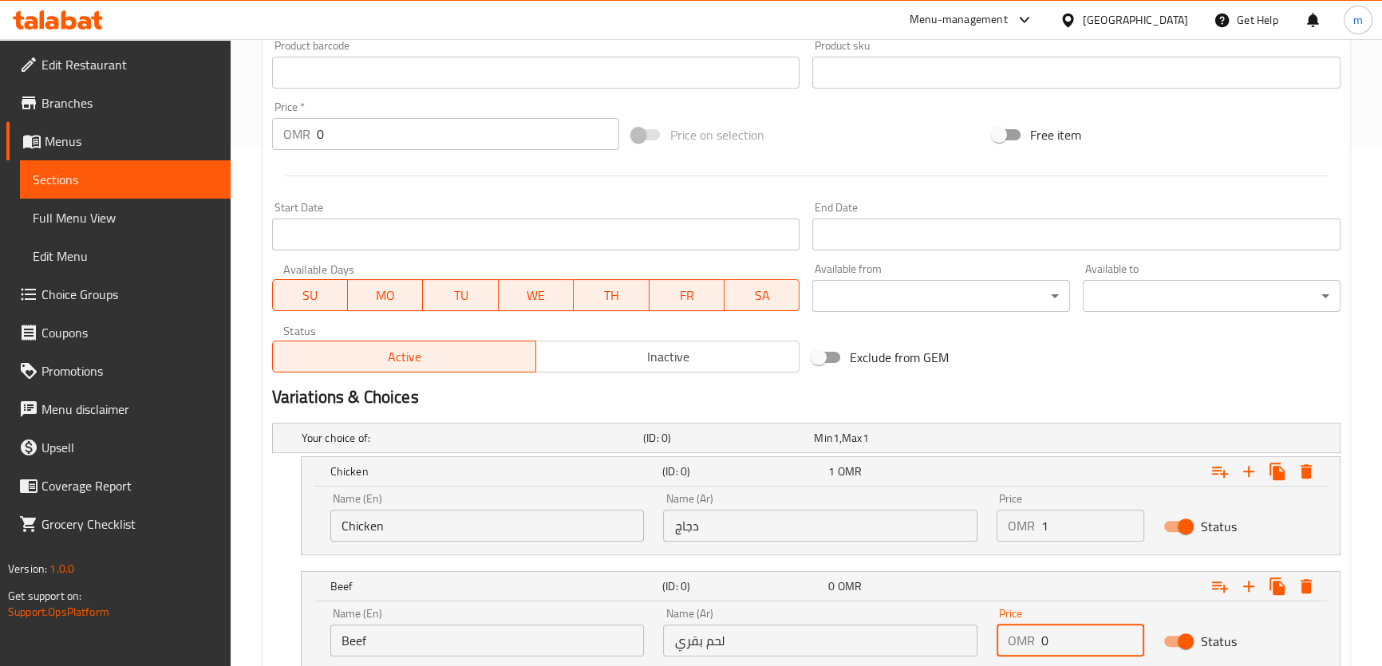
drag, startPoint x: 1086, startPoint y: 636, endPoint x: 1025, endPoint y: 647, distance: 61.7
click at [1025, 647] on div "OMR 0 Price" at bounding box center [1071, 641] width 148 height 32
type input "1"
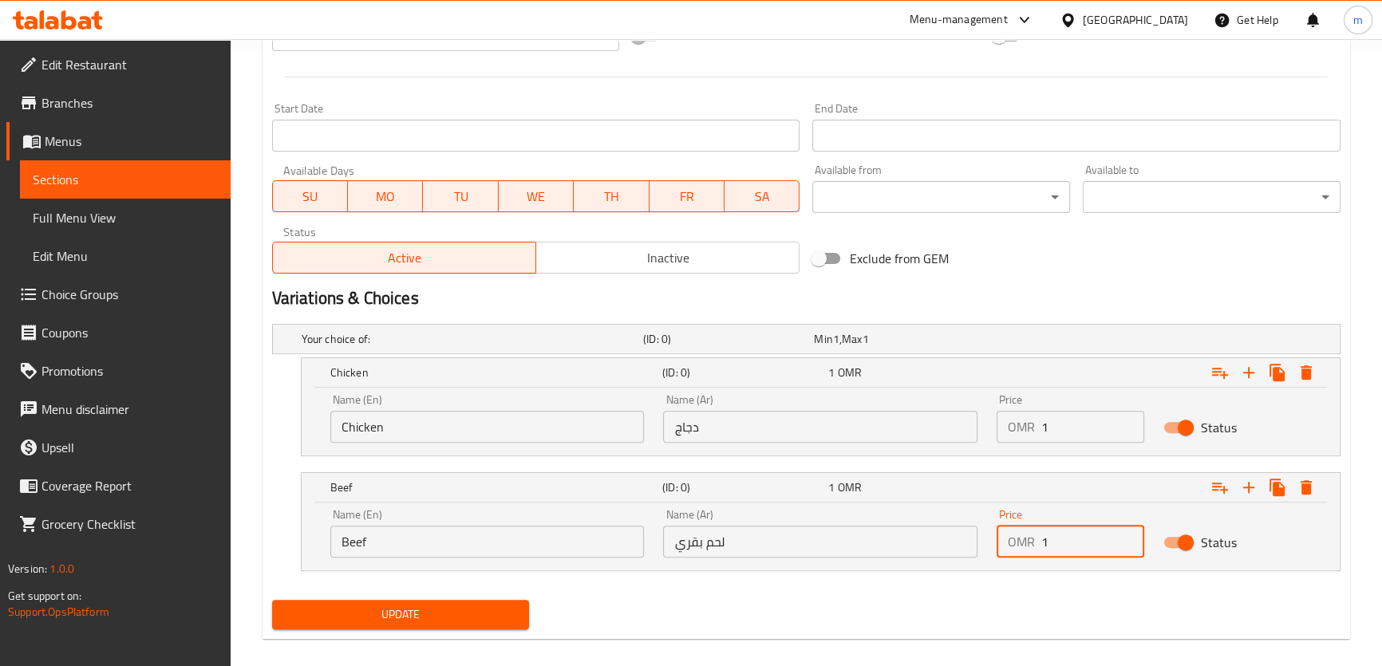
scroll to position [632, 0]
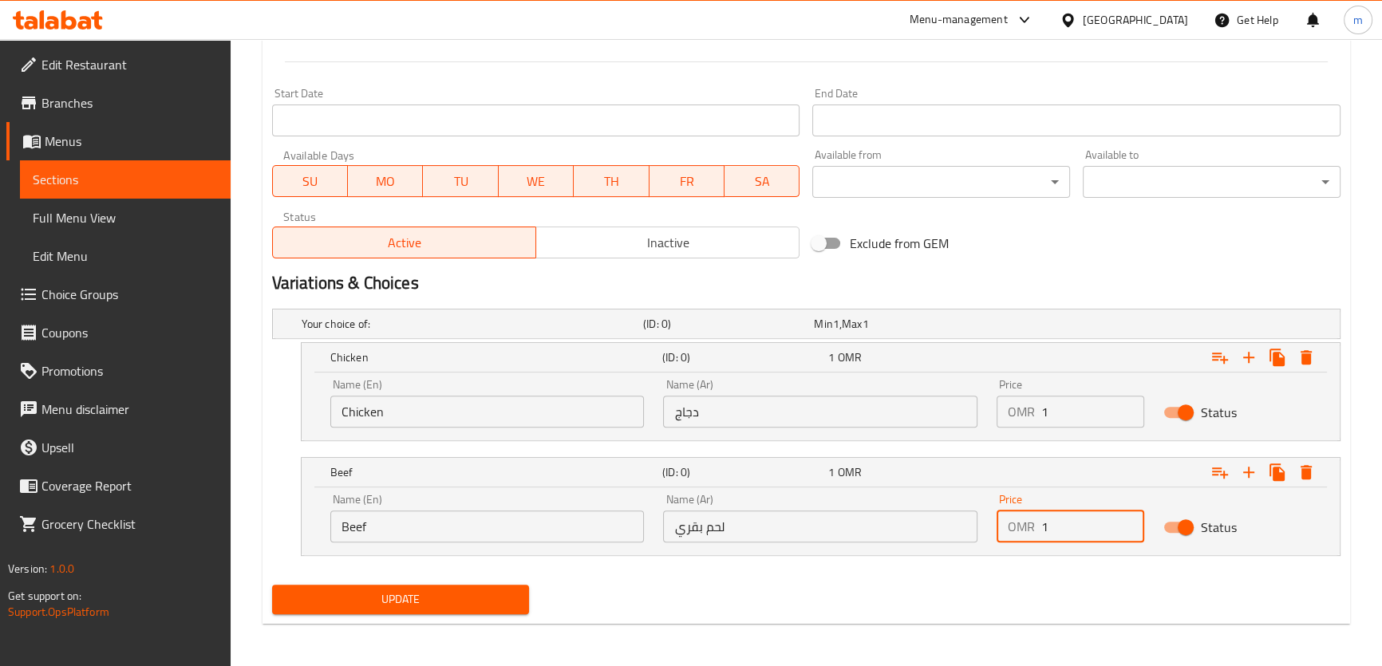
click at [494, 598] on span "Update" at bounding box center [401, 600] width 232 height 20
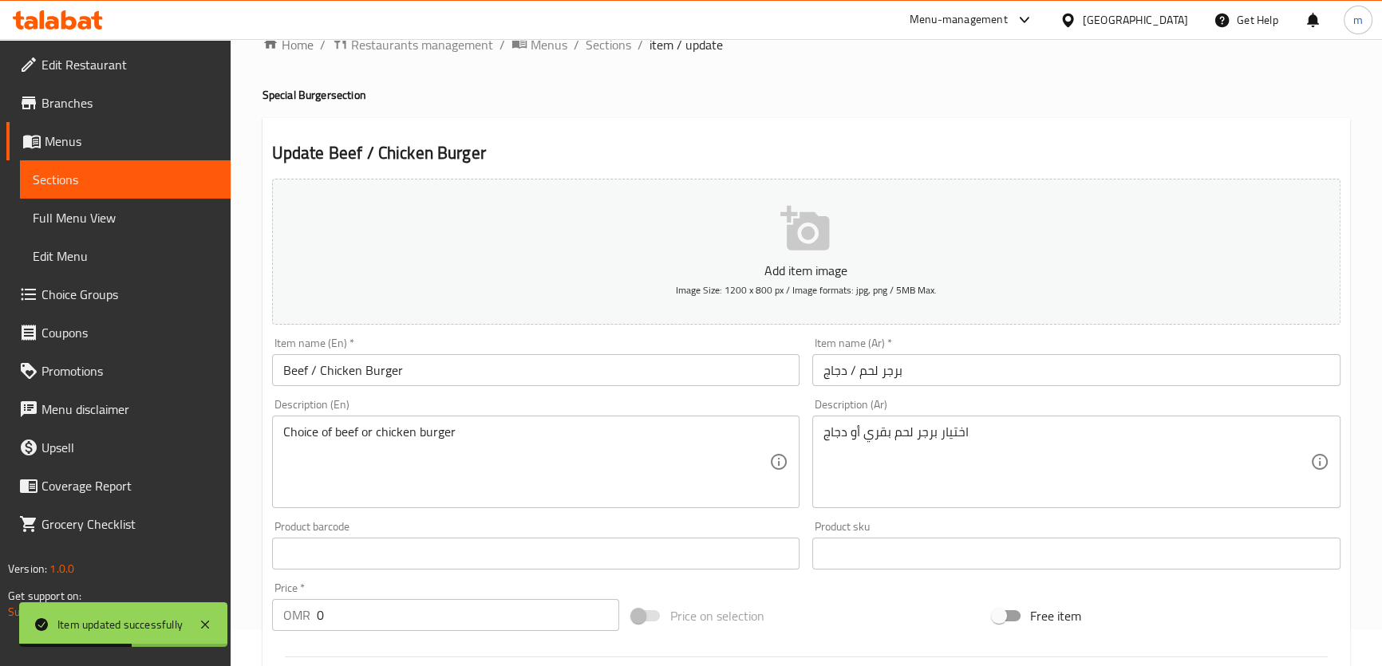
scroll to position [0, 0]
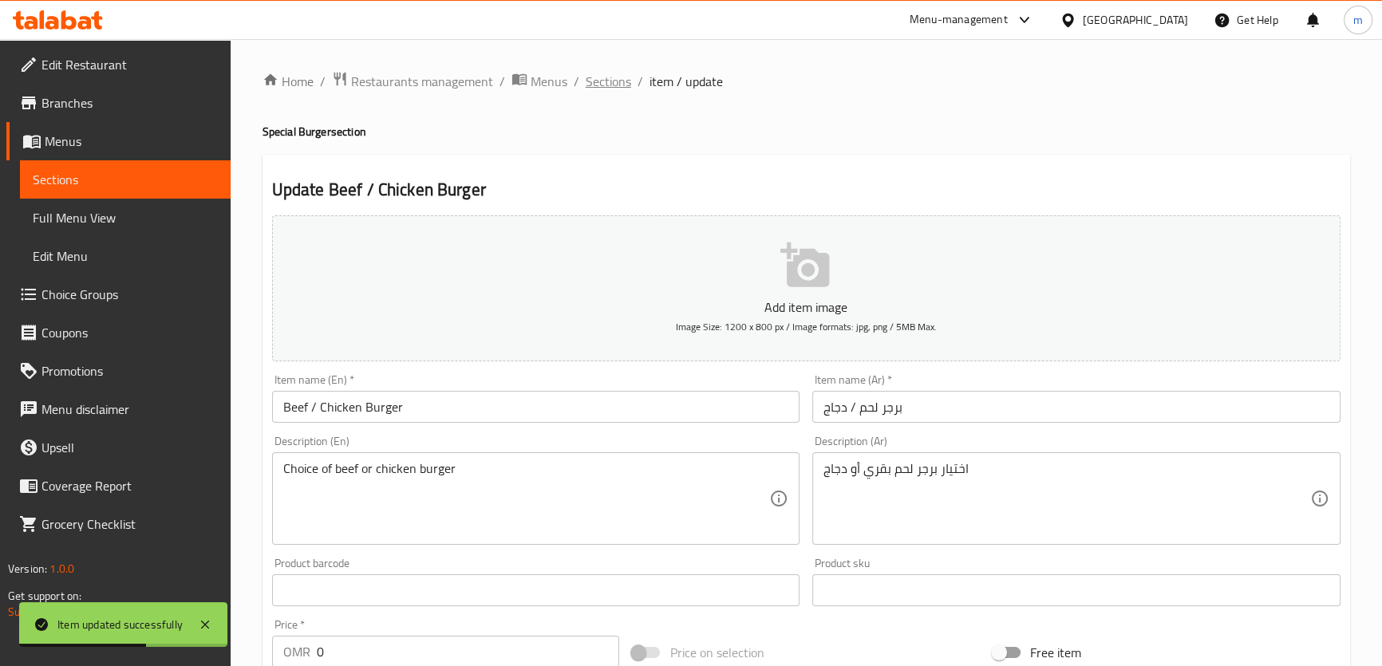
click at [618, 89] on span "Sections" at bounding box center [608, 81] width 45 height 19
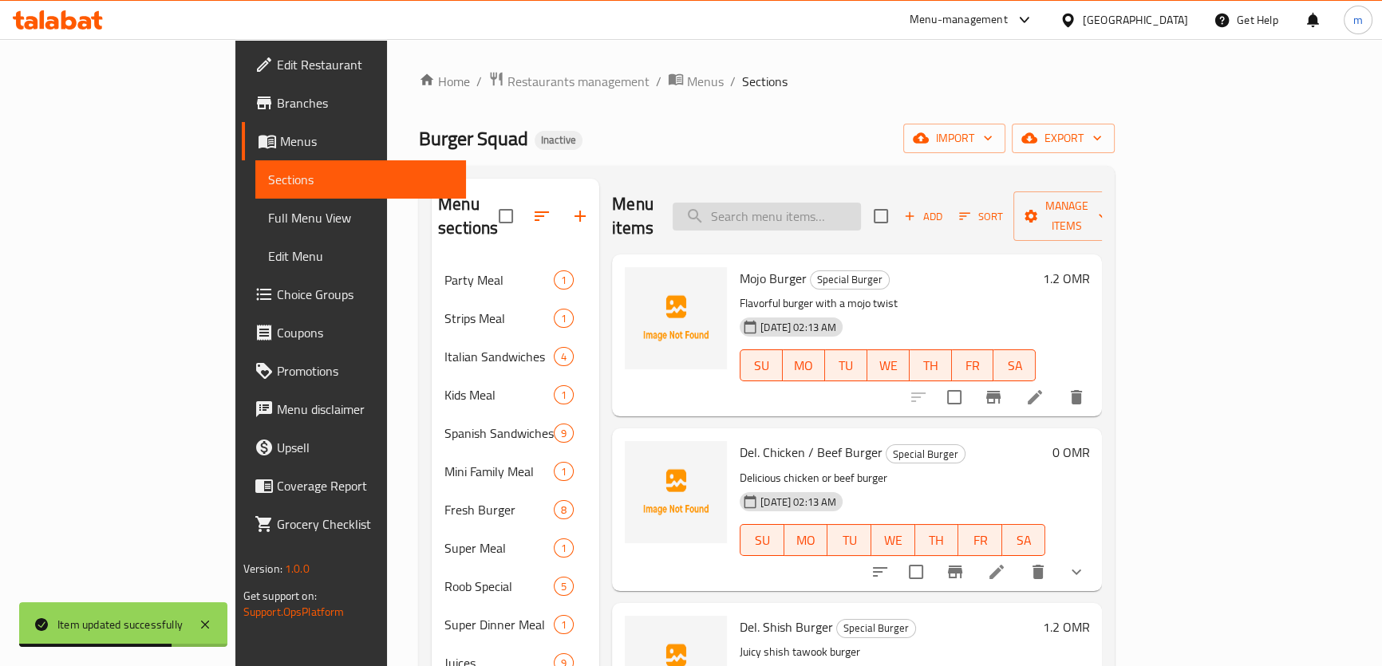
click at [798, 203] on input "search" at bounding box center [767, 217] width 188 height 28
paste input "Dynamite Chicken/Beef Fries"
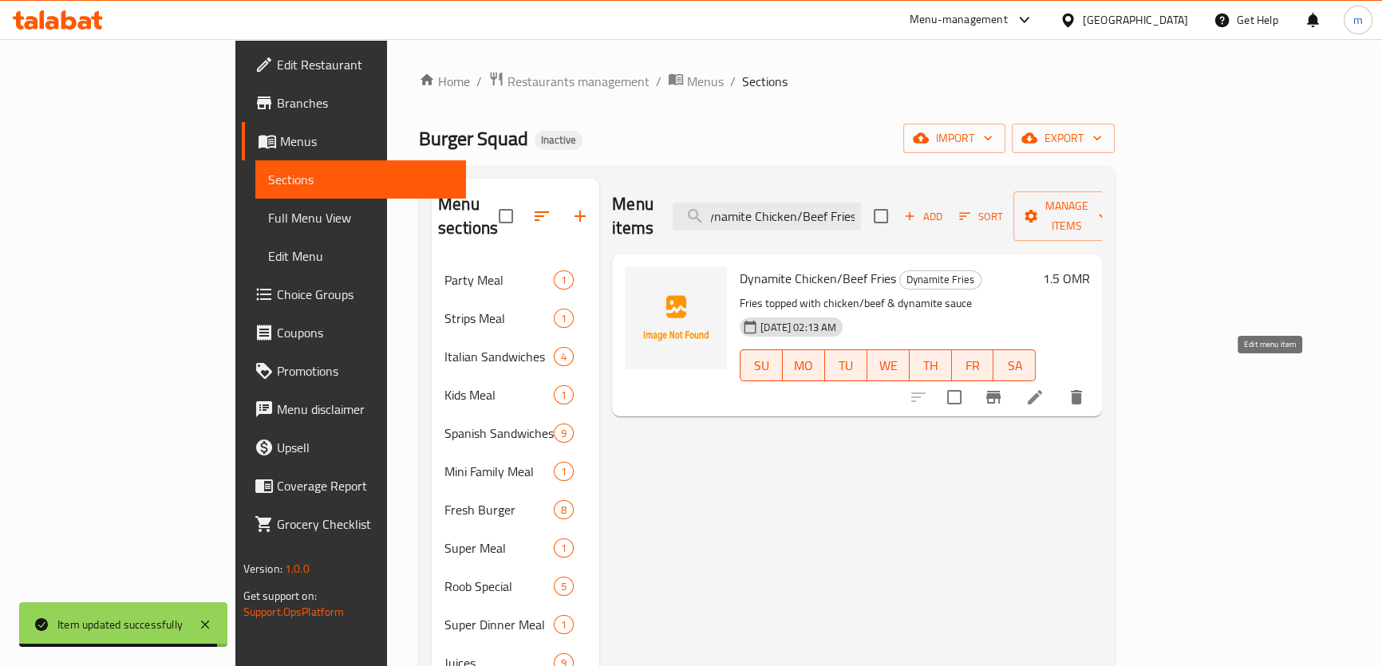
type input "Dynamite Chicken/Beef Fries"
click at [1045, 388] on icon at bounding box center [1034, 397] width 19 height 19
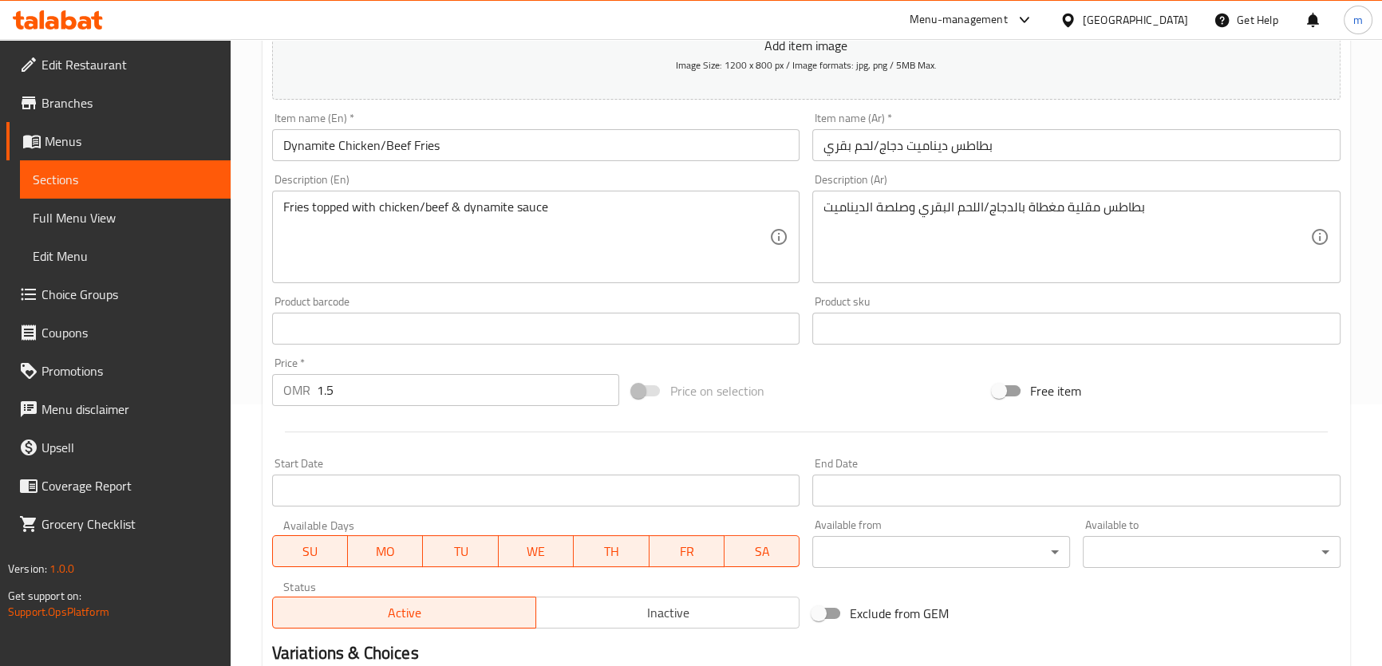
scroll to position [290, 0]
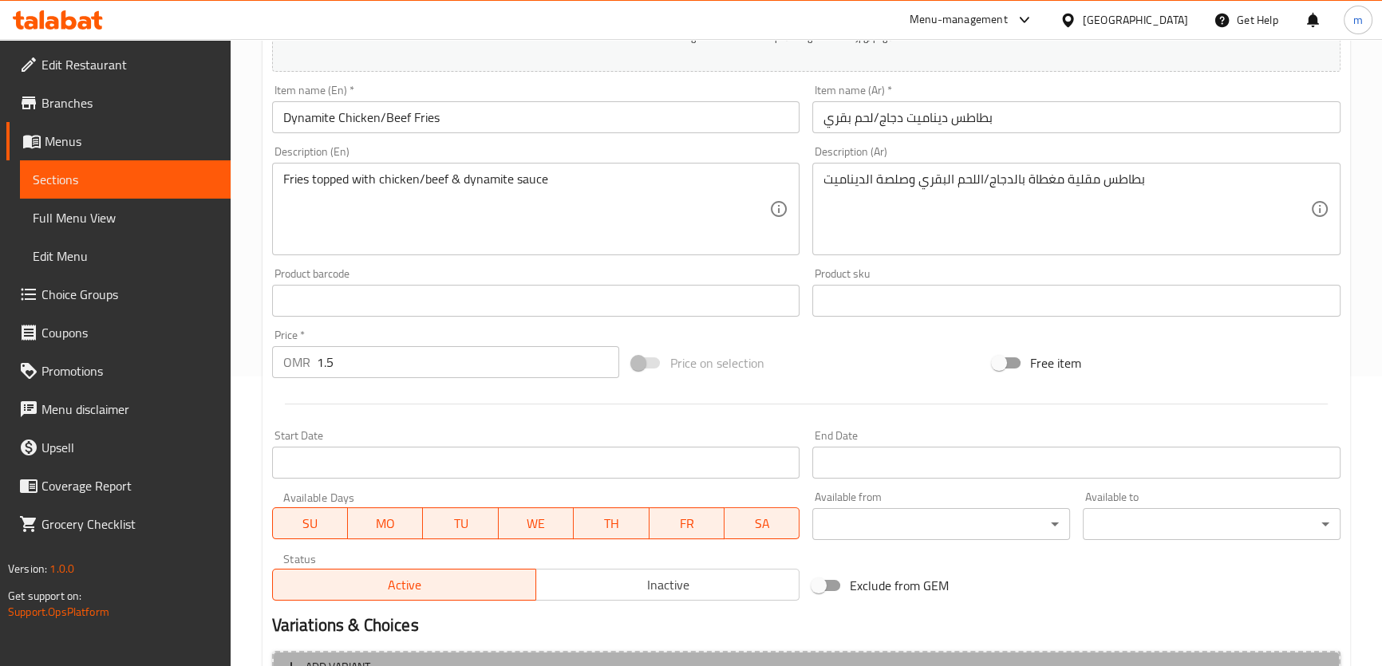
click at [447, 651] on button "Add variant" at bounding box center [806, 667] width 1068 height 33
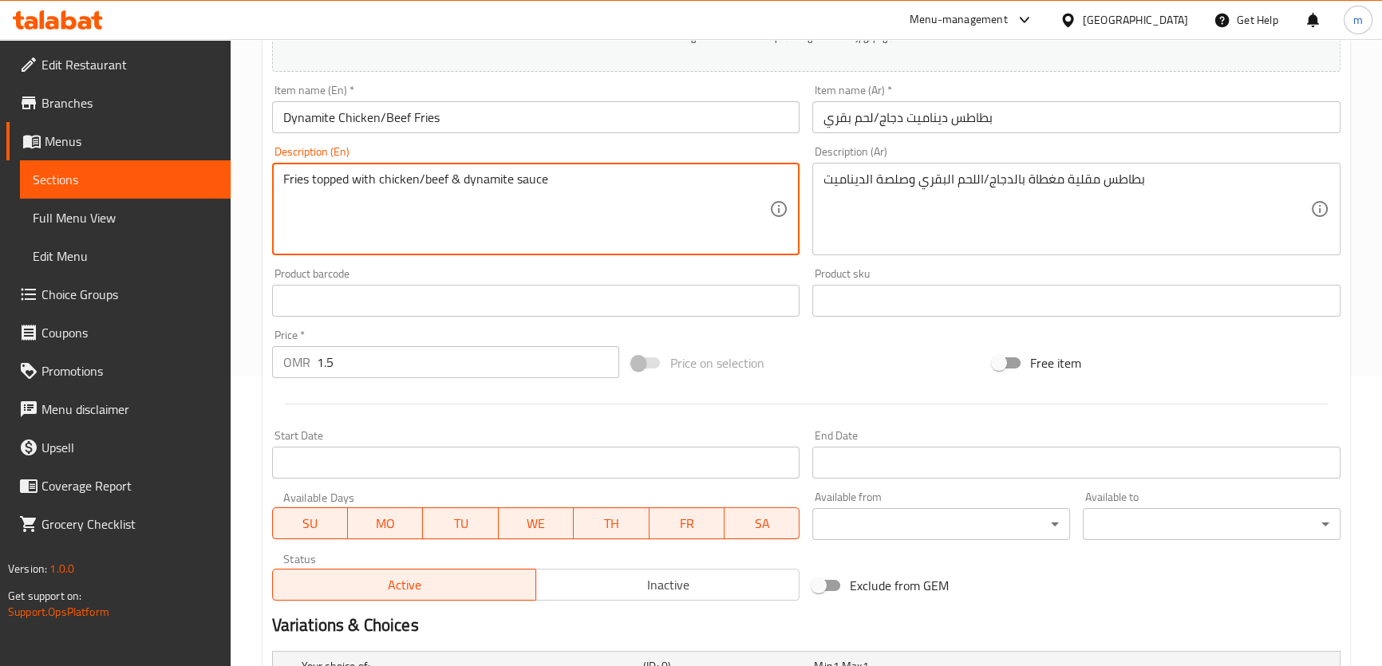
click at [404, 182] on textarea "Fries topped with chicken/beef & dynamite sauce" at bounding box center [526, 210] width 487 height 76
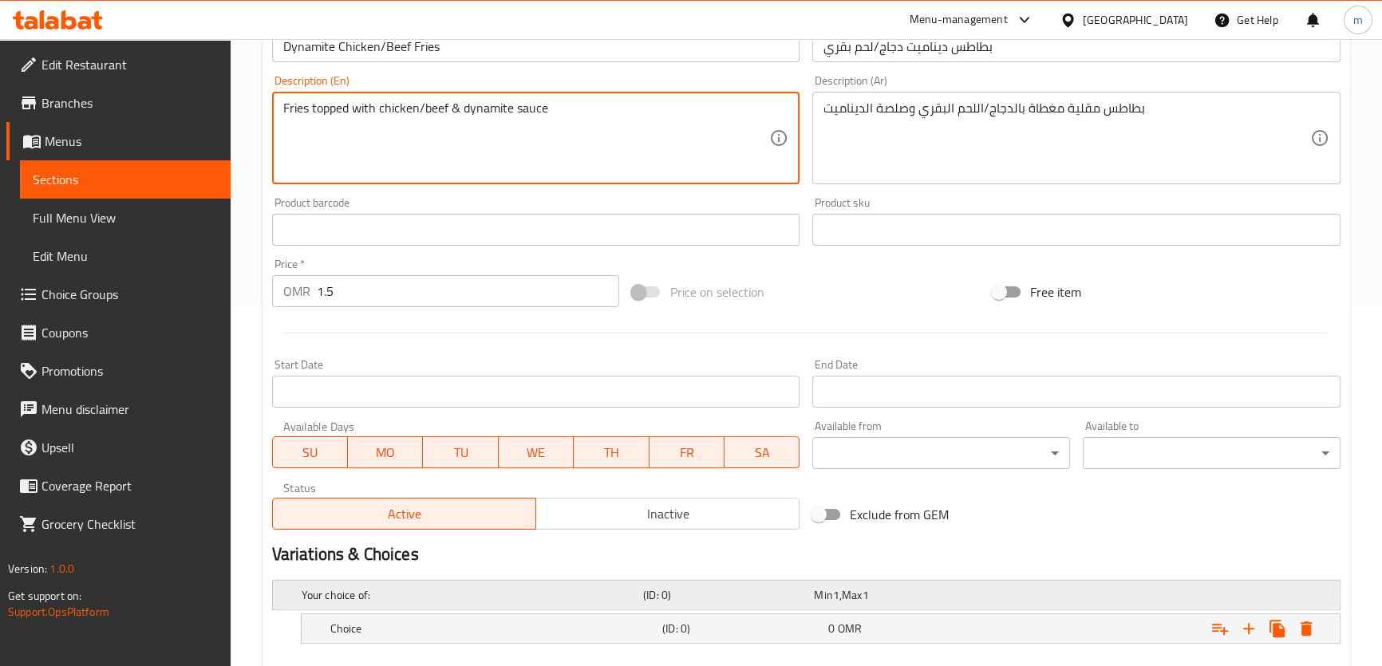
scroll to position [448, 0]
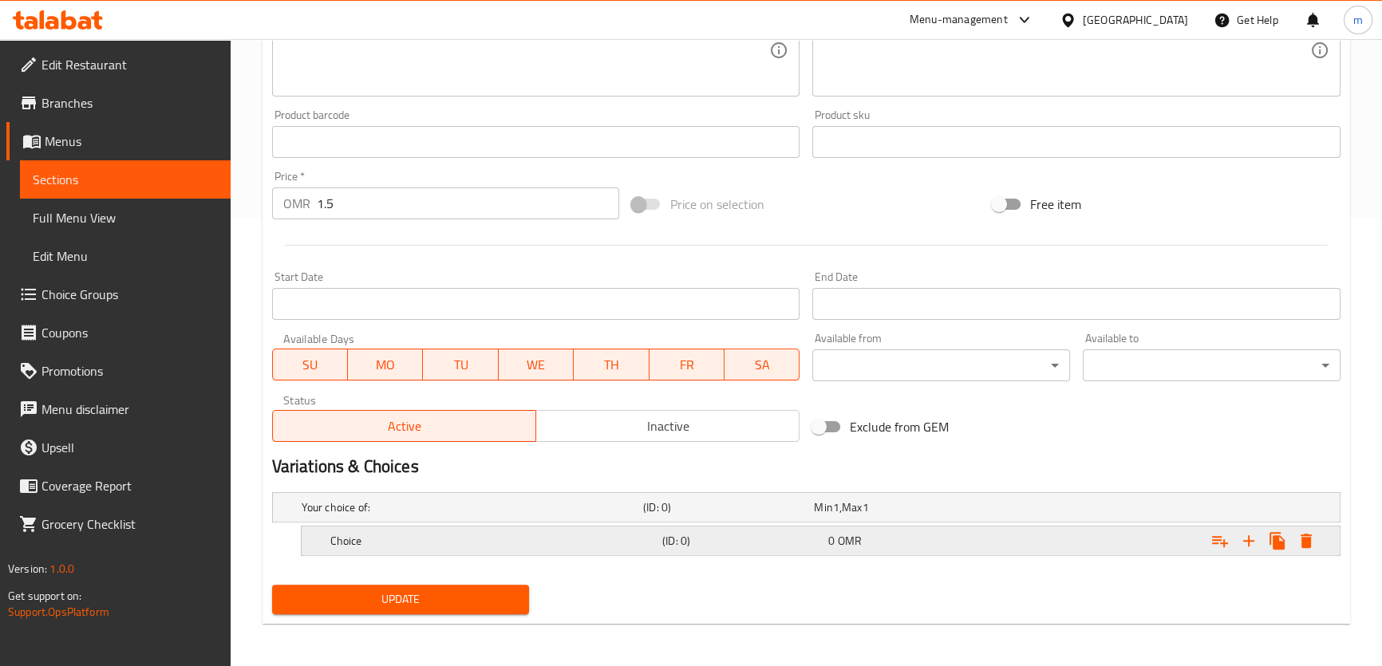
click at [416, 535] on h5 "Choice" at bounding box center [493, 541] width 326 height 16
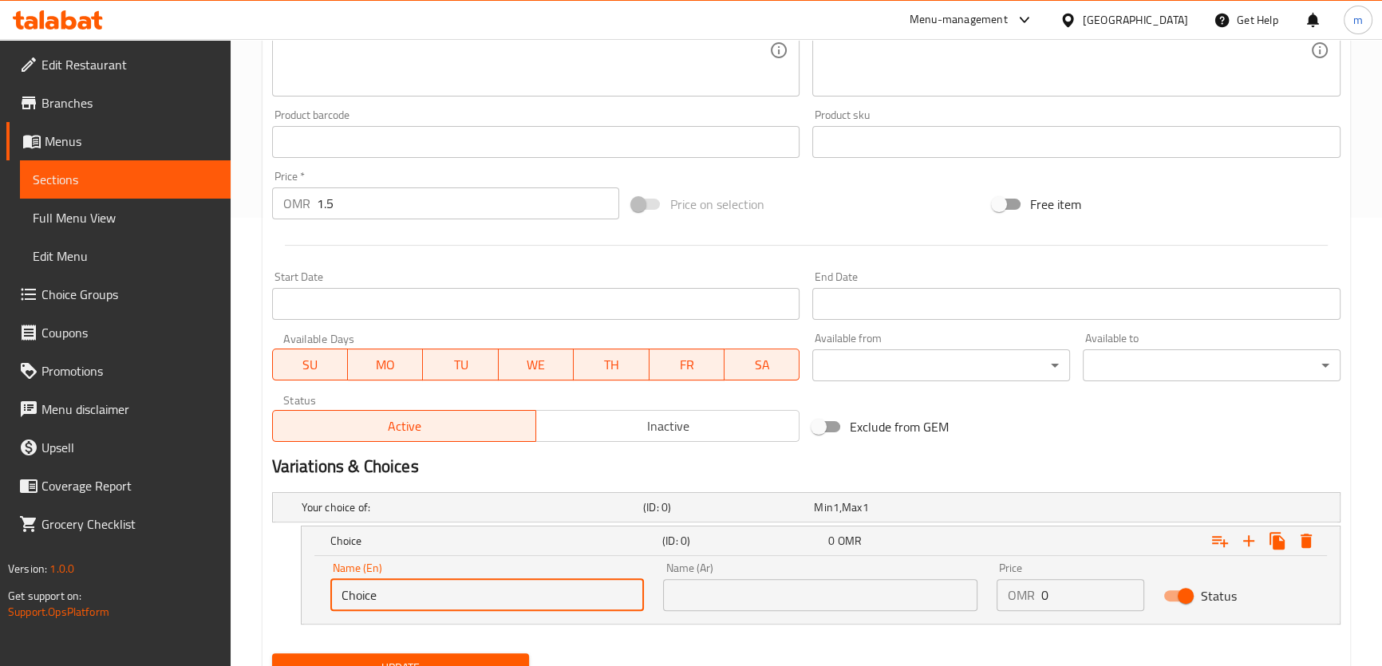
click at [381, 591] on input "Choice" at bounding box center [487, 595] width 314 height 32
click at [381, 592] on input "Choice" at bounding box center [487, 595] width 314 height 32
paste input "chicken"
type input "Chicken"
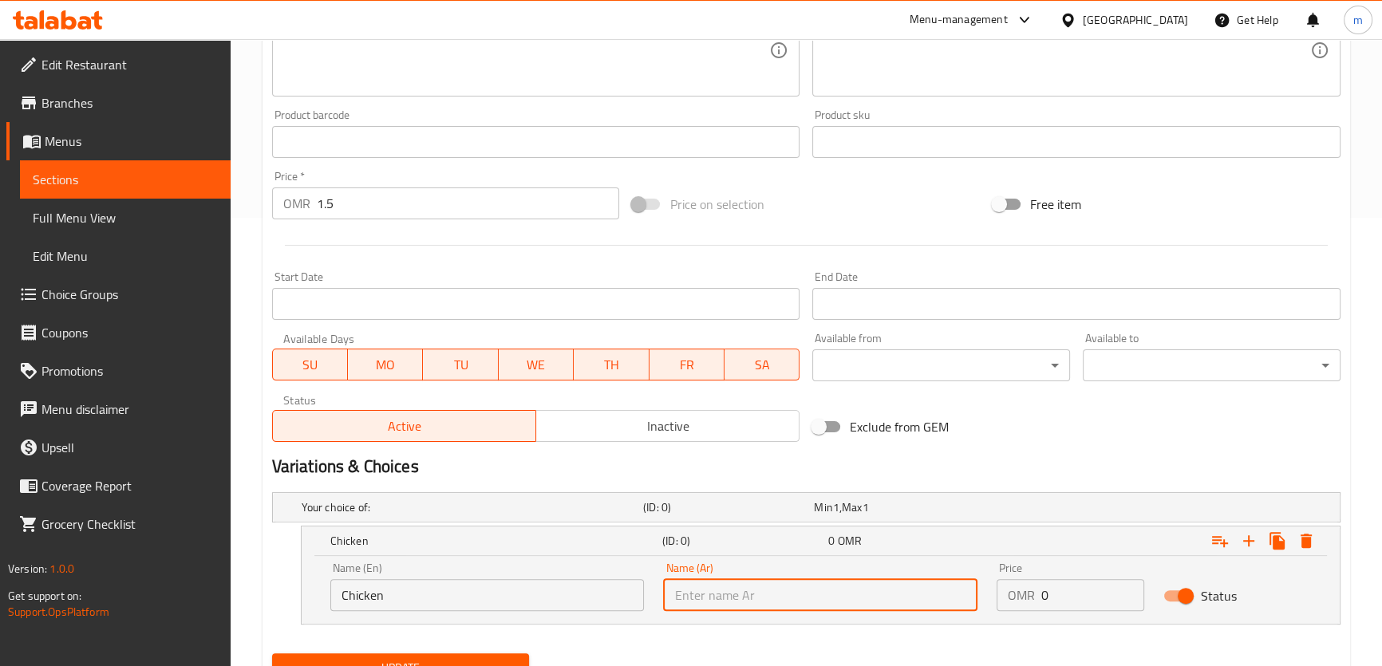
click at [768, 601] on input "text" at bounding box center [820, 595] width 314 height 32
type input "دجاج"
click at [329, 199] on input "1.5" at bounding box center [468, 204] width 303 height 32
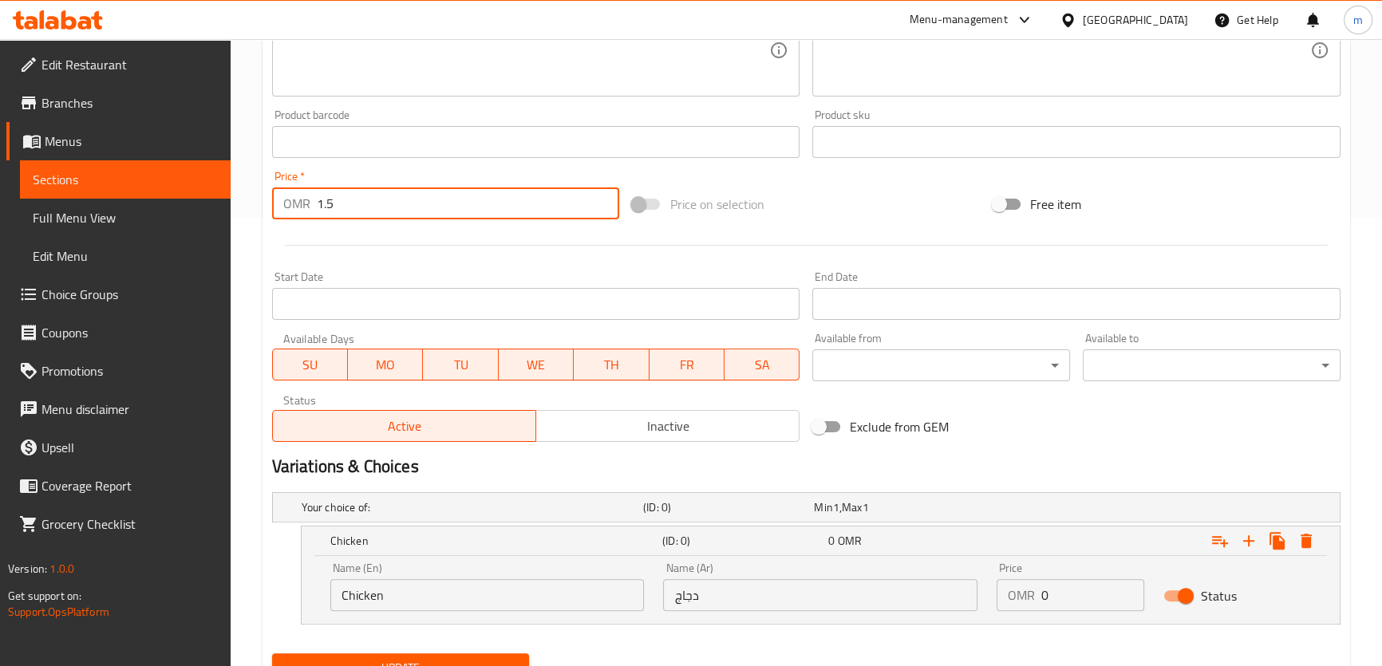
click at [329, 199] on input "1.5" at bounding box center [468, 204] width 303 height 32
type input "0"
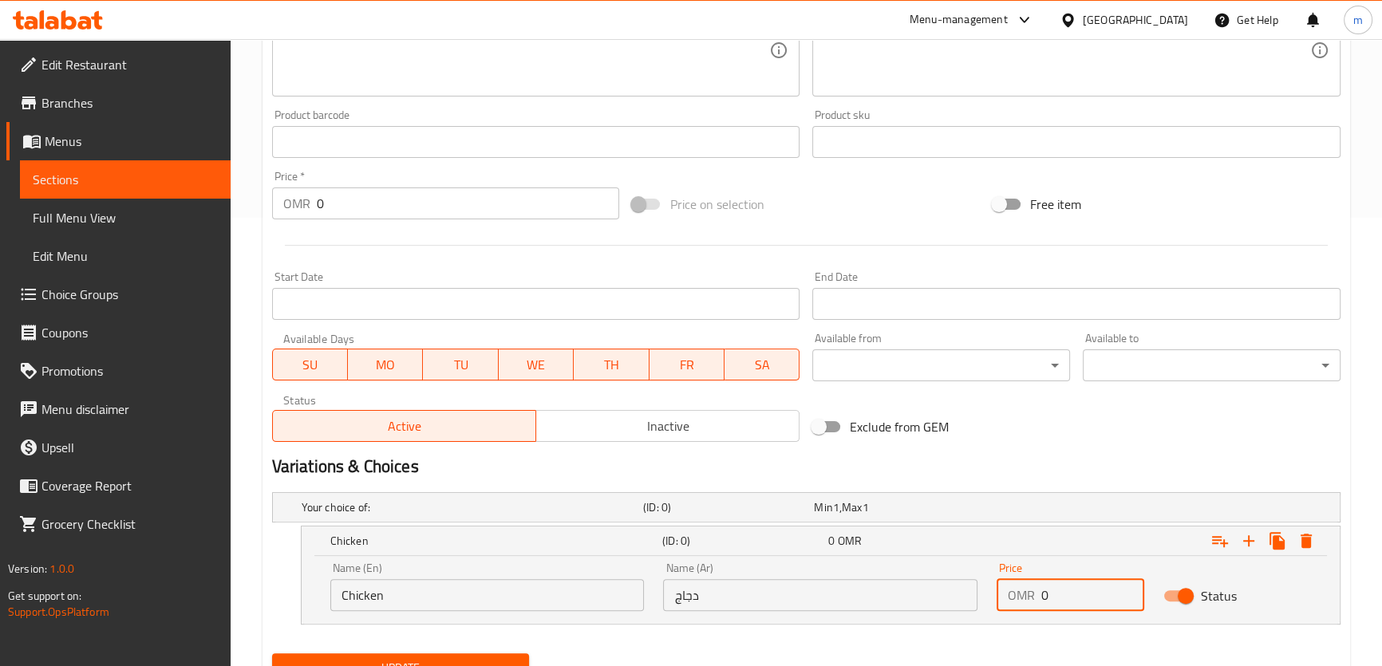
drag, startPoint x: 1051, startPoint y: 598, endPoint x: 1029, endPoint y: 605, distance: 22.7
click at [1032, 600] on div "OMR 0 Price" at bounding box center [1071, 595] width 148 height 32
paste input "1.5"
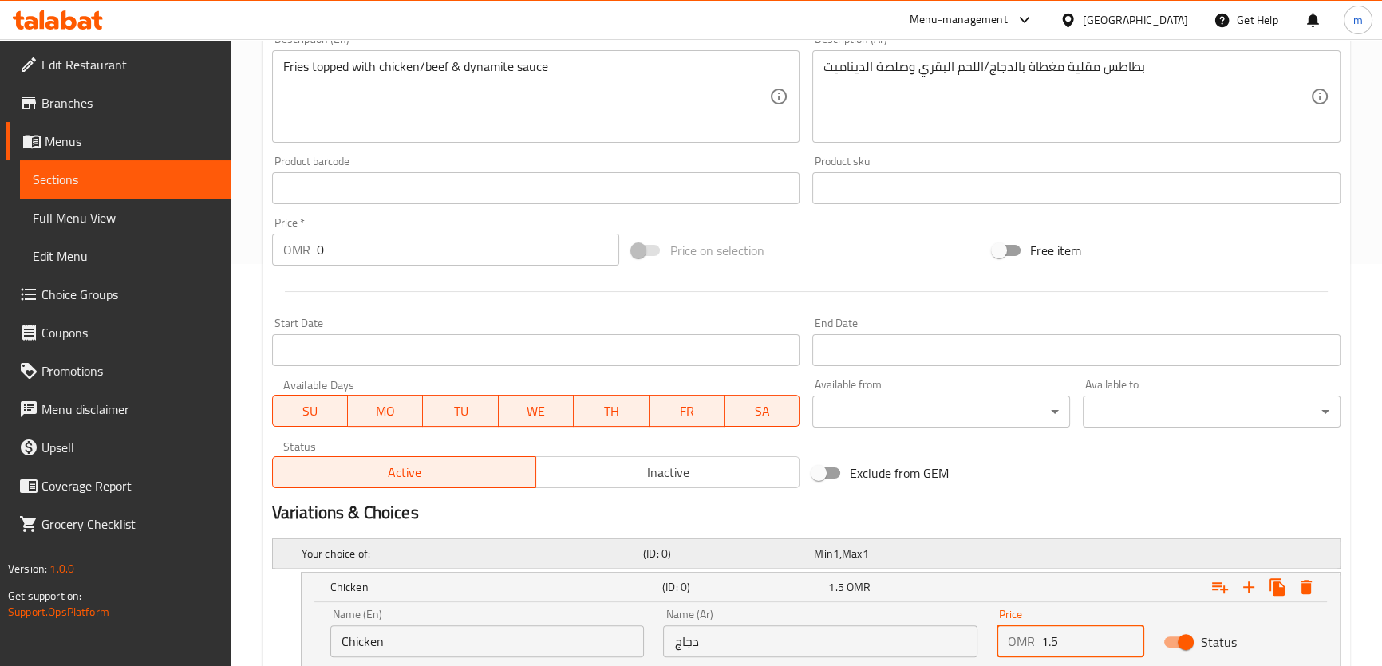
scroll to position [376, 0]
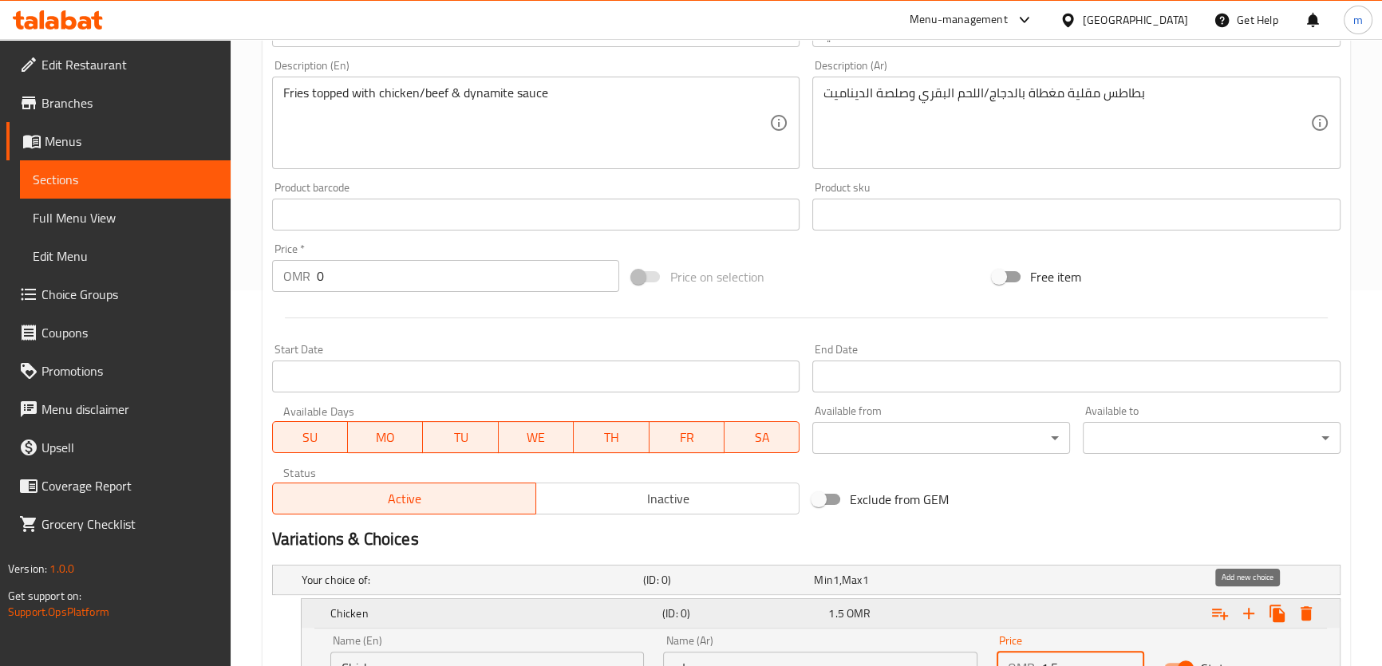
type input "1.5"
click at [1259, 614] on button "Expand" at bounding box center [1248, 613] width 29 height 29
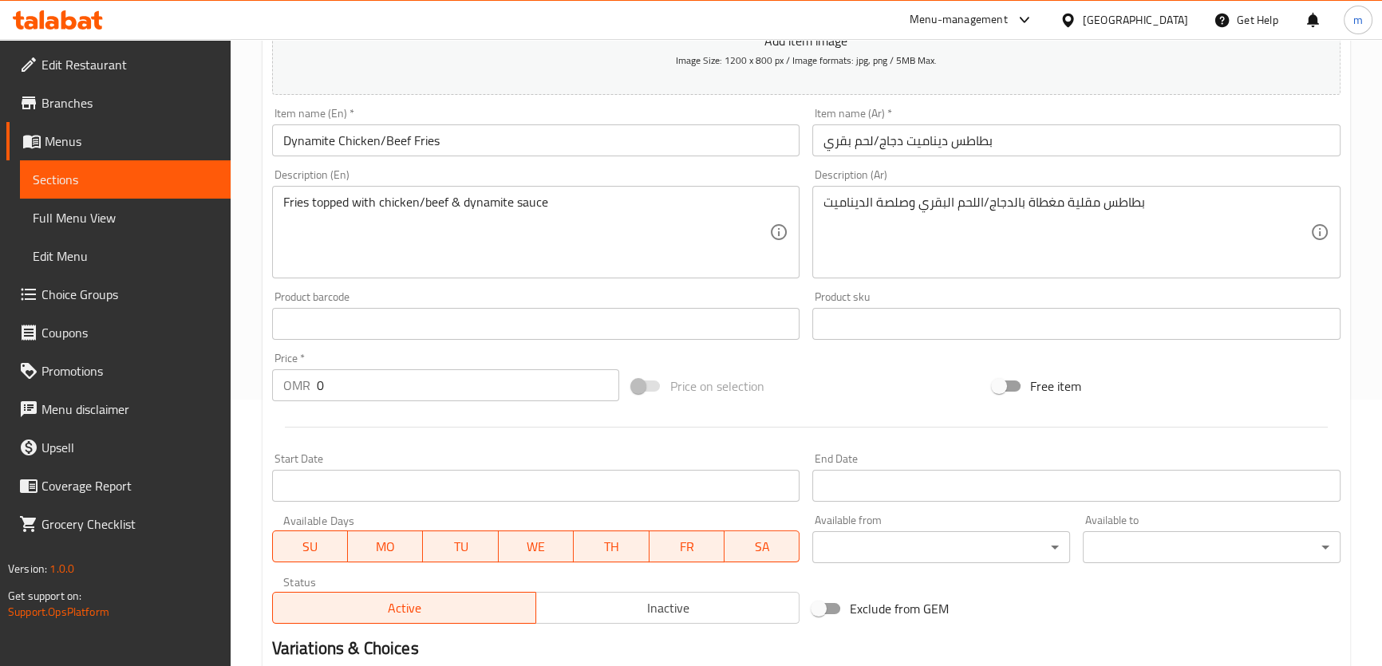
scroll to position [86, 0]
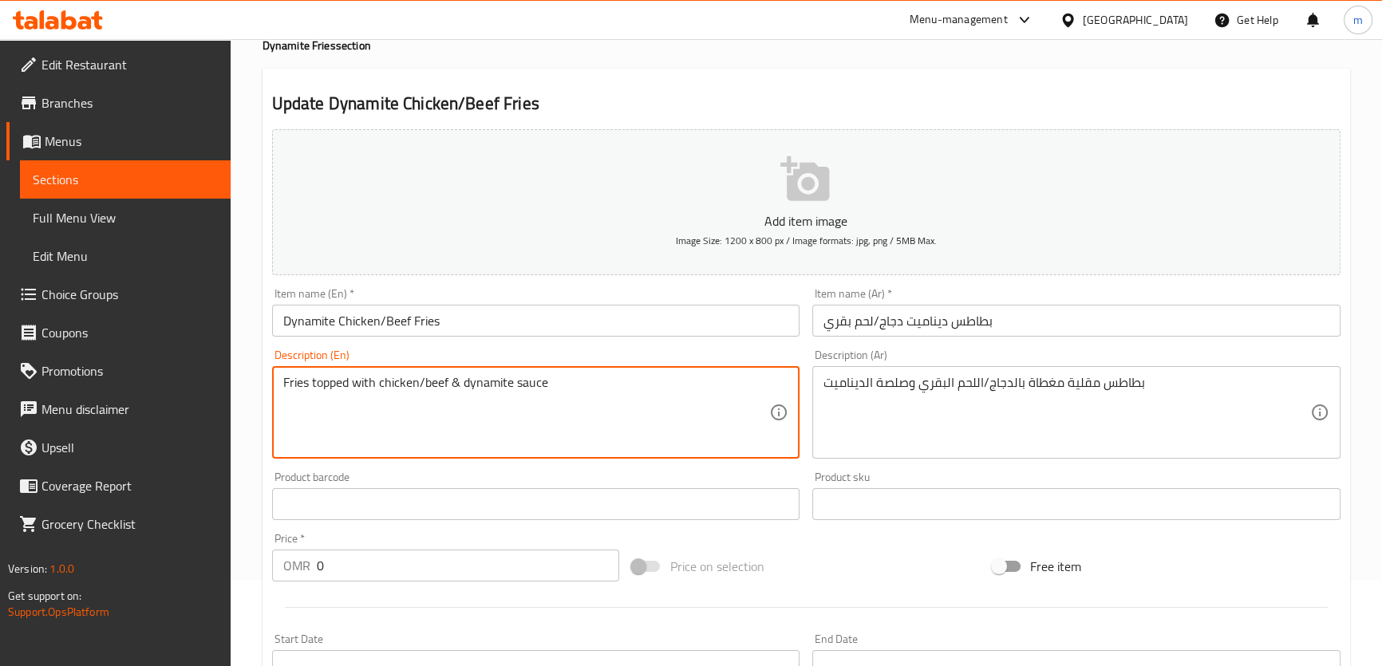
click at [444, 387] on textarea "Fries topped with chicken/beef & dynamite sauce" at bounding box center [526, 413] width 487 height 76
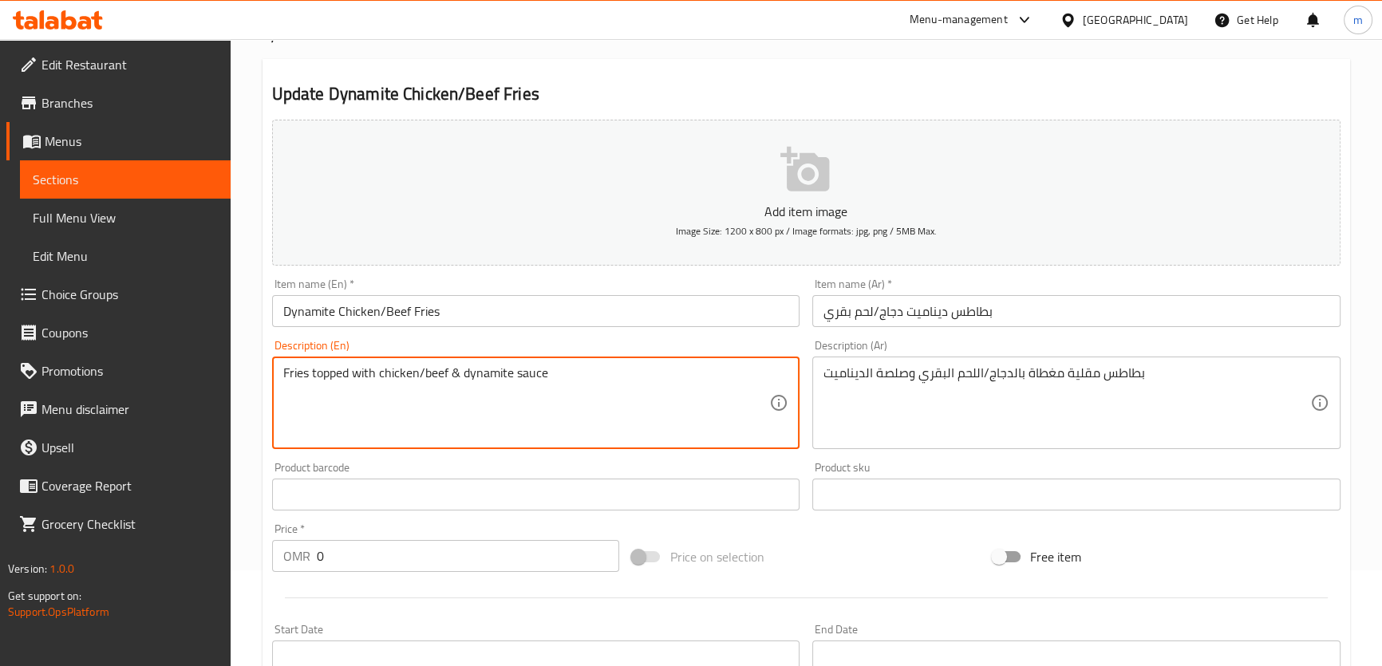
scroll to position [521, 0]
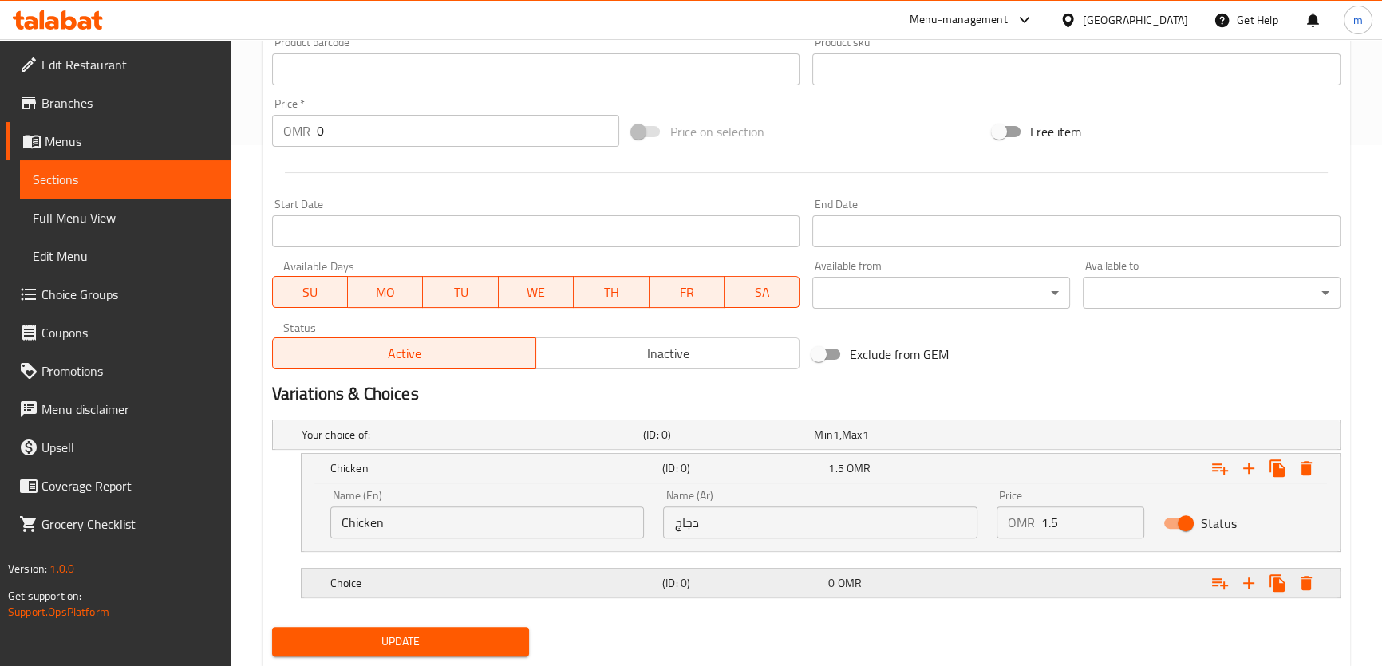
click at [452, 583] on h5 "Choice" at bounding box center [493, 583] width 326 height 16
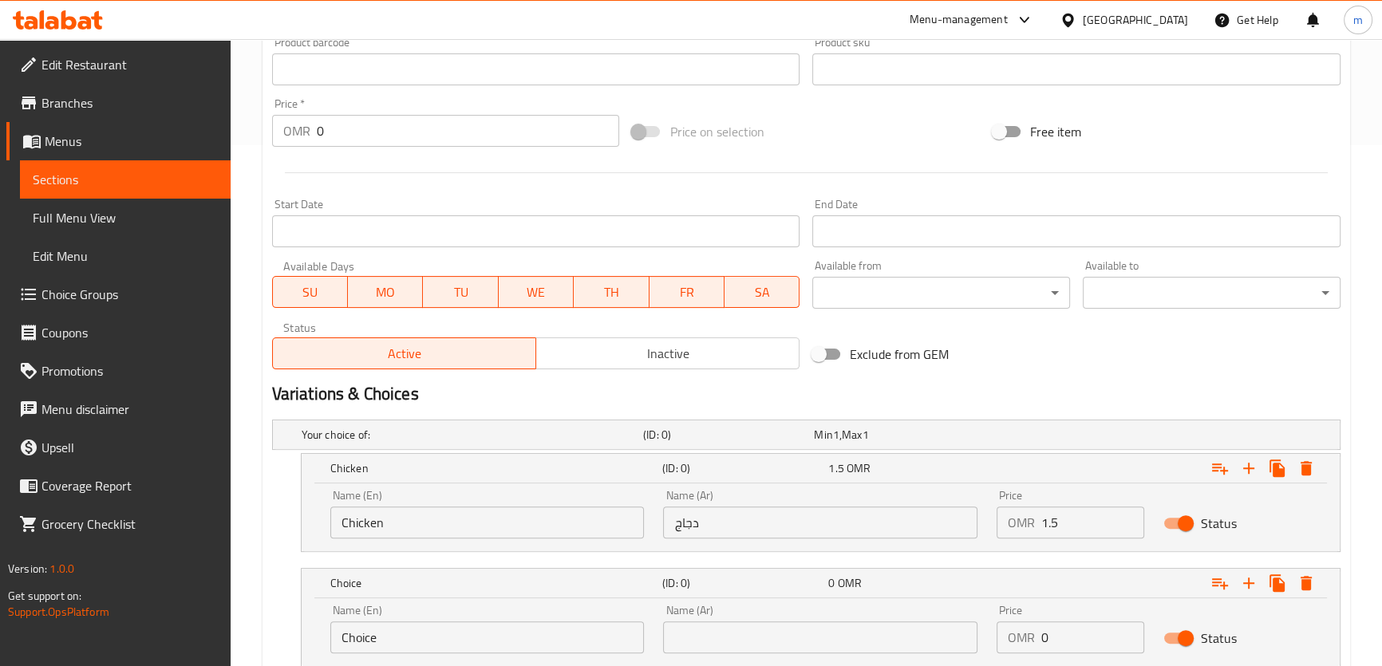
click at [389, 634] on input "Choice" at bounding box center [487, 638] width 314 height 32
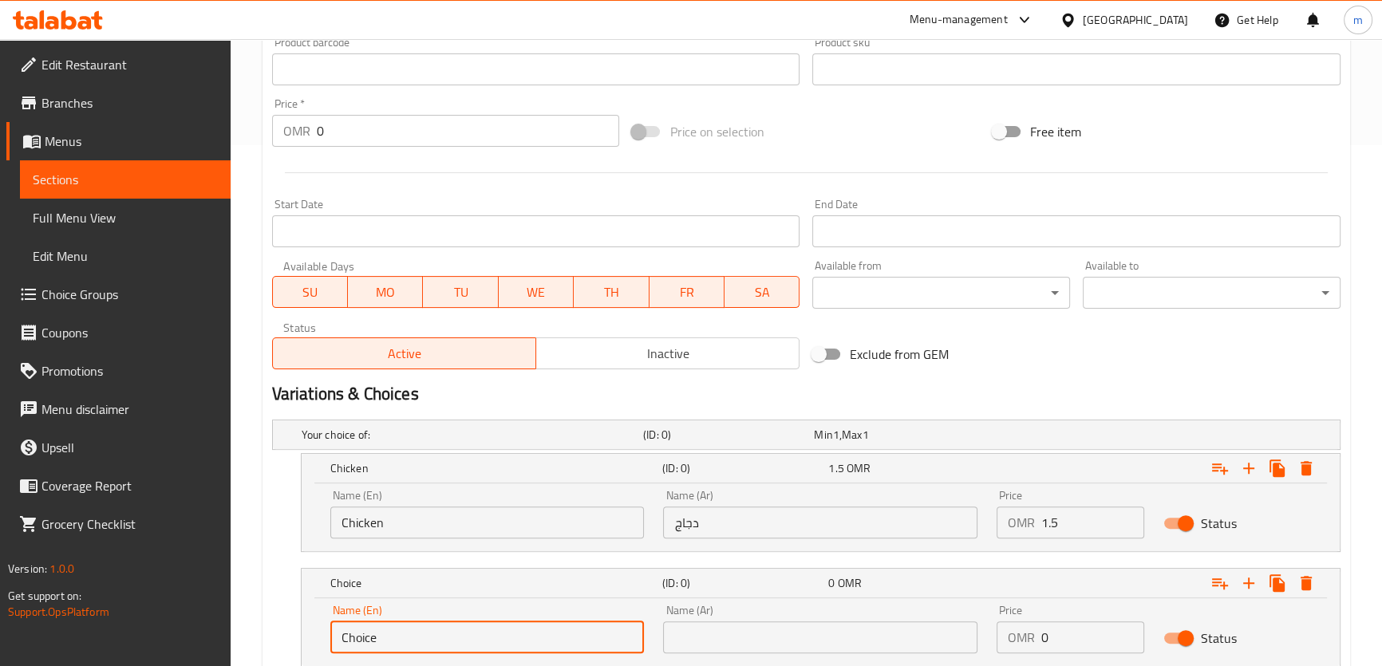
click at [389, 634] on input "Choice" at bounding box center [487, 638] width 314 height 32
paste input "beef"
type input "Beef"
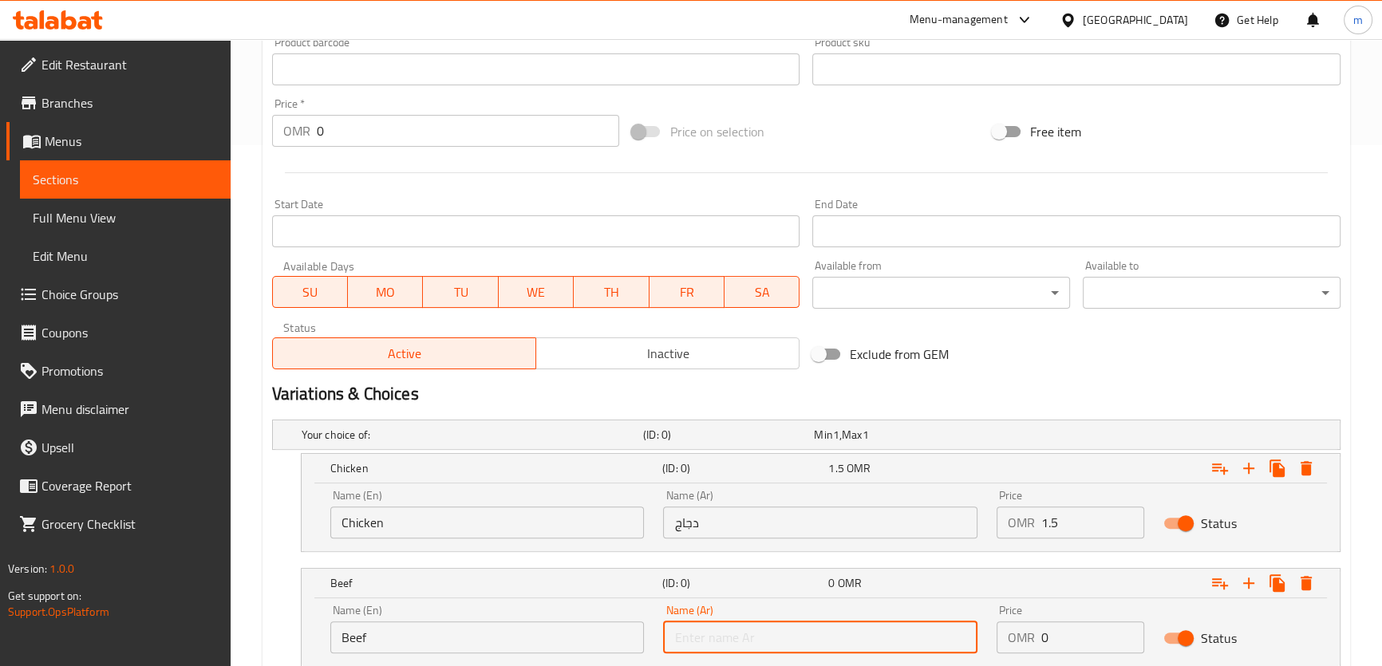
click at [692, 640] on input "text" at bounding box center [820, 638] width 314 height 32
type input "لحم بقري"
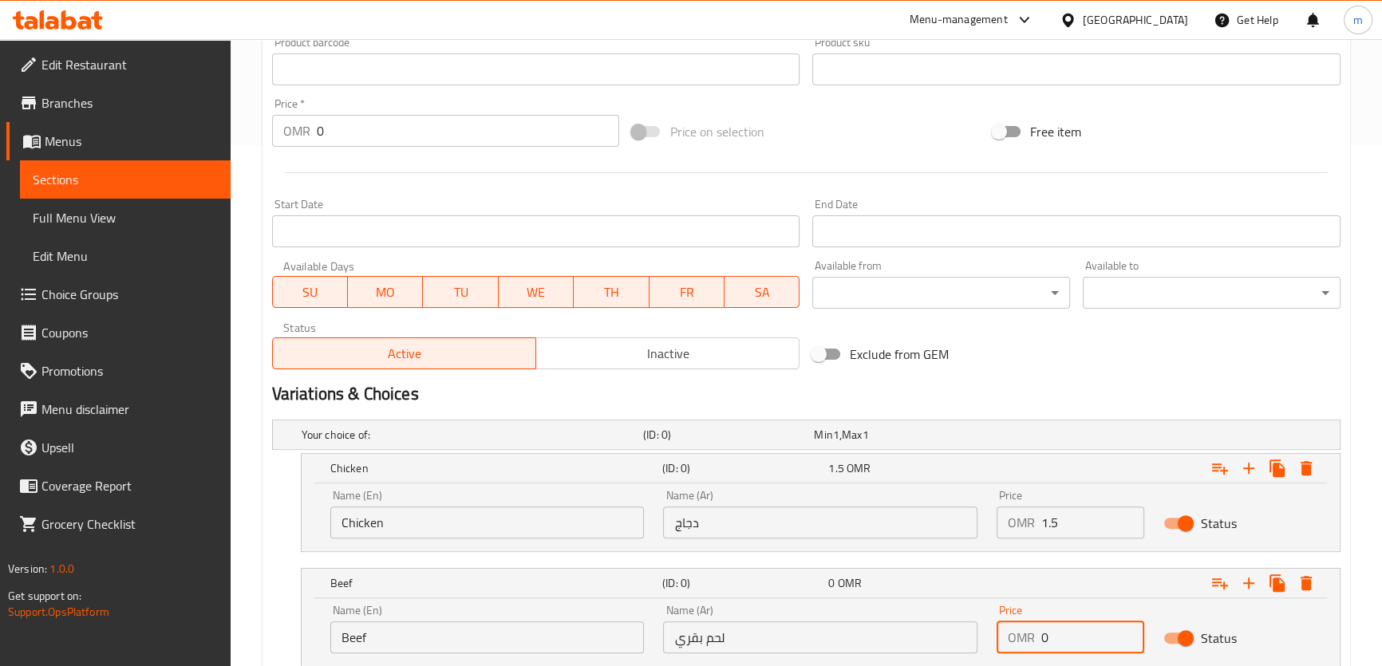
drag, startPoint x: 1053, startPoint y: 641, endPoint x: 1042, endPoint y: 641, distance: 11.2
click at [1042, 641] on input "0" at bounding box center [1092, 638] width 103 height 32
paste input "1.5"
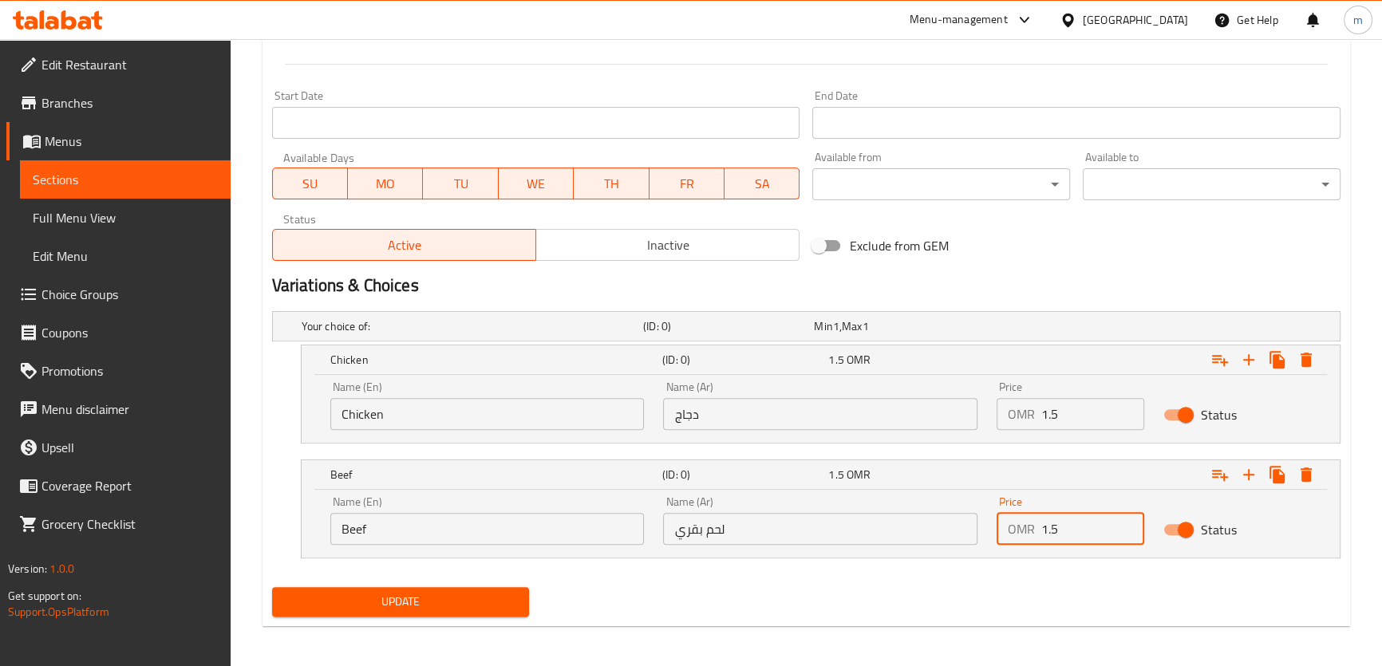
scroll to position [632, 0]
type input "1.5"
click at [272, 585] on button "Update" at bounding box center [401, 600] width 258 height 30
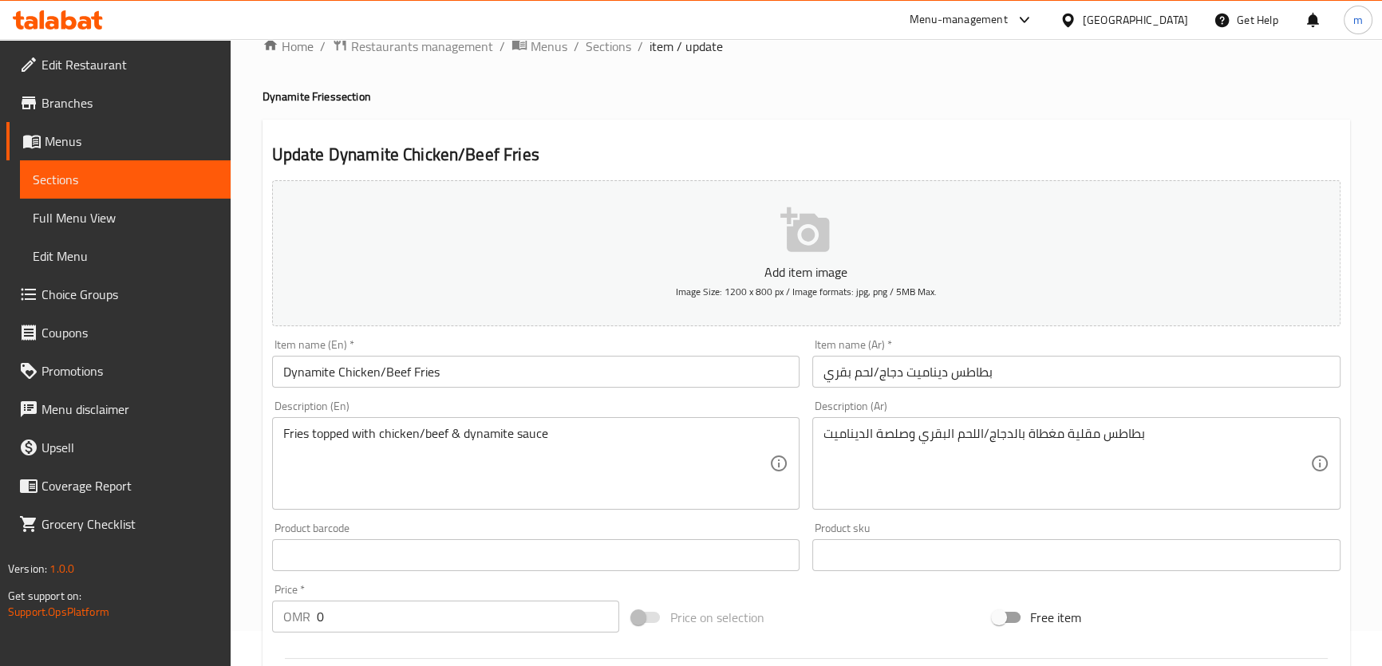
scroll to position [0, 0]
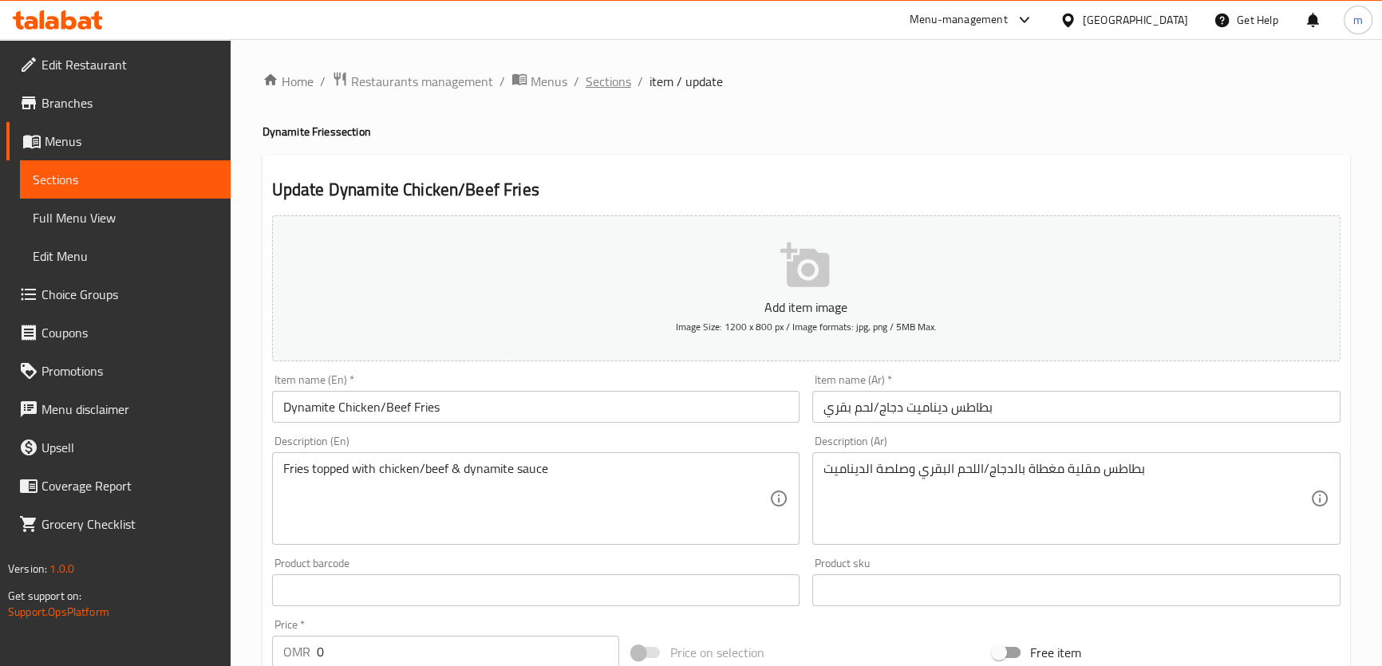
click at [608, 78] on span "Sections" at bounding box center [608, 81] width 45 height 19
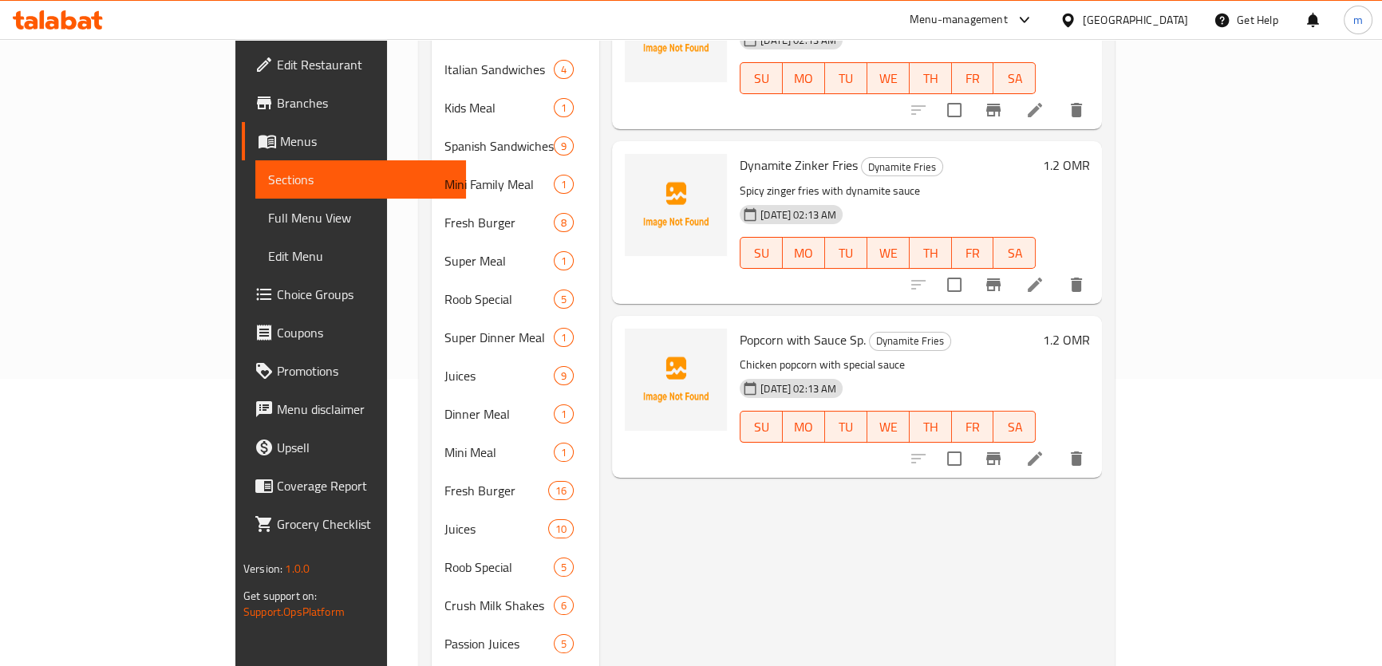
scroll to position [290, 0]
click at [1057, 442] on li at bounding box center [1035, 456] width 45 height 29
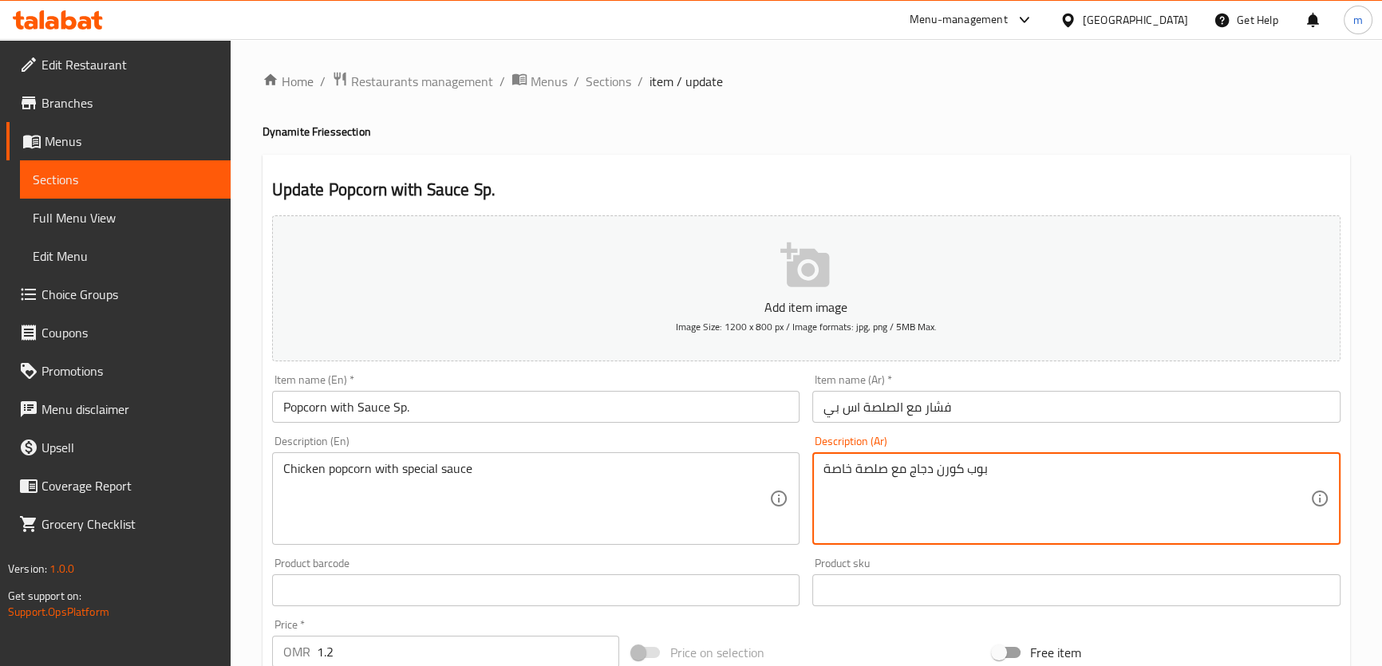
click at [840, 470] on textarea "بوب كورن دجاج مع صلصة خاصة" at bounding box center [1067, 499] width 487 height 76
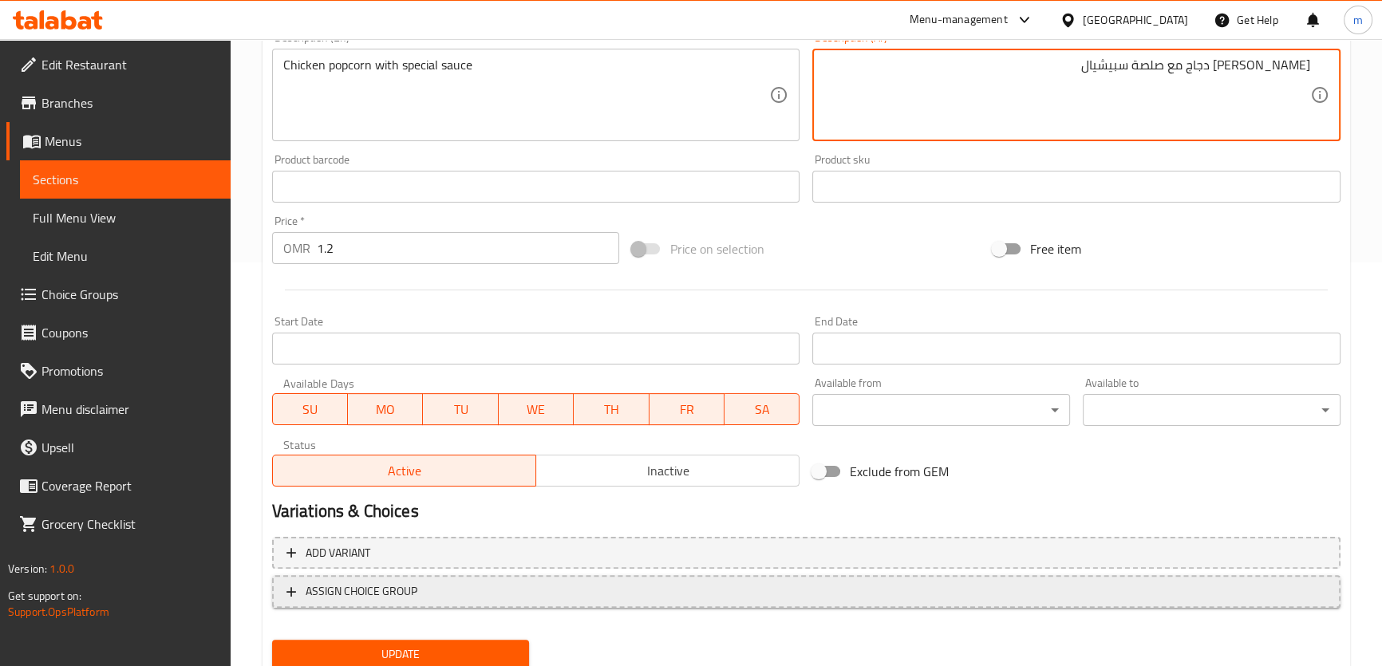
scroll to position [460, 0]
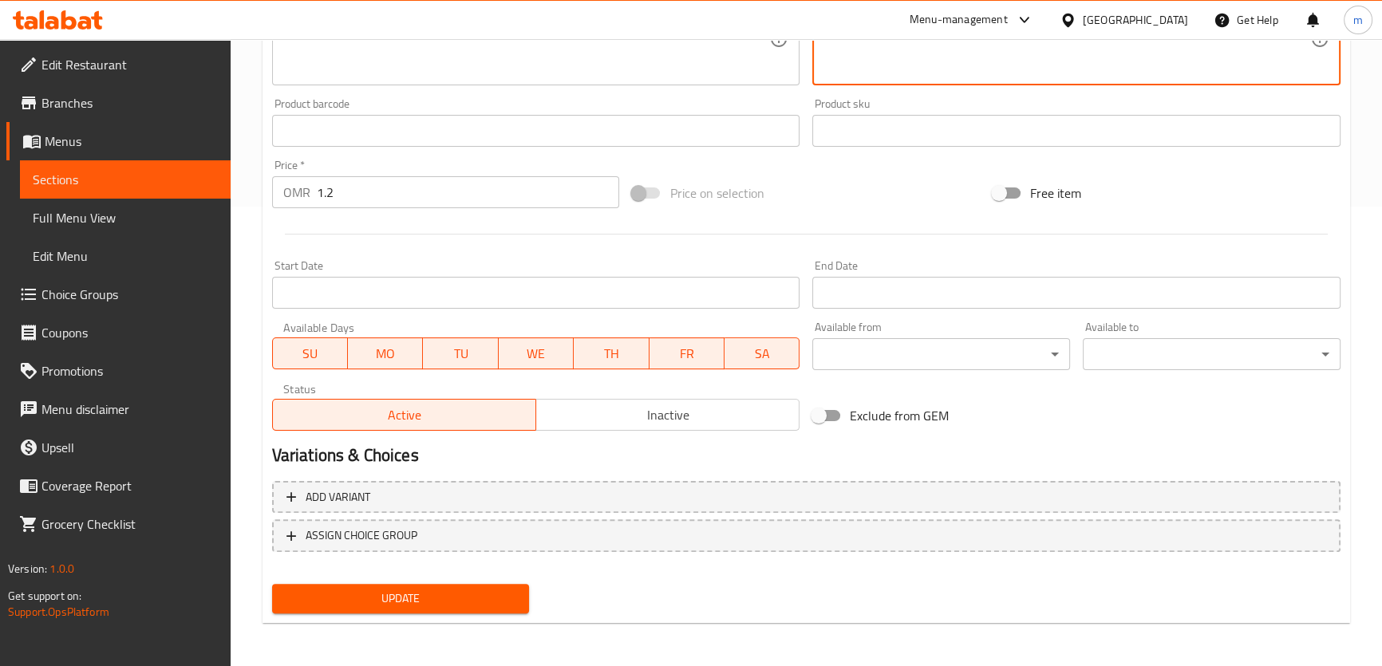
type textarea "[PERSON_NAME] دجاج مع صلصة سبيشيال"
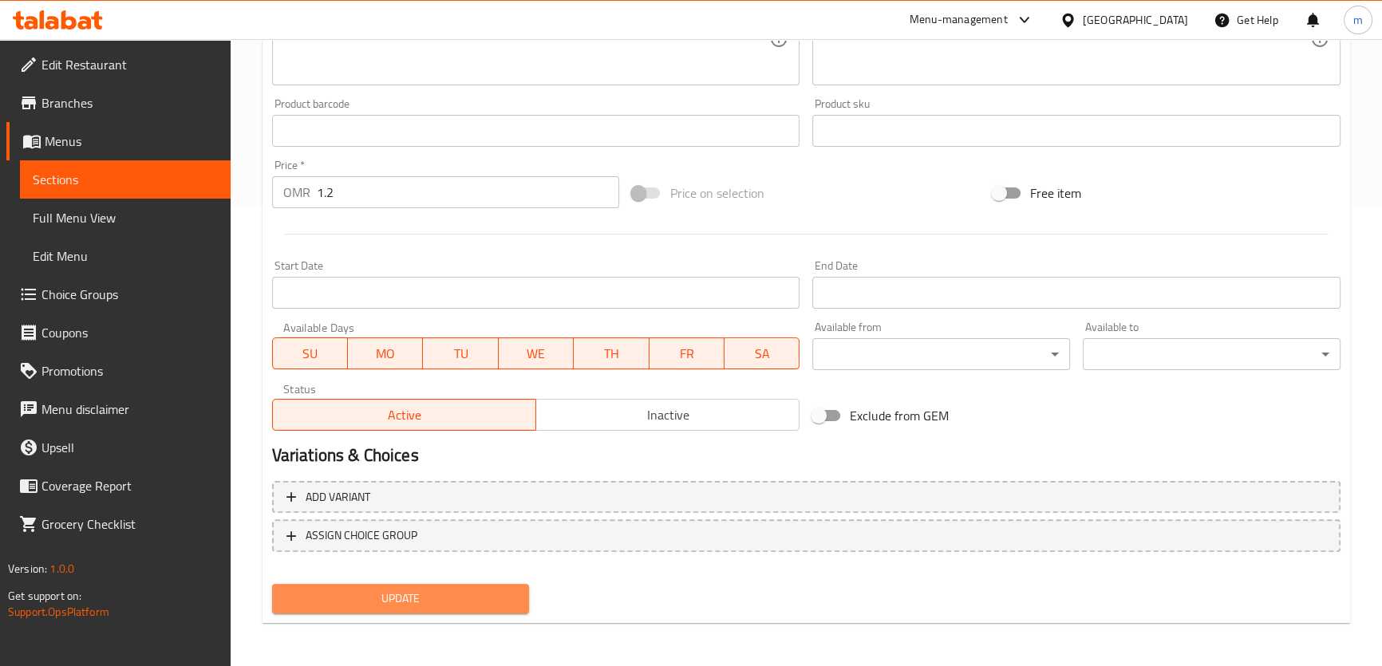
click at [434, 602] on span "Update" at bounding box center [401, 599] width 232 height 20
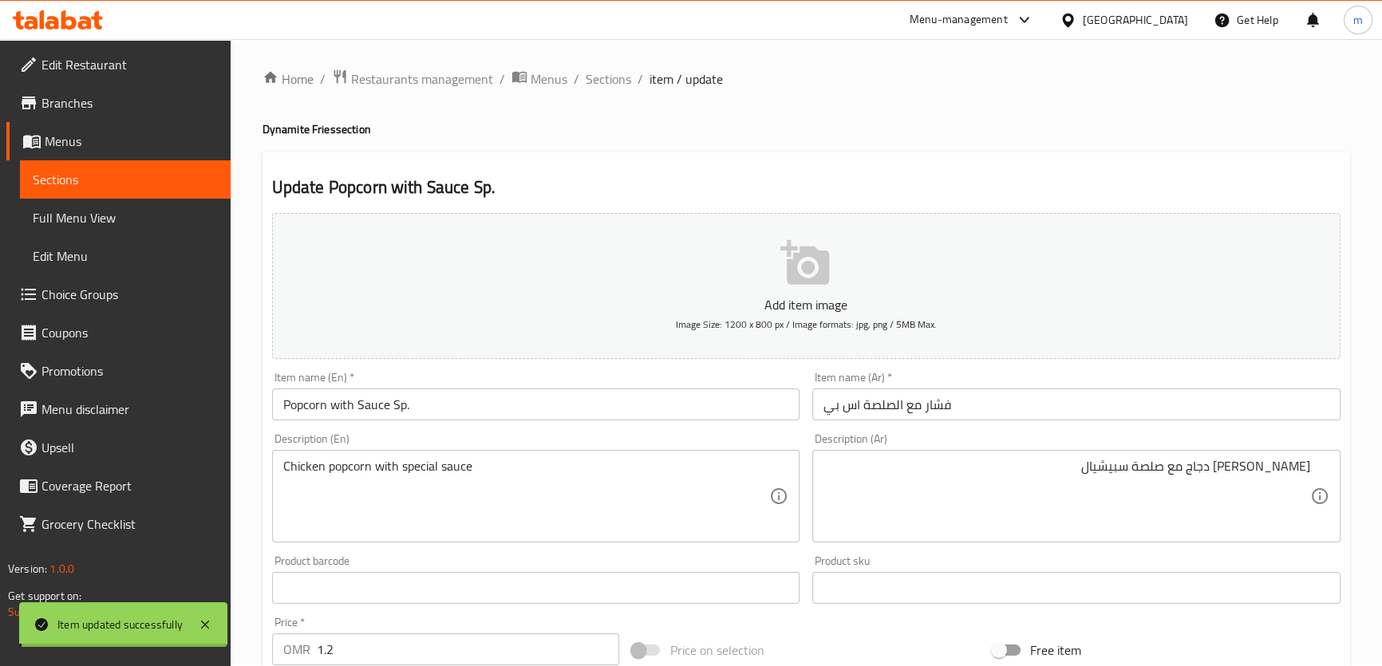
scroll to position [0, 0]
drag, startPoint x: 610, startPoint y: 80, endPoint x: 689, endPoint y: 117, distance: 87.1
click at [611, 80] on span "Sections" at bounding box center [608, 81] width 45 height 19
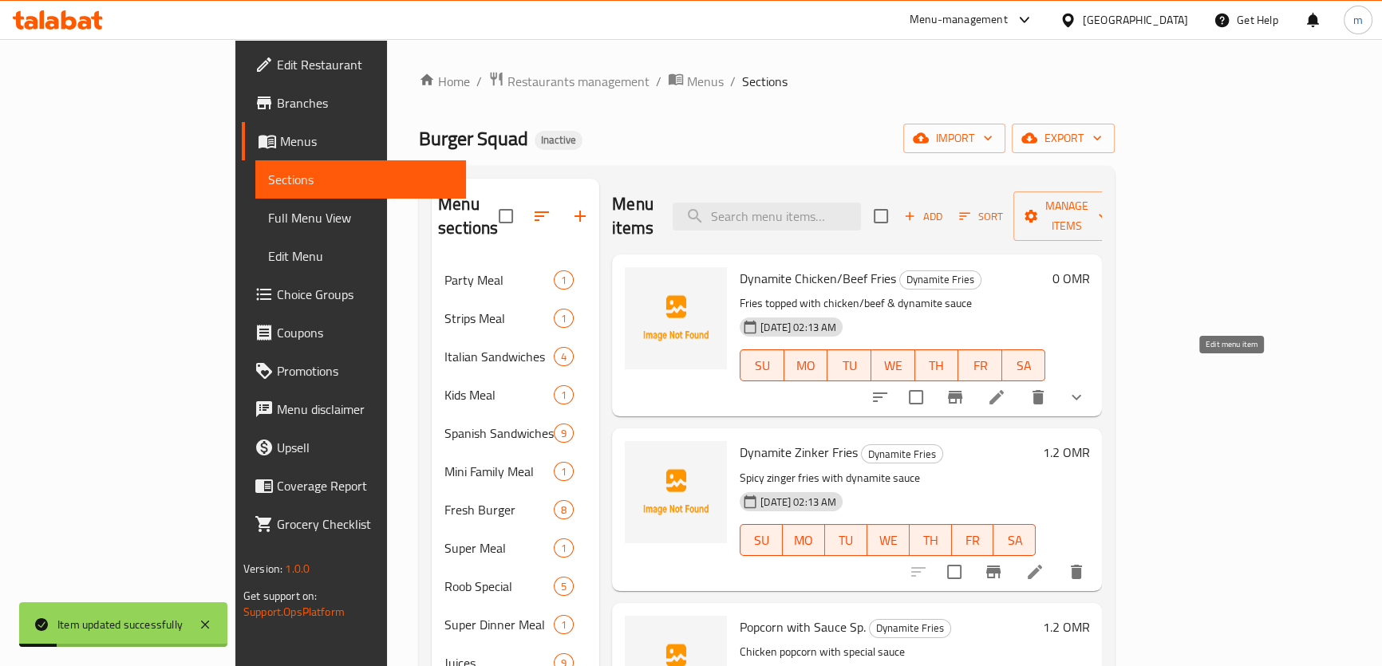
click at [1006, 388] on icon at bounding box center [996, 397] width 19 height 19
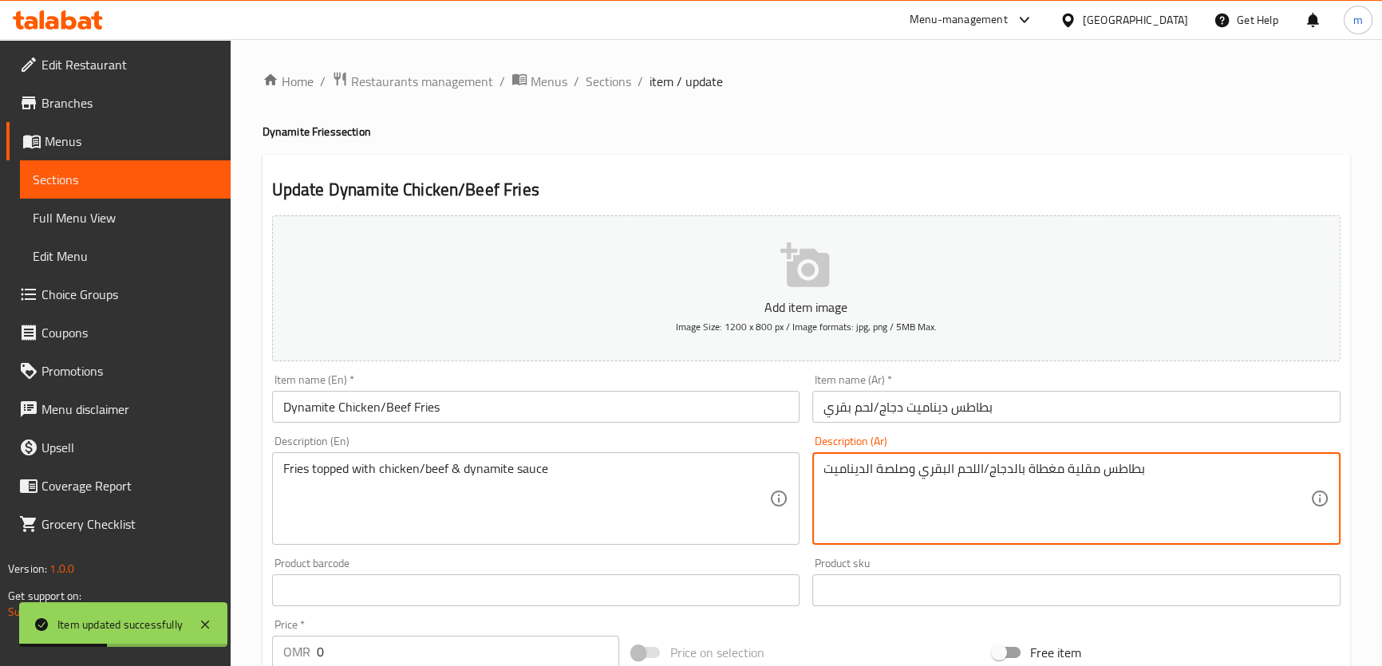
drag, startPoint x: 1104, startPoint y: 470, endPoint x: 1112, endPoint y: 472, distance: 8.1
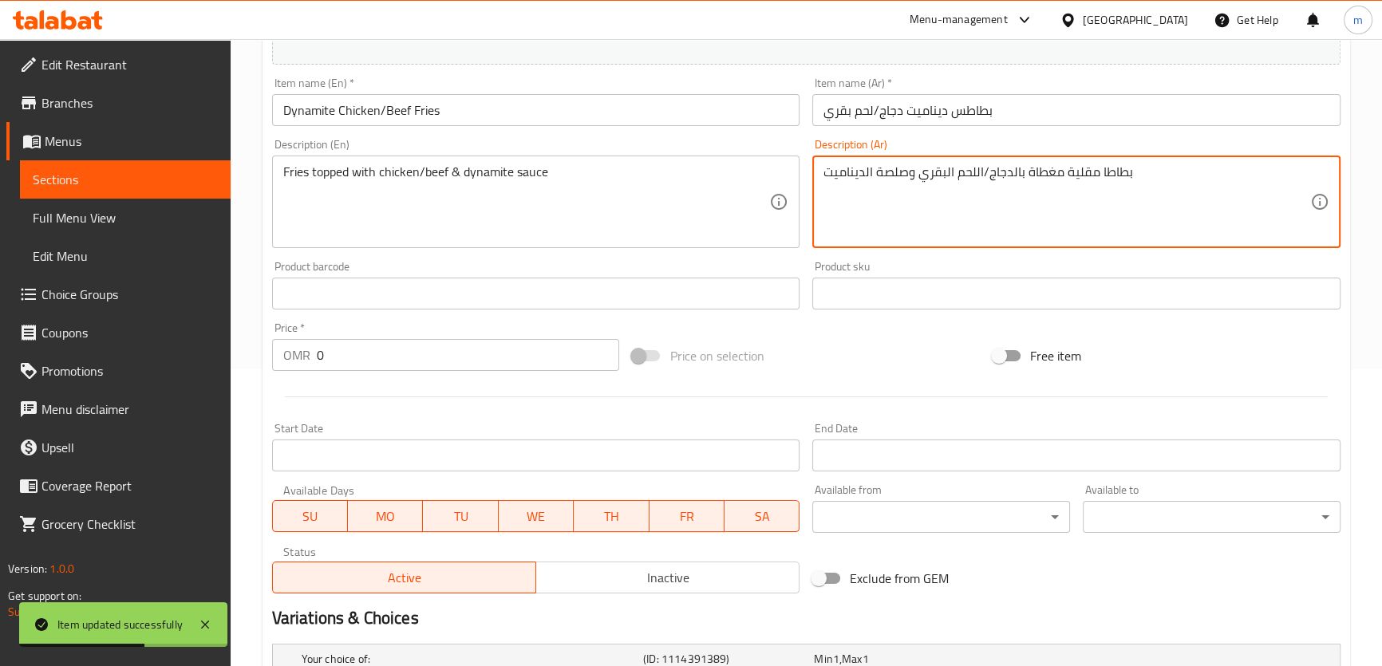
scroll to position [435, 0]
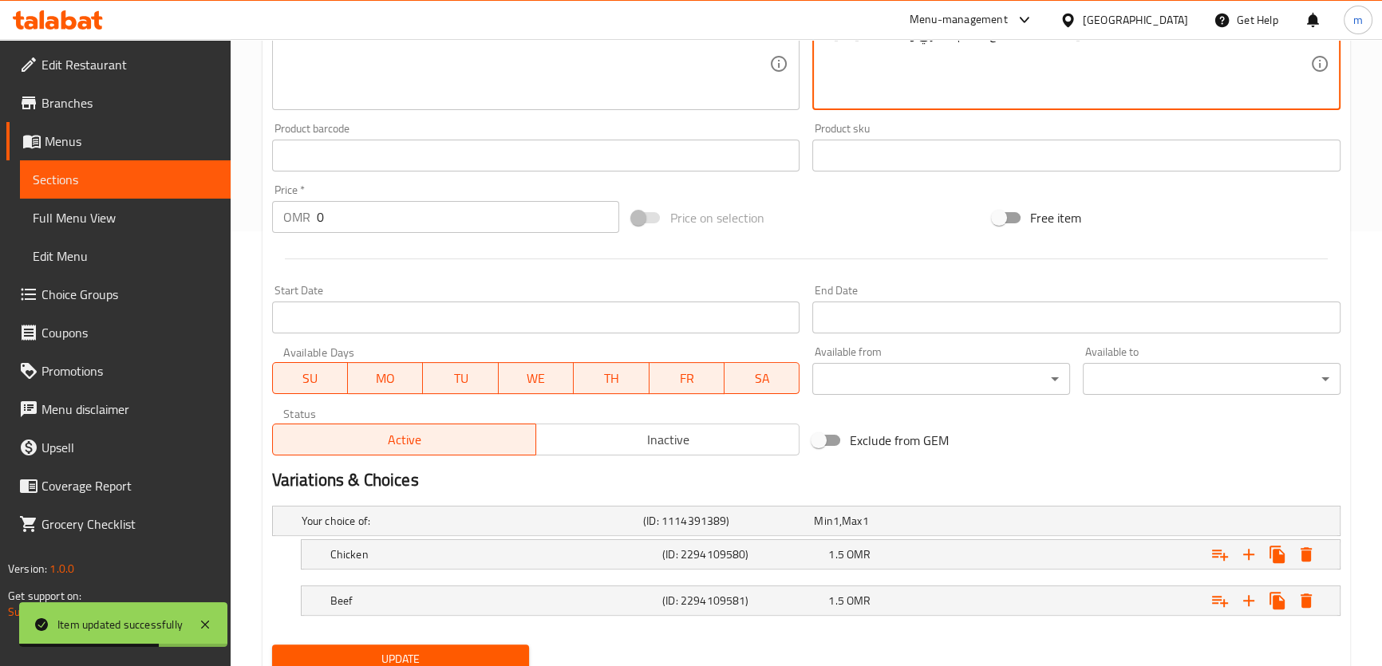
type textarea "بطاطا مقلية مغطاة بالدجاج/اللحم البقري وصلصة الديناميت"
click at [522, 652] on button "Update" at bounding box center [401, 660] width 258 height 30
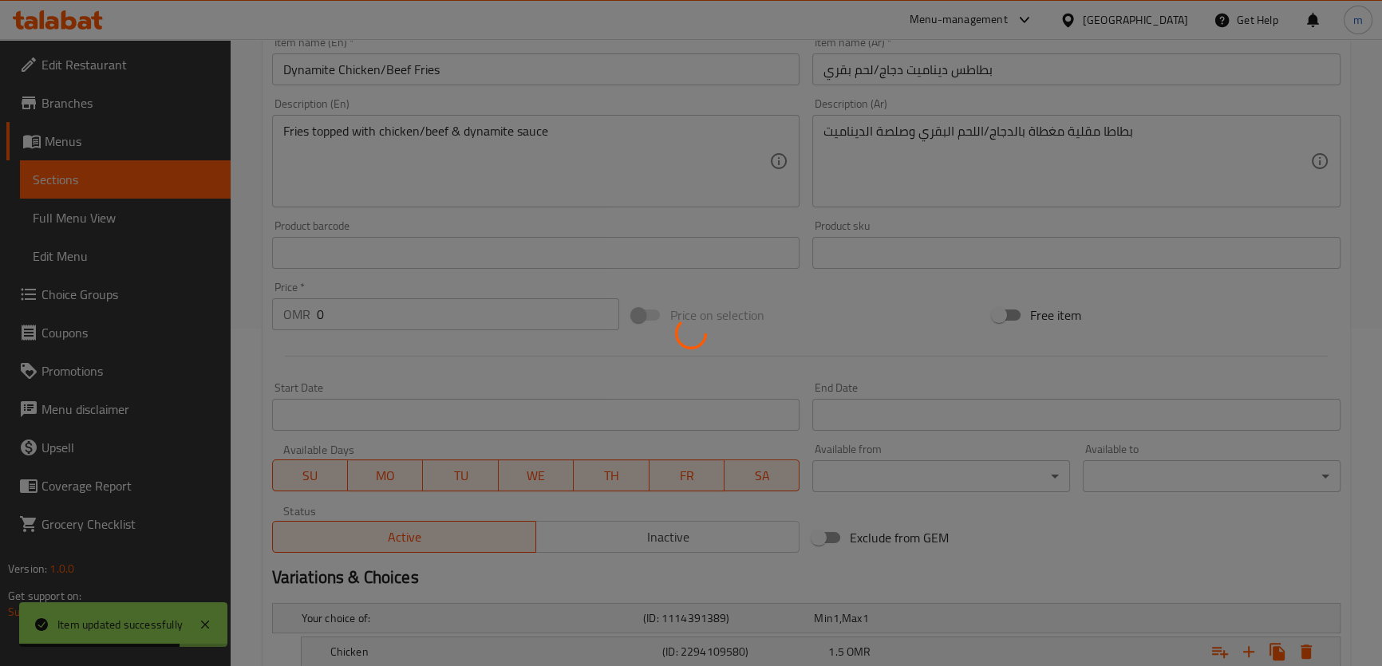
scroll to position [144, 0]
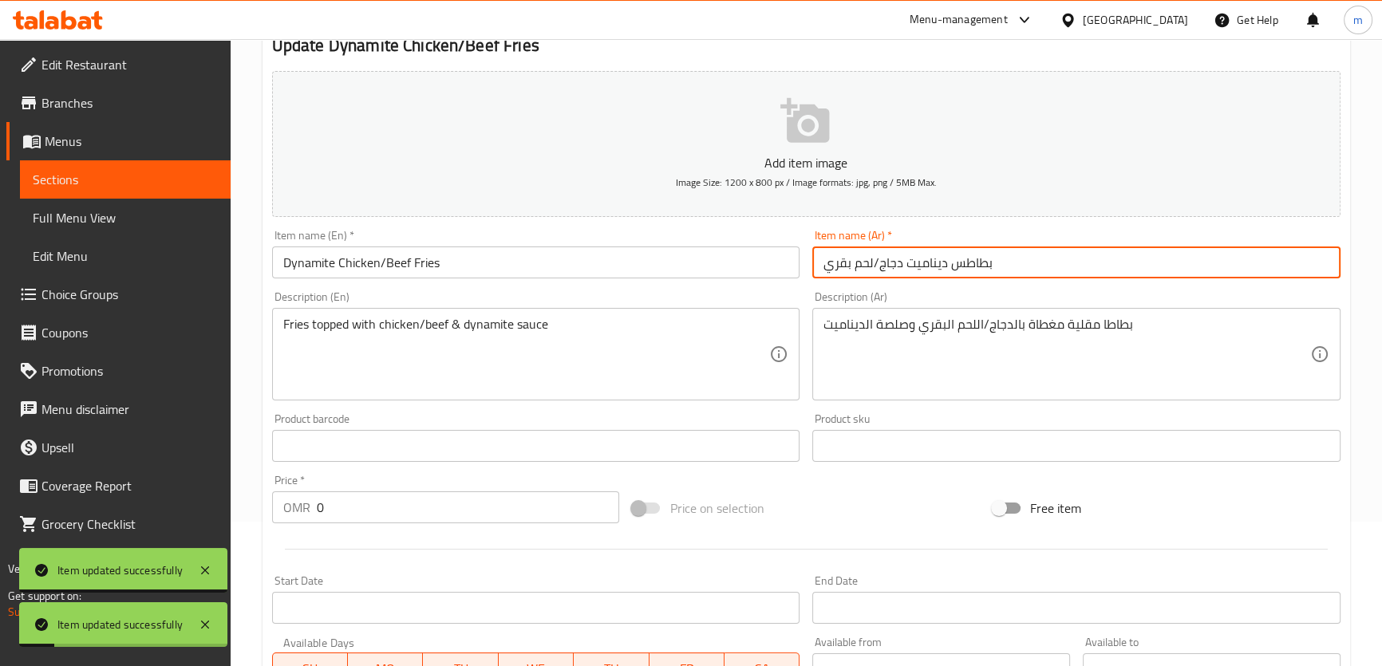
drag, startPoint x: 948, startPoint y: 269, endPoint x: 958, endPoint y: 271, distance: 9.7
click at [958, 271] on input "بطاطس ديناميت دجاج/لحم بقري" at bounding box center [1076, 263] width 528 height 32
click at [954, 270] on input "بطاطس ديناميت دجاج/لحم بقري" at bounding box center [1076, 263] width 528 height 32
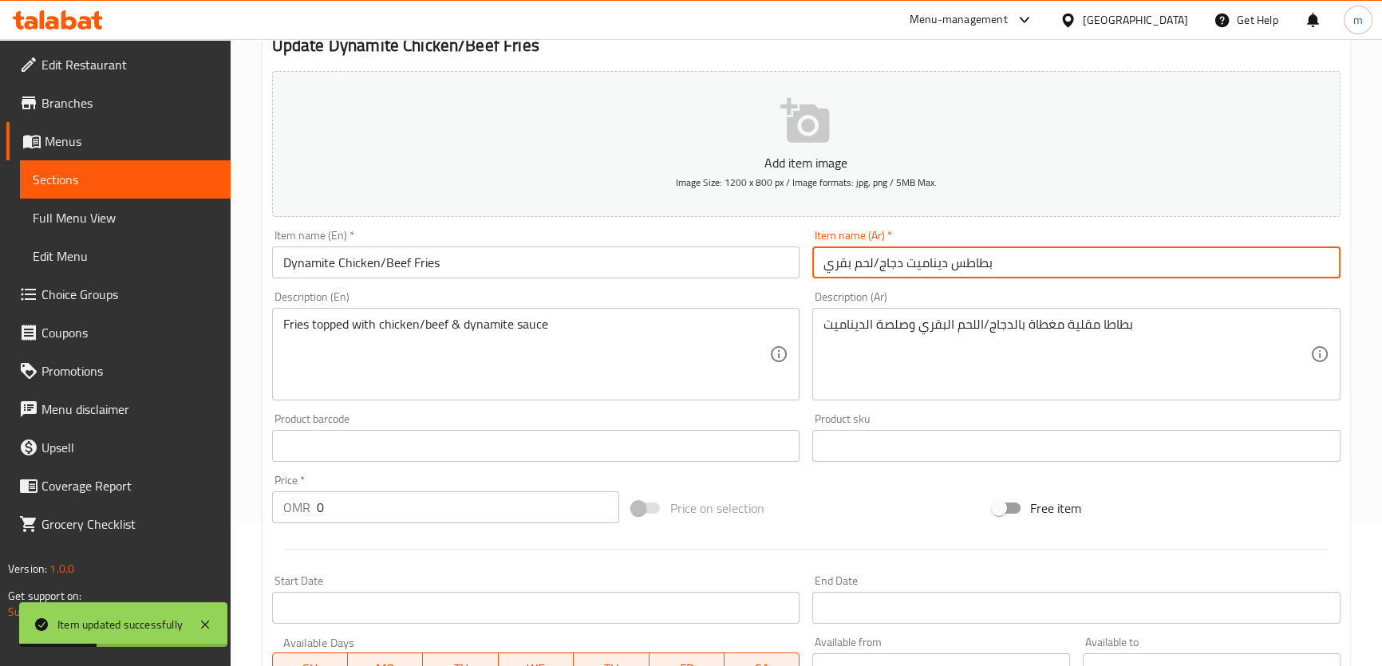
click at [953, 265] on input "بطاطس ديناميت دجاج/لحم بقري" at bounding box center [1076, 263] width 528 height 32
click at [958, 267] on input "بطاطس ديناميت دجاج/لحم بقري" at bounding box center [1076, 263] width 528 height 32
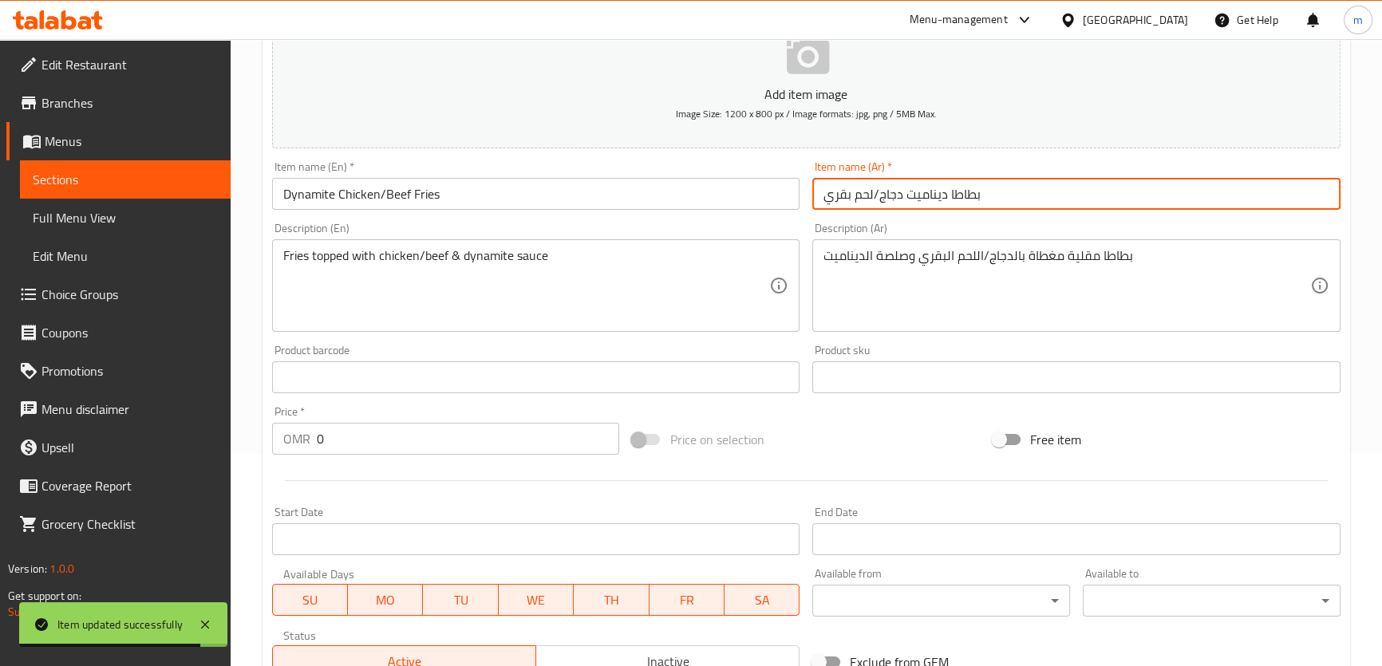
scroll to position [205, 0]
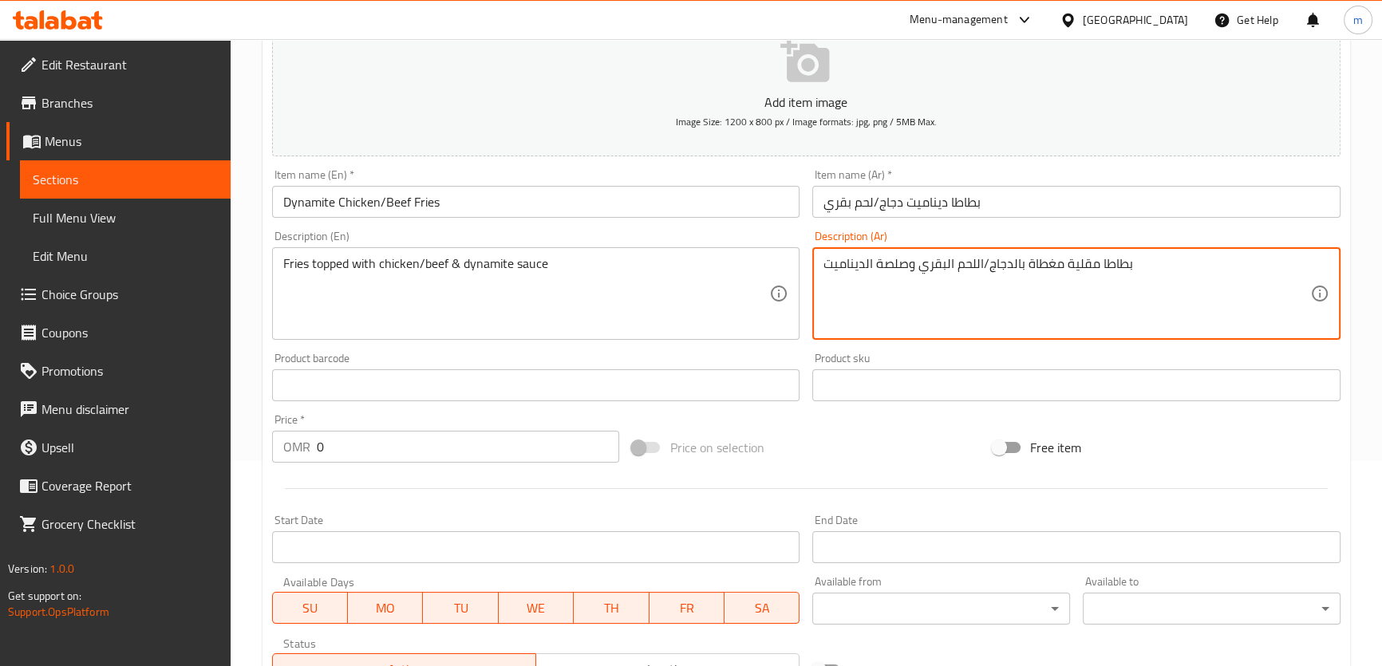
click at [1072, 262] on textarea "بطاطا مقلية مغطاة بالدجاج/اللحم البقري وصلصة الديناميت" at bounding box center [1067, 294] width 487 height 76
click at [947, 202] on input "بطاطا ديناميت دجاج/لحم بقري" at bounding box center [1076, 202] width 528 height 32
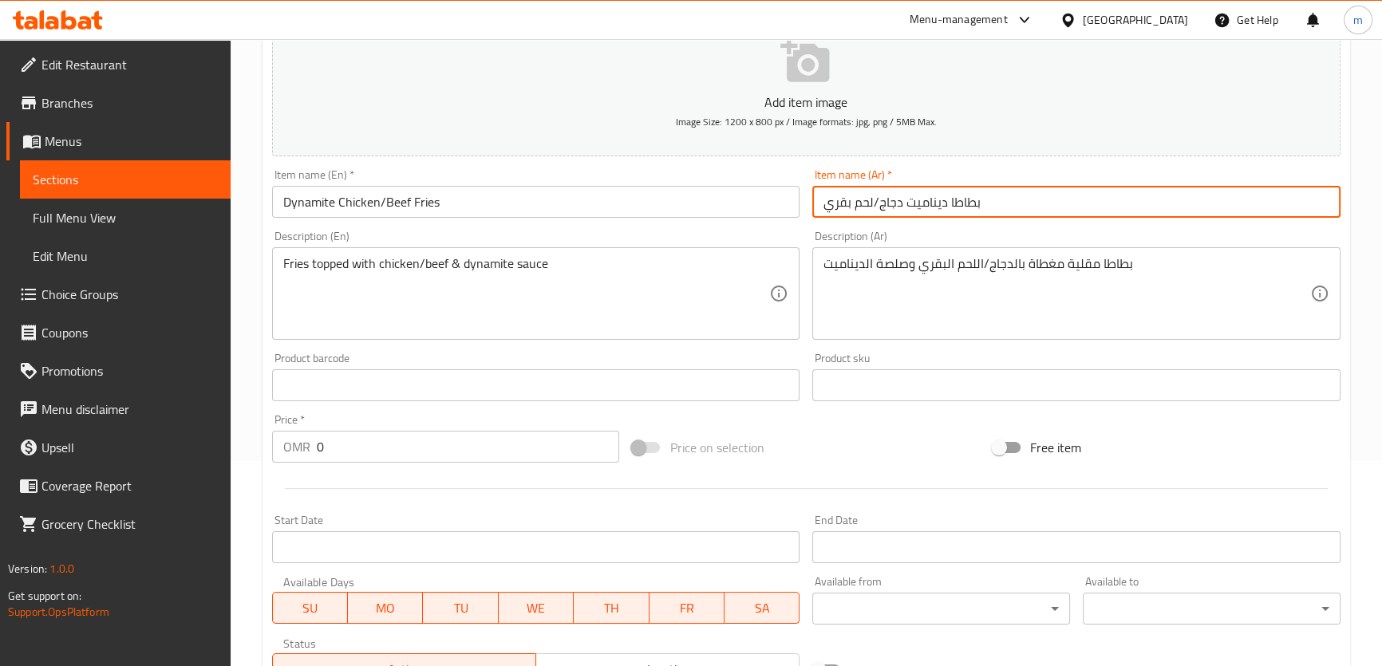
paste input "مقلية"
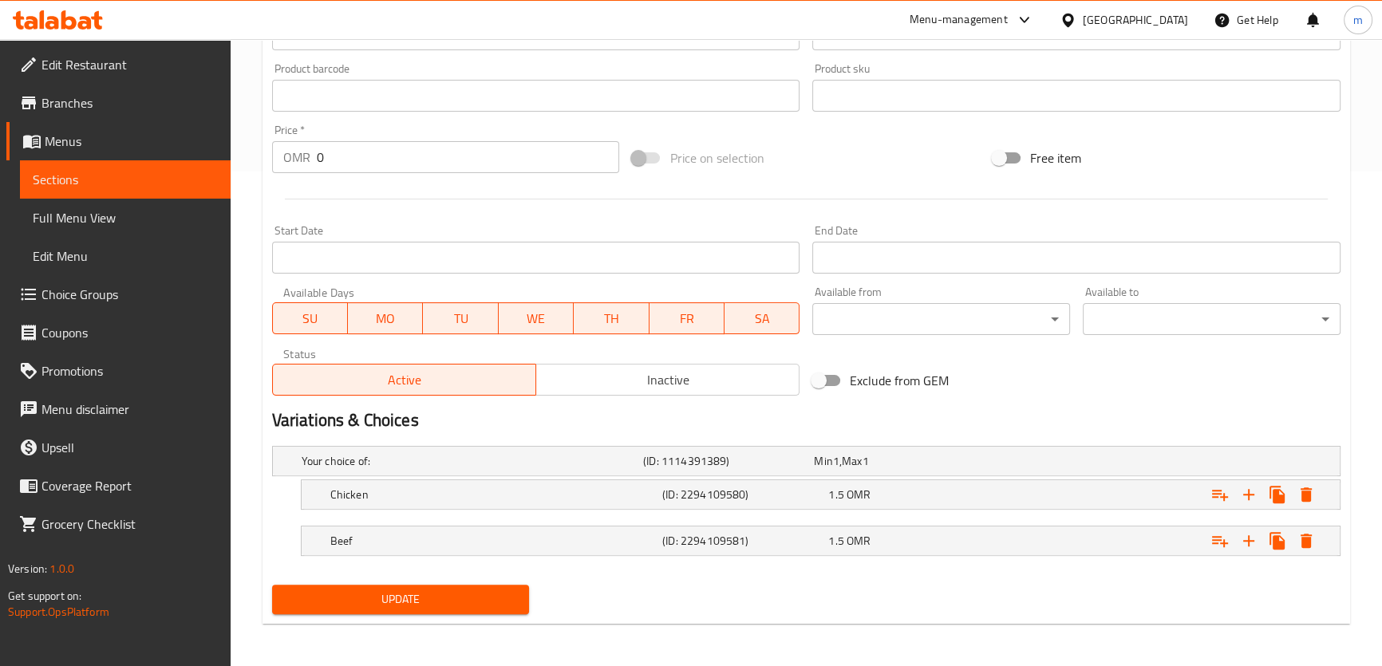
scroll to position [495, 0]
type input "بطاطا مقلية ديناميت دجاج/لحم بقري"
click at [506, 594] on span "Update" at bounding box center [401, 600] width 232 height 20
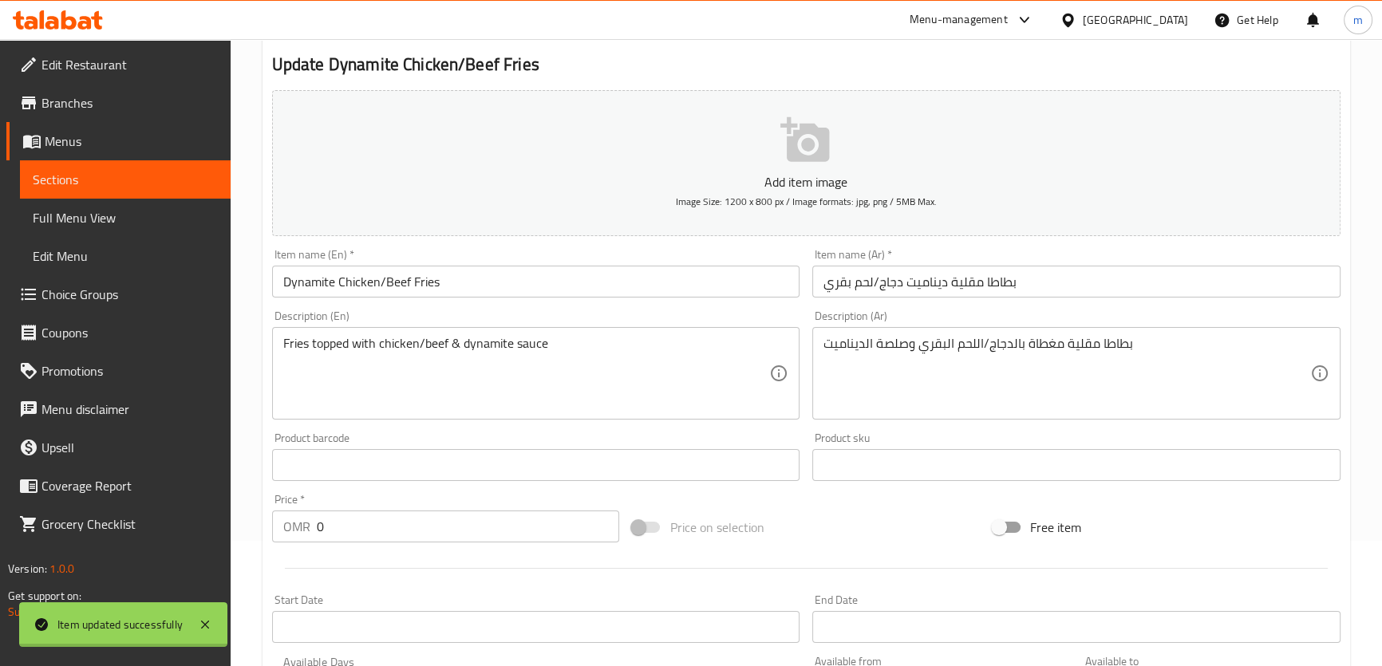
scroll to position [0, 0]
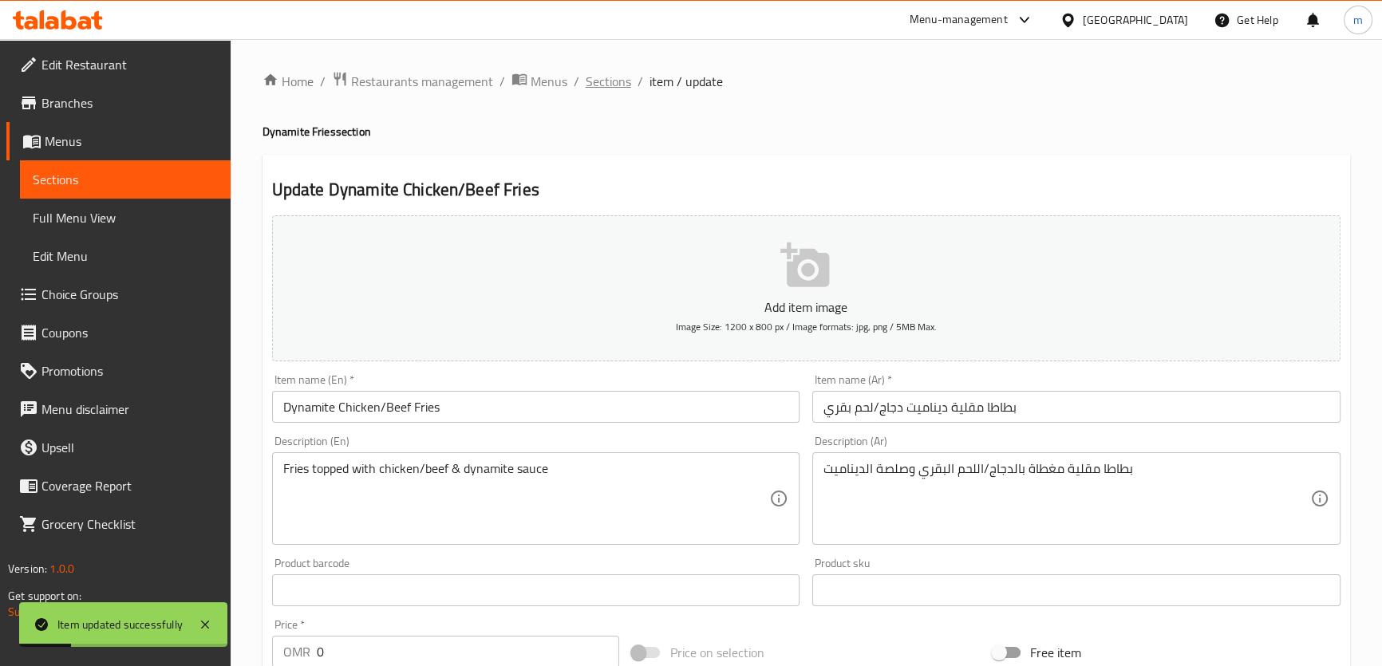
click at [604, 77] on span "Sections" at bounding box center [608, 81] width 45 height 19
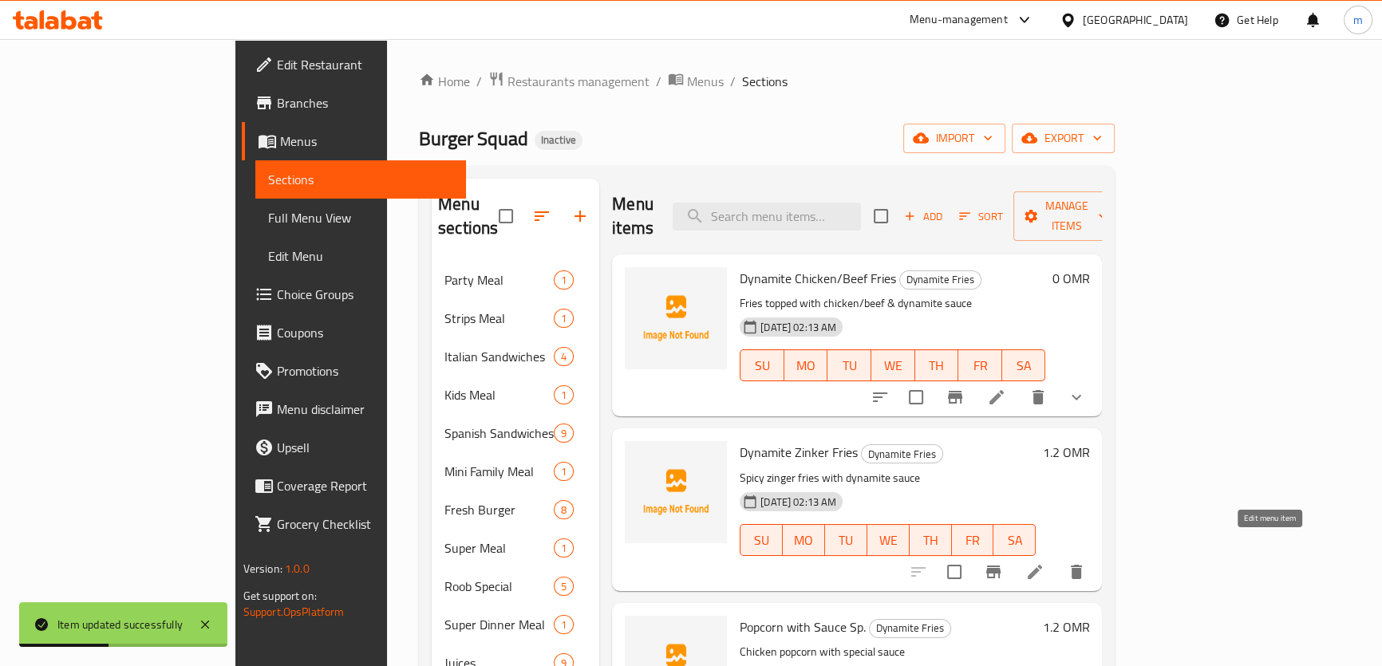
click at [1045, 563] on icon at bounding box center [1034, 572] width 19 height 19
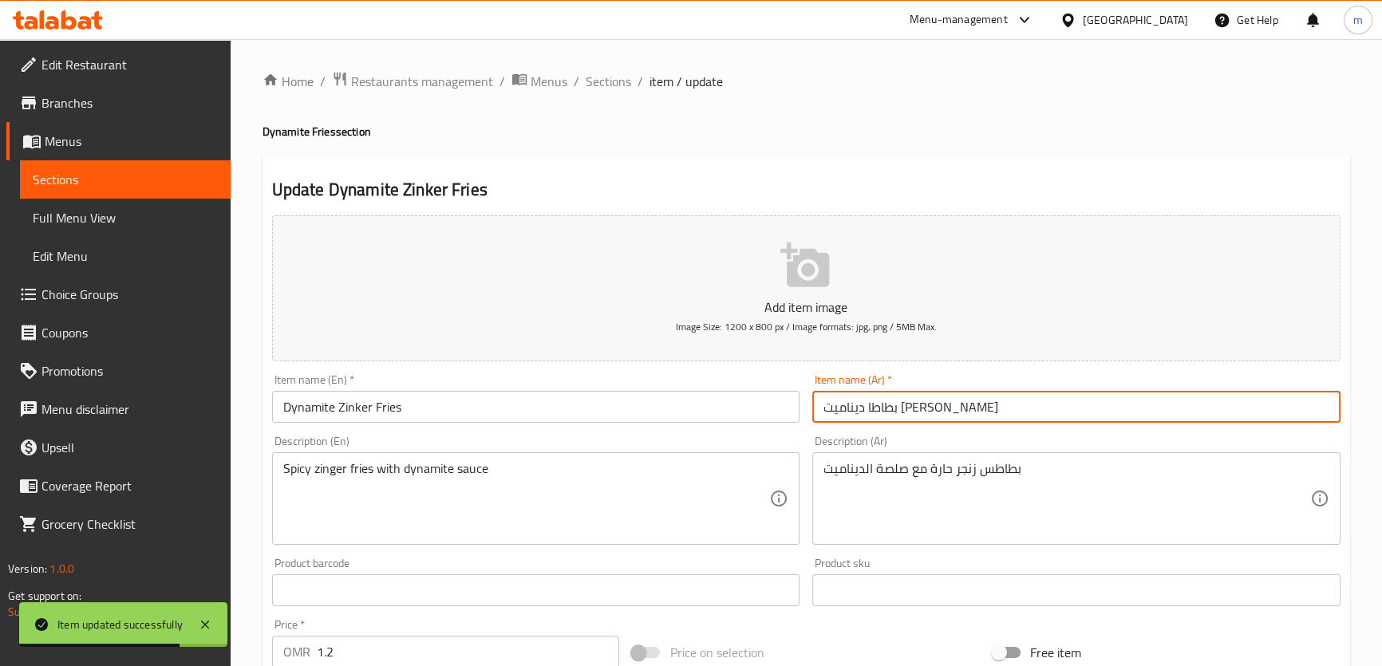
click at [897, 413] on input "بطاطا ديناميت زينجر" at bounding box center [1076, 407] width 528 height 32
paste input "مقلية"
click at [933, 413] on input "بطاطامقلية ديناميت زينجر" at bounding box center [1076, 407] width 528 height 32
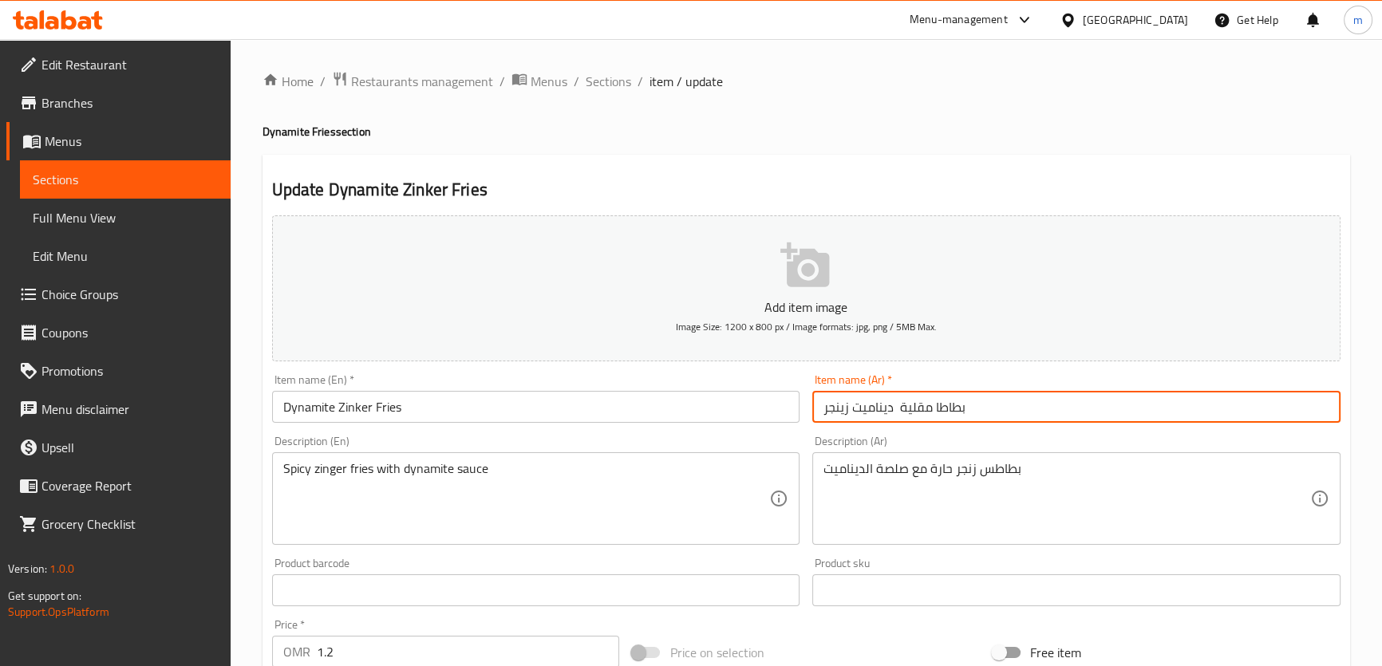
drag, startPoint x: 900, startPoint y: 410, endPoint x: 968, endPoint y: 421, distance: 68.6
click at [968, 421] on input "بطاطا مقلية ديناميت زينجر" at bounding box center [1076, 407] width 528 height 32
type input "بطاطا مقلية ديناميت زينجر"
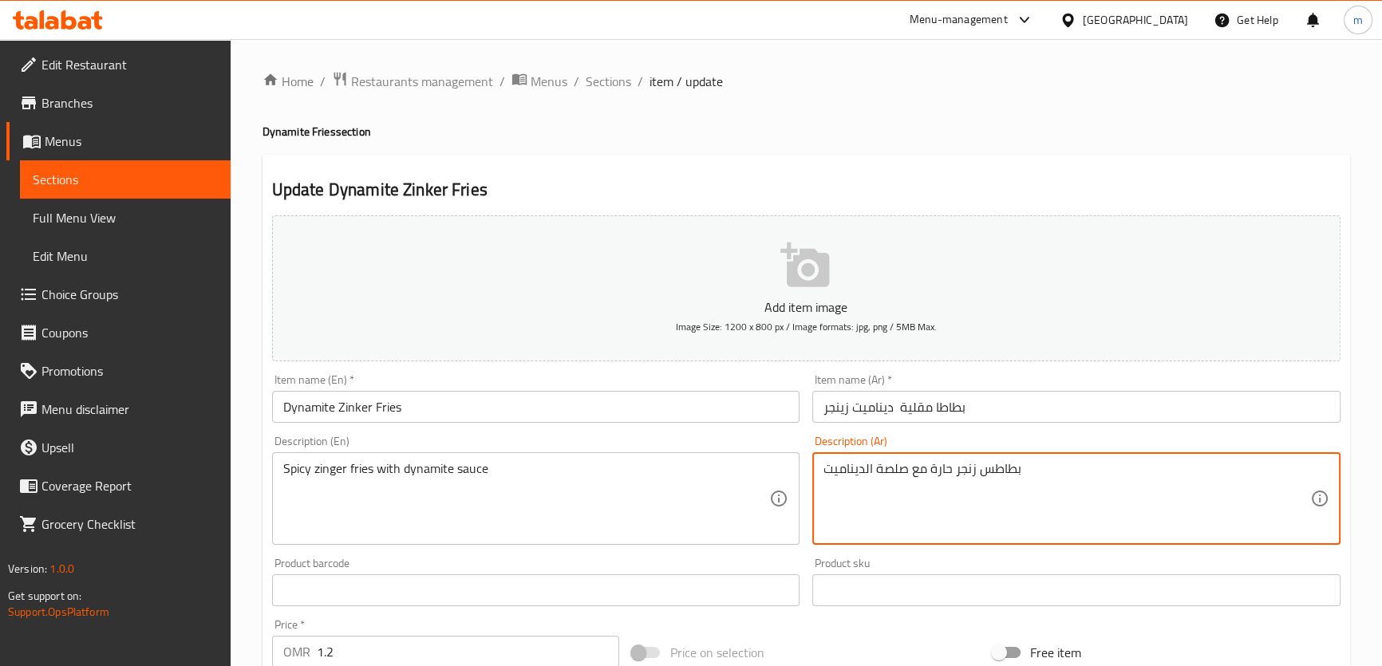
click at [993, 476] on textarea "بطاطس زنجر حارة مع صلصة الديناميت" at bounding box center [1067, 499] width 487 height 76
paste textarea "مقلية"
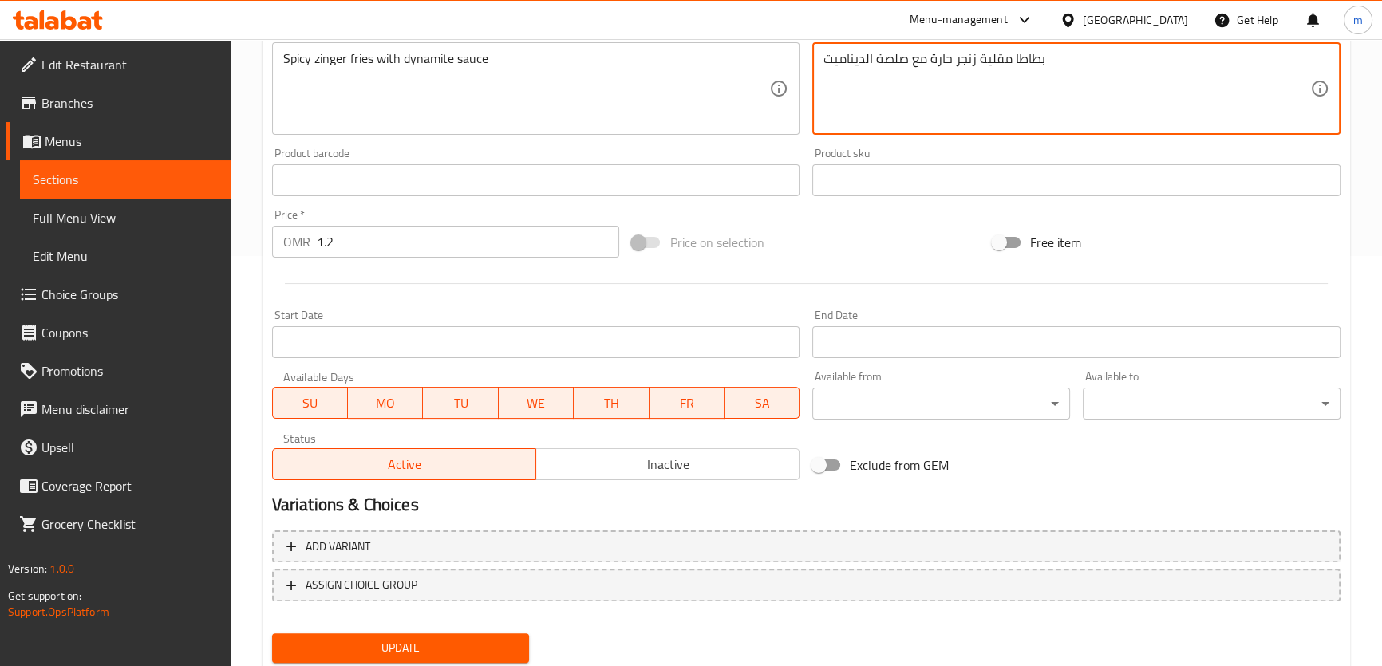
scroll to position [460, 0]
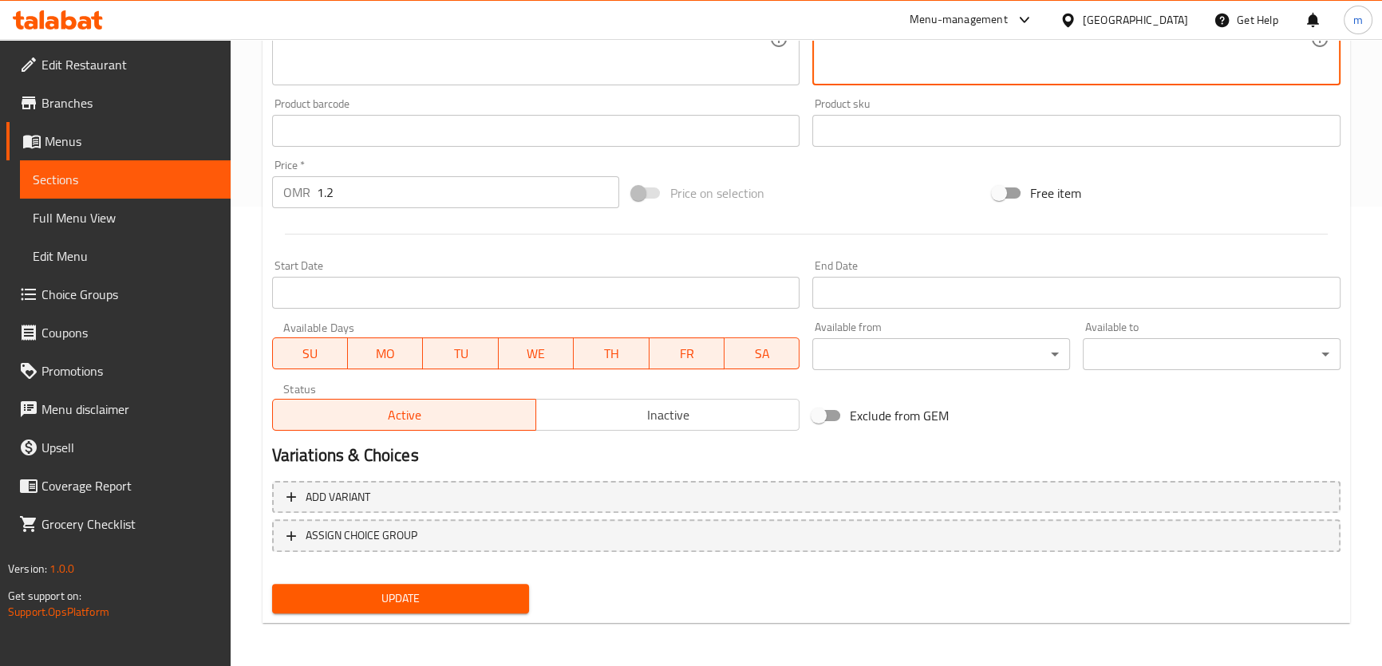
type textarea "بطاطا مقلية زنجر حارة مع صلصة الديناميت"
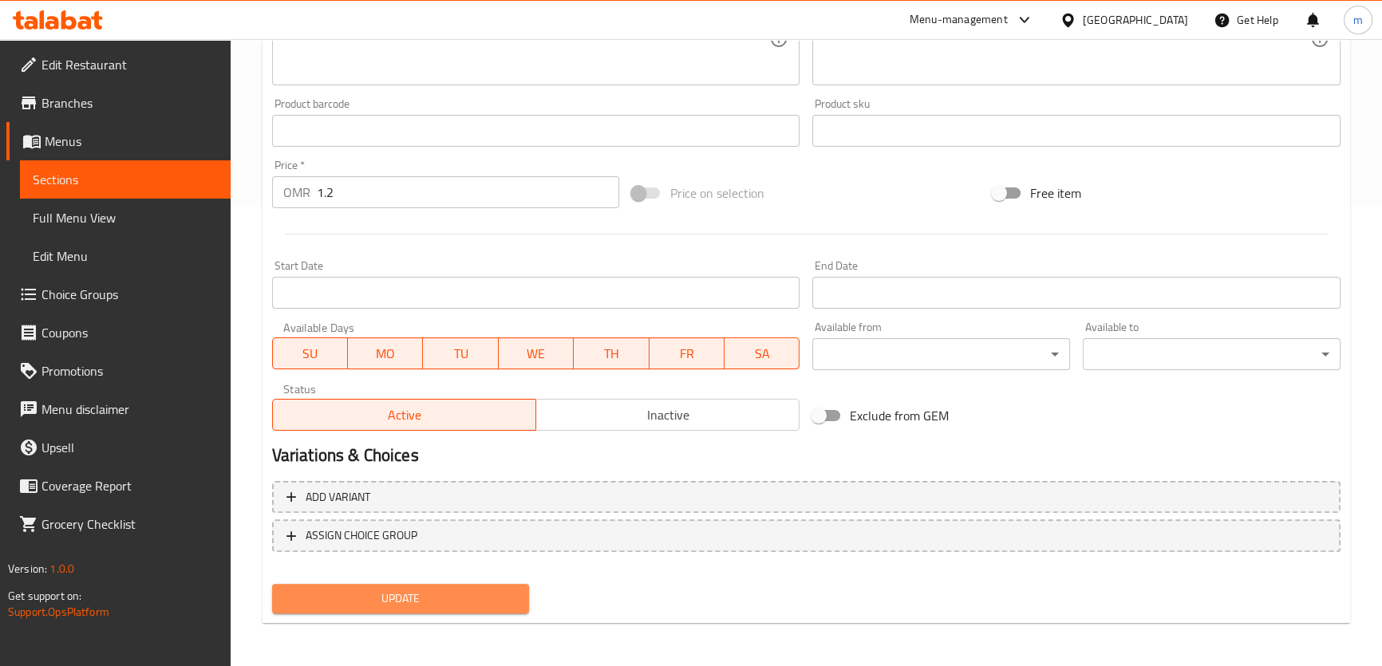
click at [408, 602] on span "Update" at bounding box center [401, 599] width 232 height 20
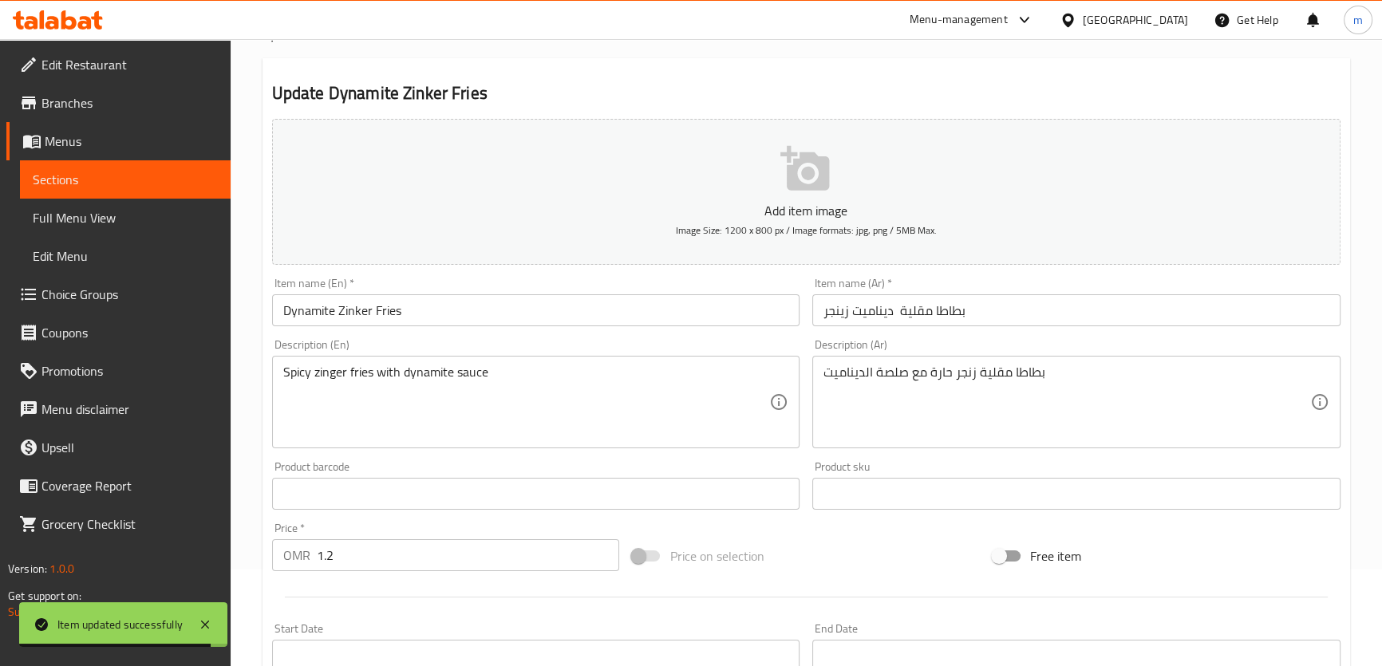
scroll to position [0, 0]
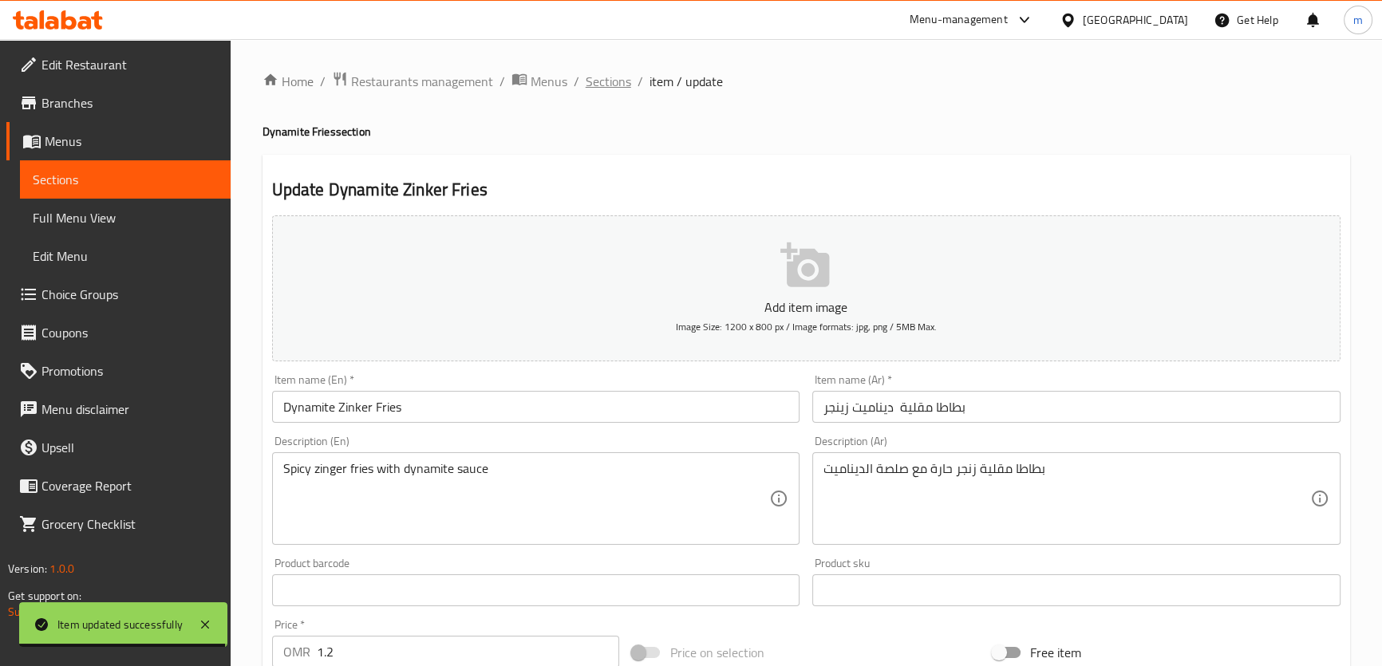
click at [603, 80] on span "Sections" at bounding box center [608, 81] width 45 height 19
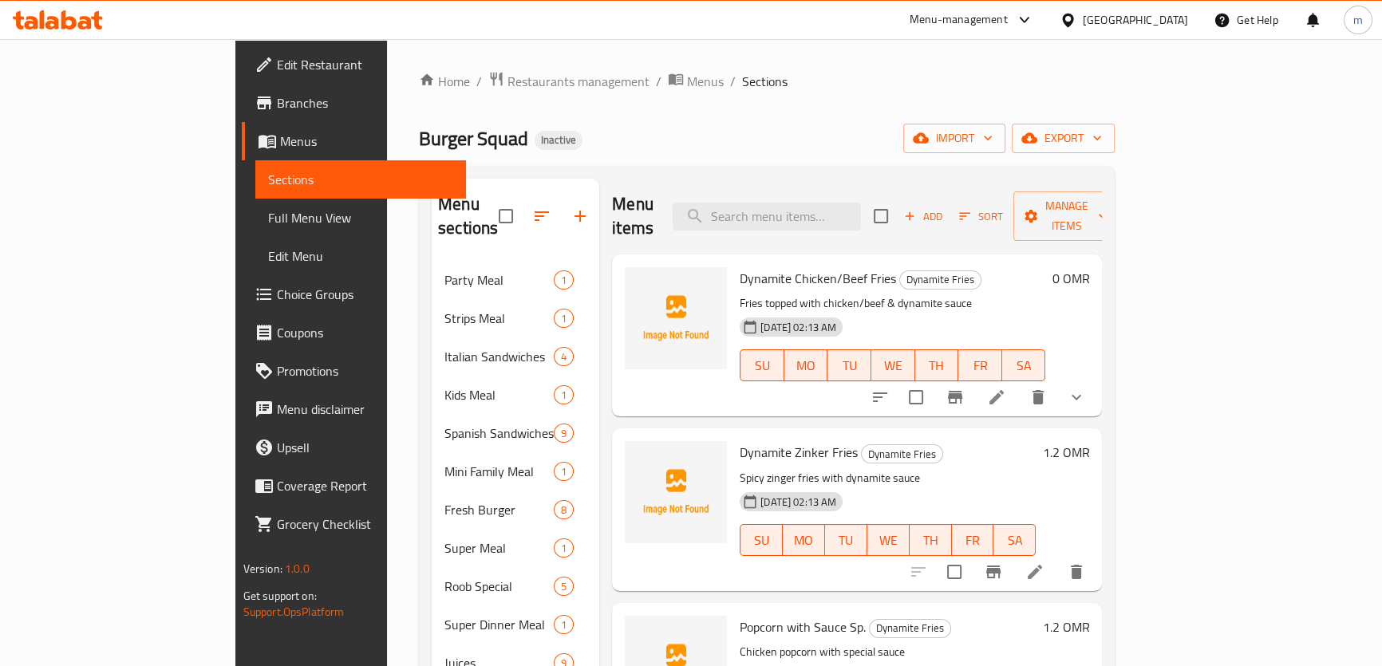
click at [566, 126] on div "Burger Squad Inactive import export" at bounding box center [767, 139] width 696 height 30
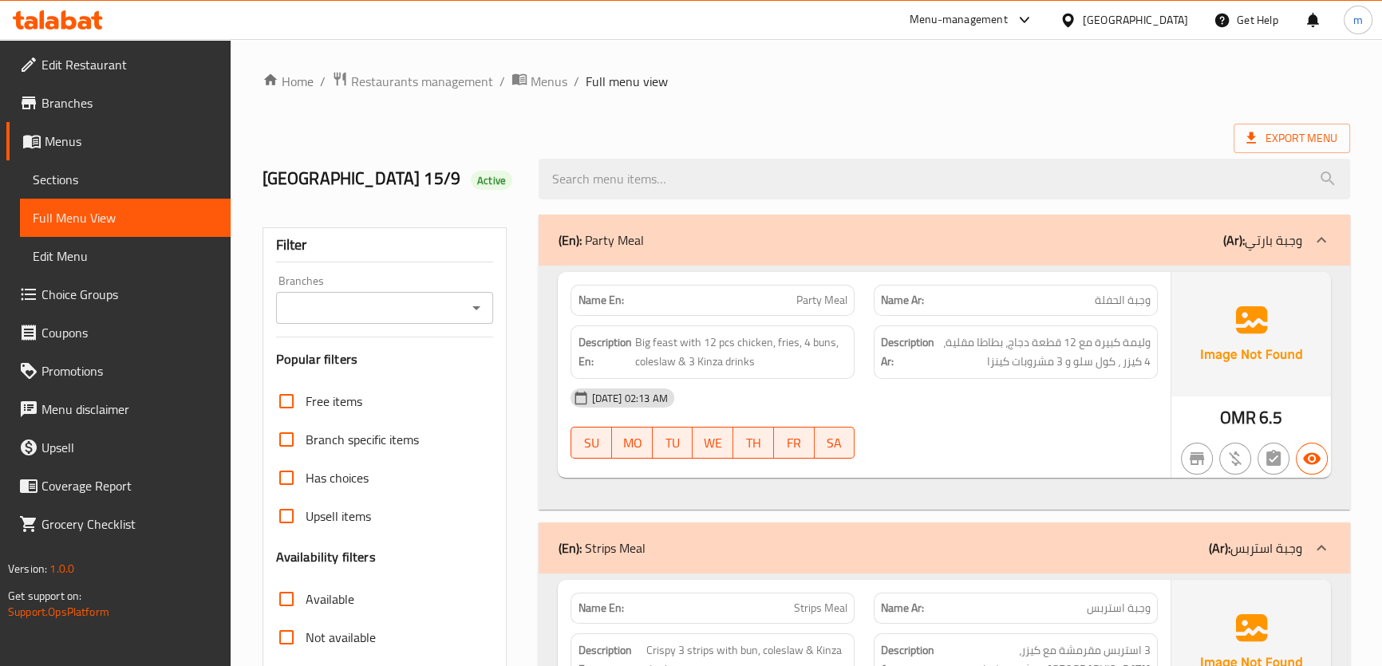
checkbox input "false"
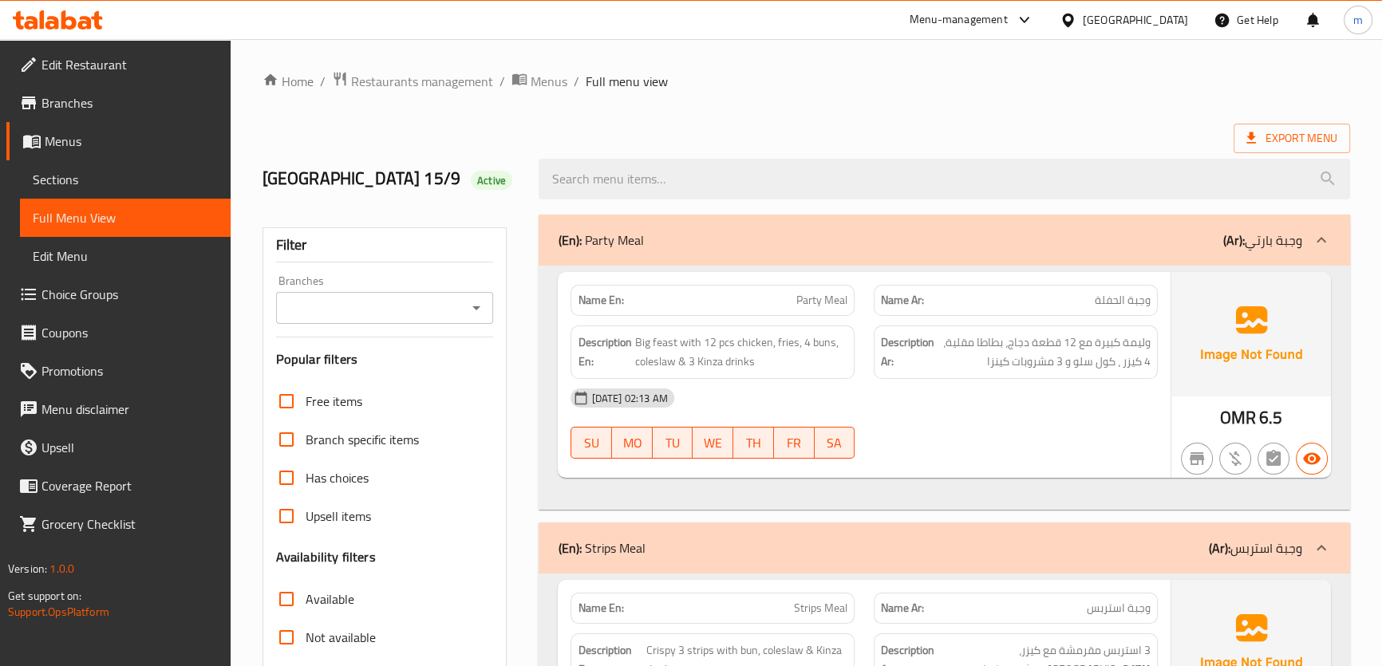
checkbox input "true"
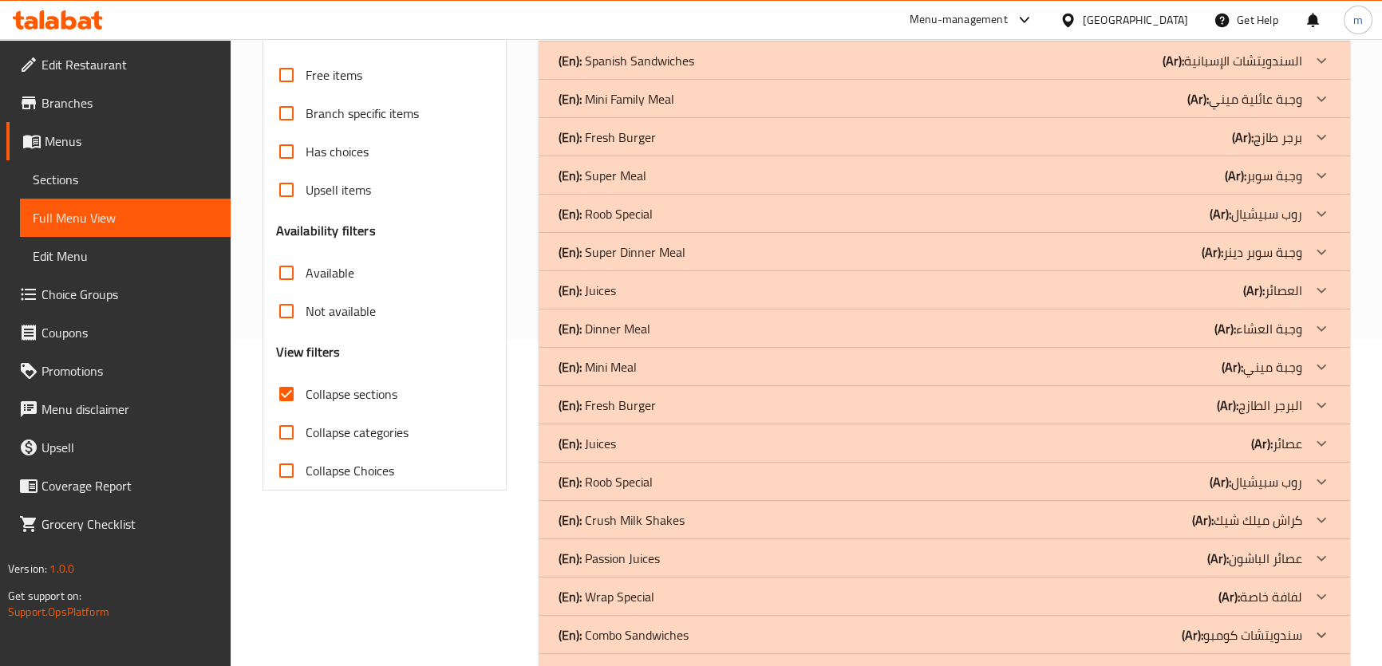
scroll to position [290, 0]
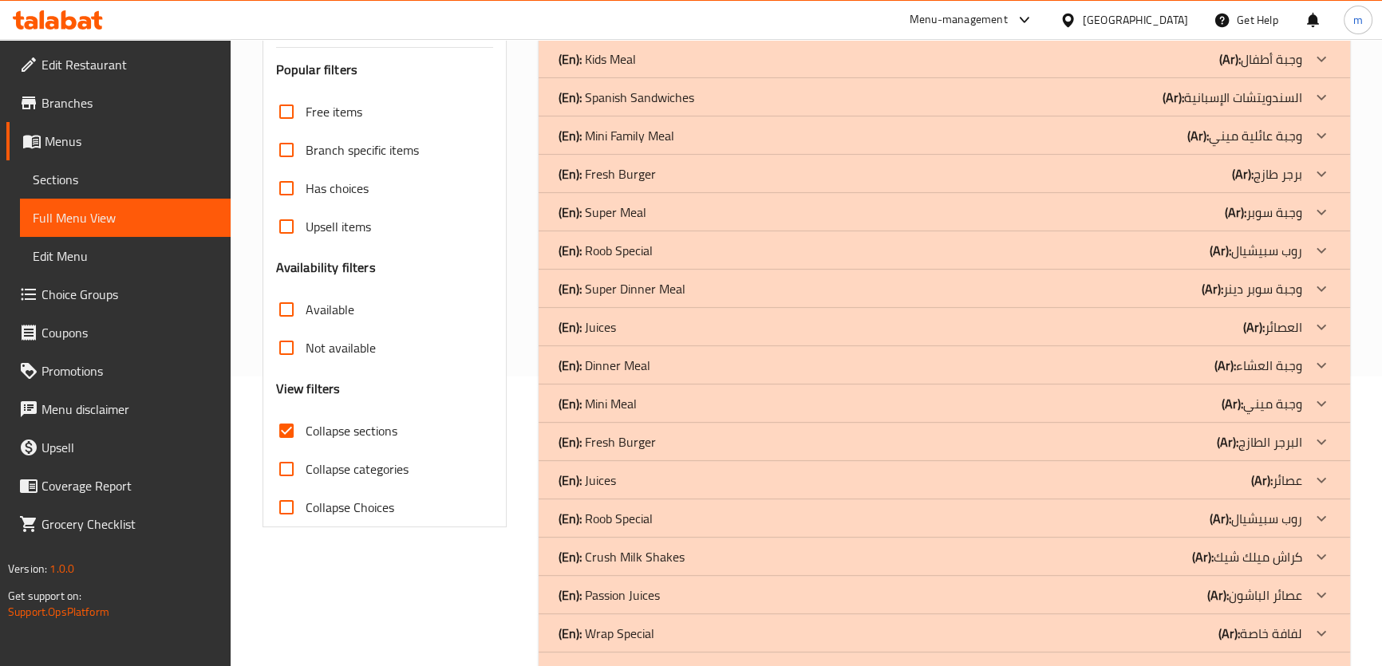
click at [1197, 160] on div "(En): Fresh Burger (Ar): برجر طازج" at bounding box center [944, 174] width 811 height 38
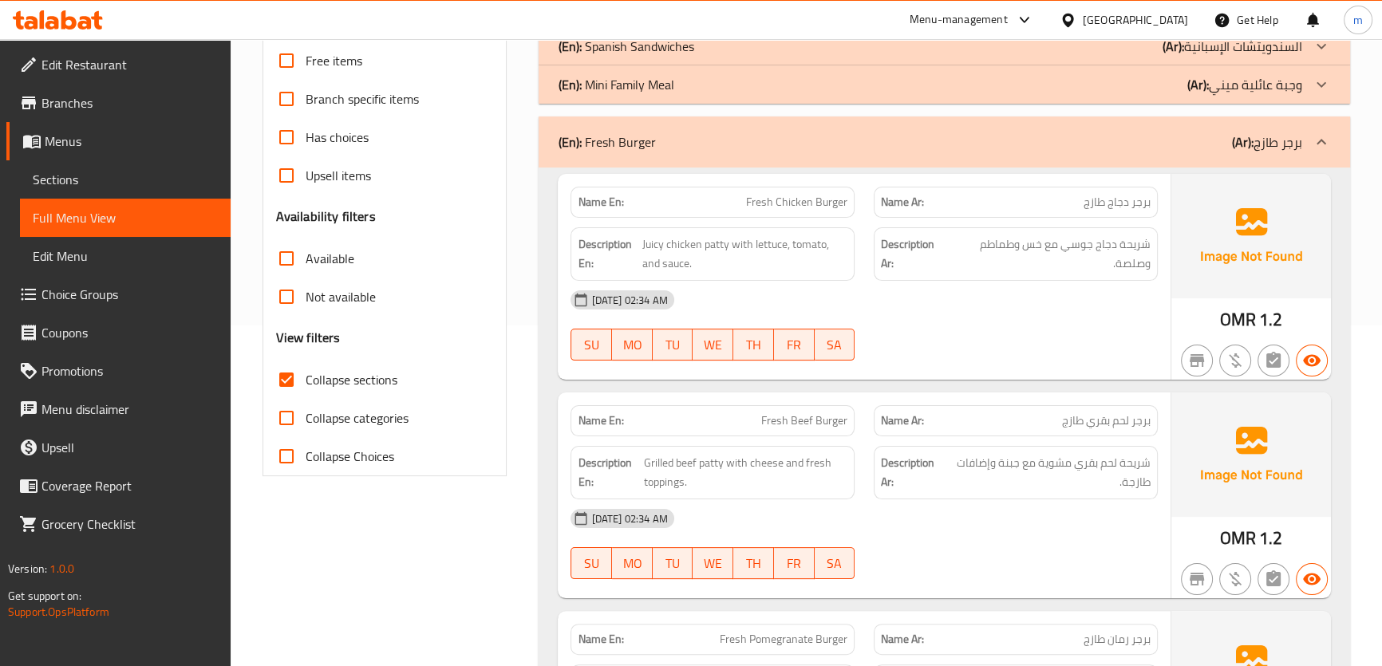
scroll to position [144, 0]
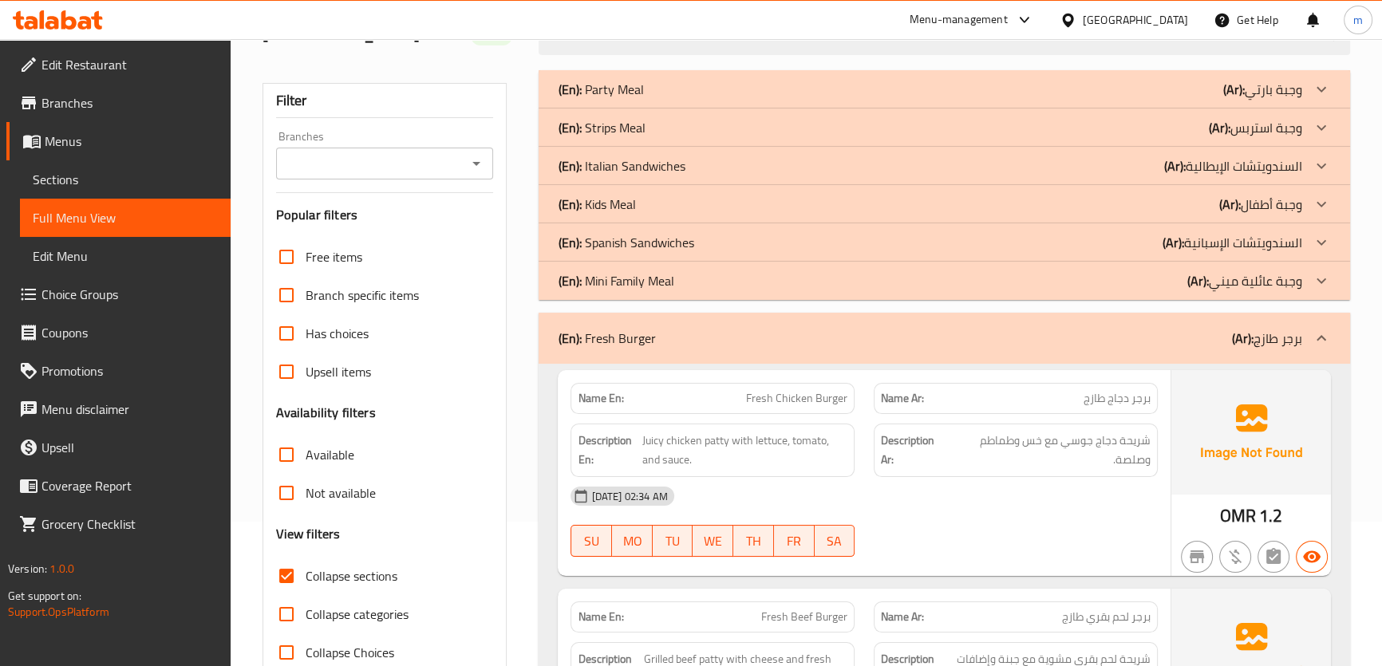
click at [1207, 342] on div "(En): Fresh Burger (Ar): برجر طازج" at bounding box center [930, 338] width 744 height 19
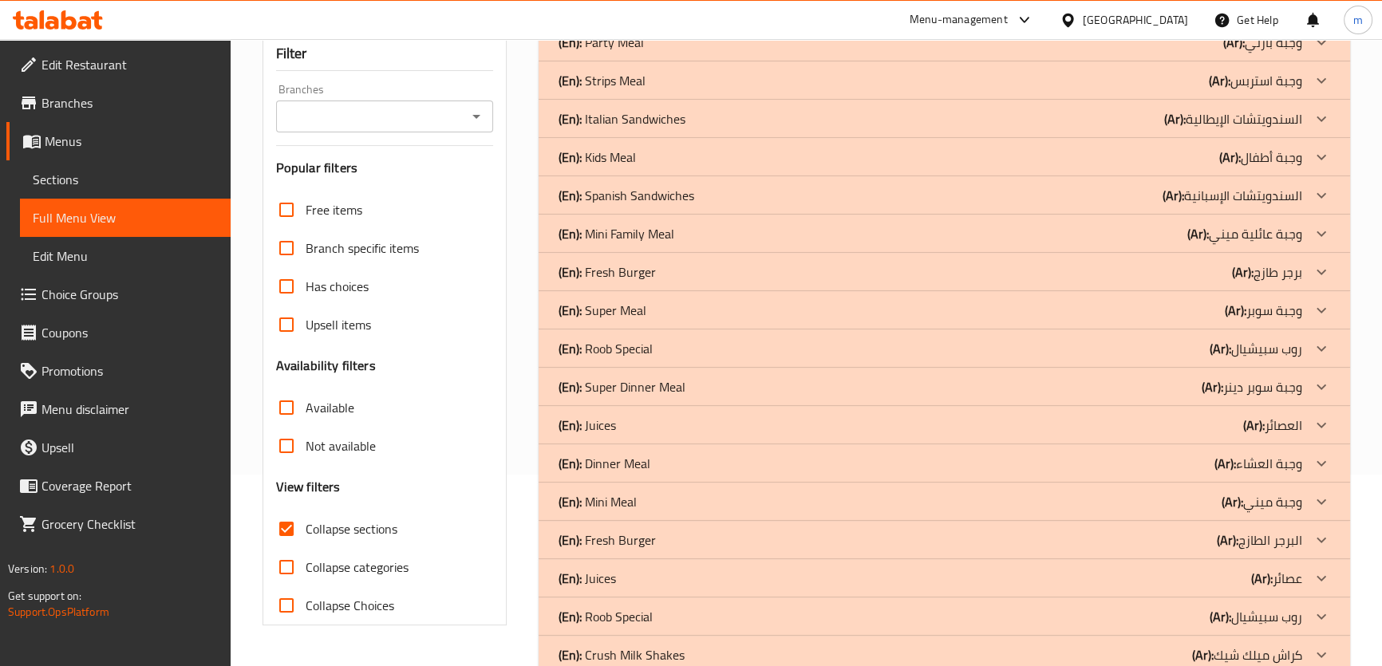
scroll to position [217, 0]
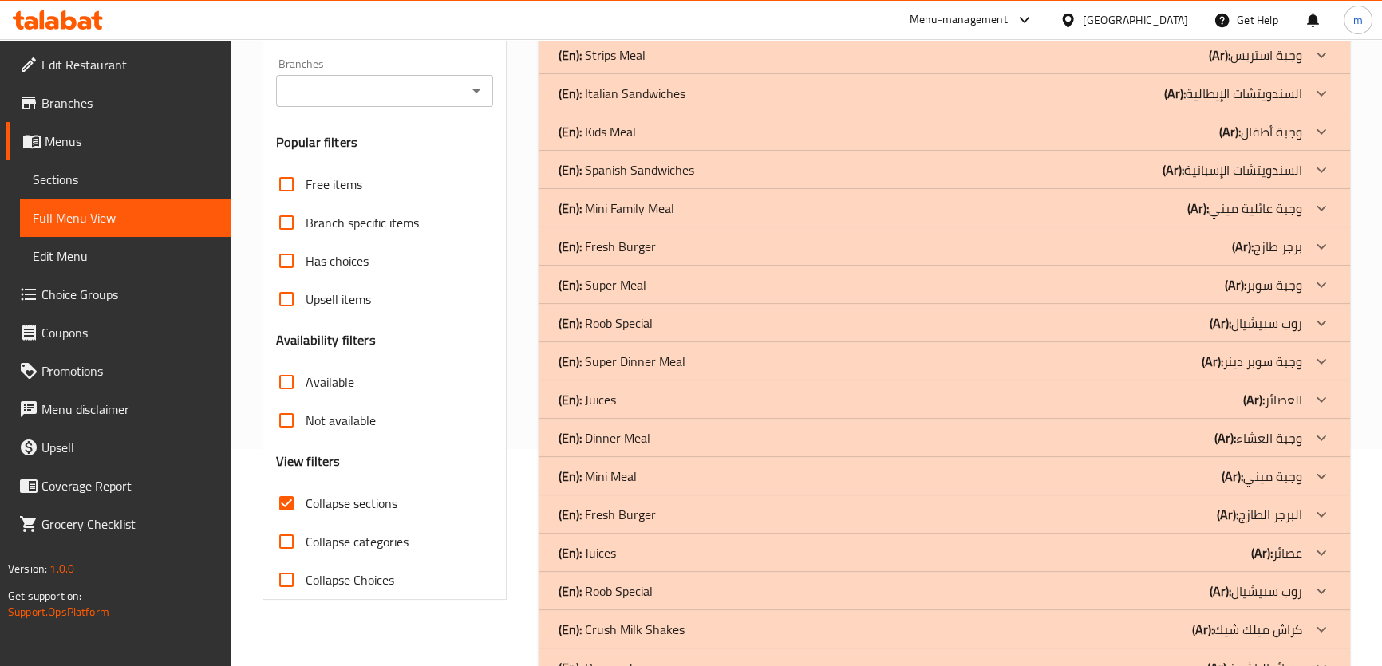
click at [1179, 523] on div "(En): Fresh Burger (Ar): البرجر الطازج" at bounding box center [930, 514] width 744 height 19
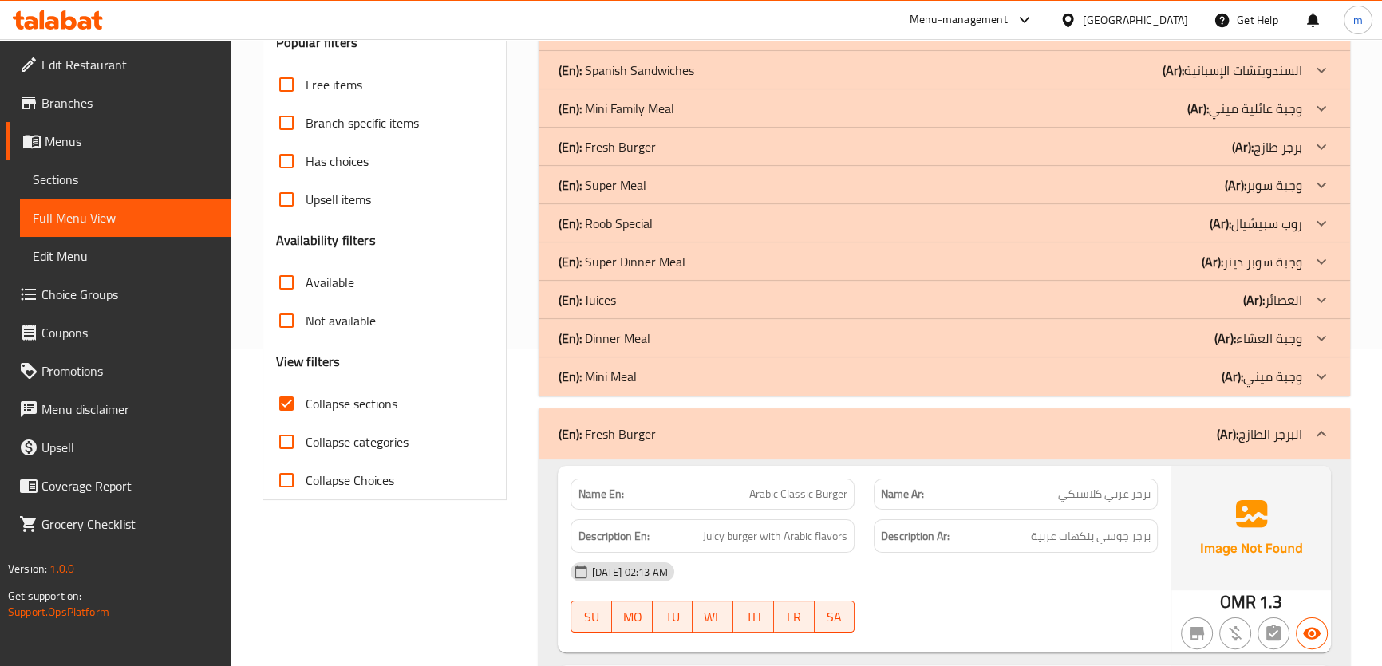
scroll to position [290, 0]
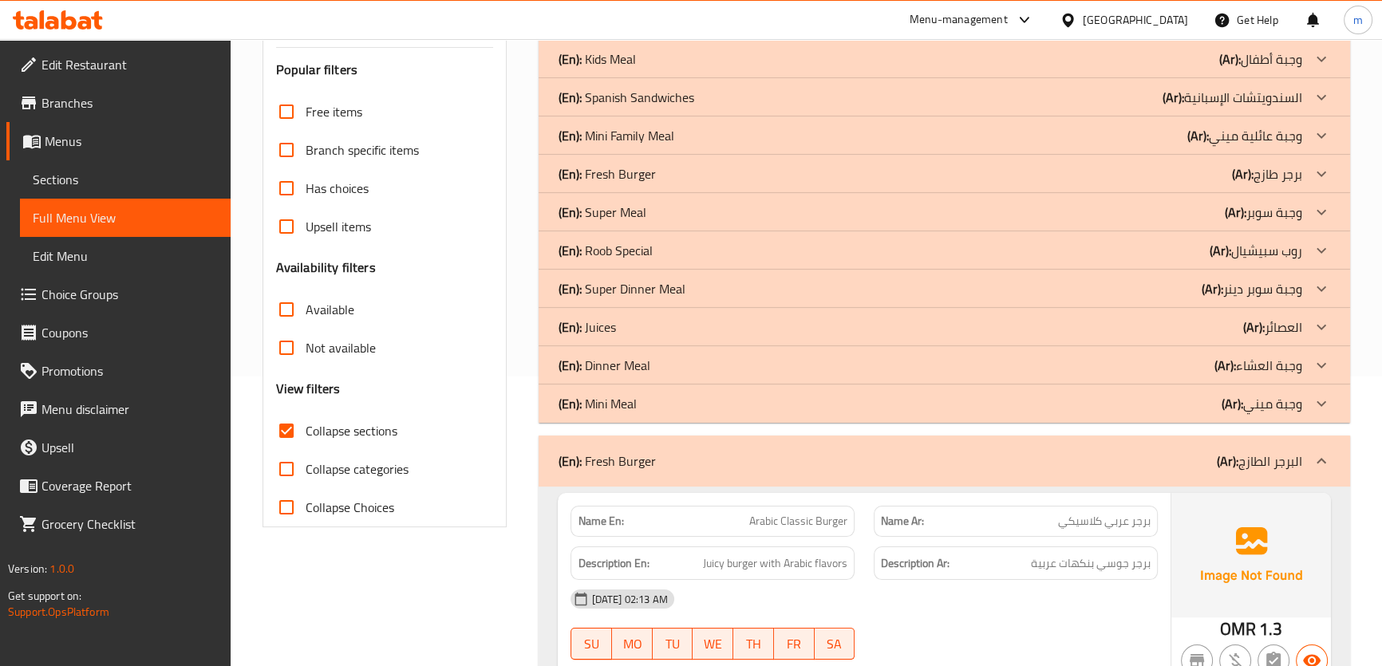
drag, startPoint x: 1204, startPoint y: 458, endPoint x: 1195, endPoint y: 461, distance: 10.1
click at [1205, 458] on div "(En): Fresh Burger (Ar): البرجر الطازج" at bounding box center [930, 461] width 744 height 19
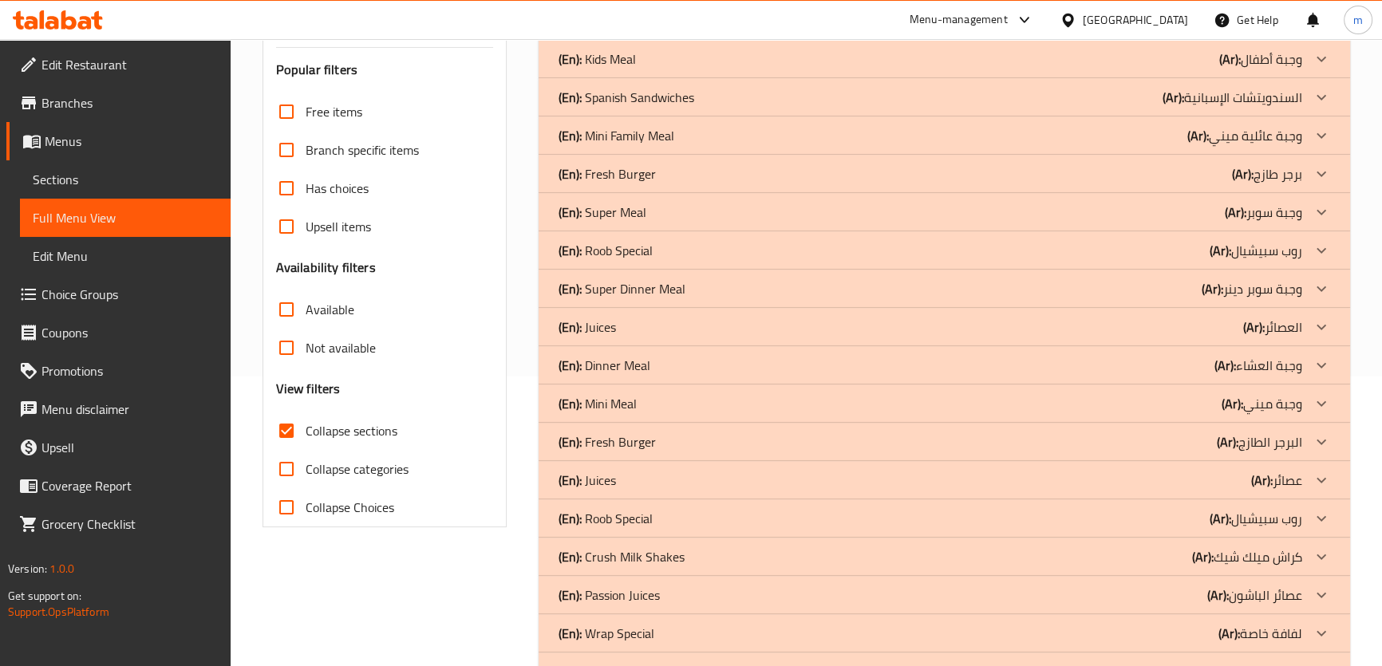
click at [1165, 564] on div "(En): Crush Milk Shakes (Ar): كراش ميلك شيك" at bounding box center [930, 556] width 744 height 19
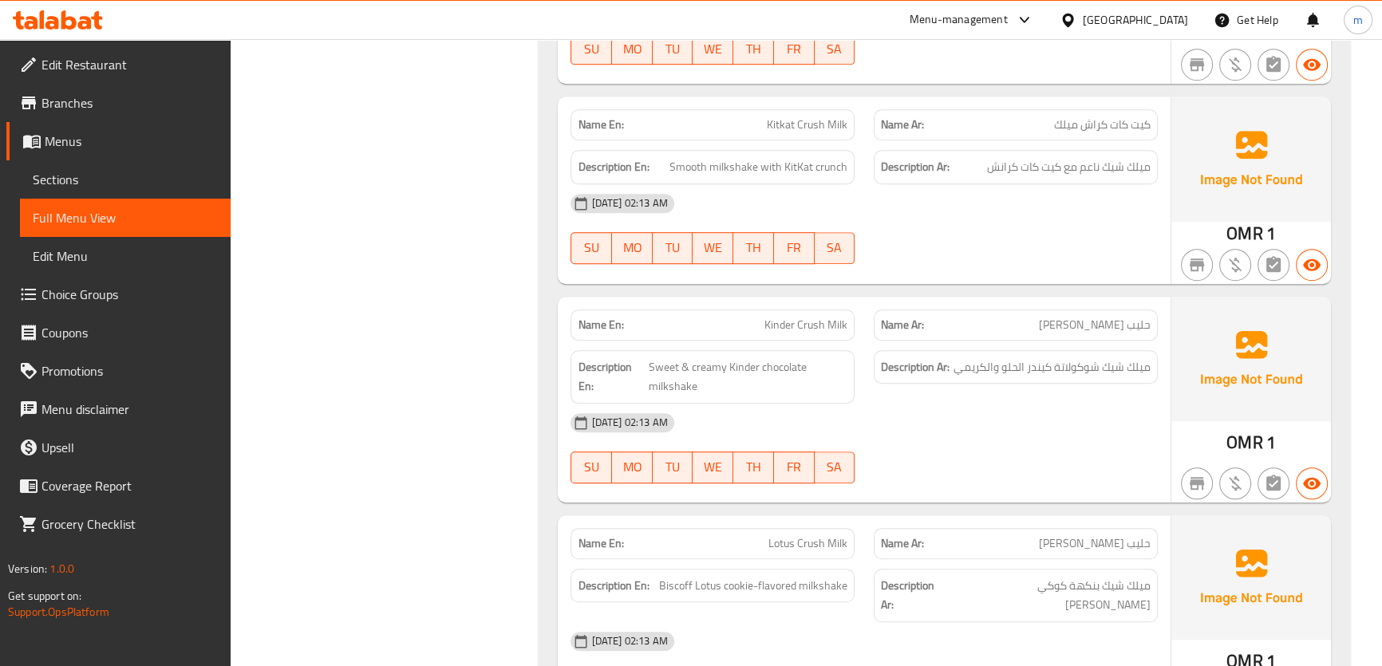
scroll to position [1668, 0]
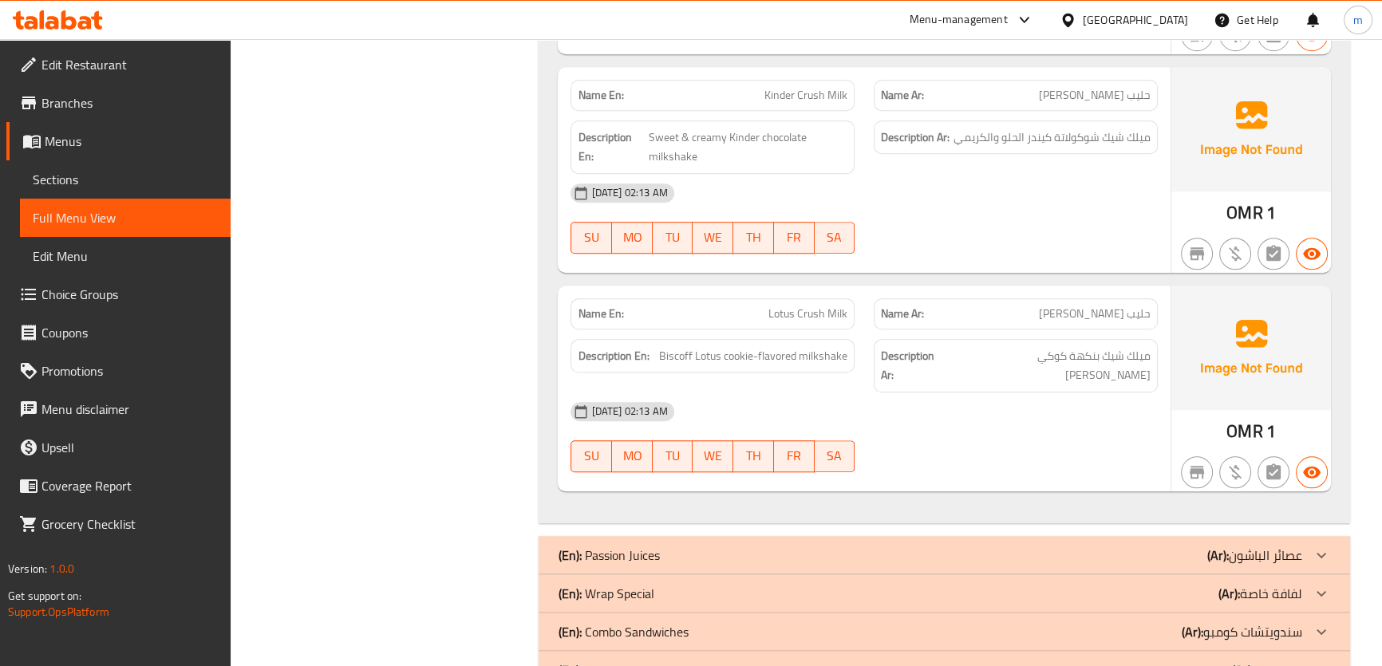
drag, startPoint x: 1053, startPoint y: 529, endPoint x: 1085, endPoint y: 447, distance: 88.2
click at [1053, 546] on div "(En): Passion Juices (Ar): عصائر الباشون" at bounding box center [930, 555] width 744 height 19
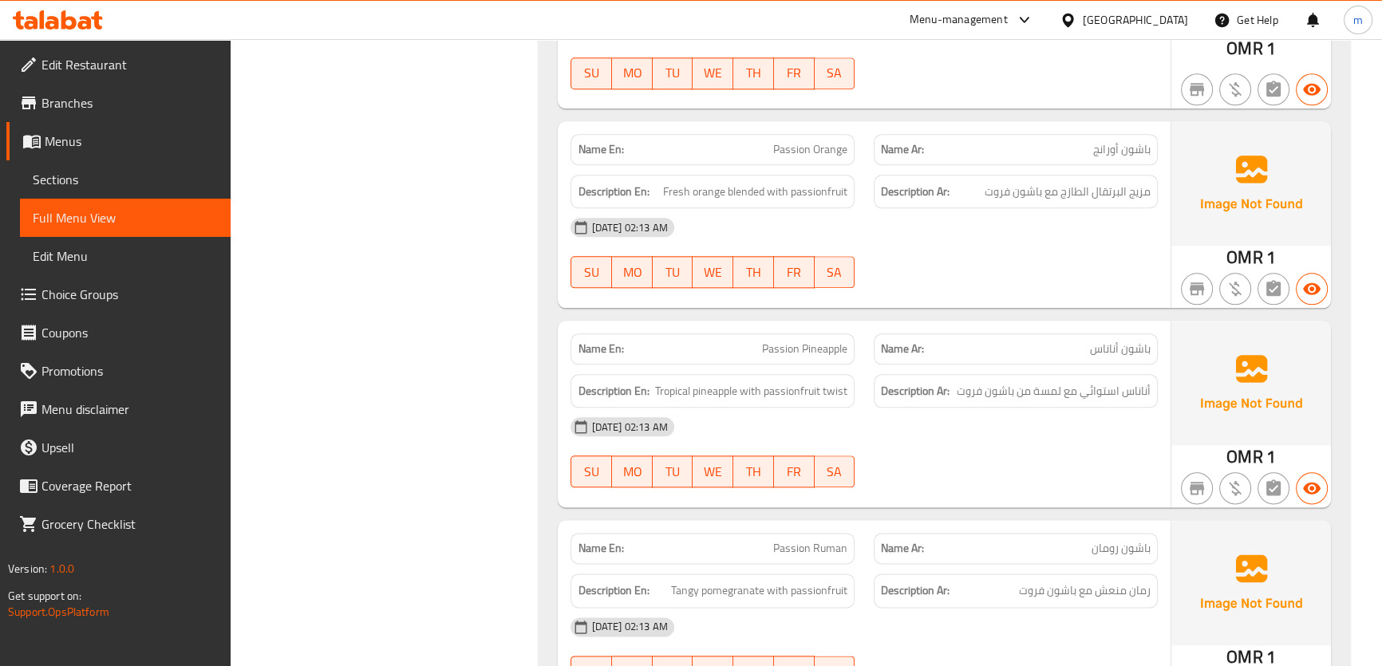
scroll to position [2145, 0]
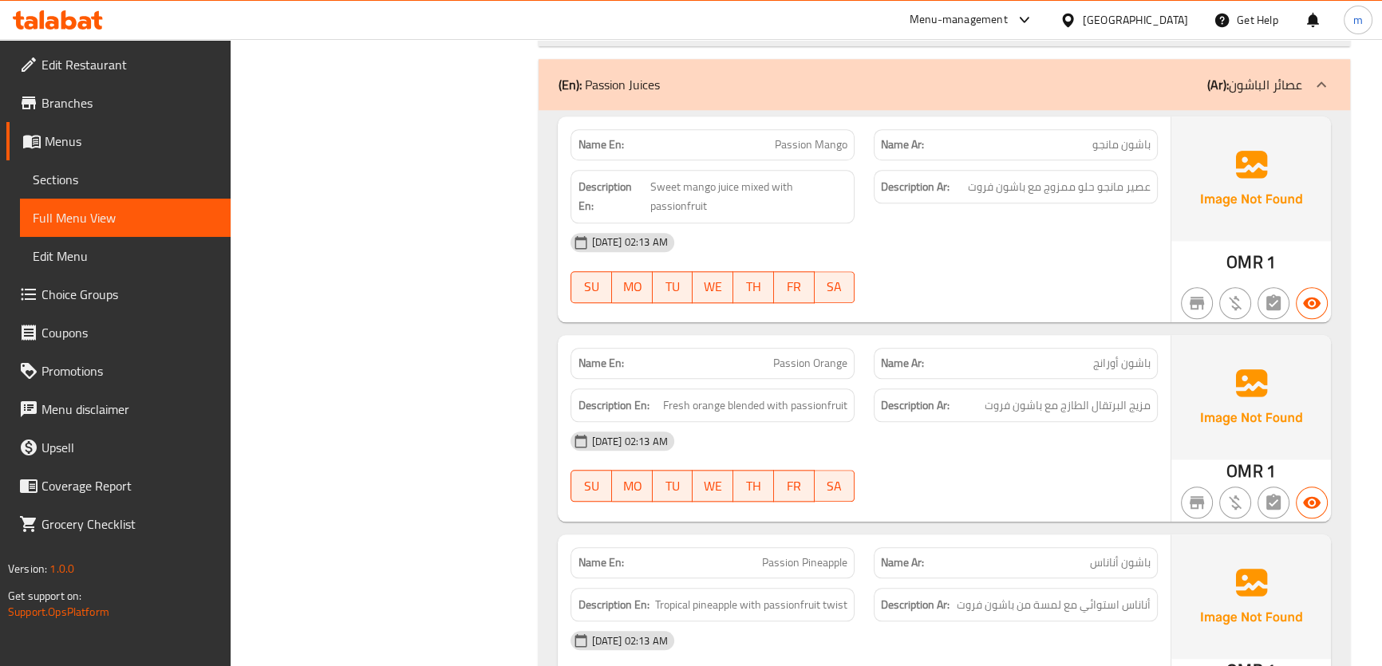
click at [823, 355] on span "Passion Orange" at bounding box center [810, 363] width 74 height 17
copy span "Orange"
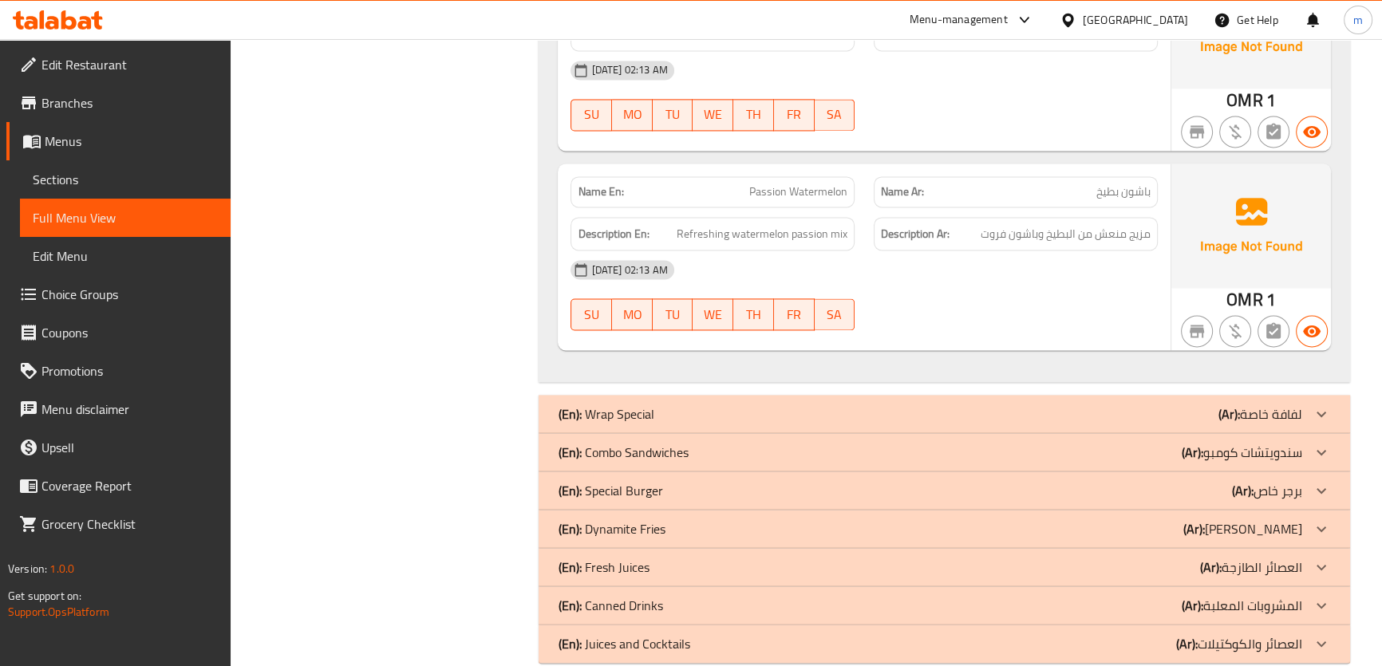
scroll to position [2924, 0]
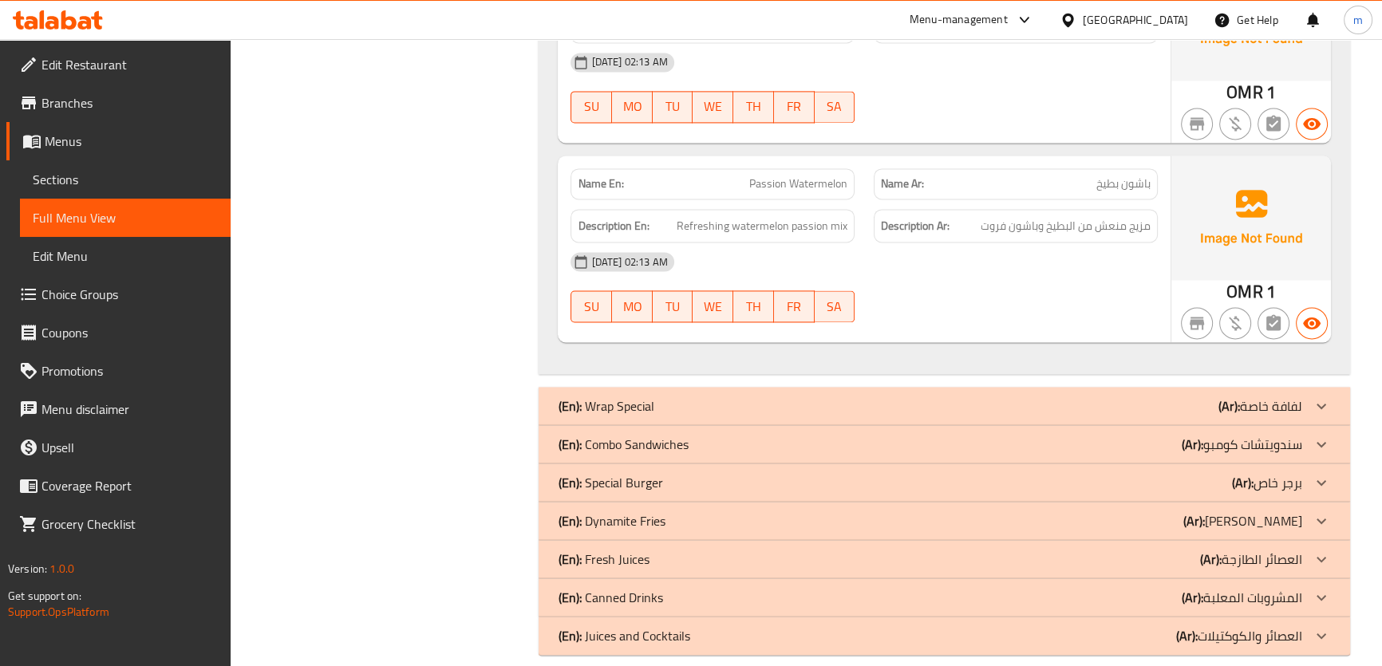
click at [1127, 397] on div "(En): Wrap Special (Ar): لفافة خاصة" at bounding box center [930, 406] width 744 height 19
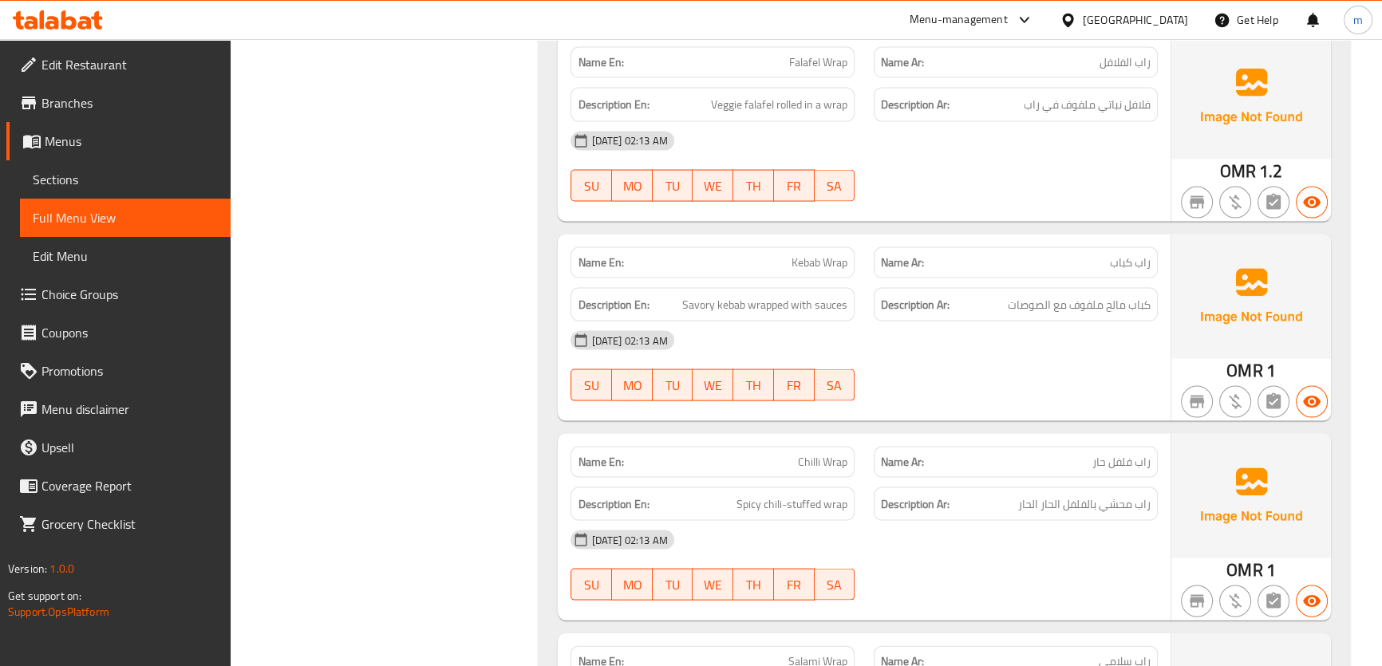
scroll to position [4447, 0]
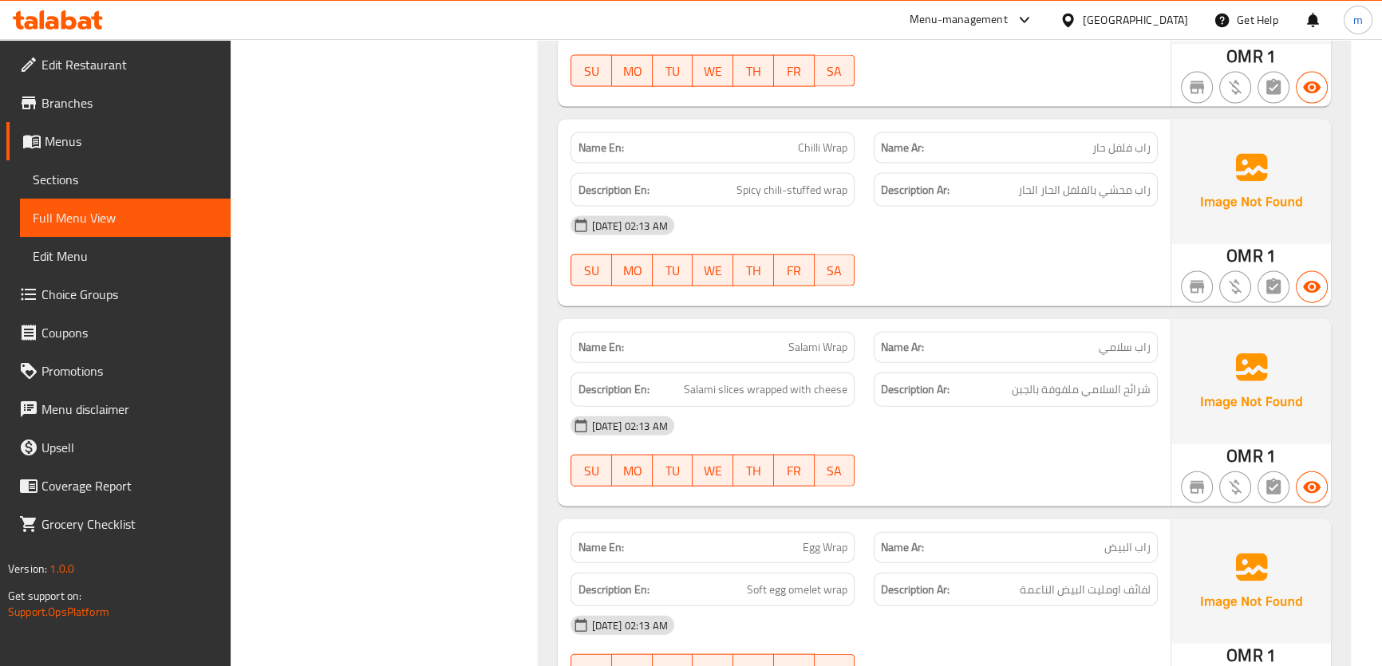
click at [800, 339] on span "Salami Wrap" at bounding box center [817, 347] width 59 height 17
copy span "Salami"
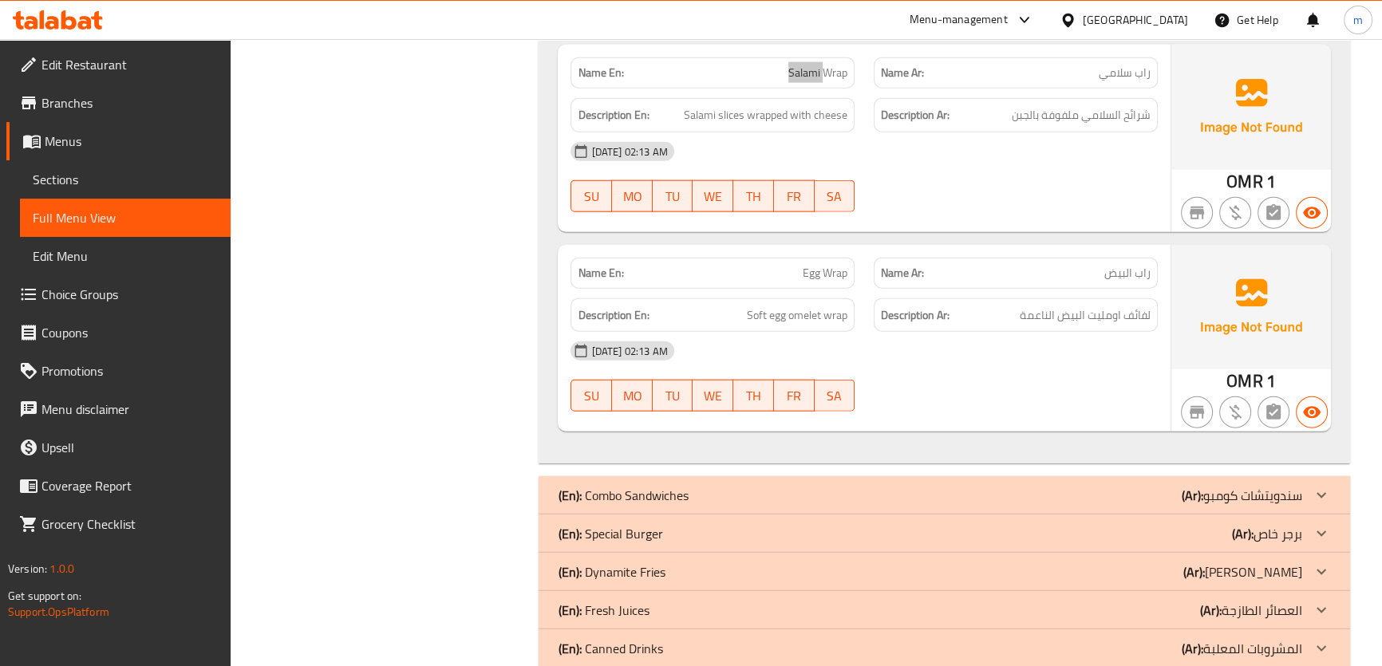
scroll to position [4772, 0]
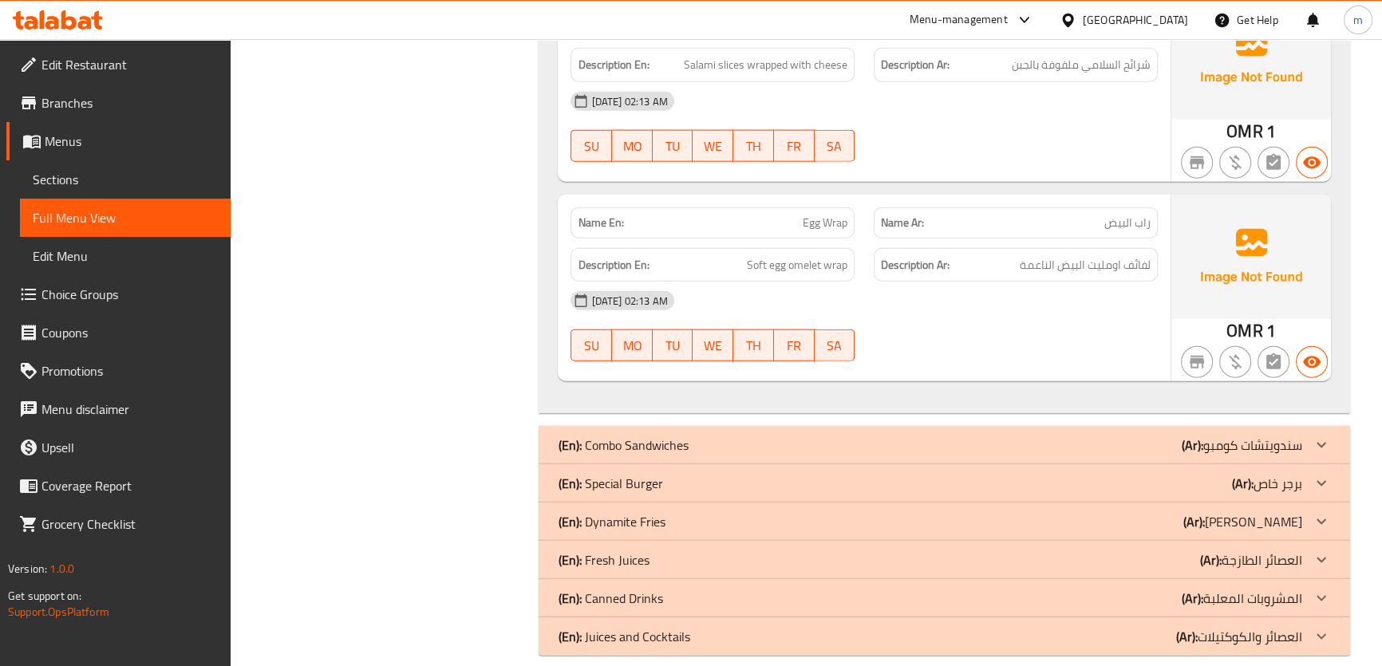
click at [1103, 436] on div "(En): Combo Sandwiches (Ar): سندويتشات كومبو" at bounding box center [930, 445] width 744 height 19
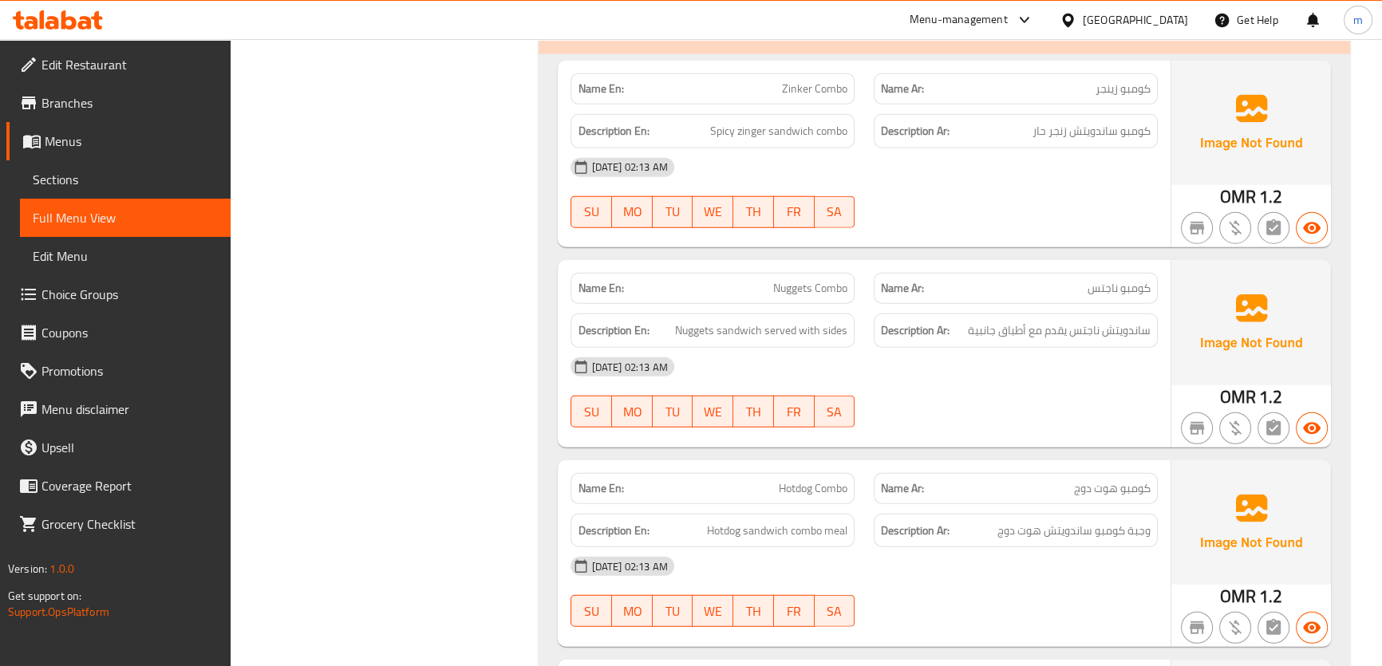
scroll to position [5353, 0]
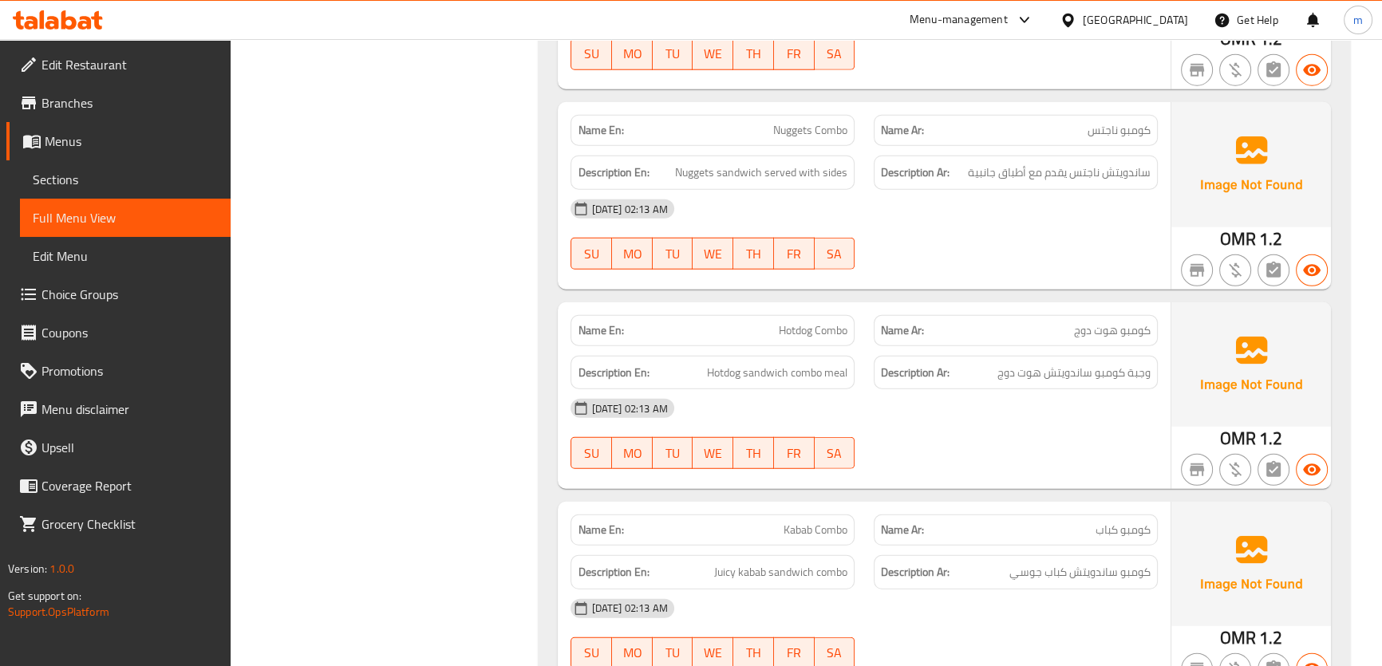
click at [806, 522] on span "Kabab Combo" at bounding box center [816, 530] width 64 height 17
copy span "Kabab"
click at [828, 522] on span "Kabab Combo" at bounding box center [816, 530] width 64 height 17
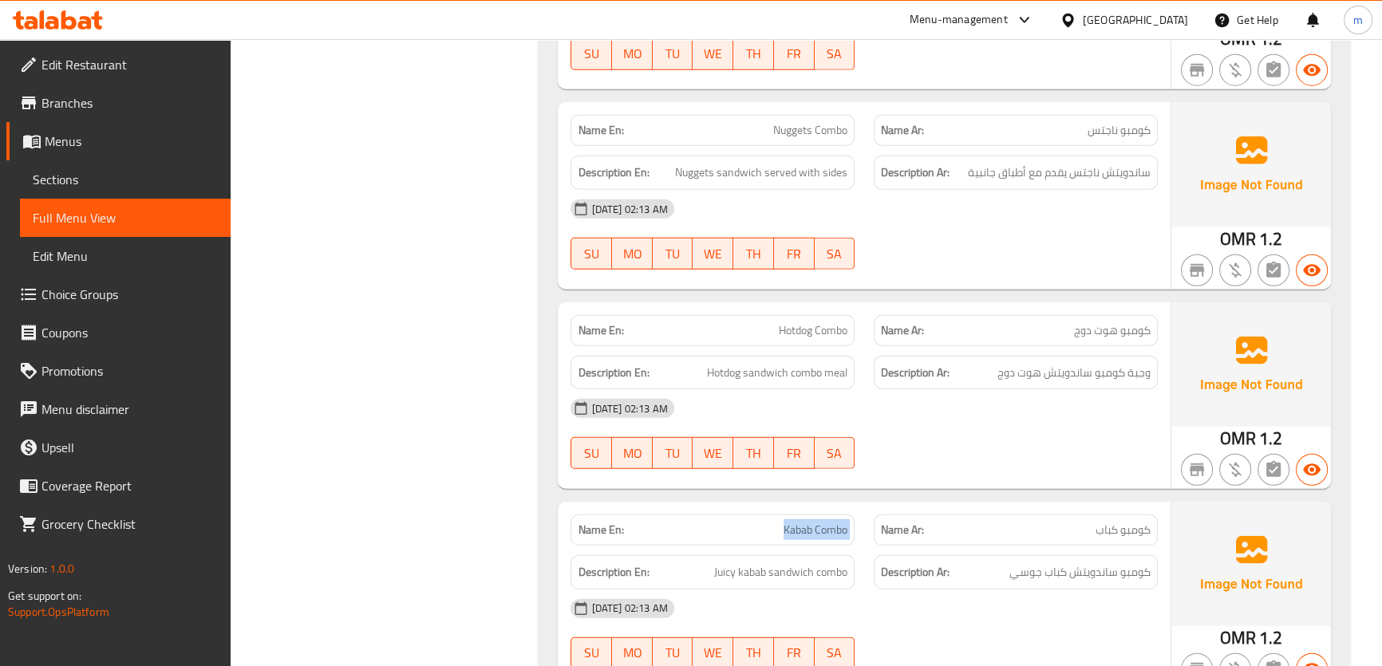
click at [828, 522] on span "Kabab Combo" at bounding box center [816, 530] width 64 height 17
copy span "Kabab Combo"
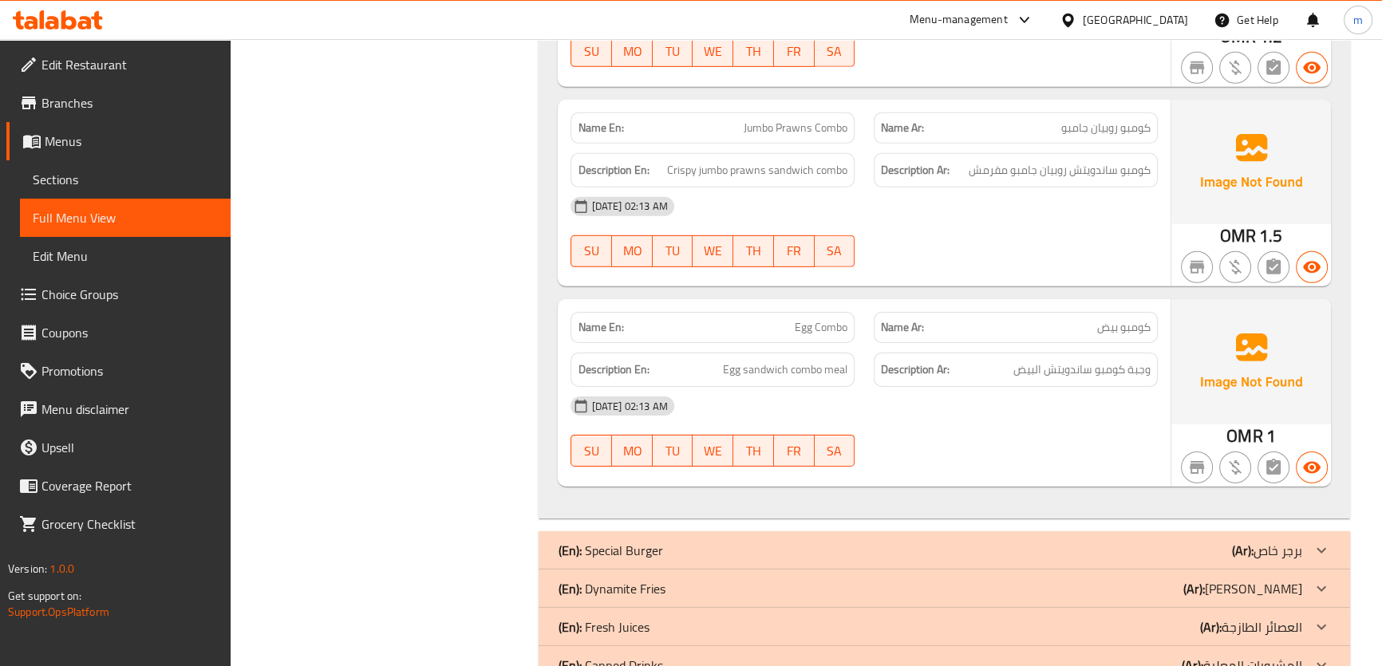
scroll to position [6368, 0]
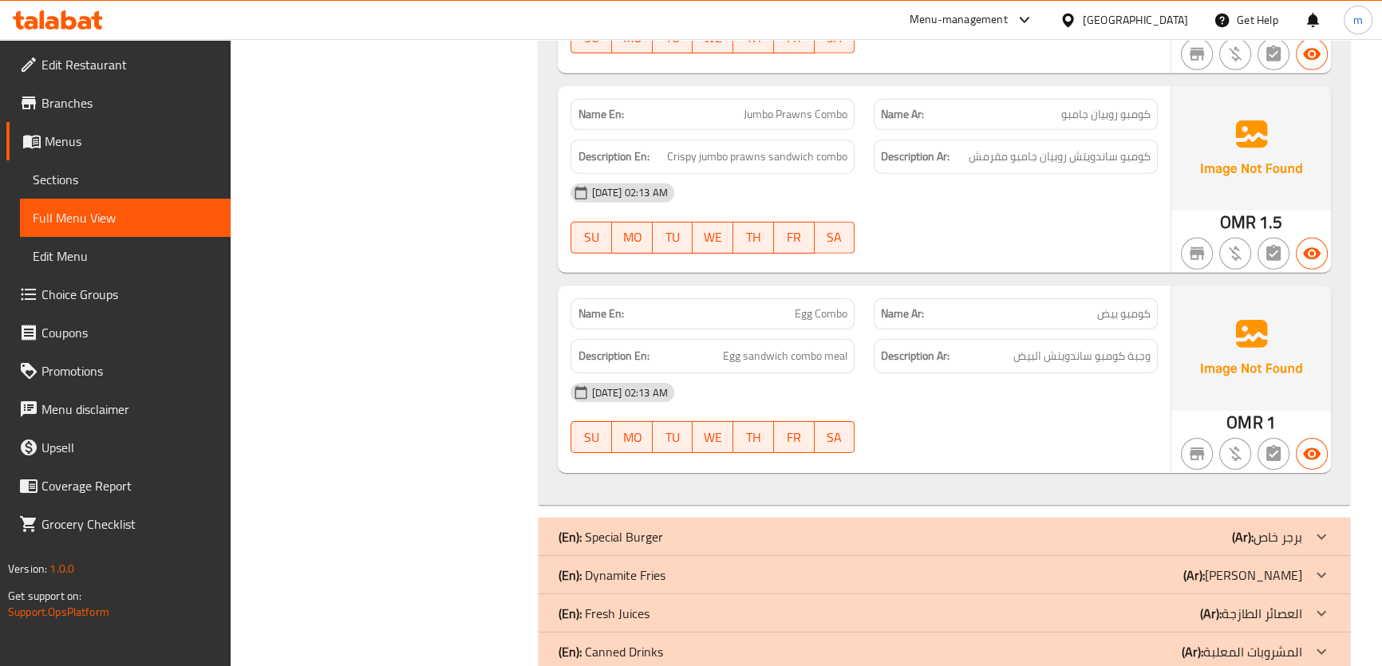
click at [1189, 527] on div "(En): Special Burger (Ar): برجر خاص" at bounding box center [930, 536] width 744 height 19
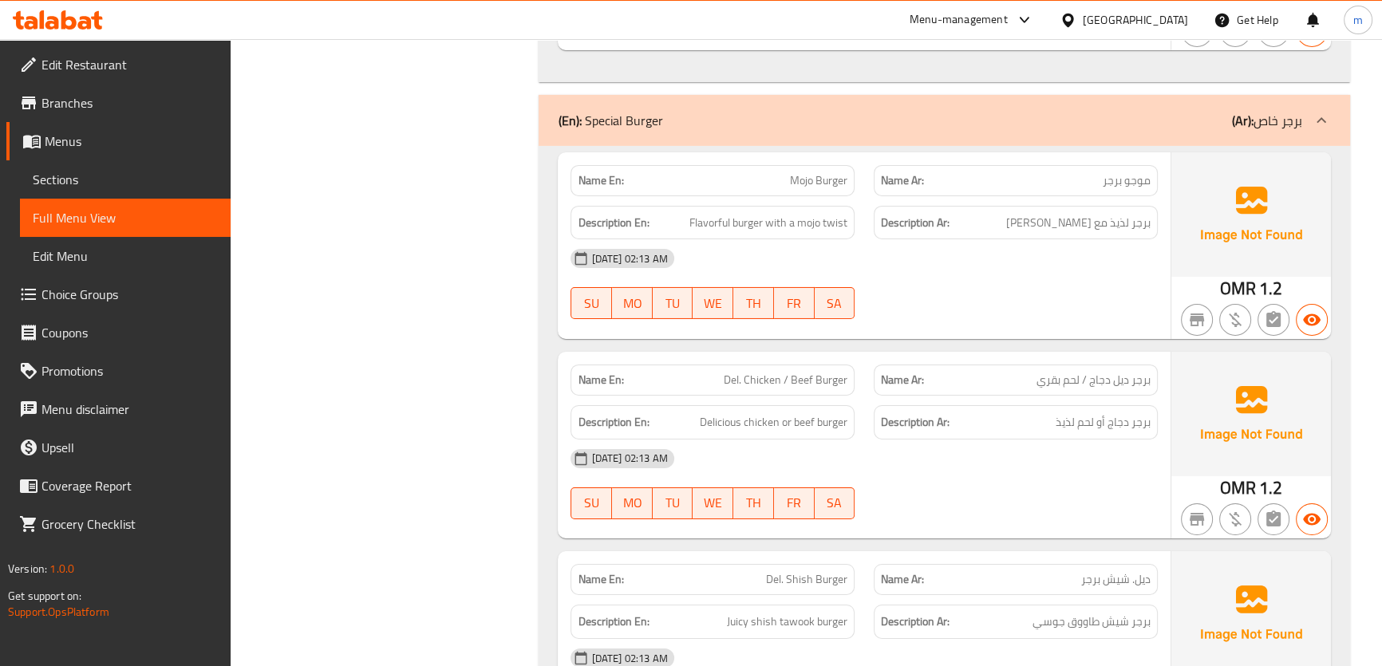
scroll to position [6803, 0]
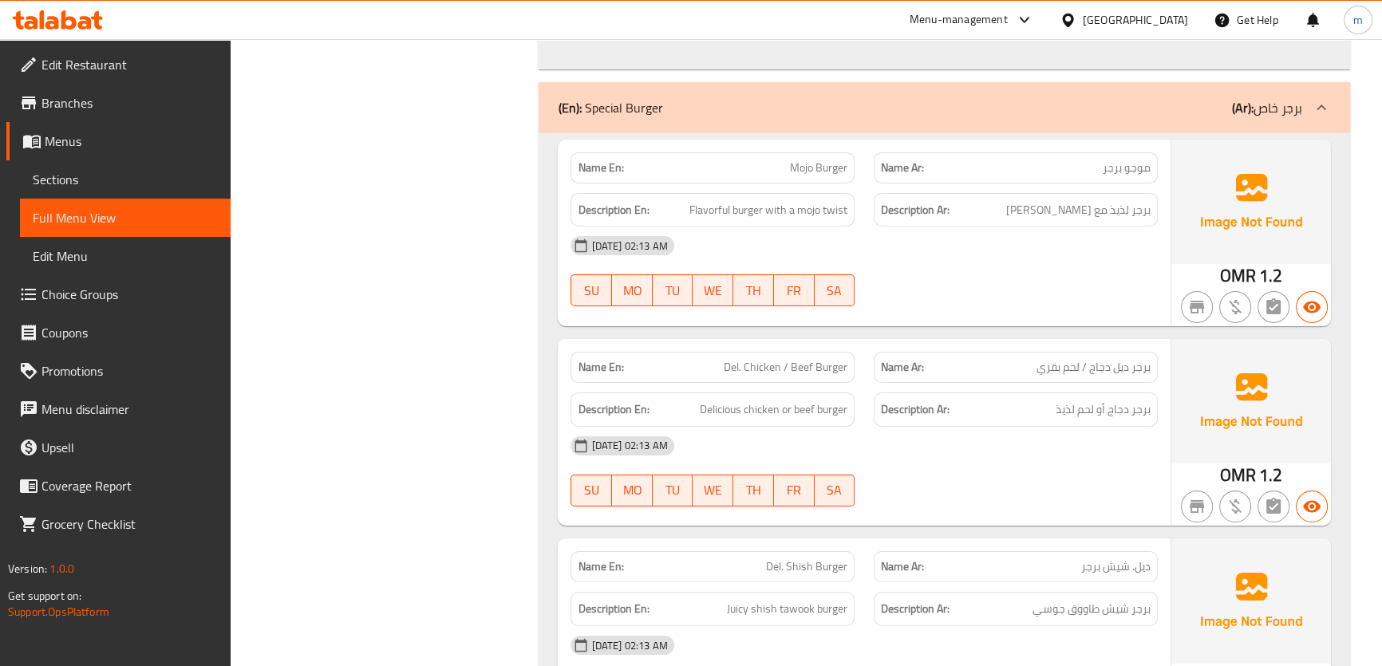
click at [827, 359] on span "Del. Chicken / Beef Burger" at bounding box center [786, 367] width 124 height 17
copy span "Del. Chicken / Beef Burger"
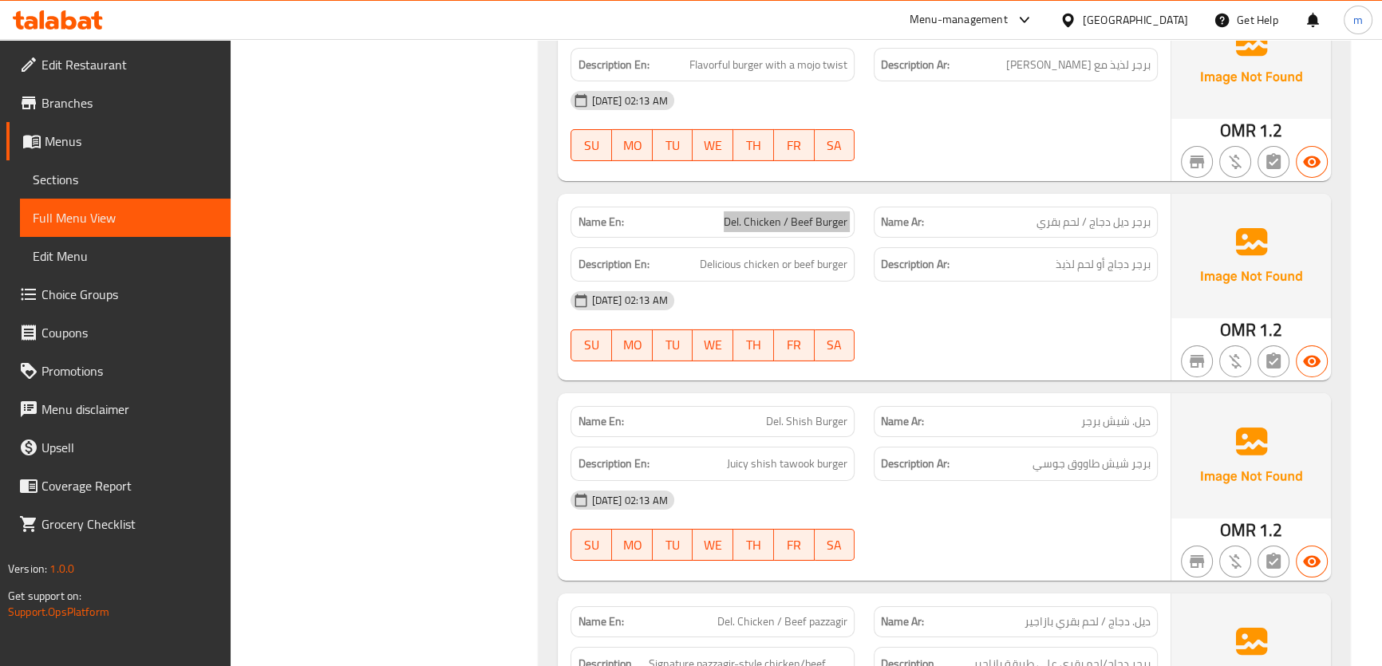
scroll to position [7094, 0]
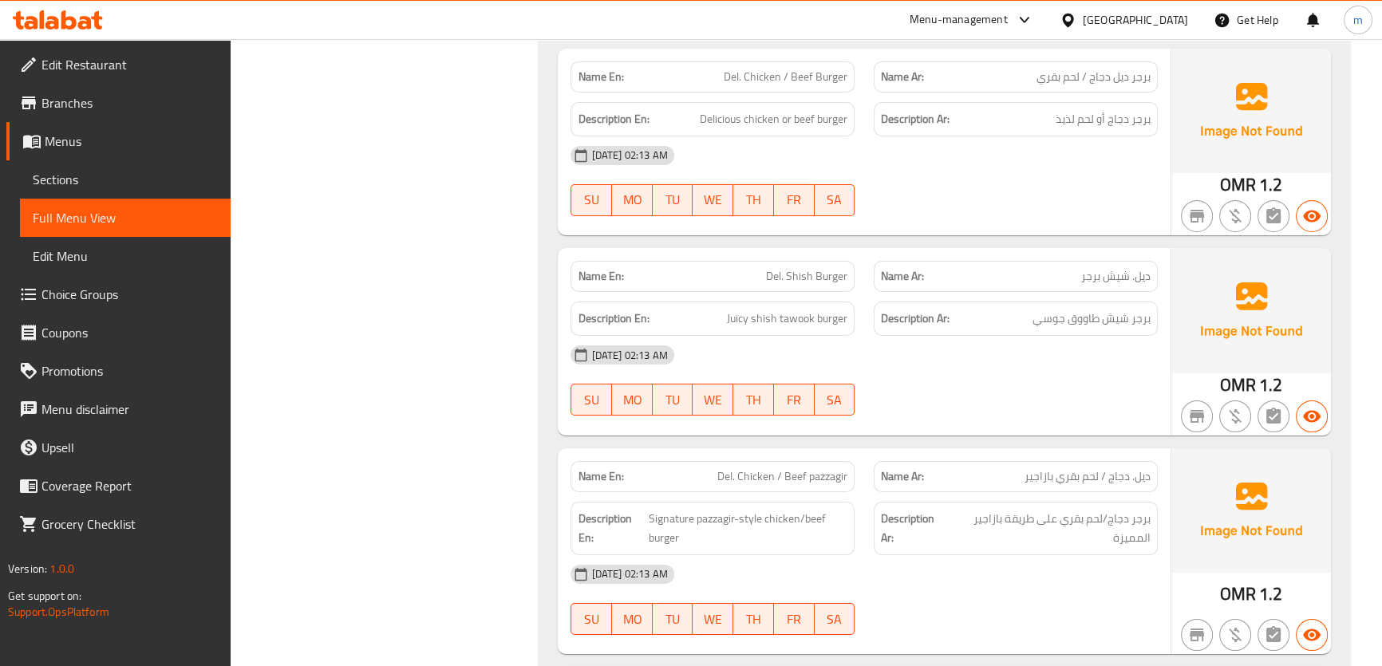
click at [820, 468] on span "Del. Chicken / Beef pazzagir" at bounding box center [782, 476] width 130 height 17
copy span "Del. Chicken / Beef pazzagir"
click at [1039, 555] on div "[DATE] 02:13 AM" at bounding box center [864, 574] width 606 height 38
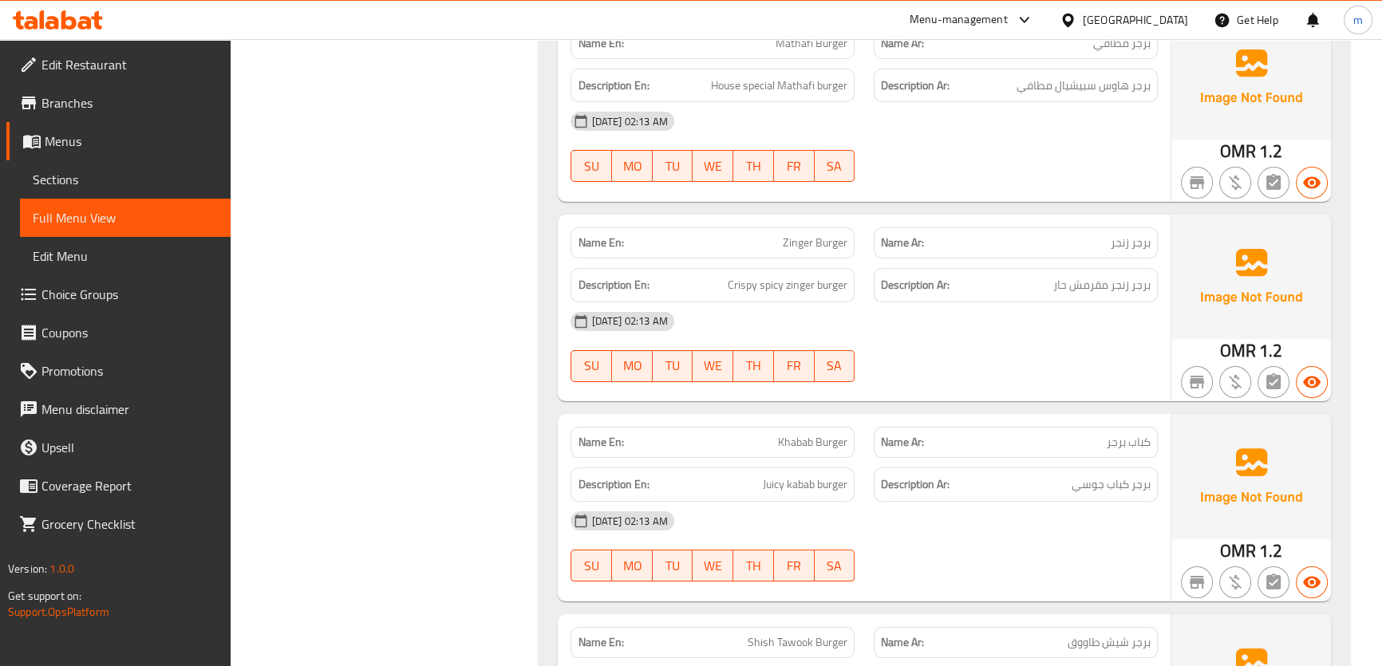
scroll to position [7747, 0]
click at [796, 433] on span "Khabab Burger" at bounding box center [812, 441] width 69 height 17
click at [797, 433] on span "Khabab Burger" at bounding box center [812, 441] width 69 height 17
click at [806, 433] on span "Khabab Burger" at bounding box center [812, 441] width 69 height 17
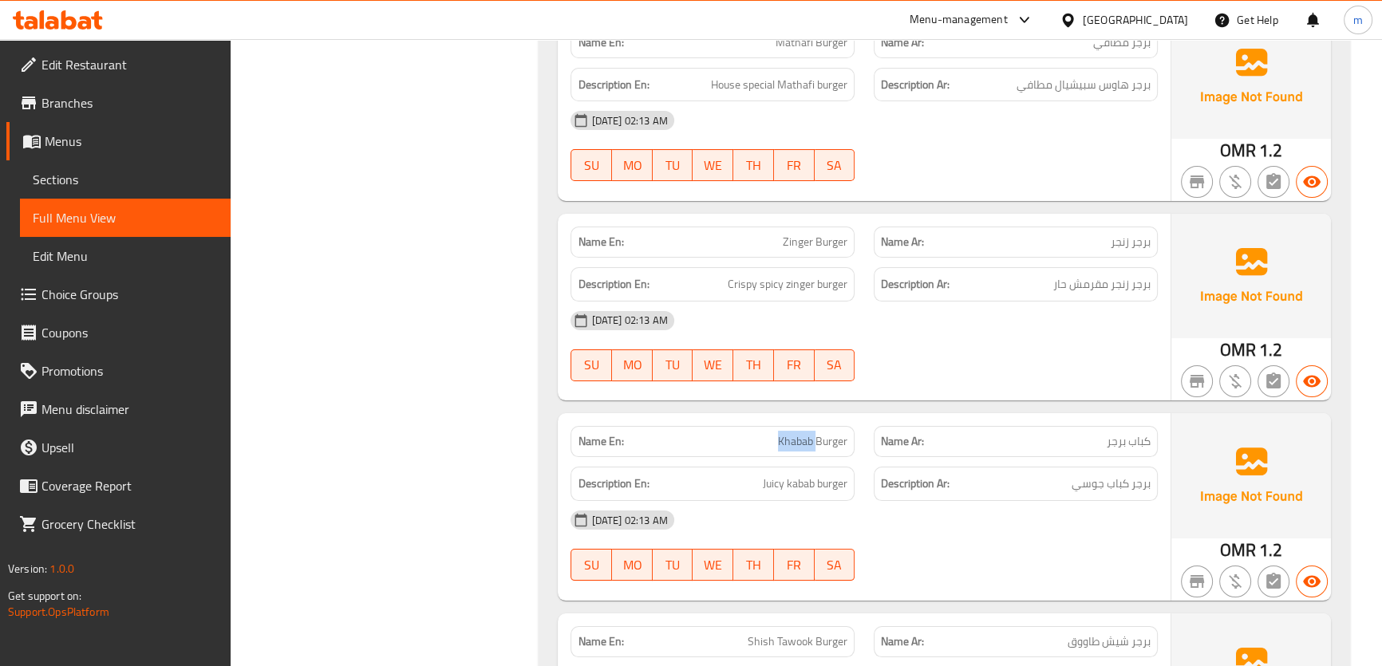
click at [806, 433] on span "Khabab Burger" at bounding box center [812, 441] width 69 height 17
copy span "Khabab Burger"
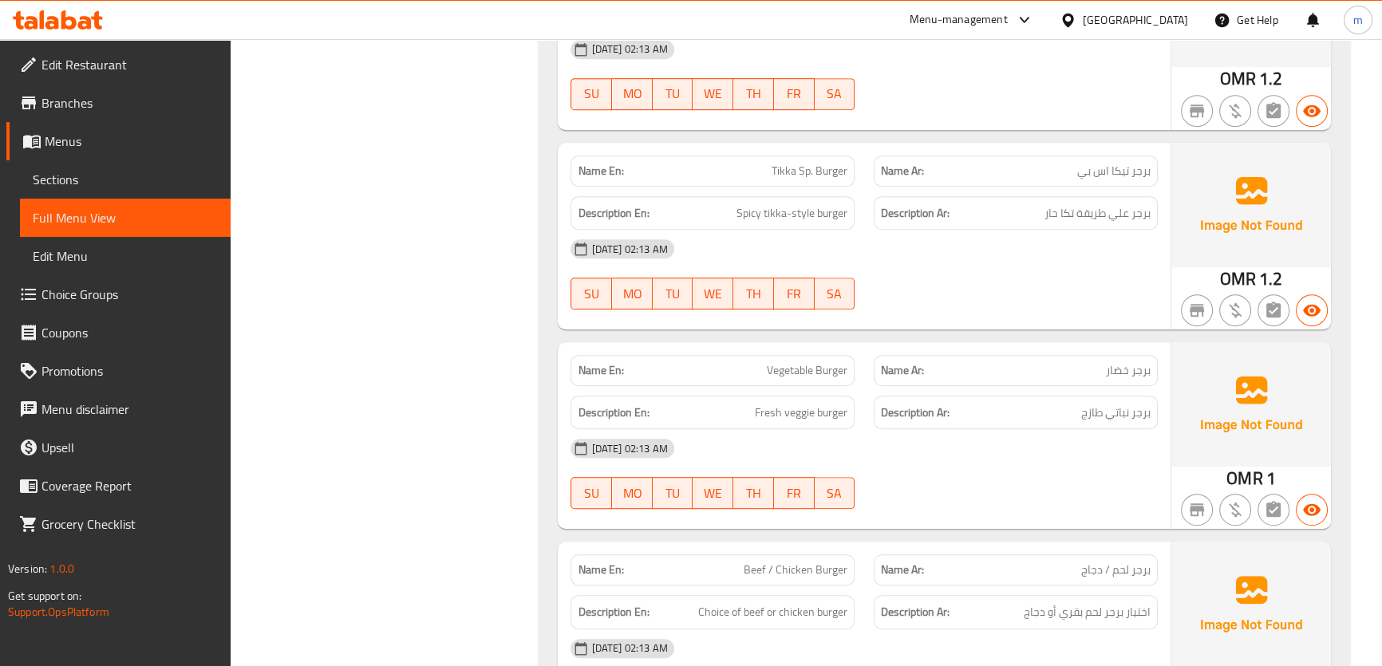
scroll to position [8762, 0]
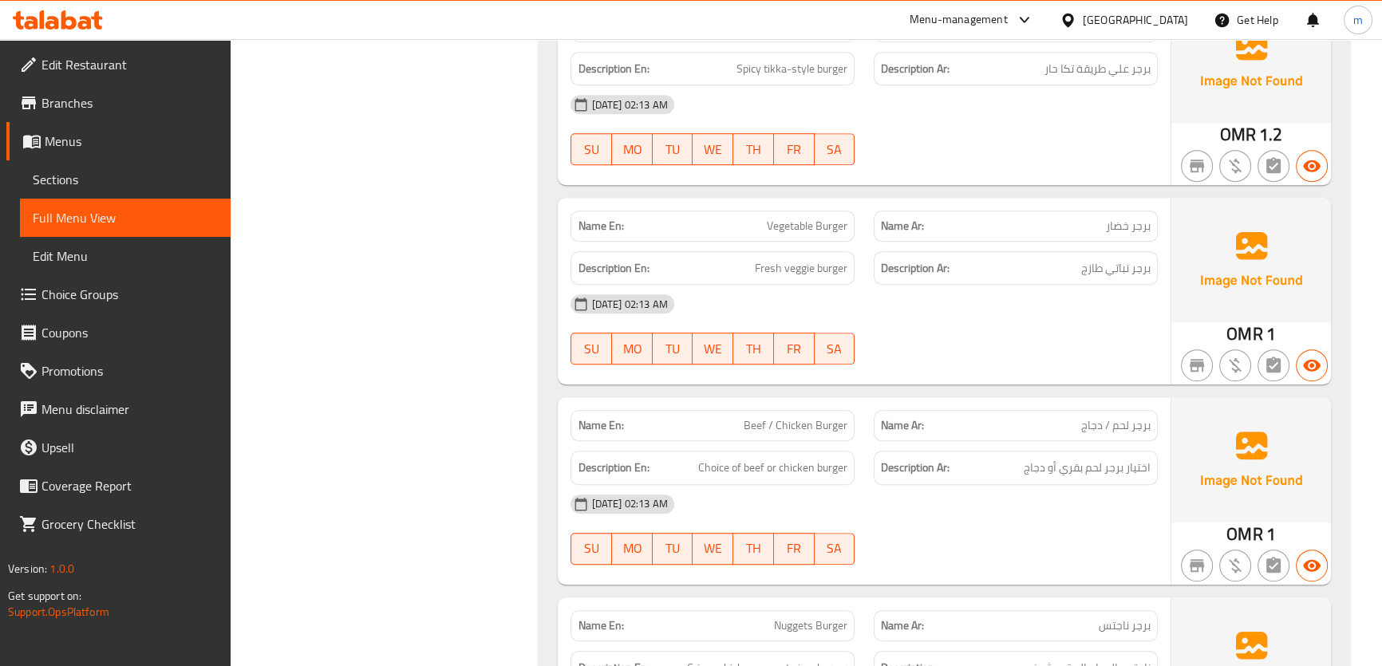
click at [813, 417] on span "Beef / Chicken Burger" at bounding box center [796, 425] width 104 height 17
copy span "Beef / Chicken Burger"
click at [931, 555] on div at bounding box center [1015, 564] width 303 height 19
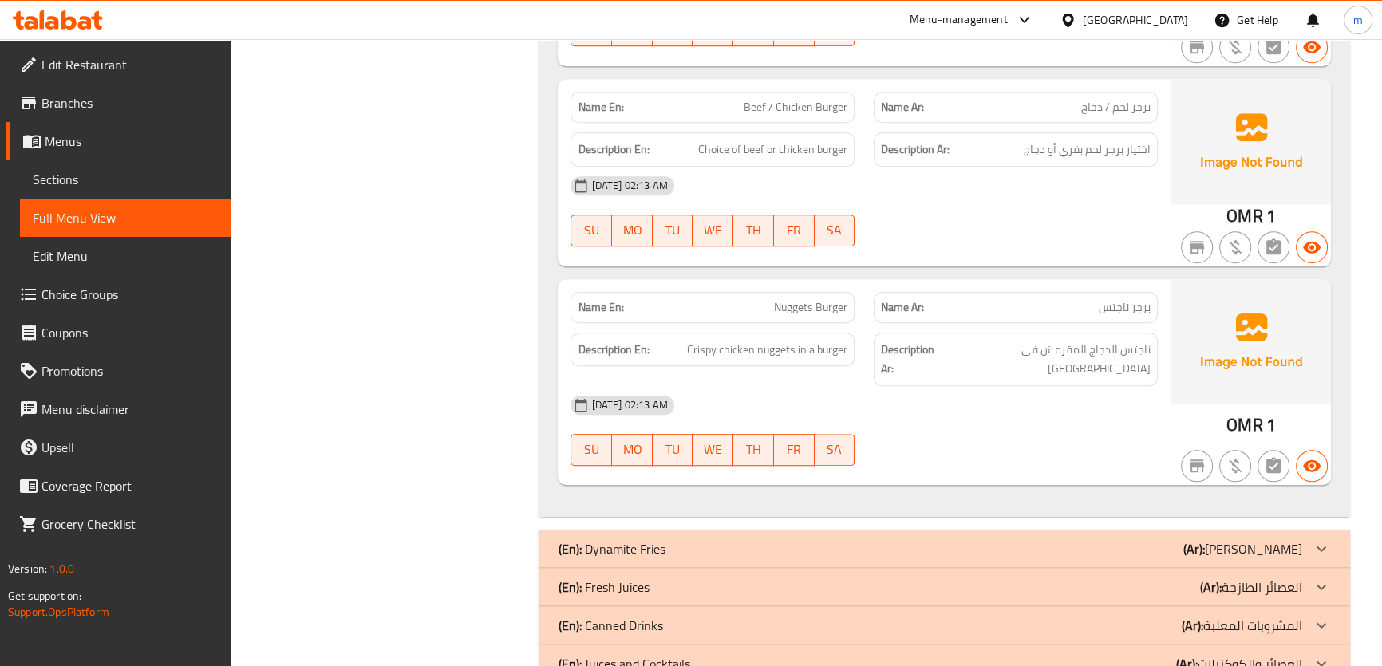
scroll to position [9088, 0]
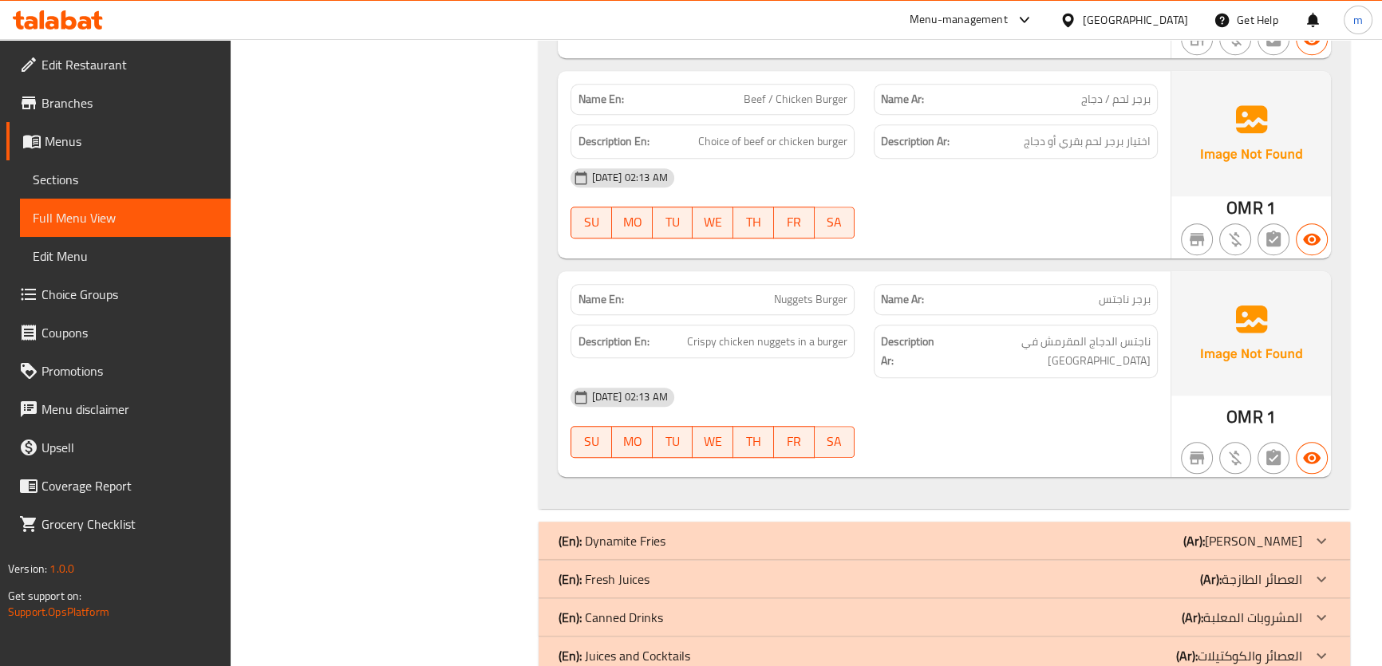
click at [1052, 531] on div "(En): Dynamite Fries (Ar): فرايز ديناميت" at bounding box center [930, 540] width 744 height 19
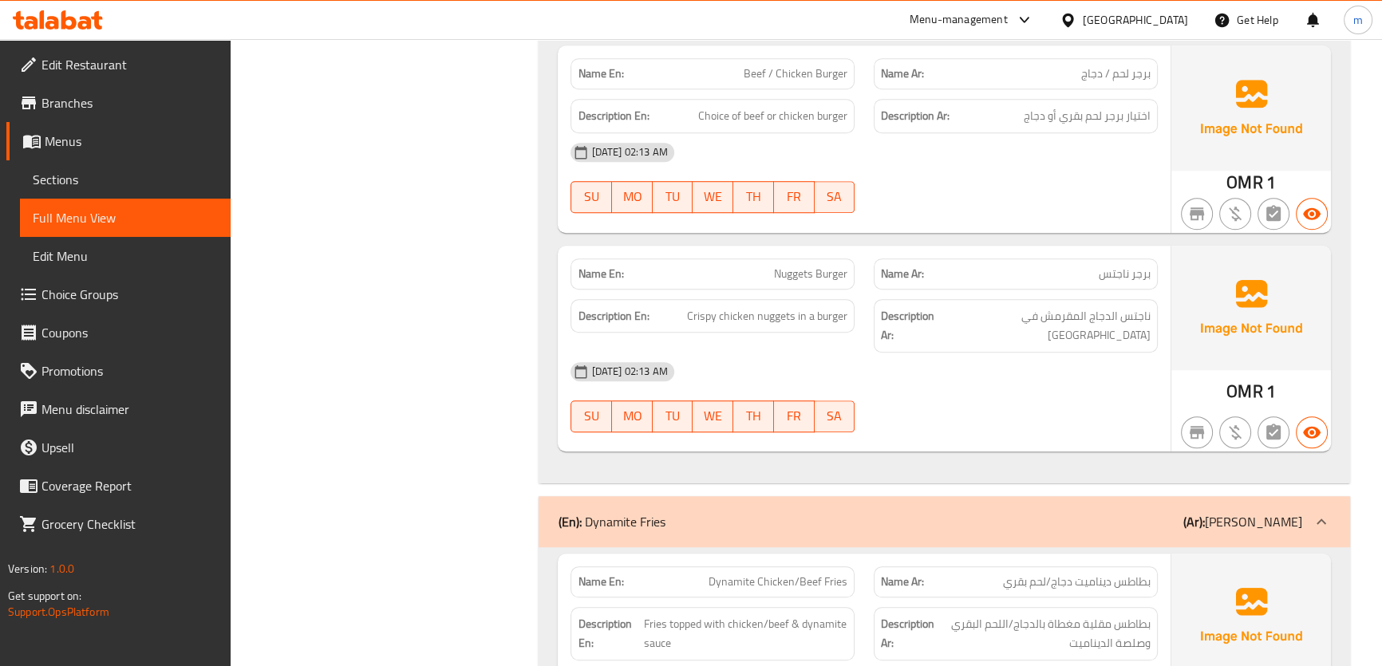
scroll to position [9161, 0]
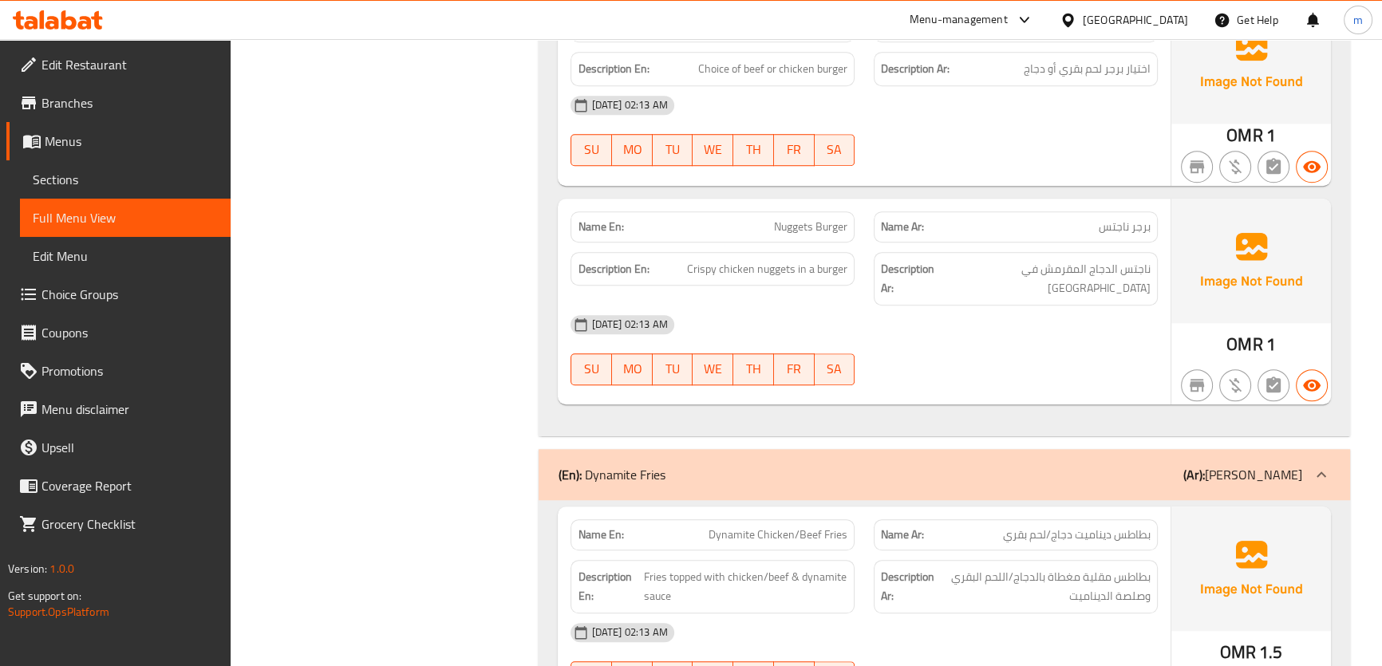
click at [833, 527] on span "Dynamite Chicken/Beef Fries" at bounding box center [778, 535] width 139 height 17
copy span "Dynamite Chicken/Beef Fries"
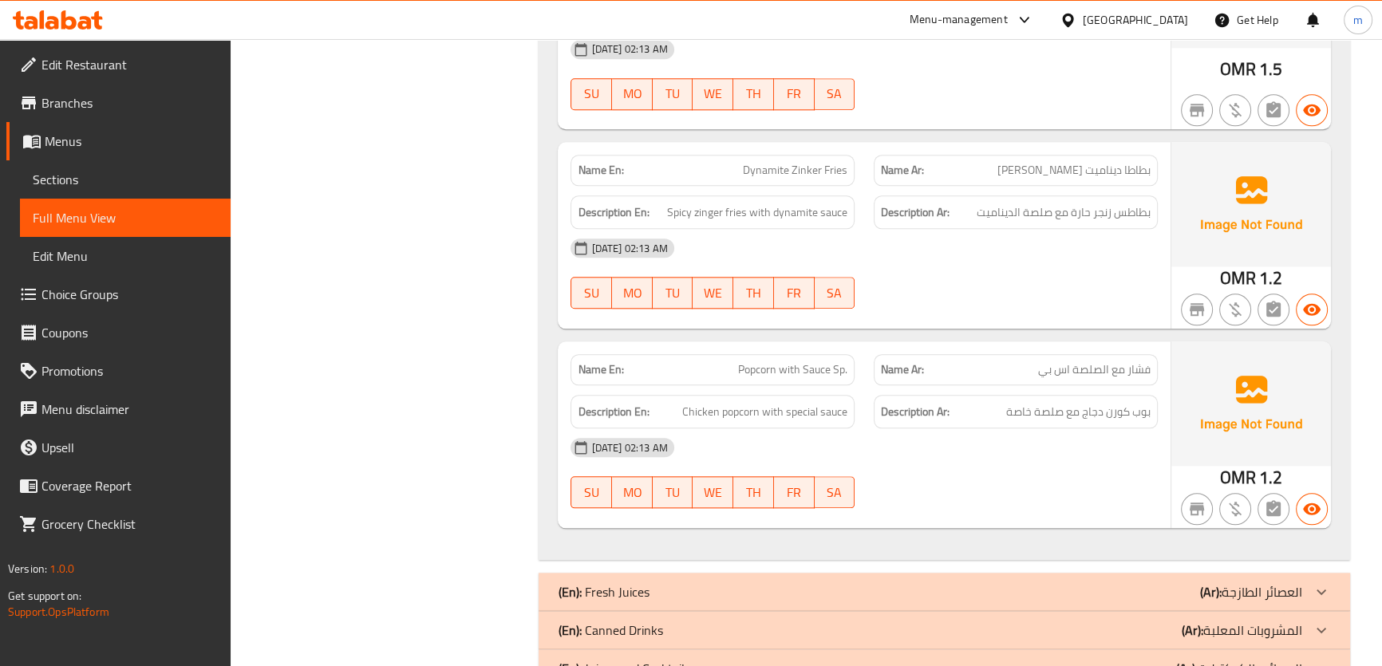
scroll to position [9757, 0]
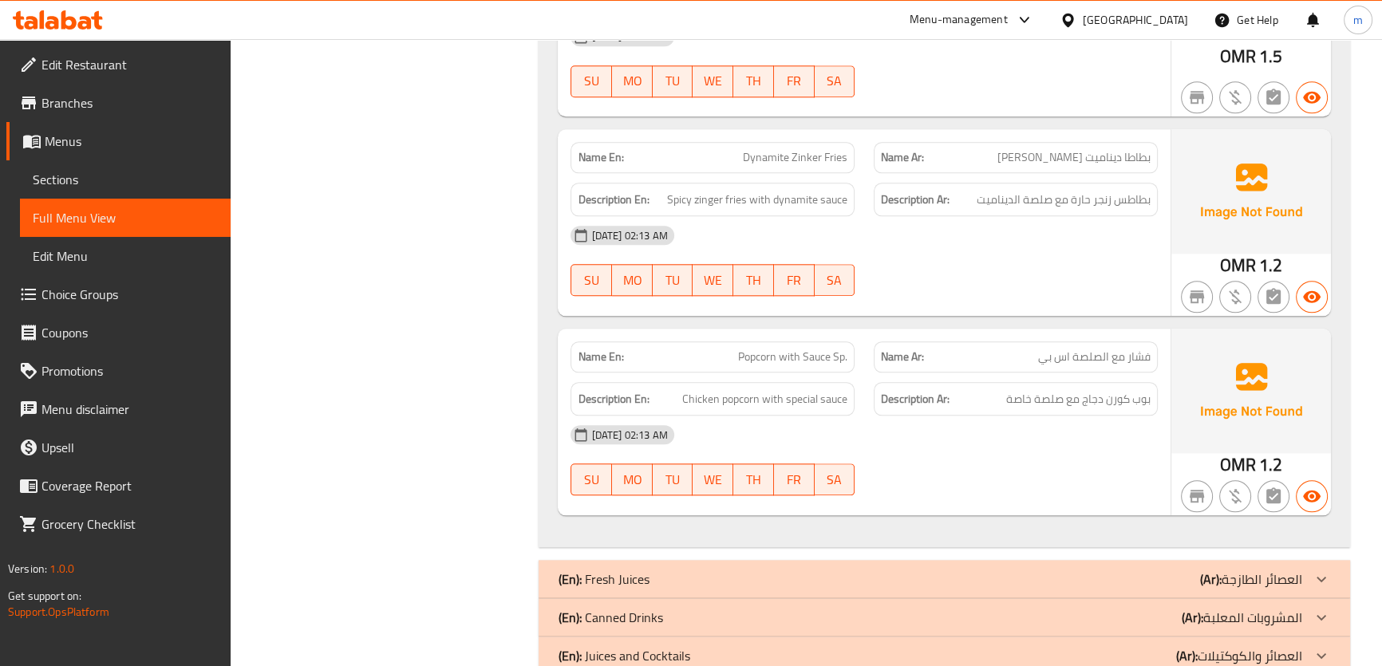
click at [1093, 570] on div "(En): Fresh Juices (Ar): العصائر الطازجة" at bounding box center [930, 579] width 744 height 19
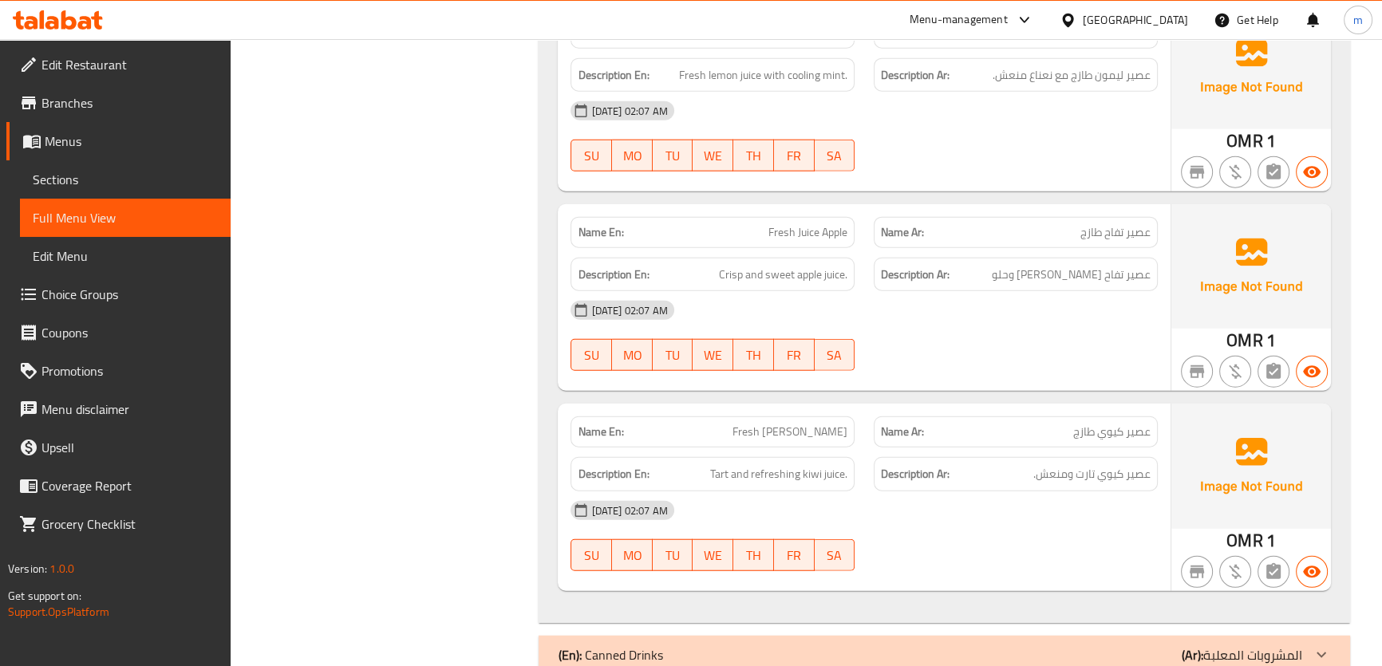
scroll to position [12679, 0]
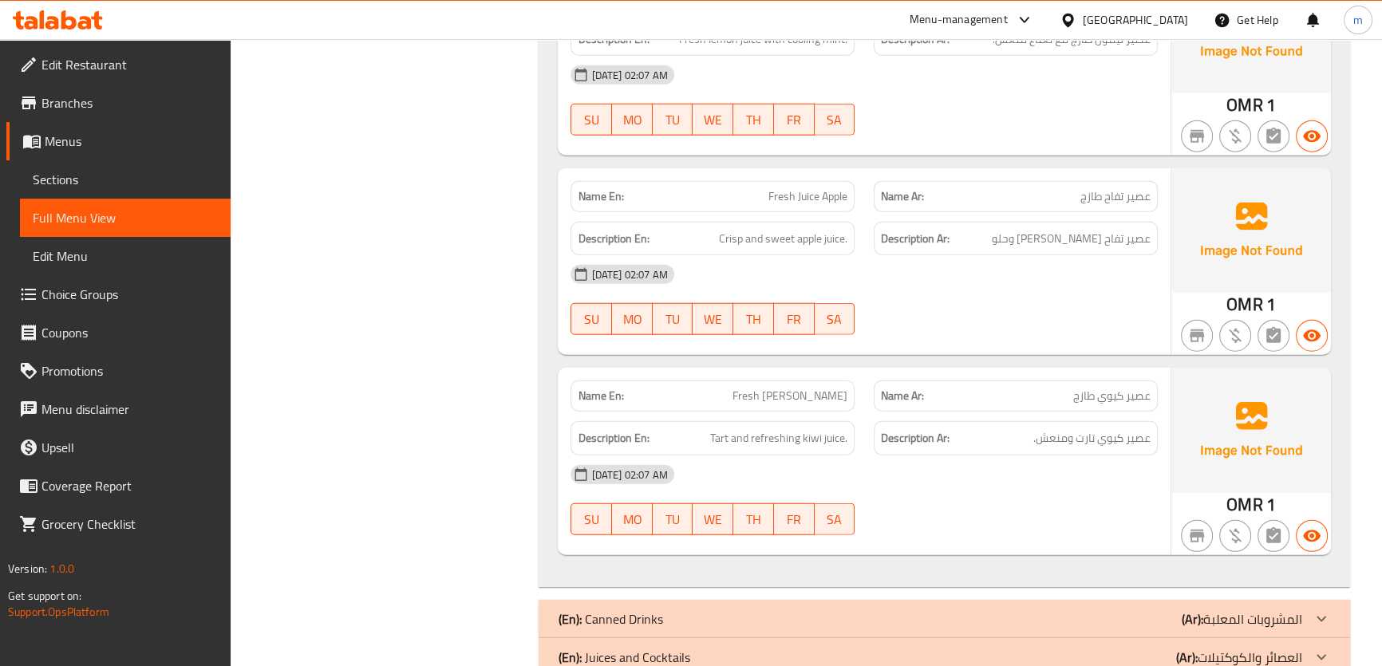
click at [1124, 610] on div "(En): Canned Drinks (Ar): المشروبات المعلبة" at bounding box center [930, 619] width 744 height 19
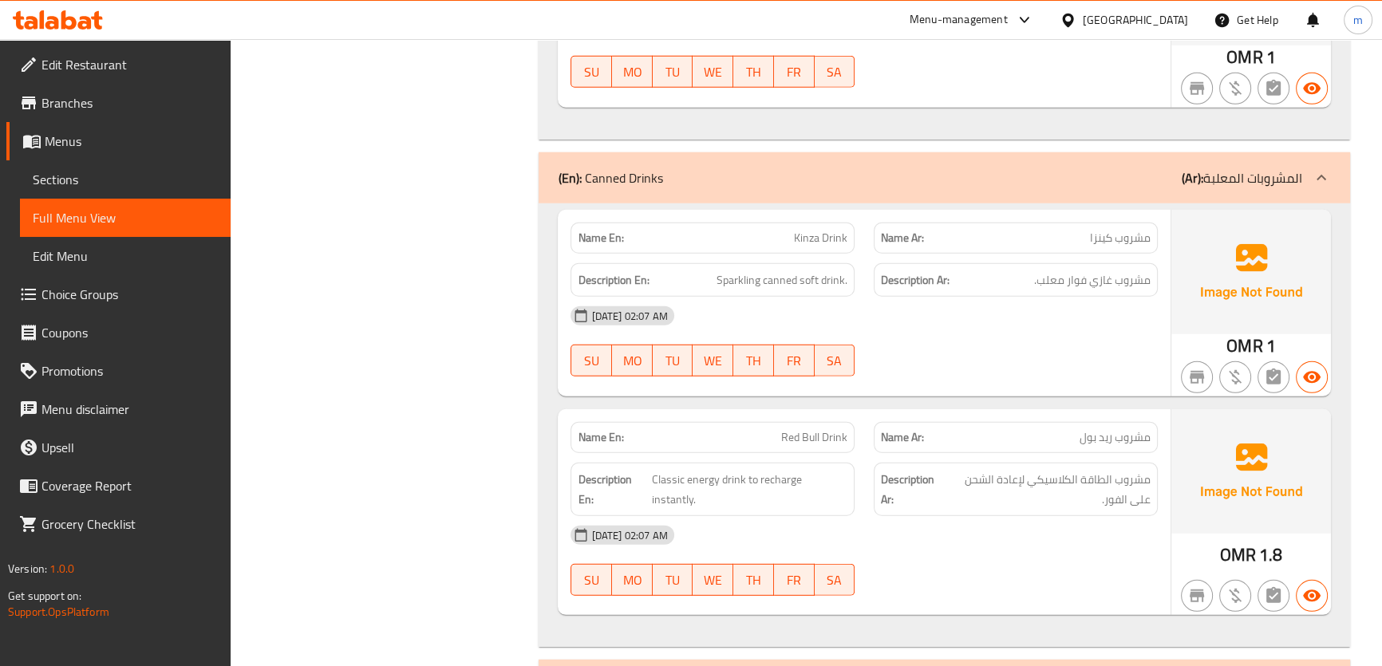
scroll to position [13148, 0]
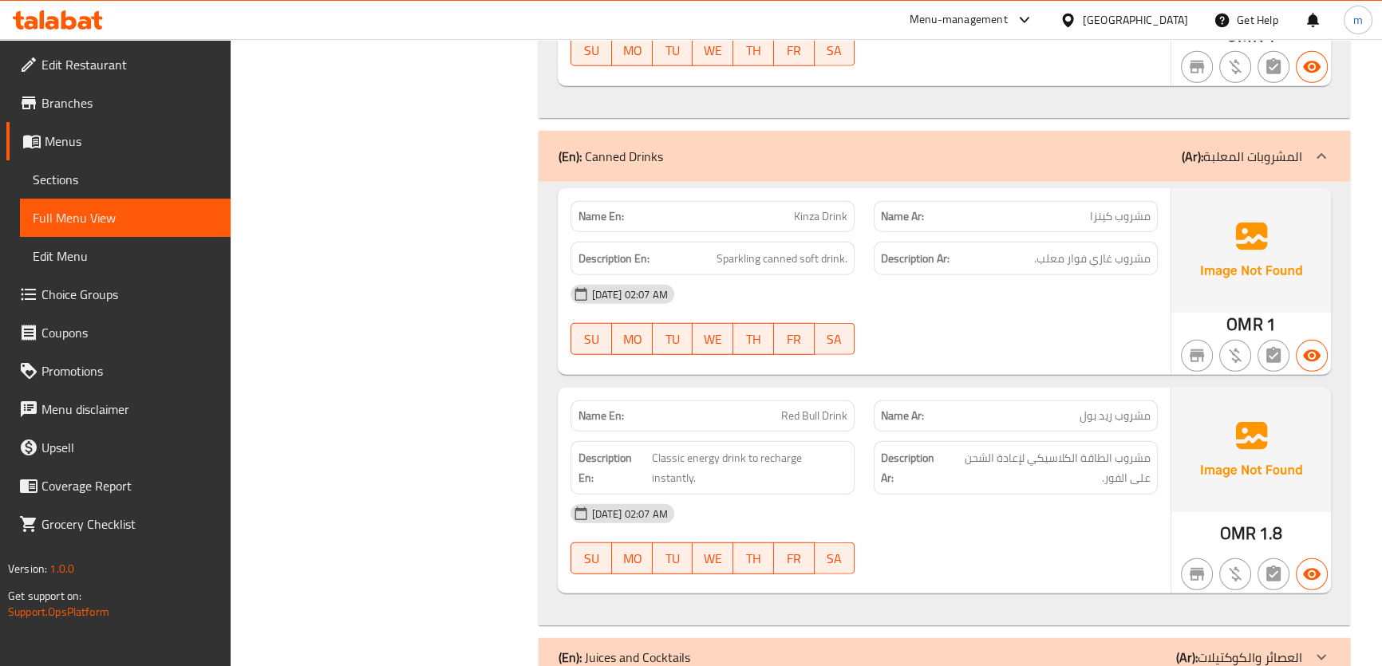
click at [1140, 648] on div "(En): Juices and Cocktails (Ar): العصائر والكوكتيلات" at bounding box center [930, 657] width 744 height 19
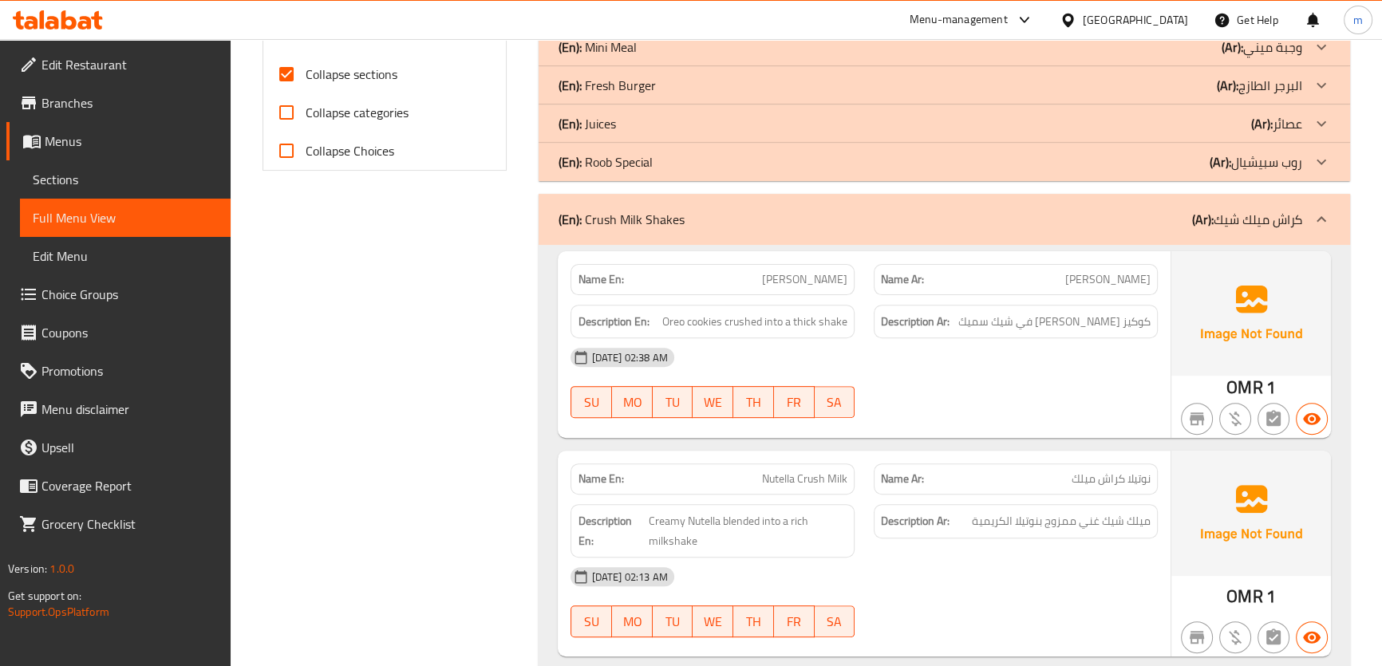
scroll to position [384, 0]
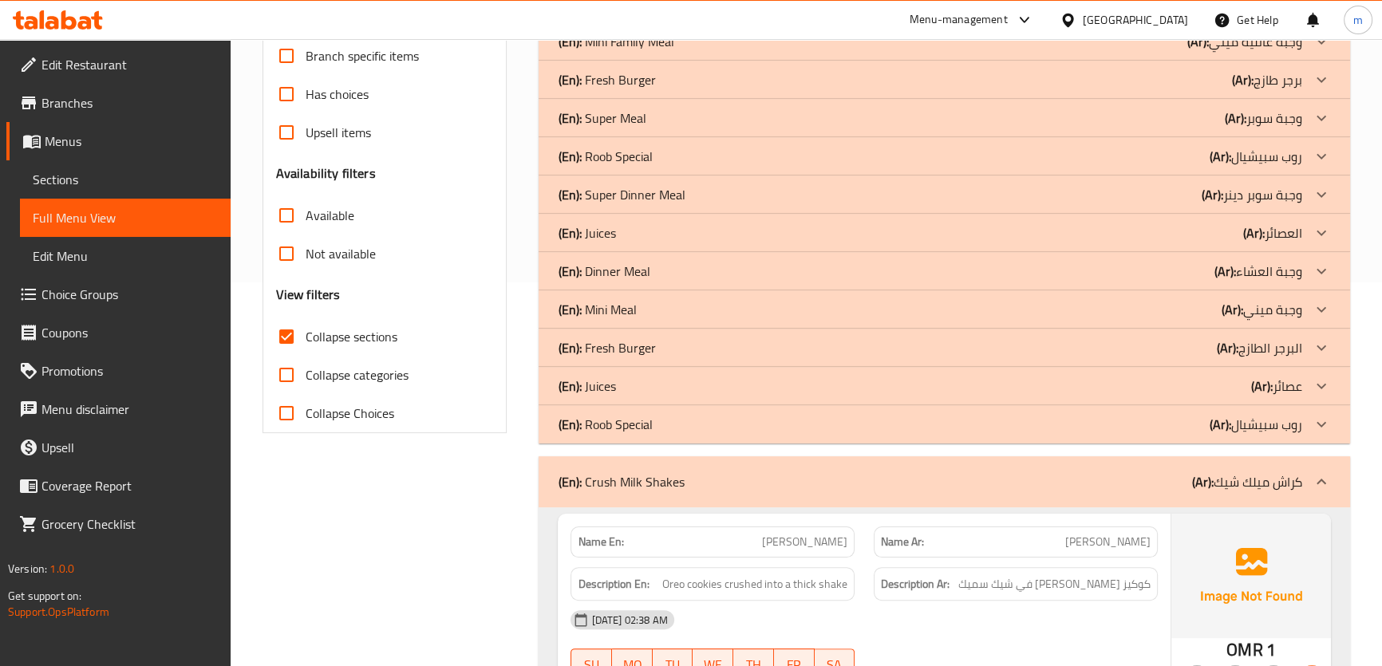
click at [1190, 231] on div "(En): Juices (Ar): العصائر" at bounding box center [930, 232] width 744 height 19
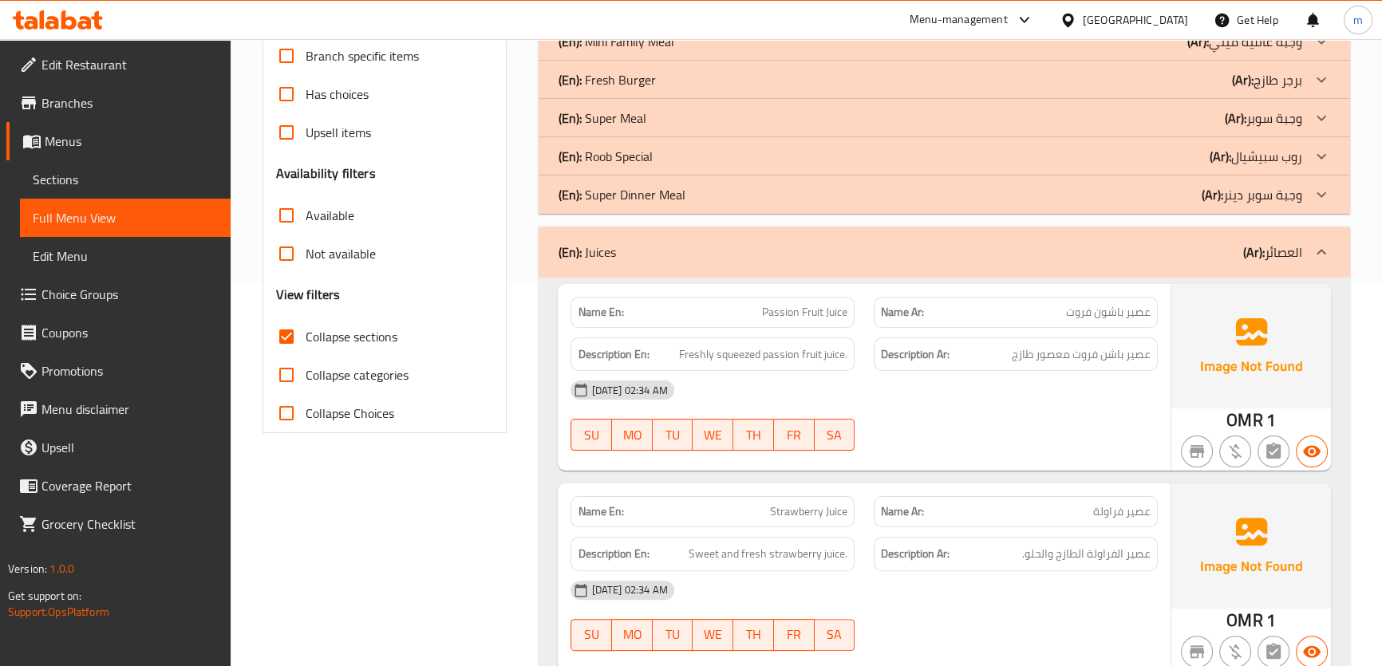
click at [1169, 255] on div "(En): Juices (Ar): العصائر" at bounding box center [930, 252] width 744 height 19
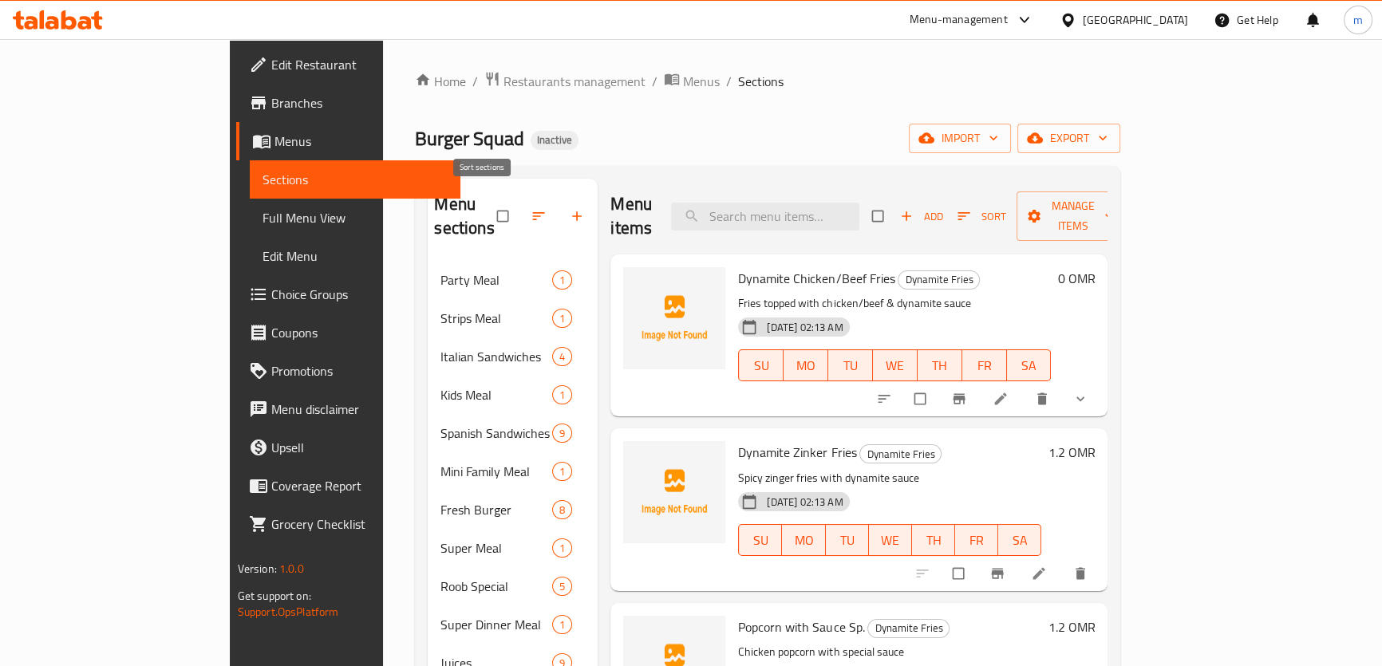
click at [531, 209] on icon "button" at bounding box center [539, 216] width 16 height 16
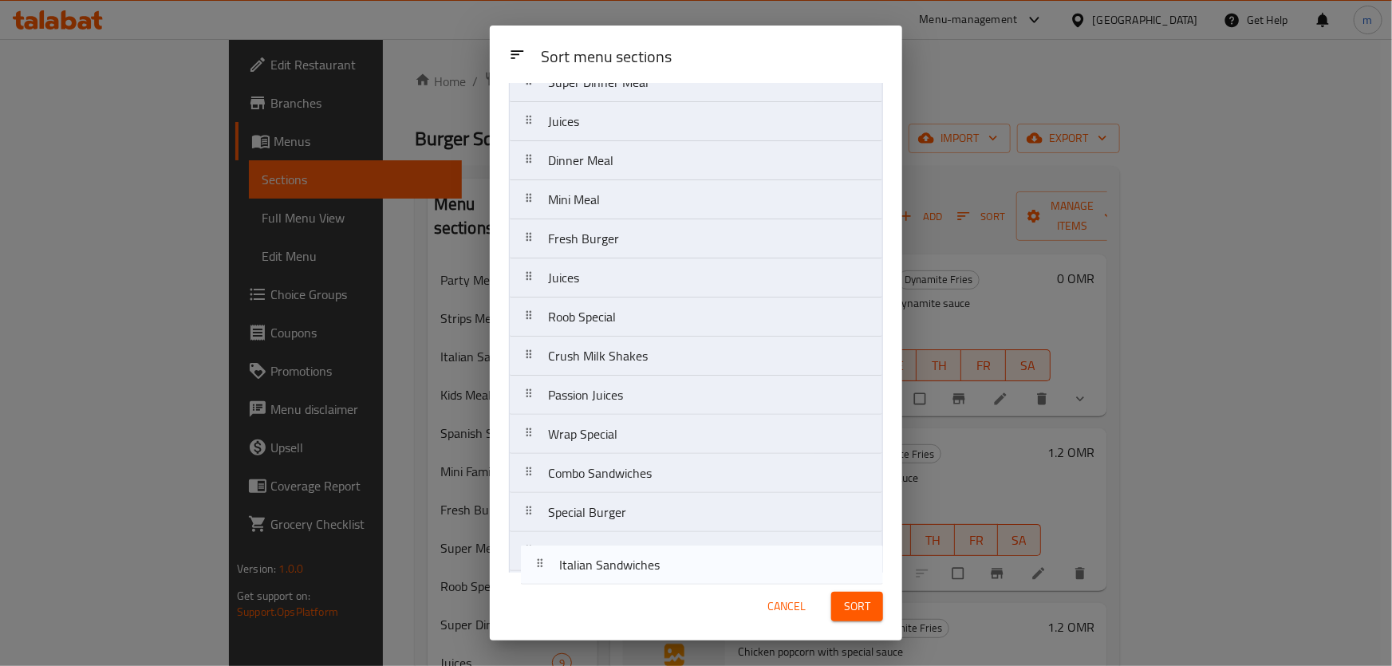
scroll to position [538, 0]
drag, startPoint x: 589, startPoint y: 235, endPoint x: 598, endPoint y: 565, distance: 330.5
click at [598, 565] on nav "Party Meal Strips Meal Italian Sandwiches Kids Meal Spanish Sandwiches Mini Fam…" at bounding box center [696, 80] width 374 height 979
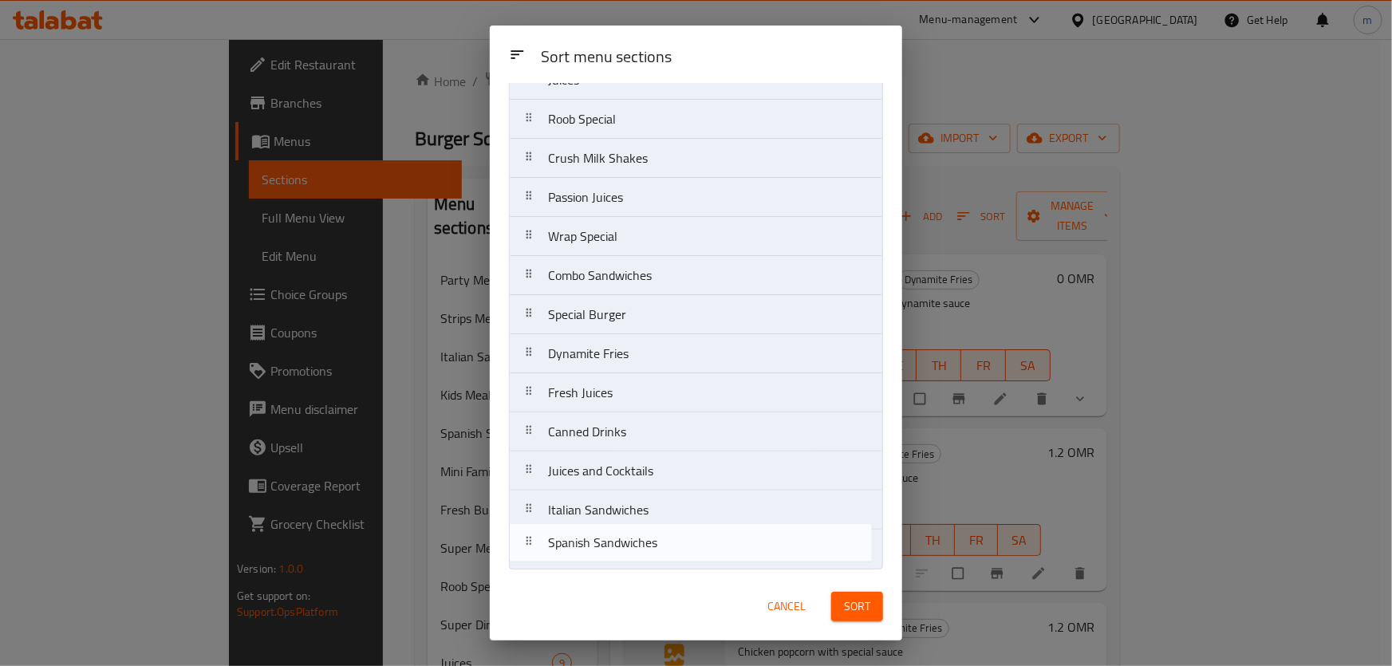
drag, startPoint x: 628, startPoint y: 278, endPoint x: 629, endPoint y: 567, distance: 289.7
click at [629, 567] on div "Sort menu sections Party Meal Strips Meal Kids Meal Spanish Sandwiches Mini Fam…" at bounding box center [696, 328] width 413 height 490
drag, startPoint x: 629, startPoint y: 299, endPoint x: 617, endPoint y: 567, distance: 268.4
click at [617, 567] on div "Sort menu sections Party Meal Strips Meal Kids Meal Mini Family Meal Fresh Burg…" at bounding box center [696, 328] width 413 height 490
drag, startPoint x: 614, startPoint y: 435, endPoint x: 611, endPoint y: 579, distance: 144.5
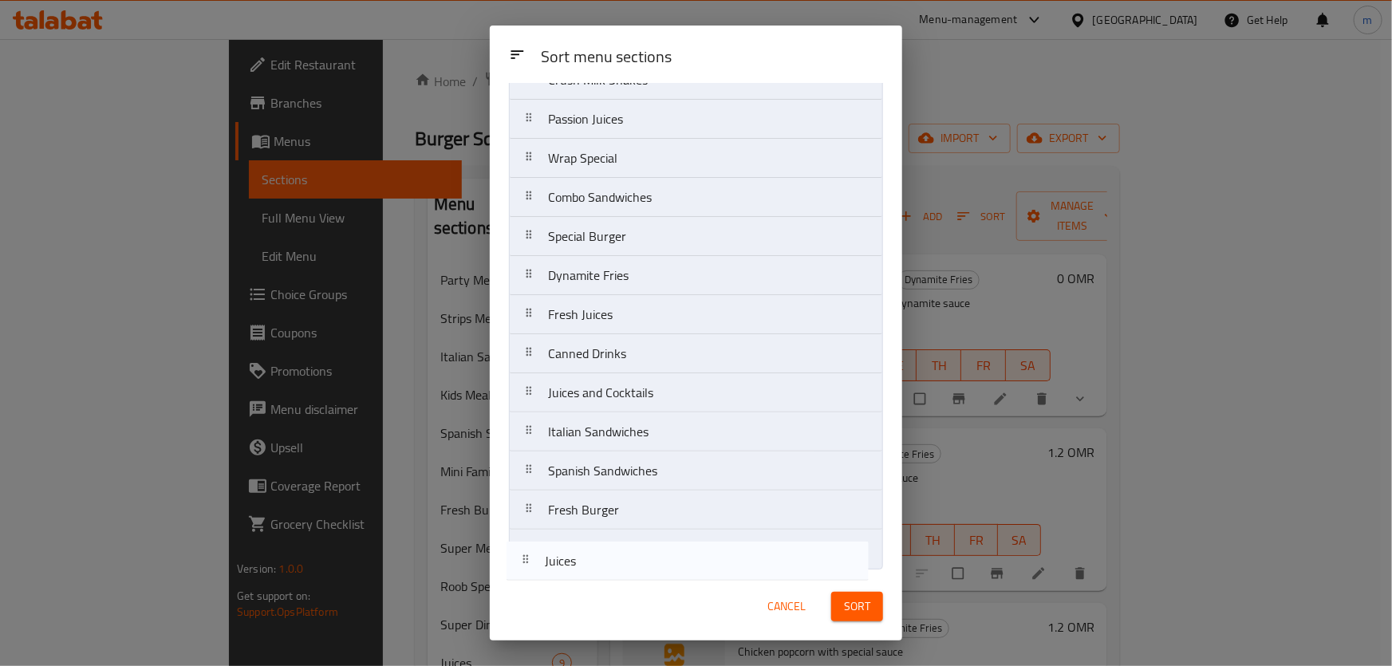
click at [611, 579] on div "Sort menu sections Sort menu sections Party Meal Strips Meal Kids Meal Mini Fam…" at bounding box center [696, 333] width 413 height 615
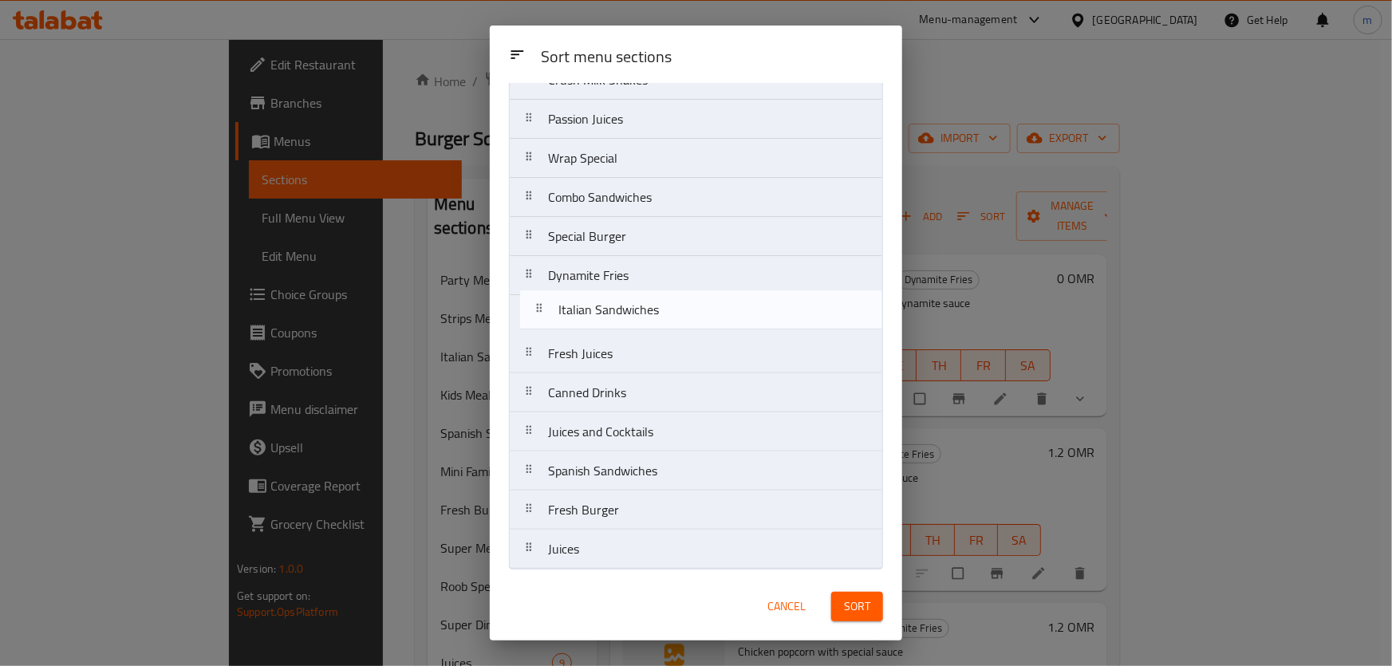
drag, startPoint x: 618, startPoint y: 434, endPoint x: 627, endPoint y: 308, distance: 126.4
click at [627, 308] on nav "Party Meal Strips Meal Kids Meal Mini Family Meal Super Meal Roob Special Super…" at bounding box center [696, 80] width 374 height 979
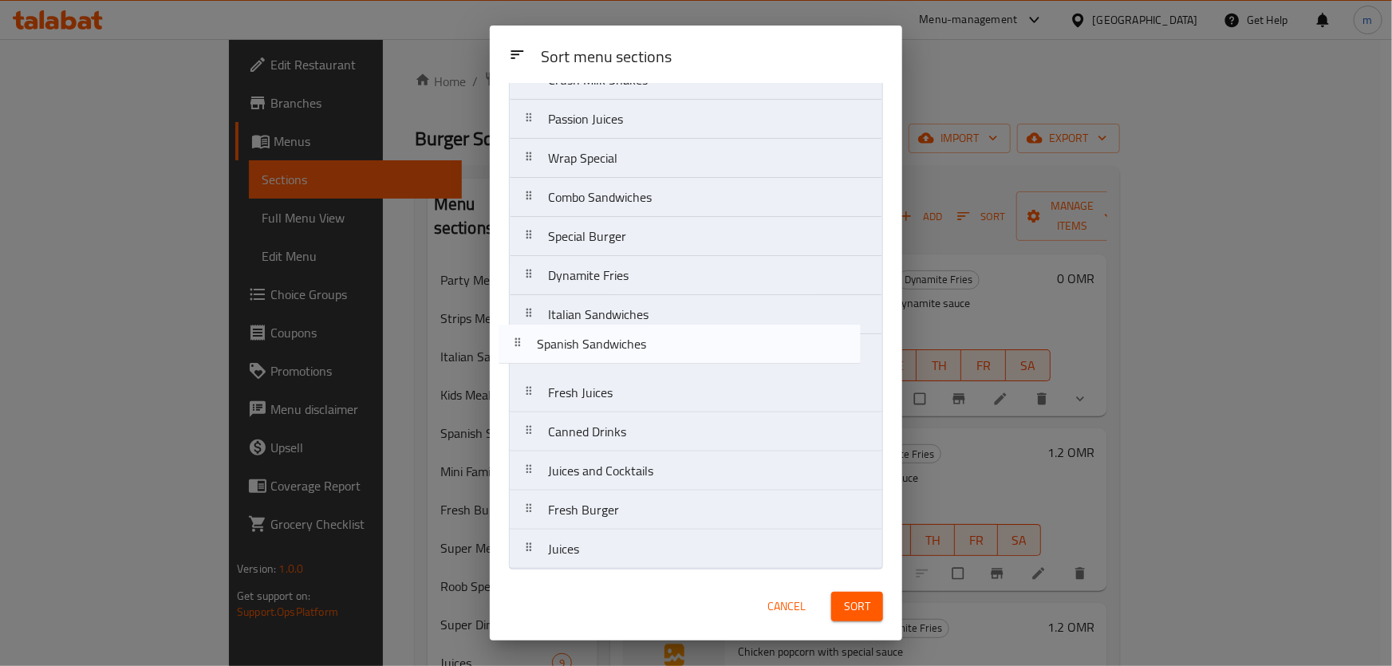
drag, startPoint x: 637, startPoint y: 484, endPoint x: 626, endPoint y: 354, distance: 129.8
click at [626, 354] on nav "Party Meal Strips Meal Kids Meal Mini Family Meal Super Meal Roob Special Super…" at bounding box center [696, 80] width 374 height 979
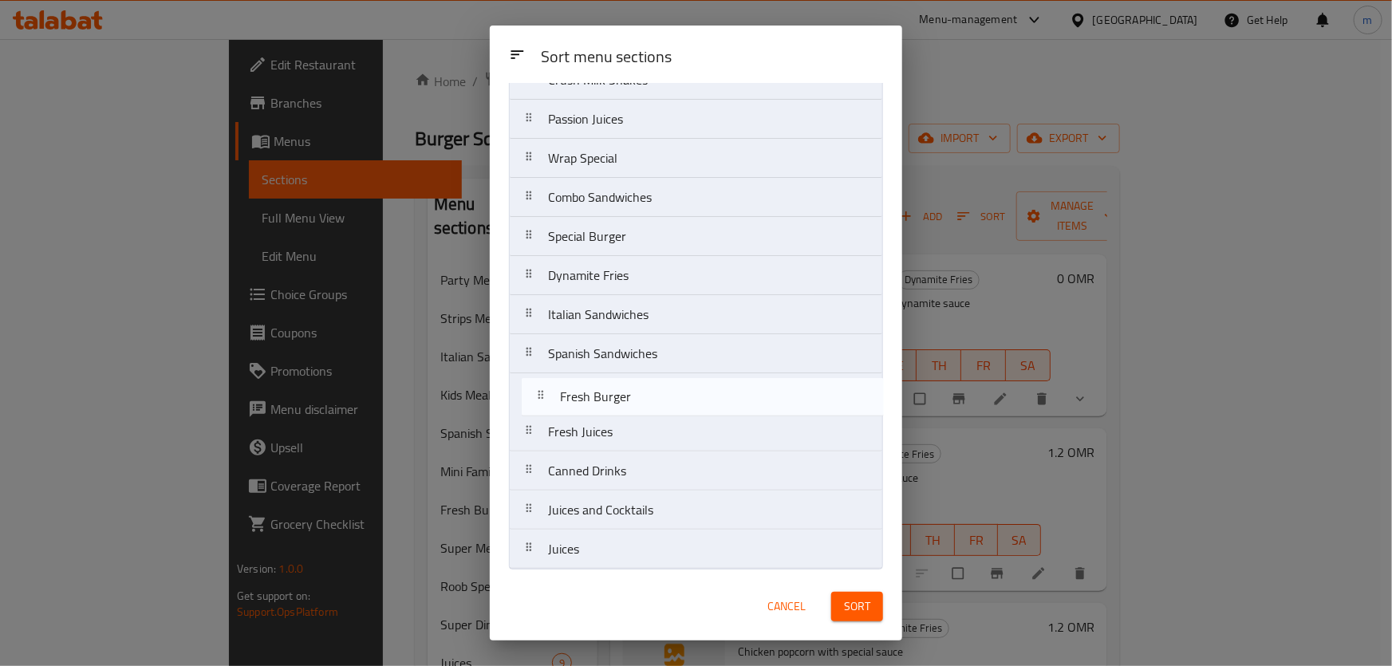
drag, startPoint x: 630, startPoint y: 508, endPoint x: 640, endPoint y: 392, distance: 116.1
click at [640, 392] on nav "Party Meal Strips Meal Kids Meal Mini Family Meal Super Meal Roob Special Super…" at bounding box center [696, 80] width 374 height 979
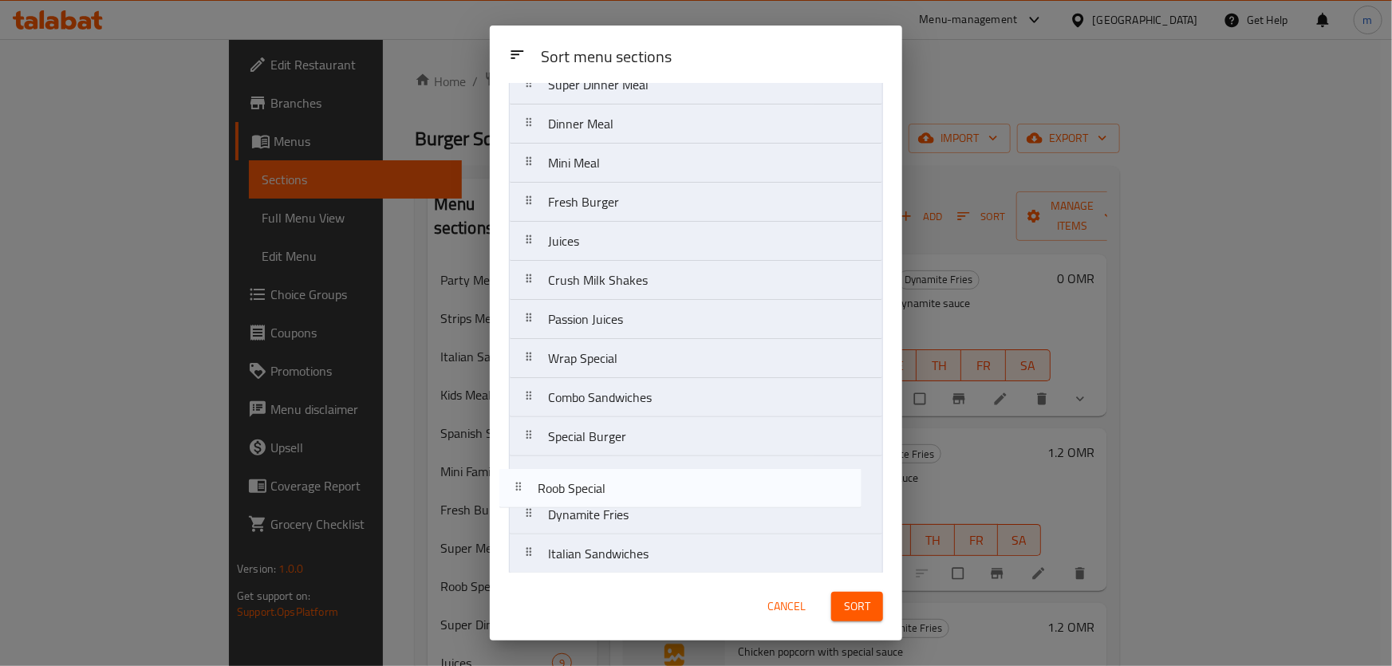
scroll to position [302, 0]
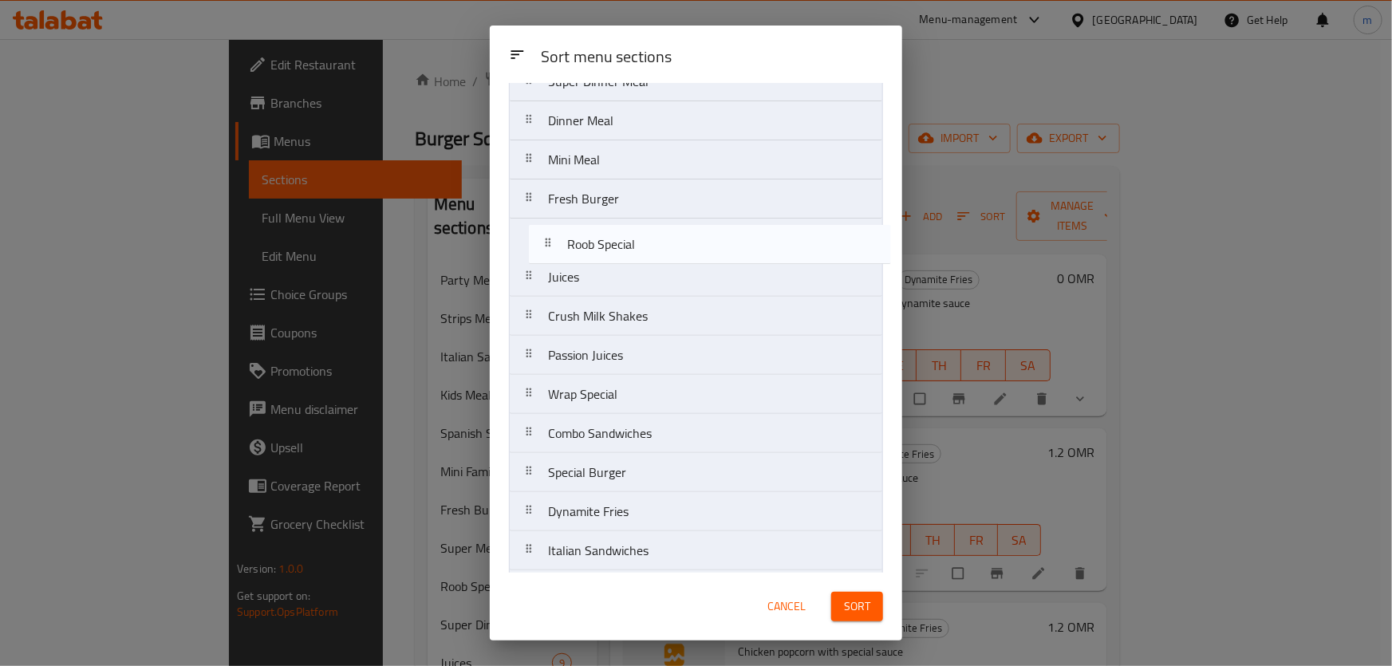
drag, startPoint x: 645, startPoint y: 359, endPoint x: 662, endPoint y: 247, distance: 113.1
click at [662, 247] on nav "Party Meal Strips Meal Kids Meal Mini Family Meal Super Meal Roob Special Super…" at bounding box center [696, 316] width 374 height 979
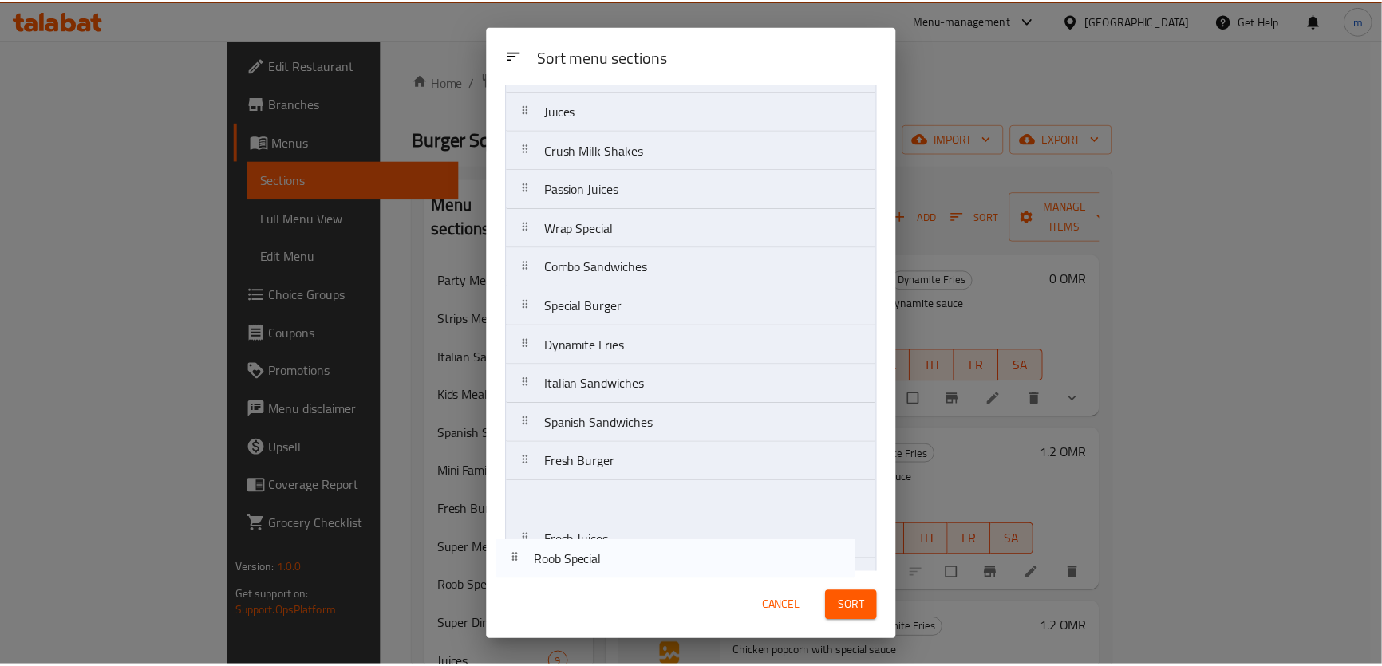
scroll to position [538, 0]
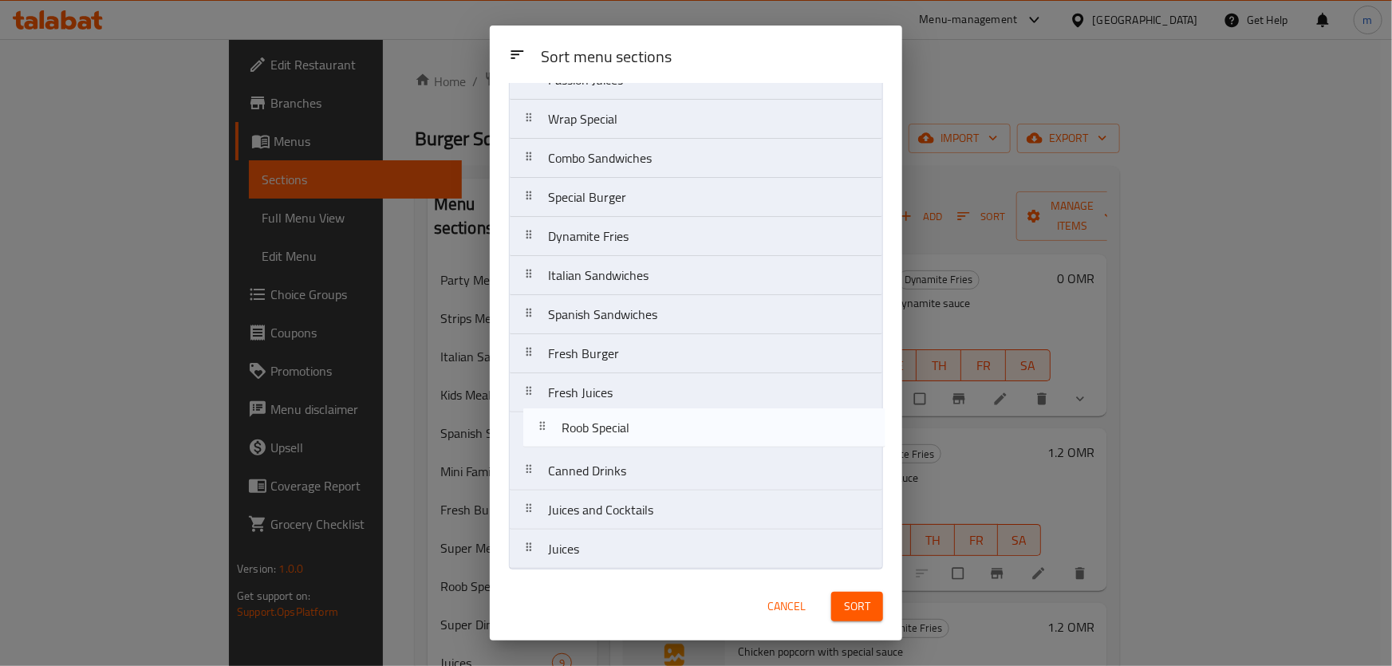
drag, startPoint x: 657, startPoint y: 271, endPoint x: 670, endPoint y: 447, distance: 176.9
click at [670, 447] on nav "Party Meal Strips Meal Kids Meal Mini Family Meal Super Meal Roob Special Super…" at bounding box center [696, 80] width 374 height 979
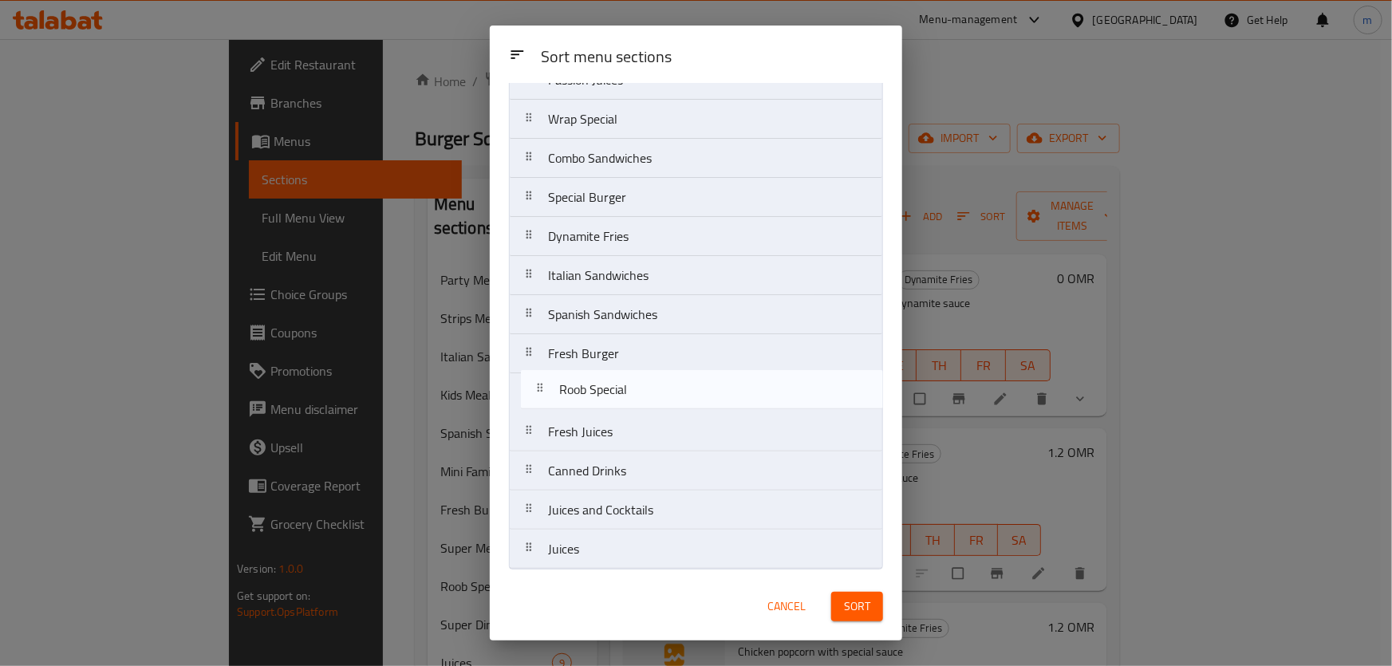
drag, startPoint x: 636, startPoint y: 434, endPoint x: 650, endPoint y: 389, distance: 47.7
click at [650, 389] on nav "Party Meal Strips Meal Kids Meal Mini Family Meal Super Meal Super Dinner Meal …" at bounding box center [696, 80] width 374 height 979
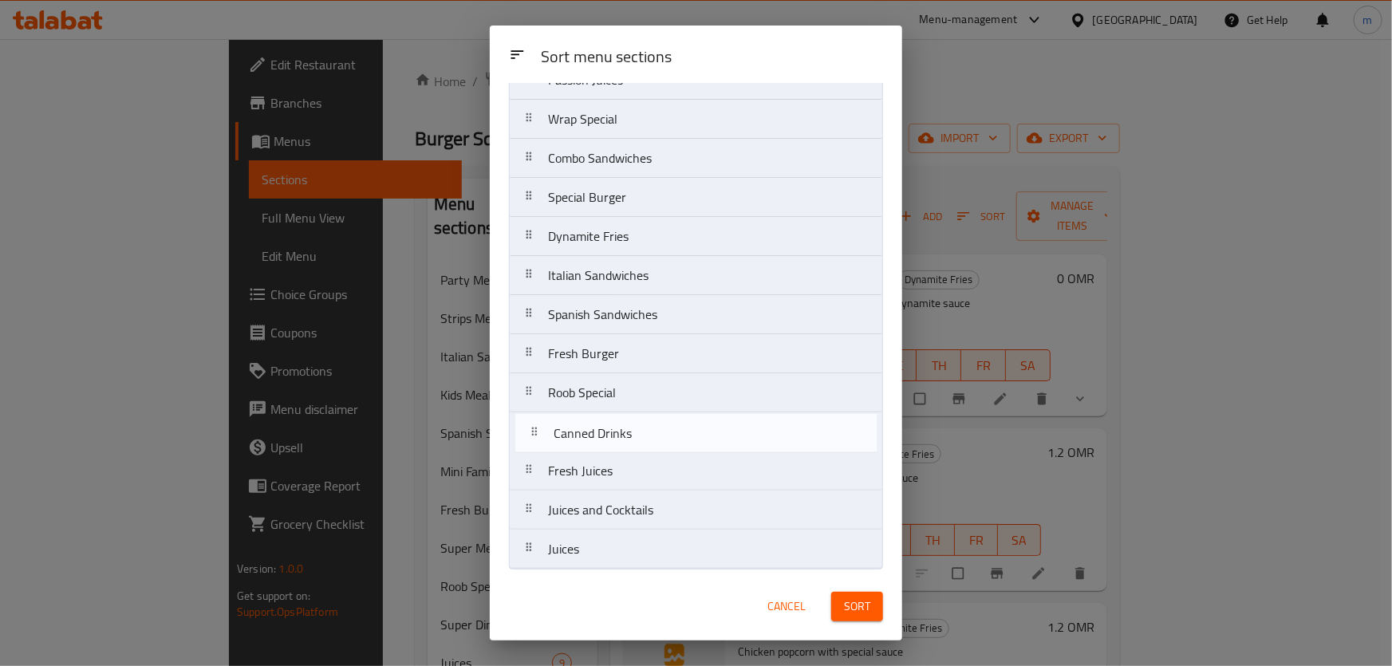
drag, startPoint x: 646, startPoint y: 478, endPoint x: 653, endPoint y: 436, distance: 42.0
click at [653, 436] on nav "Party Meal Strips Meal Kids Meal Mini Family Meal Super Meal Super Dinner Meal …" at bounding box center [696, 80] width 374 height 979
drag, startPoint x: 642, startPoint y: 556, endPoint x: 650, endPoint y: 426, distance: 130.3
click at [650, 426] on nav "Party Meal Strips Meal Kids Meal Mini Family Meal Super Meal Super Dinner Meal …" at bounding box center [696, 80] width 374 height 979
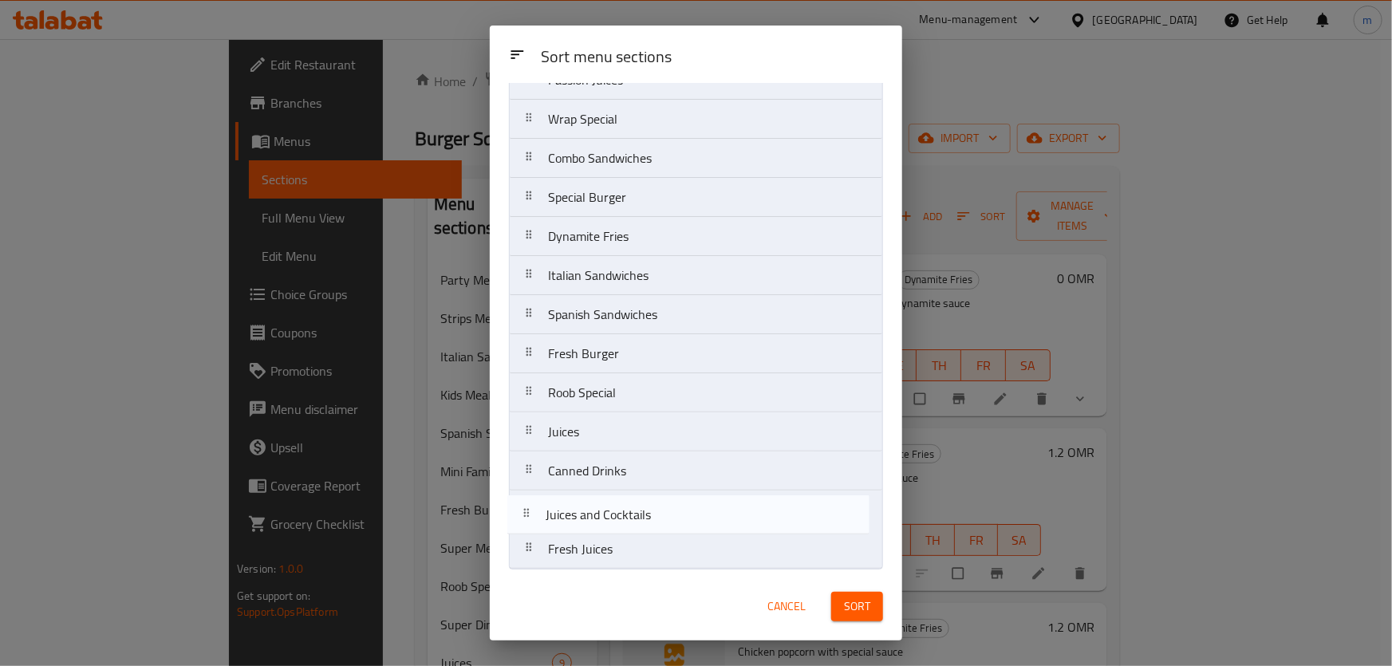
drag, startPoint x: 668, startPoint y: 553, endPoint x: 665, endPoint y: 515, distance: 37.6
click at [665, 515] on nav "Party Meal Strips Meal Kids Meal Mini Family Meal Super Meal Super Dinner Meal …" at bounding box center [696, 80] width 374 height 979
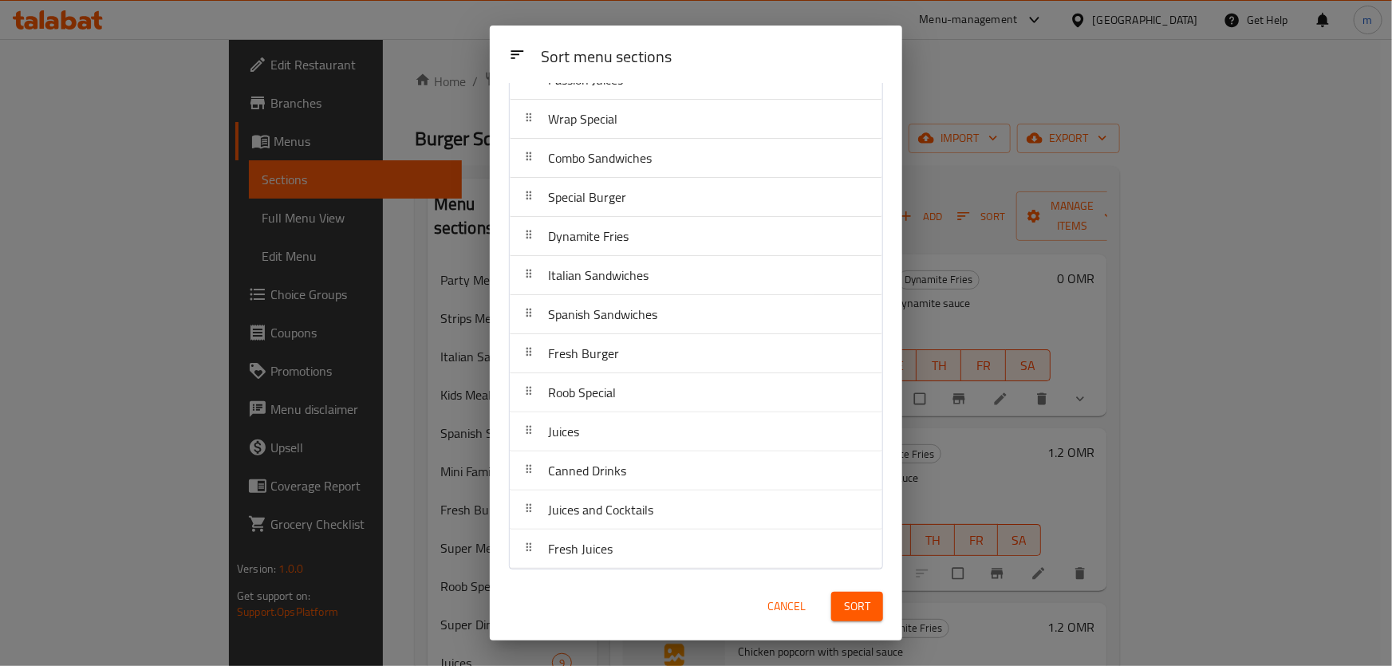
click at [842, 608] on button "Sort" at bounding box center [857, 607] width 52 height 30
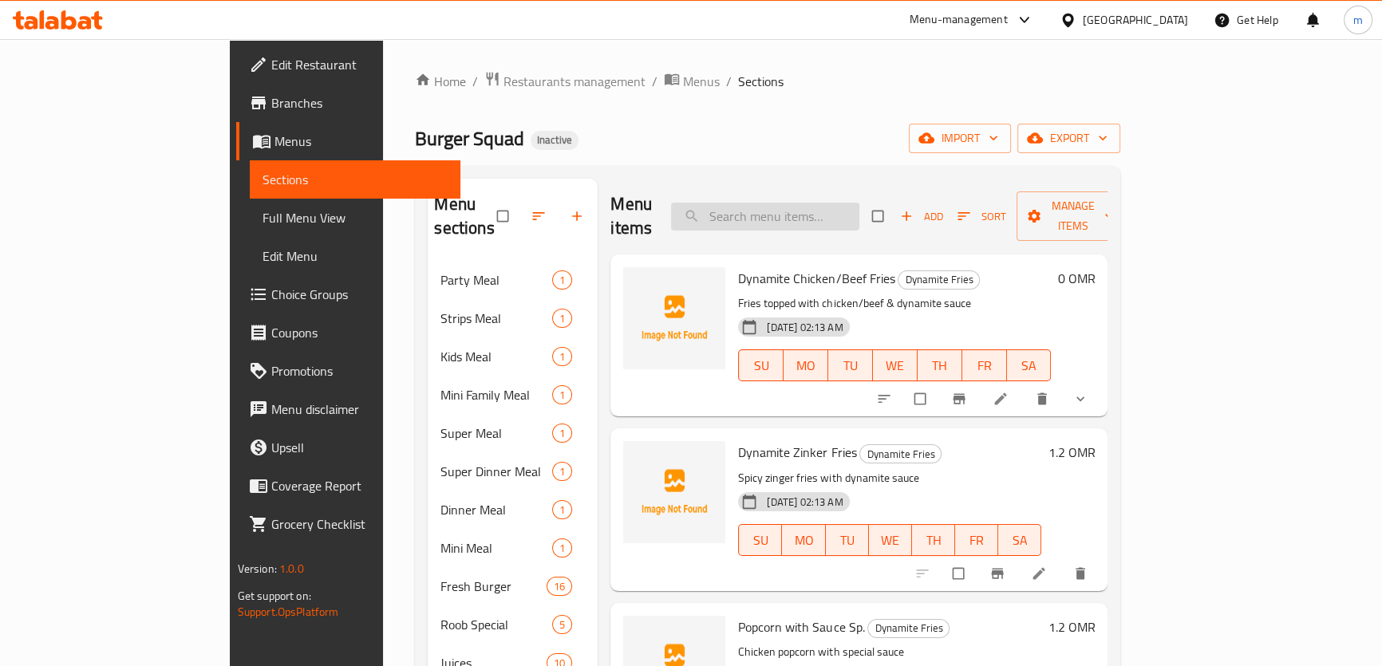
click at [812, 207] on input "search" at bounding box center [765, 217] width 188 height 28
paste input "Popcorn"
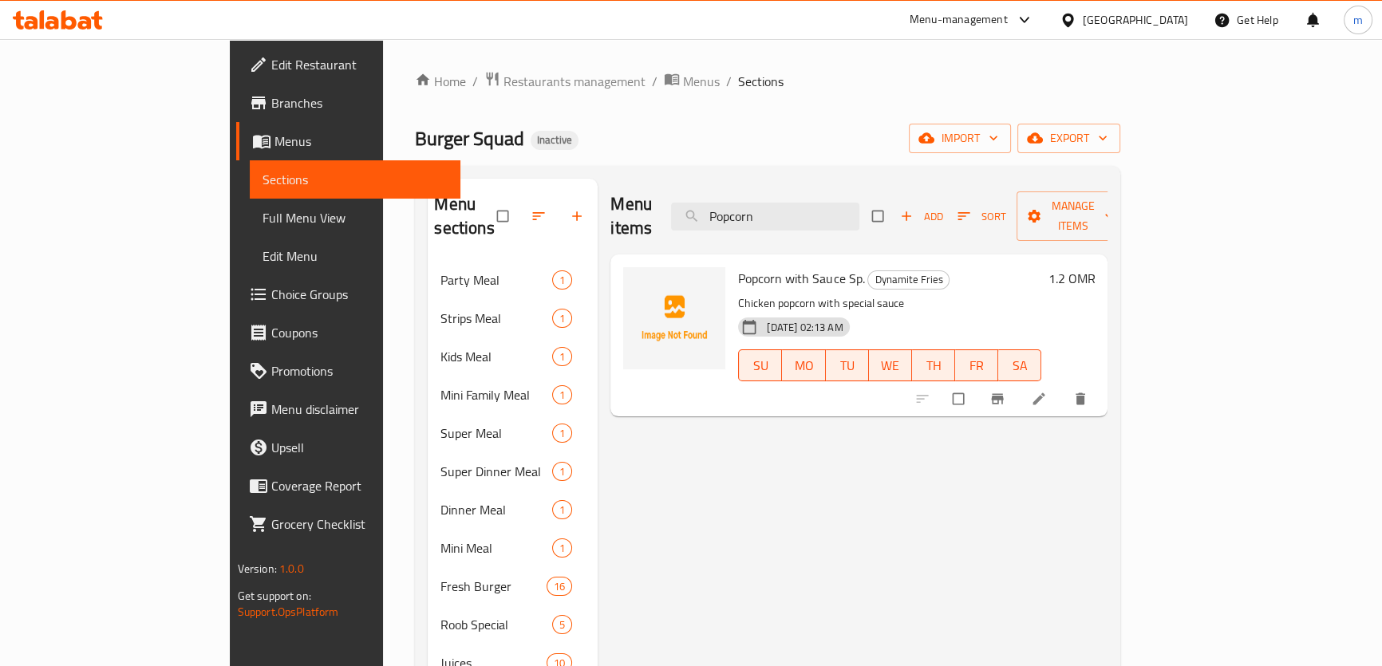
type input "Popcorn"
click at [1063, 386] on li at bounding box center [1040, 399] width 45 height 26
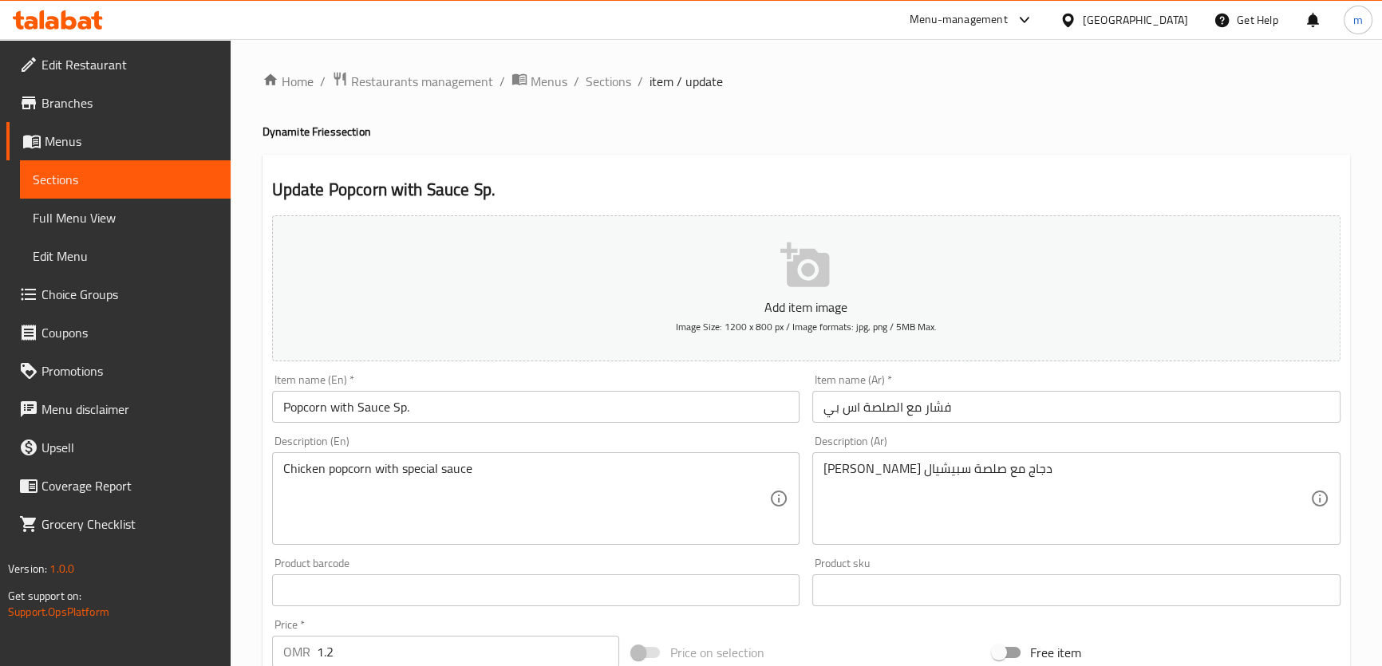
click at [939, 416] on input "فشار مع الصلصة اس بي" at bounding box center [1076, 407] width 528 height 32
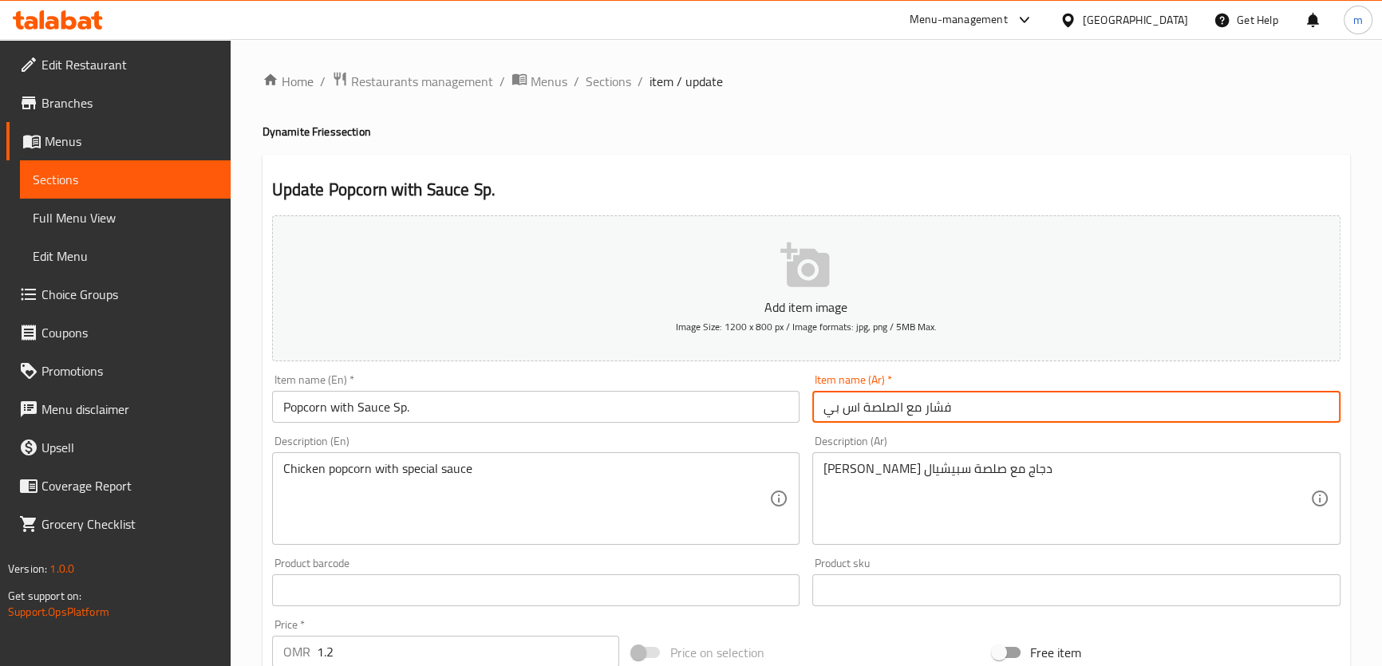
click at [939, 416] on input "فشار مع الصلصة اس بي" at bounding box center [1076, 407] width 528 height 32
paste input "Popcorn"
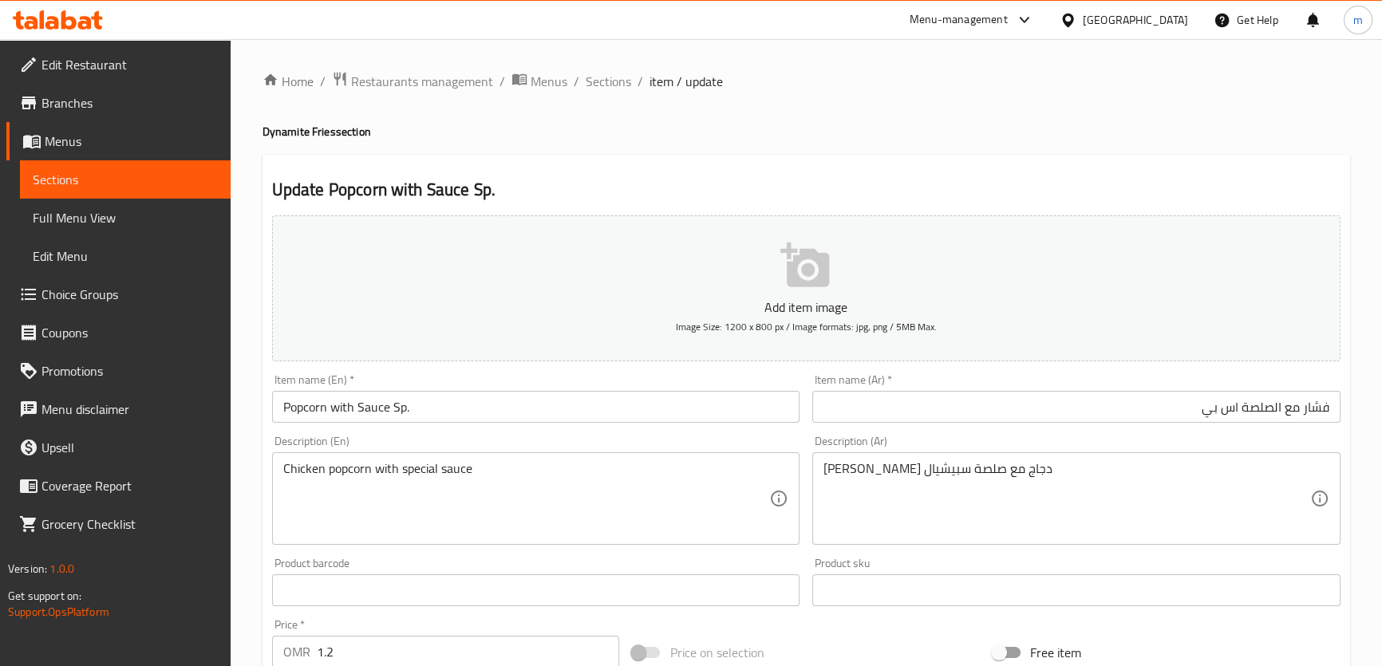
click at [1324, 404] on input "فشار مع الصلصة اس بي" at bounding box center [1076, 407] width 528 height 32
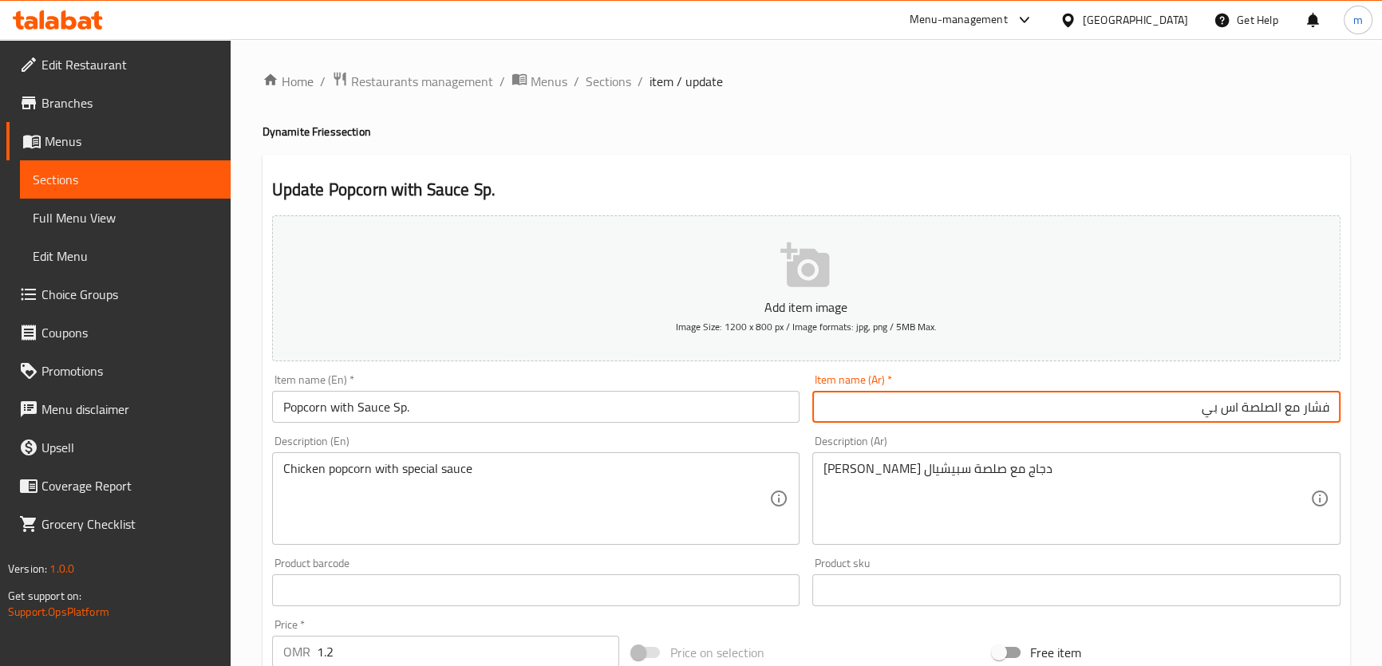
click at [1324, 404] on input "فشار مع الصلصة اس بي" at bounding box center [1076, 407] width 528 height 32
paste input "[PERSON_NAME]"
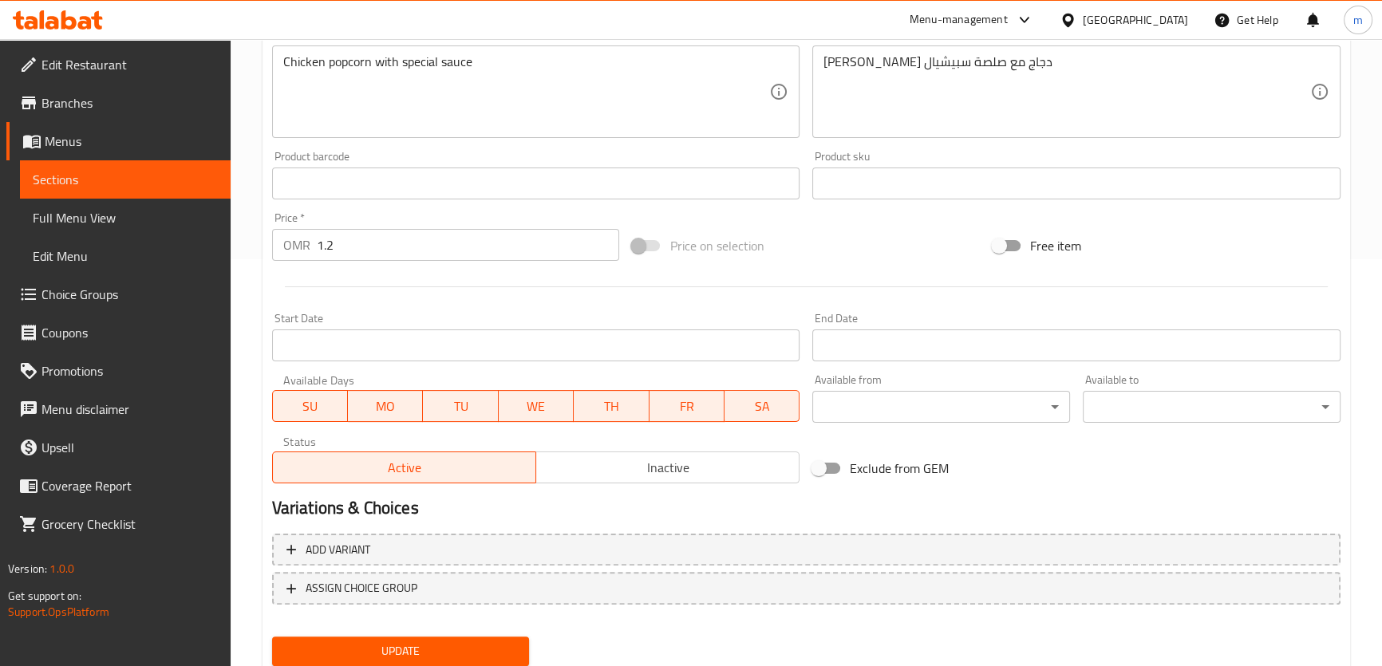
scroll to position [460, 0]
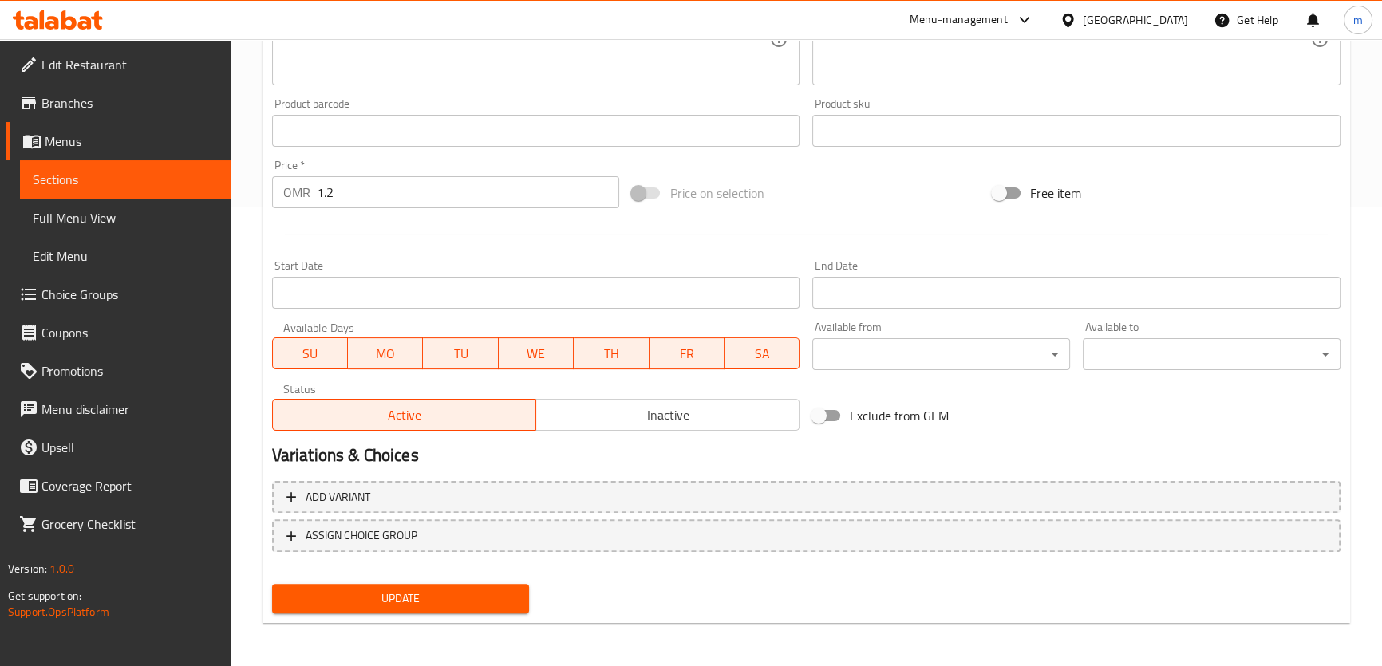
type input "[PERSON_NAME] مع الصلصة اس بي"
click at [387, 597] on span "Update" at bounding box center [401, 599] width 232 height 20
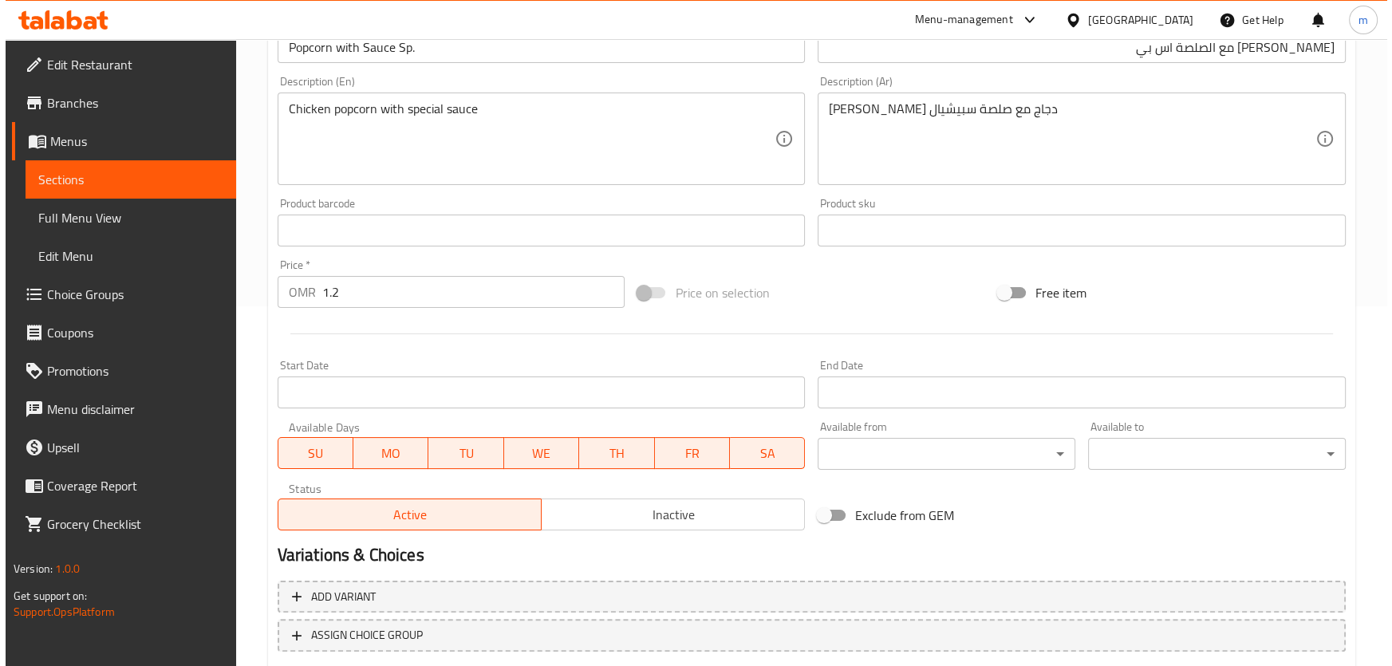
scroll to position [0, 0]
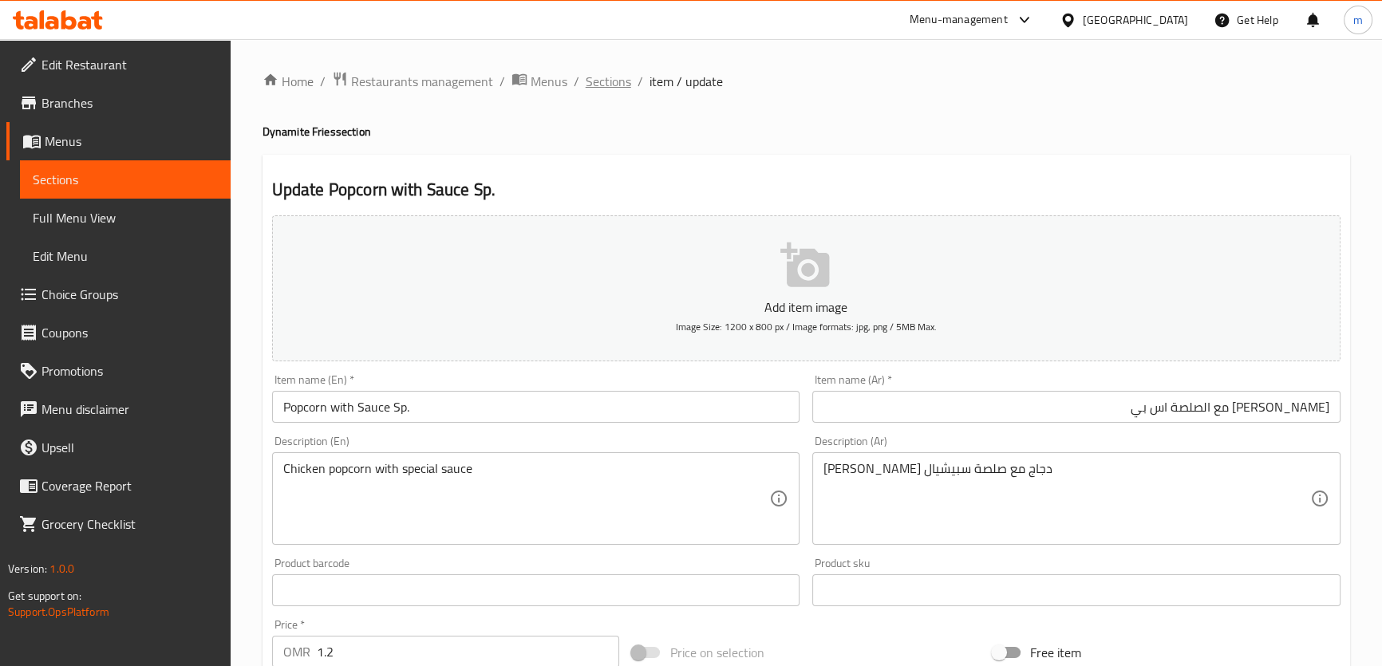
click at [605, 81] on span "Sections" at bounding box center [608, 81] width 45 height 19
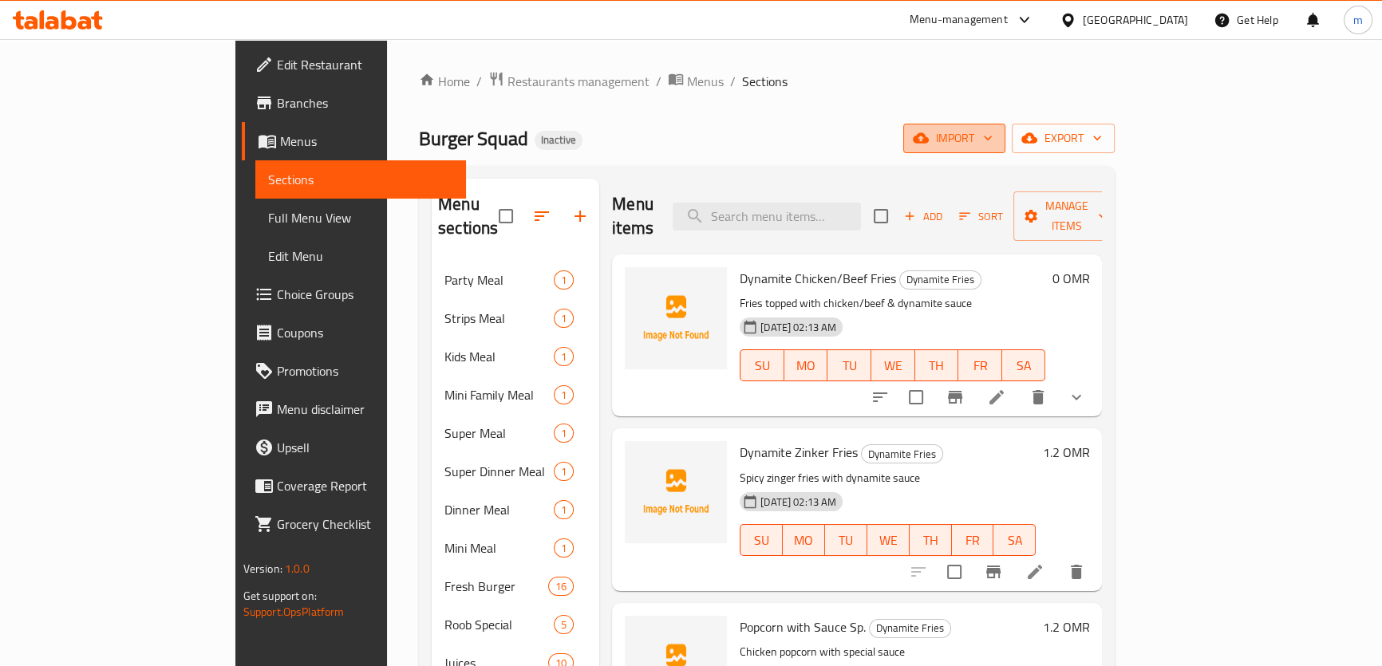
click at [1005, 151] on button "import" at bounding box center [954, 139] width 102 height 30
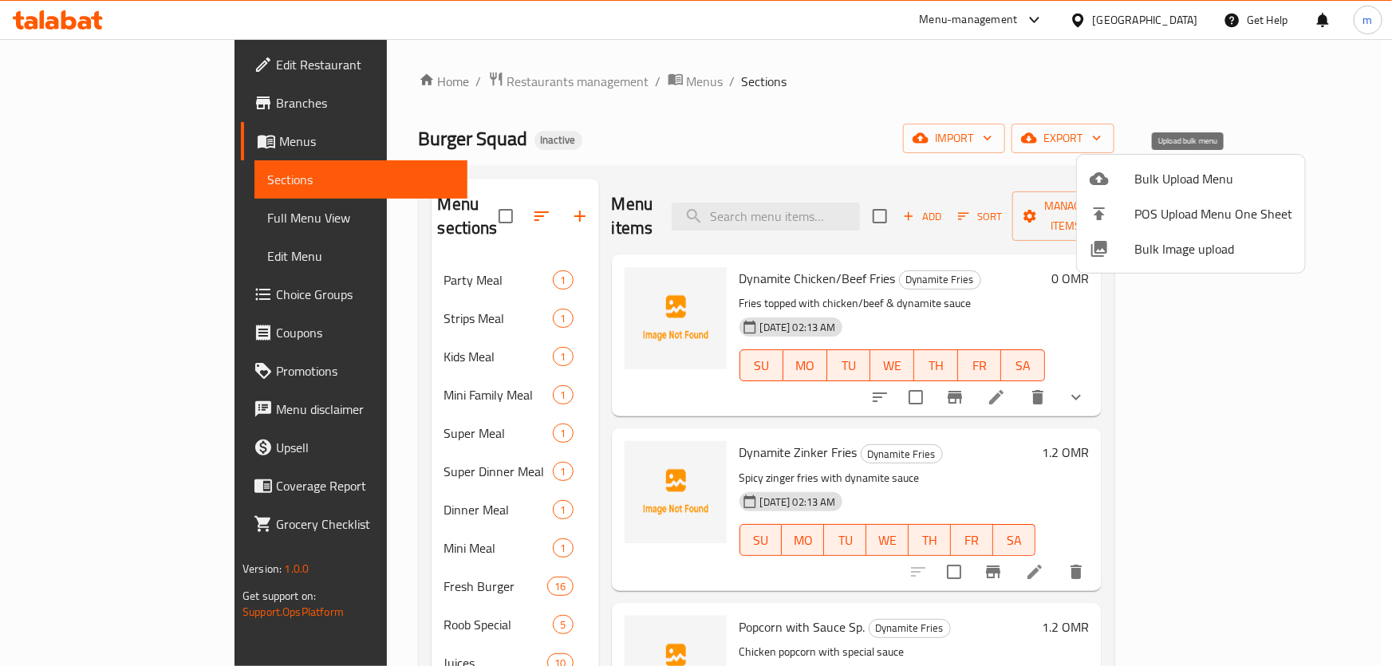
click at [1175, 188] on span "Bulk Upload Menu" at bounding box center [1214, 178] width 158 height 19
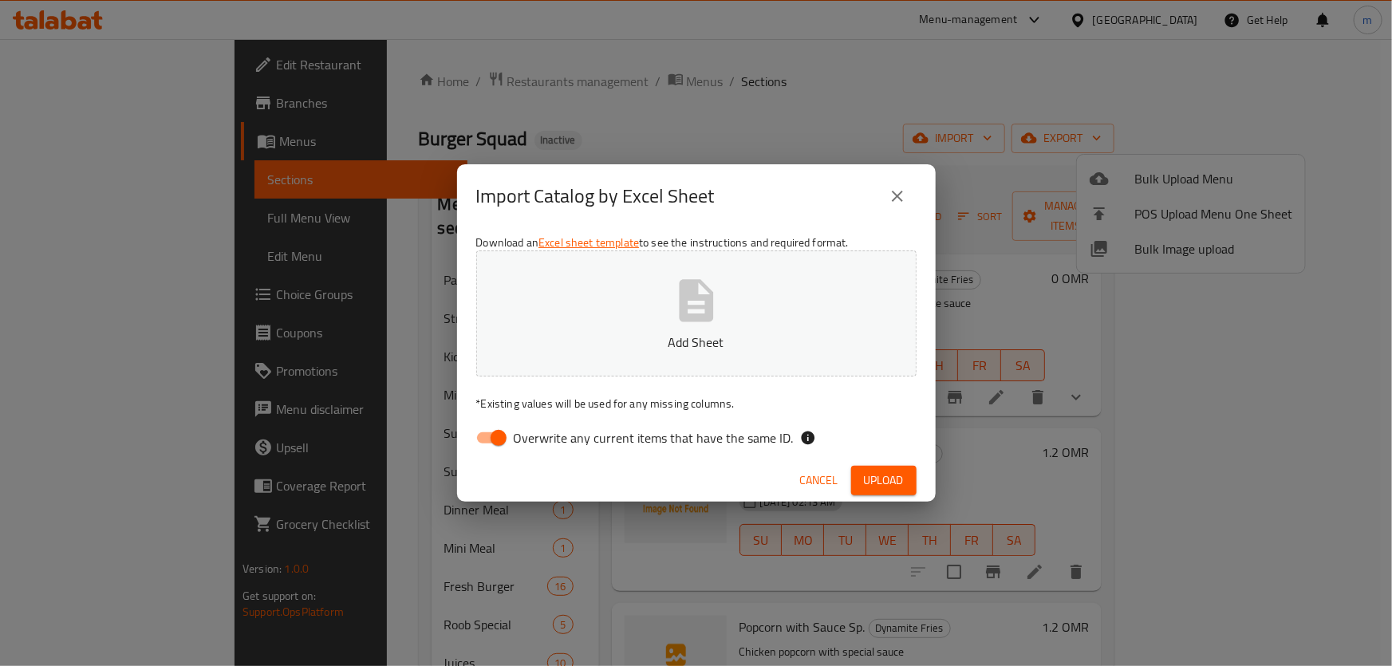
click at [494, 440] on input "Overwrite any current items that have the same ID." at bounding box center [498, 438] width 91 height 30
checkbox input "false"
click at [897, 476] on span "Upload" at bounding box center [884, 481] width 40 height 20
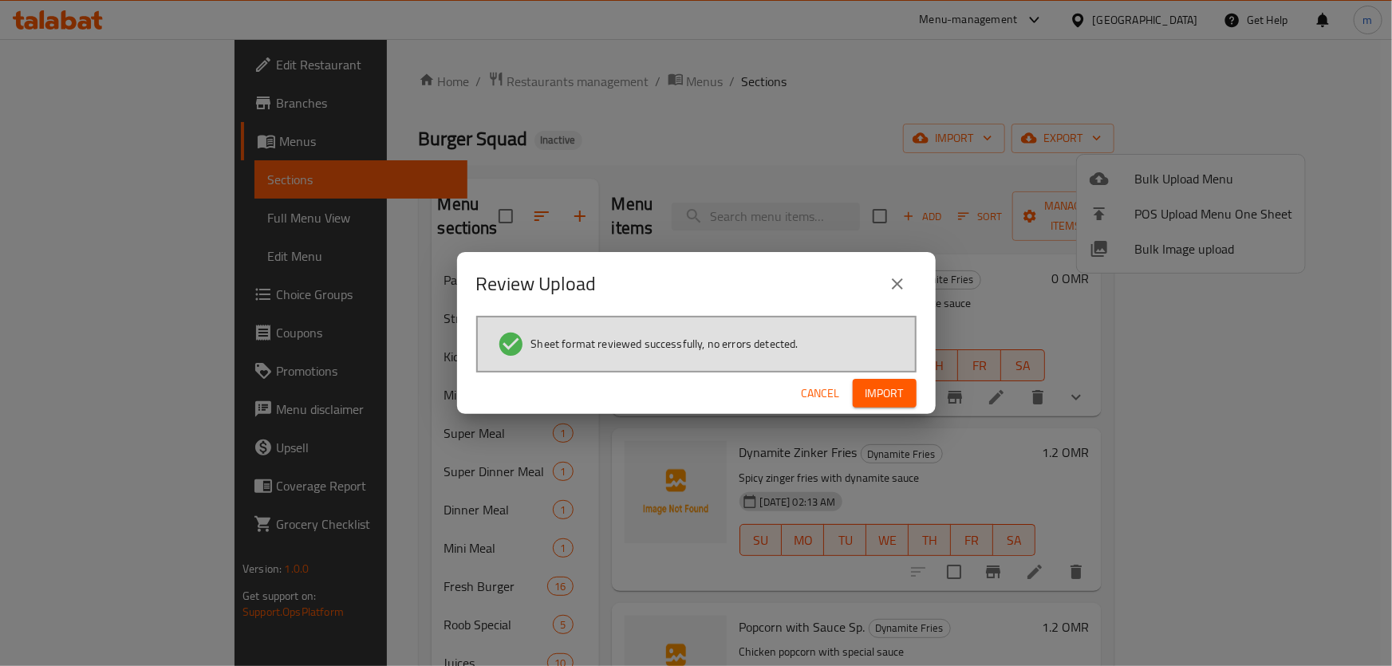
click at [887, 374] on div "Cancel Import" at bounding box center [696, 394] width 479 height 42
click at [890, 386] on span "Import" at bounding box center [885, 394] width 38 height 20
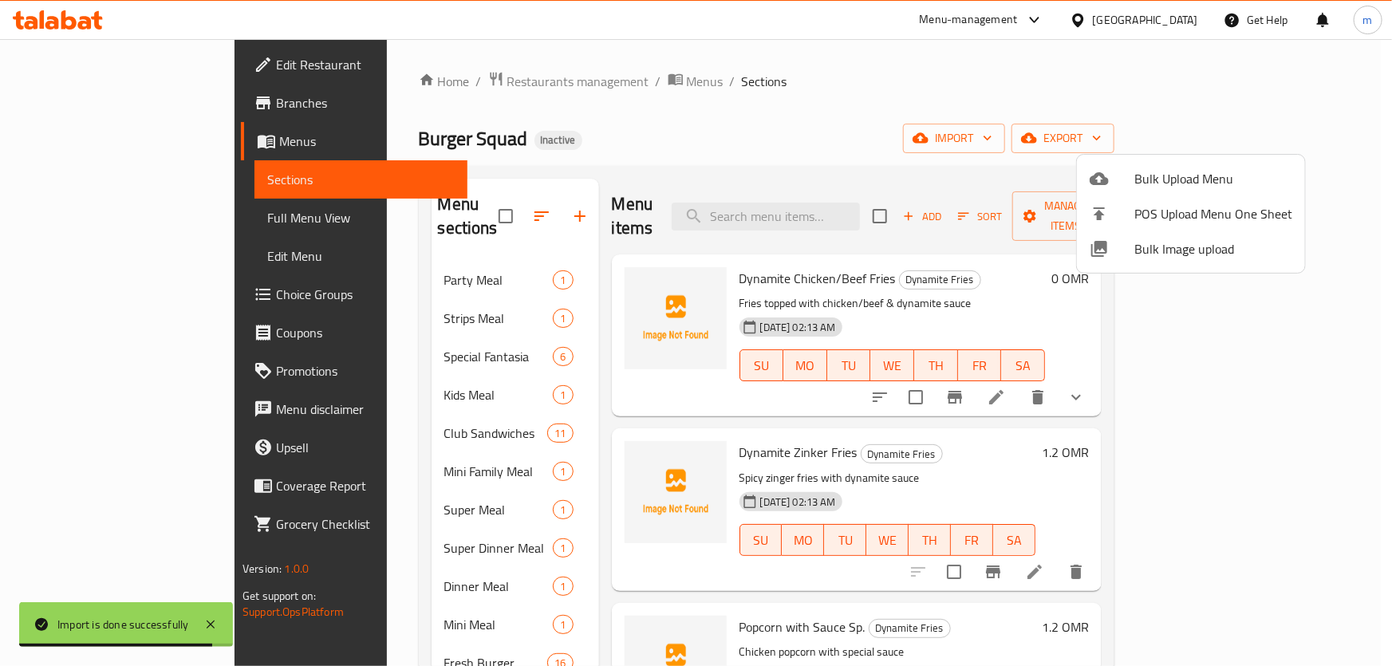
click at [662, 98] on div at bounding box center [696, 333] width 1392 height 666
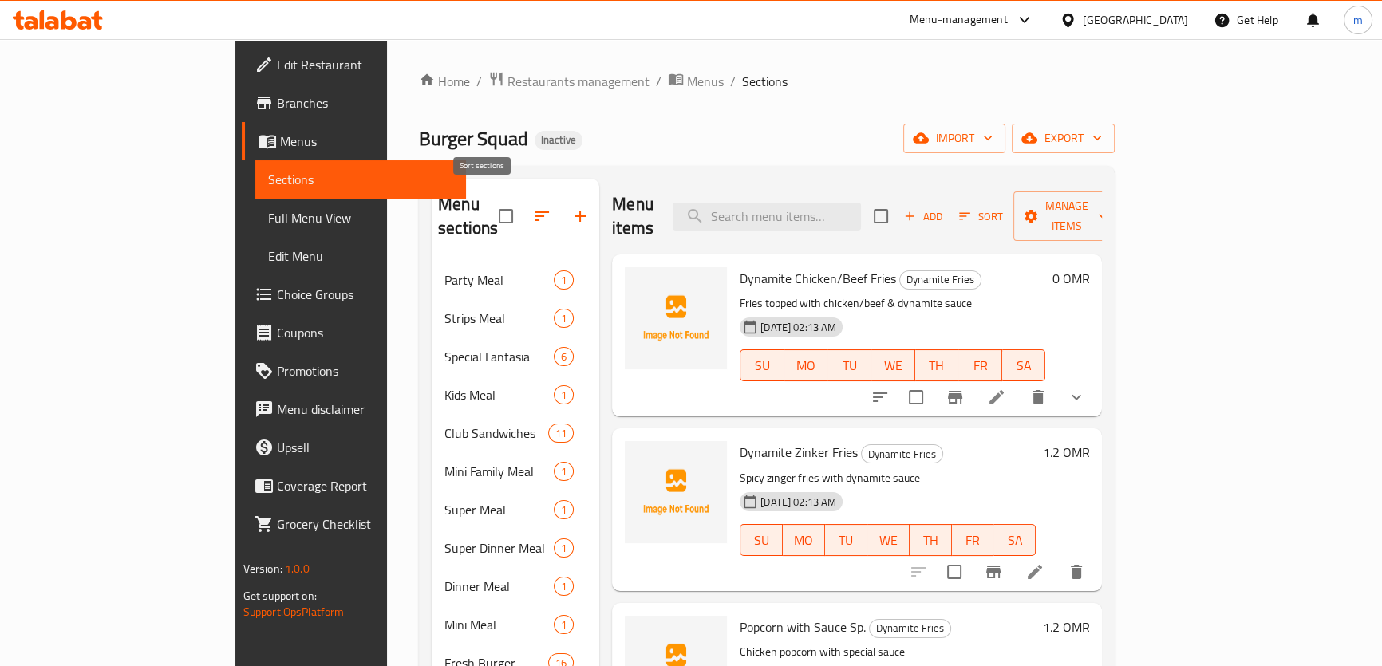
click at [532, 207] on icon "button" at bounding box center [541, 216] width 19 height 19
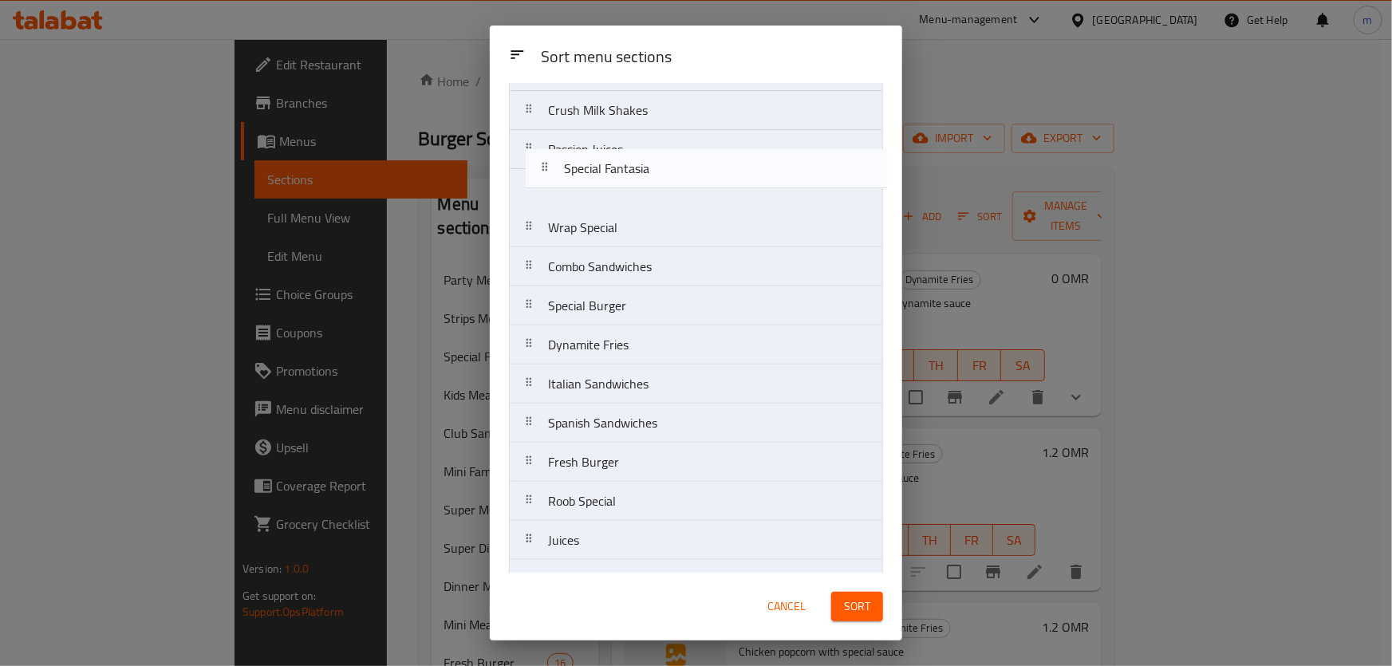
scroll to position [508, 0]
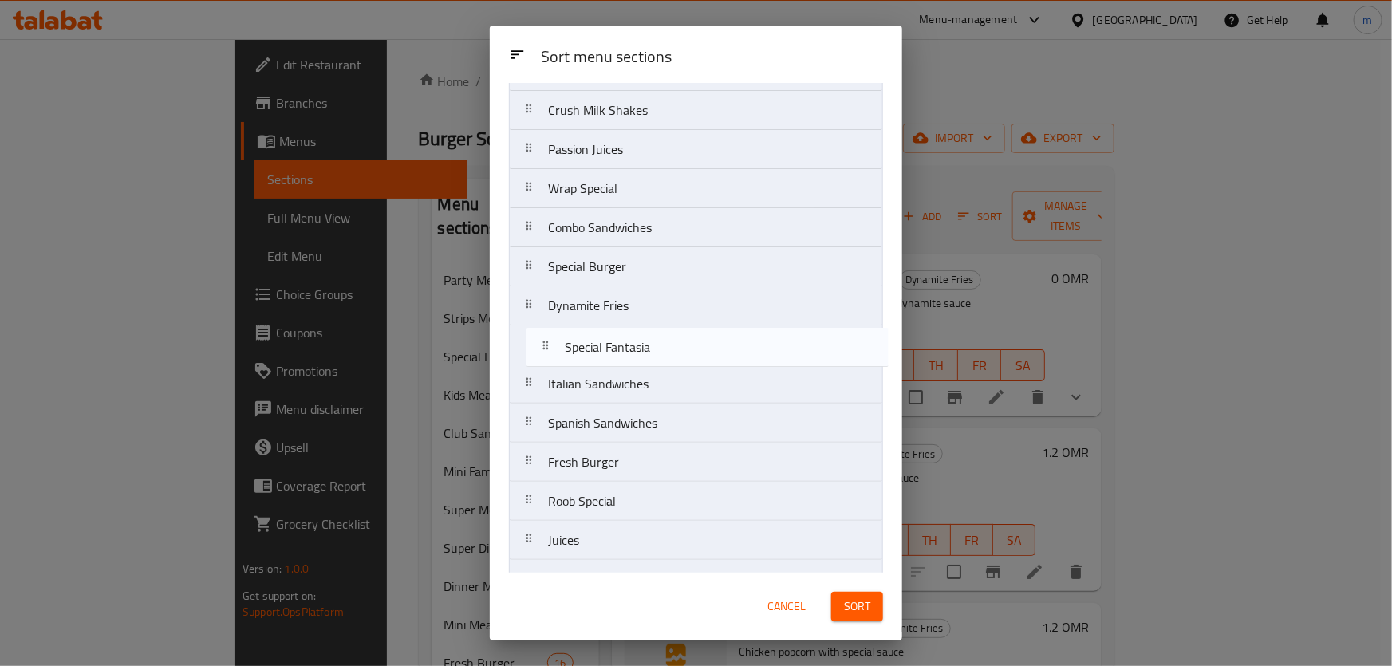
drag, startPoint x: 618, startPoint y: 228, endPoint x: 636, endPoint y: 354, distance: 127.3
click at [636, 354] on nav "Party Meal Strips Meal Special Fantasia Kids Meal Club Sandwiches Mini Family M…" at bounding box center [696, 149] width 374 height 1057
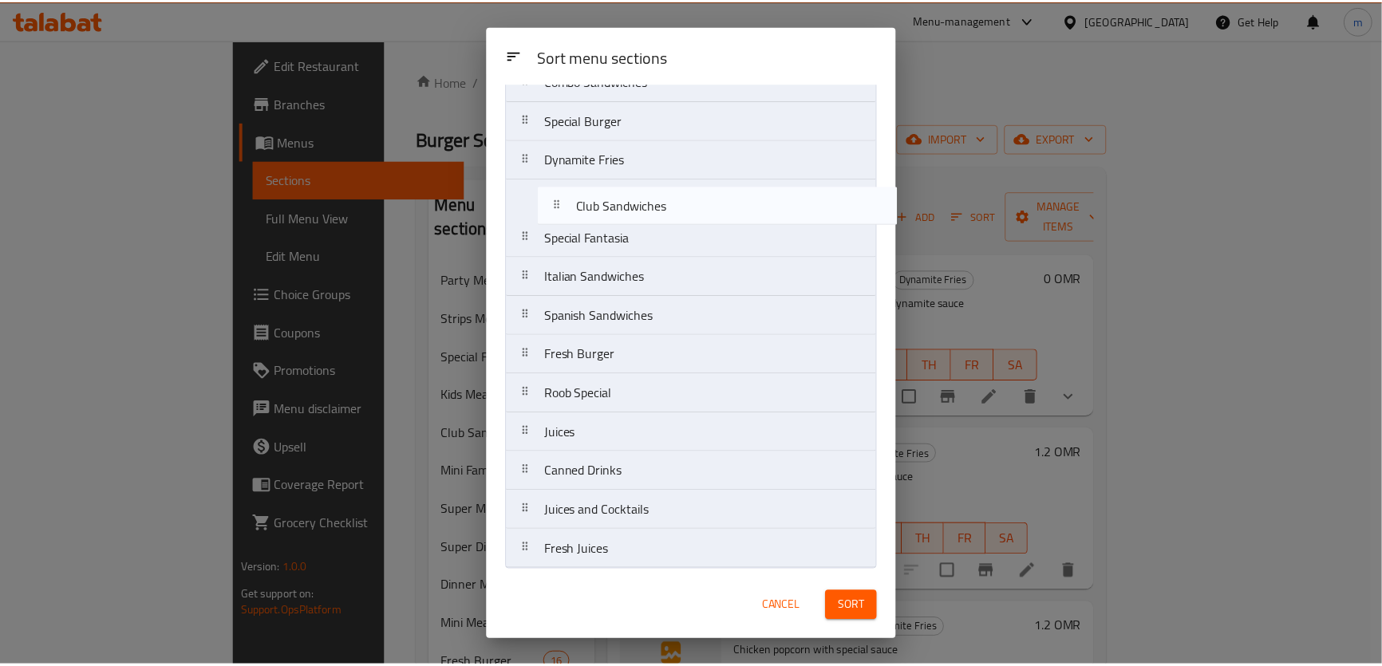
scroll to position [612, 0]
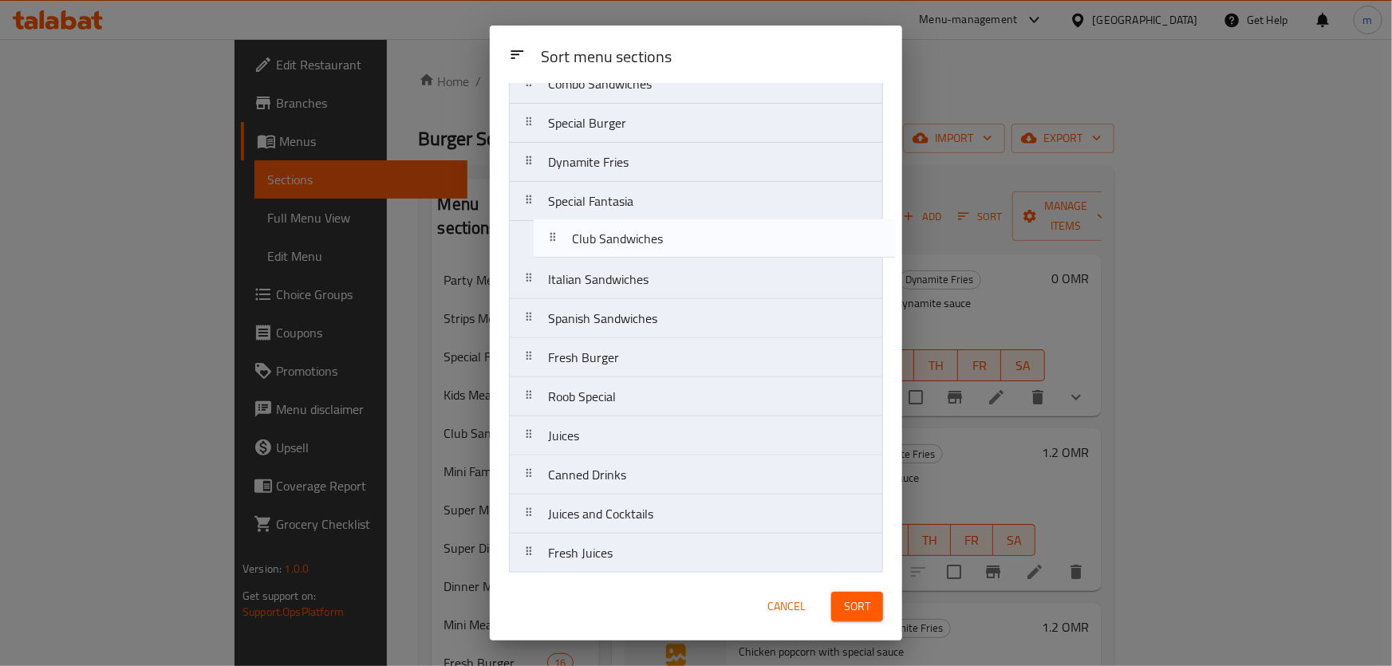
drag, startPoint x: 630, startPoint y: 187, endPoint x: 671, endPoint y: 264, distance: 87.8
click at [652, 235] on nav "Party Meal Strips Meal Kids Meal Club Sandwiches Mini Family Meal Super Meal Su…" at bounding box center [696, 44] width 374 height 1057
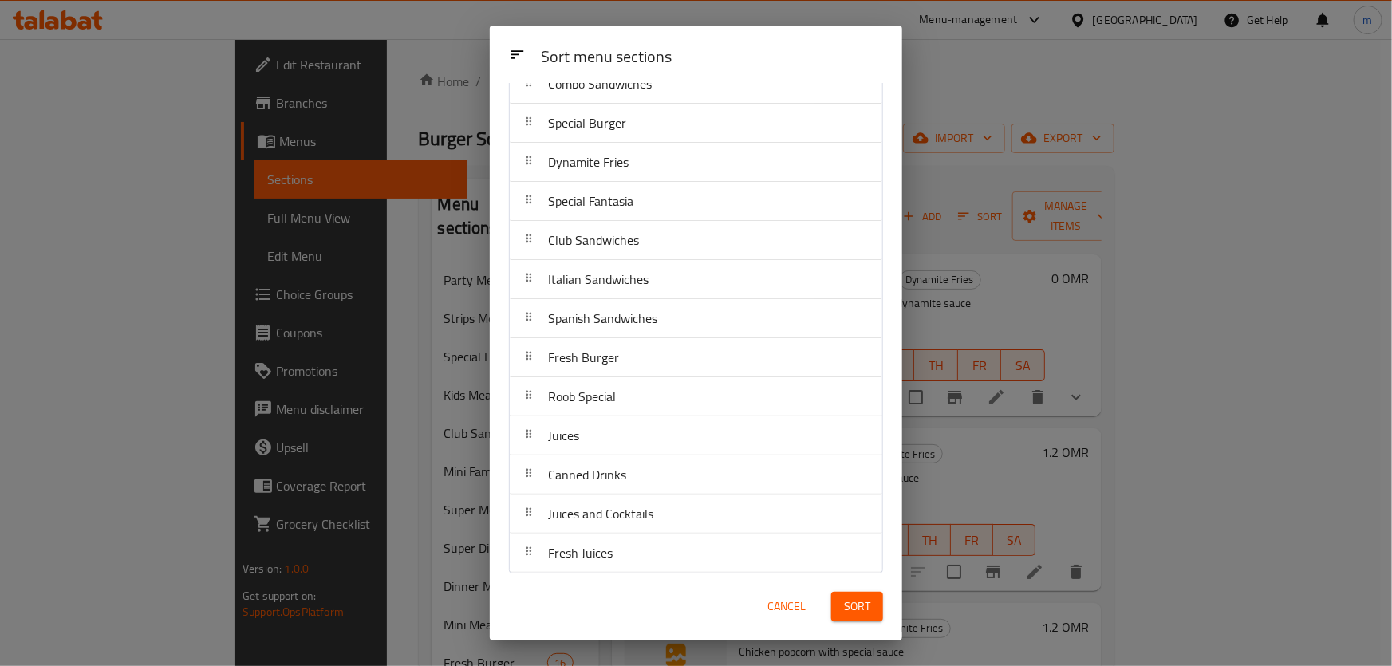
click at [849, 614] on span "Sort" at bounding box center [857, 607] width 26 height 20
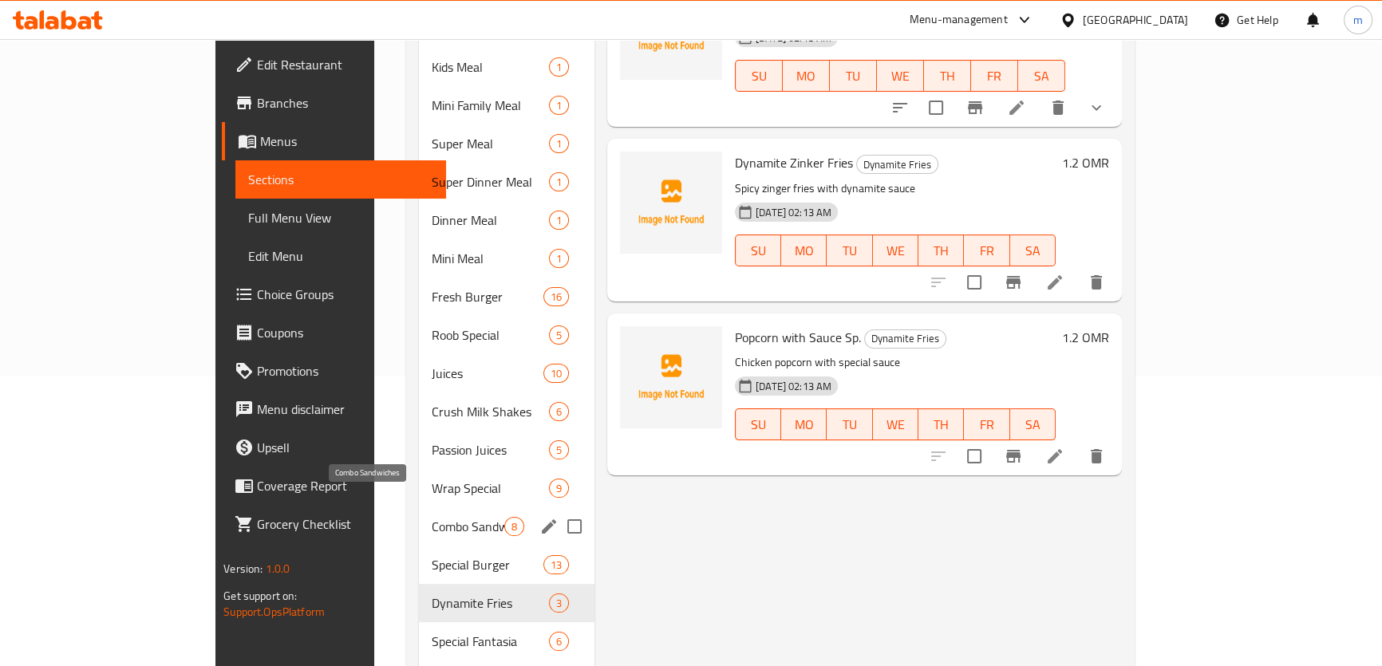
scroll to position [362, 0]
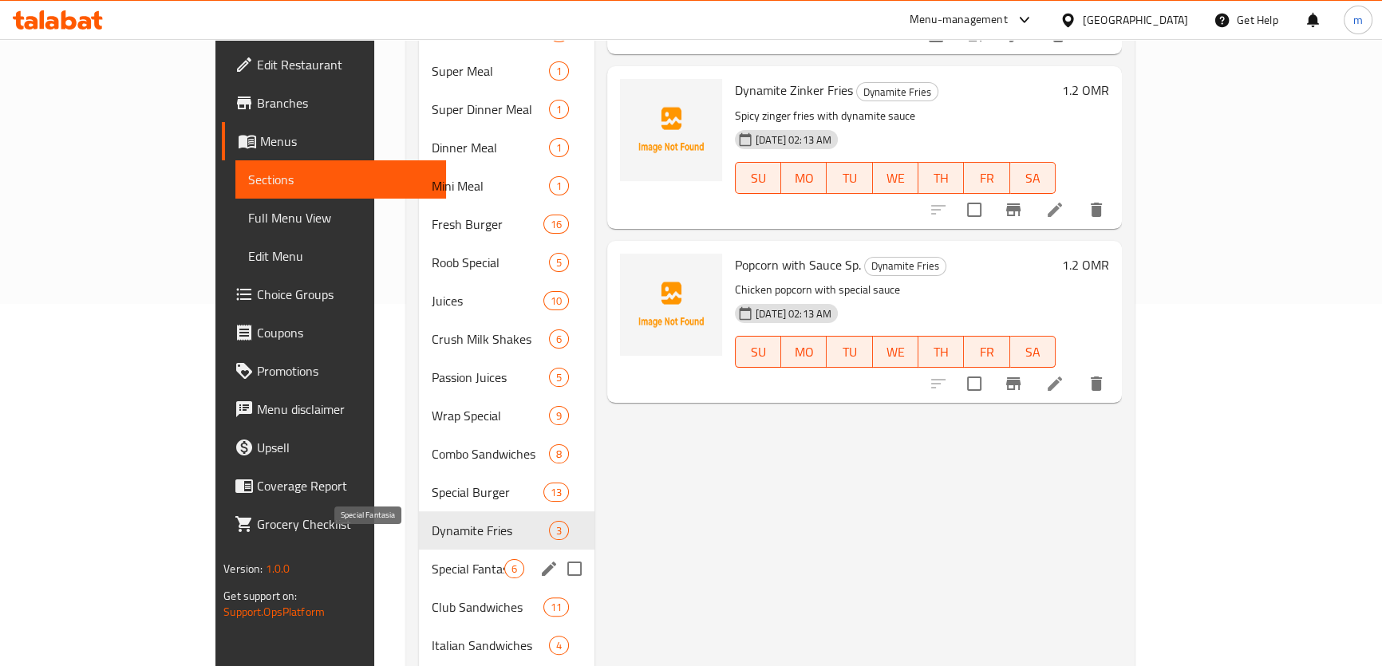
click at [432, 559] on span "Special Fantasia" at bounding box center [468, 568] width 73 height 19
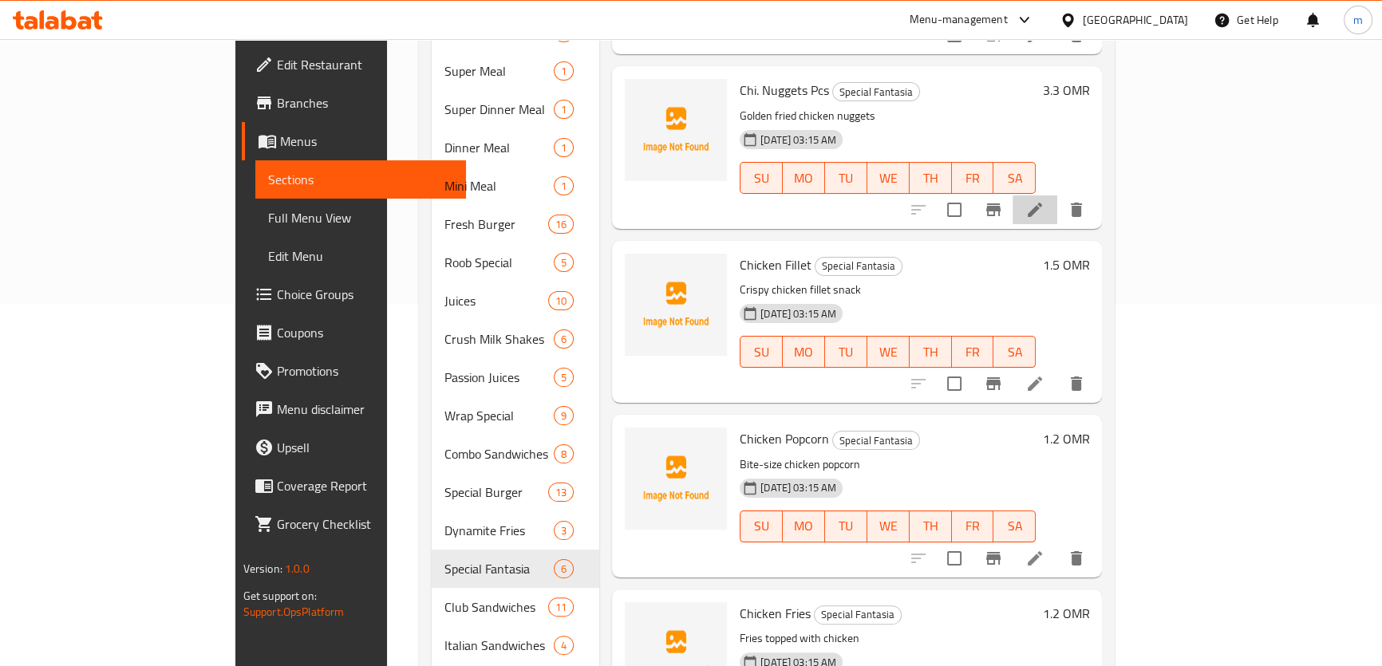
click at [1057, 197] on li at bounding box center [1035, 210] width 45 height 29
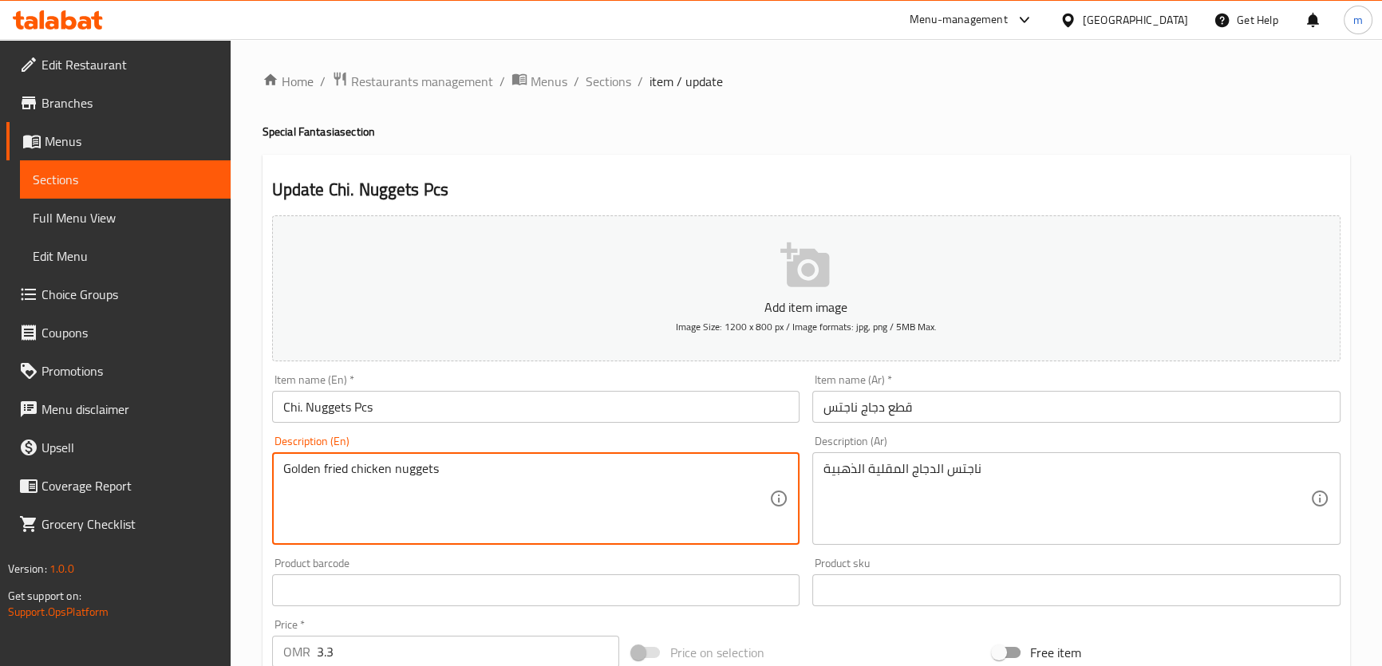
click at [366, 472] on textarea "Golden fried chicken nuggets" at bounding box center [526, 499] width 487 height 76
click at [288, 406] on input "Chi. Nuggets Pcs" at bounding box center [536, 407] width 528 height 32
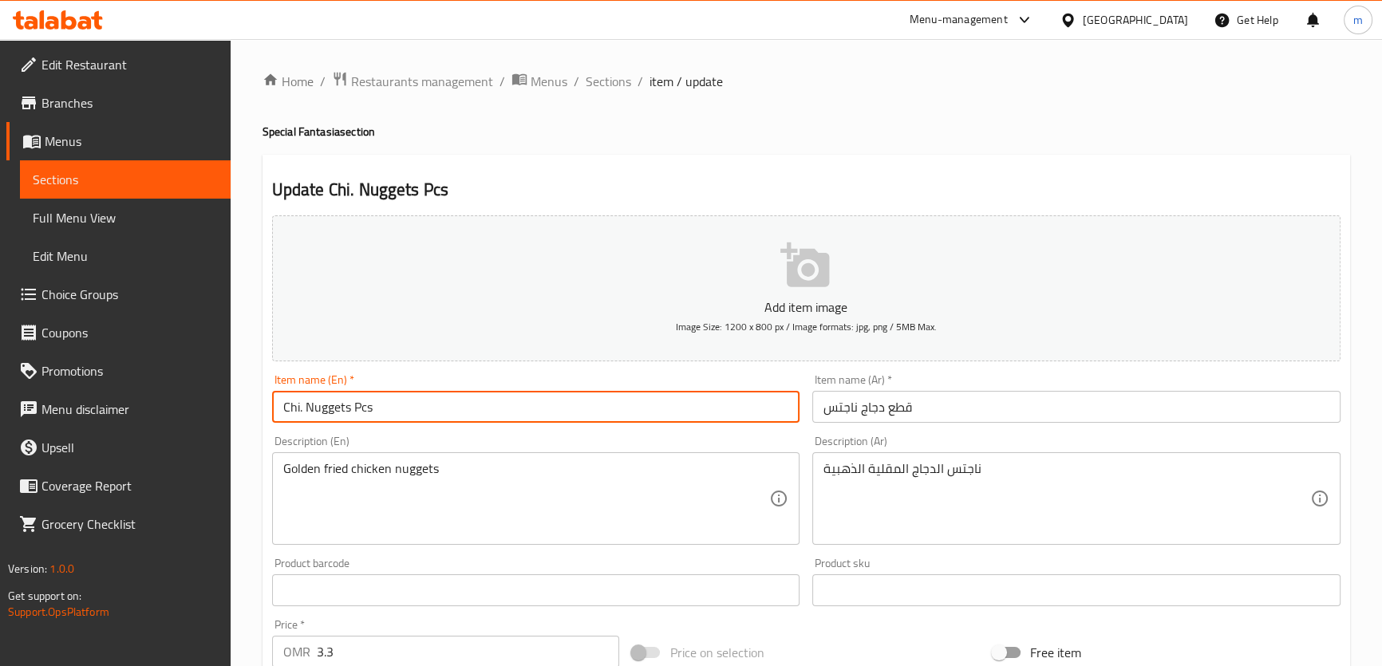
click at [290, 406] on input "Chi. Nuggets Pcs" at bounding box center [536, 407] width 528 height 32
paste input "chicken"
click at [322, 413] on input "chicken . Nuggets Pcs" at bounding box center [536, 407] width 528 height 32
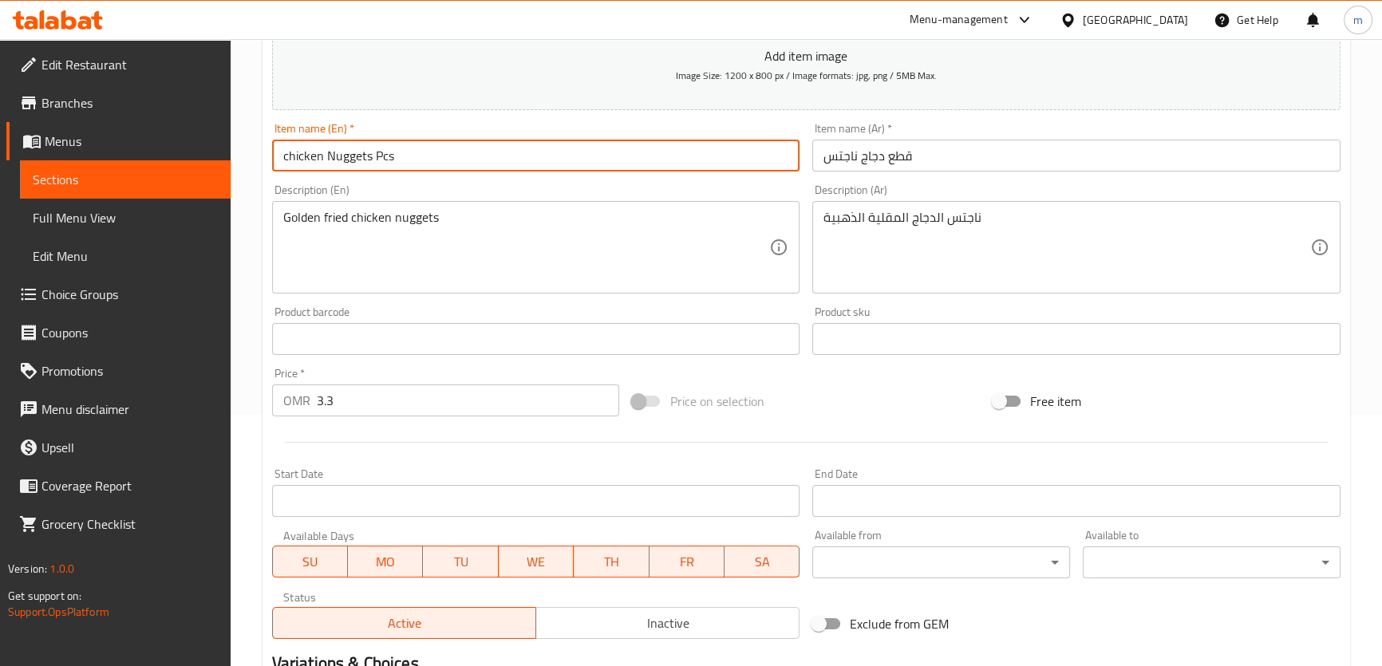
scroll to position [435, 0]
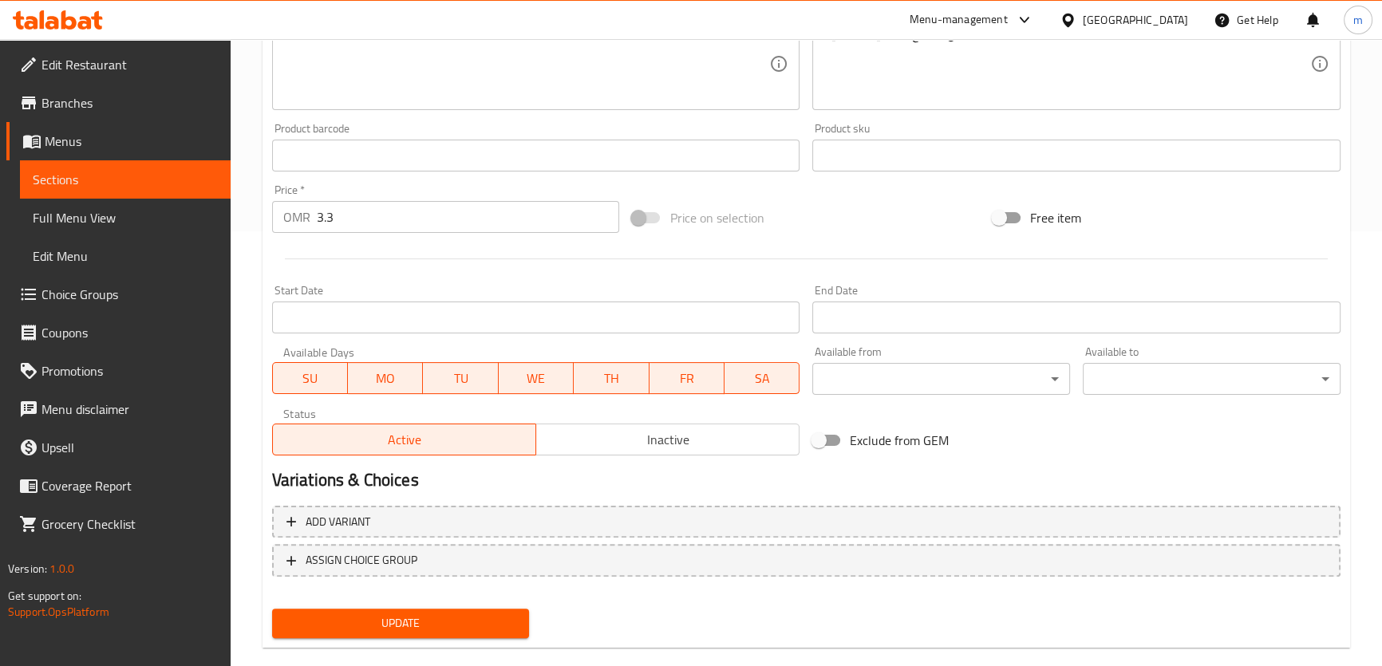
type input "chicken Nuggets Pcs"
click at [396, 632] on button "Update" at bounding box center [401, 624] width 258 height 30
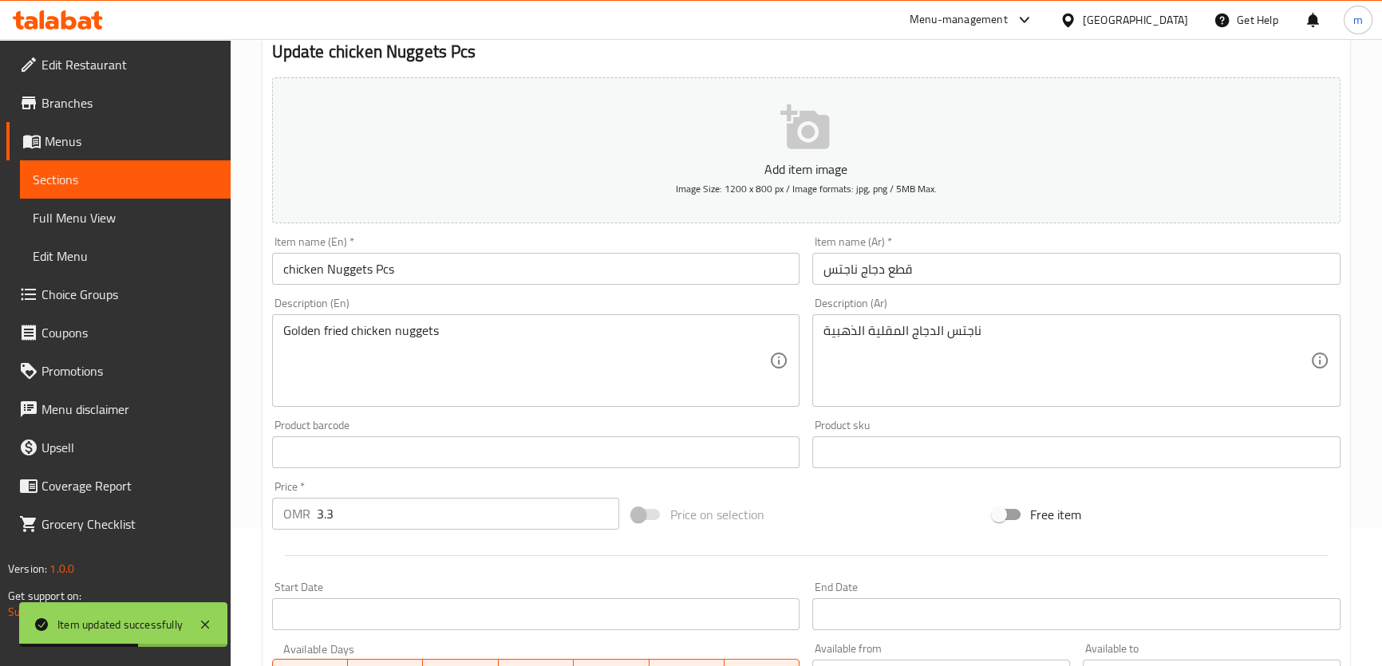
scroll to position [0, 0]
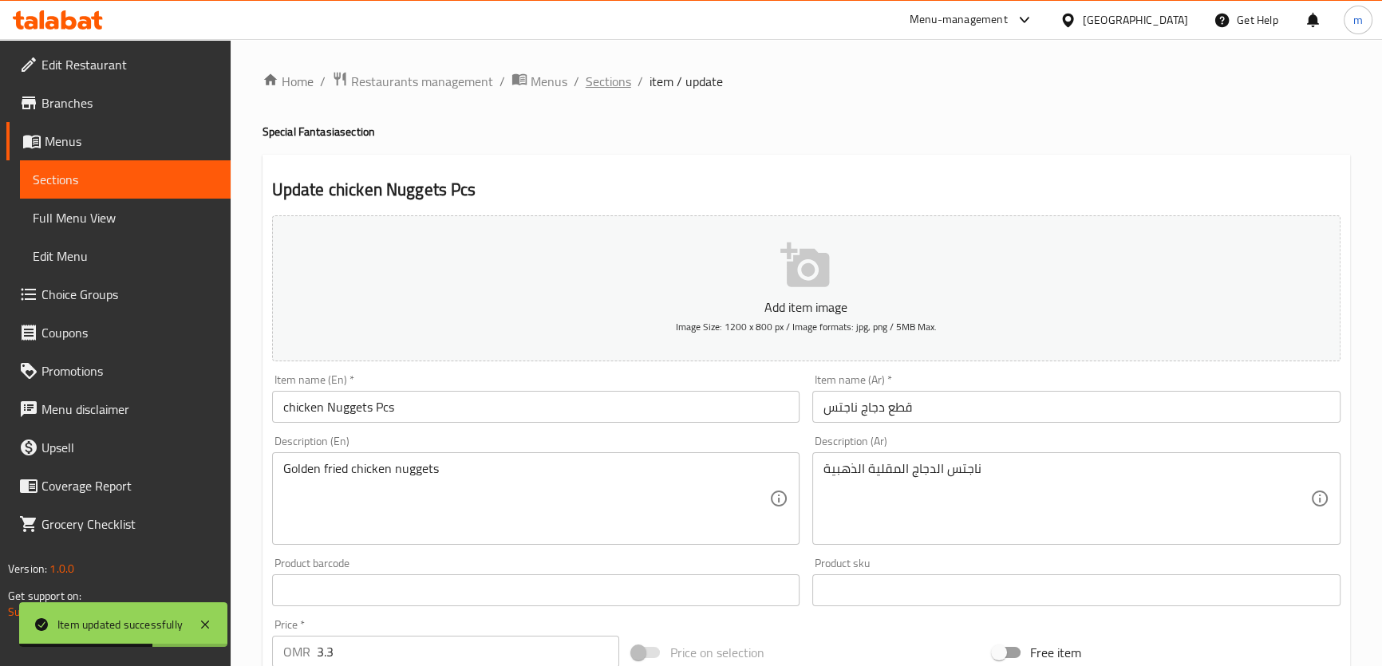
click at [591, 73] on span "Sections" at bounding box center [608, 81] width 45 height 19
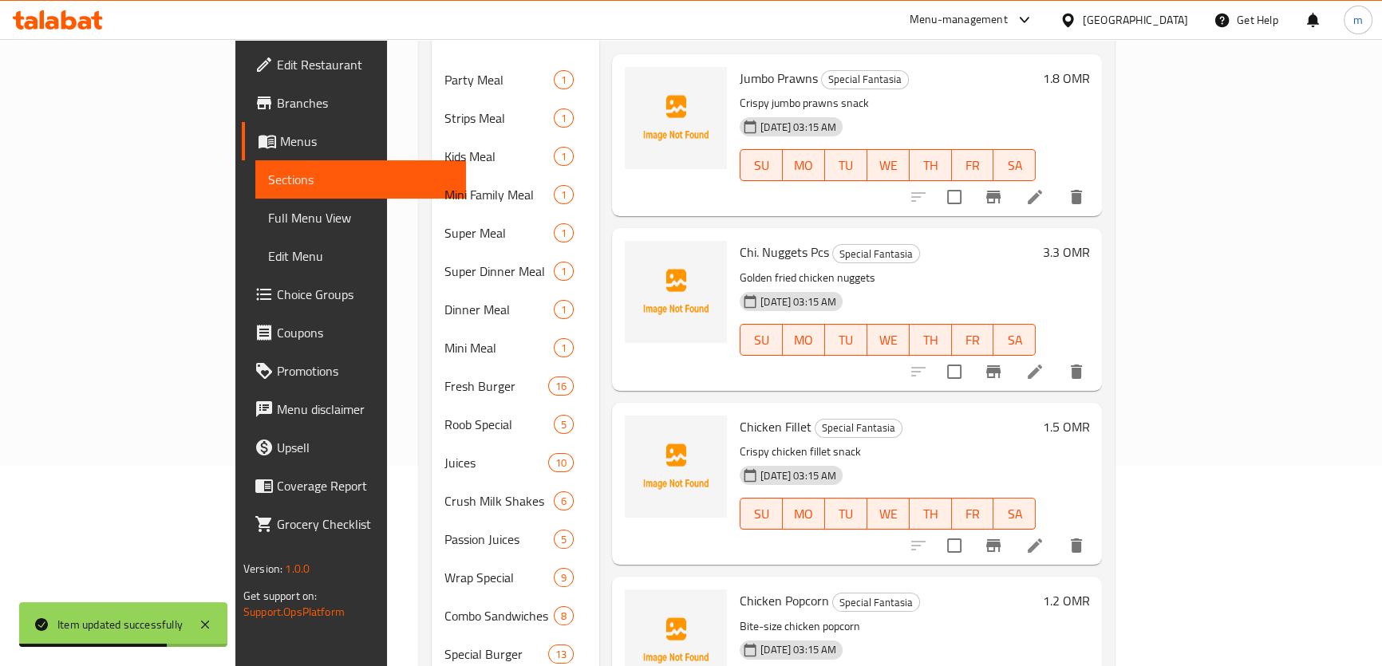
scroll to position [217, 0]
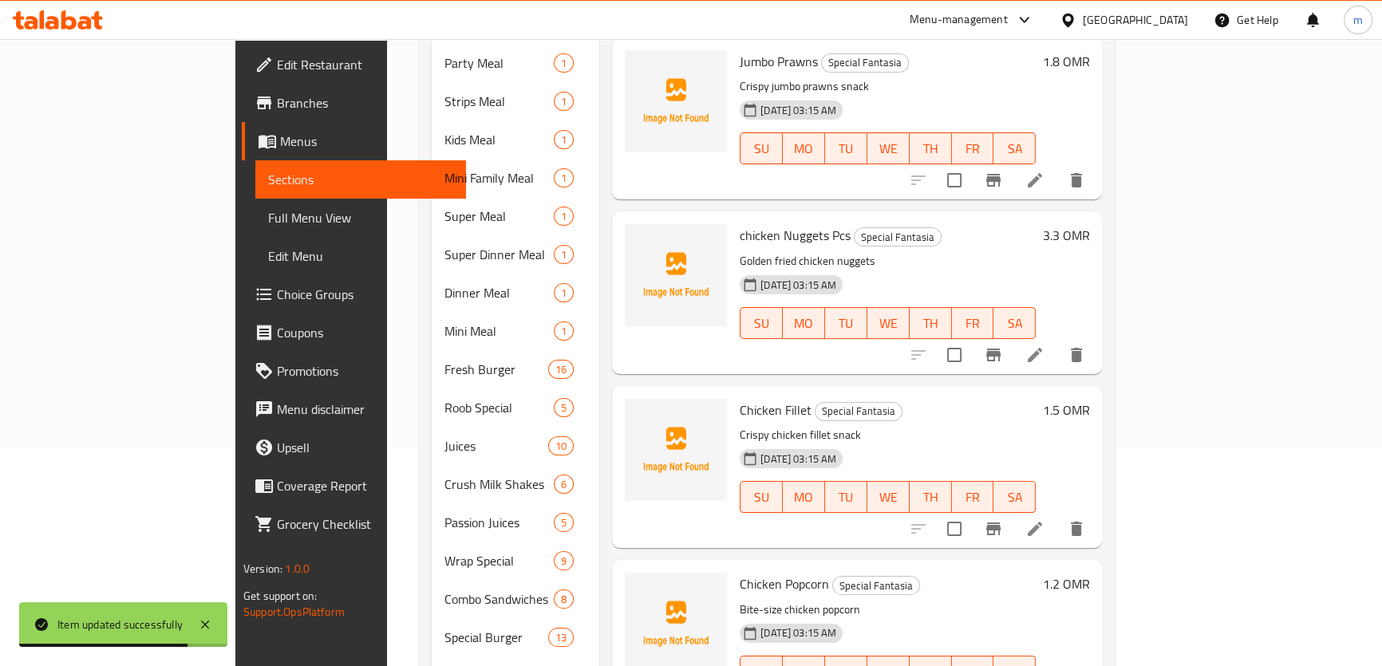
click at [1042, 522] on icon at bounding box center [1035, 529] width 14 height 14
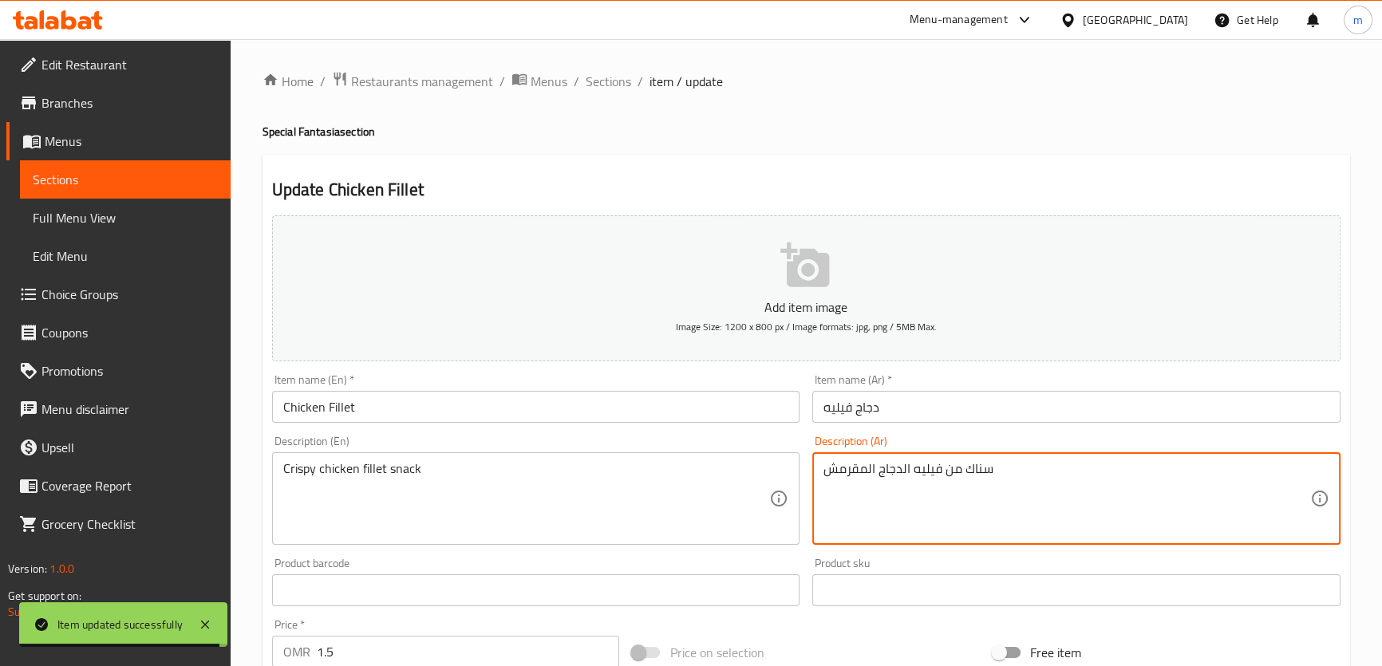
click at [956, 464] on textarea "سناك من فيليه الدجاج المقرمش" at bounding box center [1067, 499] width 487 height 76
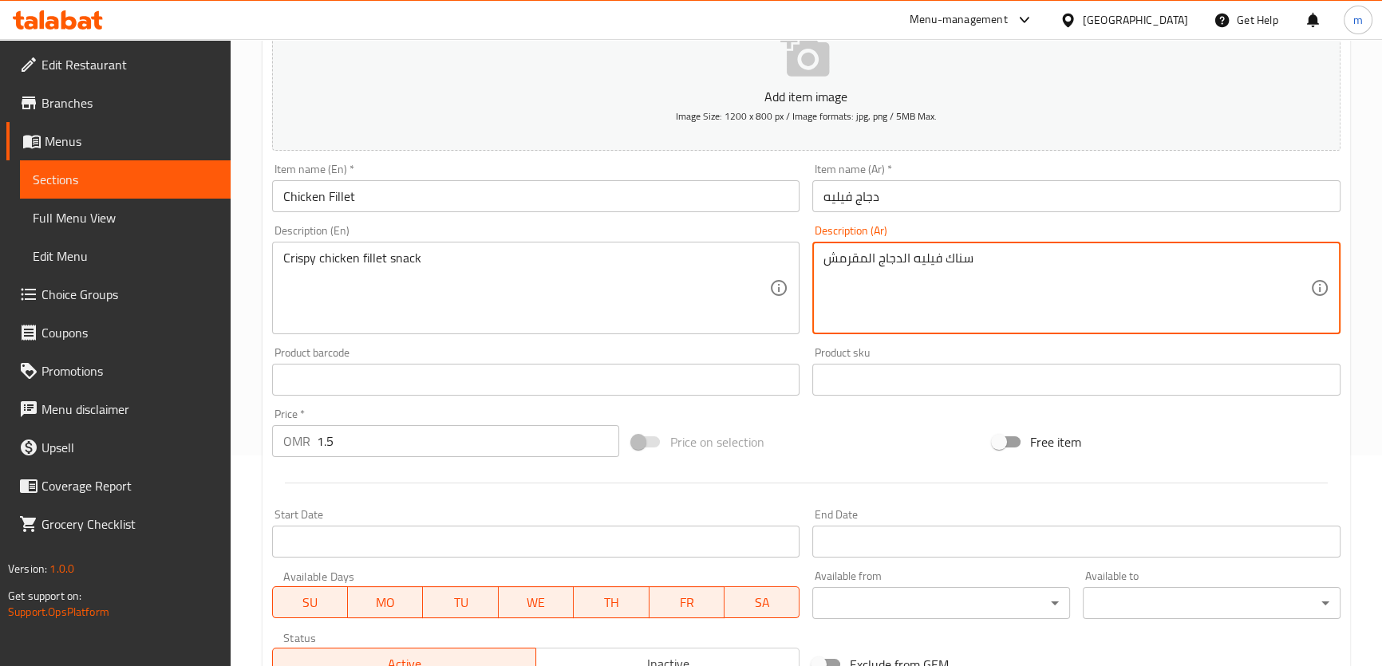
scroll to position [435, 0]
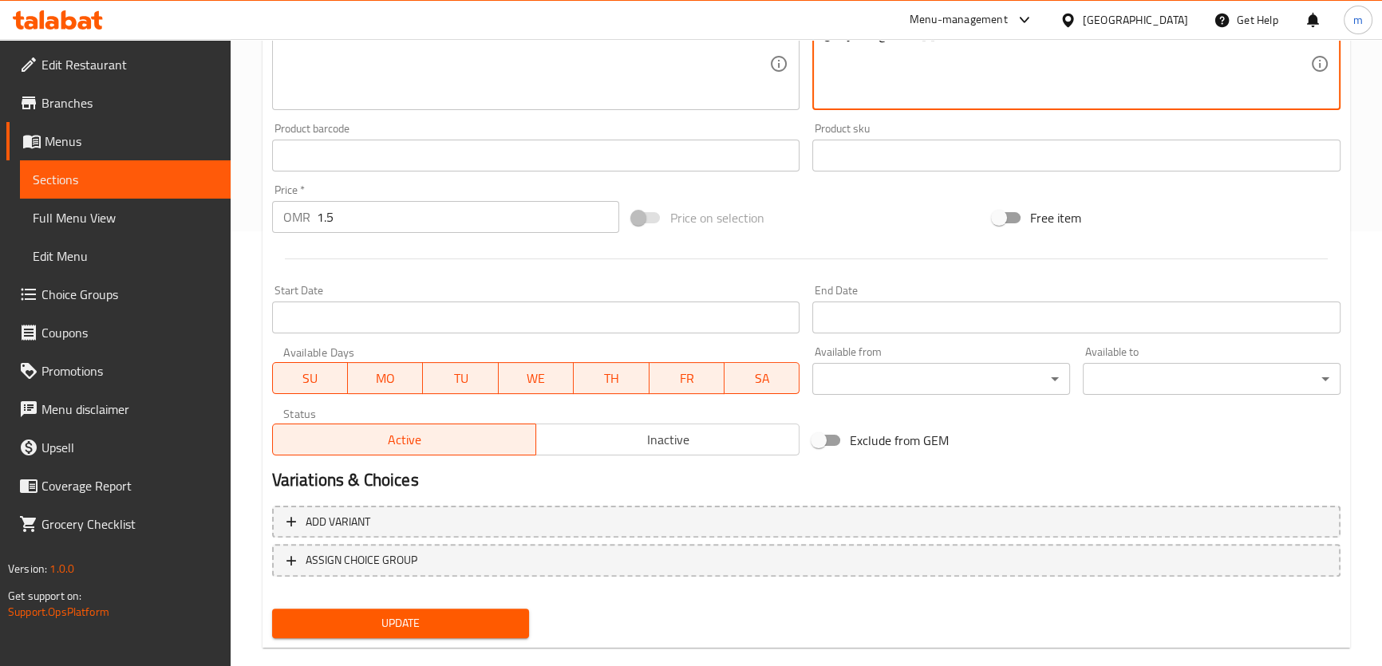
type textarea "سناك فيليه الدجاج المقرمش"
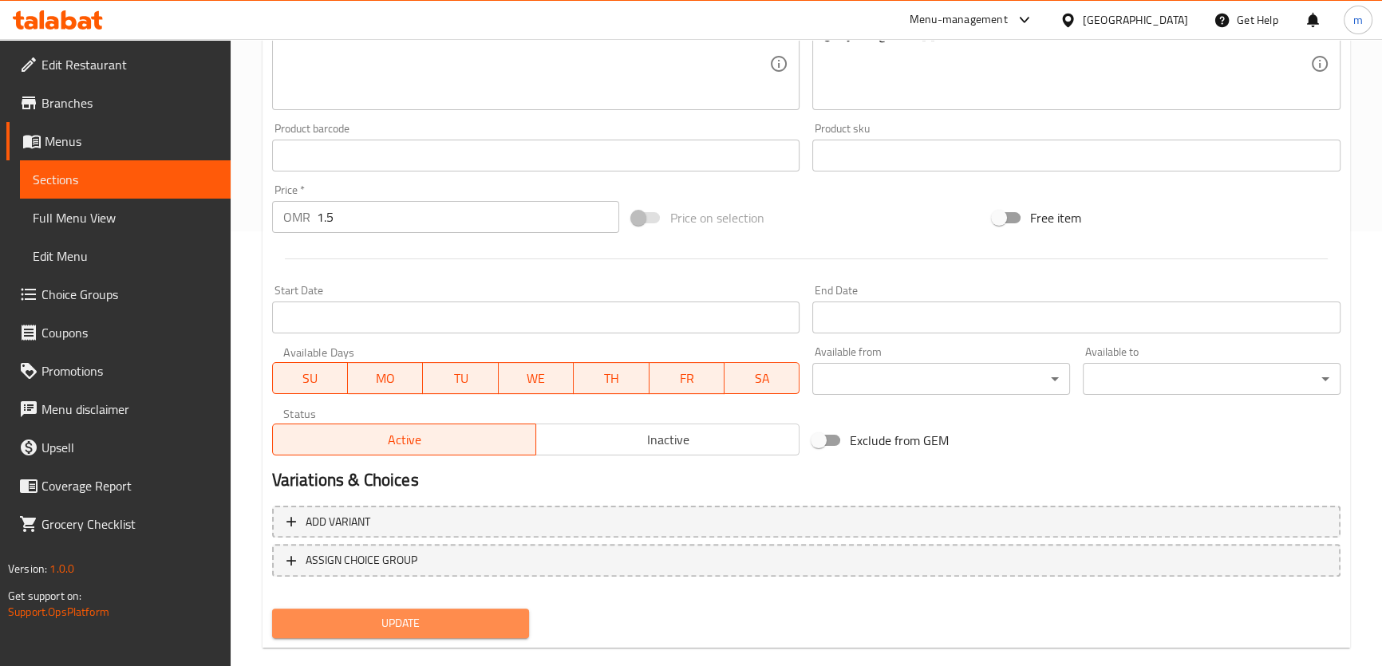
click at [495, 623] on span "Update" at bounding box center [401, 624] width 232 height 20
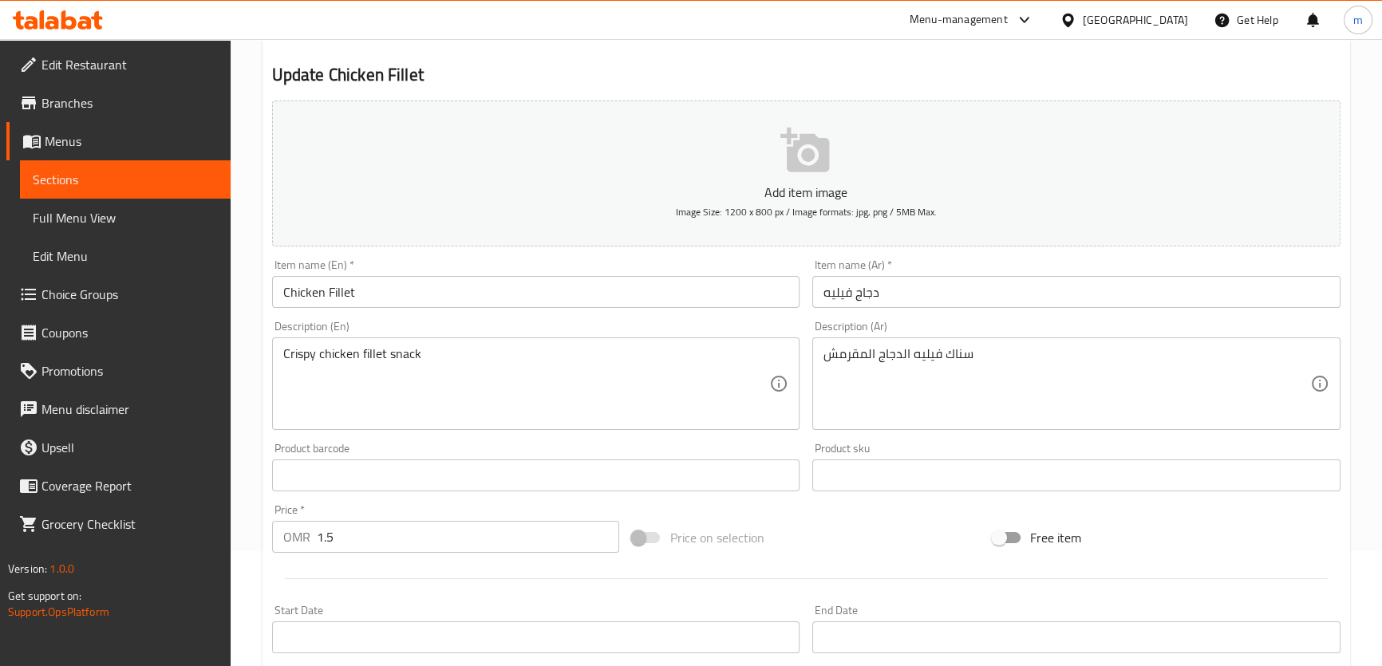
scroll to position [0, 0]
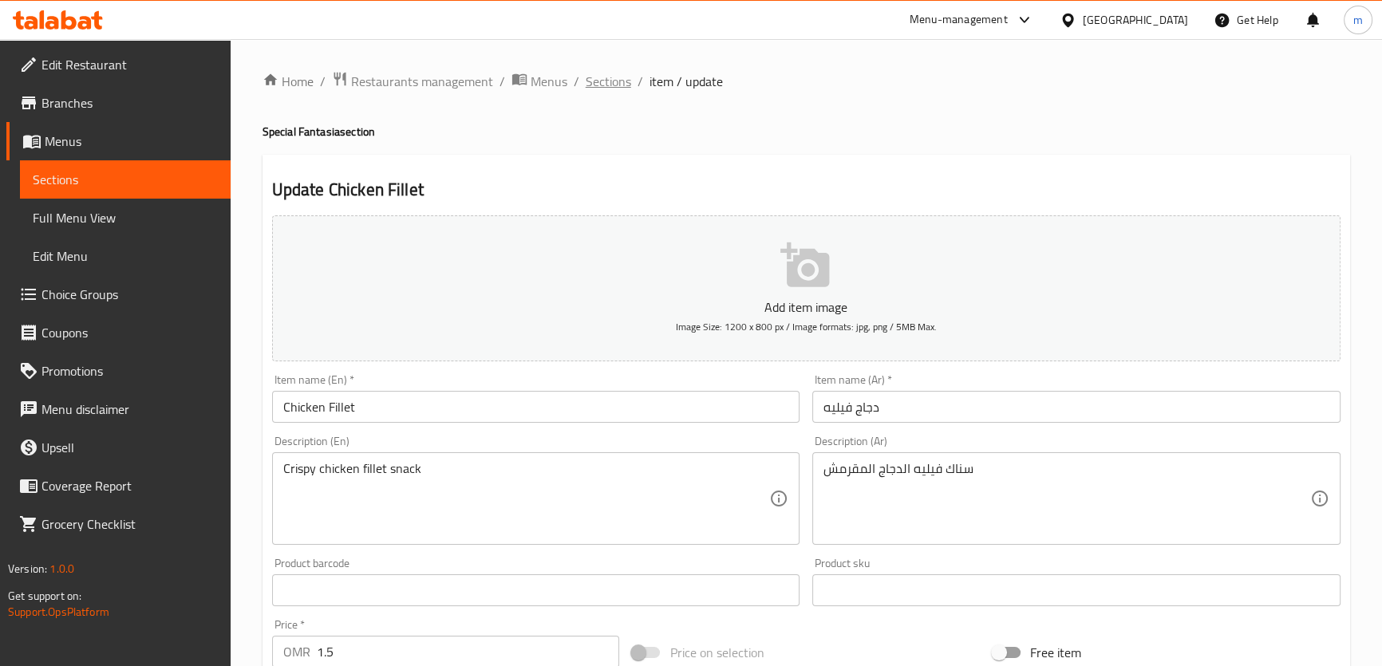
click at [586, 87] on span "Sections" at bounding box center [608, 81] width 45 height 19
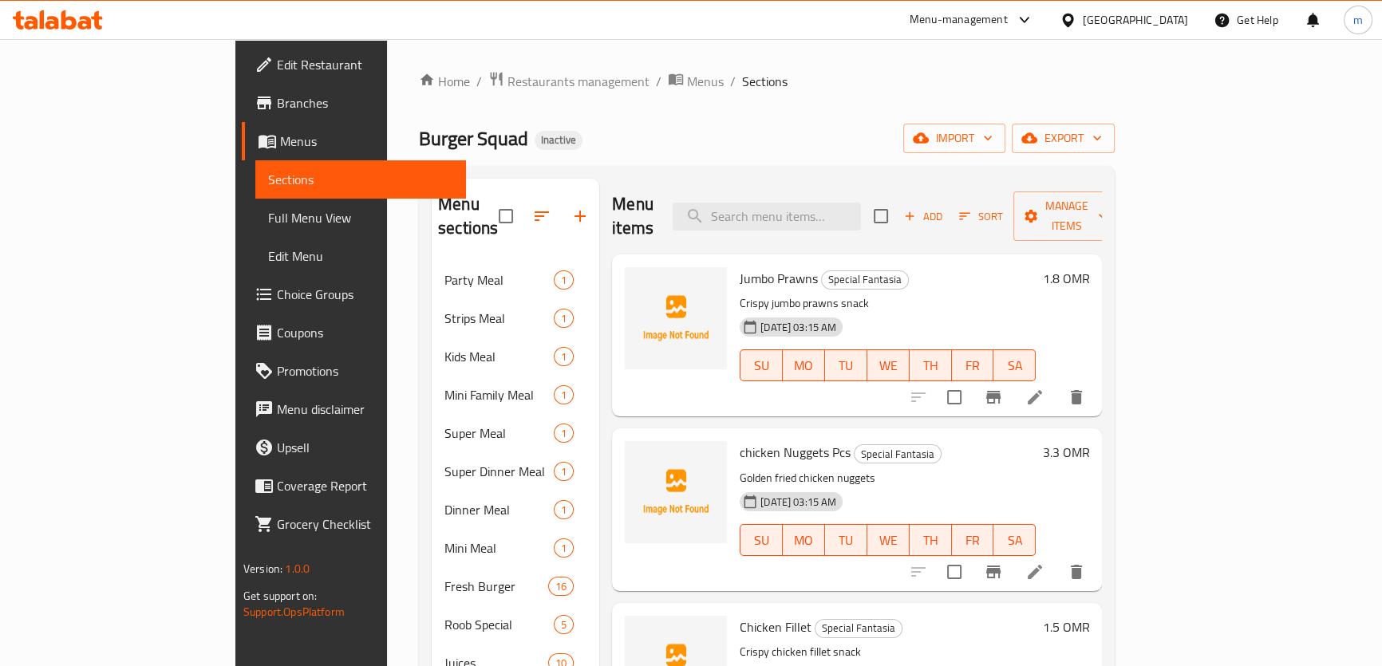
click at [824, 203] on input "search" at bounding box center [767, 217] width 188 height 28
paste input "Chicken Beef Club"
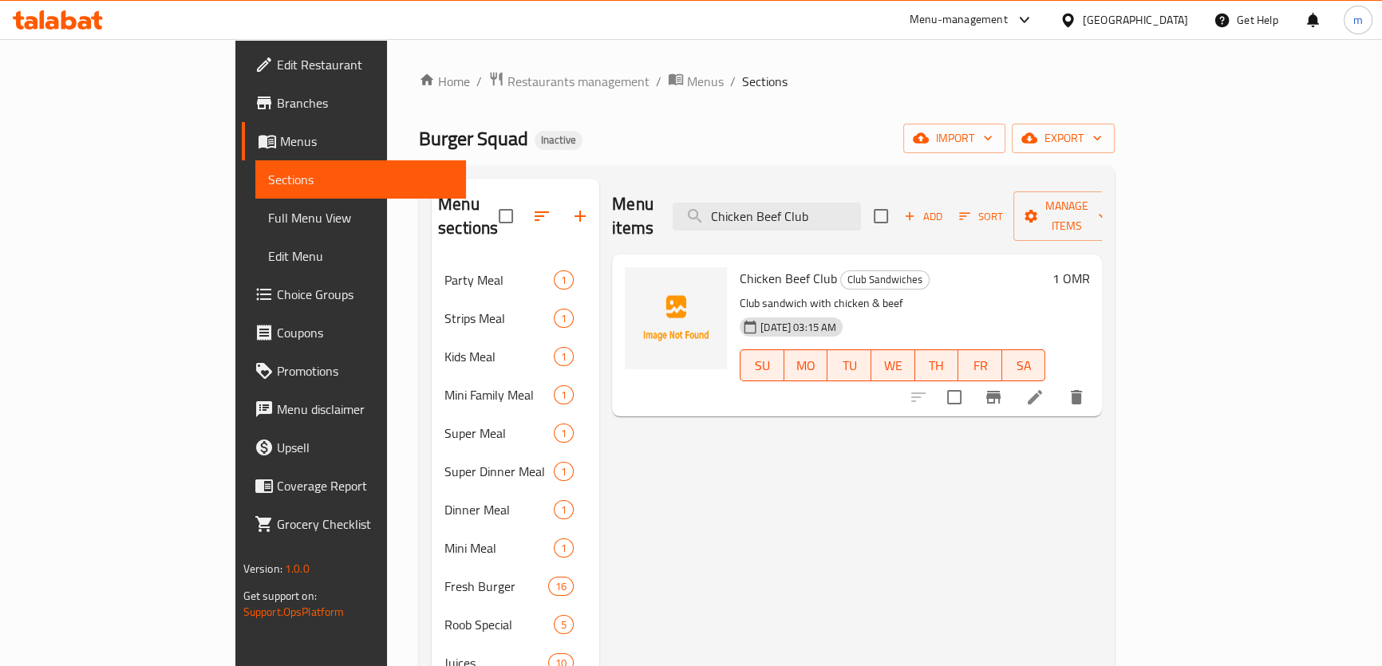
type input "Chicken Beef Club"
click at [1045, 388] on icon at bounding box center [1034, 397] width 19 height 19
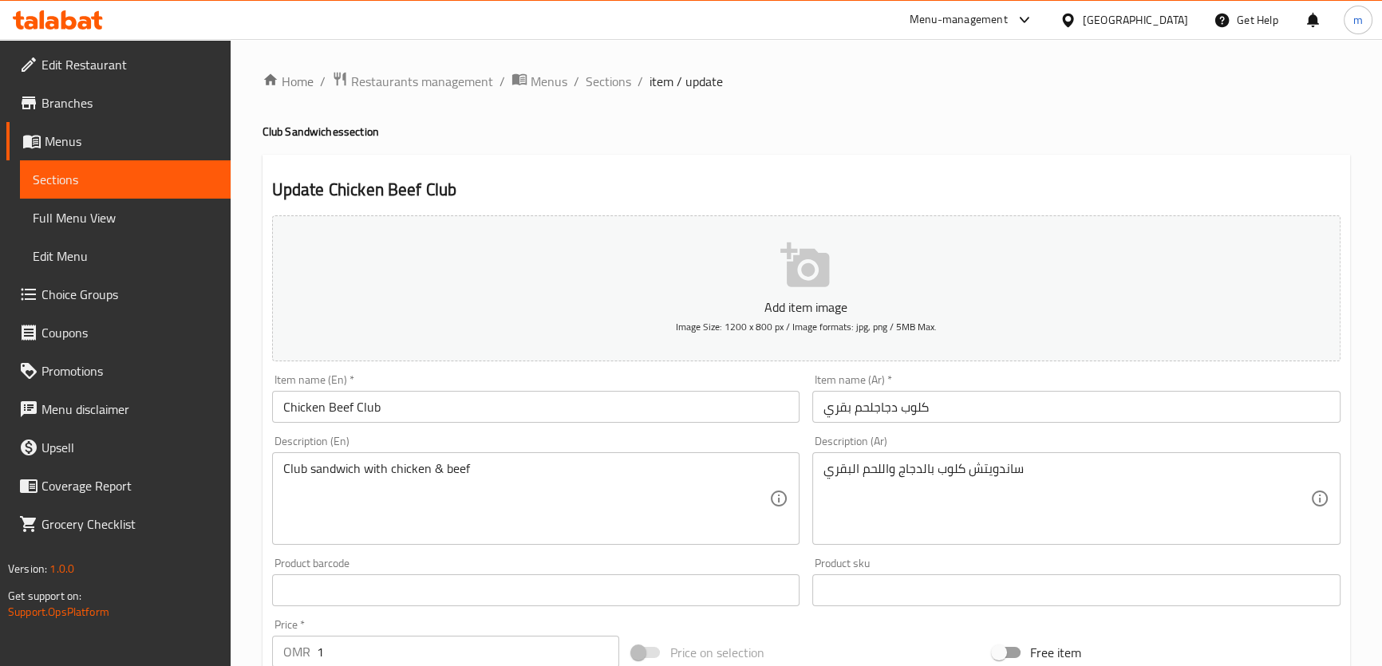
click at [875, 414] on input "كلوب دجاجلحم بقري" at bounding box center [1076, 407] width 528 height 32
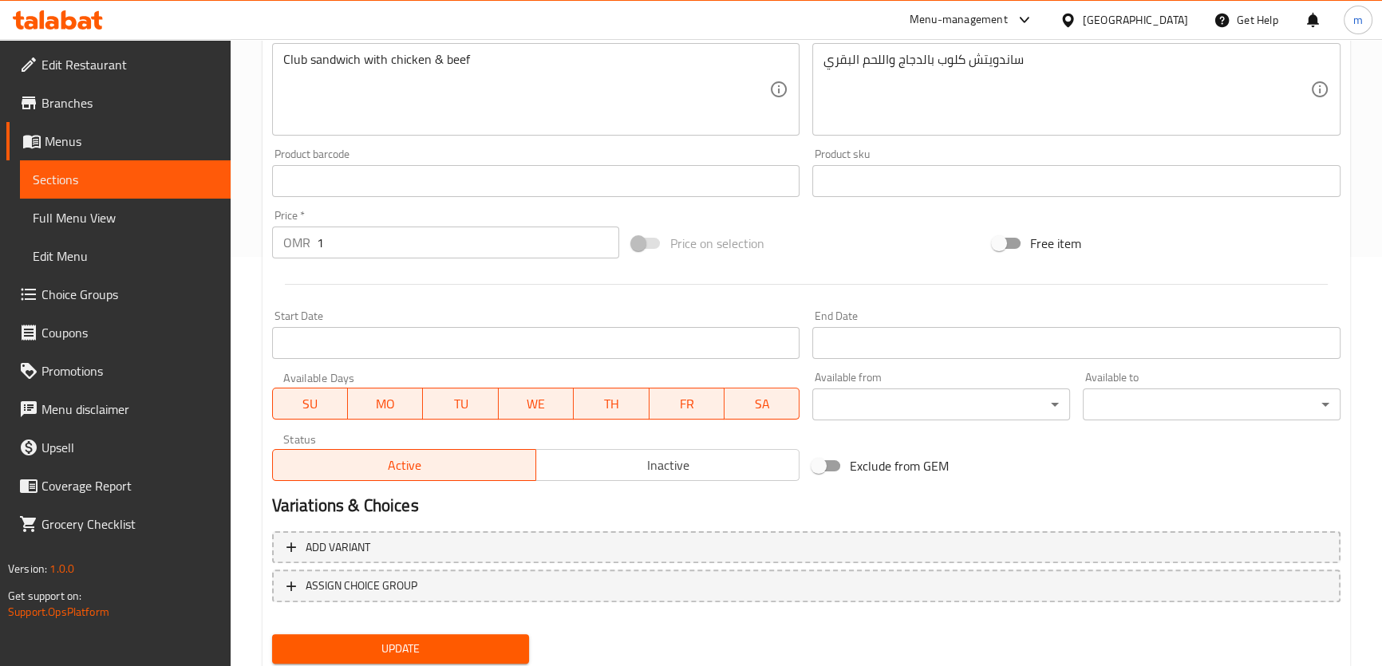
scroll to position [460, 0]
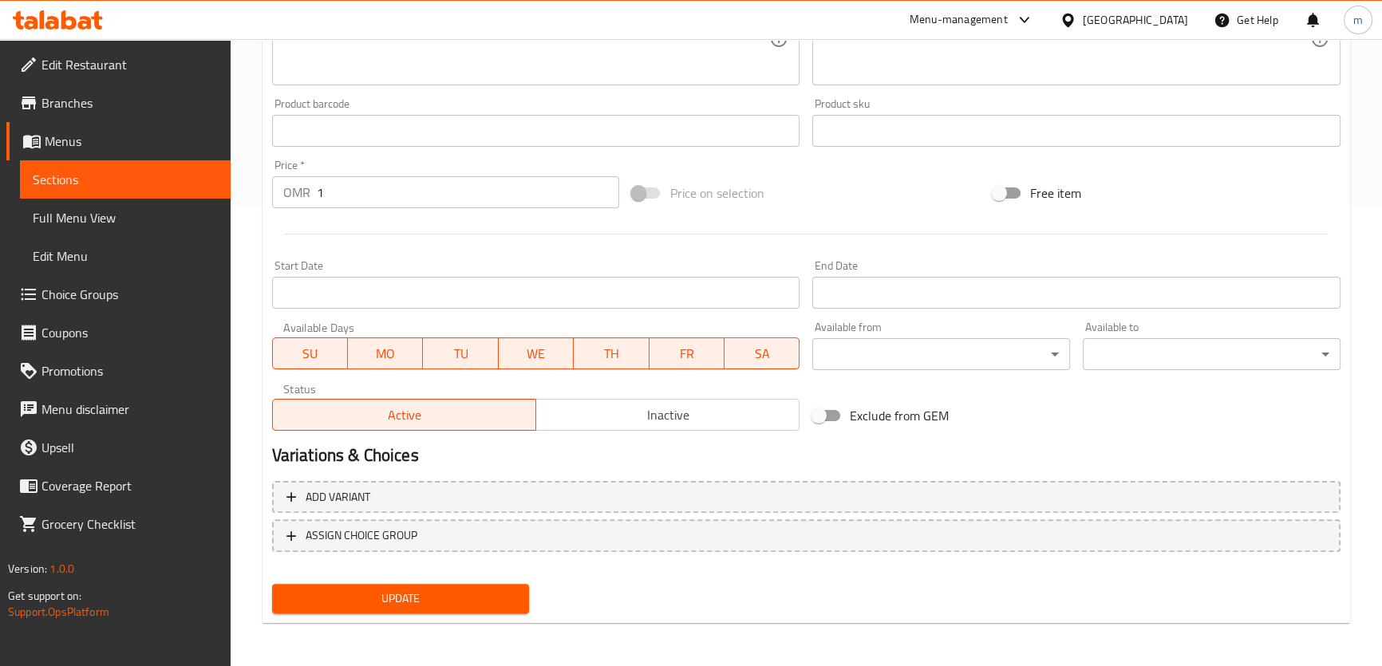
type input "كلوب دجاج لحم بقري"
click at [365, 602] on span "Update" at bounding box center [401, 599] width 232 height 20
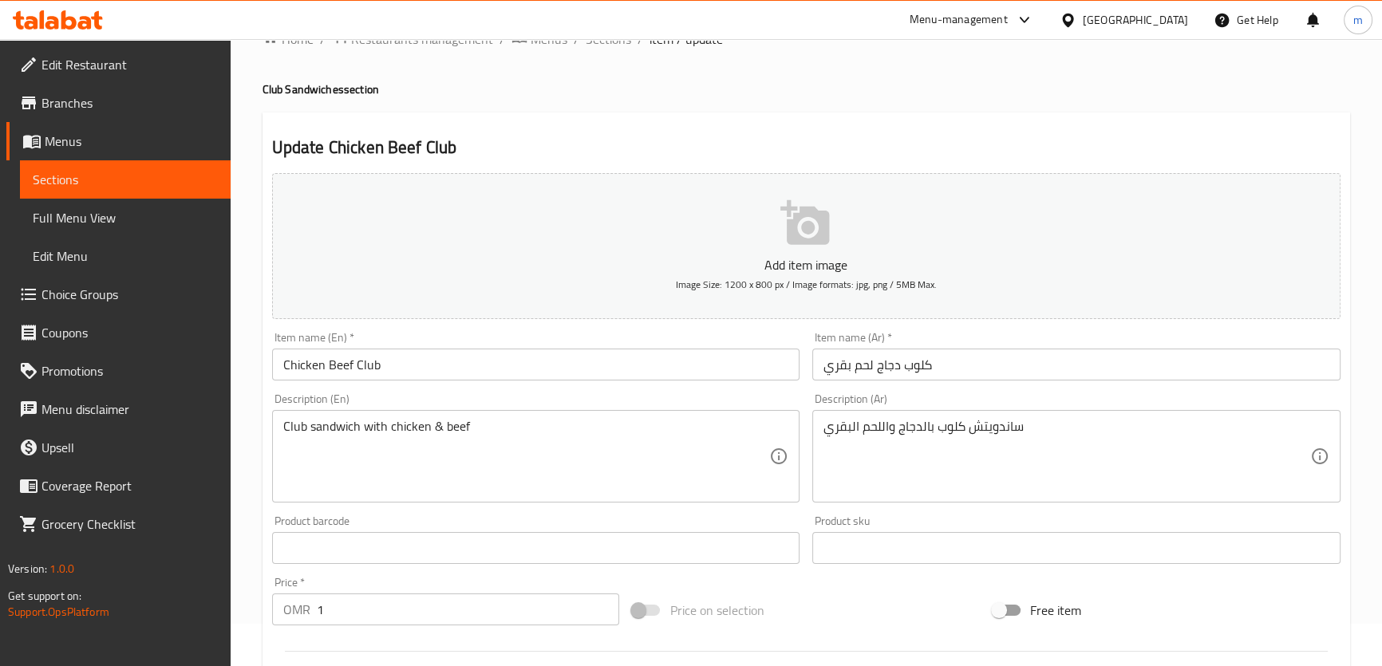
scroll to position [0, 0]
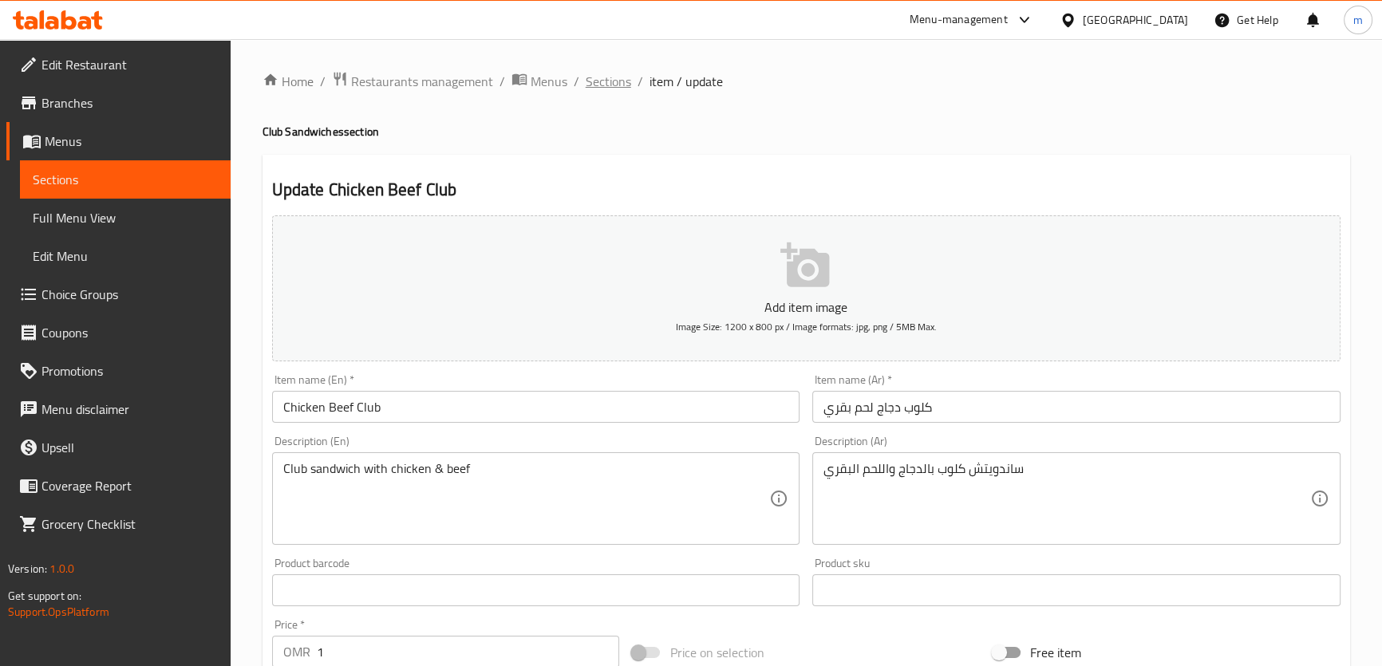
click at [601, 81] on span "Sections" at bounding box center [608, 81] width 45 height 19
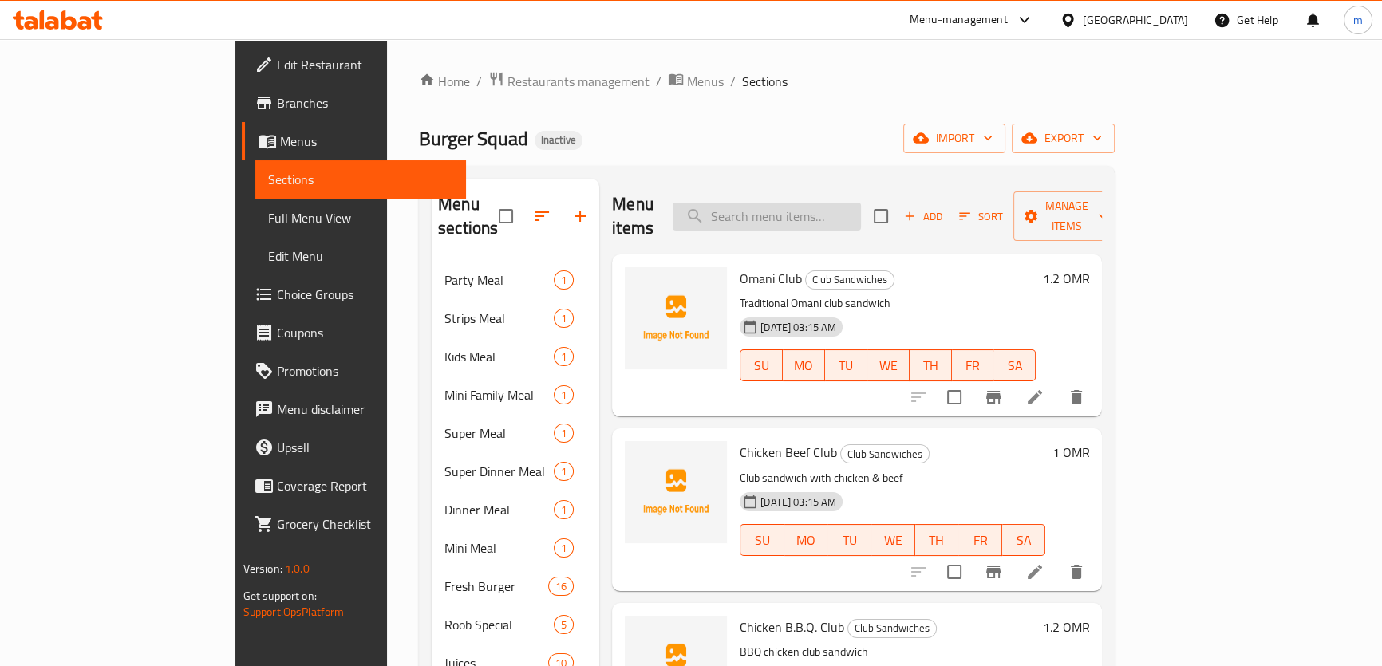
click at [861, 209] on input "search" at bounding box center [767, 217] width 188 height 28
paste input "Special Fresh Chicken Burger"
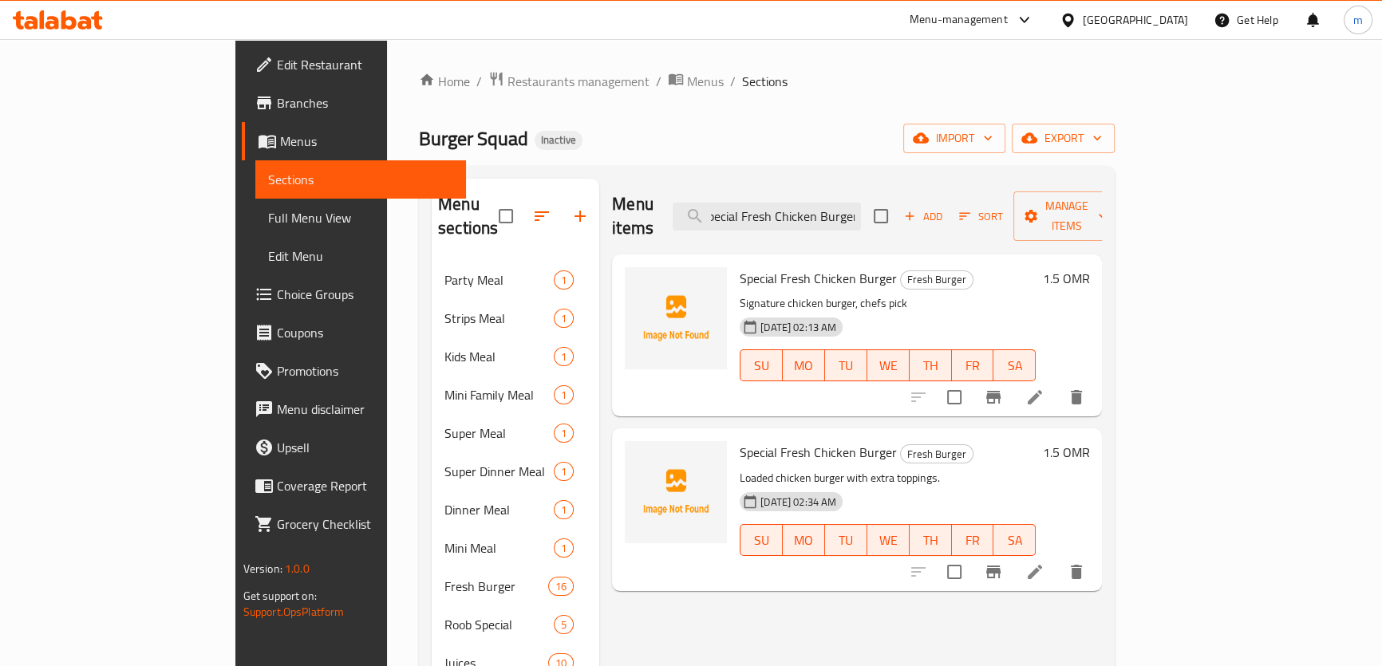
type input "Special Fresh Chicken Burger"
click at [1045, 388] on icon at bounding box center [1034, 397] width 19 height 19
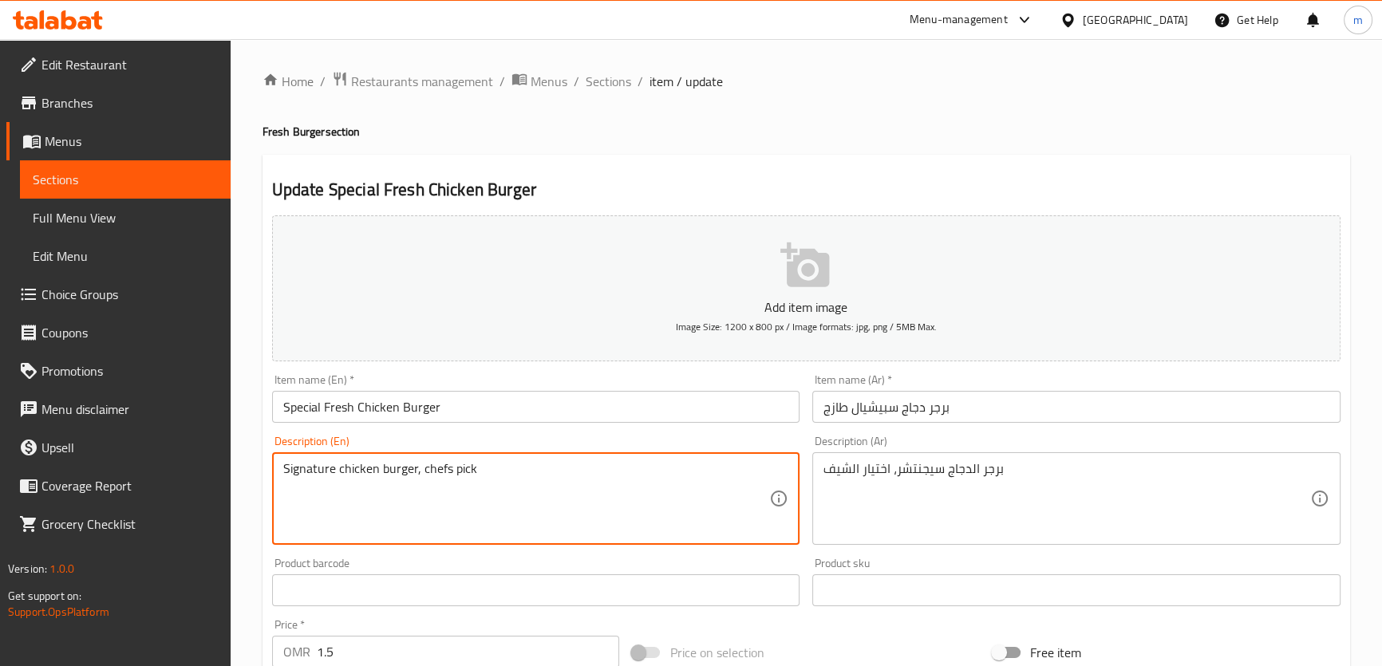
click at [313, 463] on textarea "Signature chicken burger, chefs pick" at bounding box center [526, 499] width 487 height 76
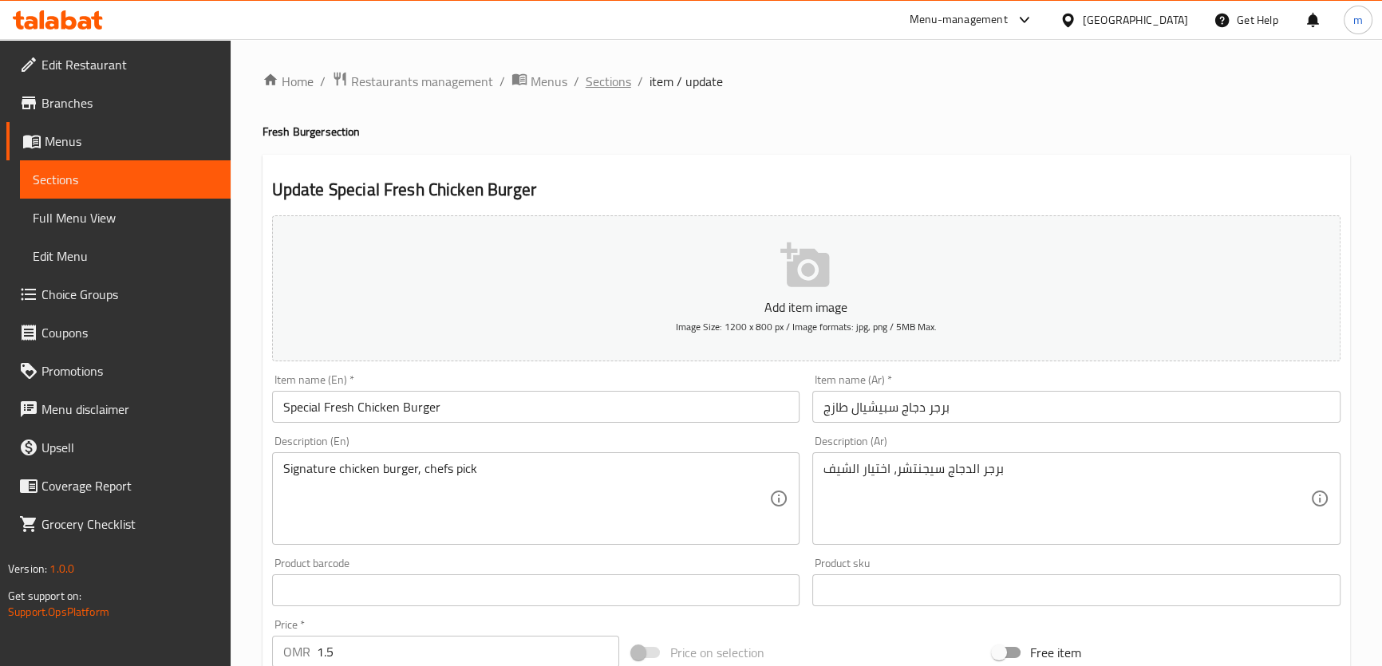
click at [606, 83] on span "Sections" at bounding box center [608, 81] width 45 height 19
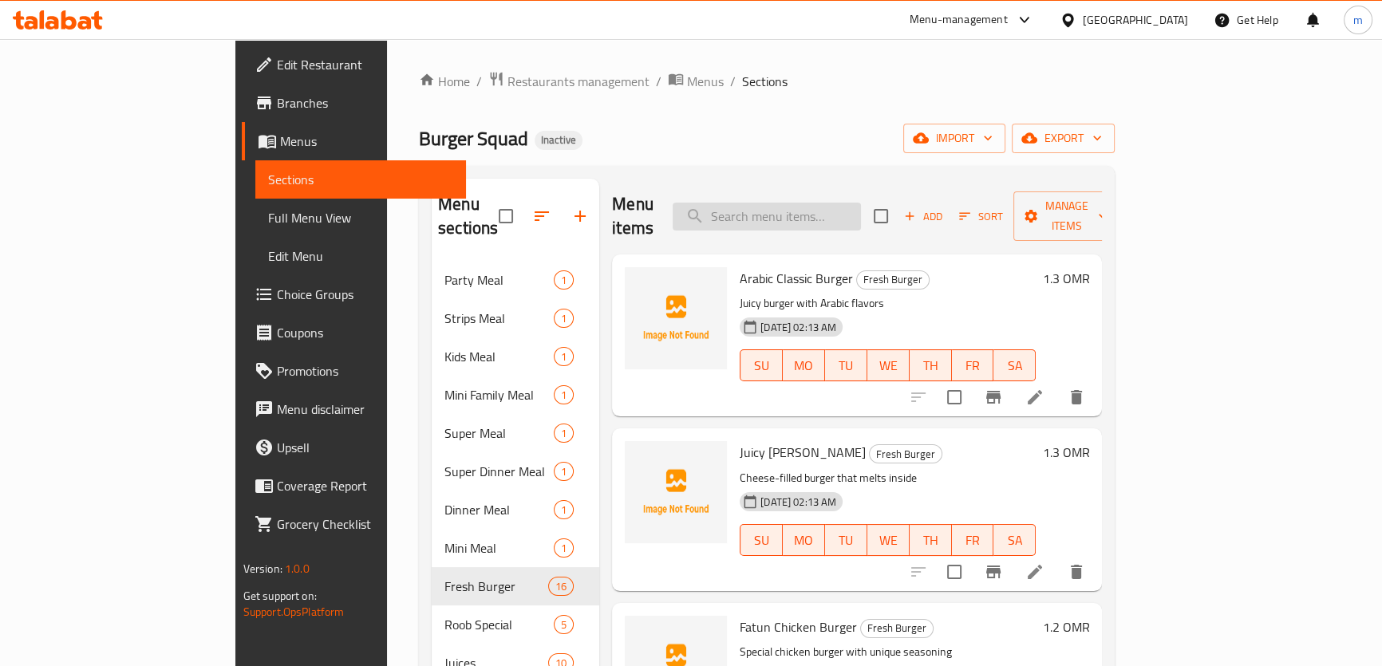
click at [824, 203] on input "search" at bounding box center [767, 217] width 188 height 28
paste input "Special Fresh Chicken Burger"
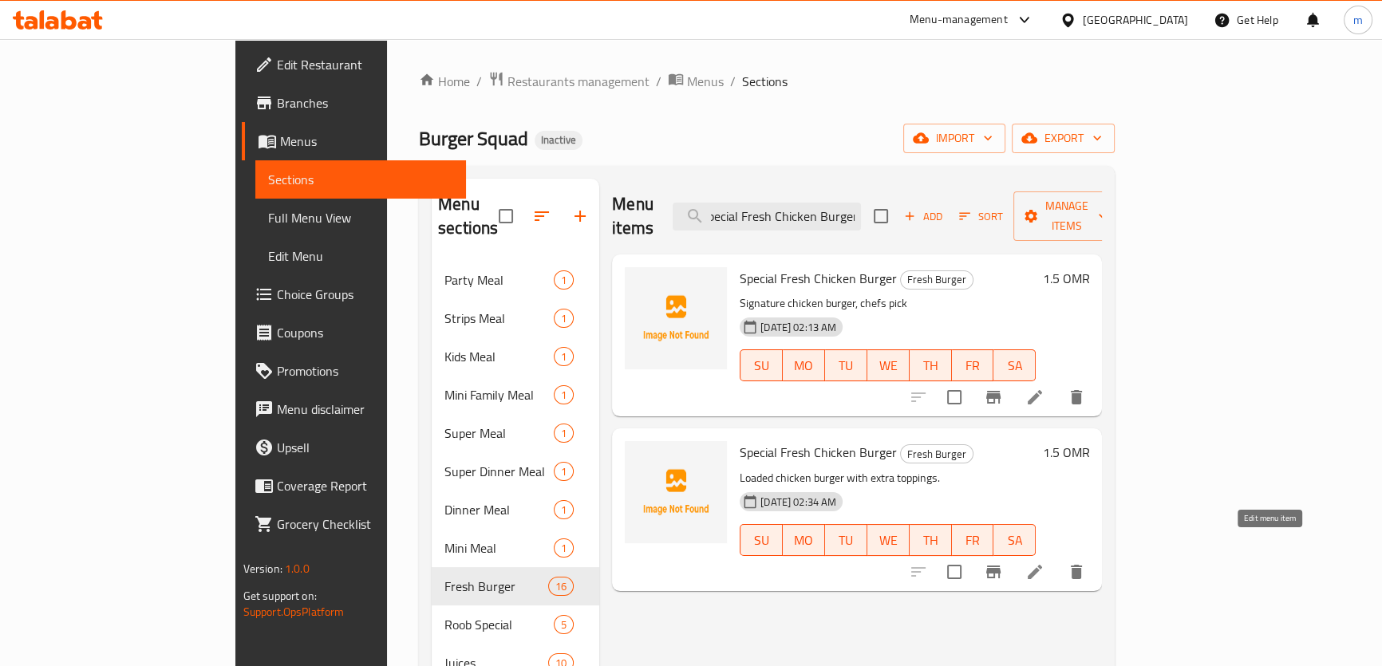
type input "Special Fresh Chicken Burger"
click at [1045, 563] on icon at bounding box center [1034, 572] width 19 height 19
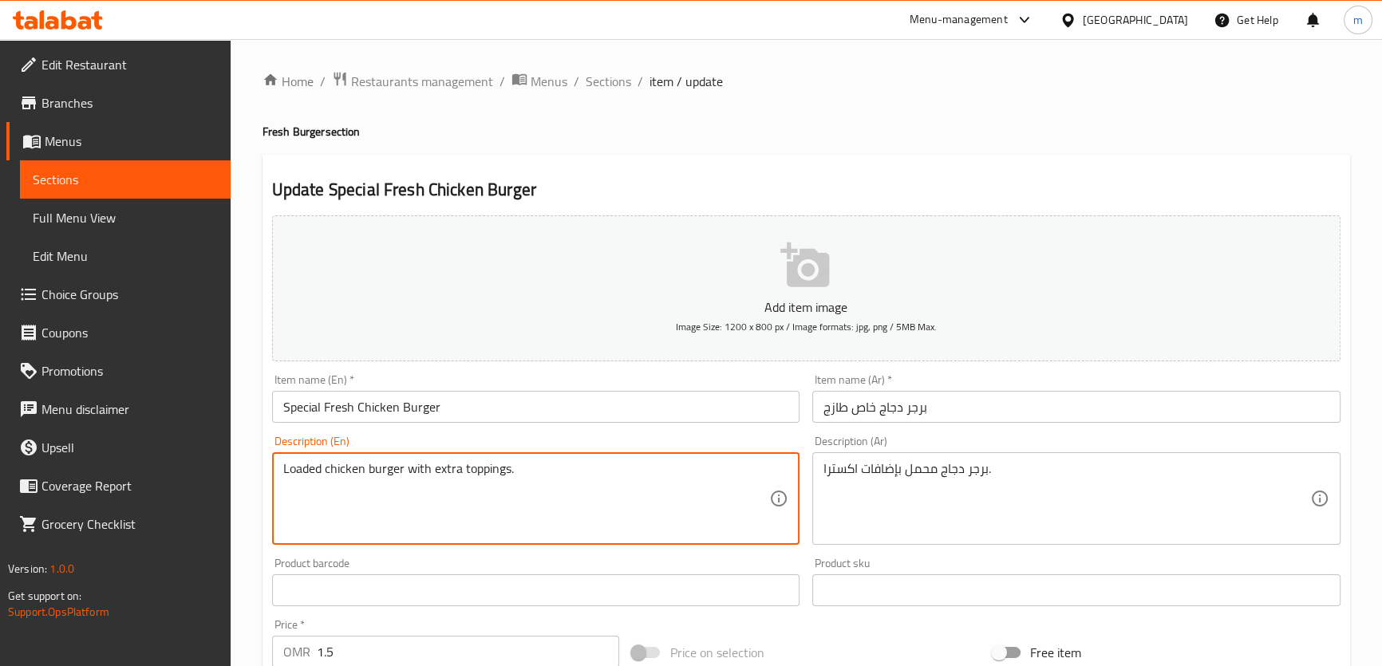
drag, startPoint x: 436, startPoint y: 471, endPoint x: 530, endPoint y: 485, distance: 95.2
click at [446, 472] on textarea "Loaded chicken burger with extra toppings." at bounding box center [526, 499] width 487 height 76
drag, startPoint x: 431, startPoint y: 470, endPoint x: 514, endPoint y: 481, distance: 83.7
click at [514, 481] on textarea "Loaded chicken burger with extra toppings." at bounding box center [526, 499] width 487 height 76
click at [539, 419] on input "Special Fresh Chicken Burger" at bounding box center [536, 407] width 528 height 32
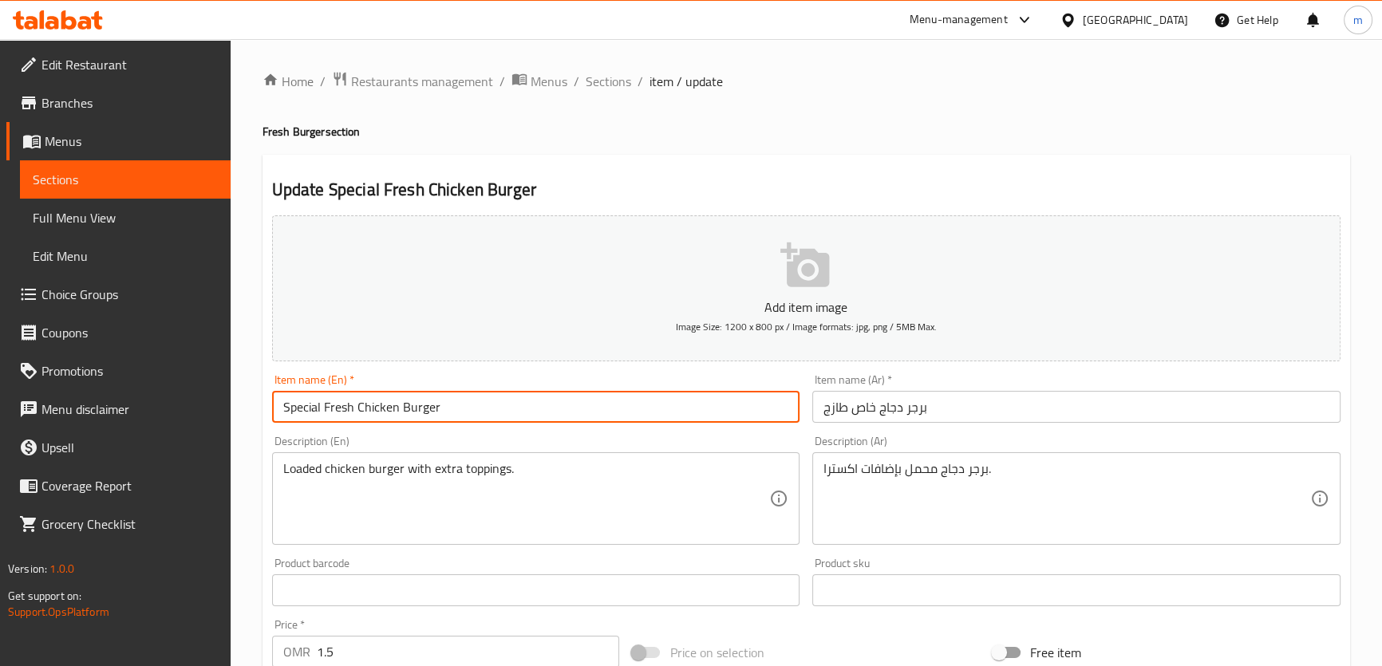
paste input "extra toppings."
type input "Special Fresh Chicken Burger extra toppings."
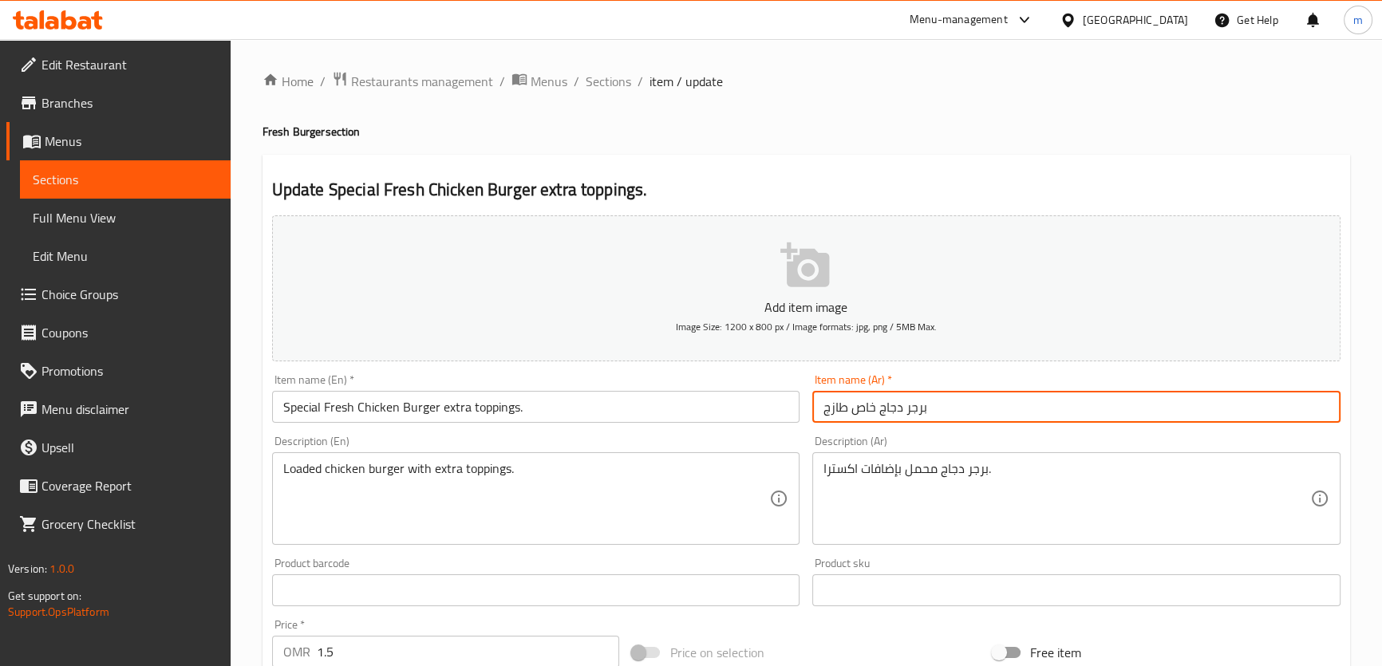
click at [867, 417] on input "برجر دجاج خاص طازج" at bounding box center [1076, 407] width 528 height 32
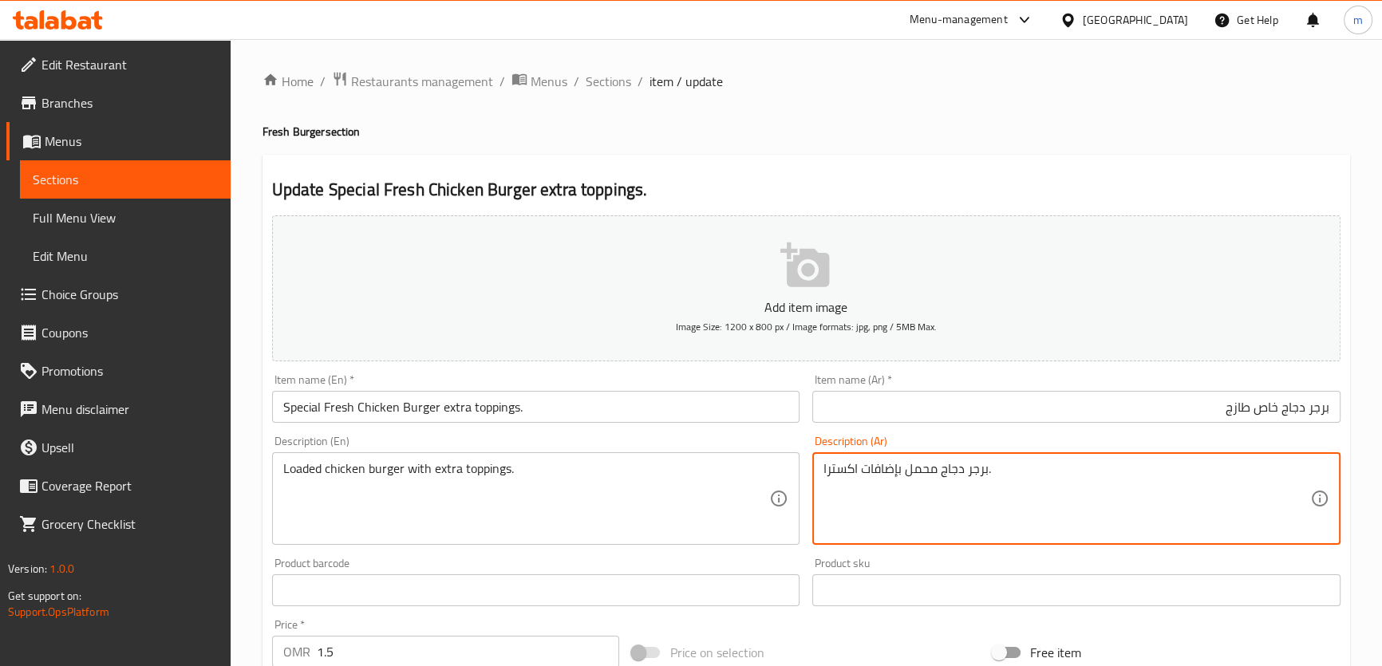
drag, startPoint x: 900, startPoint y: 480, endPoint x: 821, endPoint y: 488, distance: 79.5
click at [1062, 419] on input "برجر دجاج خاص طازج" at bounding box center [1076, 407] width 528 height 32
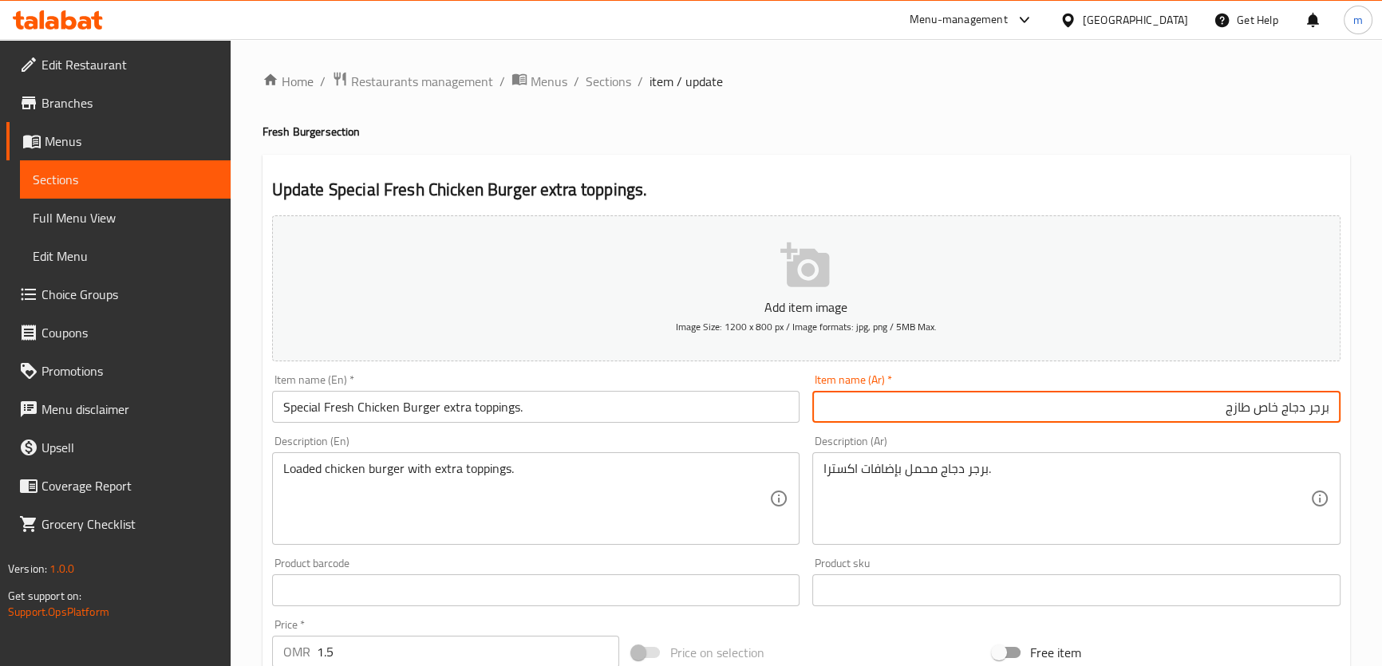
paste input "إضافات اكسترا"
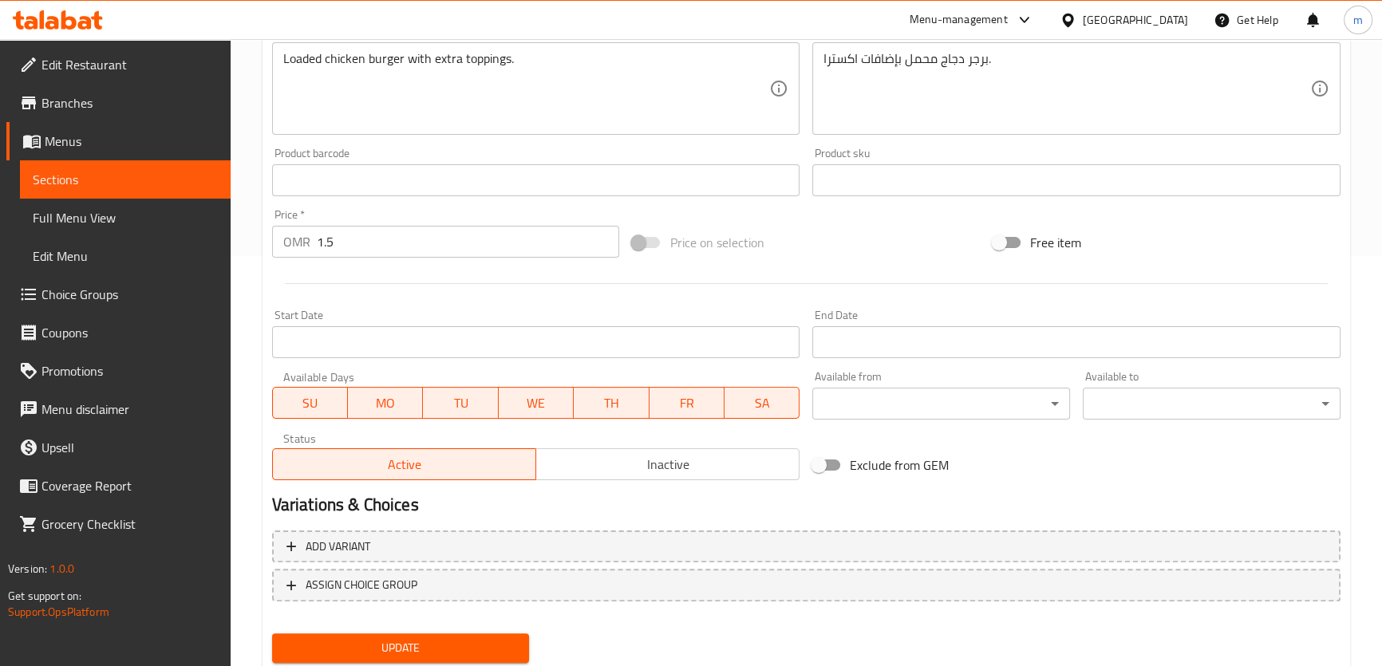
scroll to position [460, 0]
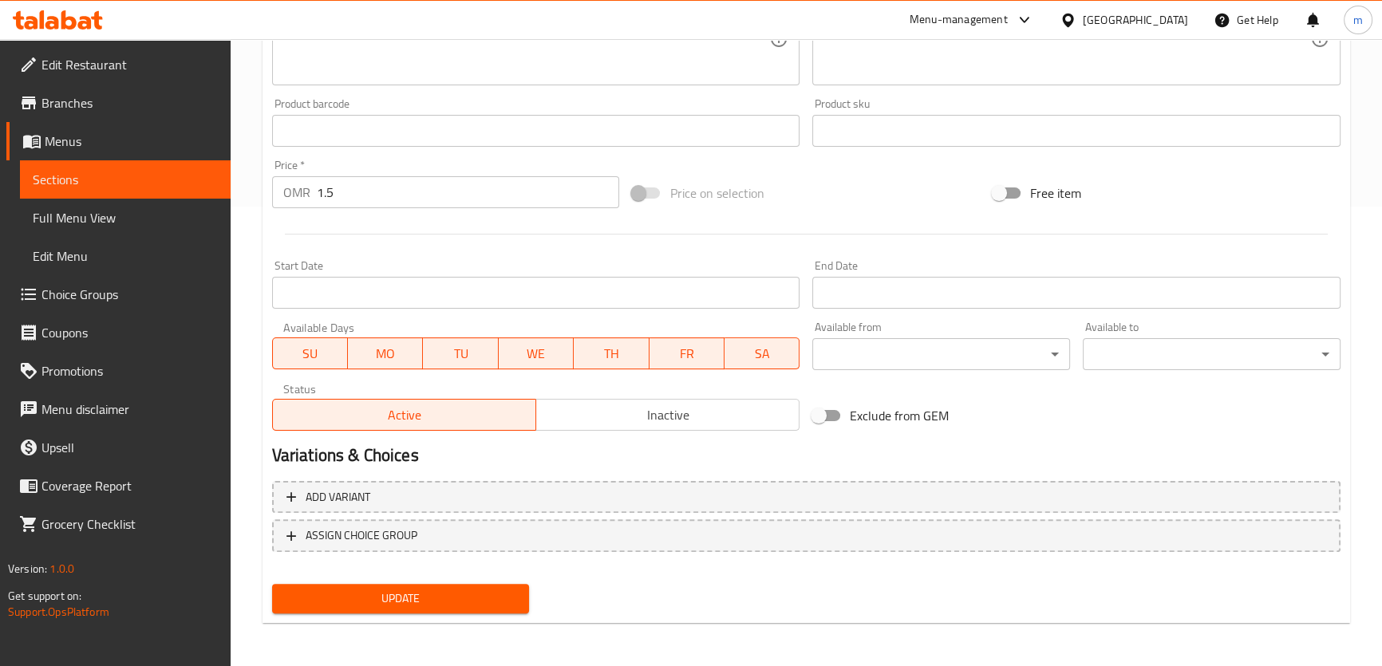
type input "برجر دجاج خاص طازج إضافات اكسترا"
click at [404, 608] on button "Update" at bounding box center [401, 599] width 258 height 30
click at [455, 603] on span "Update" at bounding box center [401, 599] width 232 height 20
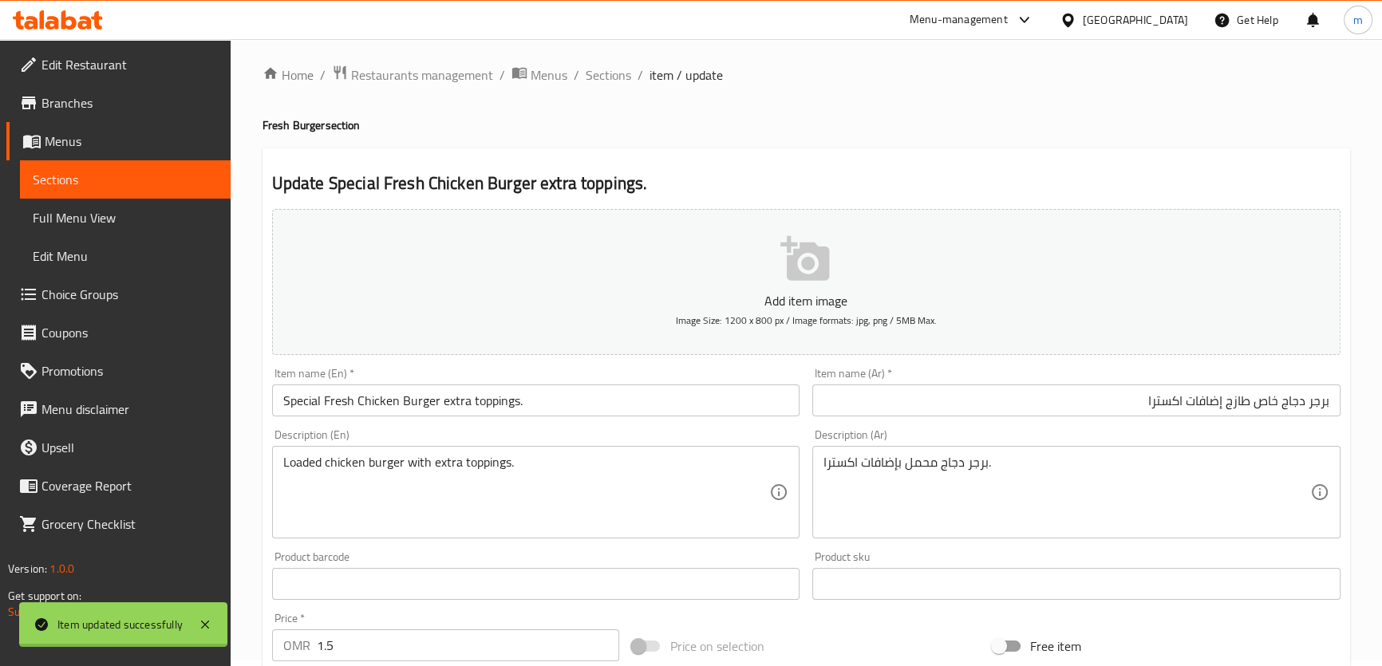
scroll to position [0, 0]
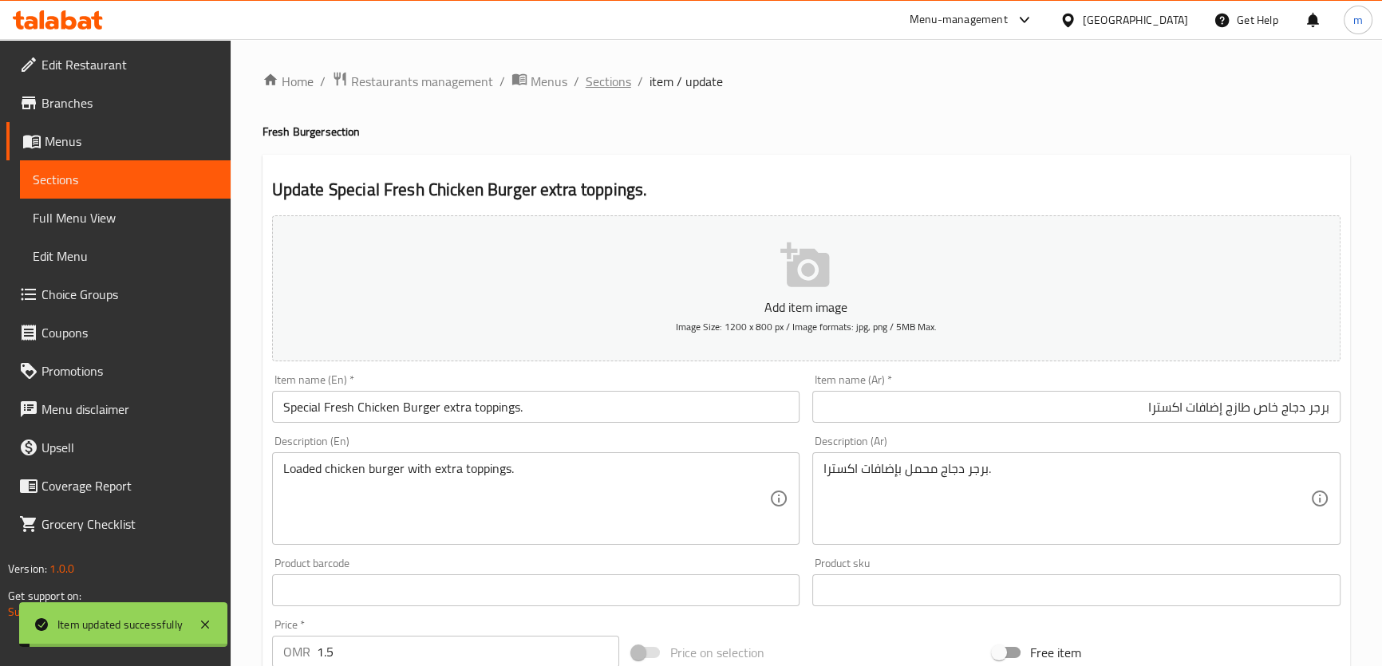
click at [622, 81] on span "Sections" at bounding box center [608, 81] width 45 height 19
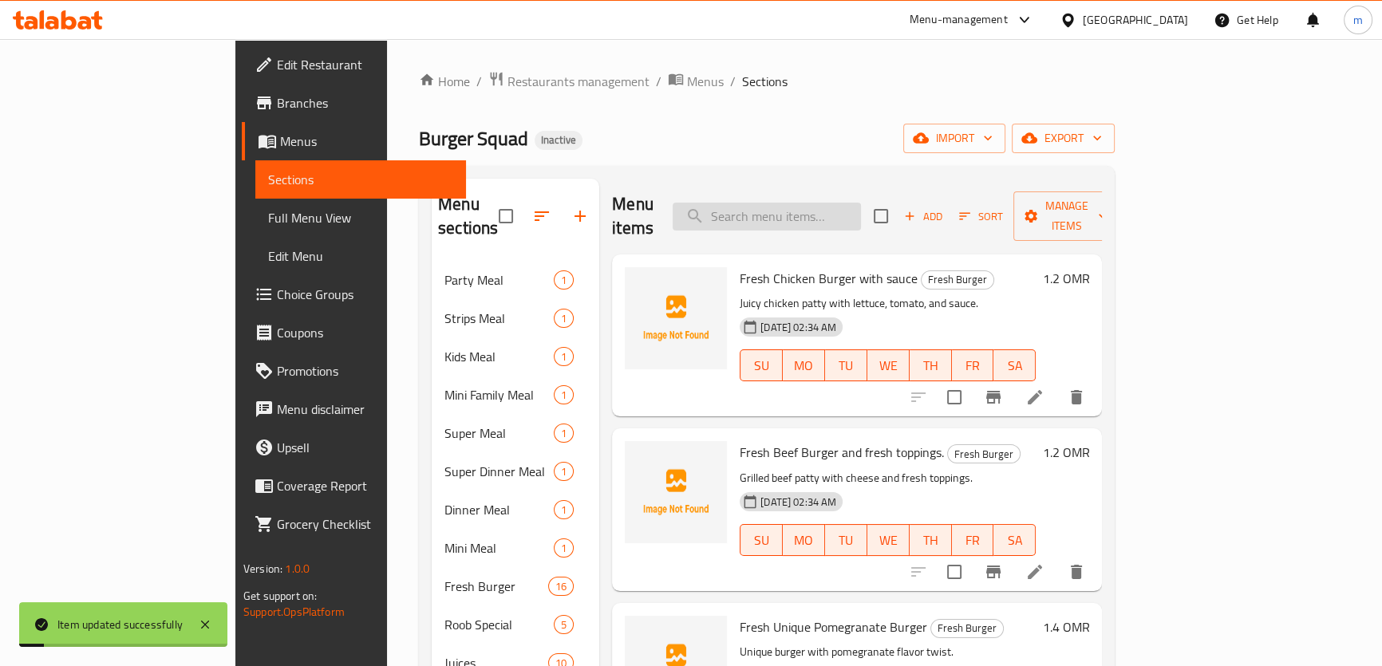
click at [800, 203] on input "search" at bounding box center [767, 217] width 188 height 28
paste input "Roob Blueberry"
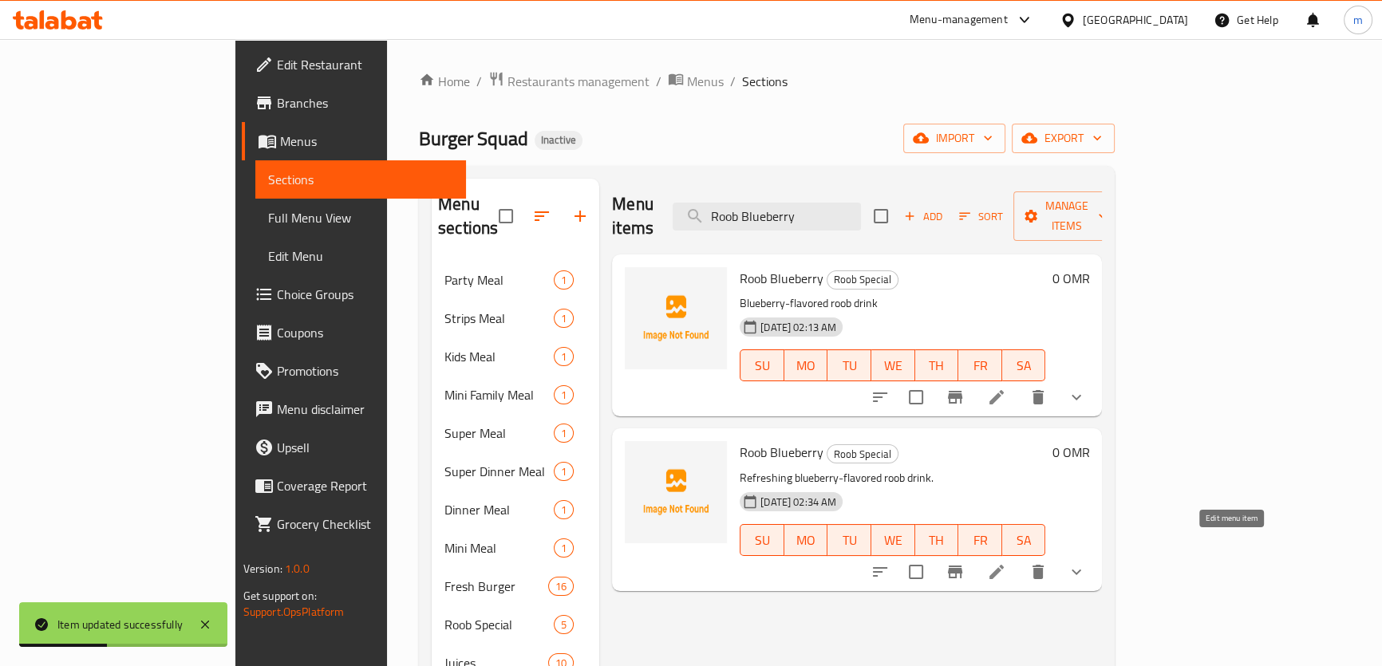
type input "Roob Blueberry"
click at [1006, 563] on icon at bounding box center [996, 572] width 19 height 19
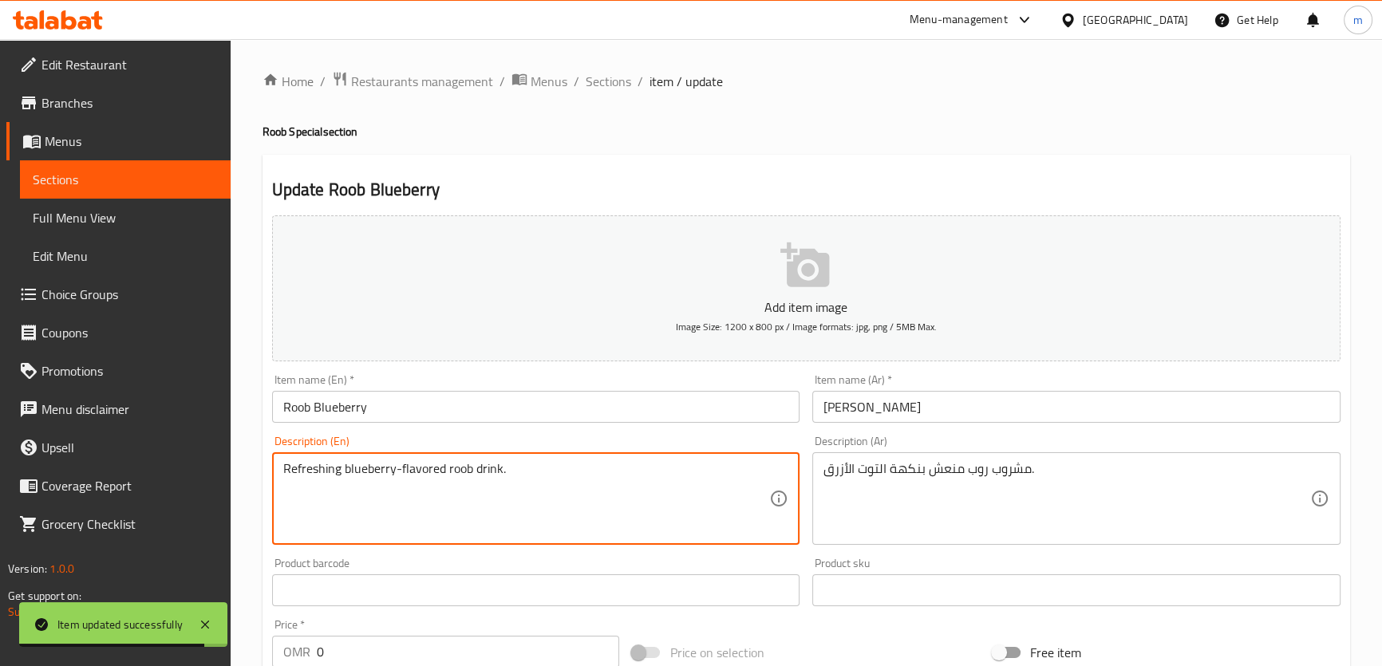
click at [334, 468] on textarea "Refreshing blueberry-flavored roob drink." at bounding box center [526, 499] width 487 height 76
click at [482, 470] on textarea "Refreshing blueberry-flavored roob drink." at bounding box center [526, 499] width 487 height 76
click at [425, 413] on input "Roob Blueberry" at bounding box center [536, 407] width 528 height 32
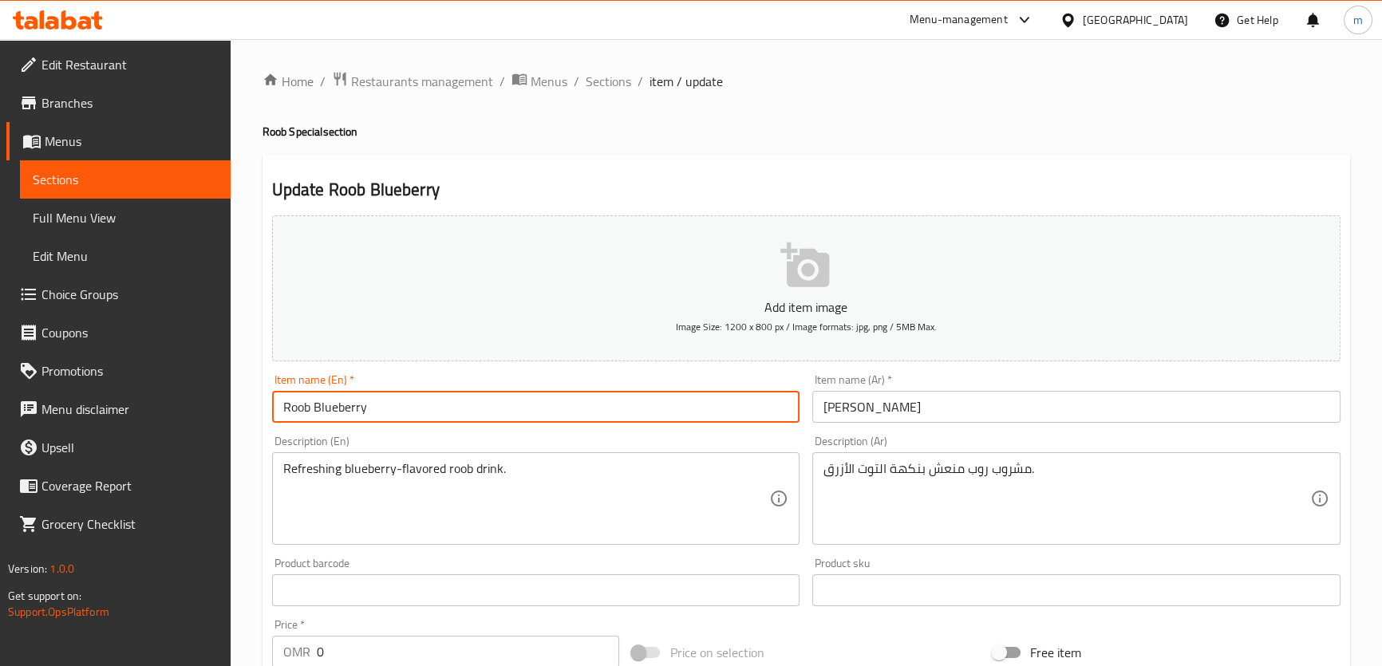
paste input "drink"
type input "Roob Blueberry drink"
click at [834, 409] on input "[PERSON_NAME]" at bounding box center [1076, 407] width 528 height 32
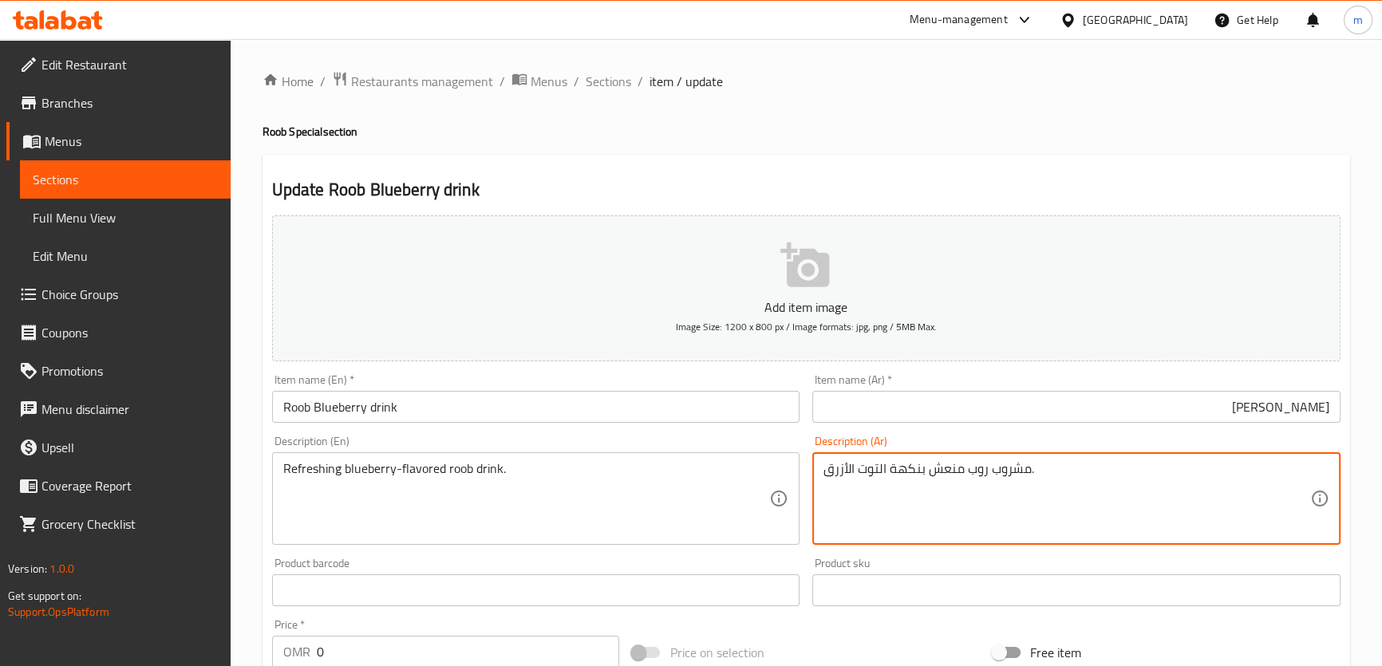
click at [1004, 473] on textarea "مشروب روب منعش بنكهة التوت الأزرق." at bounding box center [1067, 499] width 487 height 76
click at [1325, 417] on input "[PERSON_NAME]" at bounding box center [1076, 407] width 528 height 32
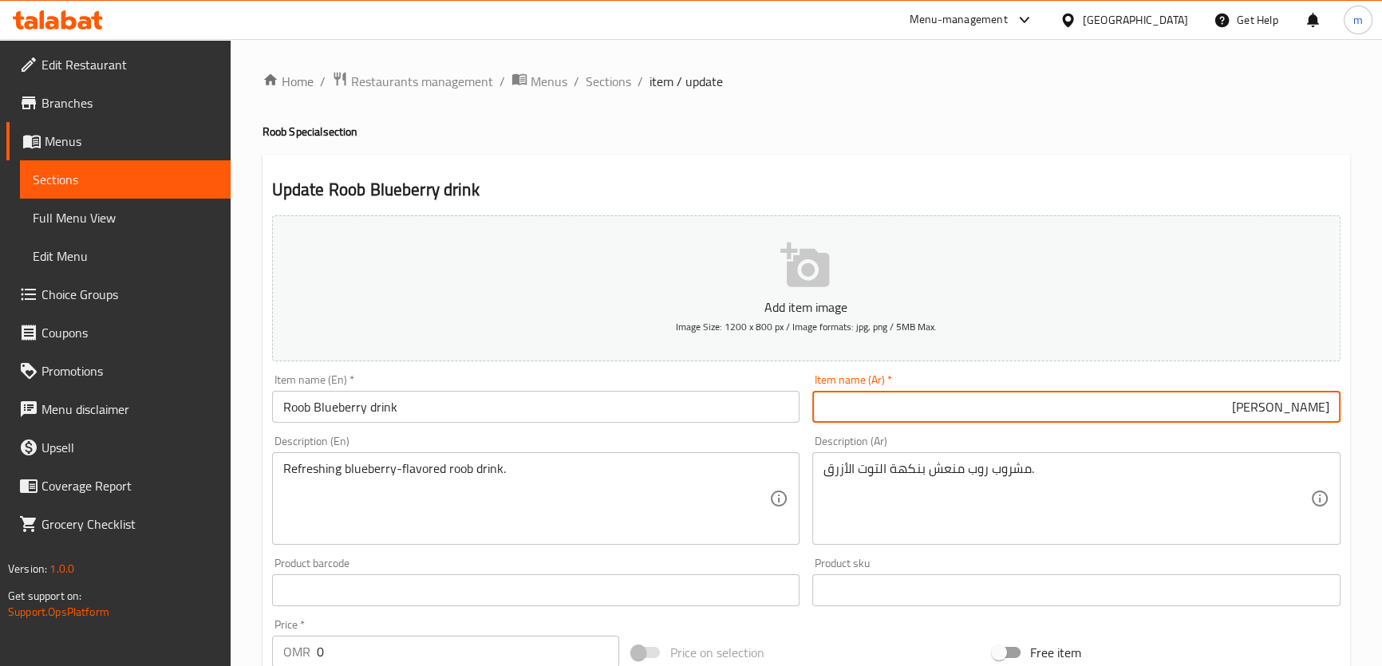
click at [1330, 412] on input "[PERSON_NAME]" at bounding box center [1076, 407] width 528 height 32
paste input "مشروب"
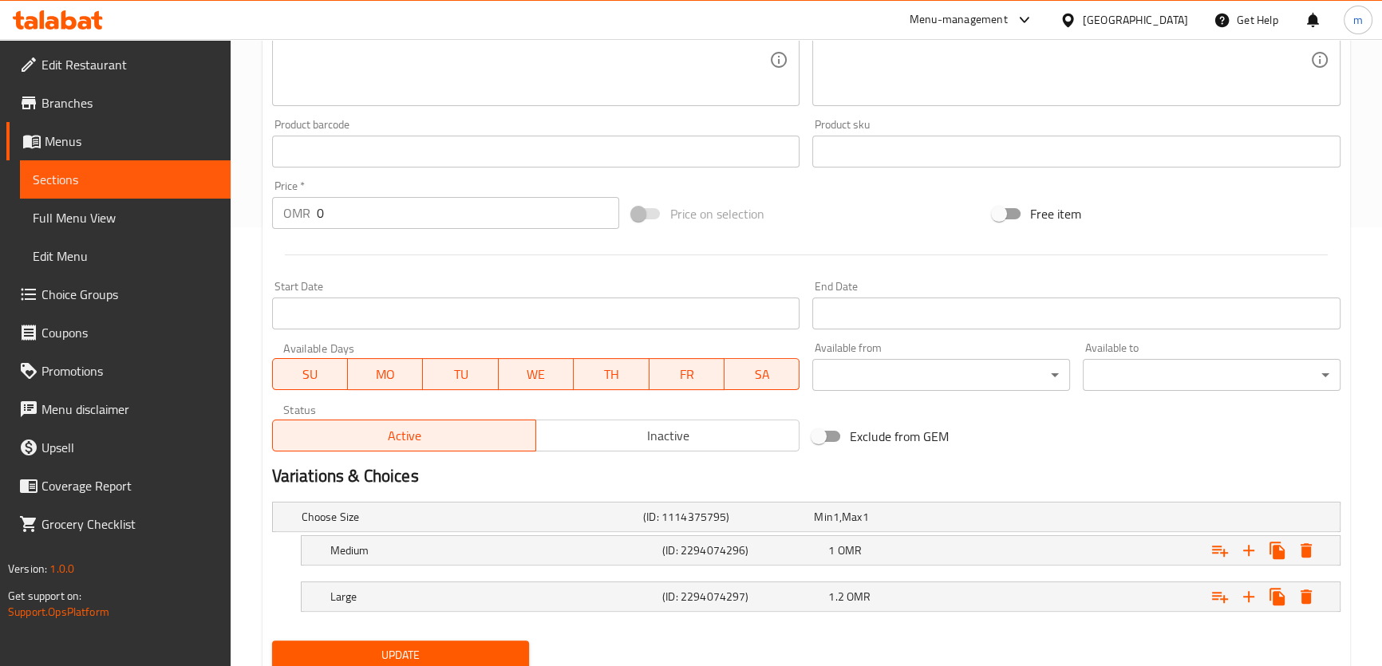
scroll to position [495, 0]
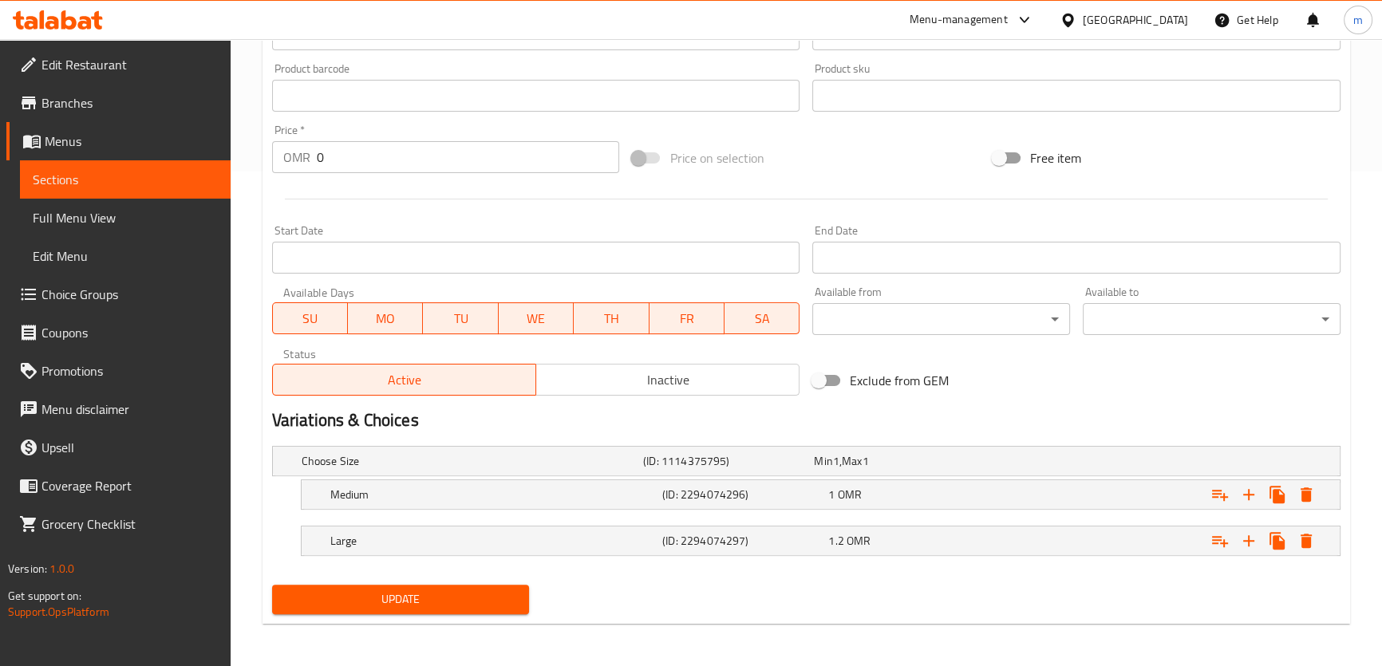
type input "مشروب روب بلوبيري"
click at [427, 594] on span "Update" at bounding box center [401, 600] width 232 height 20
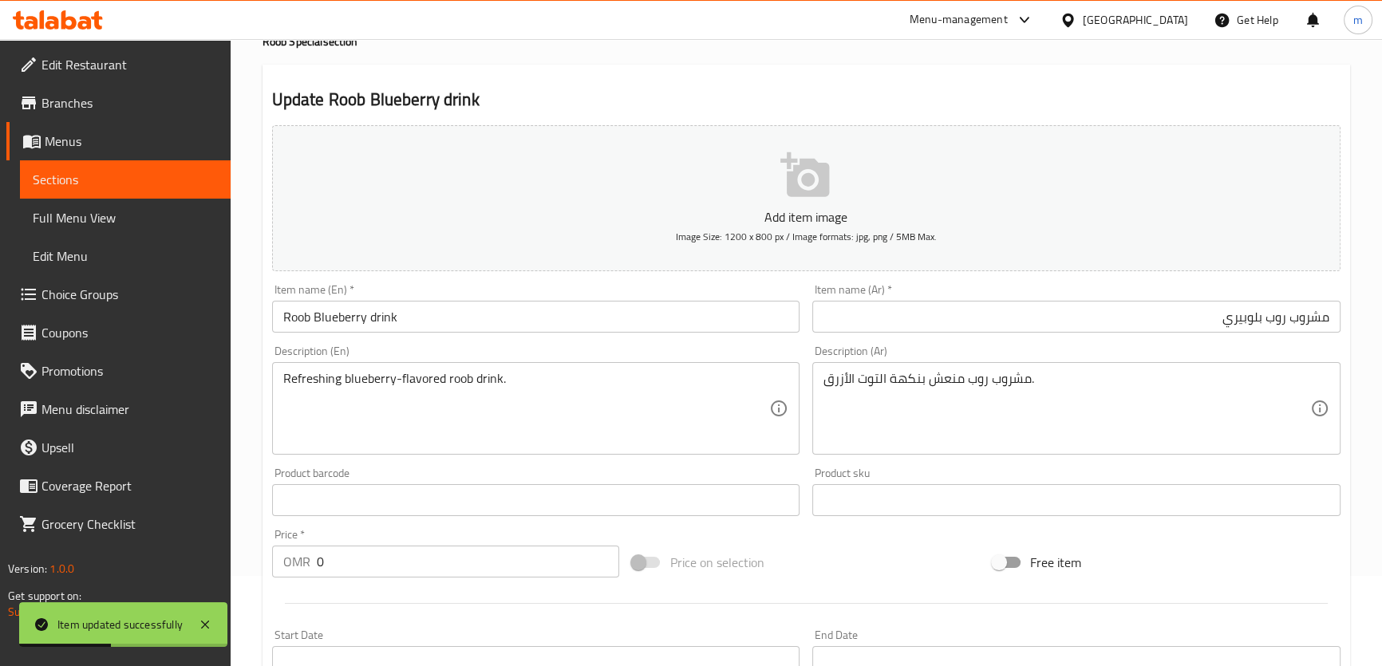
scroll to position [0, 0]
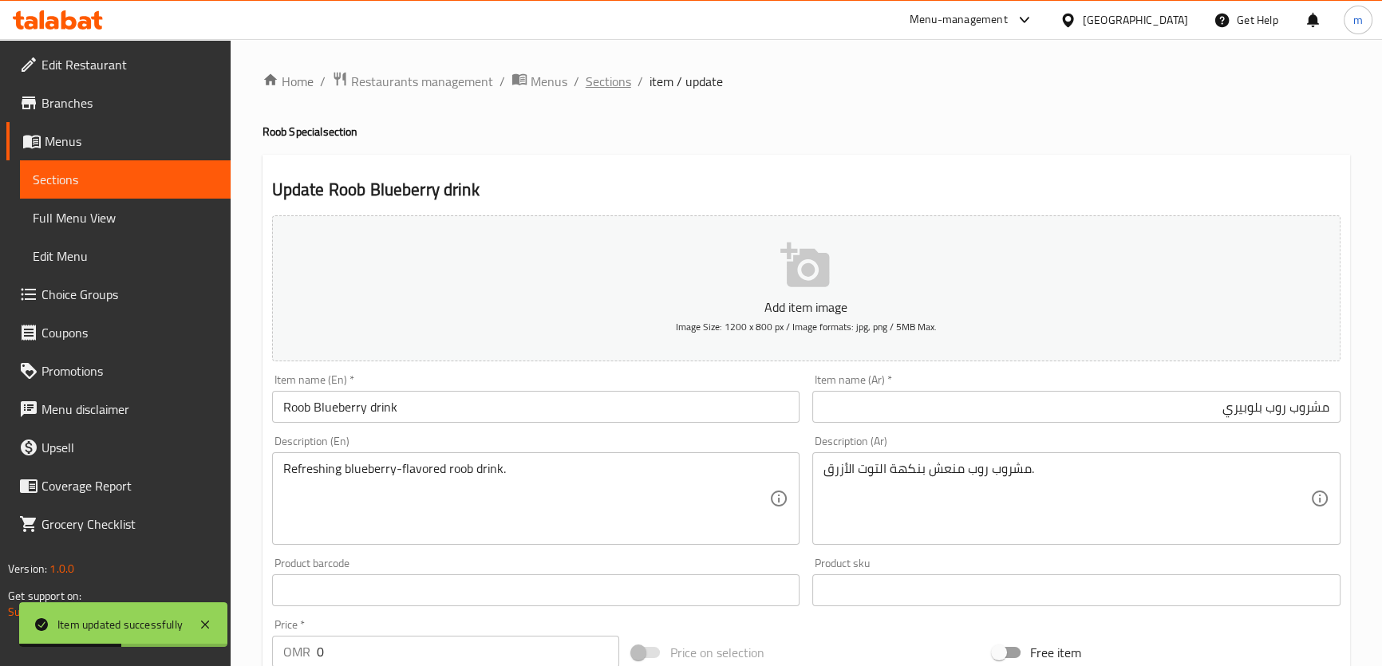
click at [611, 82] on span "Sections" at bounding box center [608, 81] width 45 height 19
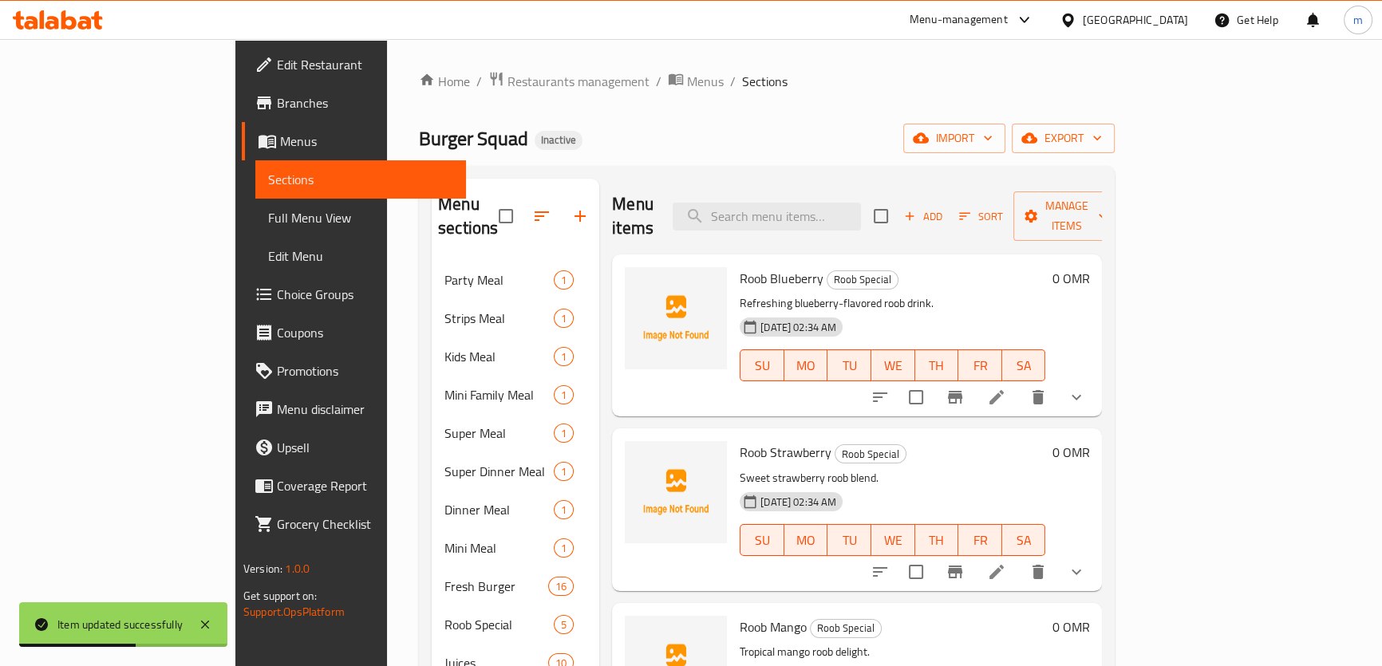
click at [797, 190] on div "Menu items Add Sort Manage items" at bounding box center [857, 217] width 490 height 76
click at [802, 207] on input "search" at bounding box center [767, 217] width 188 height 28
paste input "Roob Strawberry"
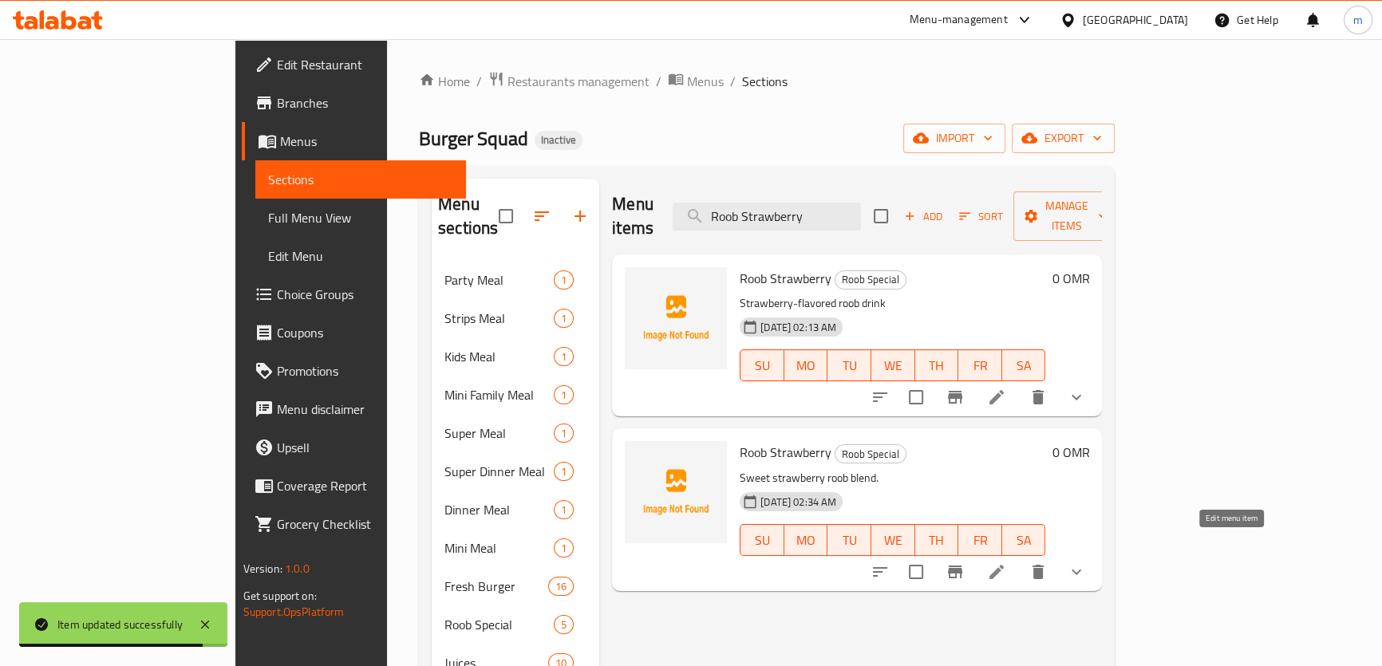
type input "Roob Strawberry"
click at [1004, 565] on icon at bounding box center [996, 572] width 14 height 14
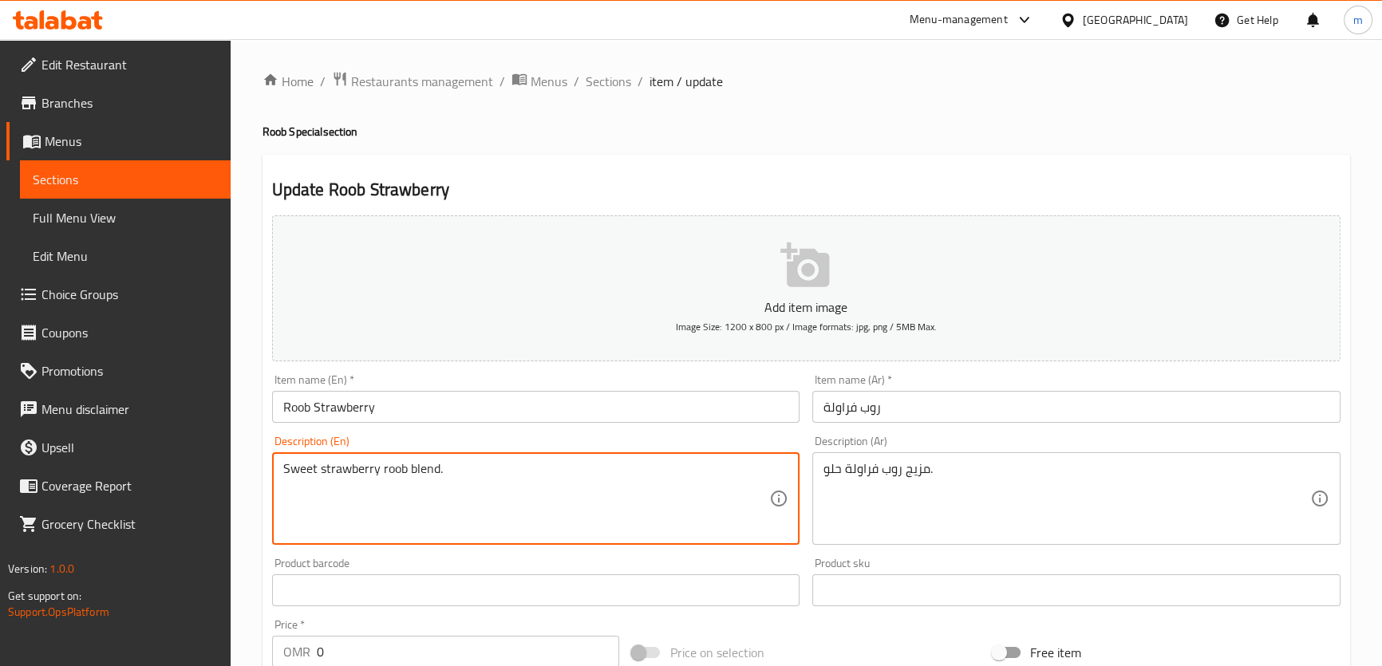
click at [293, 464] on textarea "Sweet strawberry roob blend." at bounding box center [526, 499] width 487 height 76
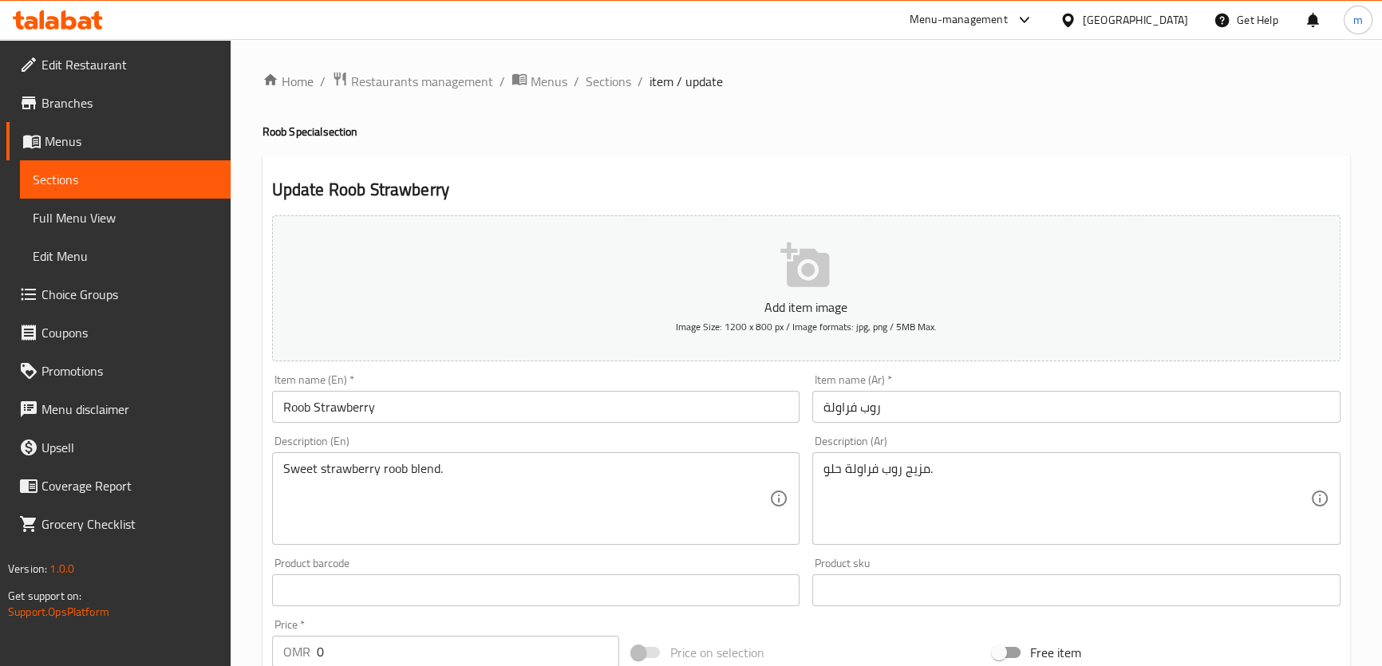
click at [395, 436] on div "Description (En) Sweet strawberry roob blend. Description (En)" at bounding box center [536, 490] width 528 height 109
click at [406, 413] on input "Roob Strawberry" at bounding box center [536, 407] width 528 height 32
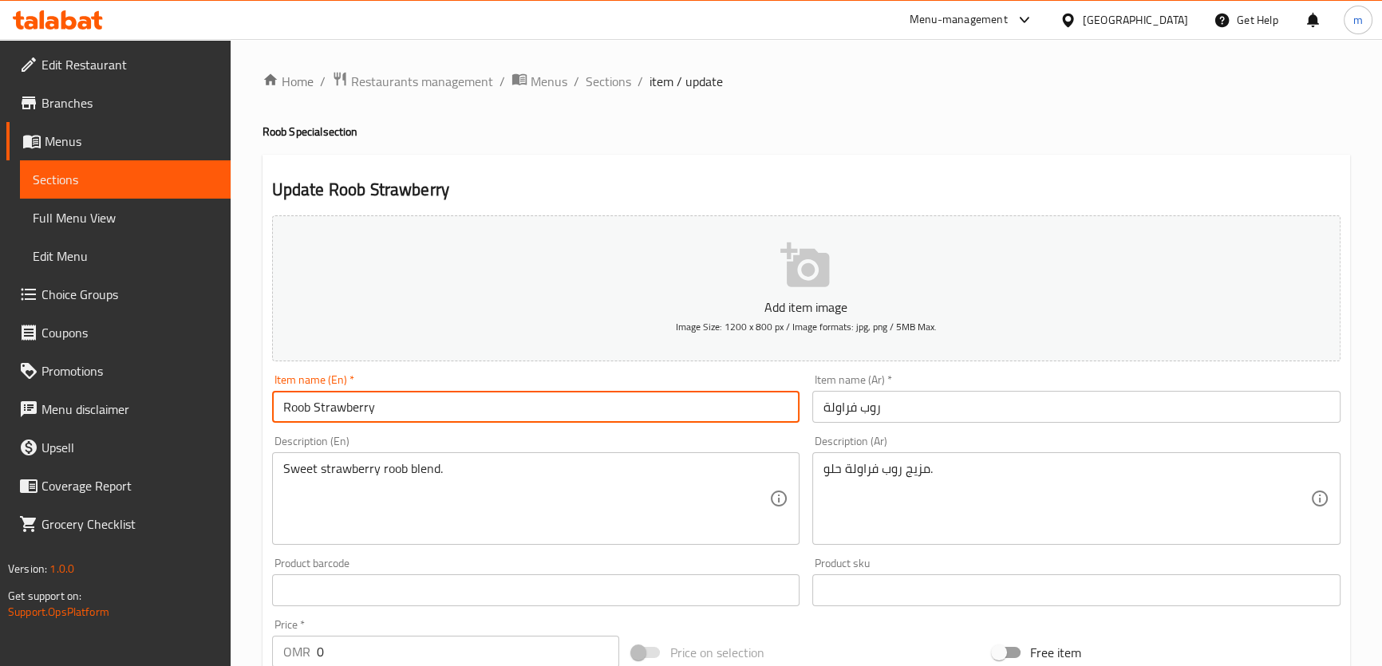
paste input "Sweet"
type input "Roob Strawberry Sweet"
click at [878, 409] on input "روب فراولة" at bounding box center [1076, 407] width 528 height 32
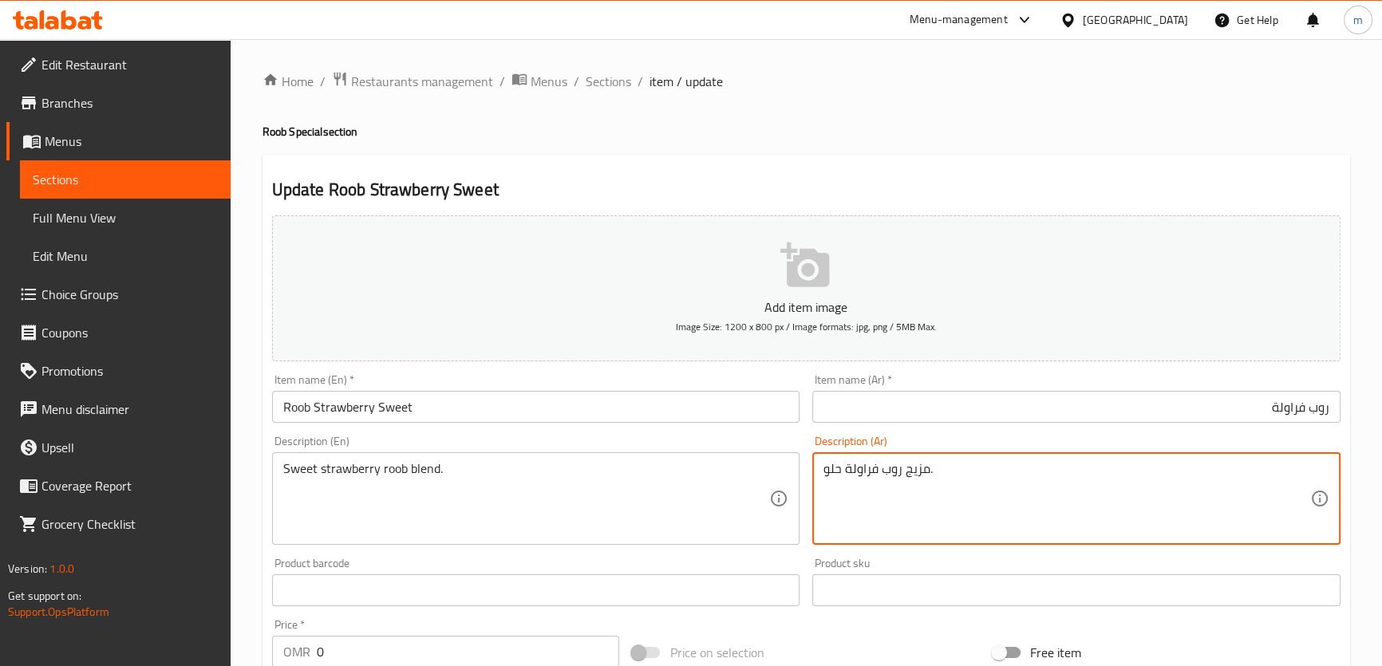
click at [1334, 417] on input "روب فراولة" at bounding box center [1076, 407] width 528 height 32
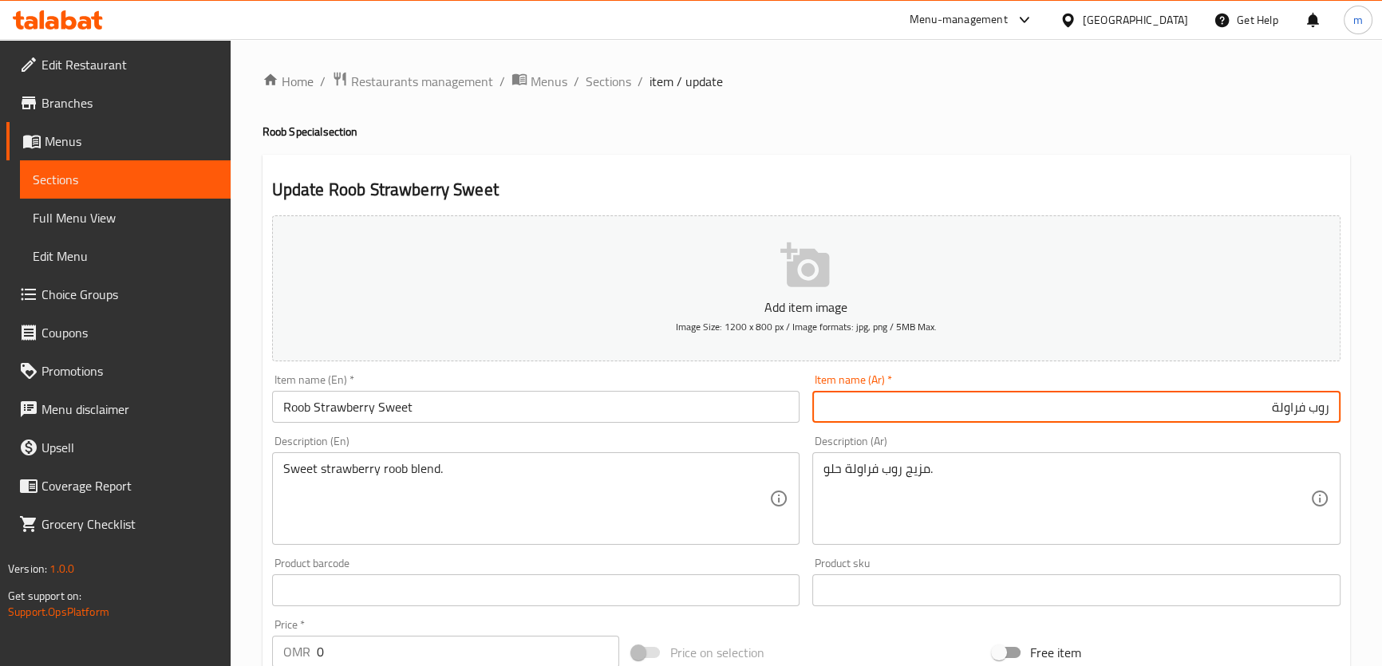
paste input "Sweet"
click at [1303, 409] on input "Sweet روب فراولة" at bounding box center [1076, 407] width 528 height 32
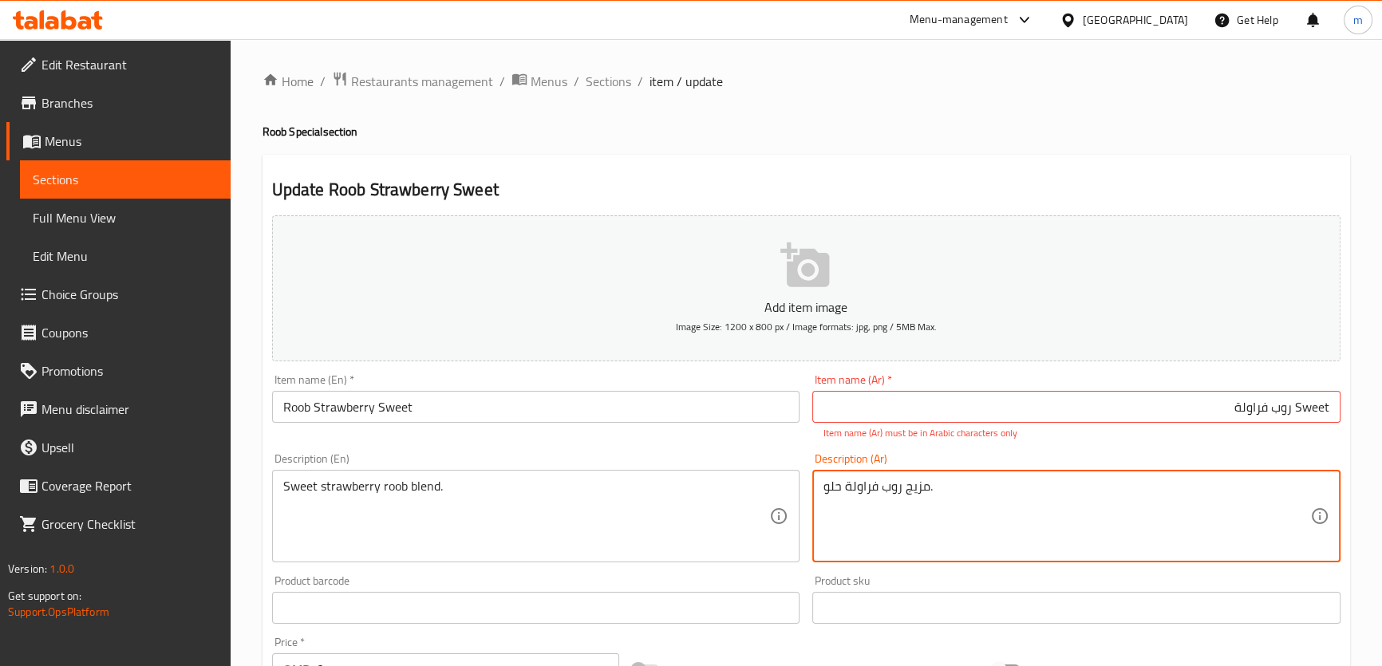
click at [912, 479] on textarea "مزيج روب فراولة حلو." at bounding box center [1067, 517] width 487 height 76
click at [1302, 408] on input "Sweet روب فراولة" at bounding box center [1076, 407] width 528 height 32
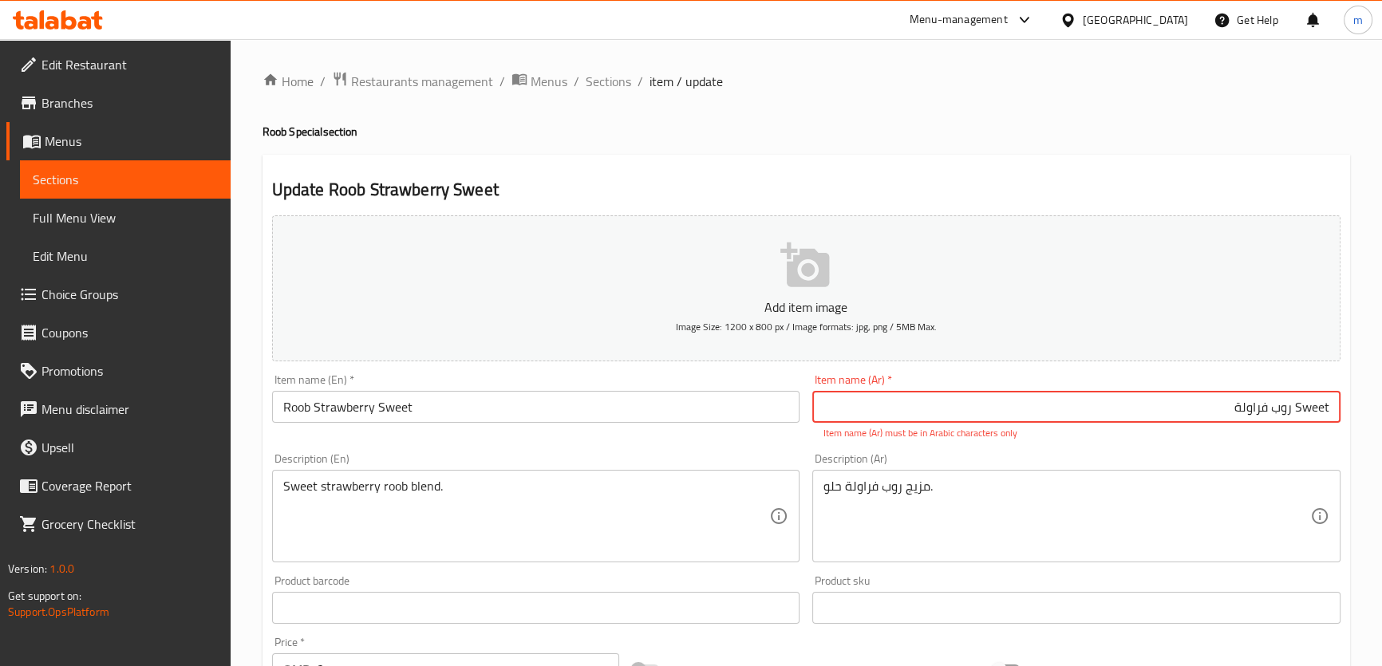
click at [1302, 408] on input "Sweet روب فراولة" at bounding box center [1076, 407] width 528 height 32
paste input "مزيج"
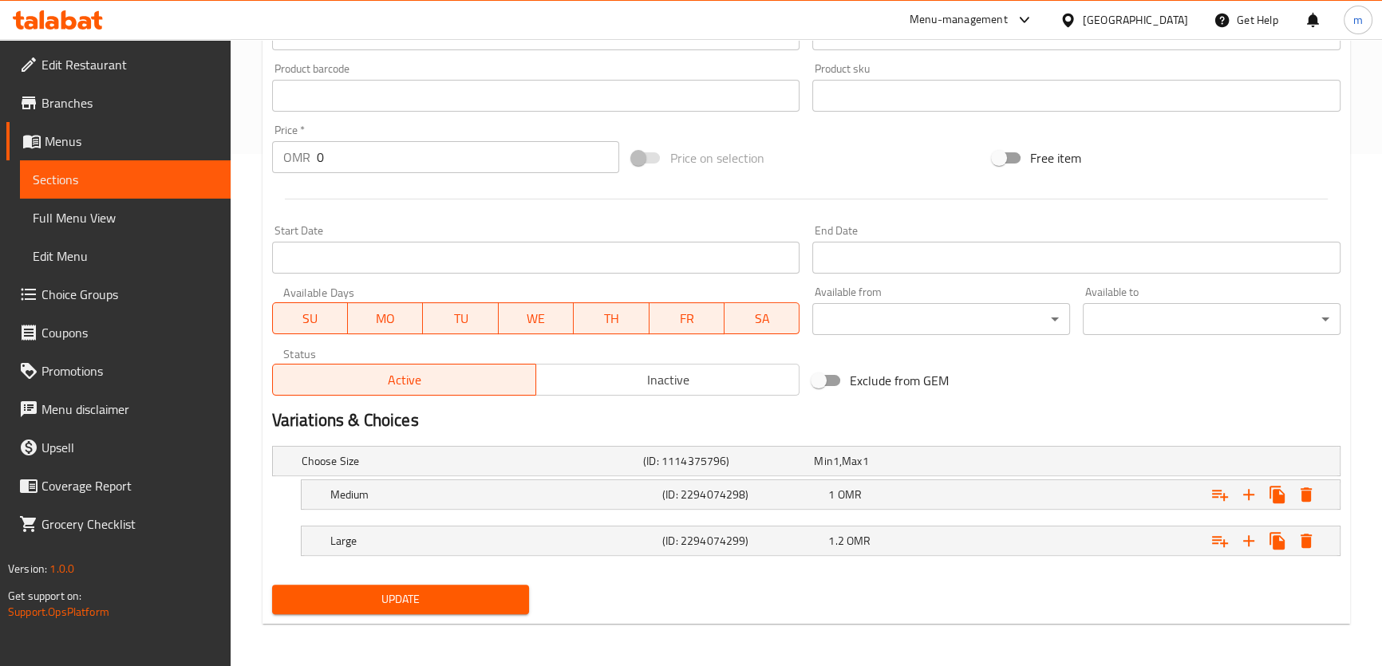
type input "مزيج روب فراولة"
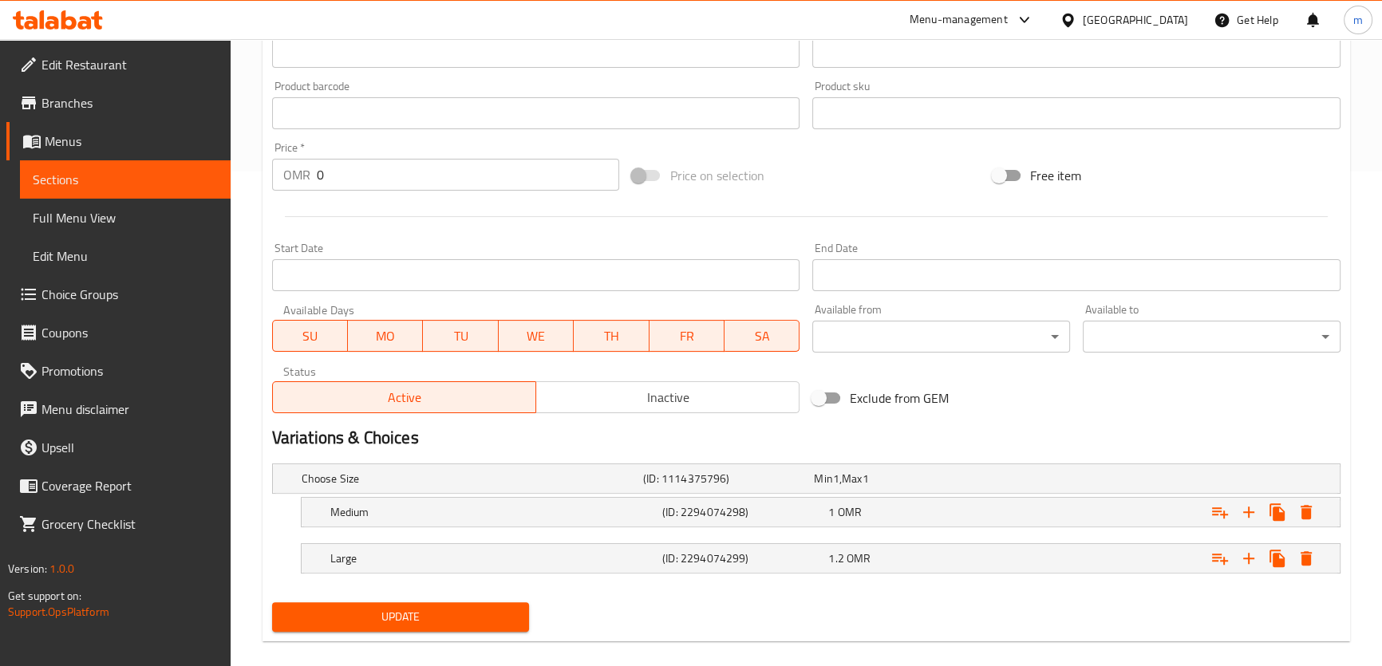
click at [371, 607] on span "Update" at bounding box center [401, 617] width 232 height 20
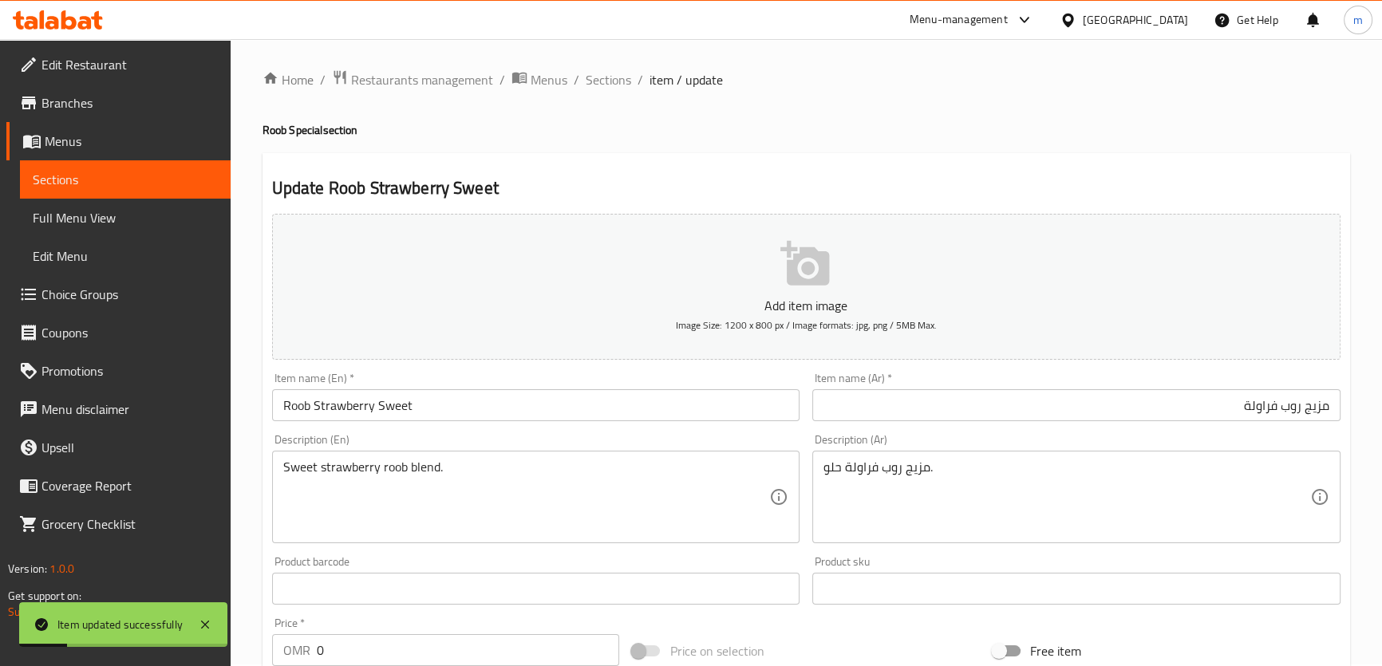
scroll to position [0, 0]
click at [605, 87] on span "Sections" at bounding box center [608, 81] width 45 height 19
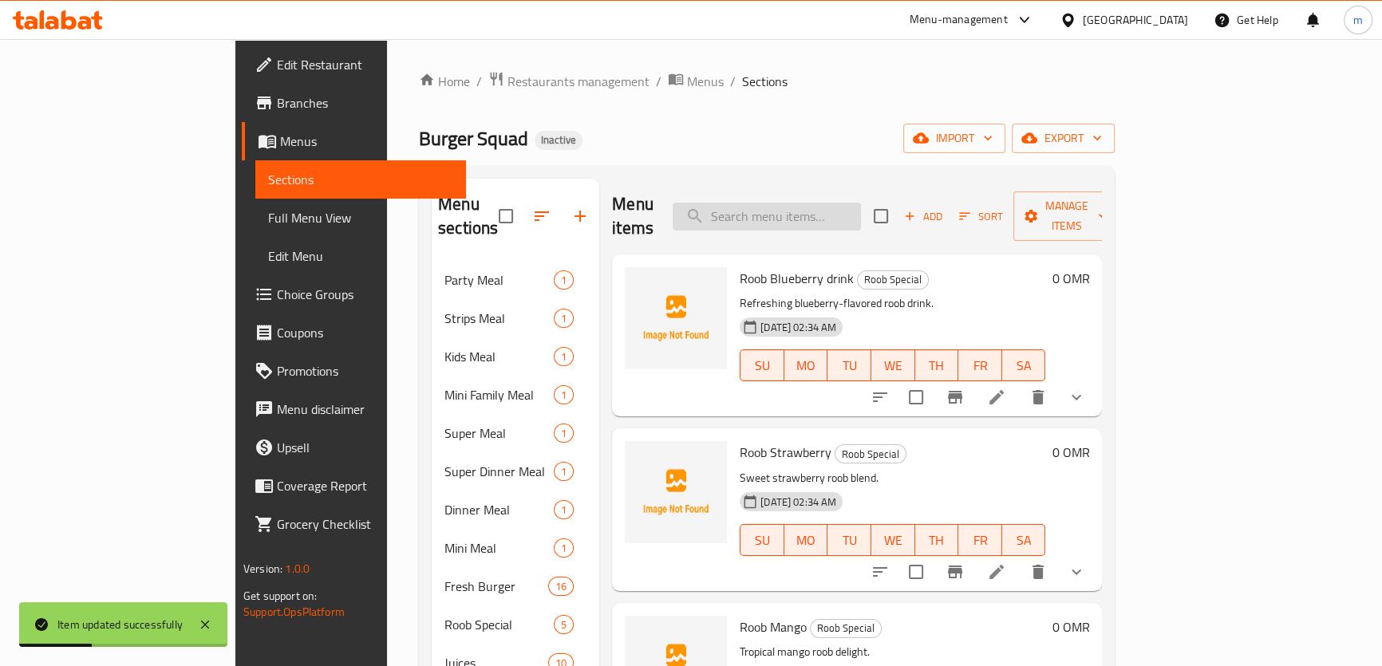
click at [792, 207] on input "search" at bounding box center [767, 217] width 188 height 28
paste input "Roob Mango"
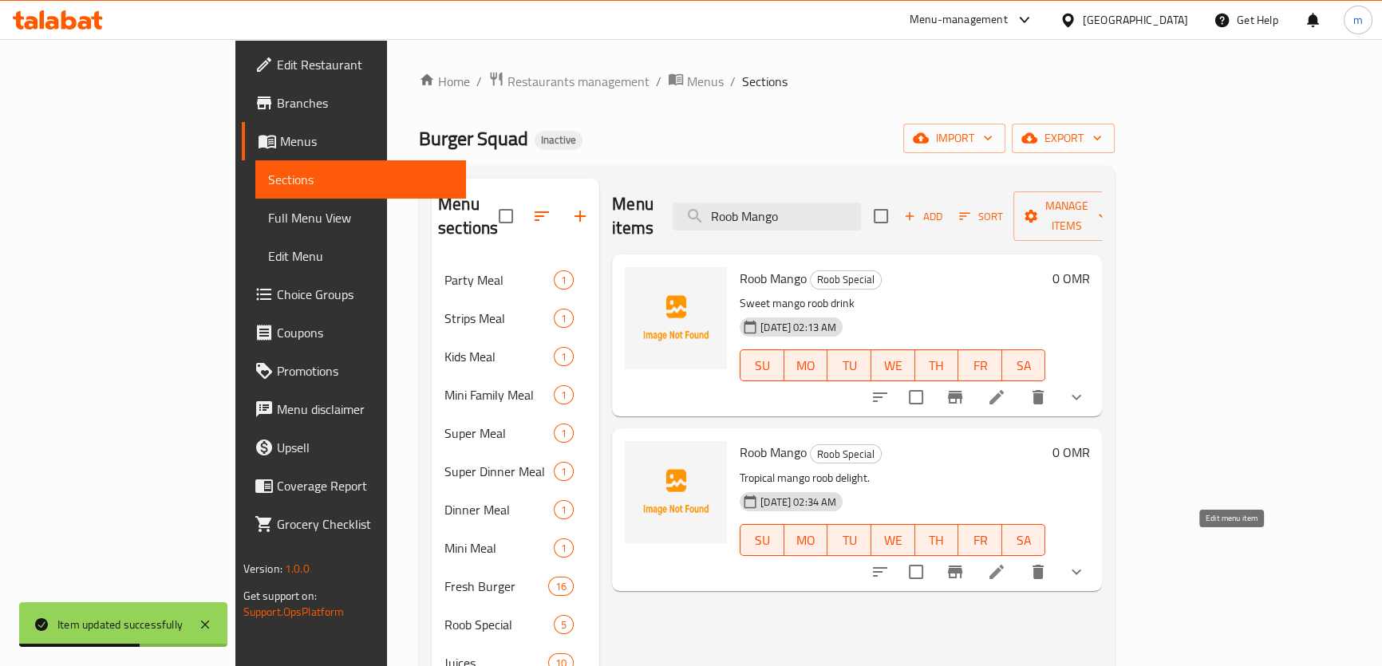
type input "Roob Mango"
click at [1006, 563] on icon at bounding box center [996, 572] width 19 height 19
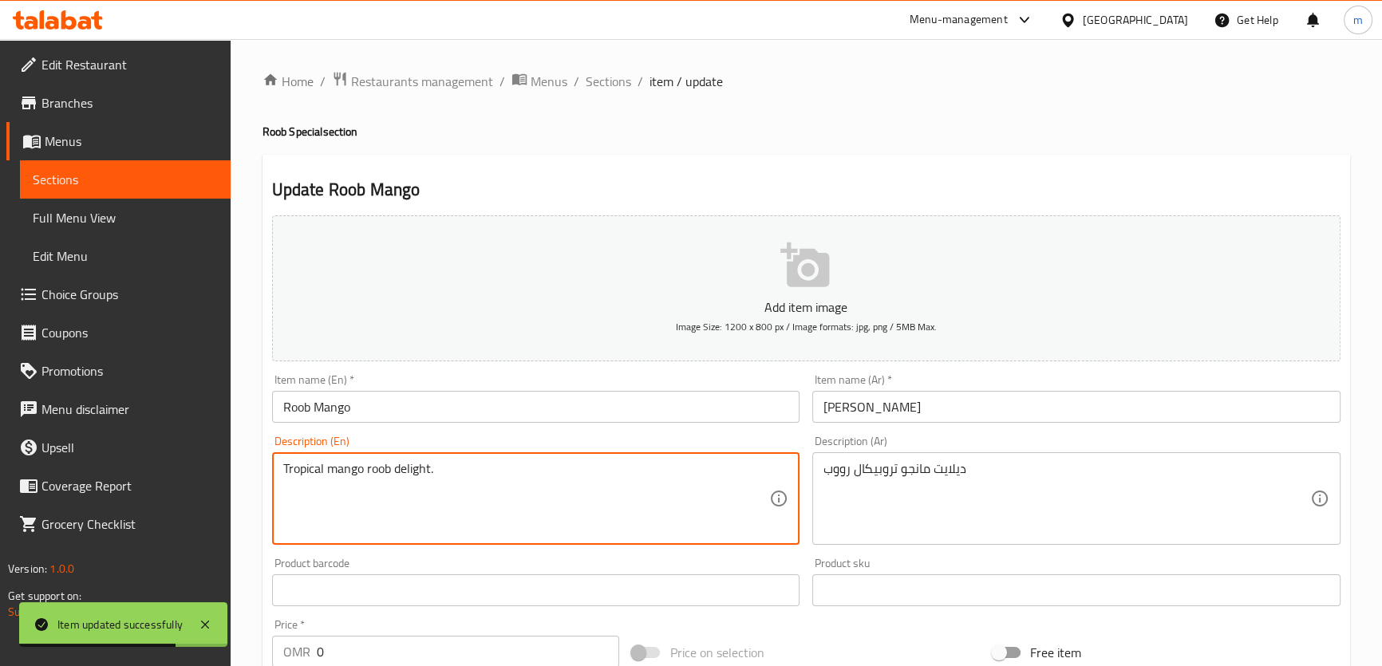
click at [304, 468] on textarea "Tropical mango roob delight." at bounding box center [526, 499] width 487 height 76
click at [413, 463] on textarea "Tropical mango roob delight." at bounding box center [526, 499] width 487 height 76
click at [358, 408] on input "Roob Mango" at bounding box center [536, 407] width 528 height 32
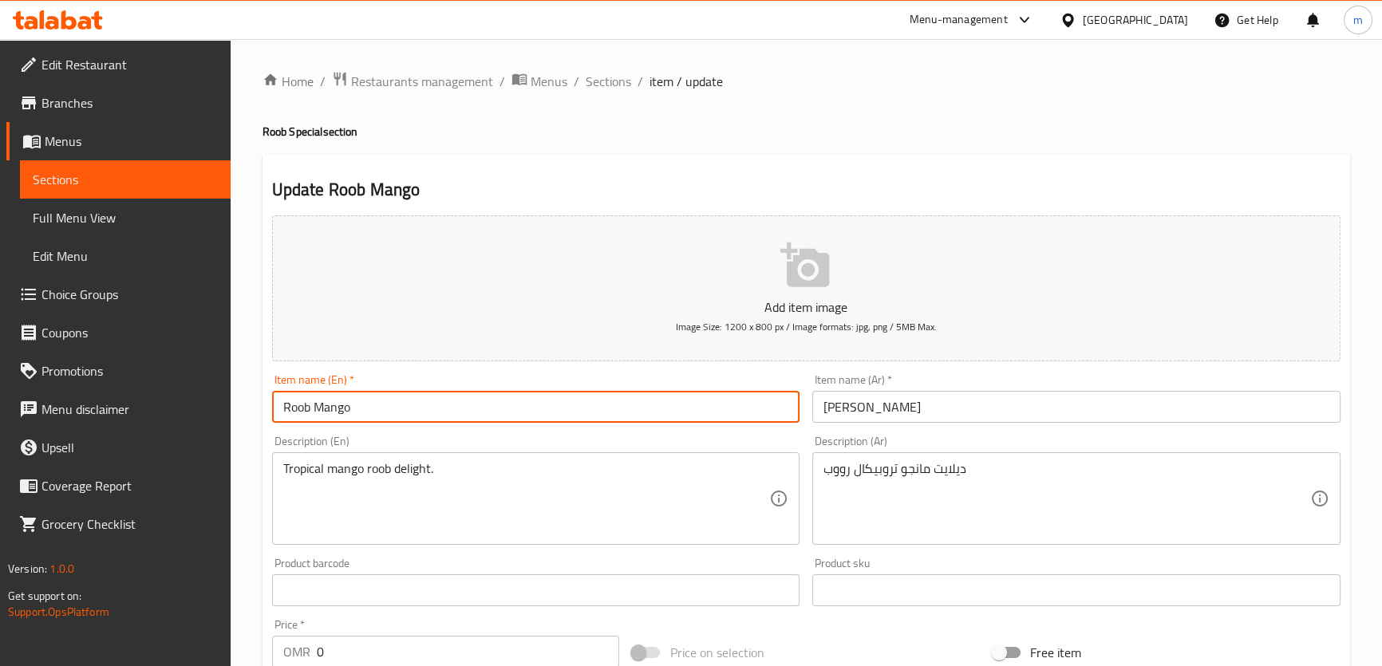
paste input "delight"
type input "Roob Mango delight"
click at [858, 400] on input "[PERSON_NAME]" at bounding box center [1076, 407] width 528 height 32
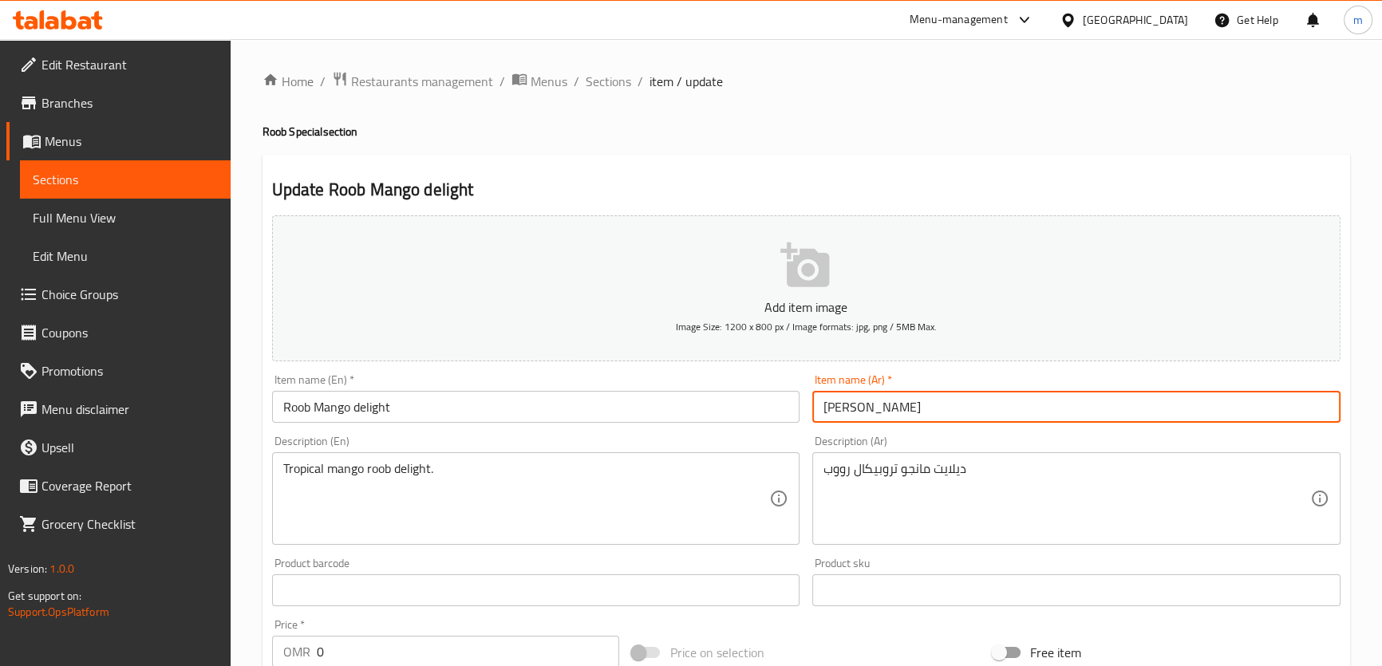
click at [858, 400] on input "[PERSON_NAME]" at bounding box center [1076, 407] width 528 height 32
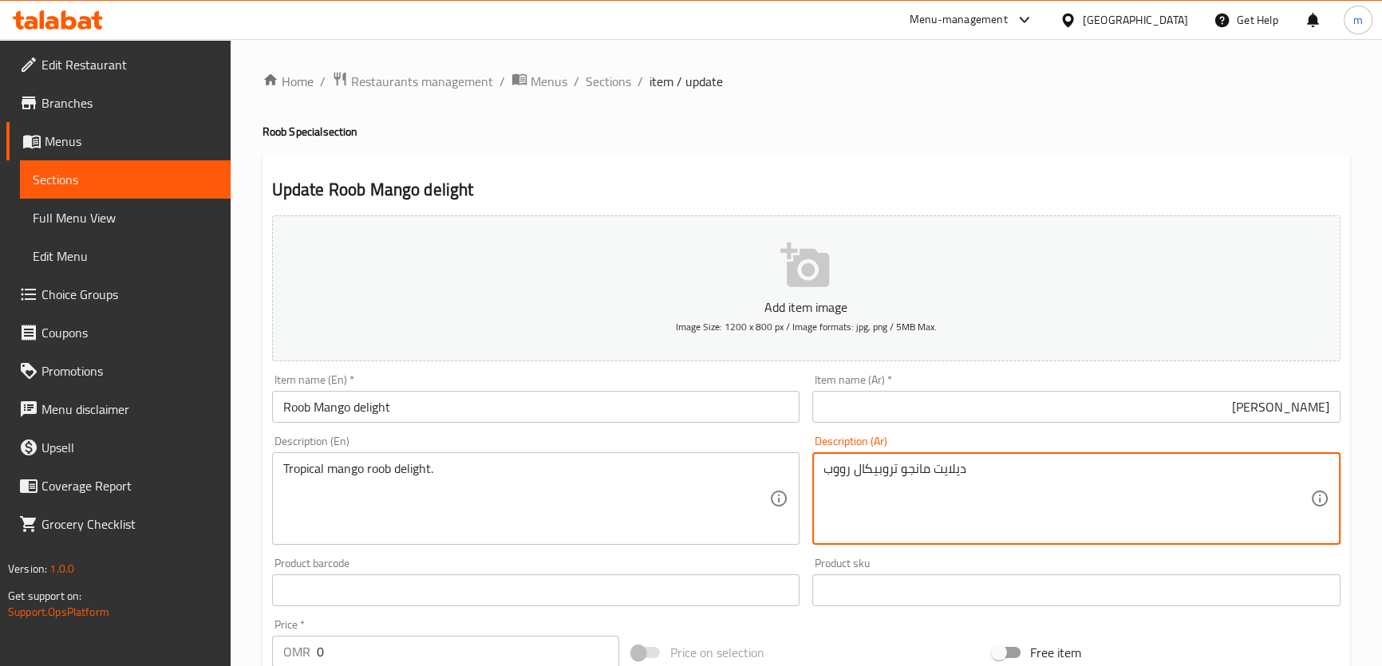
click at [957, 471] on textarea "ديلايت مانجو تروبيكال رووب" at bounding box center [1067, 499] width 487 height 76
click at [1241, 404] on input "[PERSON_NAME]" at bounding box center [1076, 407] width 528 height 32
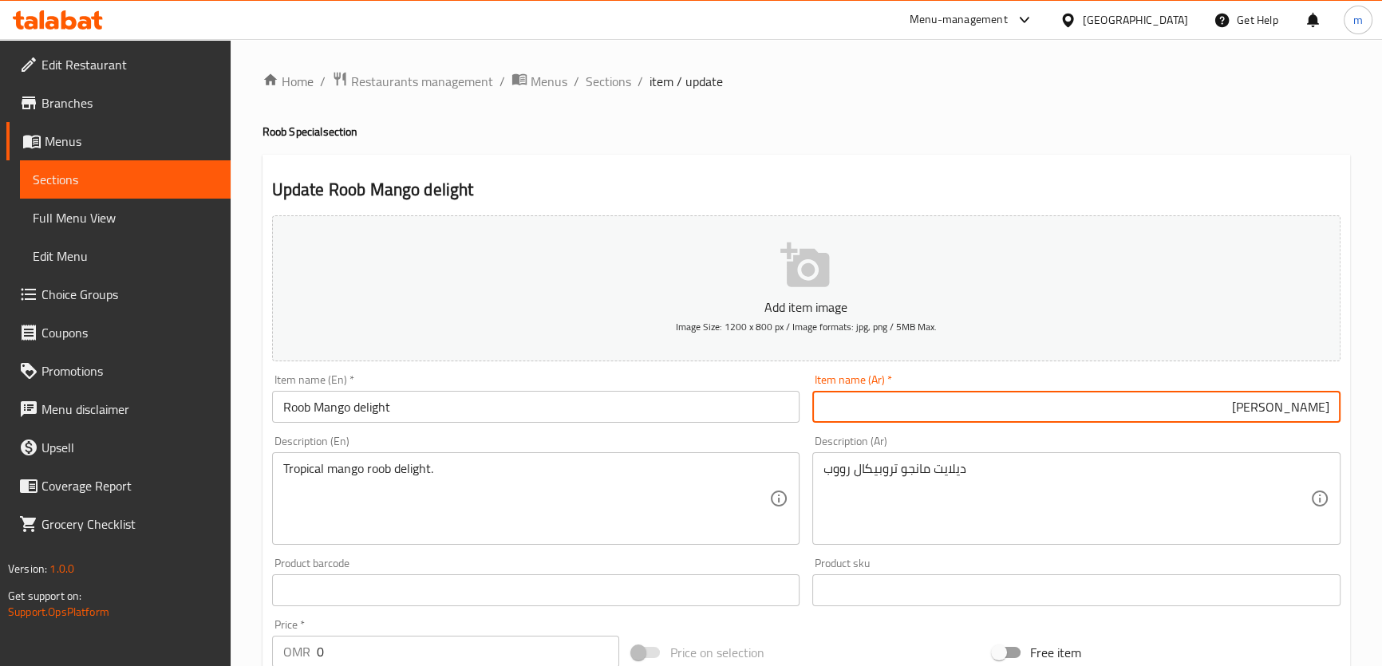
paste input "ديلايت"
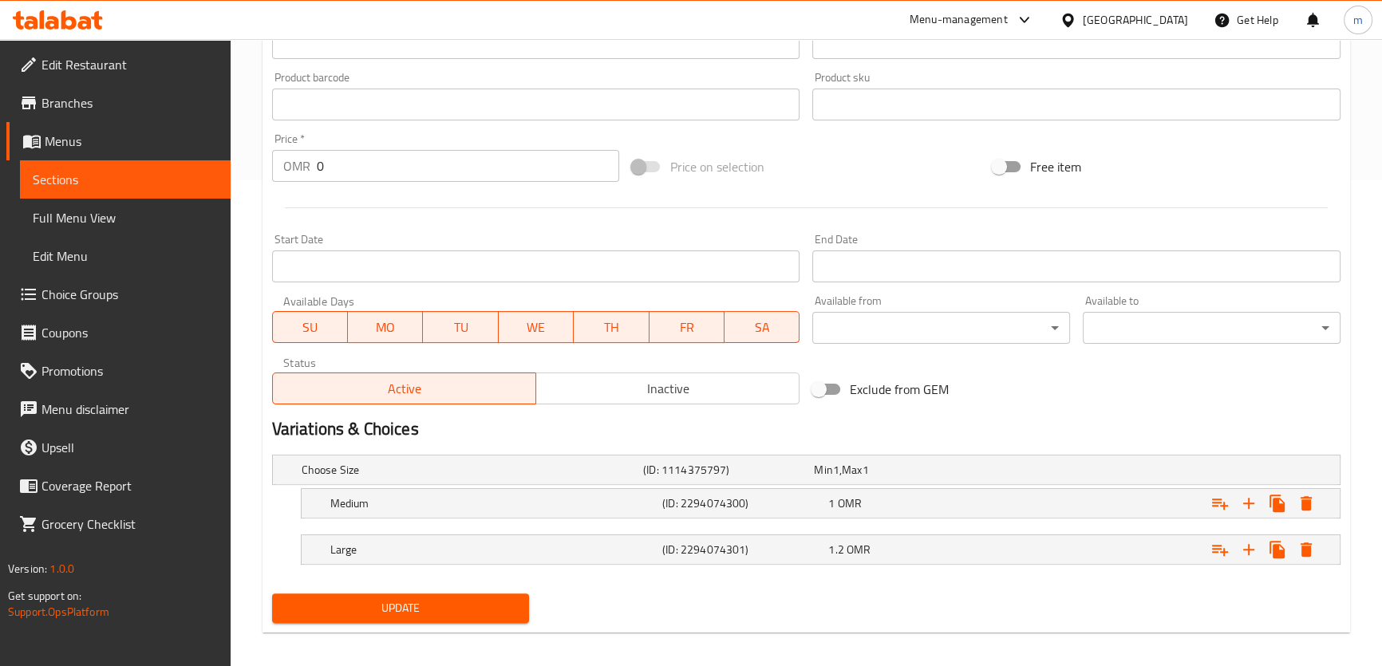
scroll to position [495, 0]
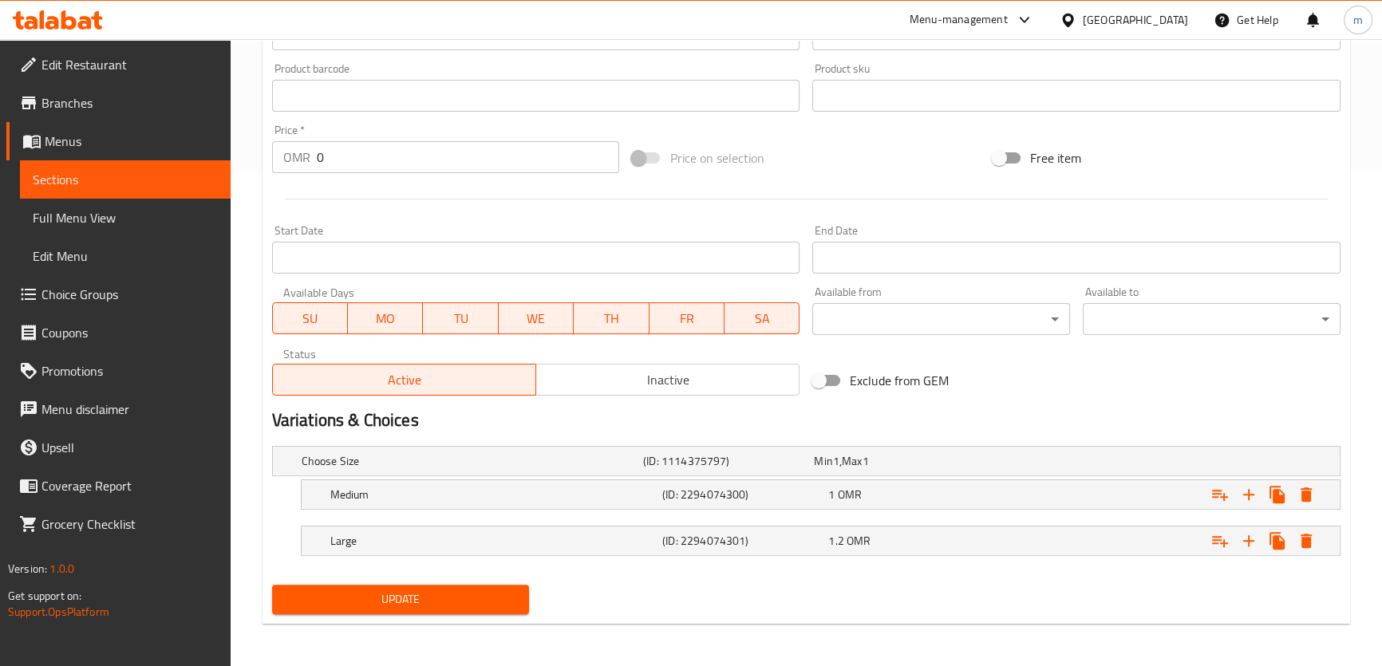
type input "[PERSON_NAME]"
click at [420, 601] on span "Update" at bounding box center [401, 600] width 232 height 20
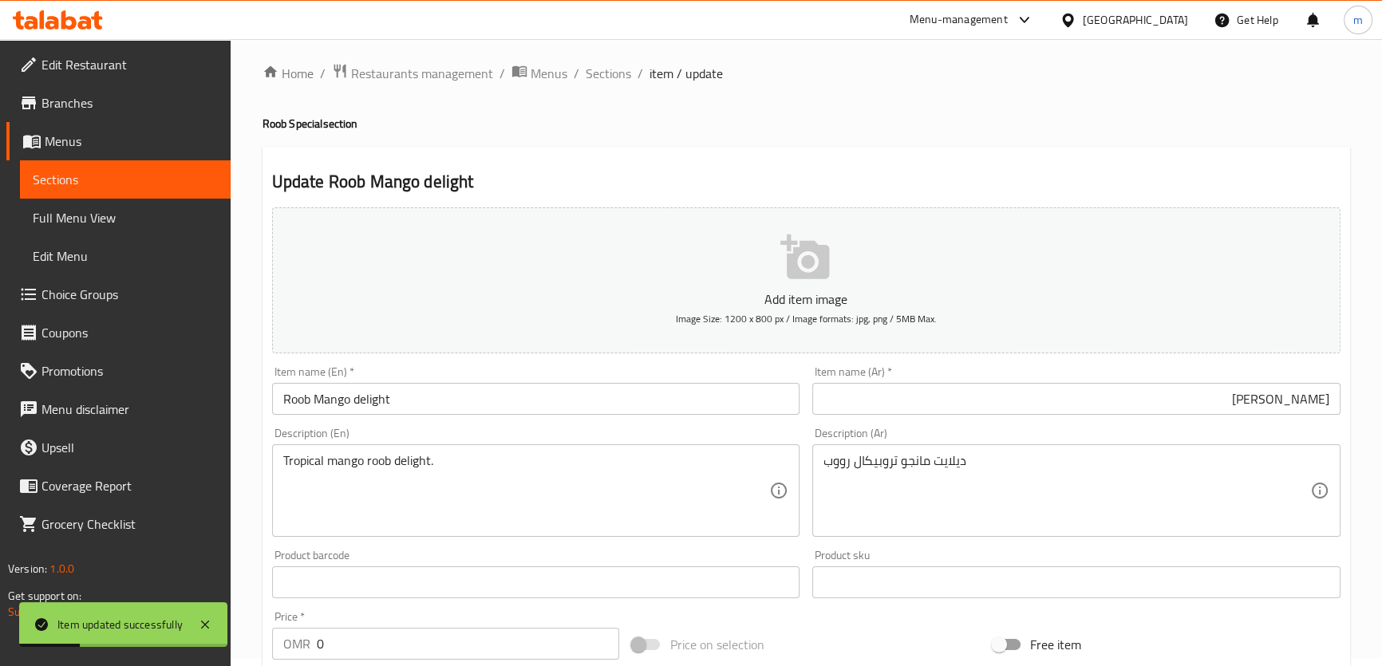
scroll to position [0, 0]
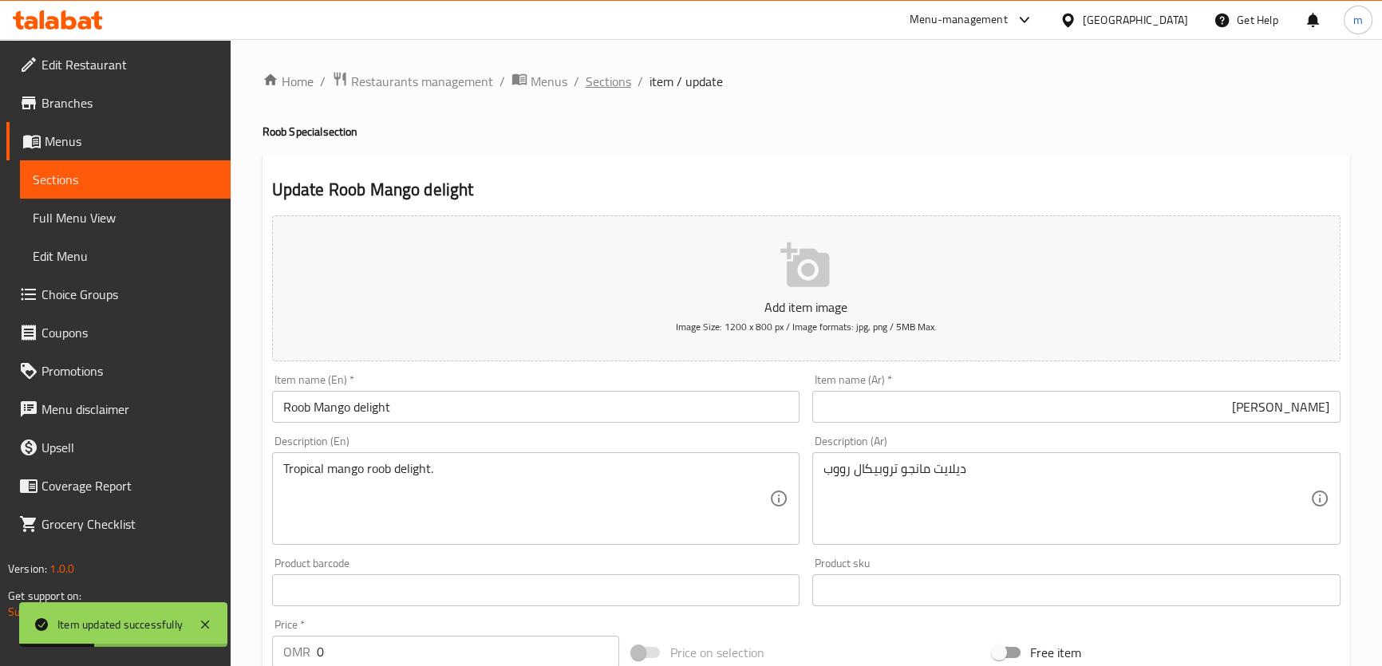
click at [607, 77] on span "Sections" at bounding box center [608, 81] width 45 height 19
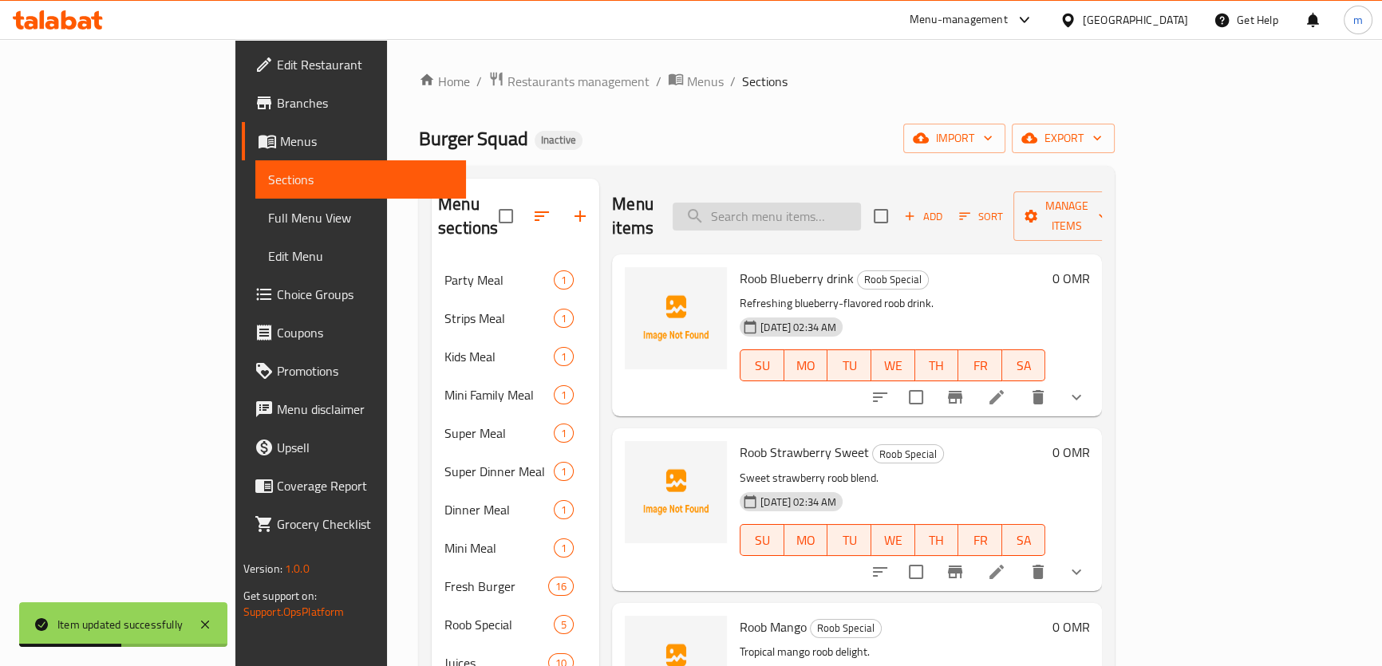
click at [792, 212] on input "search" at bounding box center [767, 217] width 188 height 28
paste input "Roob Passion"
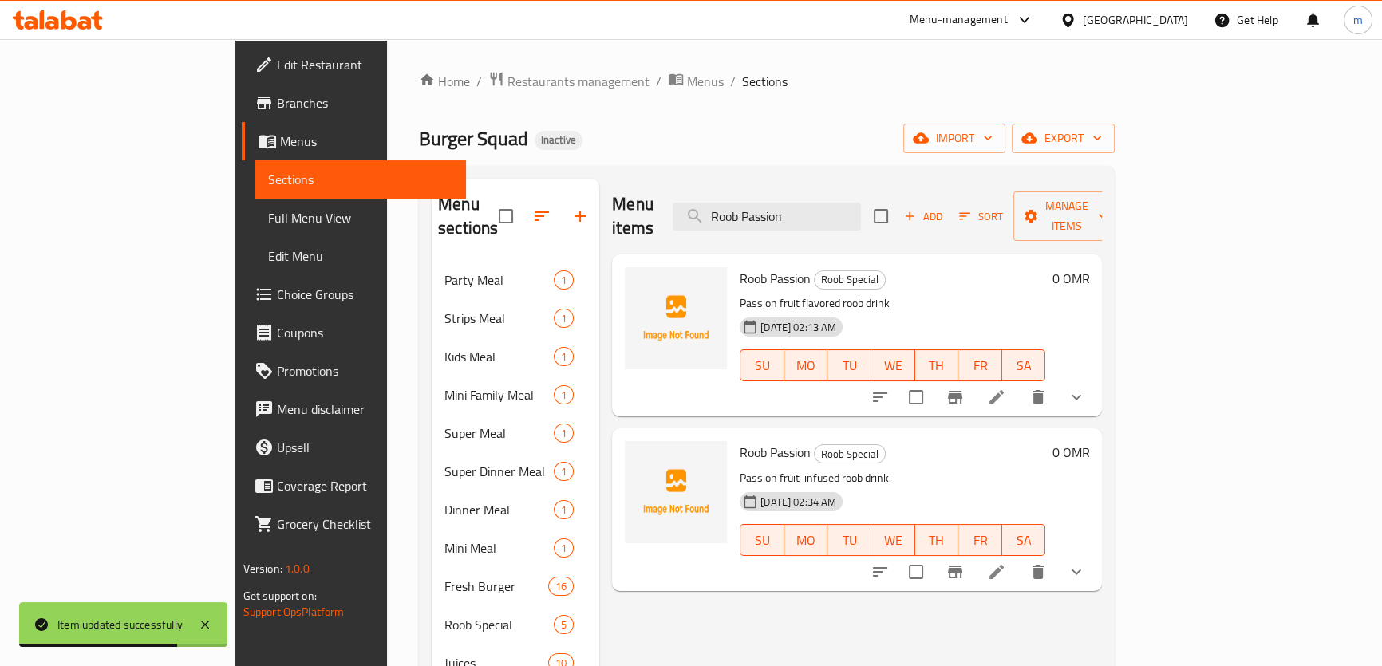
type input "Roob Passion"
drag, startPoint x: 1245, startPoint y: 532, endPoint x: 1241, endPoint y: 525, distance: 8.2
click at [1052, 525] on div "Roob Passion Roob Special Passion fruit-infused roob drink. [DATE] 02:34 AM SU …" at bounding box center [892, 509] width 318 height 149
click at [1006, 563] on icon at bounding box center [996, 572] width 19 height 19
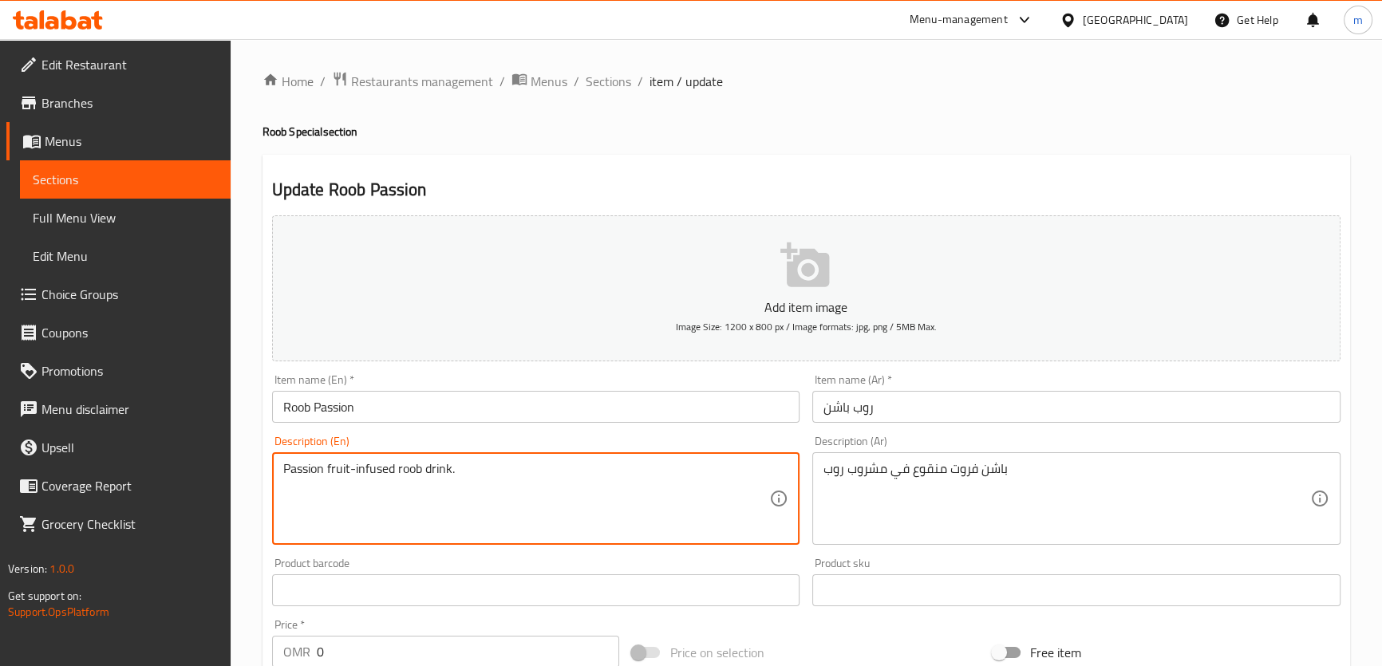
click at [443, 479] on textarea "Passion fruit-infused roob drink." at bounding box center [526, 499] width 487 height 76
click at [404, 403] on input "Roob Passion" at bounding box center [536, 407] width 528 height 32
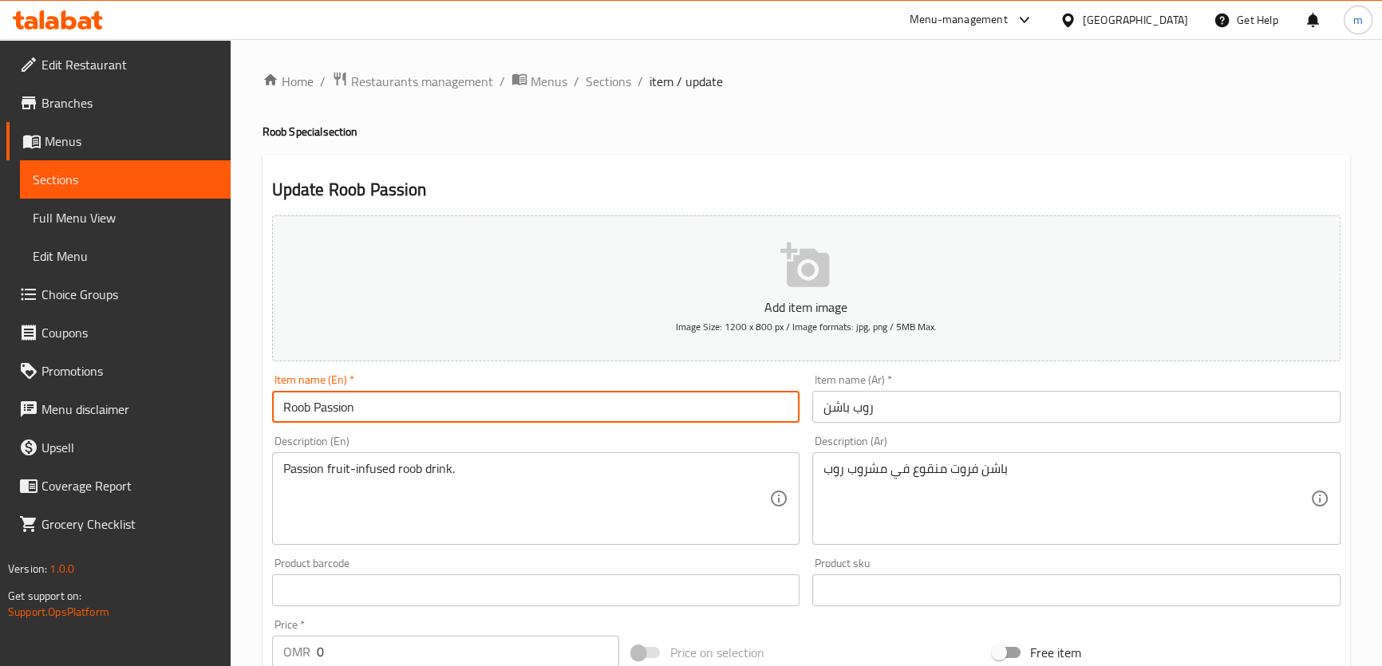
paste input "drink"
click at [389, 408] on input "Roob Passion drink" at bounding box center [536, 407] width 528 height 32
type input "Roob Passion Drink"
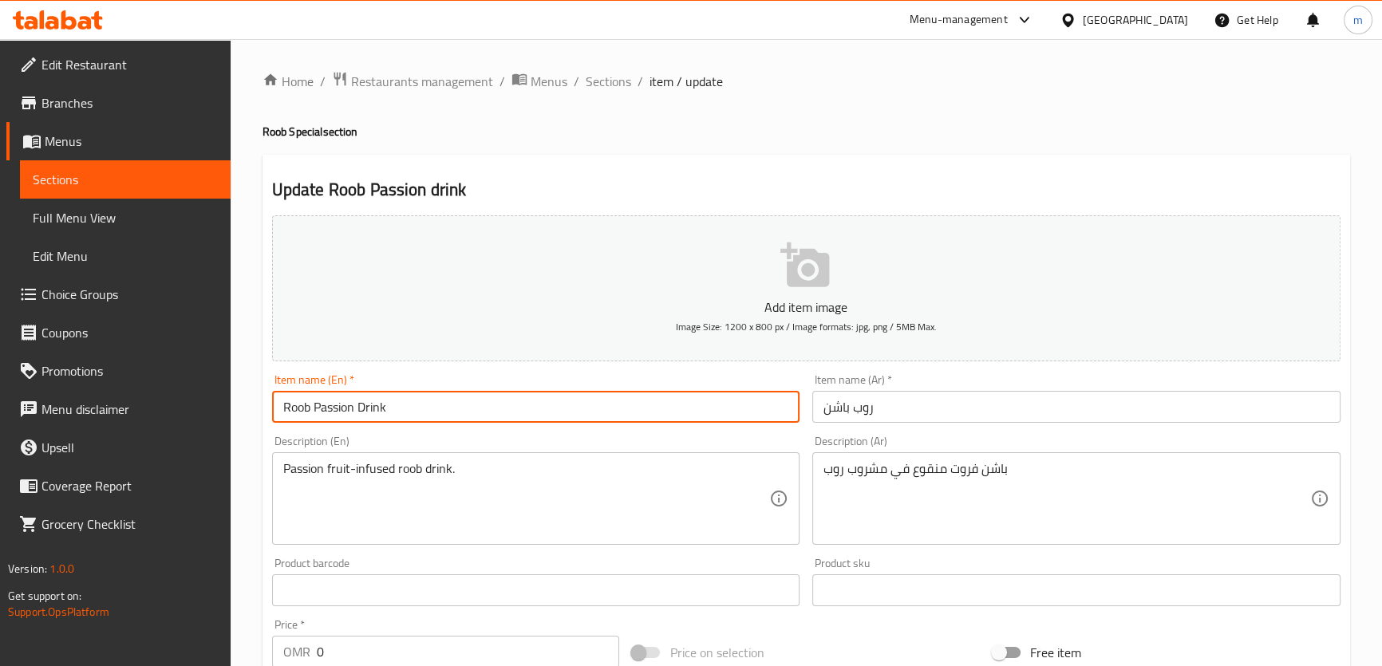
click at [837, 413] on input "روب باشن" at bounding box center [1076, 407] width 528 height 32
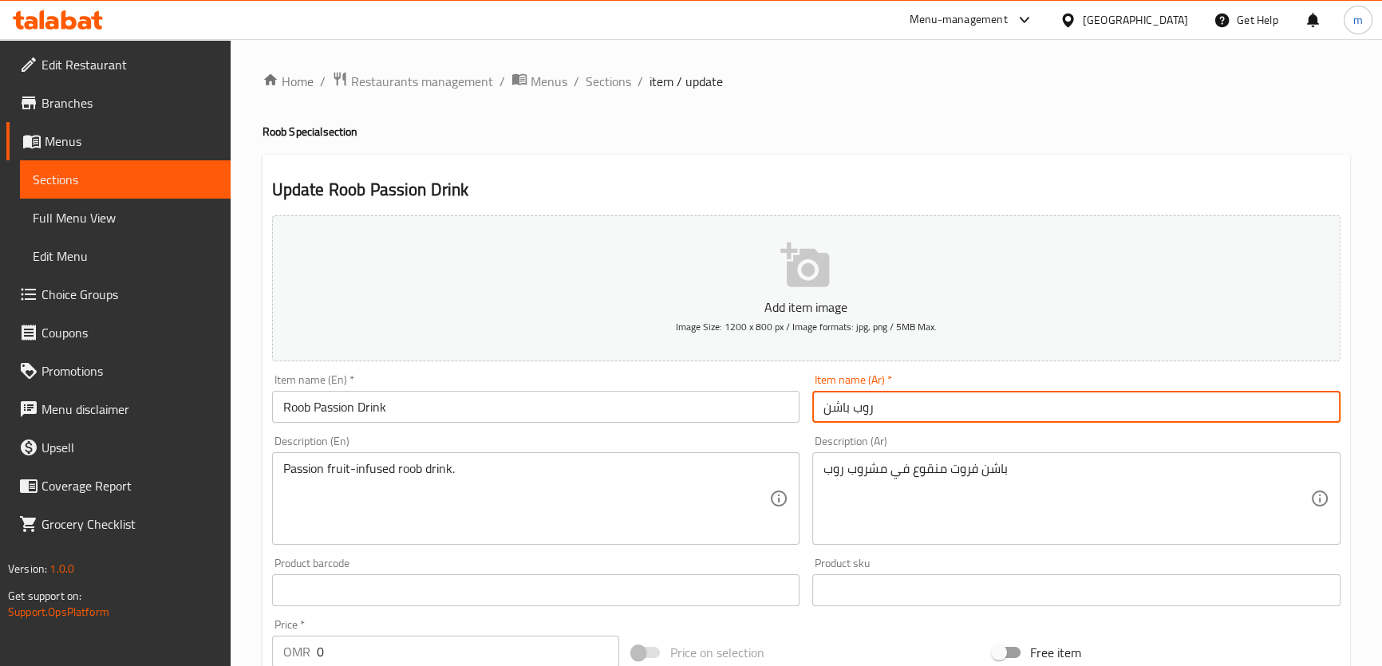
click at [837, 413] on input "روب باشن" at bounding box center [1076, 407] width 528 height 32
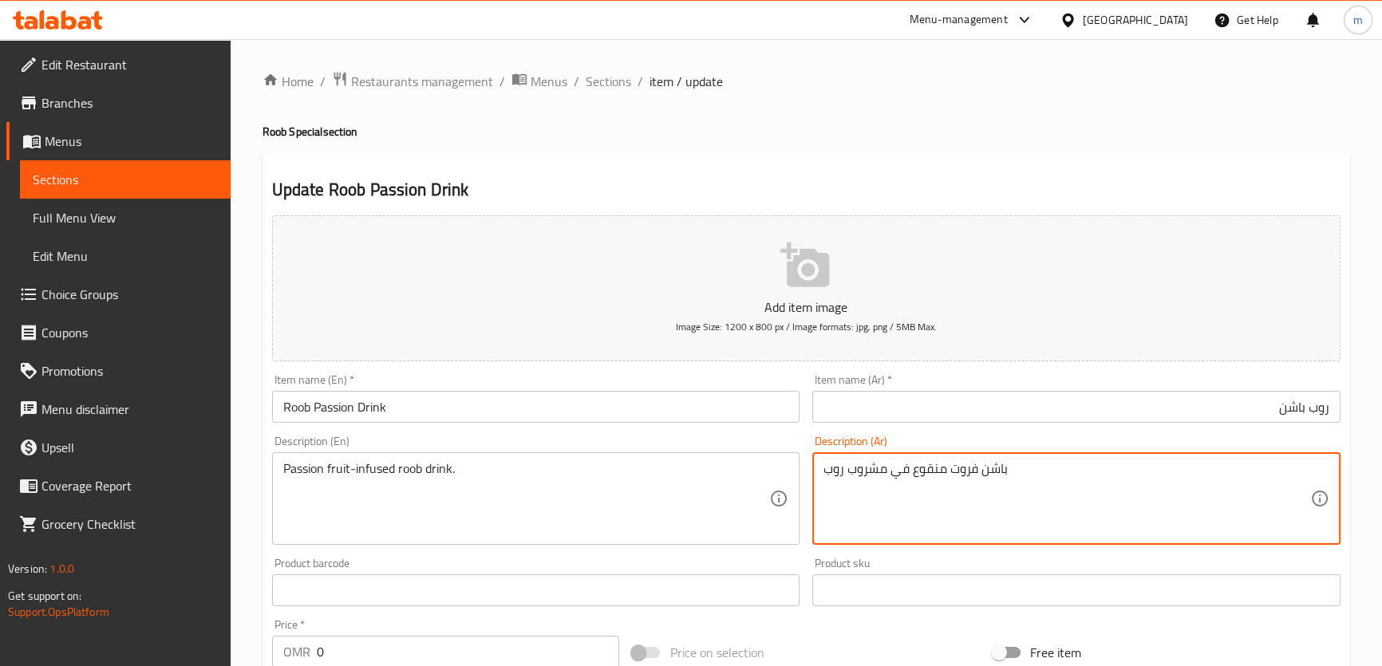
click at [882, 468] on textarea "باشن فروت منقوع في مشروب روب" at bounding box center [1067, 499] width 487 height 76
click at [1333, 410] on input "روب باشن" at bounding box center [1076, 407] width 528 height 32
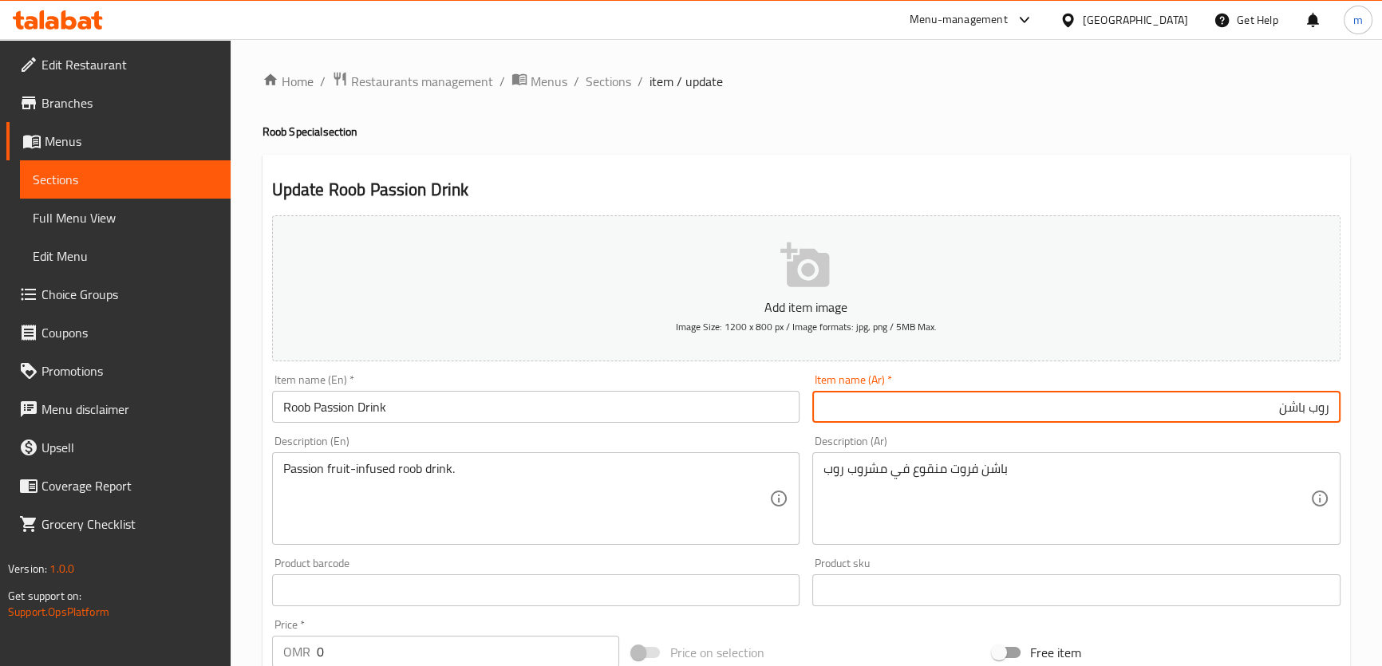
paste input "مشروب"
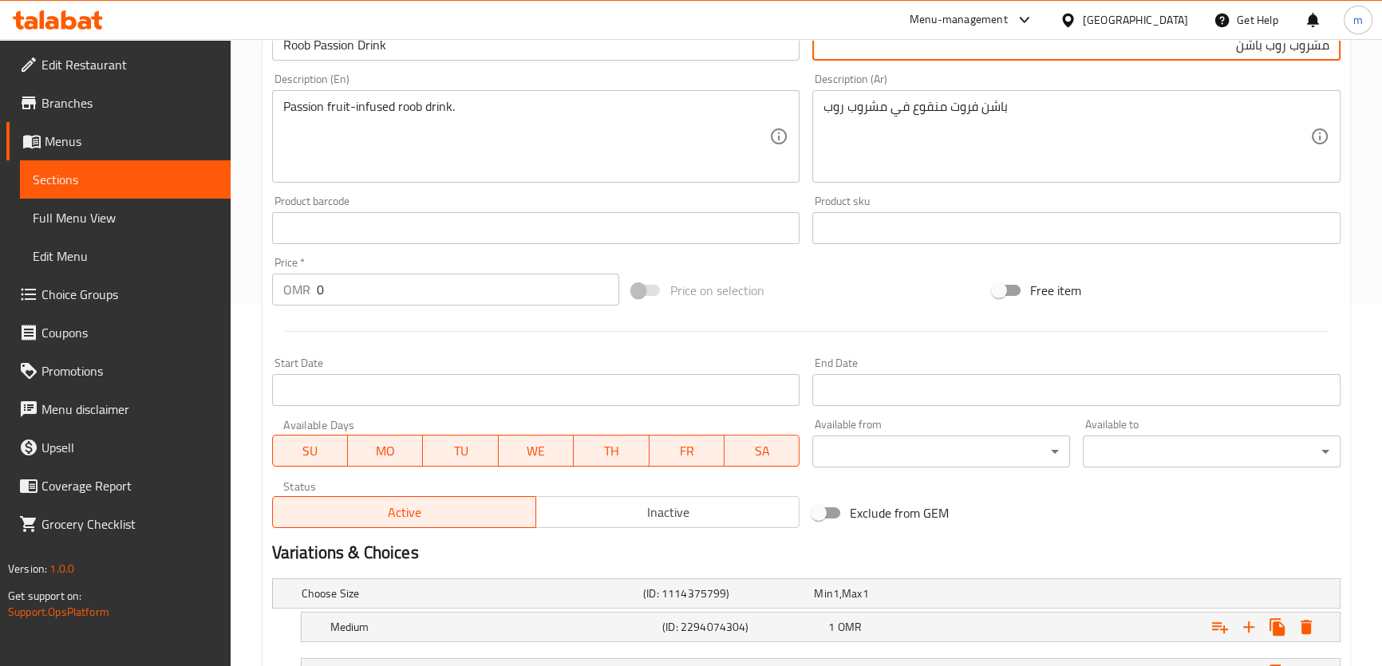
scroll to position [495, 0]
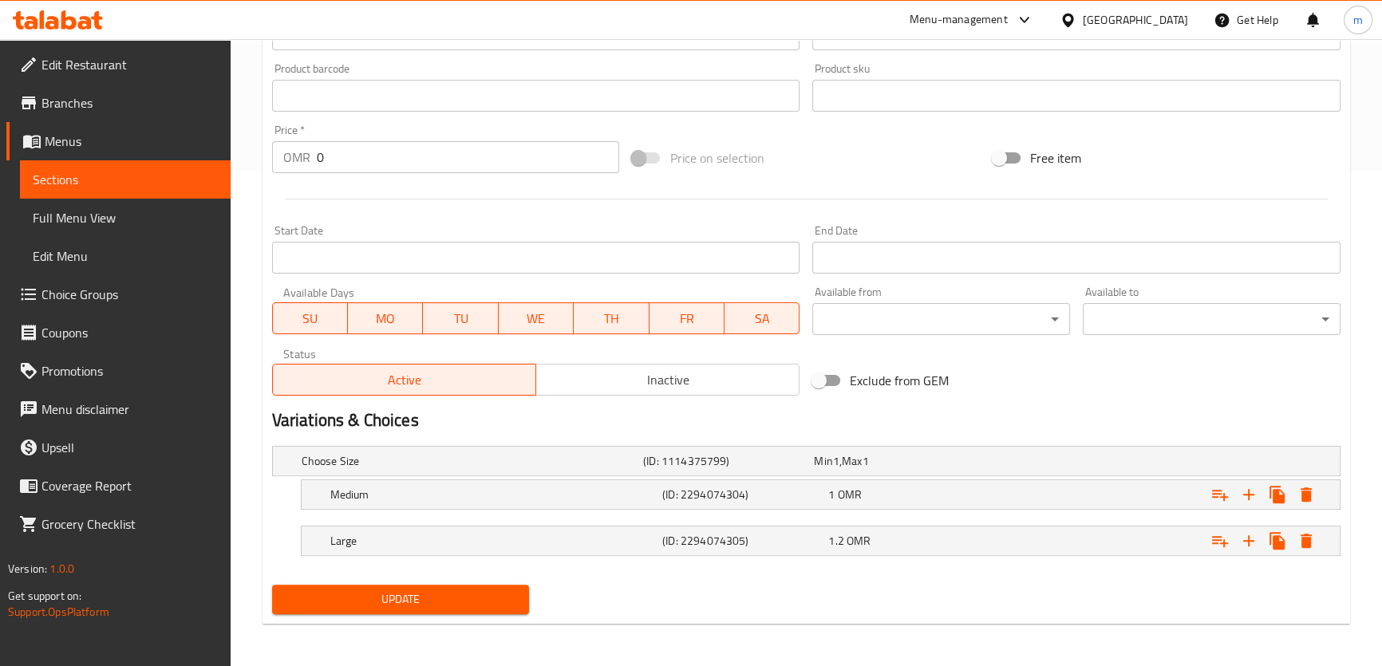
type input "مشروب روب باشن"
click at [405, 590] on span "Update" at bounding box center [401, 600] width 232 height 20
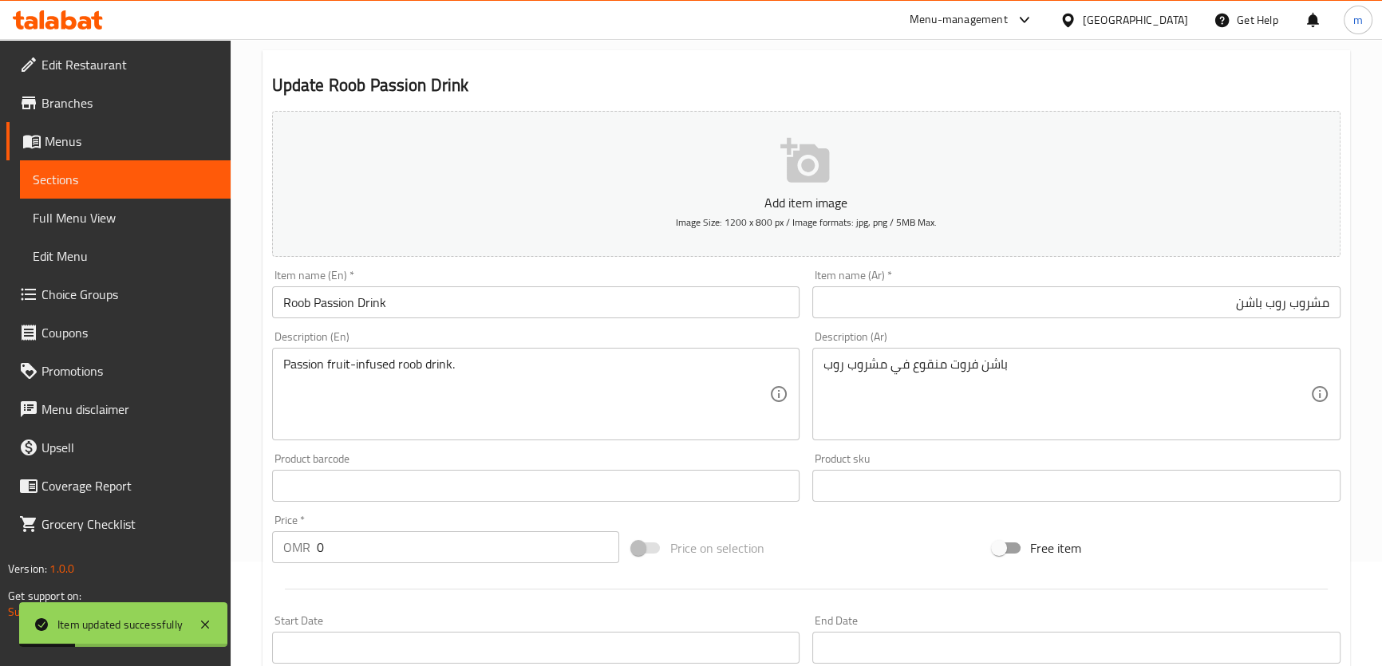
scroll to position [0, 0]
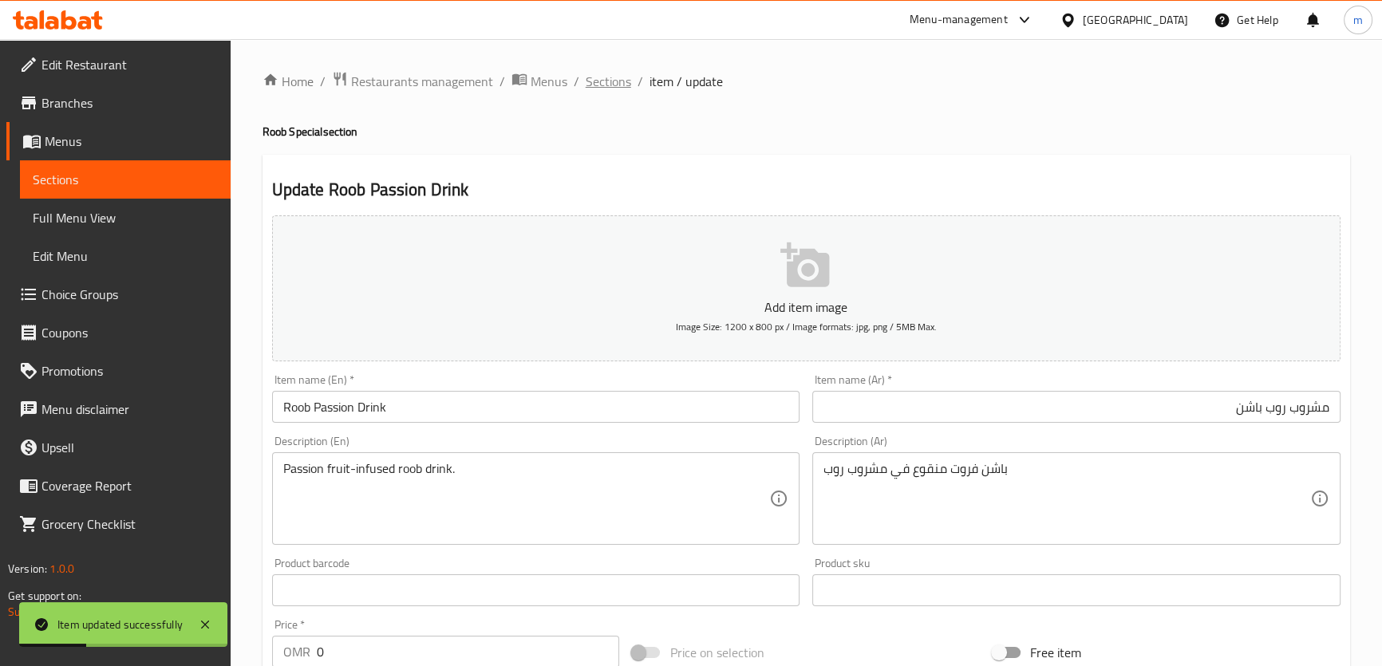
click at [594, 85] on span "Sections" at bounding box center [608, 81] width 45 height 19
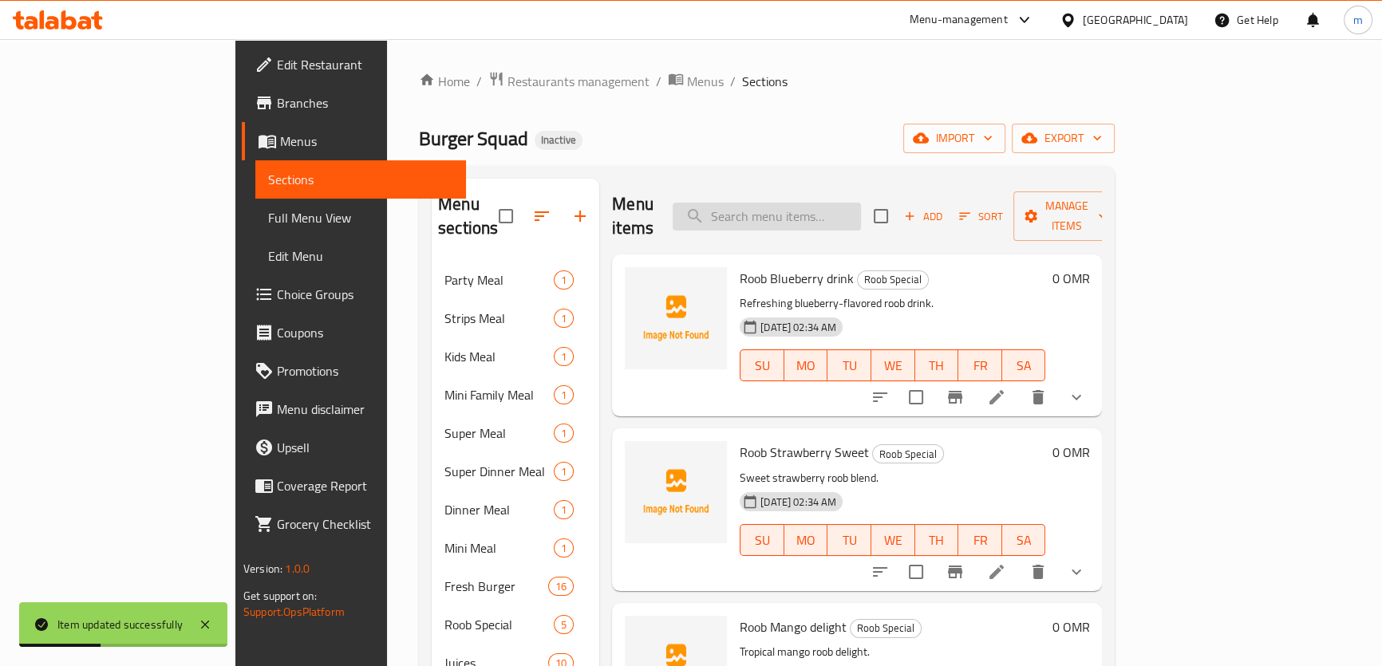
click at [834, 203] on input "search" at bounding box center [767, 217] width 188 height 28
paste input "Jumbo Prawns"
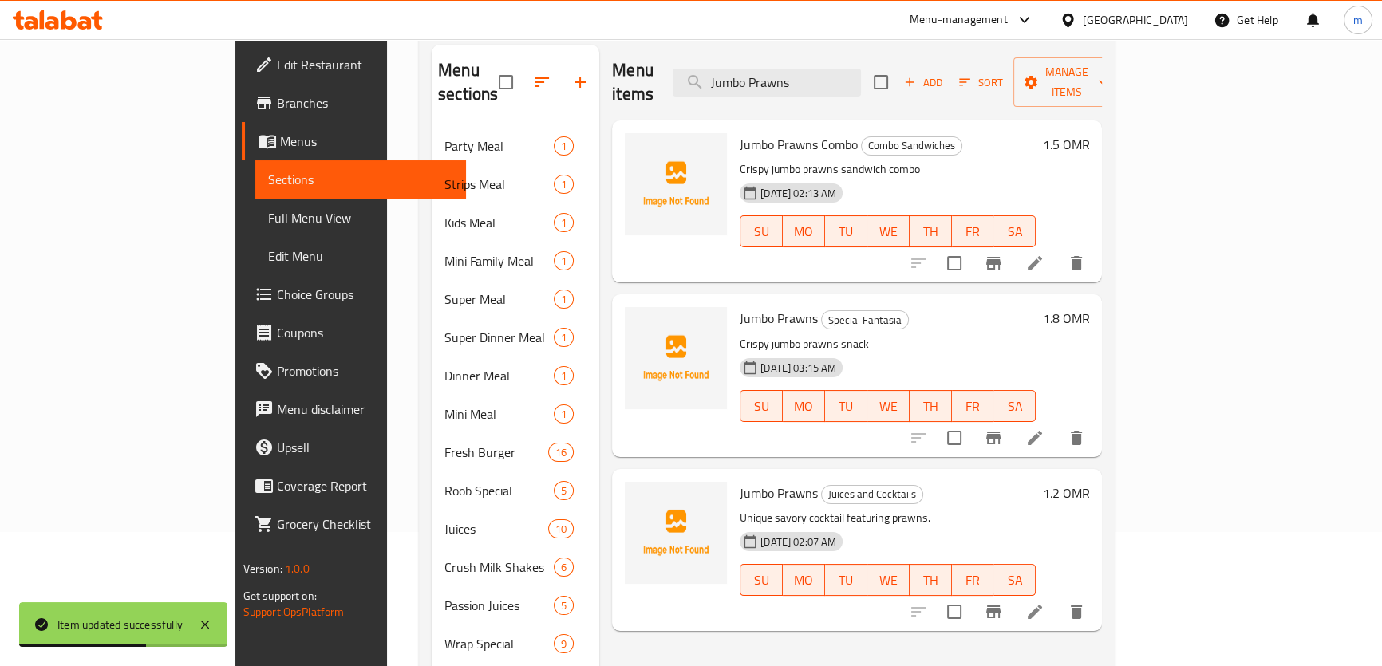
scroll to position [144, 0]
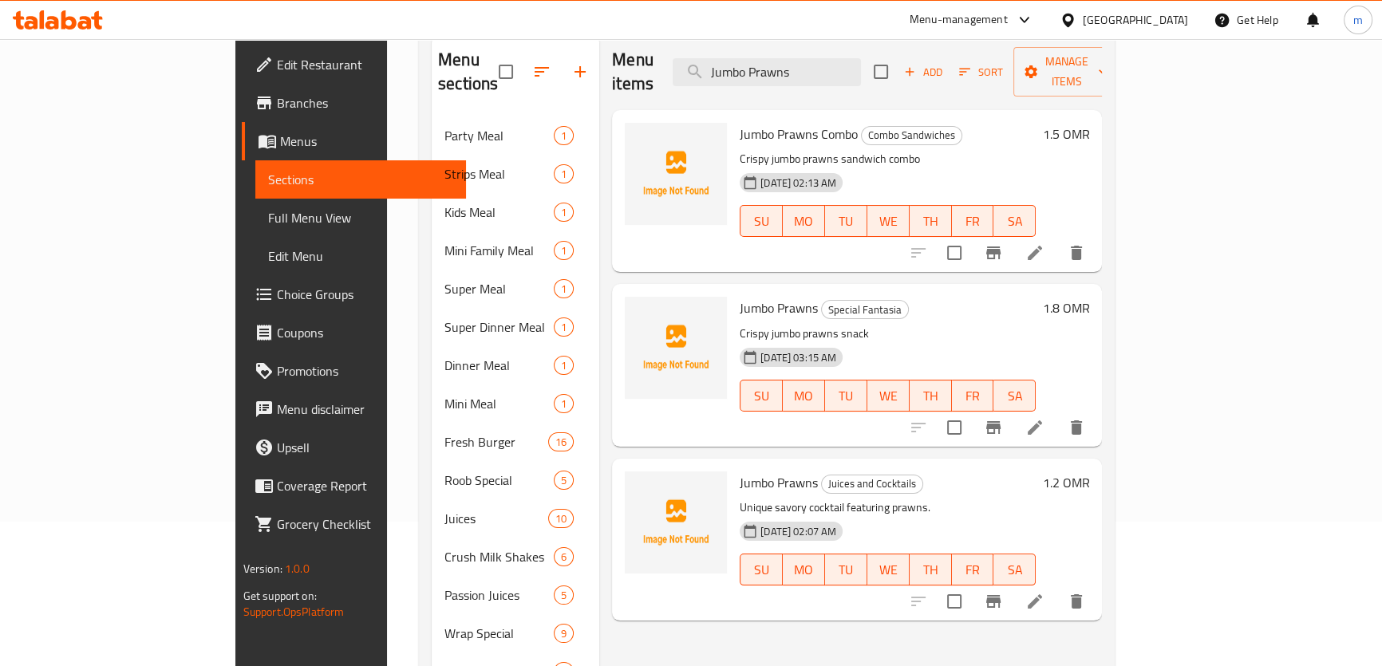
type input "Jumbo Prawns"
click at [1057, 587] on li at bounding box center [1035, 601] width 45 height 29
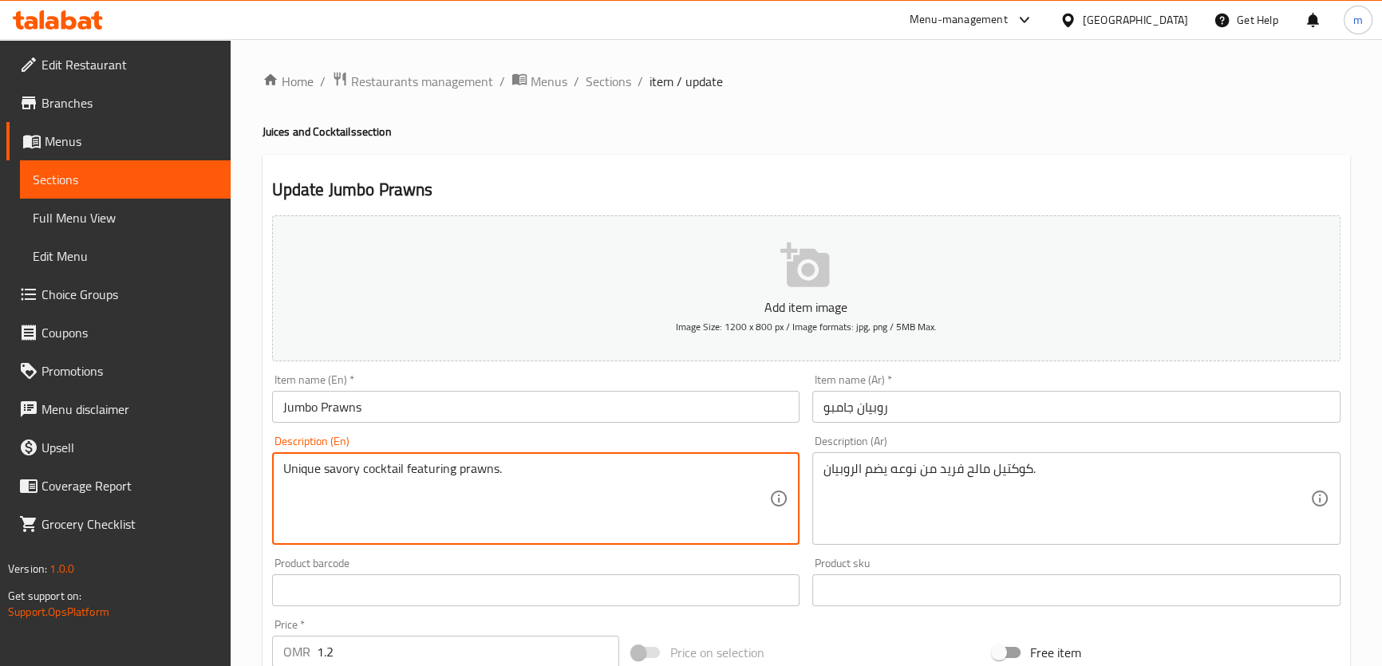
click at [377, 471] on textarea "Unique savory cocktail featuring prawns." at bounding box center [526, 499] width 487 height 76
click at [450, 398] on input "Jumbo Prawns" at bounding box center [536, 407] width 528 height 32
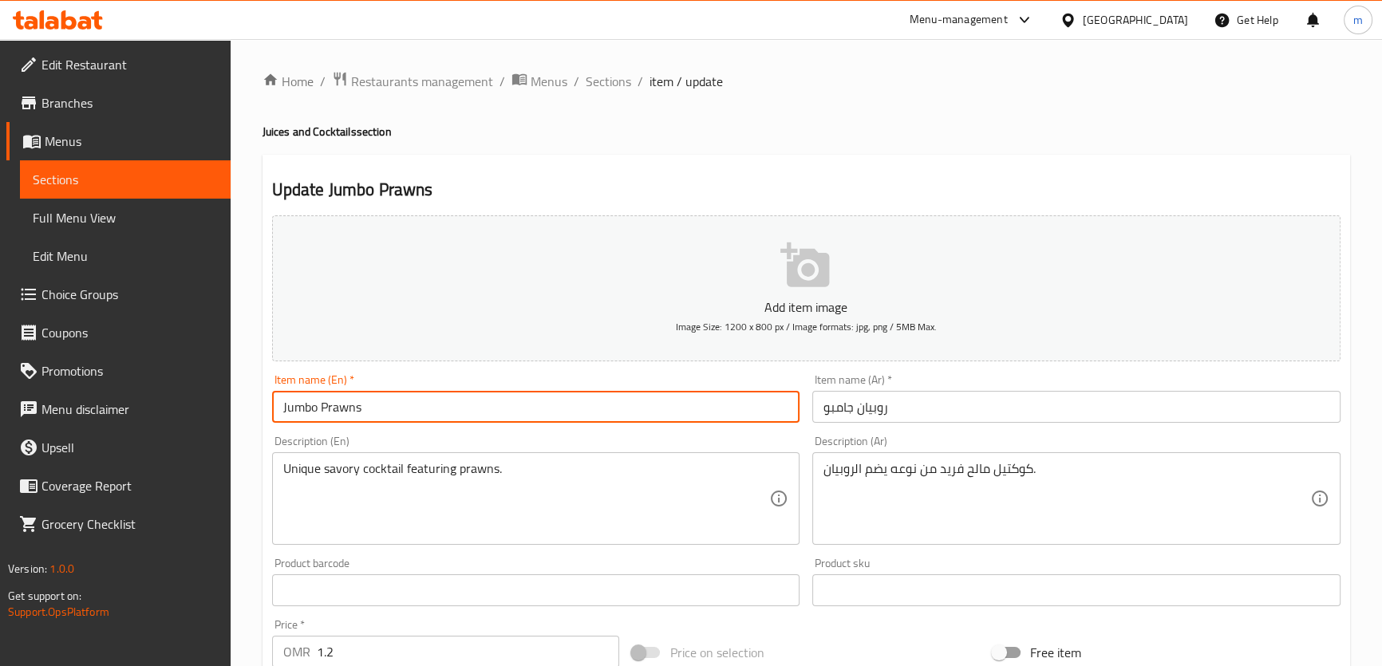
paste input "cocktail"
click at [450, 403] on input "Jumbo Prawns cocktail" at bounding box center [536, 407] width 528 height 32
type input "Jumbo Prawns Cocktail"
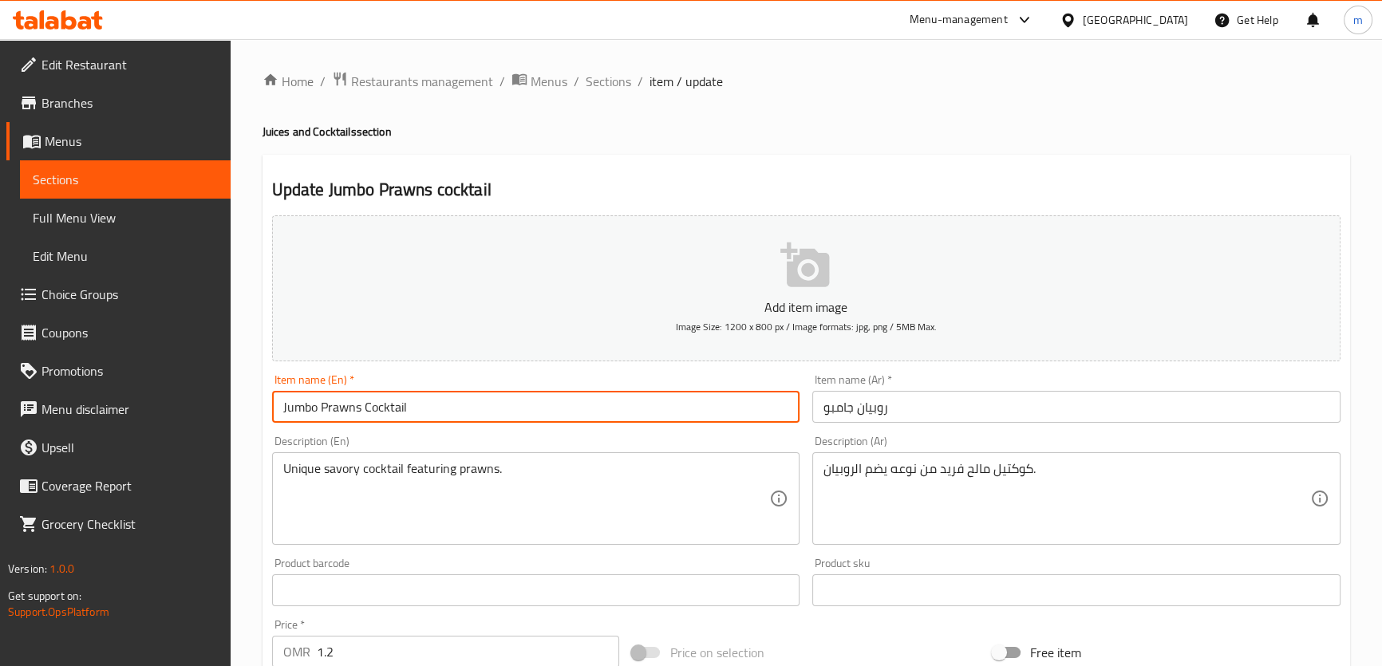
click at [878, 415] on input "روبيان جامبو" at bounding box center [1076, 407] width 528 height 32
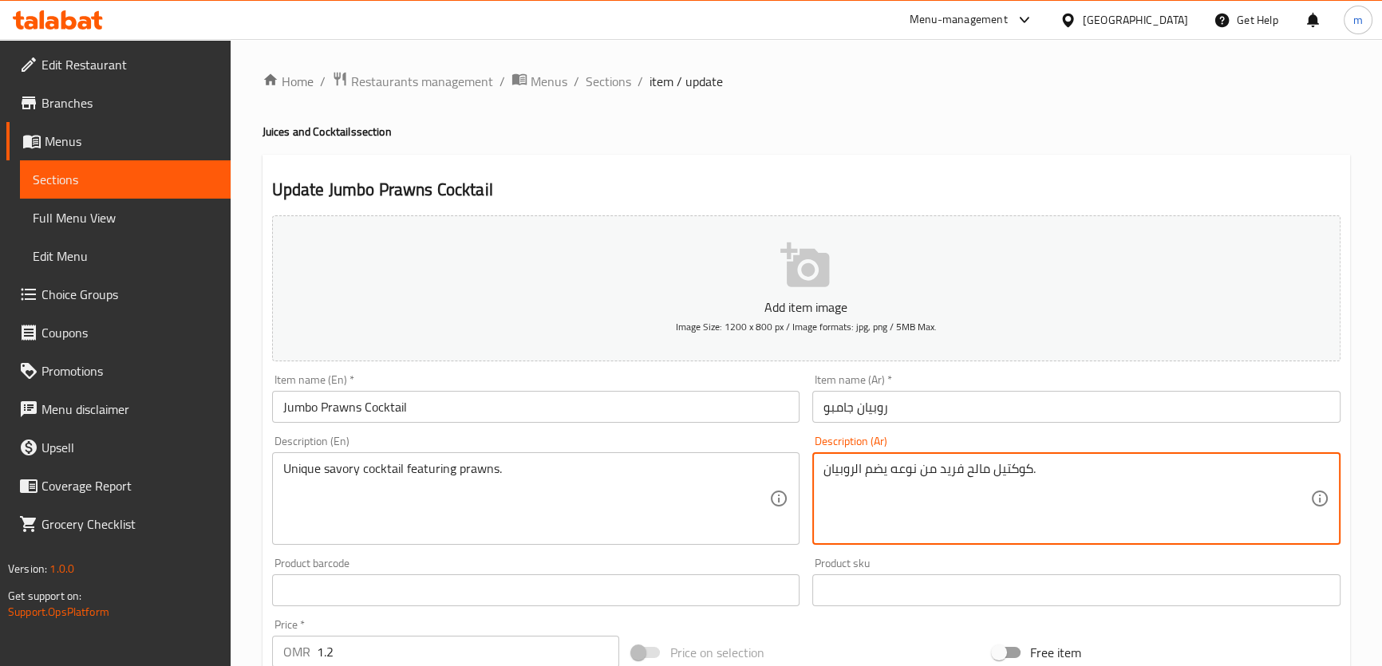
click at [1019, 475] on textarea "كوكتيل مالح فريد من نوعه يضم الروبيان." at bounding box center [1067, 499] width 487 height 76
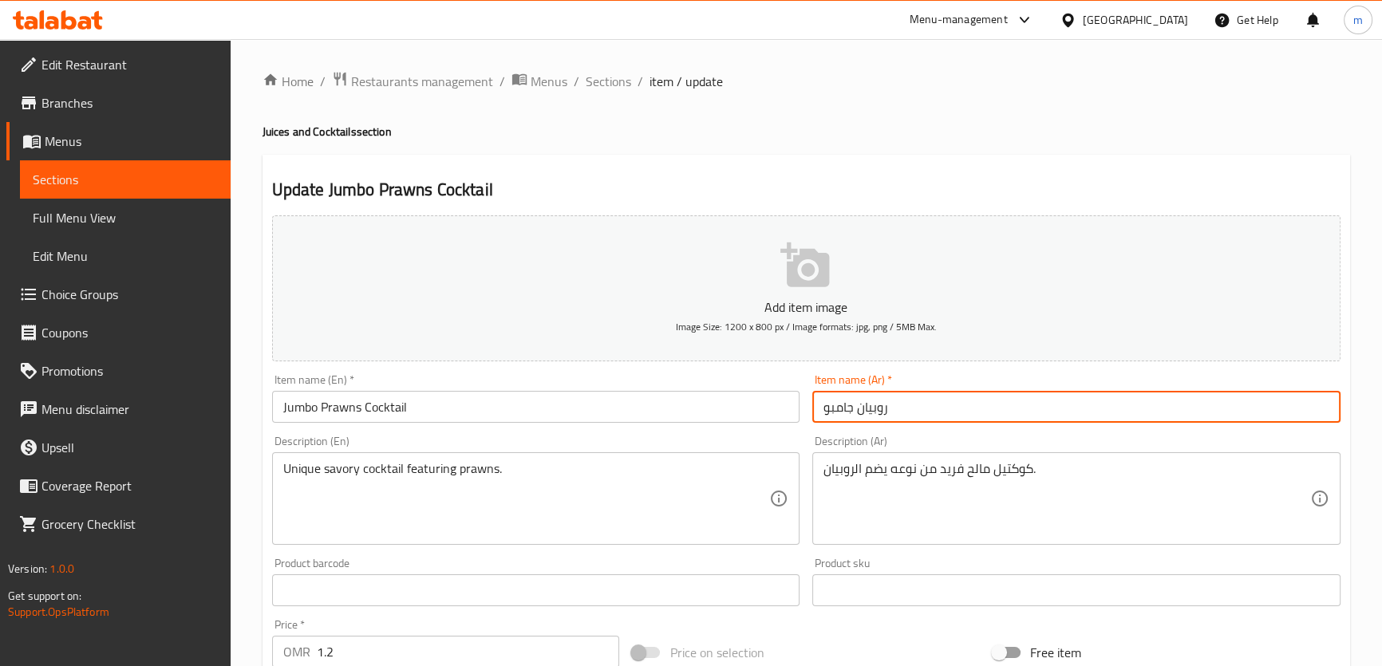
click at [965, 417] on input "روبيان جامبو" at bounding box center [1076, 407] width 528 height 32
paste input "كوكتيل"
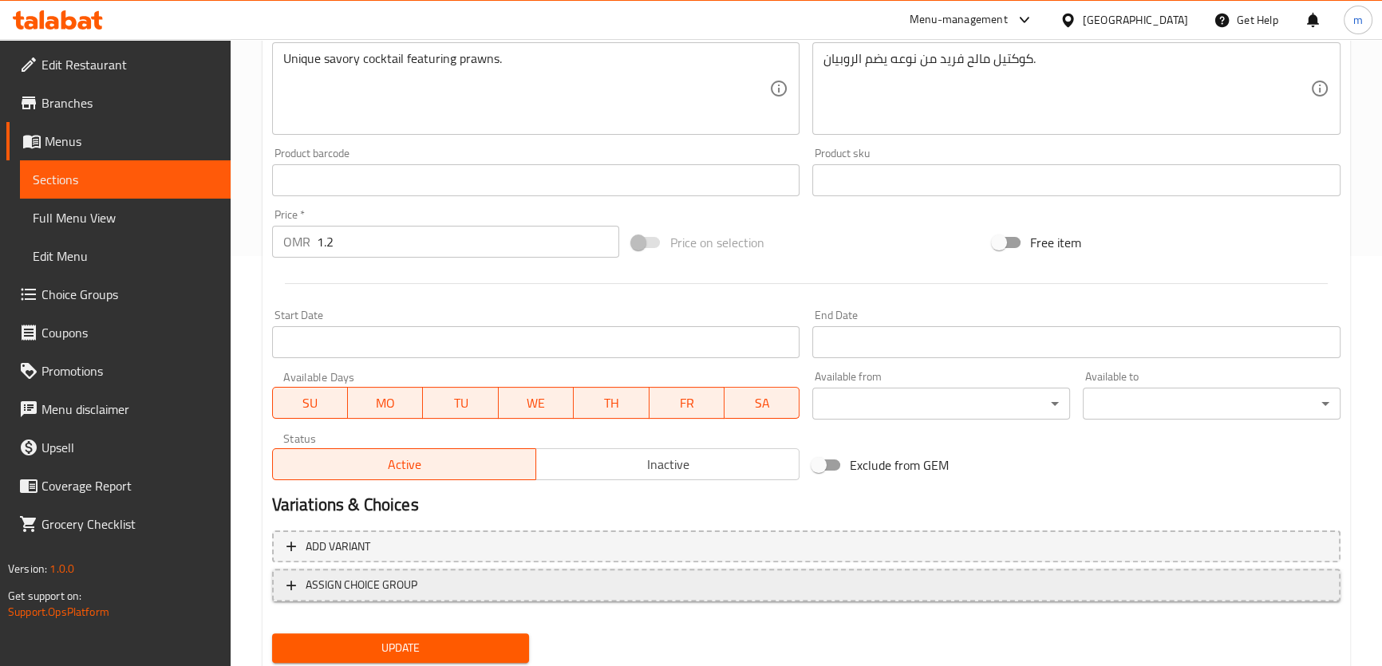
scroll to position [460, 0]
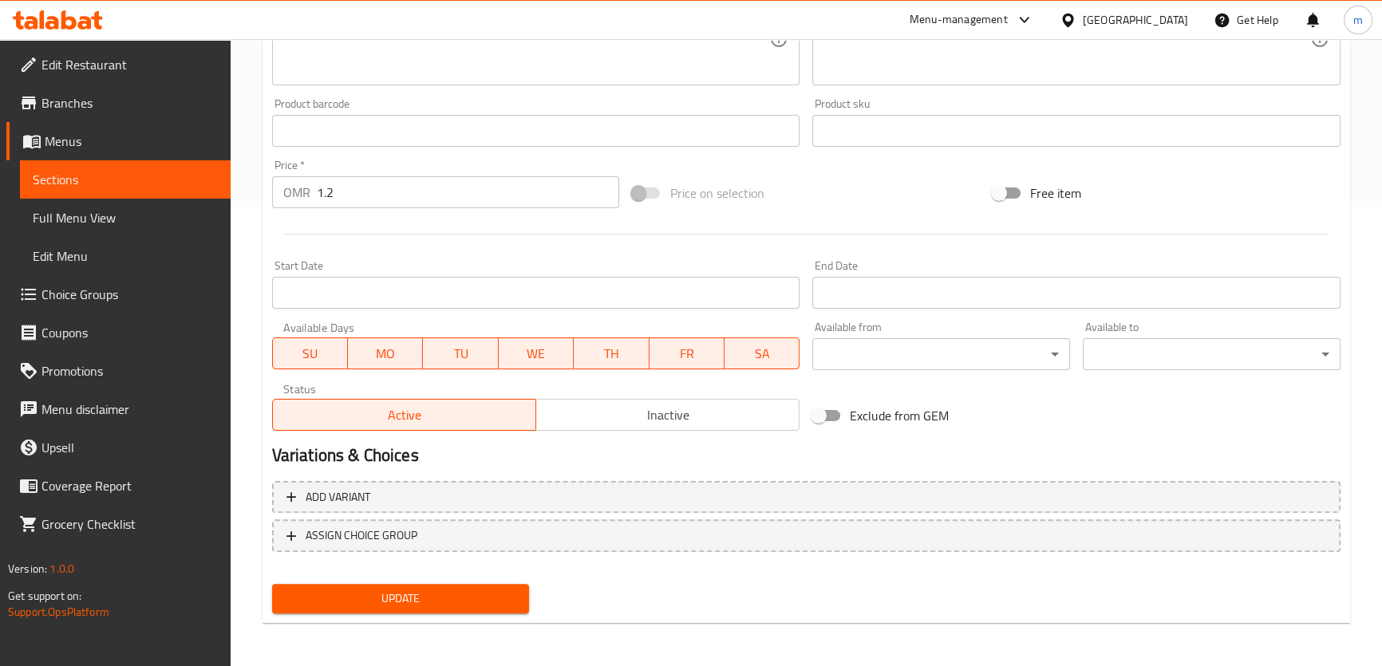
type input "كوكتيل روبيان جامبو"
click at [346, 602] on span "Update" at bounding box center [401, 599] width 232 height 20
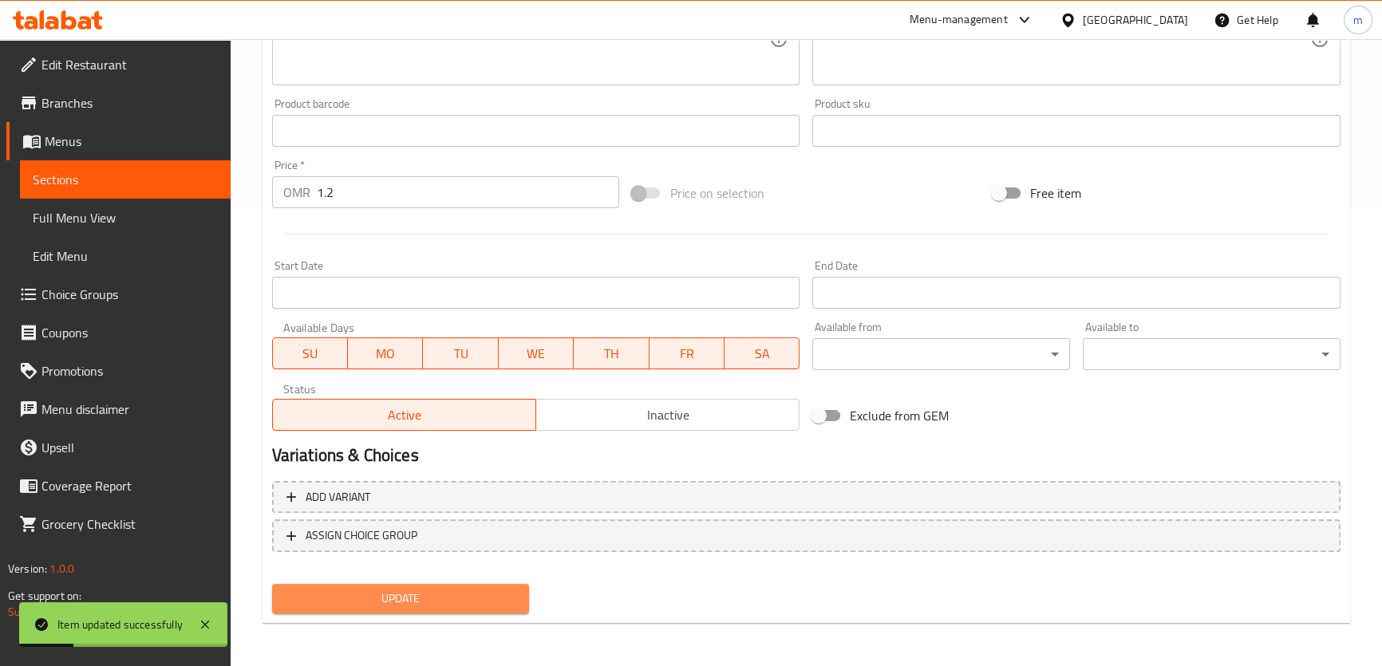
click at [437, 595] on span "Update" at bounding box center [401, 599] width 232 height 20
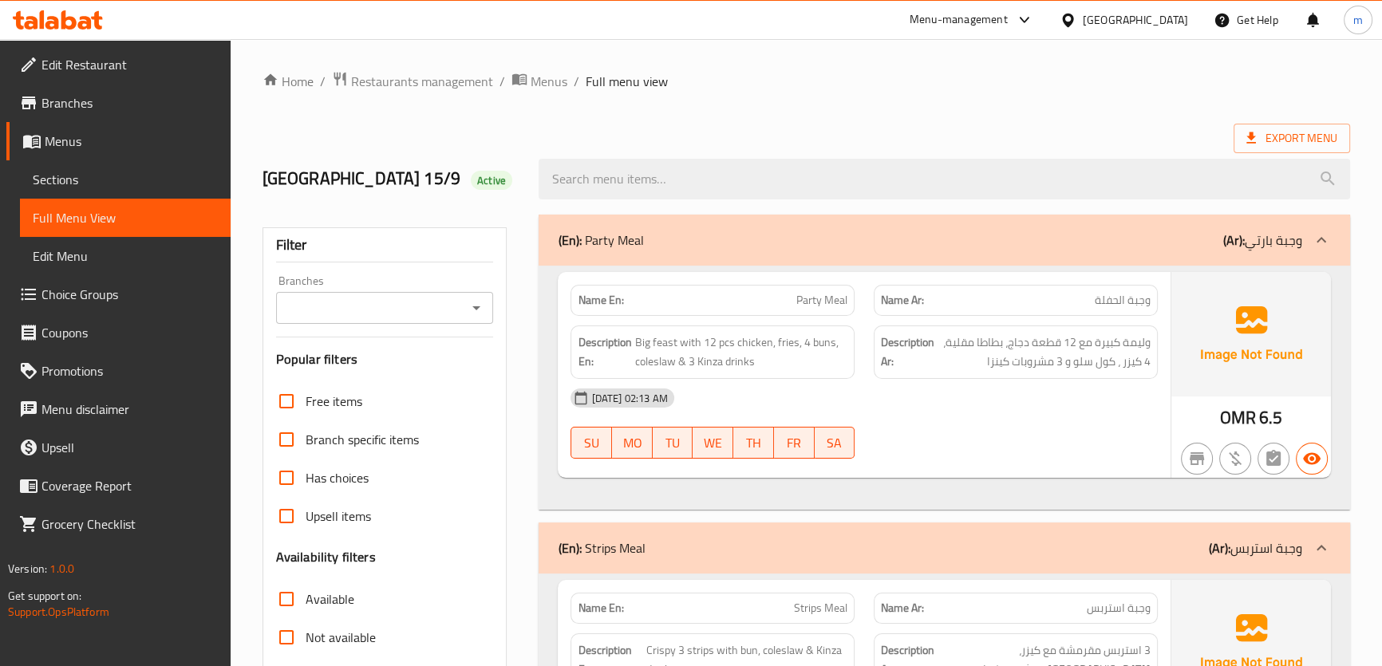
click at [508, 133] on div "Export Menu" at bounding box center [807, 139] width 1088 height 30
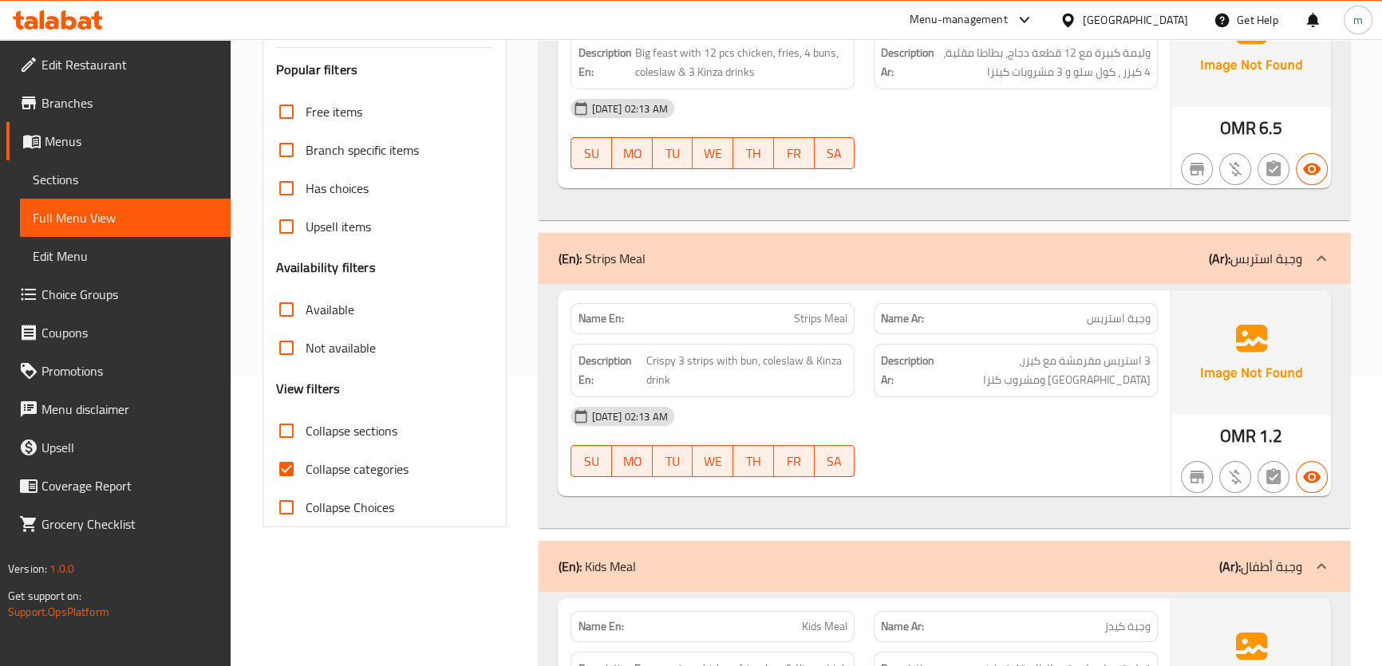
click at [343, 431] on span "Collapse sections" at bounding box center [352, 430] width 92 height 19
click at [306, 431] on input "Collapse sections" at bounding box center [286, 431] width 38 height 38
checkbox input "true"
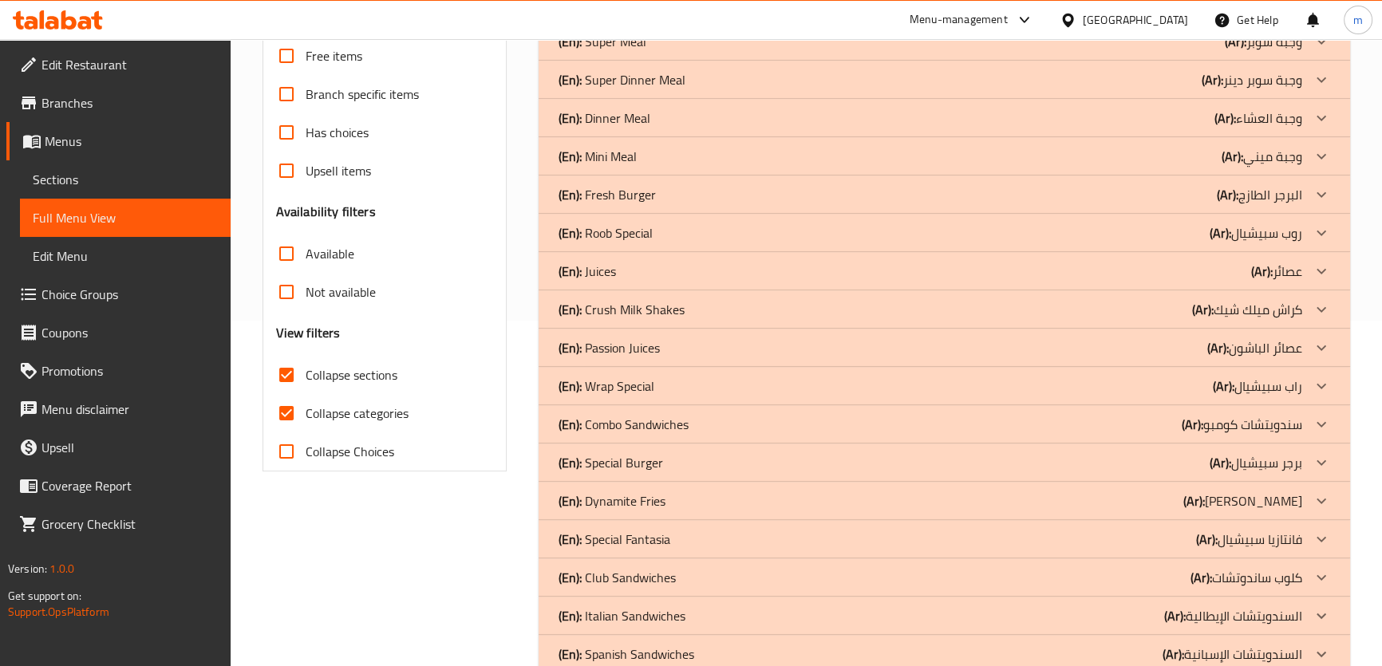
scroll to position [508, 0]
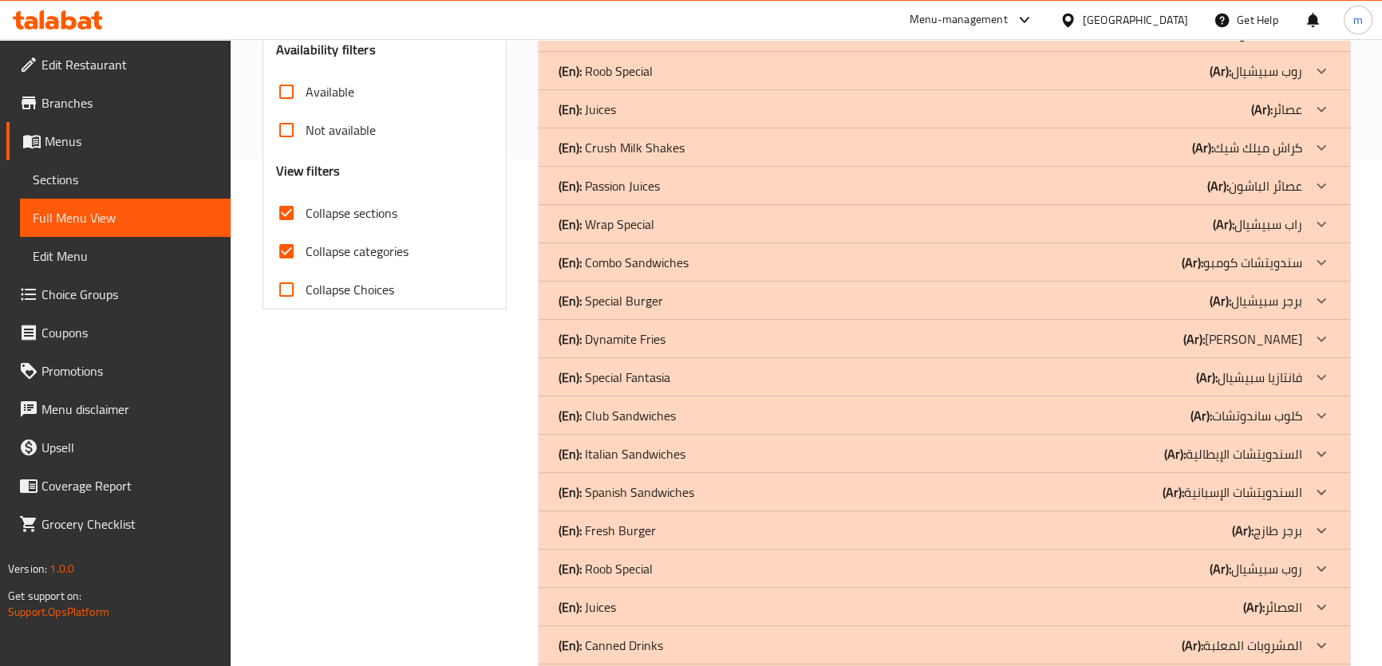
click at [1149, 382] on div "(En): Special Fantasia (Ar): فانتازيا سبيشيال" at bounding box center [930, 377] width 744 height 19
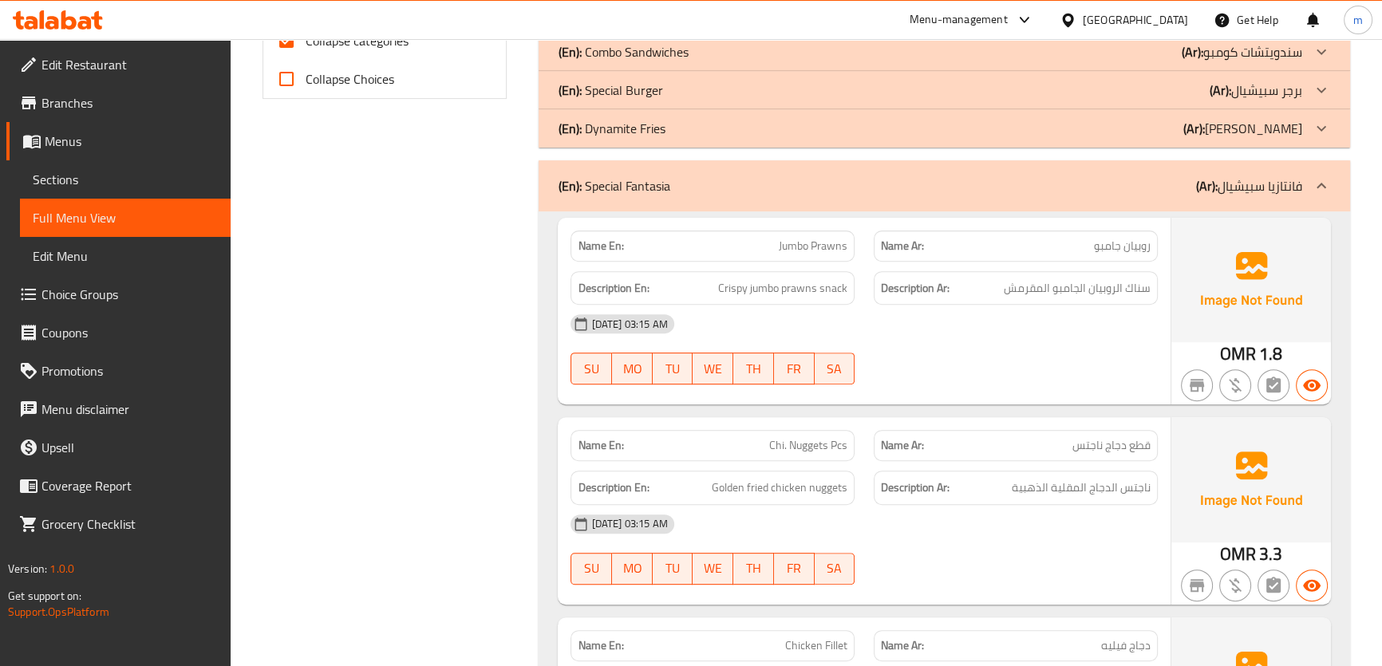
scroll to position [870, 0]
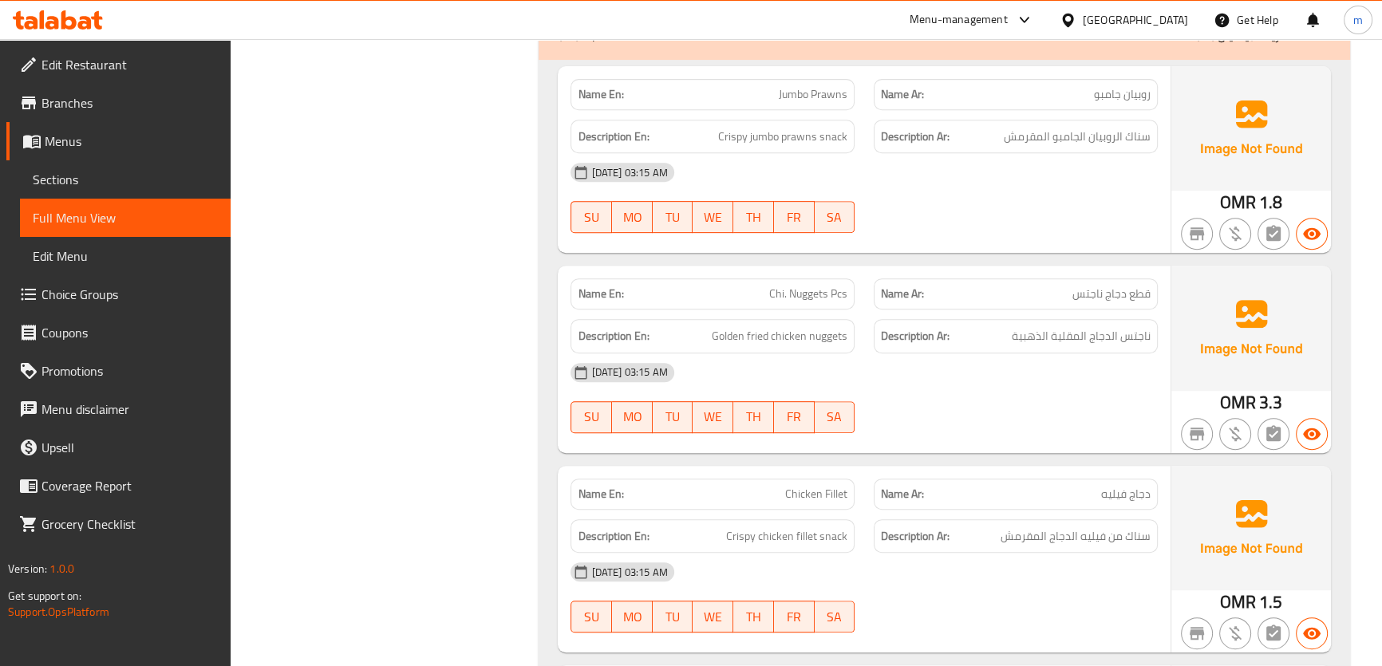
click at [819, 298] on span "Chi. Nuggets Pcs" at bounding box center [808, 294] width 78 height 17
click at [817, 298] on span "Chi. Nuggets Pcs" at bounding box center [808, 294] width 78 height 17
click at [822, 298] on span "Chi. Nuggets Pcs" at bounding box center [808, 294] width 78 height 17
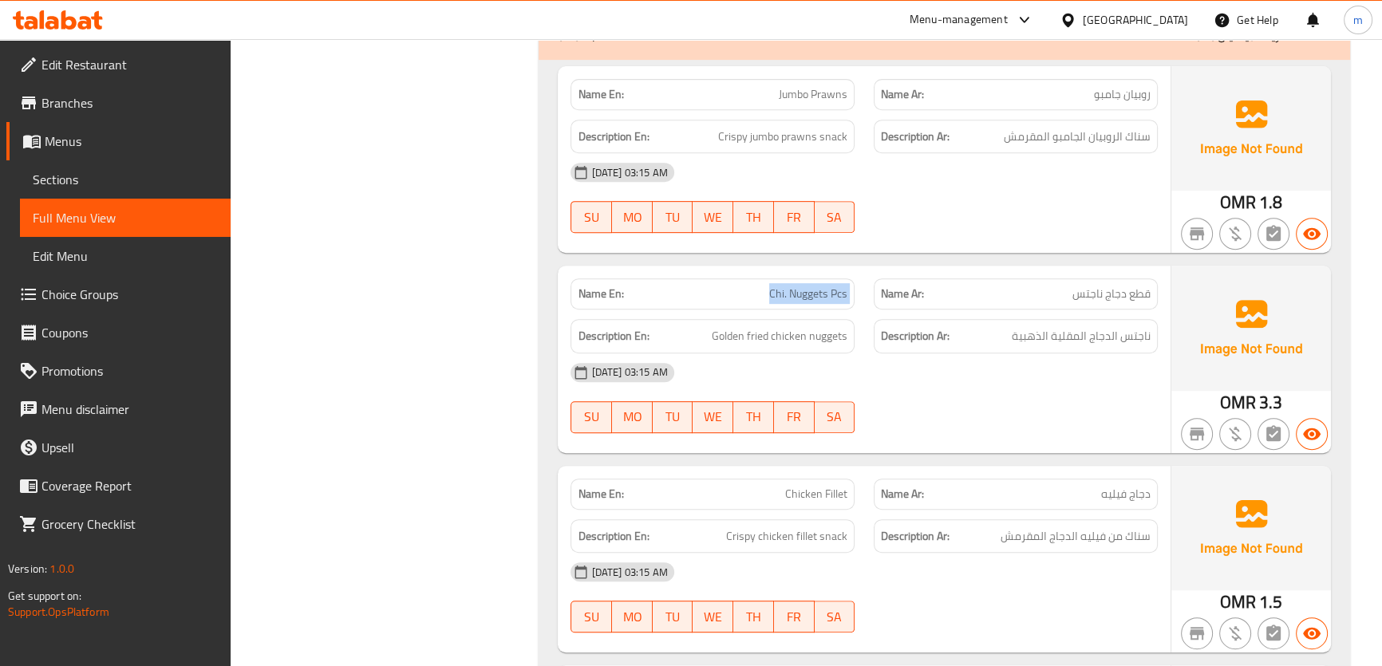
copy span "Chi. Nuggets Pcs"
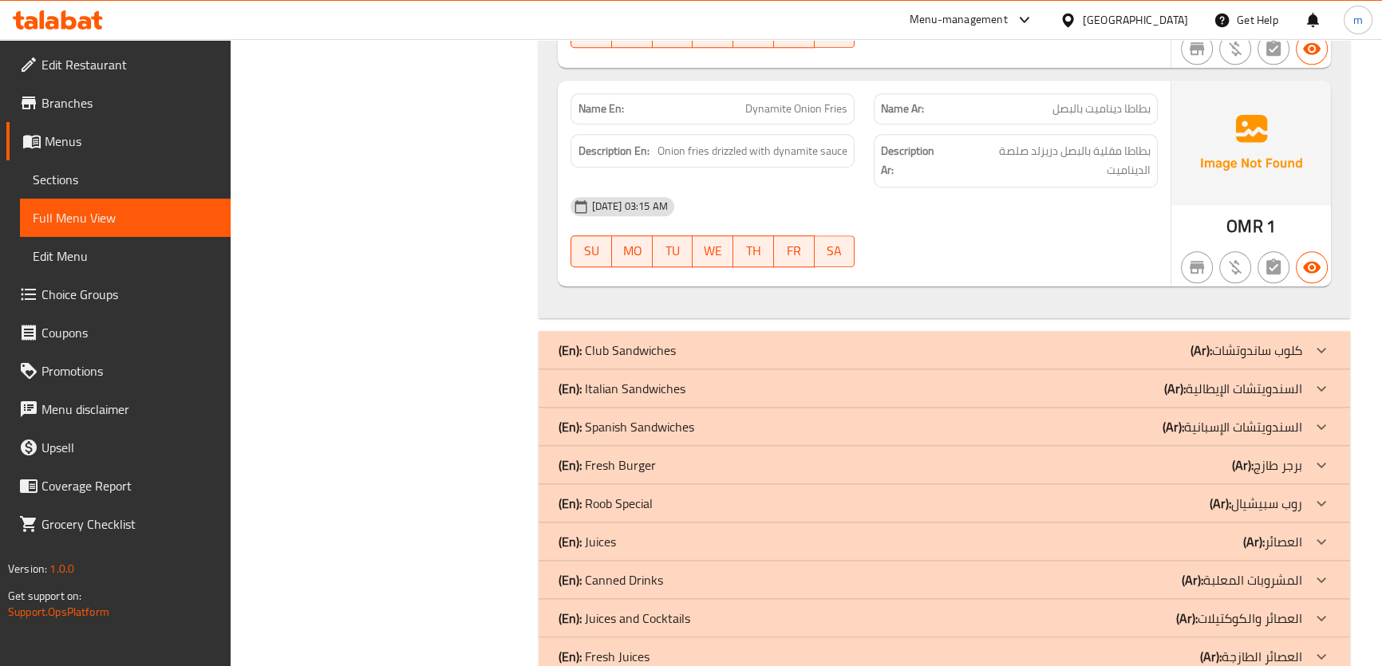
scroll to position [1876, 0]
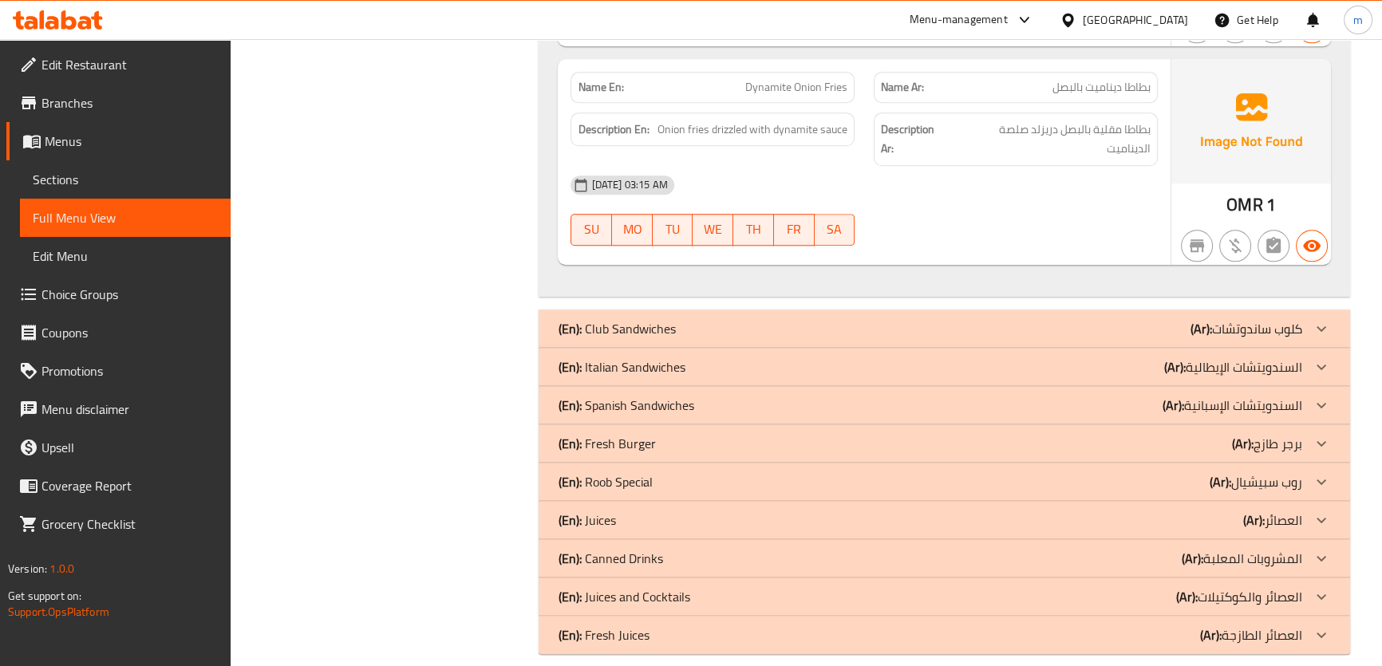
click at [1142, 319] on div "(En): Club Sandwiches (Ar): كلوب ساندوتشات" at bounding box center [930, 328] width 744 height 19
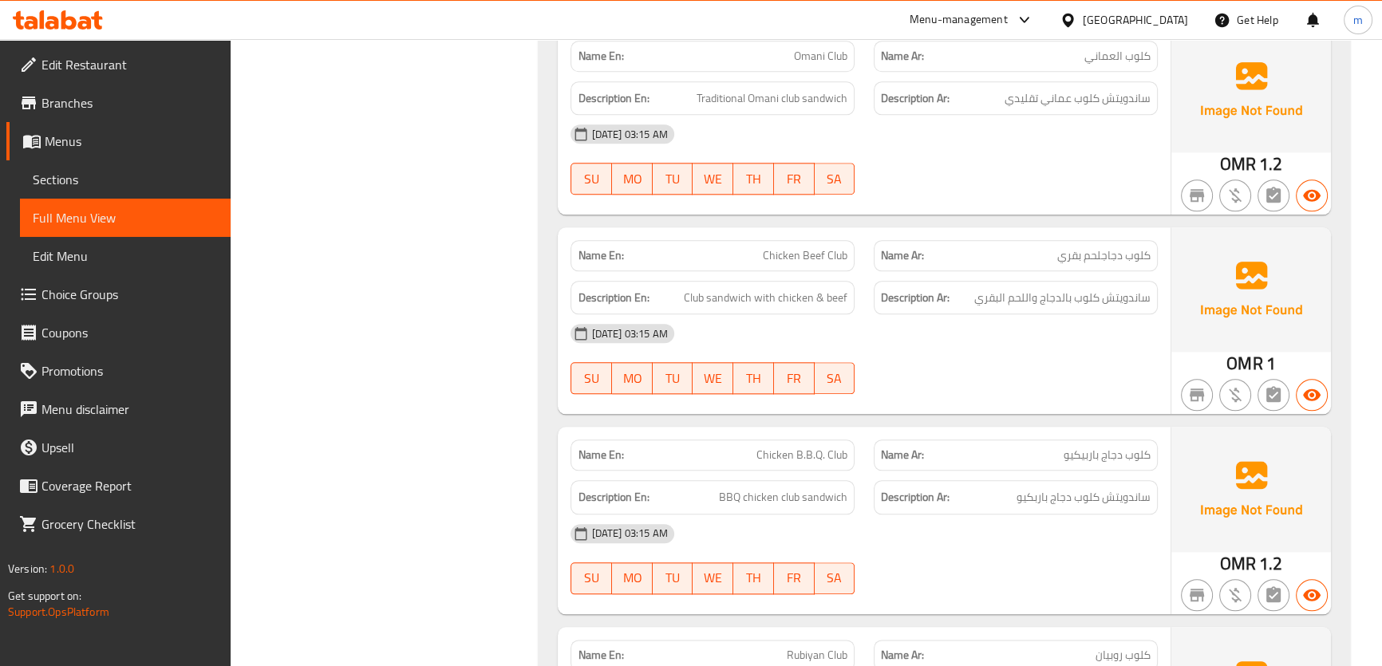
scroll to position [2239, 0]
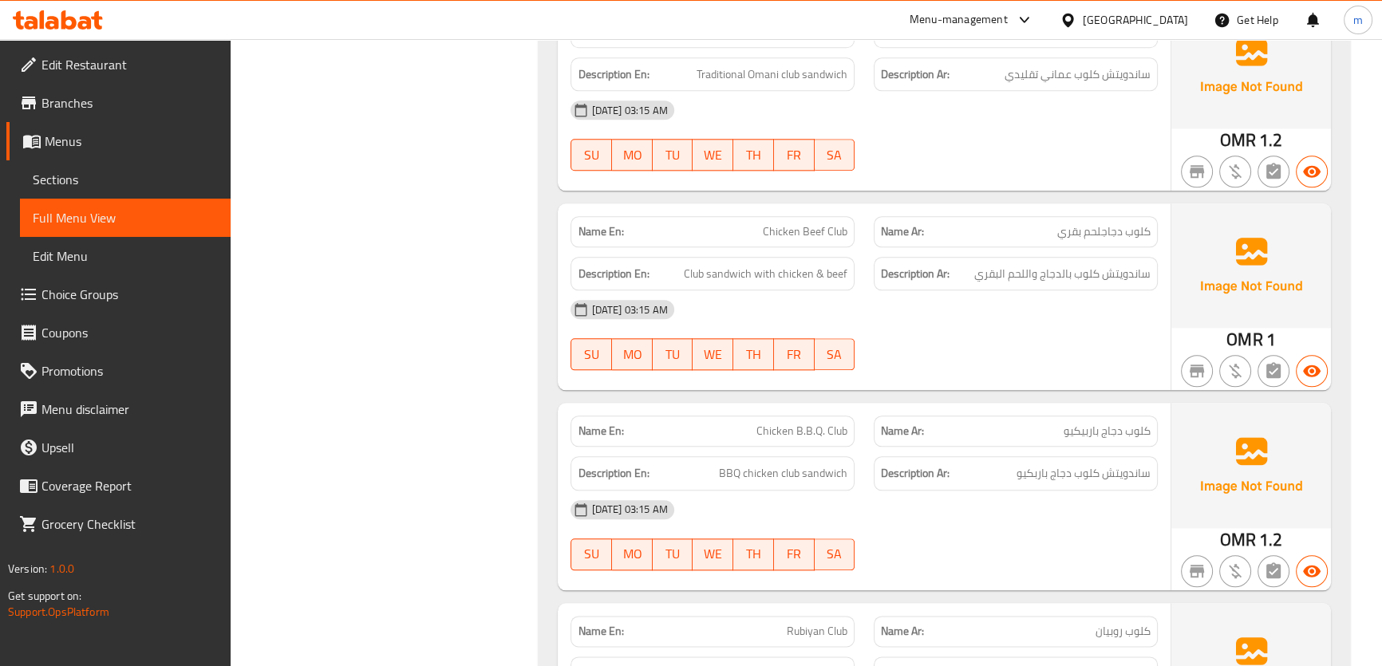
click at [825, 223] on span "Chicken Beef Club" at bounding box center [805, 231] width 85 height 17
click at [824, 223] on span "Chicken Beef Club" at bounding box center [805, 231] width 85 height 17
copy span "Chicken Beef Club"
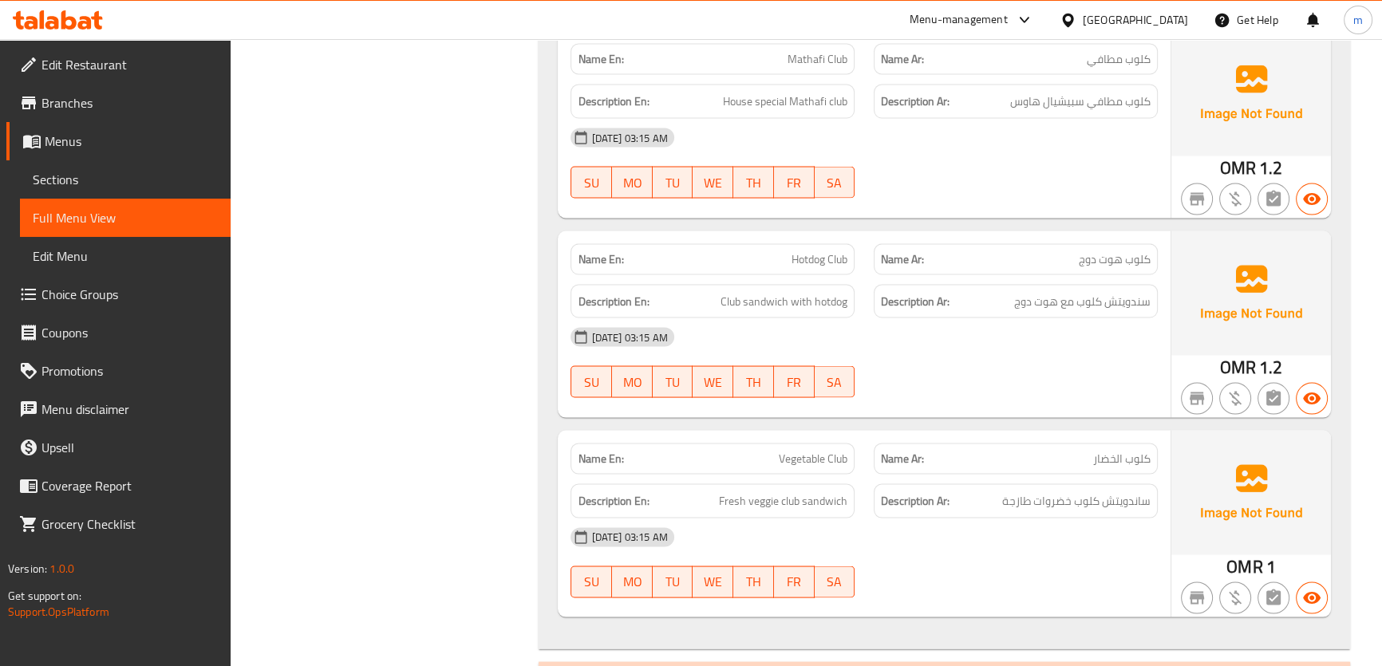
scroll to position [3835, 0]
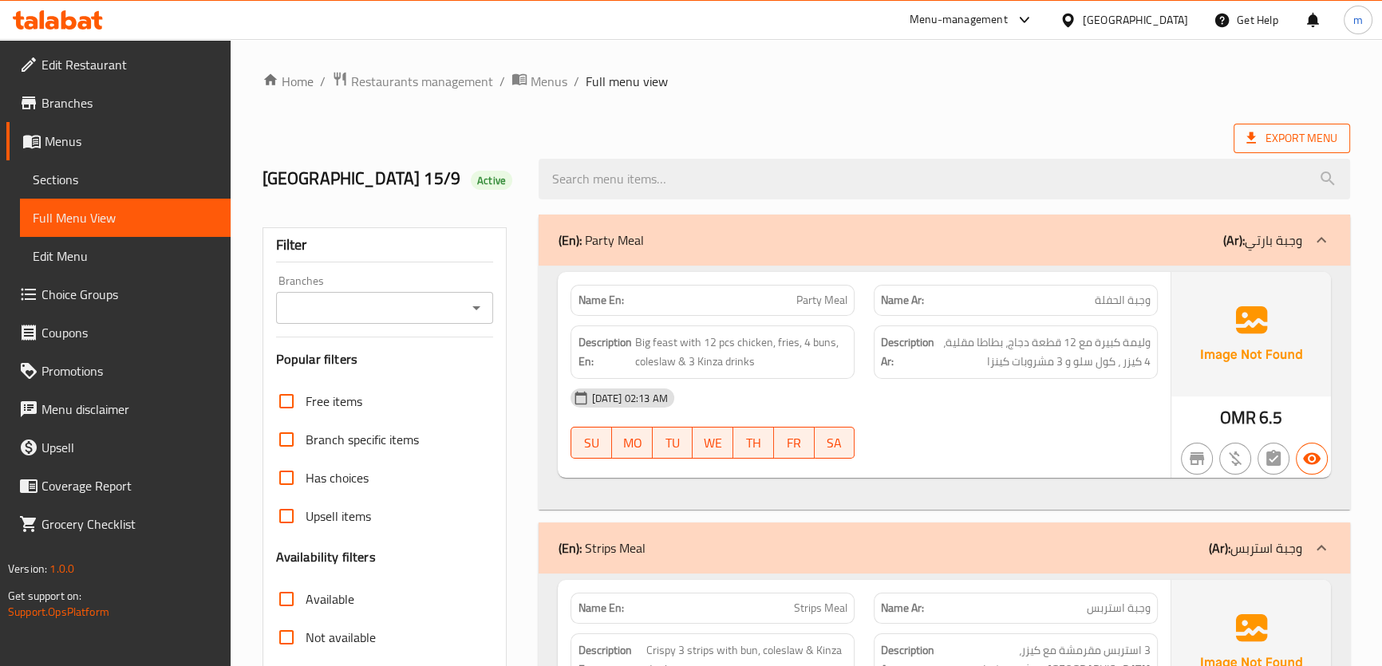
click at [1299, 146] on span "Export Menu" at bounding box center [1291, 138] width 91 height 20
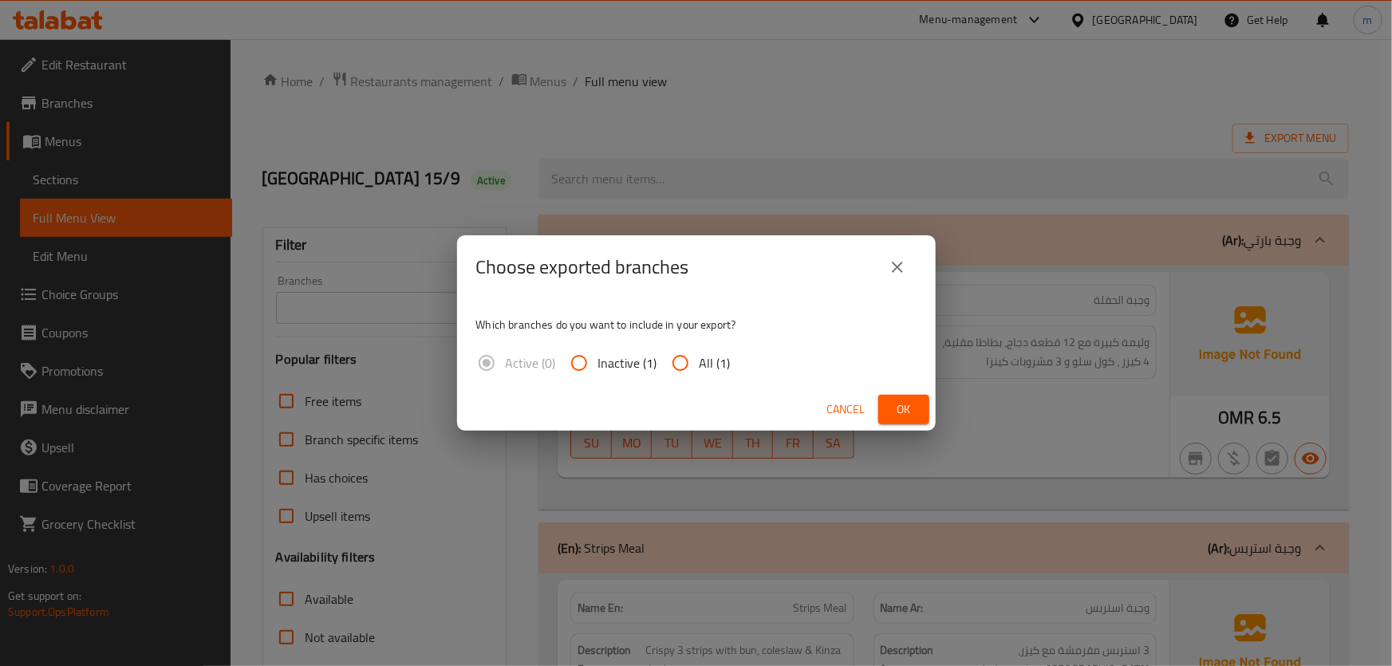
click at [725, 356] on span "All (1)" at bounding box center [715, 363] width 31 height 19
click at [700, 356] on input "All (1)" at bounding box center [681, 363] width 38 height 38
radio input "true"
click at [912, 409] on span "Ok" at bounding box center [904, 410] width 26 height 20
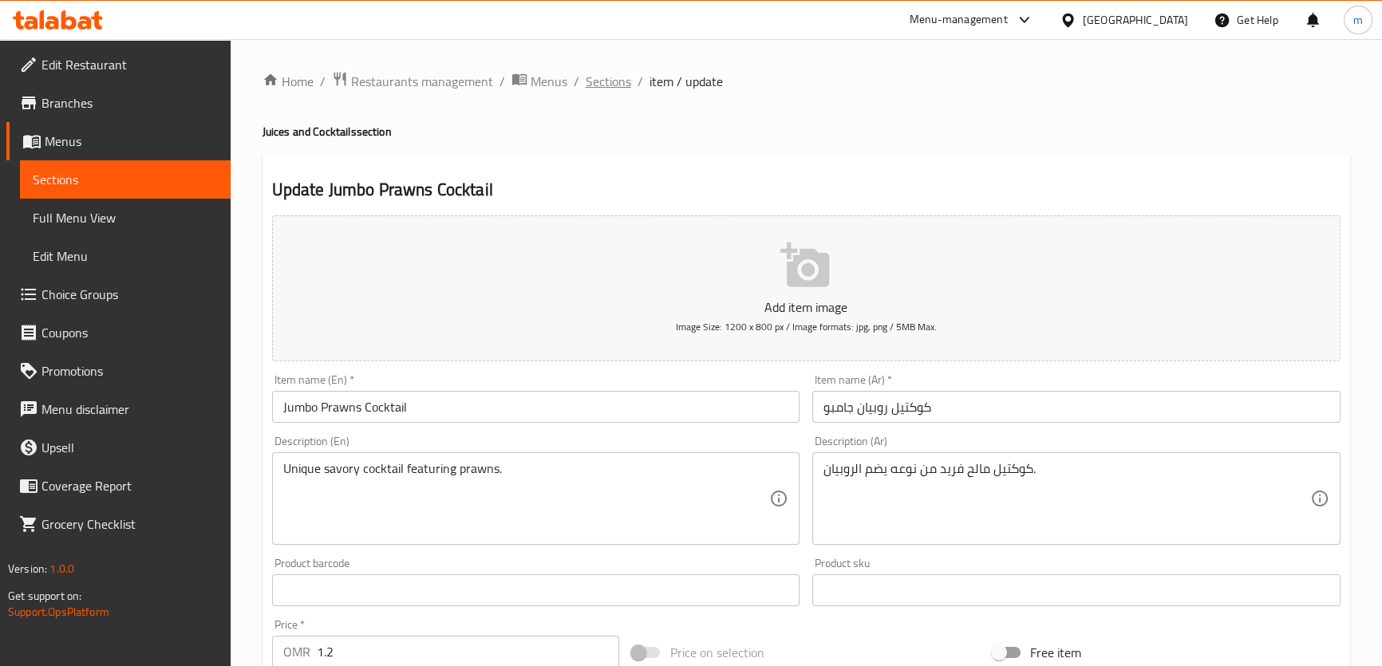
click at [586, 72] on span "Sections" at bounding box center [608, 81] width 45 height 19
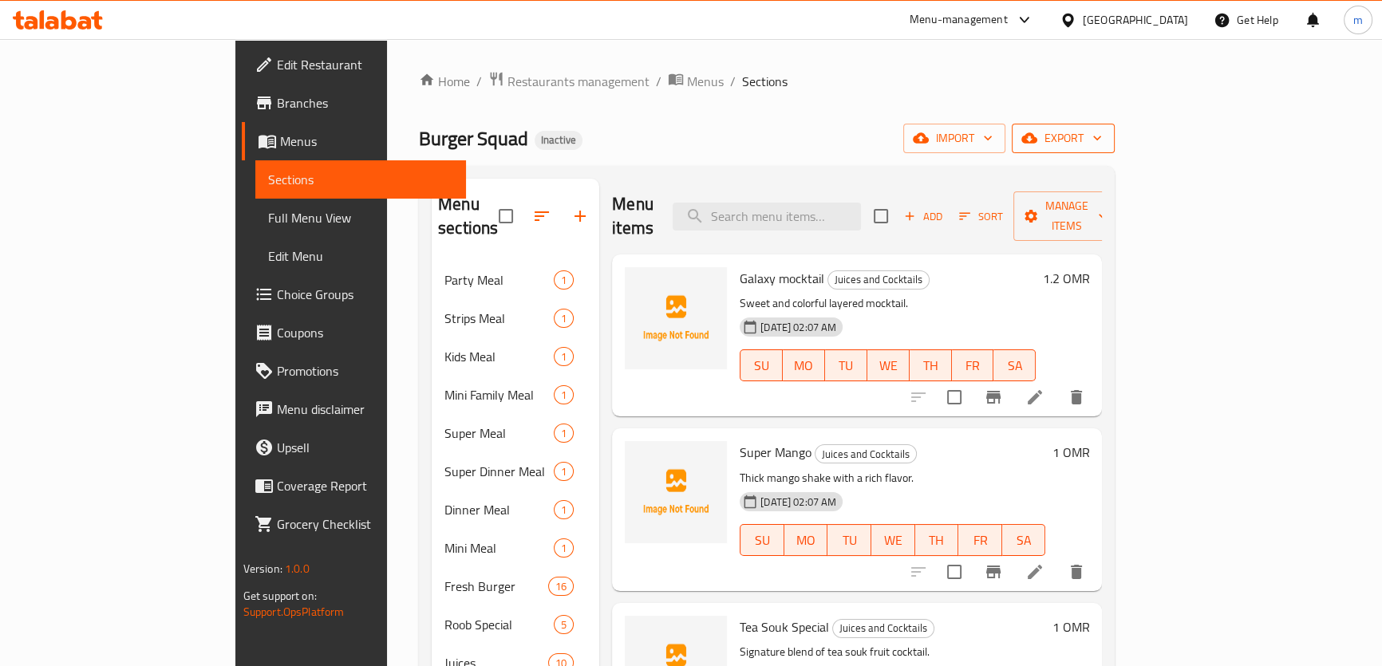
click at [1102, 144] on span "export" at bounding box center [1063, 138] width 77 height 20
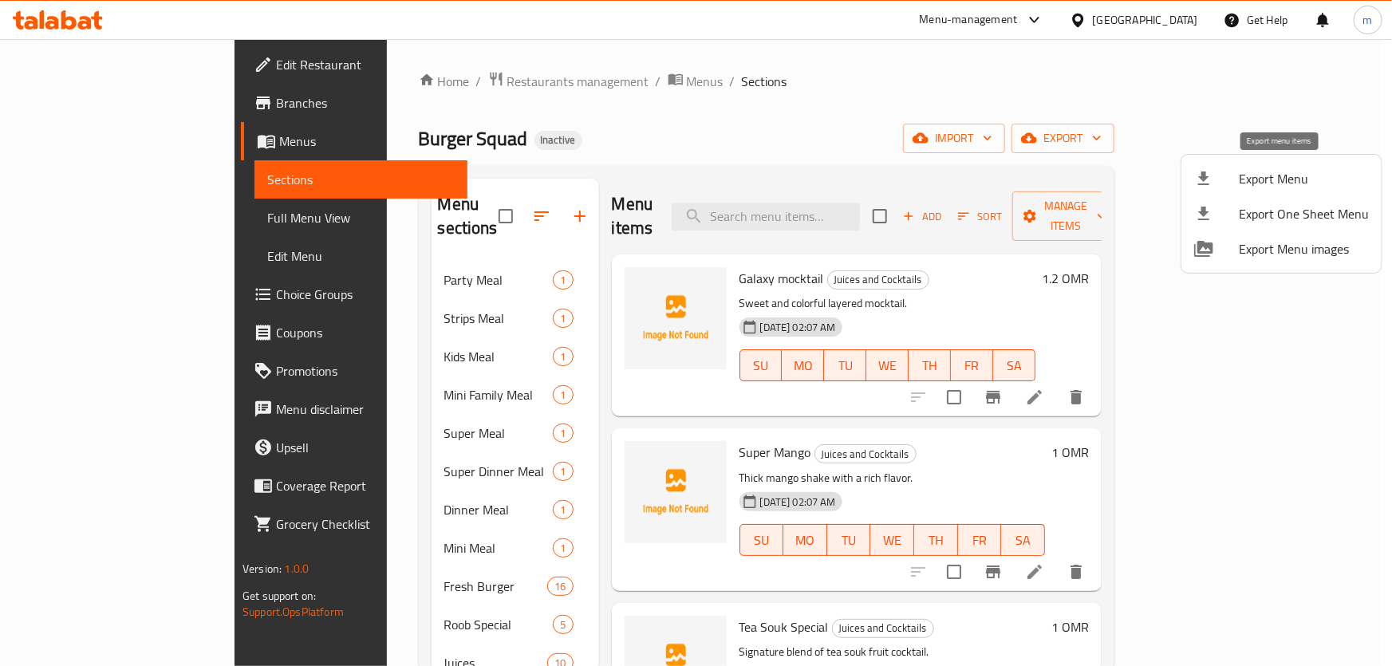
click at [1221, 180] on div at bounding box center [1217, 178] width 45 height 19
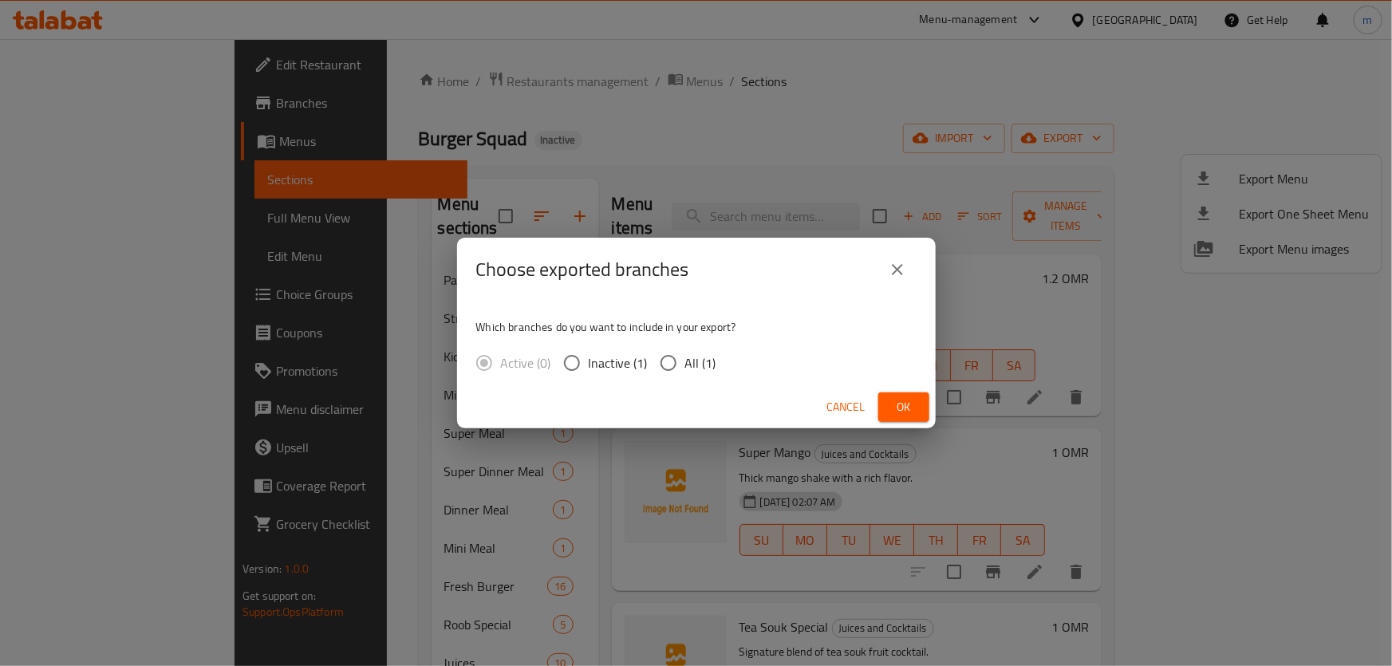
click at [690, 357] on span "All (1)" at bounding box center [700, 363] width 31 height 19
click at [685, 357] on input "All (1)" at bounding box center [669, 363] width 34 height 34
radio input "true"
click at [914, 407] on span "Ok" at bounding box center [904, 407] width 26 height 20
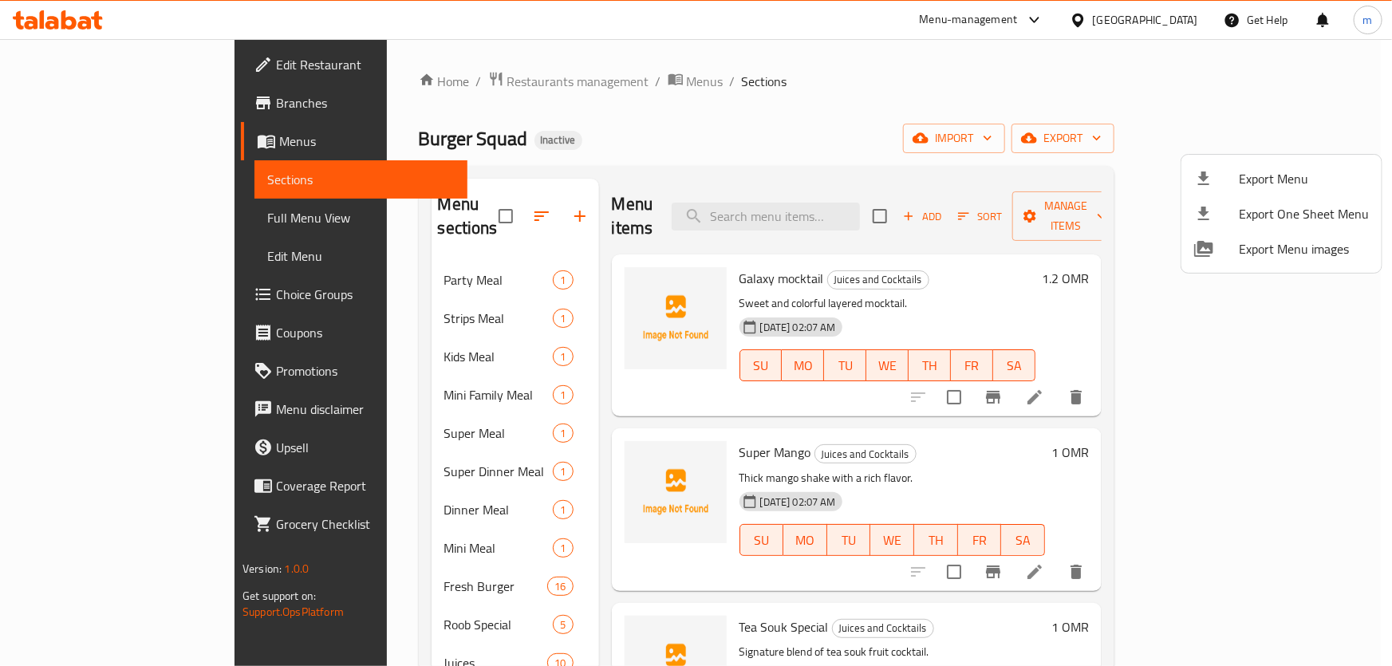
drag, startPoint x: 86, startPoint y: 118, endPoint x: 86, endPoint y: 97, distance: 21.5
click at [86, 117] on div at bounding box center [696, 333] width 1392 height 666
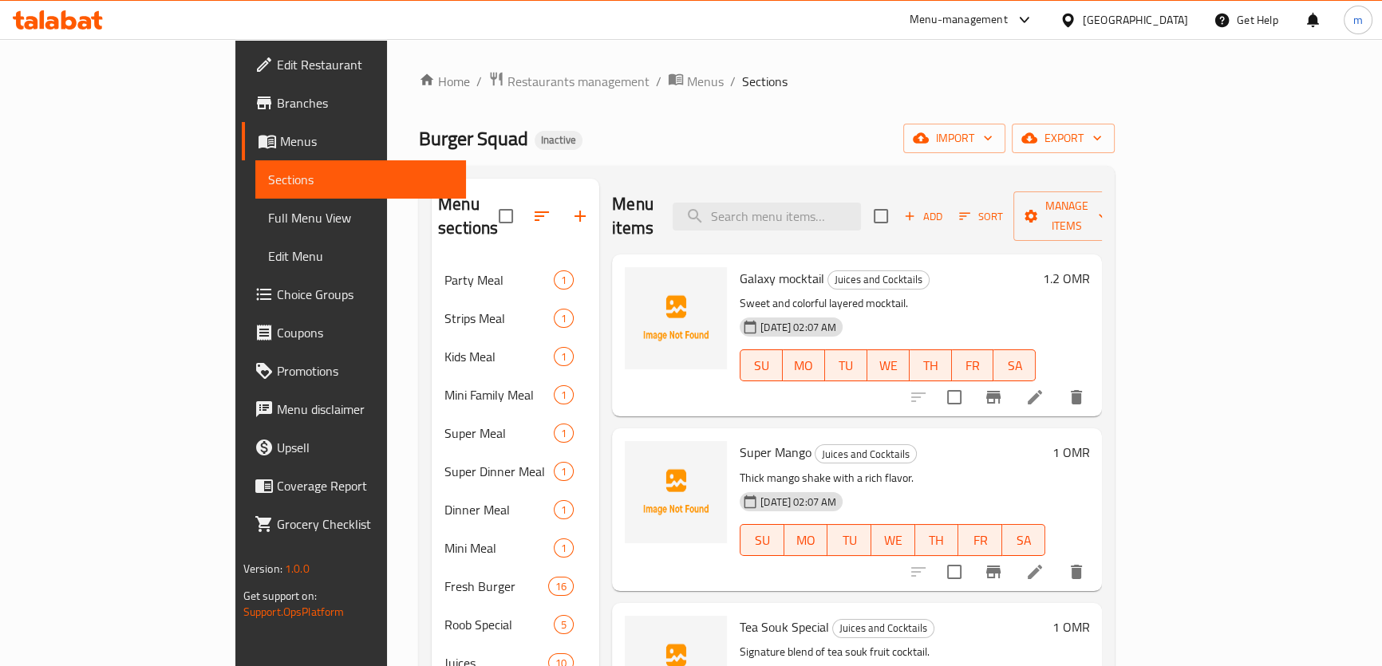
click at [277, 96] on span "Branches" at bounding box center [365, 102] width 176 height 19
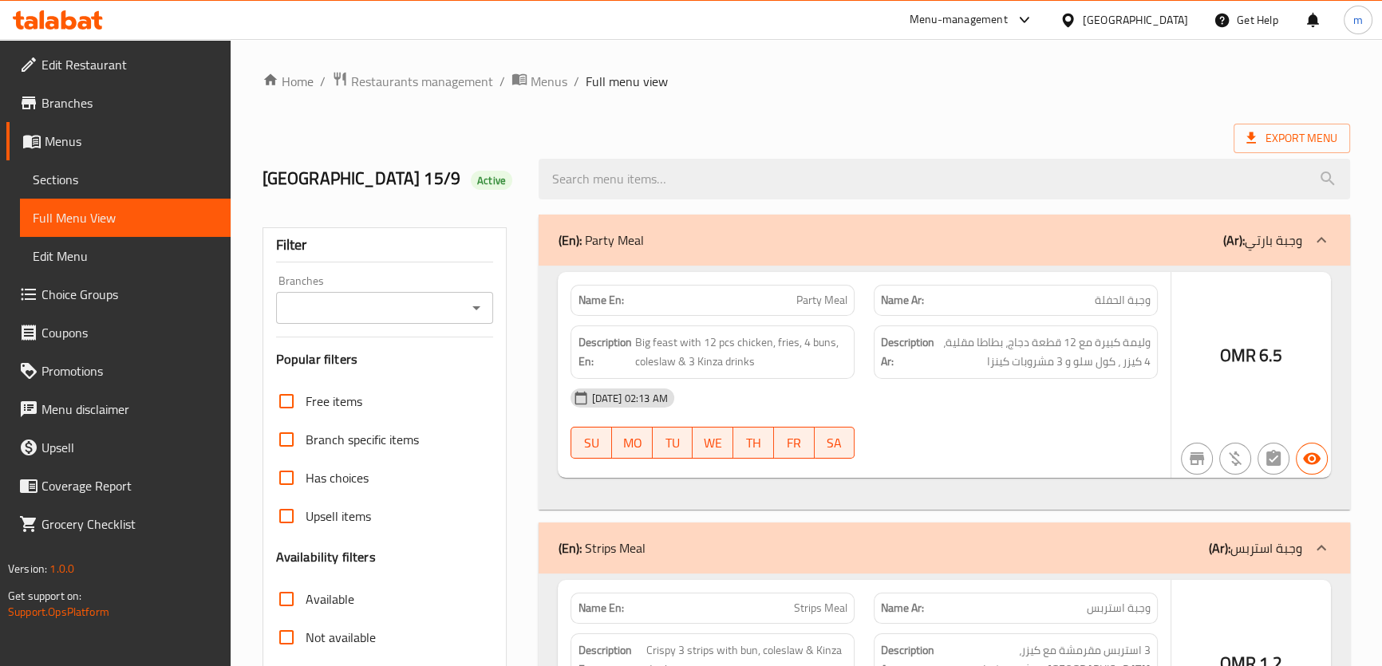
click at [300, 479] on div at bounding box center [691, 333] width 1382 height 666
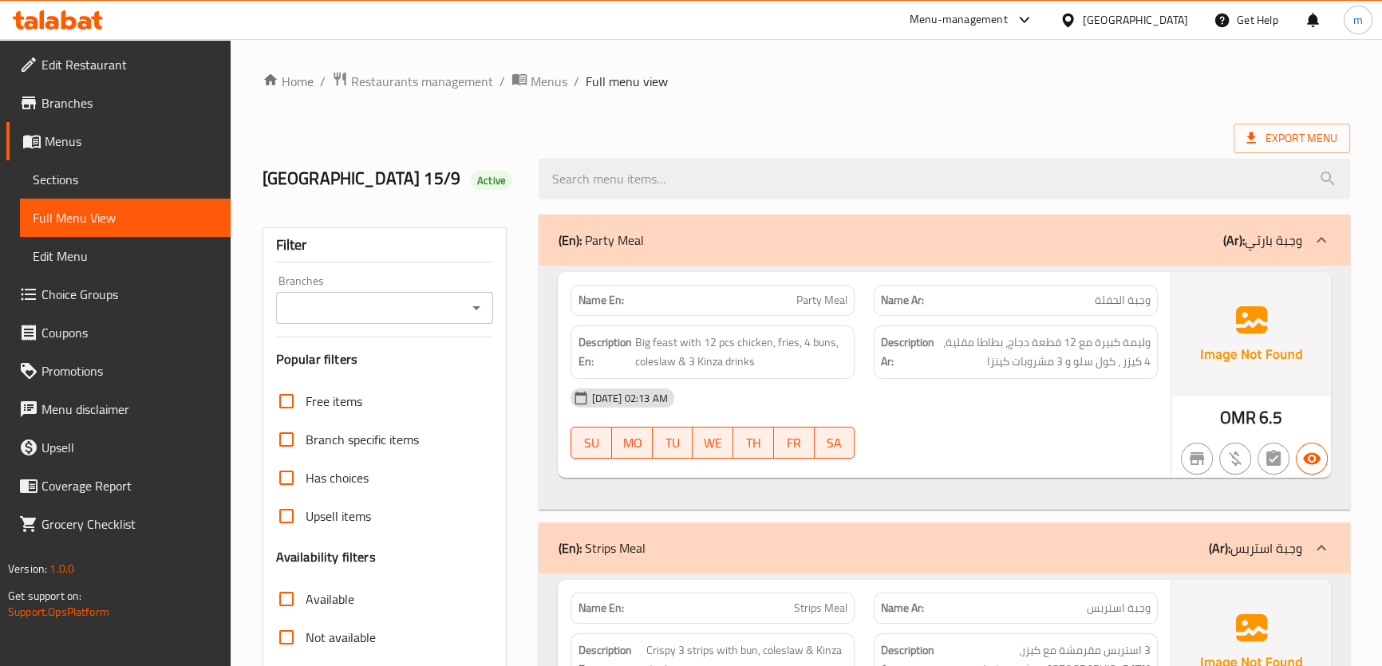
scroll to position [290, 0]
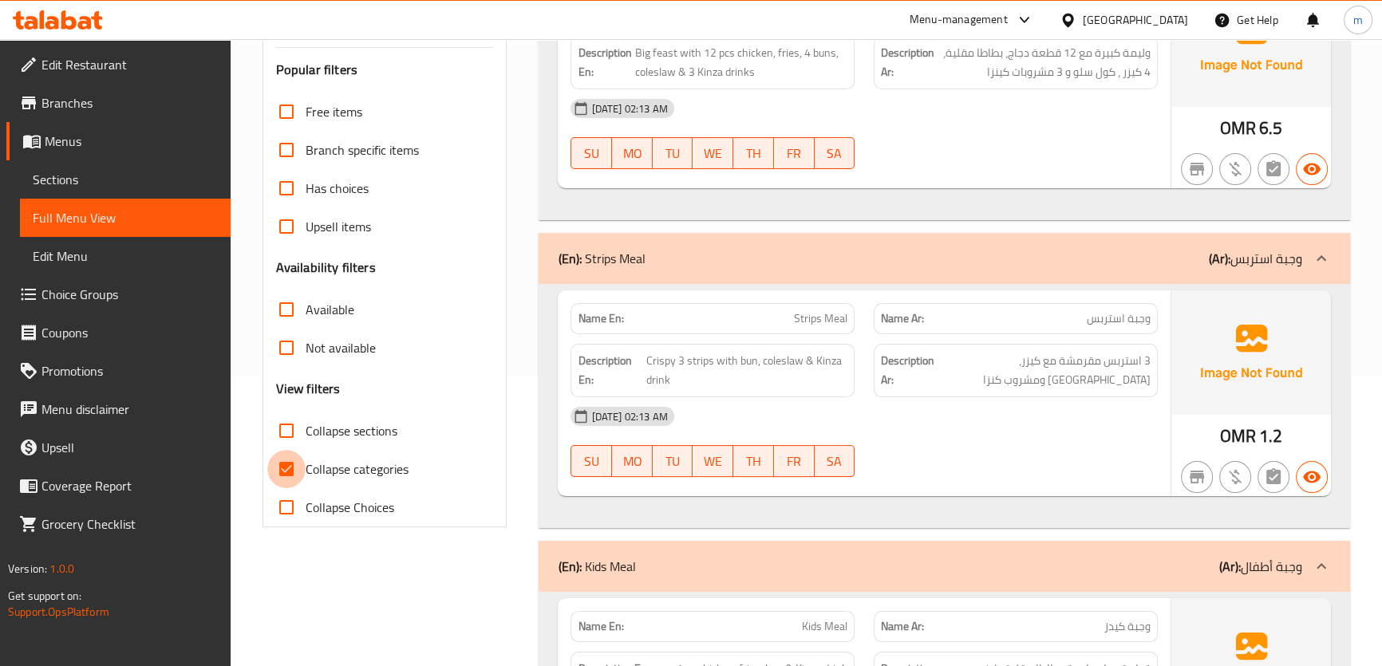
click at [301, 464] on input "Collapse categories" at bounding box center [286, 469] width 38 height 38
checkbox input "false"
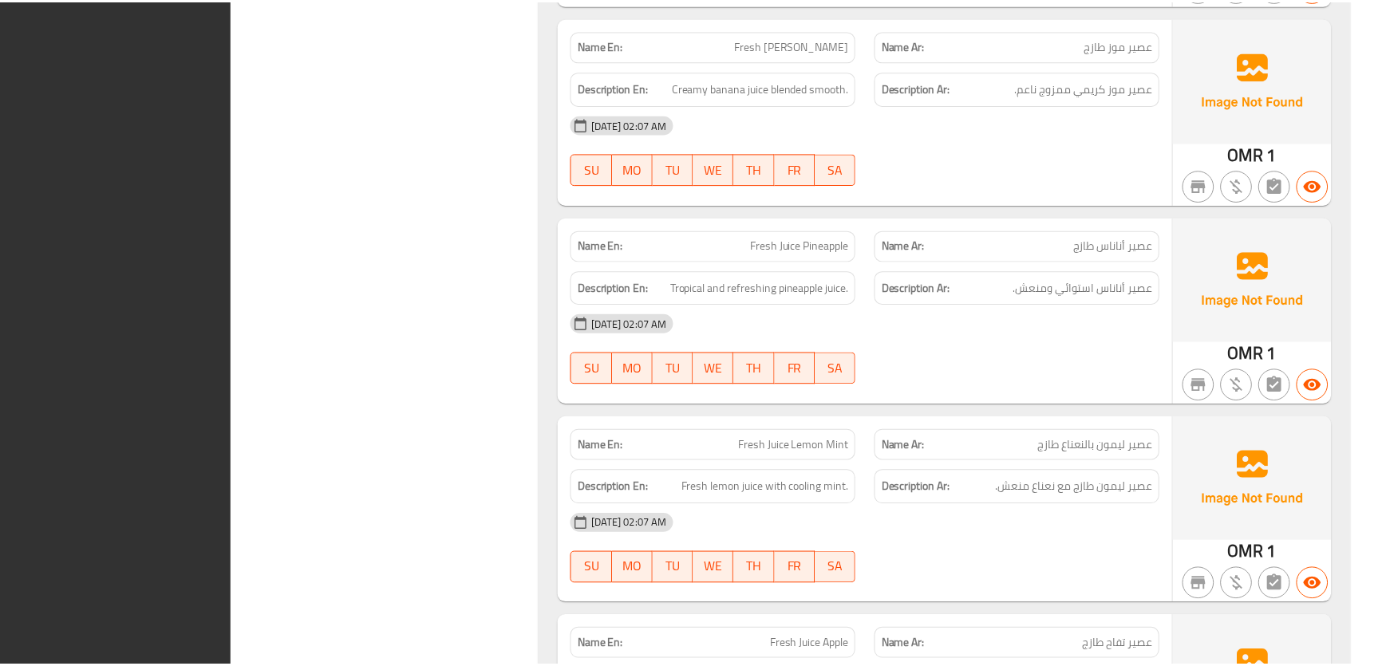
scroll to position [41688, 0]
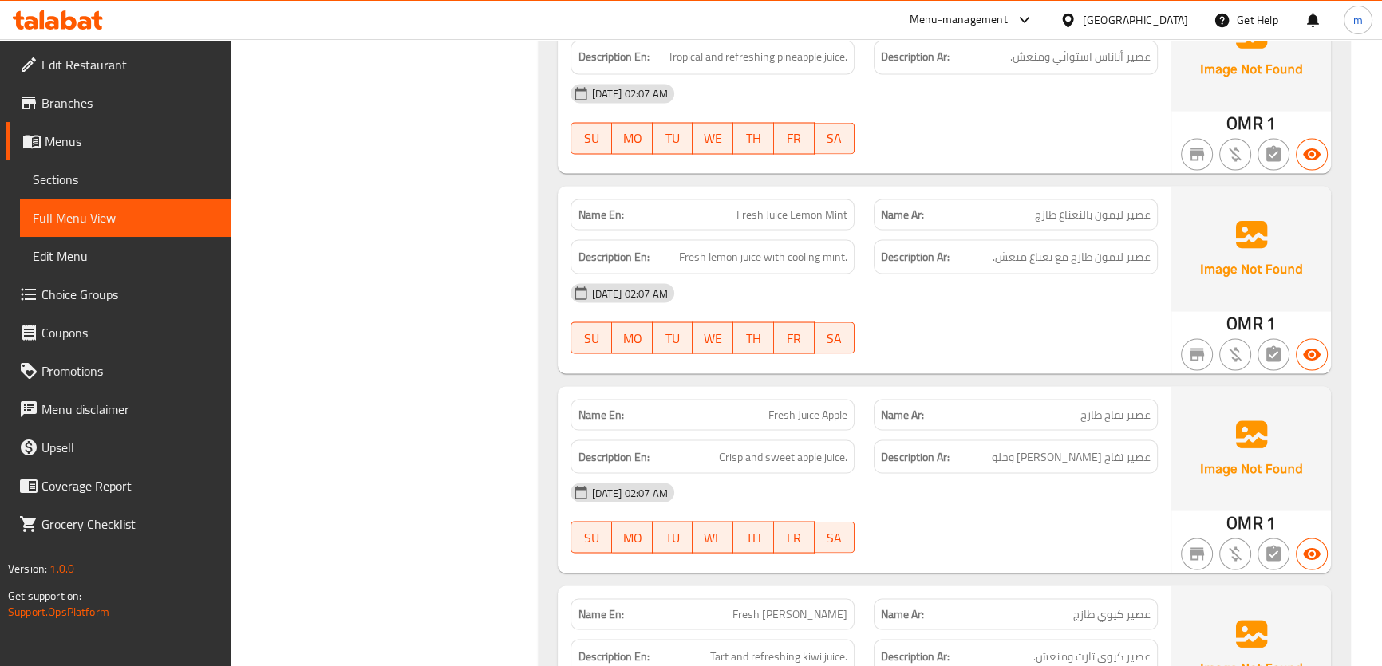
click at [68, 105] on span "Branches" at bounding box center [129, 102] width 176 height 19
